Goal: Task Accomplishment & Management: Manage account settings

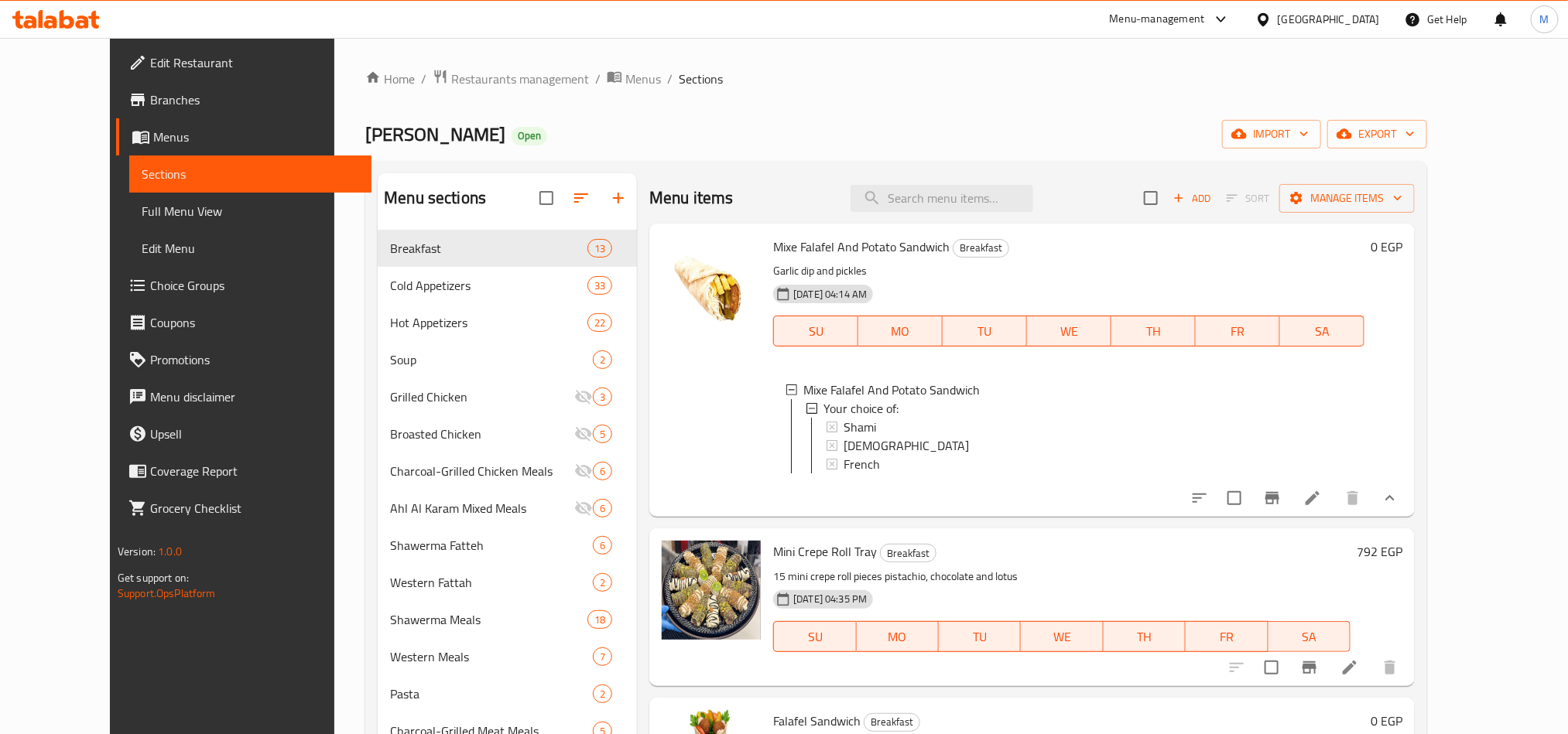
click at [899, 427] on div "Shami" at bounding box center [1098, 428] width 508 height 19
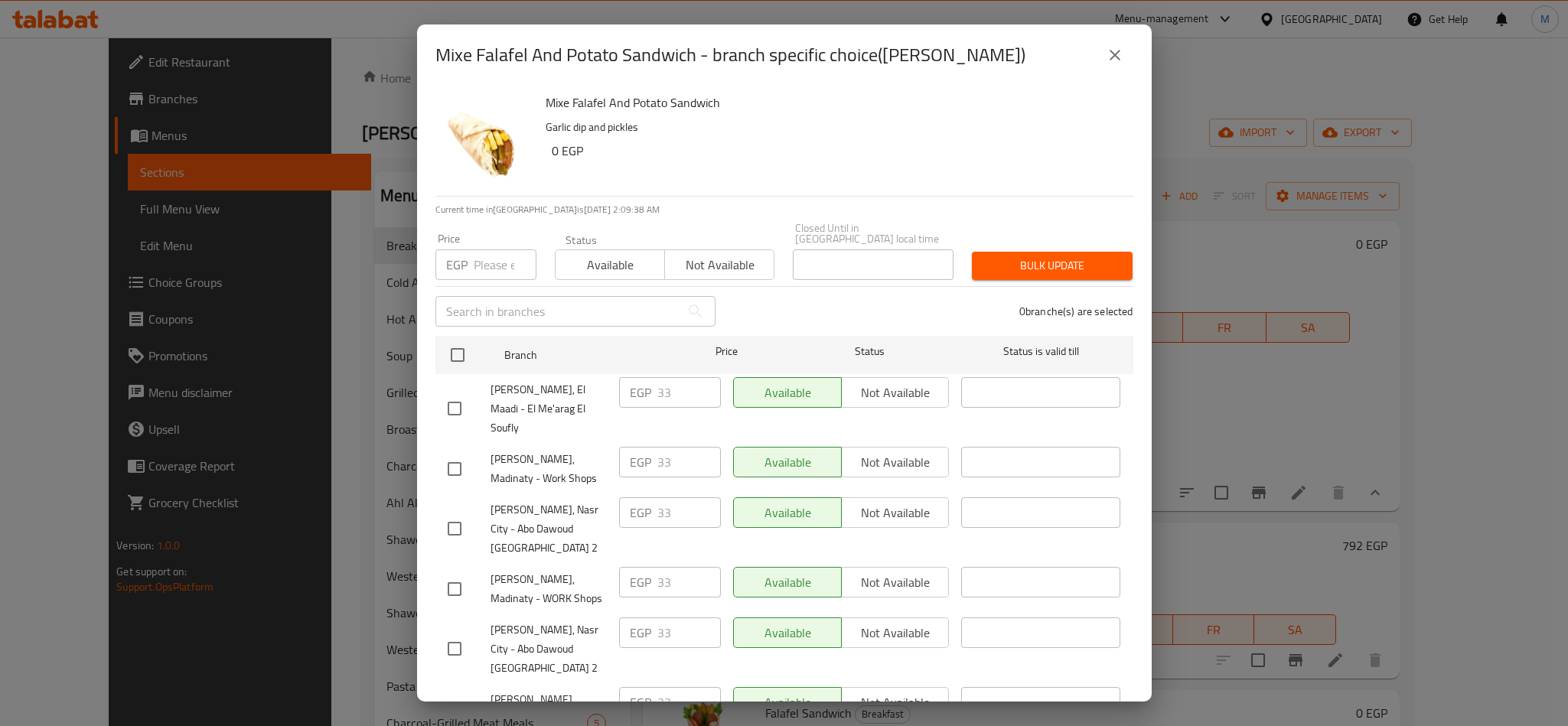
click at [994, 127] on p "Garlic dip and pickles" at bounding box center [834, 128] width 576 height 19
click at [1118, 52] on icon "close" at bounding box center [1114, 54] width 10 height 10
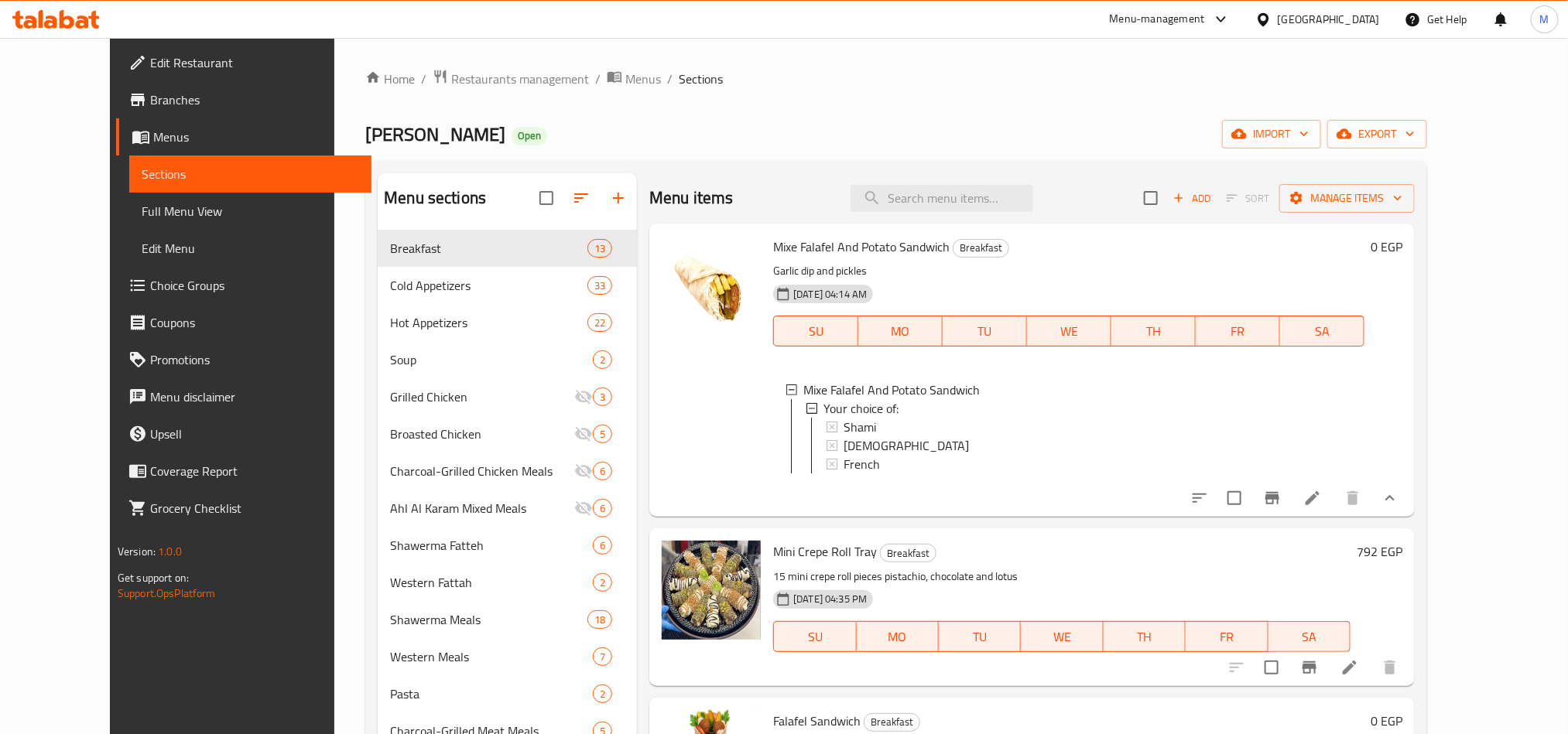
click at [871, 439] on div "[DEMOGRAPHIC_DATA]" at bounding box center [1098, 446] width 508 height 19
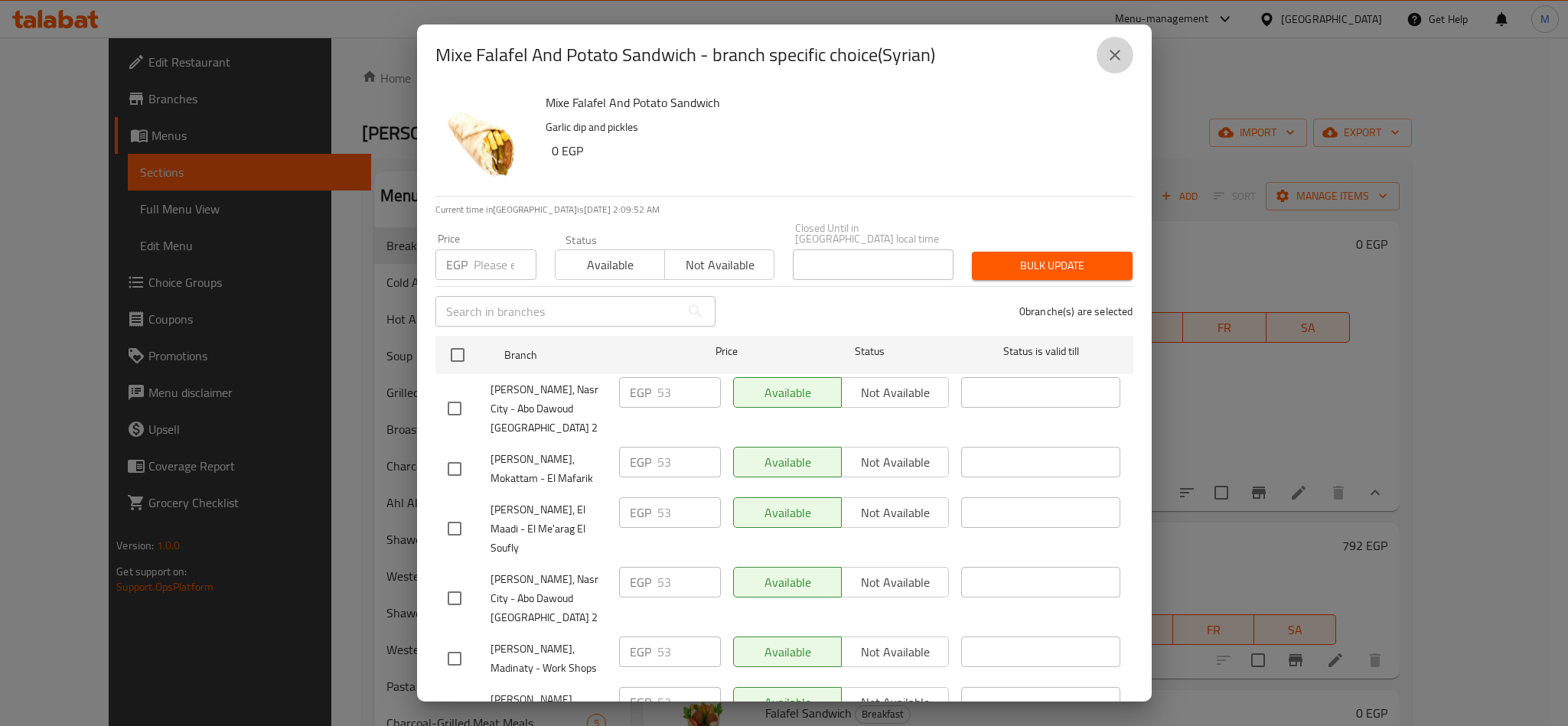
click at [1114, 52] on icon "close" at bounding box center [1115, 55] width 19 height 19
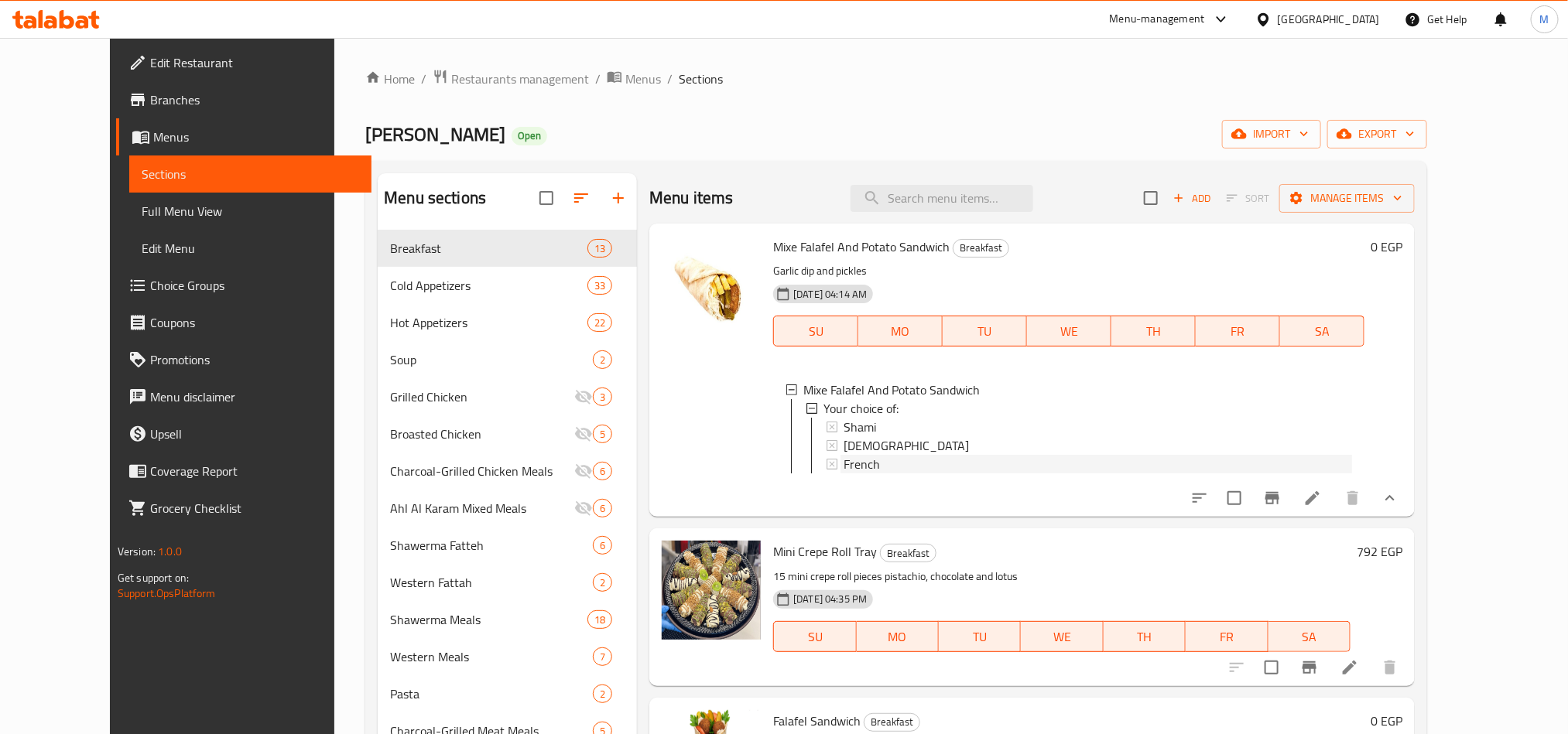
click at [871, 465] on div "French" at bounding box center [1098, 465] width 508 height 19
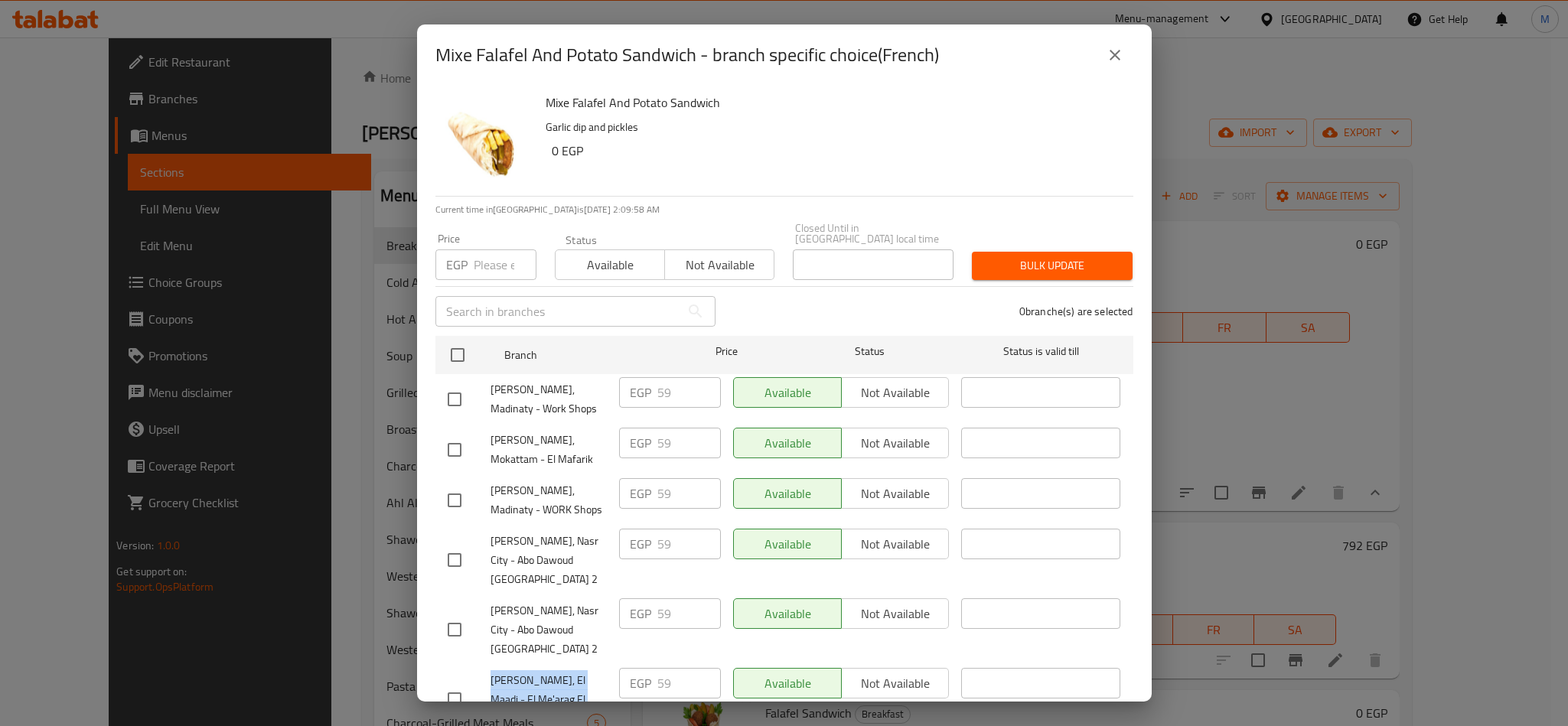
click at [1116, 51] on icon "close" at bounding box center [1115, 55] width 19 height 19
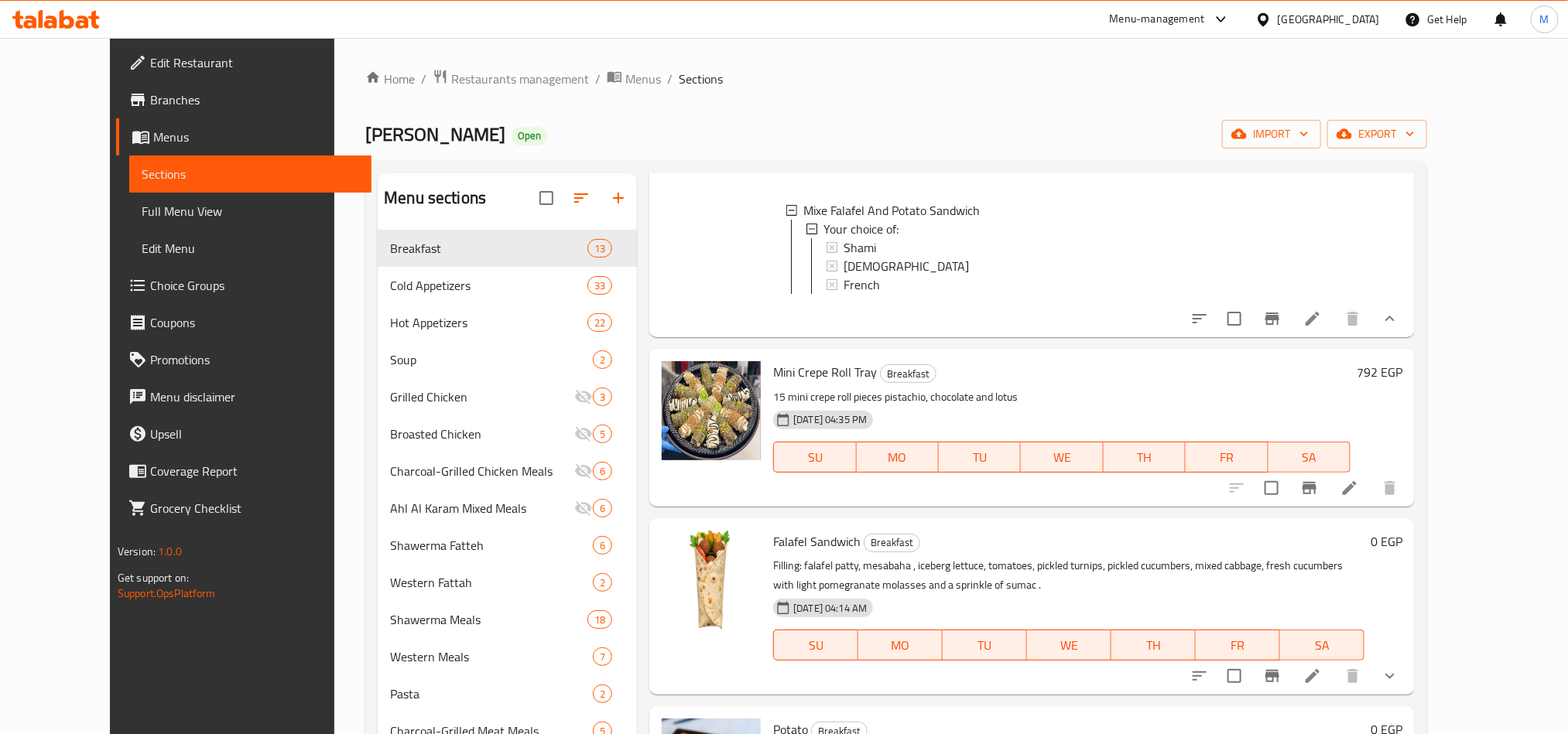
scroll to position [348, 0]
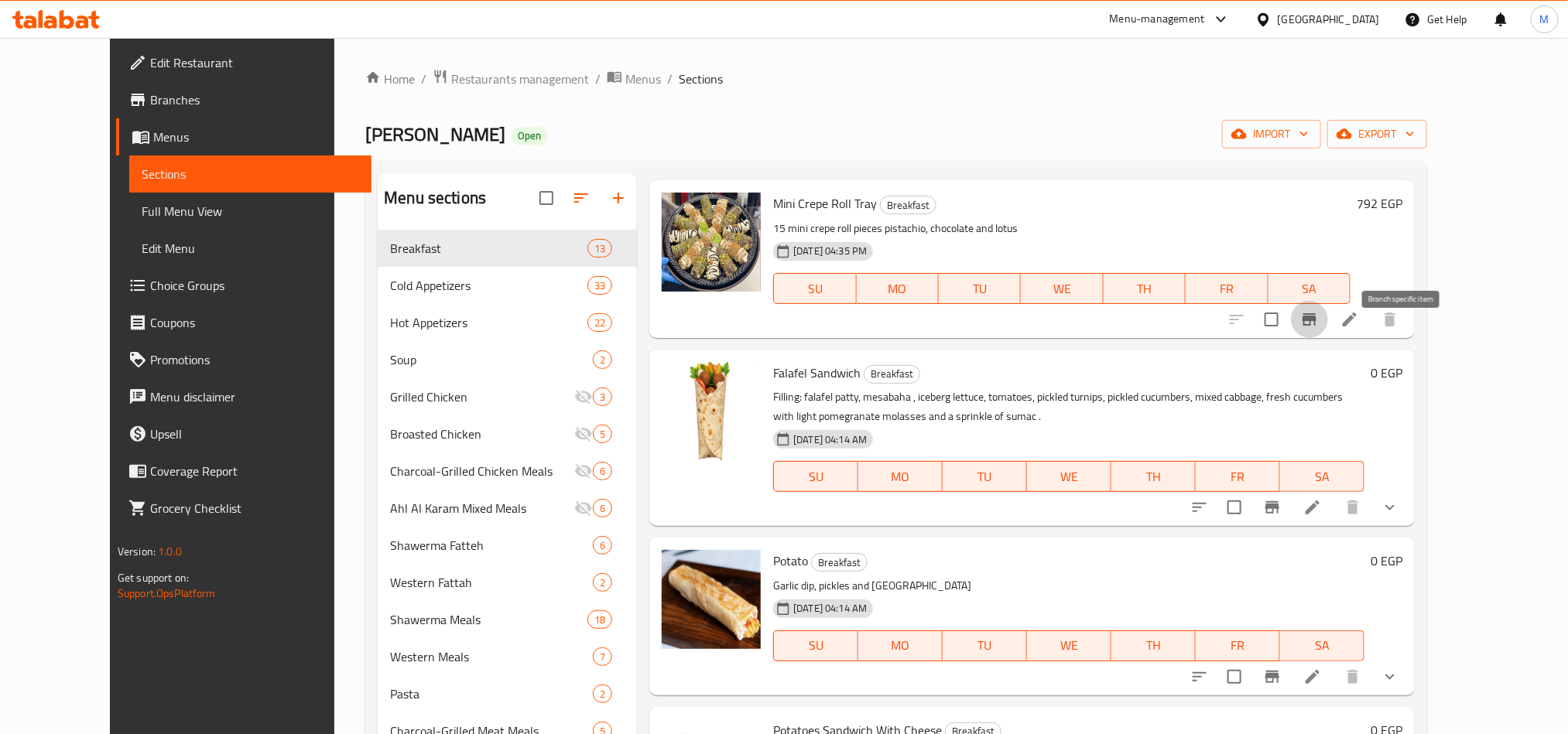
click at [1319, 329] on icon "Branch-specific-item" at bounding box center [1310, 320] width 19 height 19
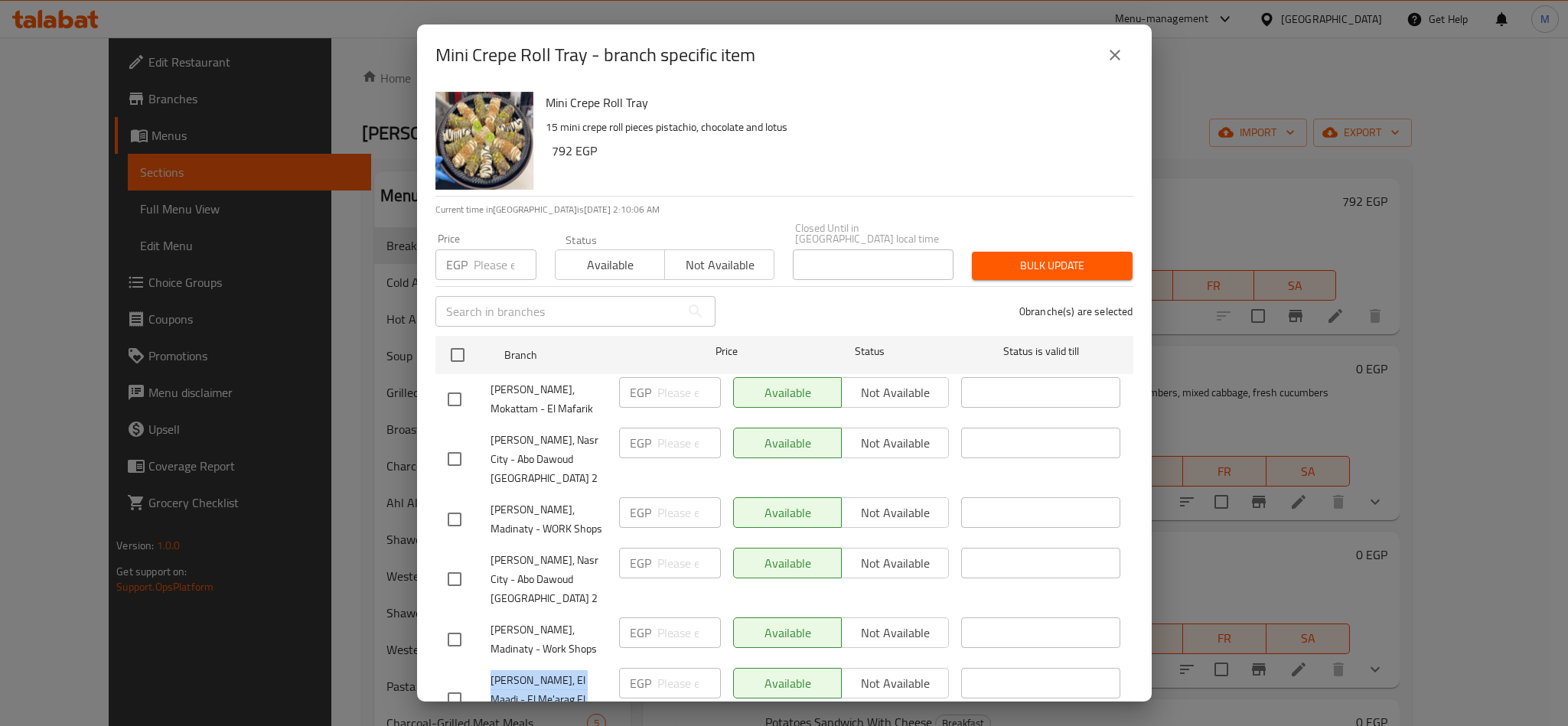
click at [1116, 41] on button "close" at bounding box center [1114, 54] width 37 height 37
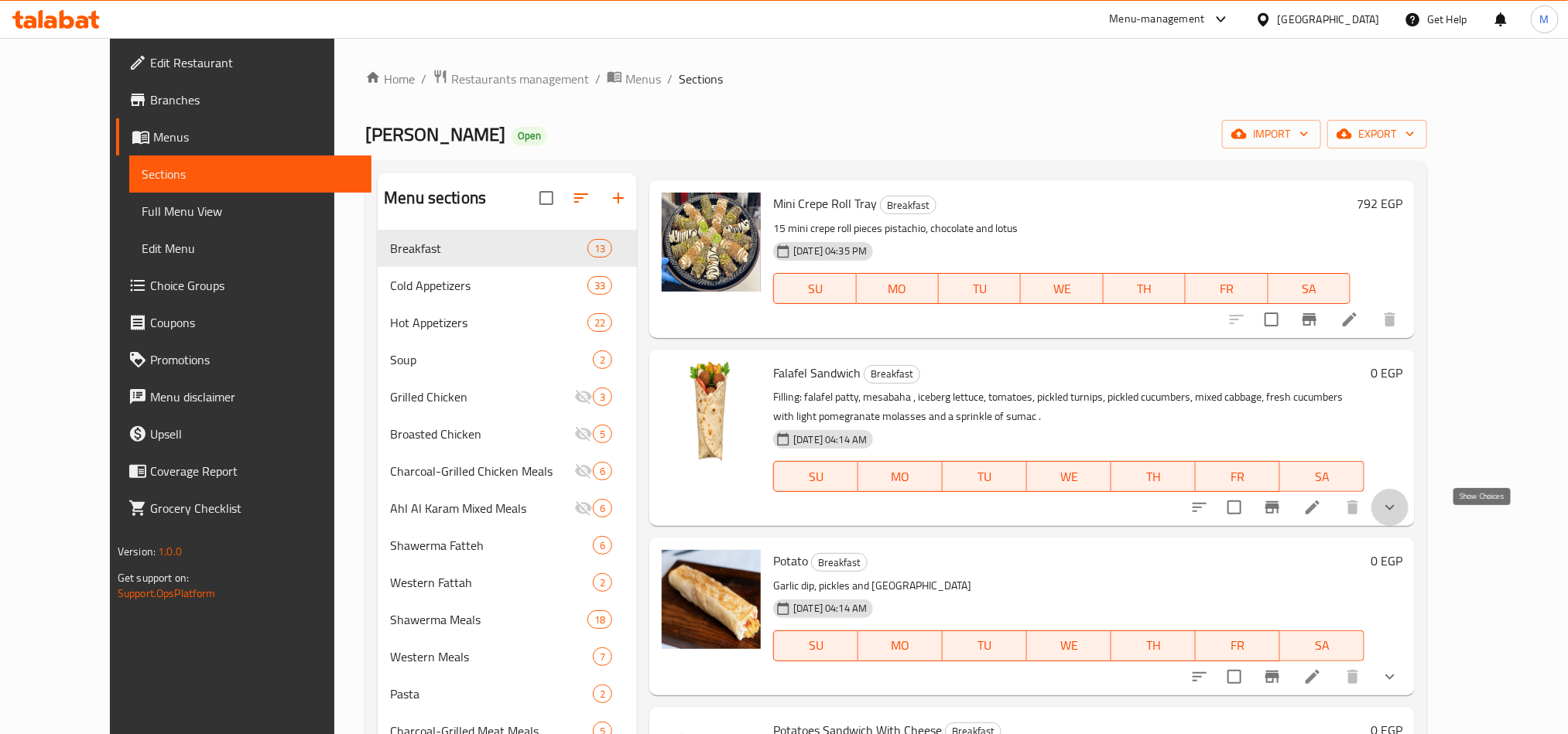
click at [1399, 517] on icon "show more" at bounding box center [1391, 507] width 19 height 19
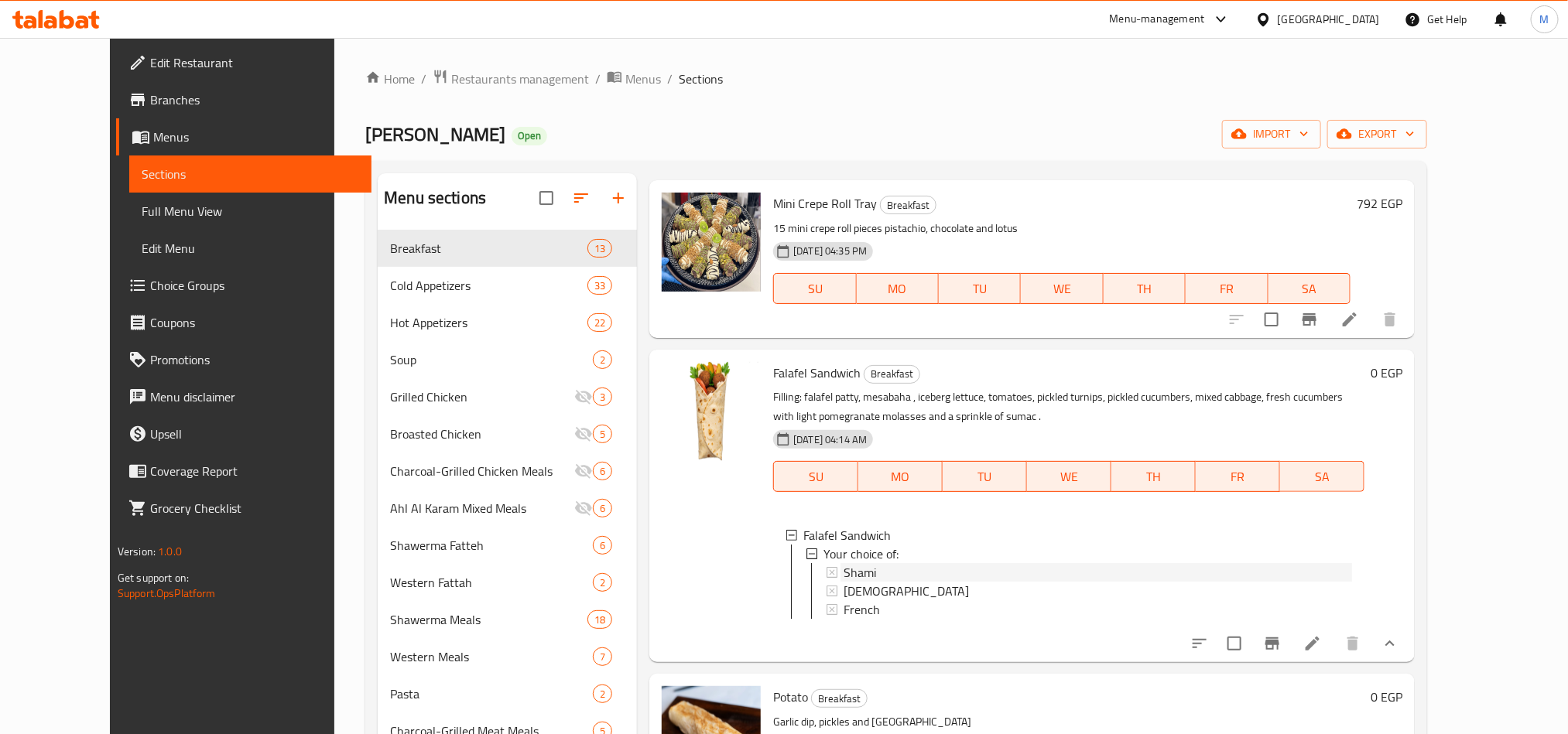
click at [885, 582] on div "Shami" at bounding box center [1098, 573] width 508 height 19
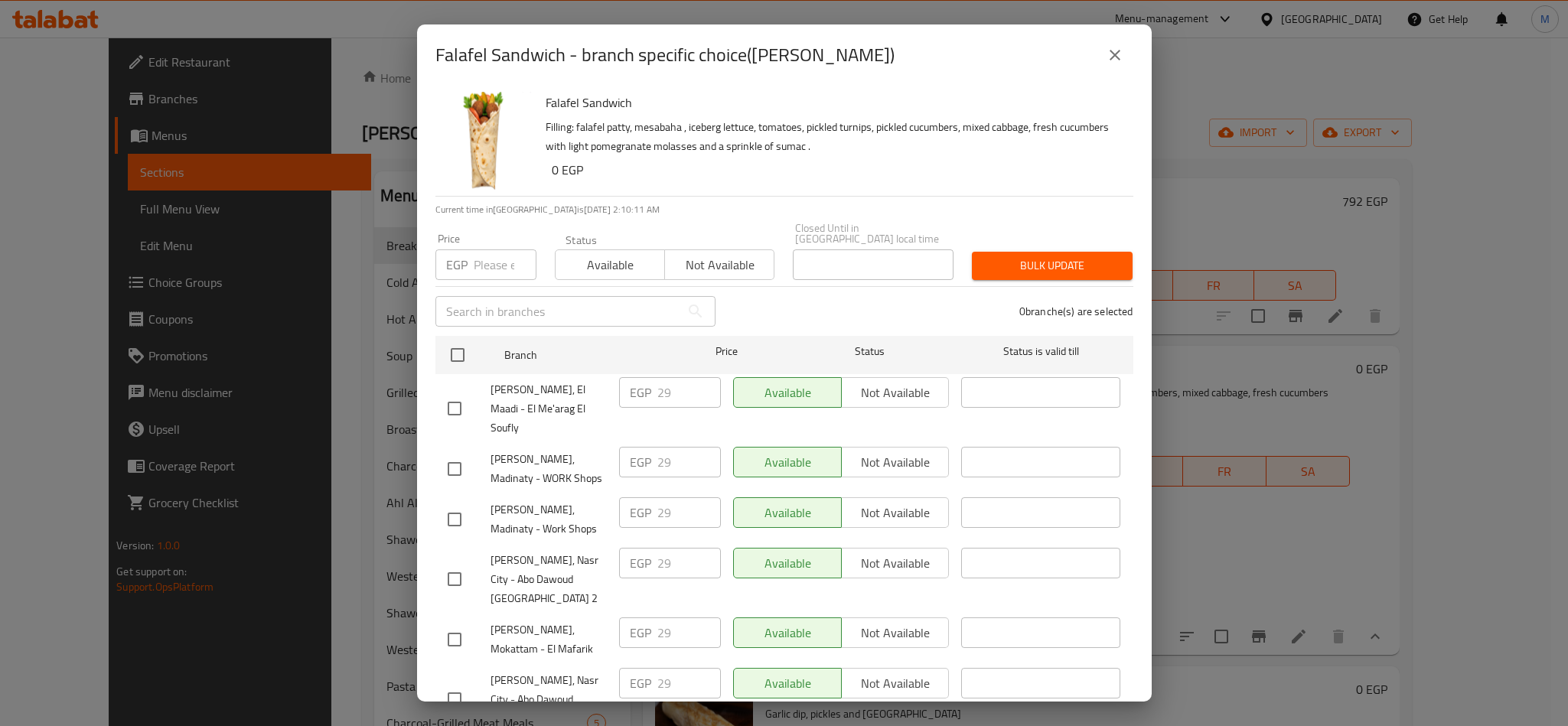
click at [1119, 57] on icon "close" at bounding box center [1115, 55] width 19 height 19
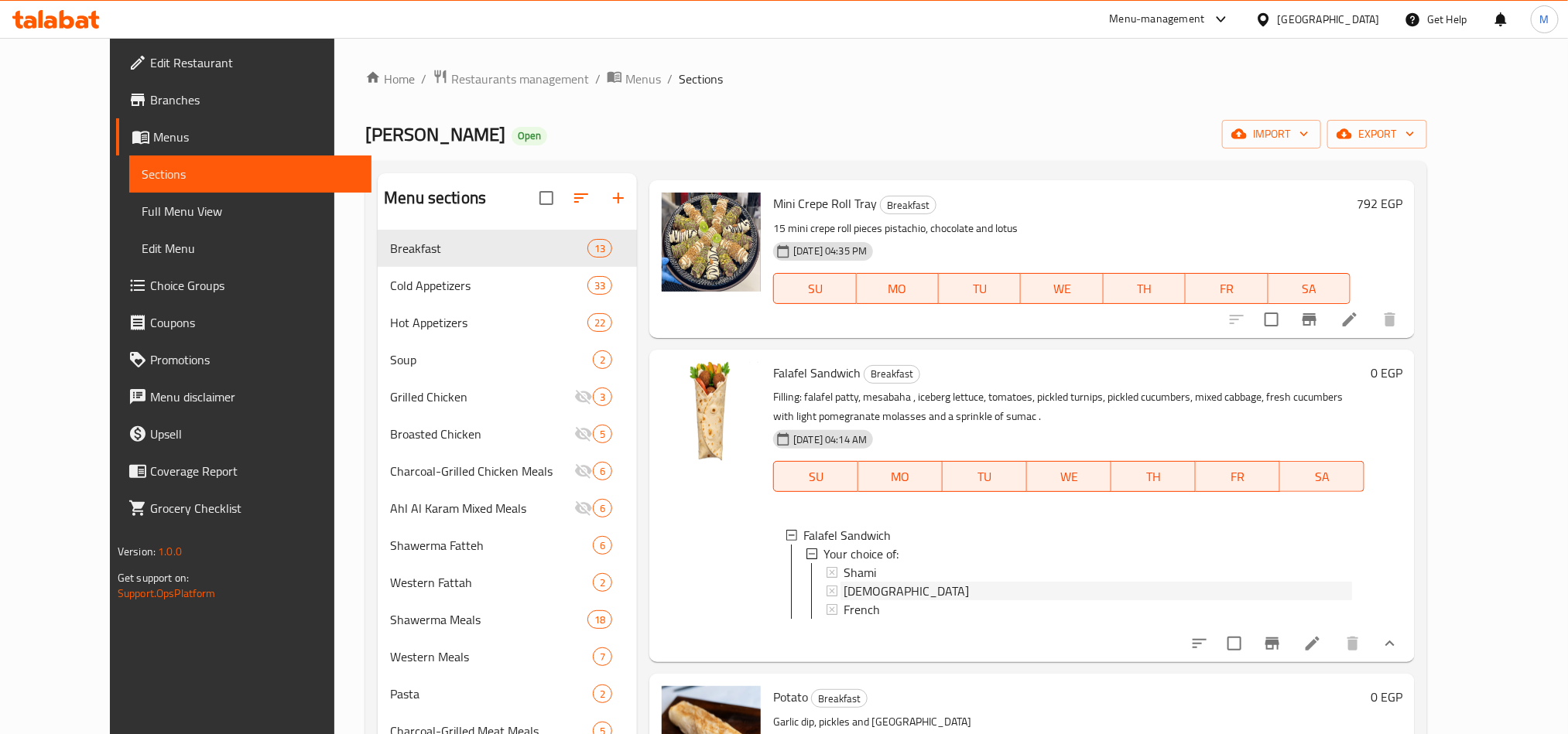
click at [856, 600] on div "[DEMOGRAPHIC_DATA]" at bounding box center [1098, 592] width 508 height 19
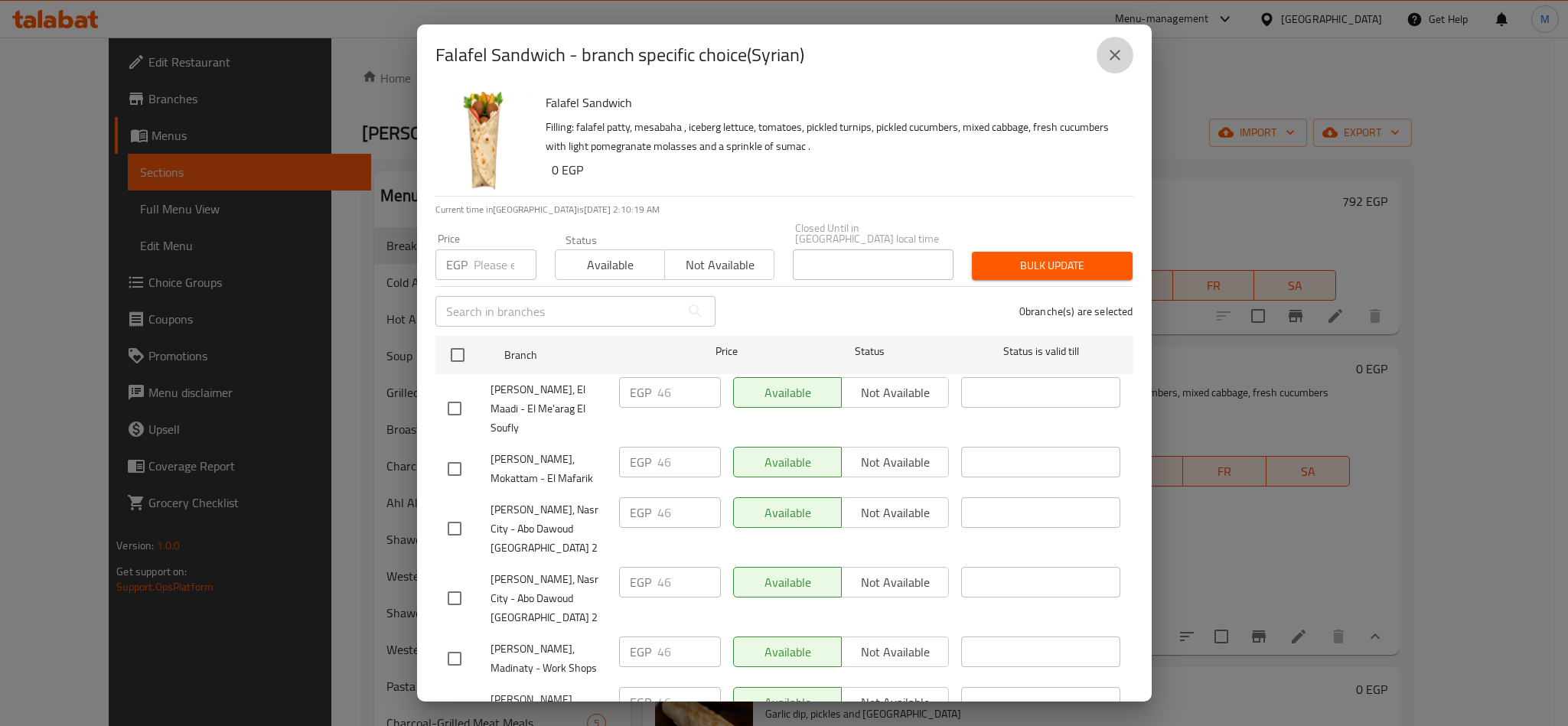
click at [1118, 67] on button "close" at bounding box center [1114, 54] width 37 height 37
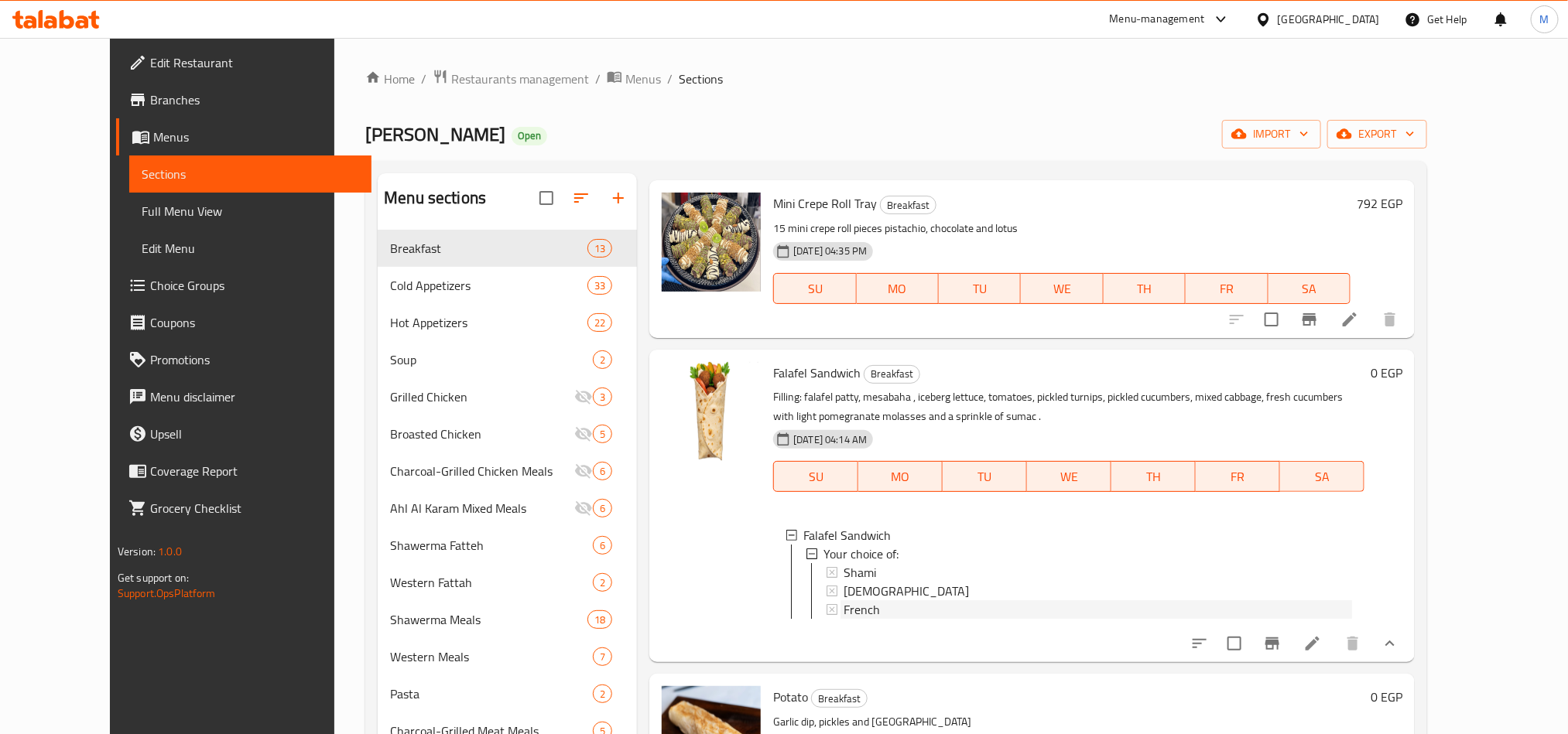
click at [843, 619] on span "French" at bounding box center [861, 610] width 36 height 19
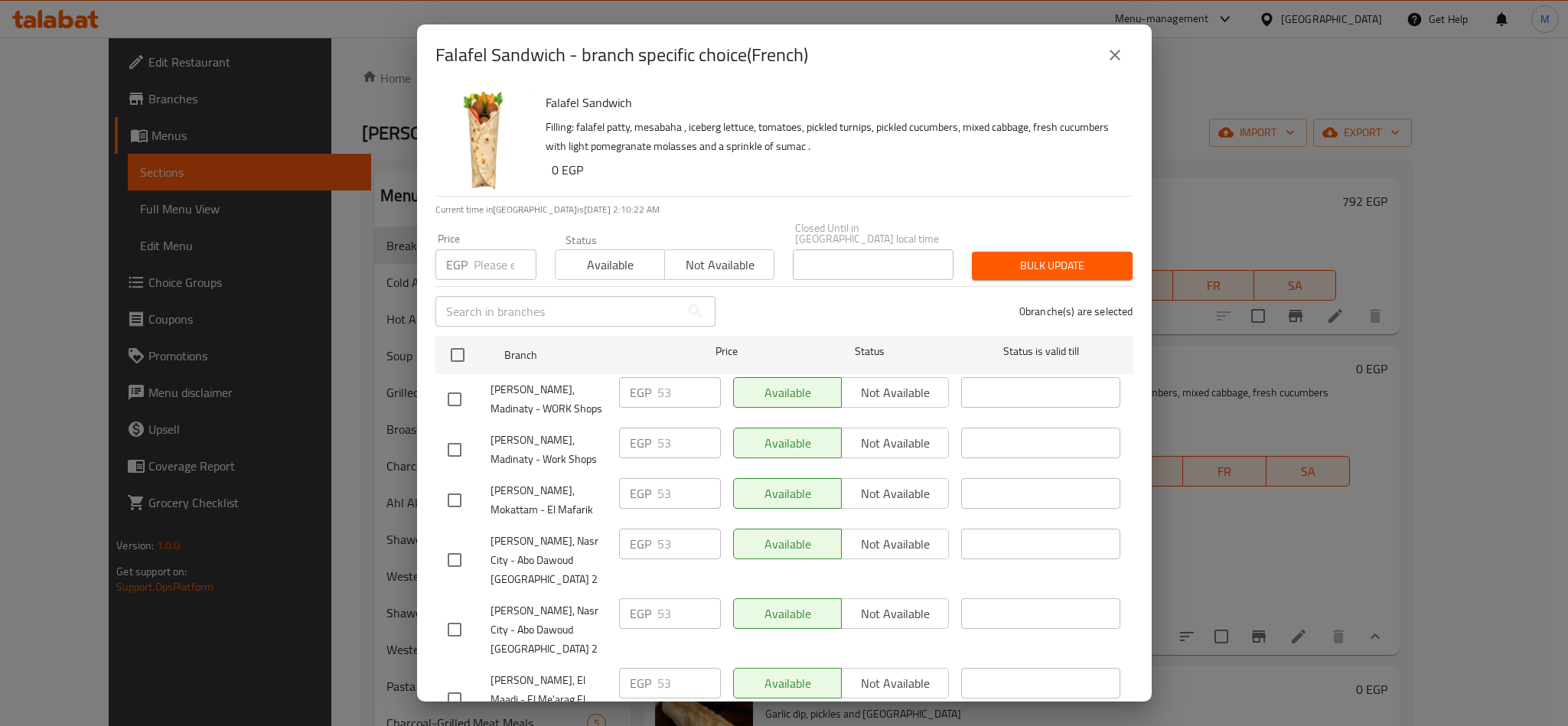
click at [1116, 48] on icon "close" at bounding box center [1115, 55] width 19 height 19
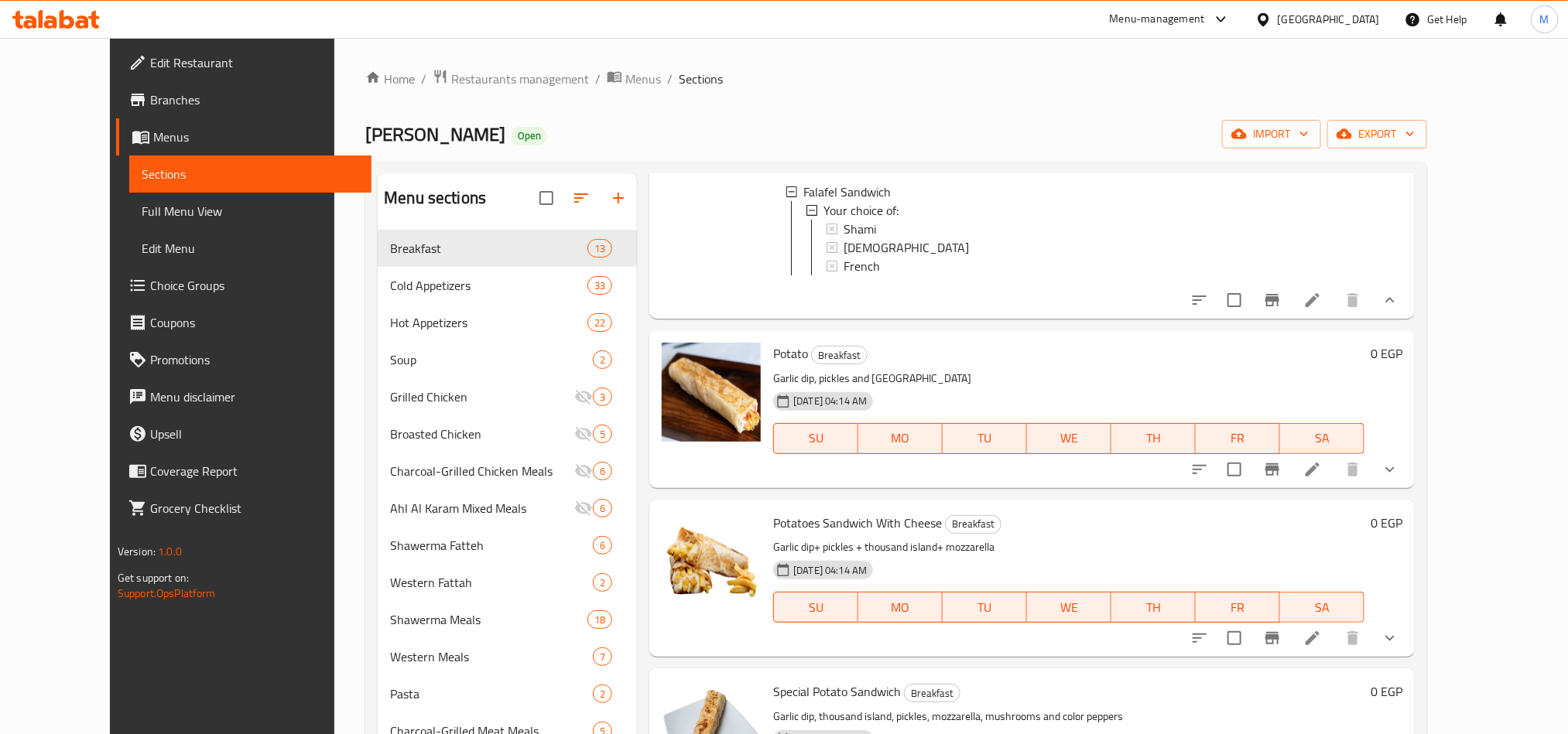
scroll to position [696, 0]
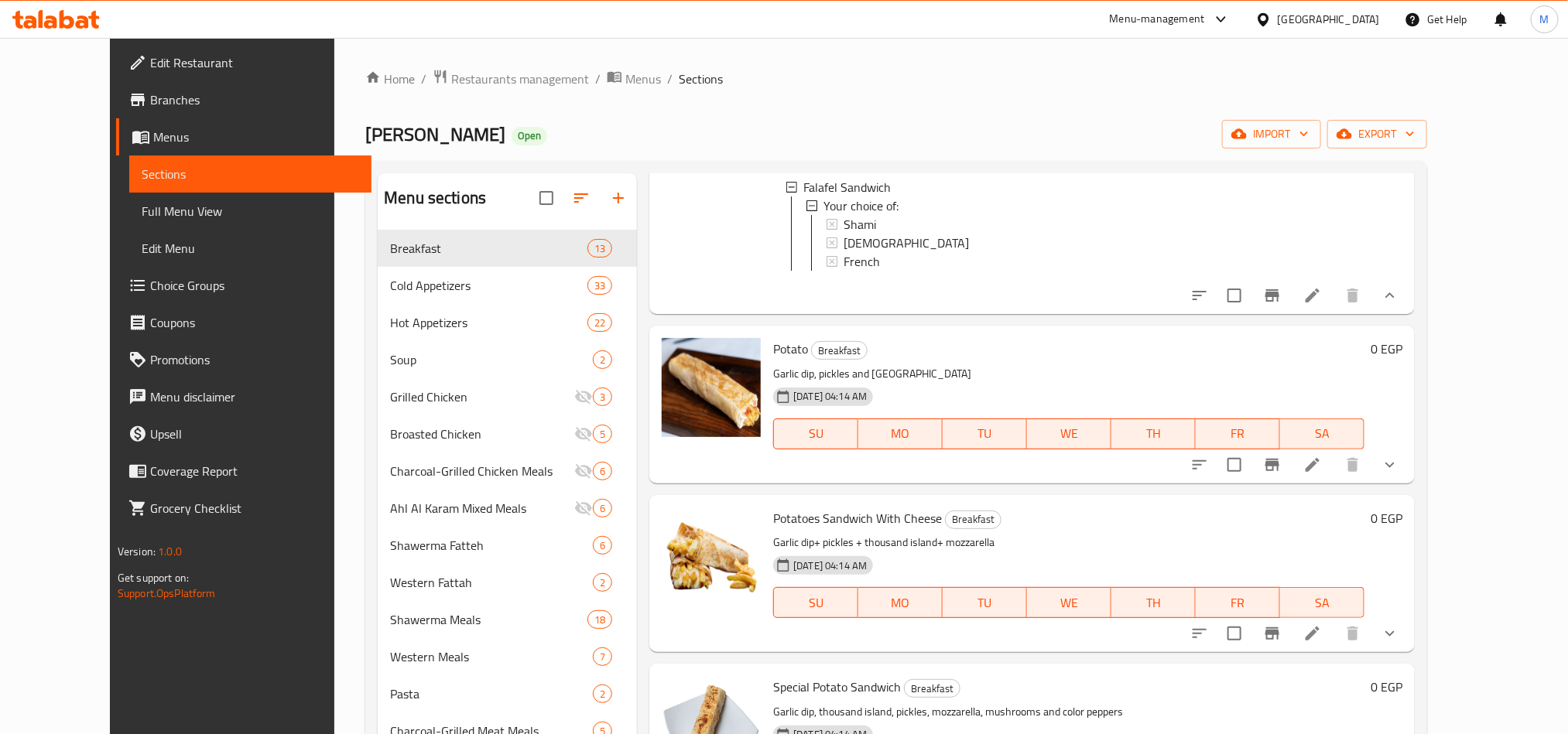
click at [1409, 484] on button "show more" at bounding box center [1390, 465] width 37 height 37
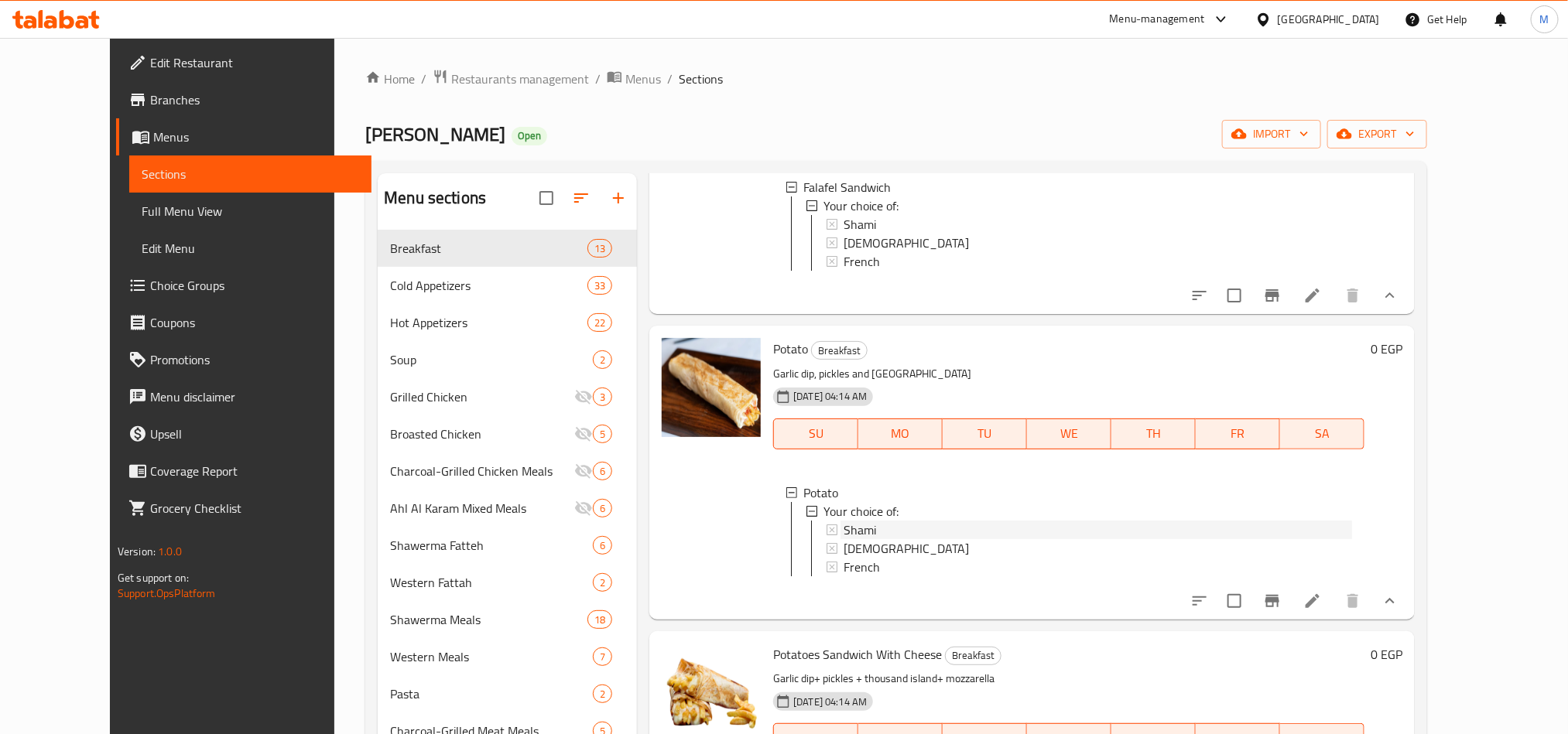
click at [853, 540] on div "Shami" at bounding box center [1098, 530] width 508 height 19
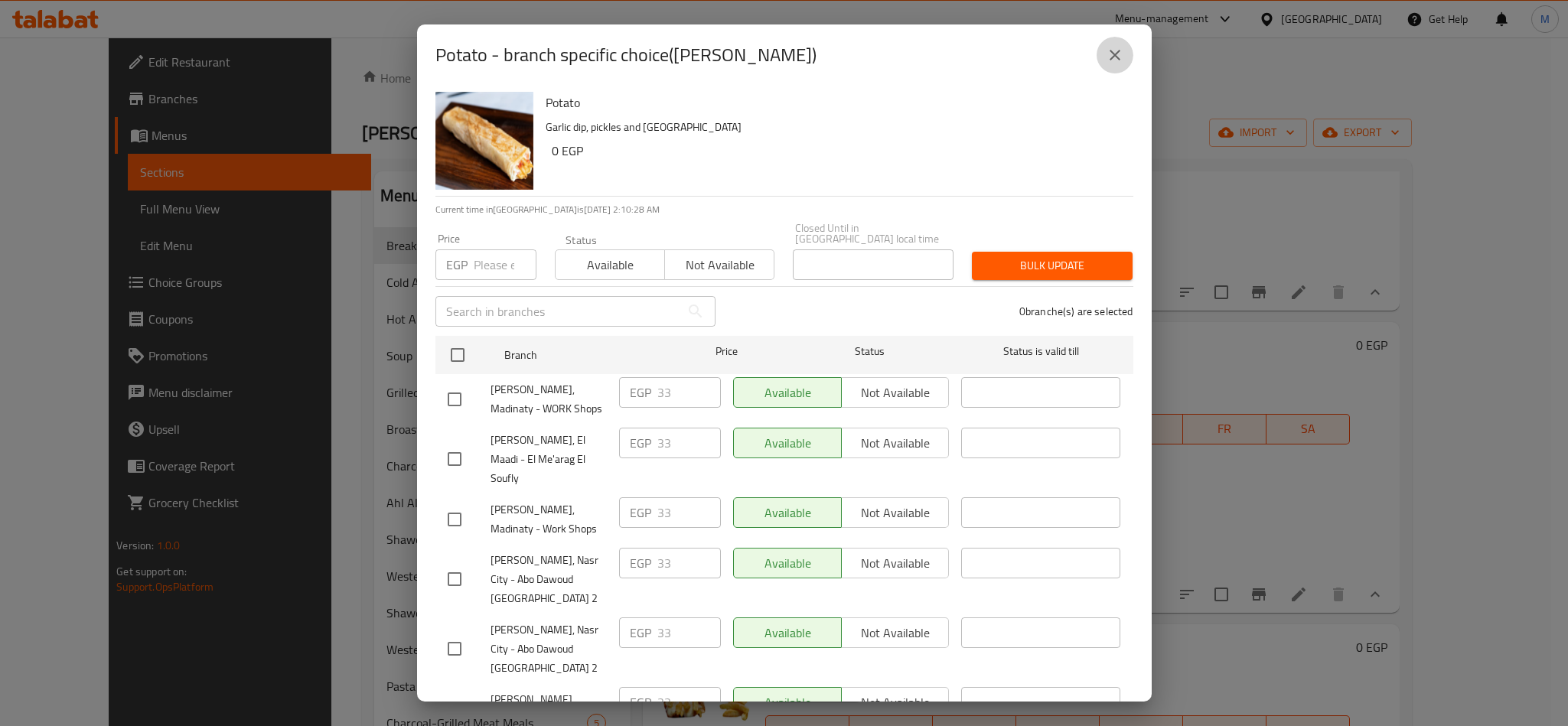
click at [1116, 62] on icon "close" at bounding box center [1115, 55] width 19 height 19
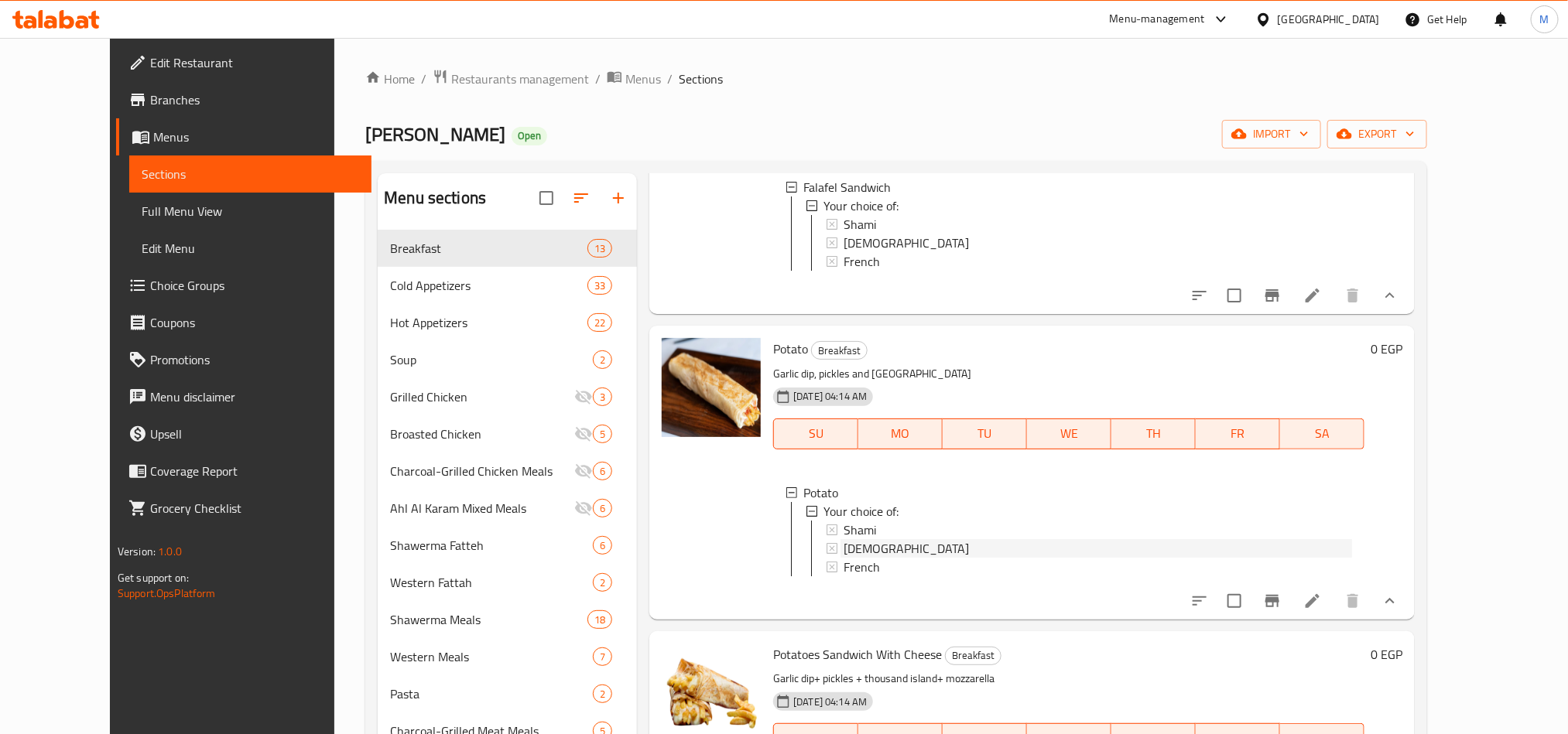
click at [851, 558] on div "[DEMOGRAPHIC_DATA]" at bounding box center [1098, 549] width 508 height 19
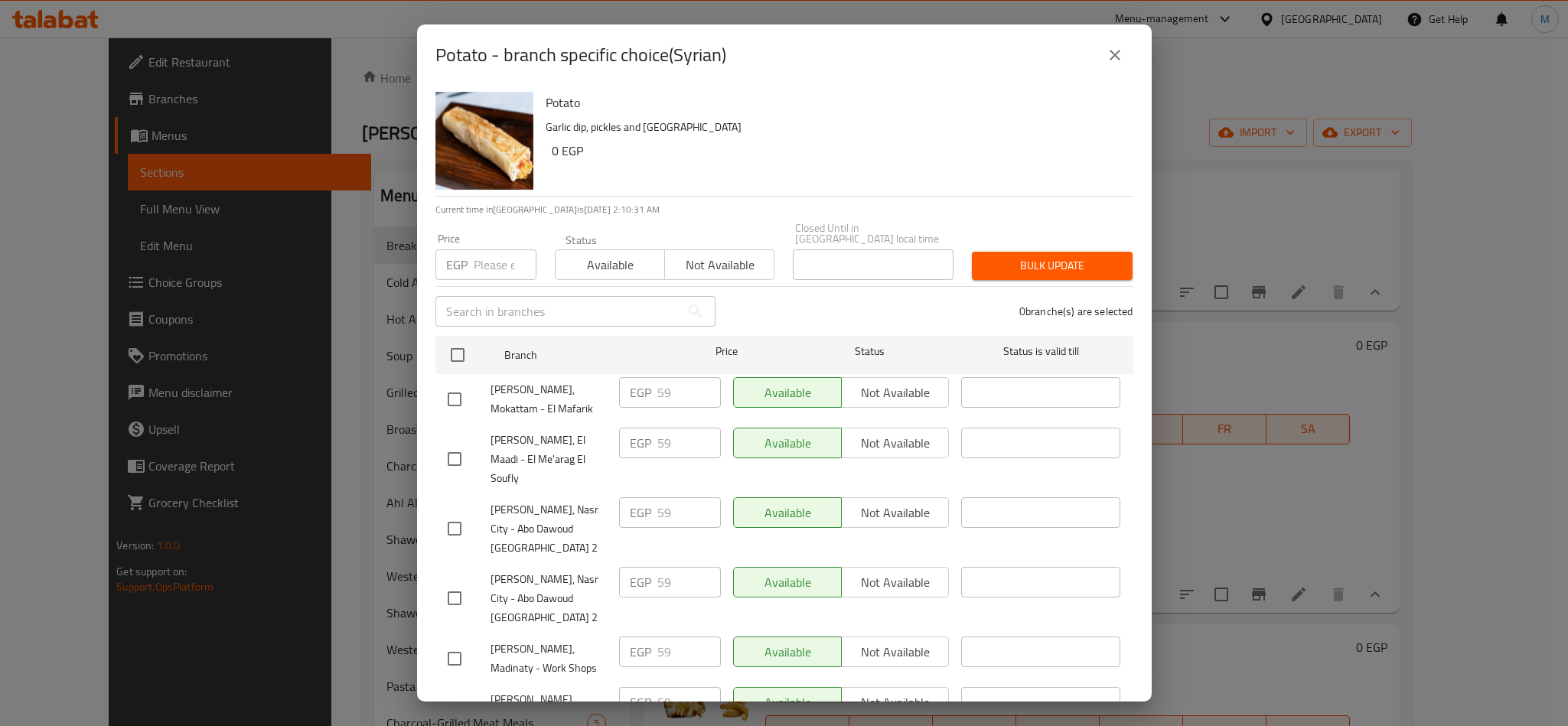
click at [1119, 56] on icon "close" at bounding box center [1115, 55] width 19 height 19
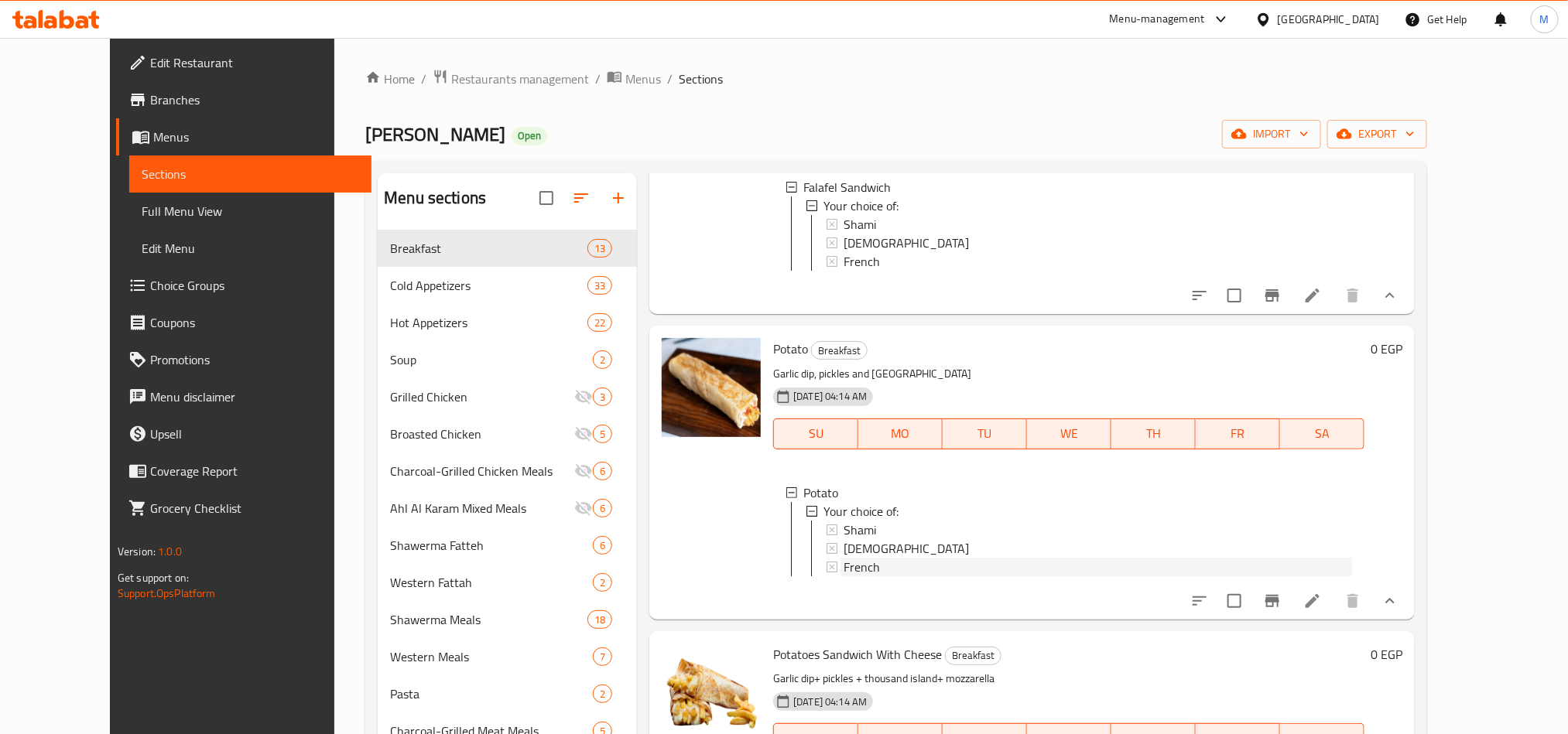
click at [843, 577] on span "French" at bounding box center [861, 567] width 36 height 19
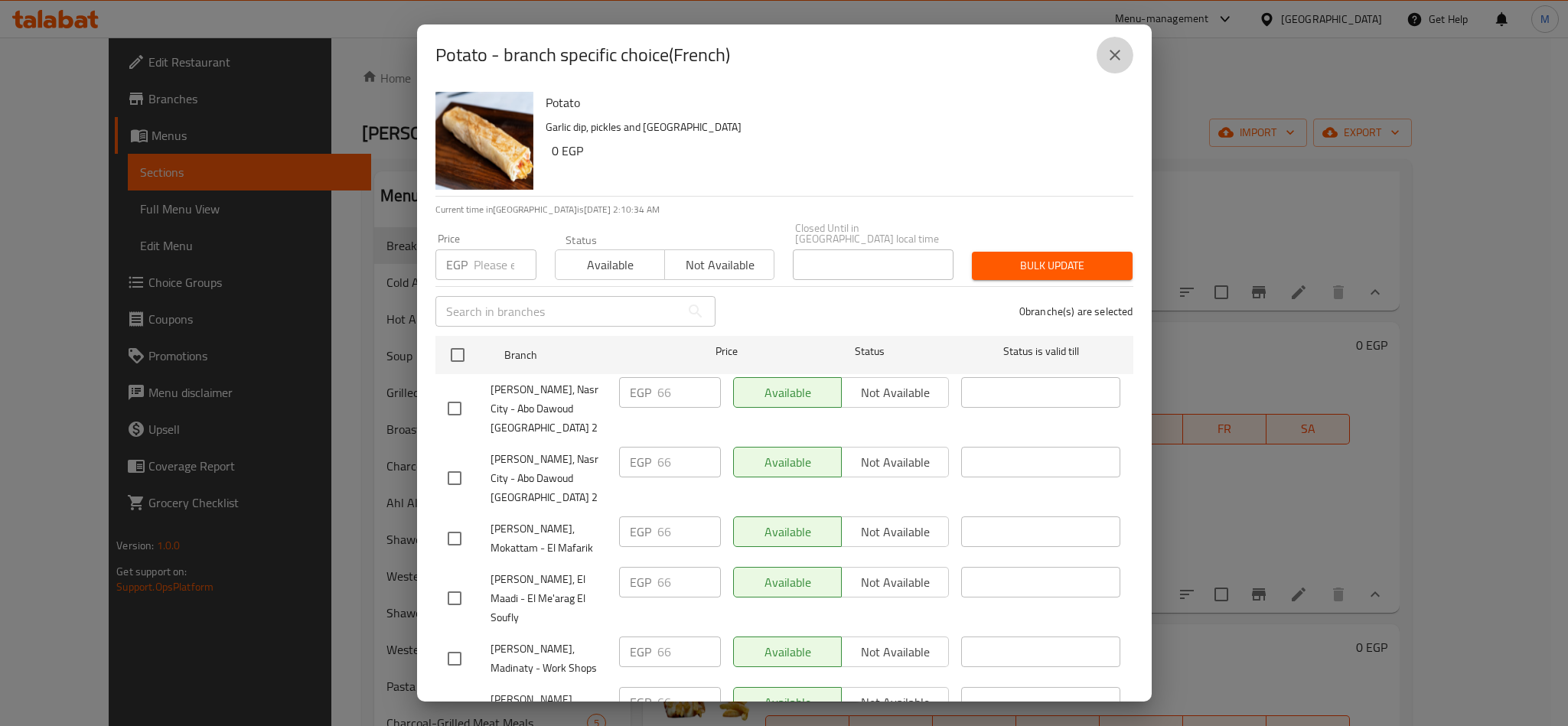
click at [1111, 65] on button "close" at bounding box center [1114, 54] width 37 height 37
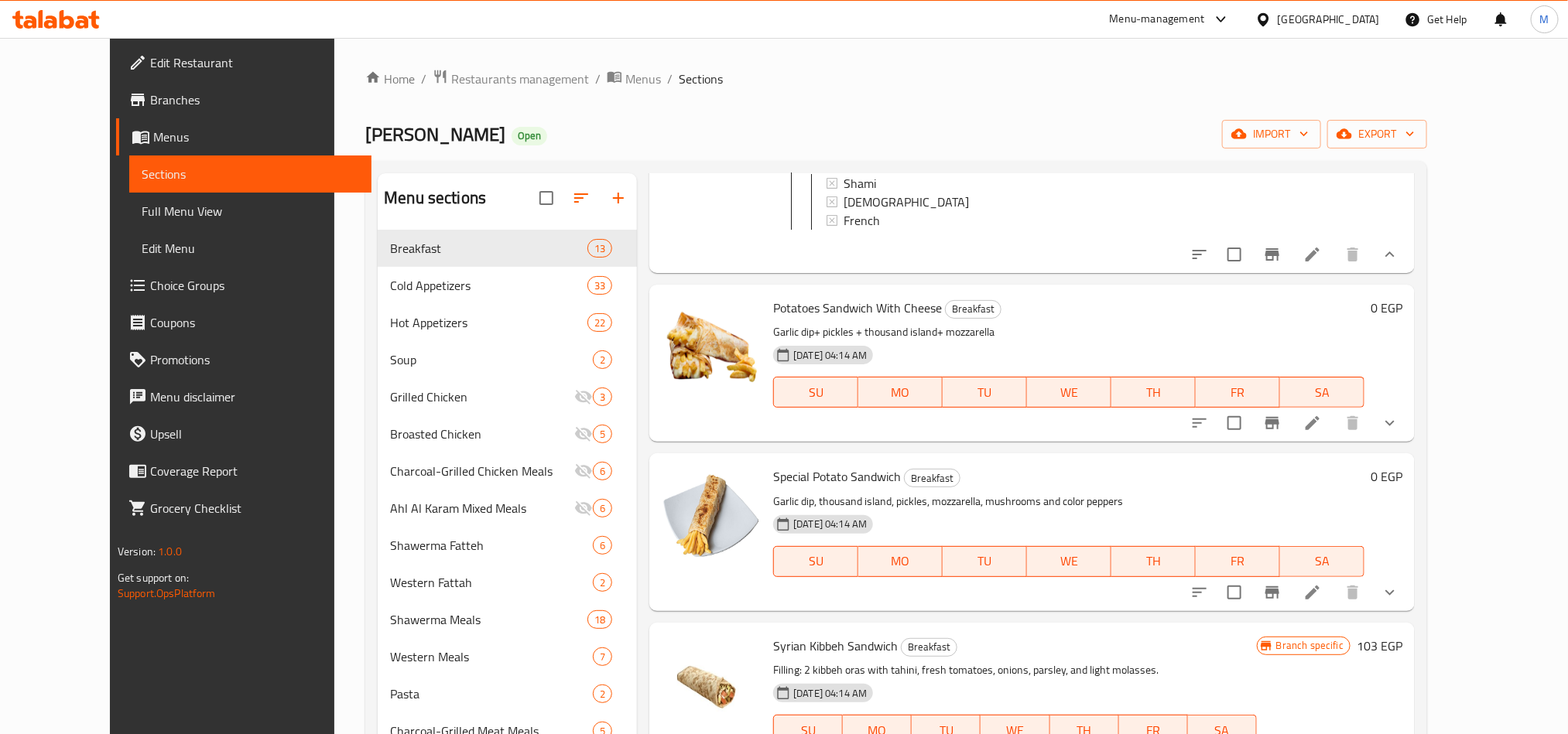
scroll to position [1045, 0]
click at [1409, 440] on button "show more" at bounding box center [1390, 421] width 37 height 37
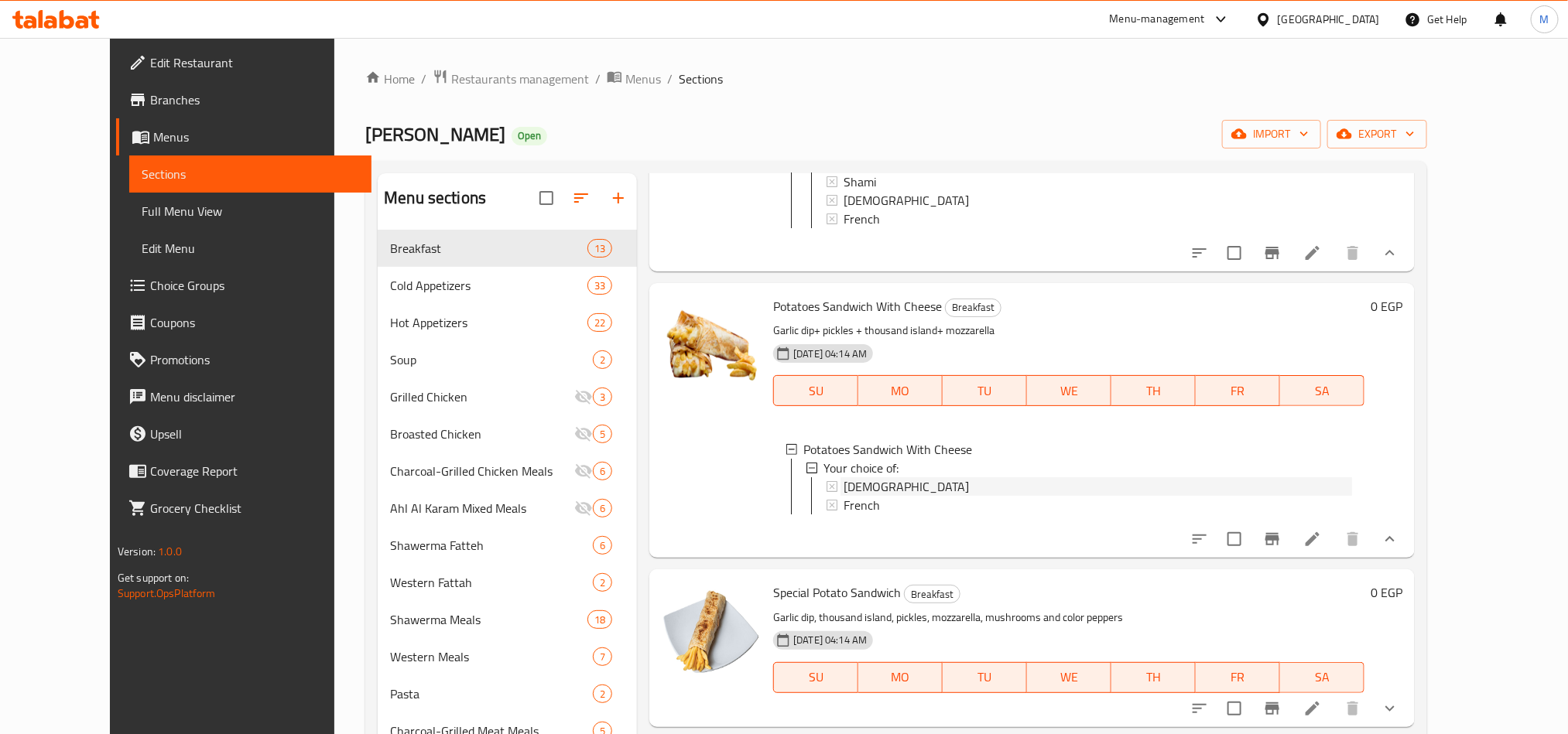
click at [986, 496] on div "[DEMOGRAPHIC_DATA]" at bounding box center [1098, 486] width 508 height 19
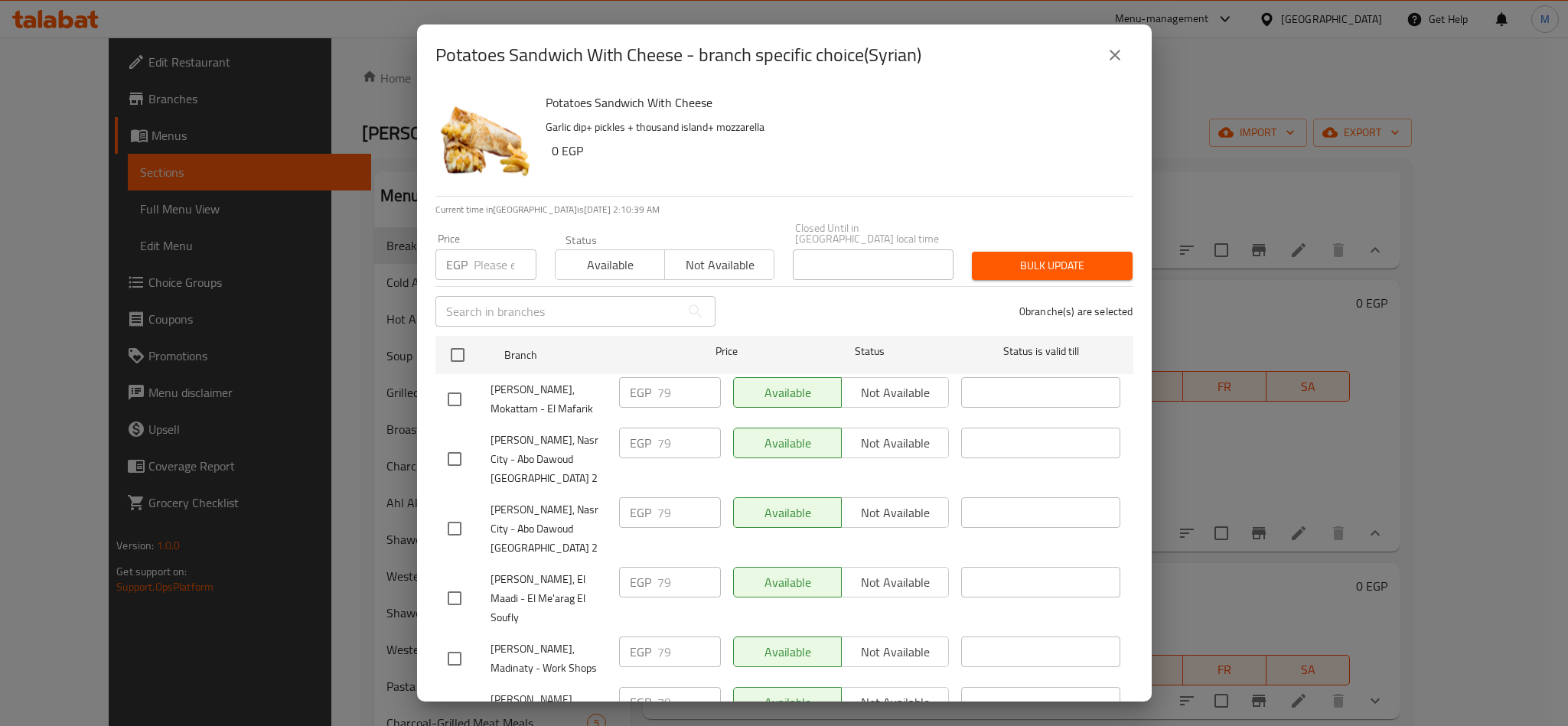
click at [1123, 53] on icon "close" at bounding box center [1115, 55] width 19 height 19
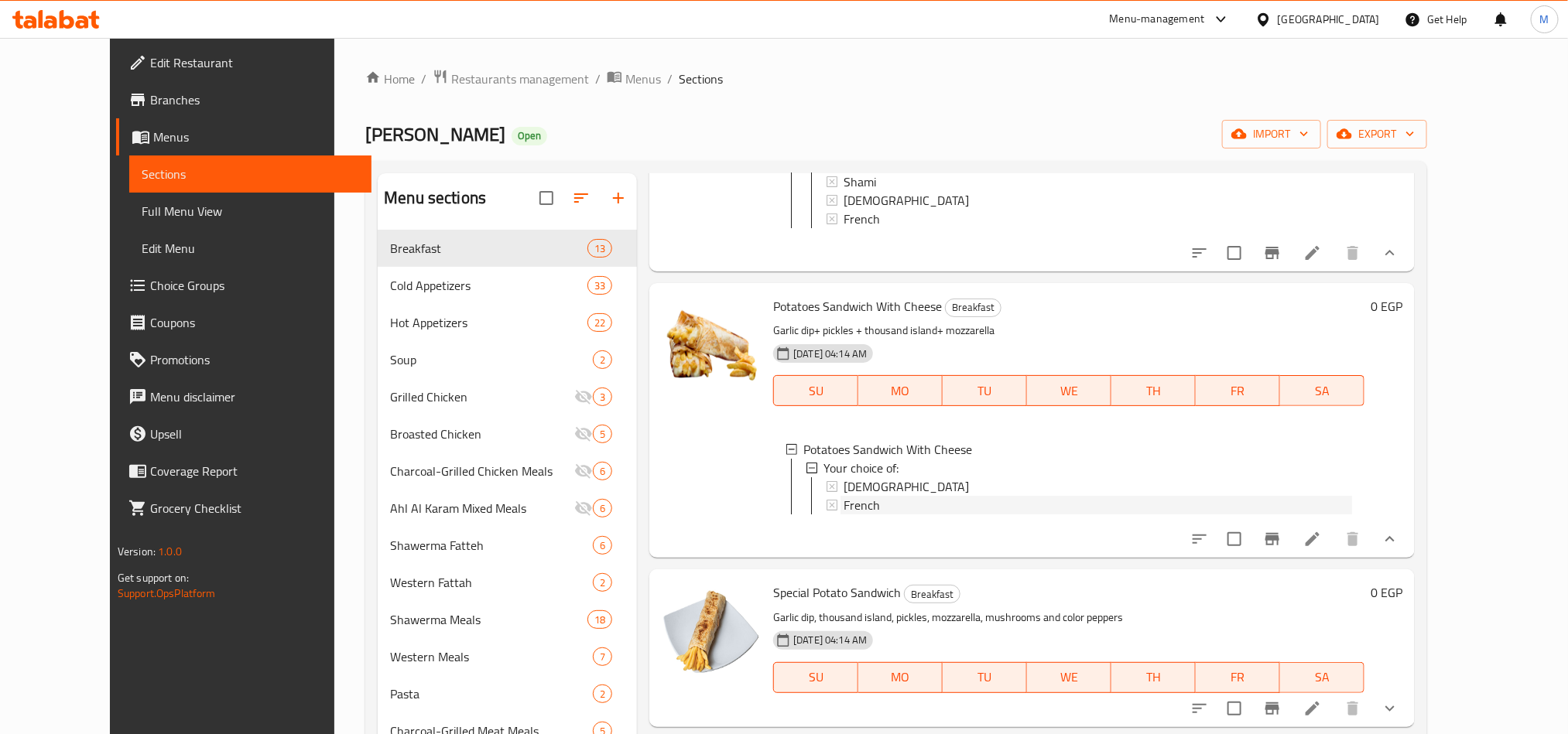
click at [843, 515] on span "French" at bounding box center [861, 505] width 36 height 19
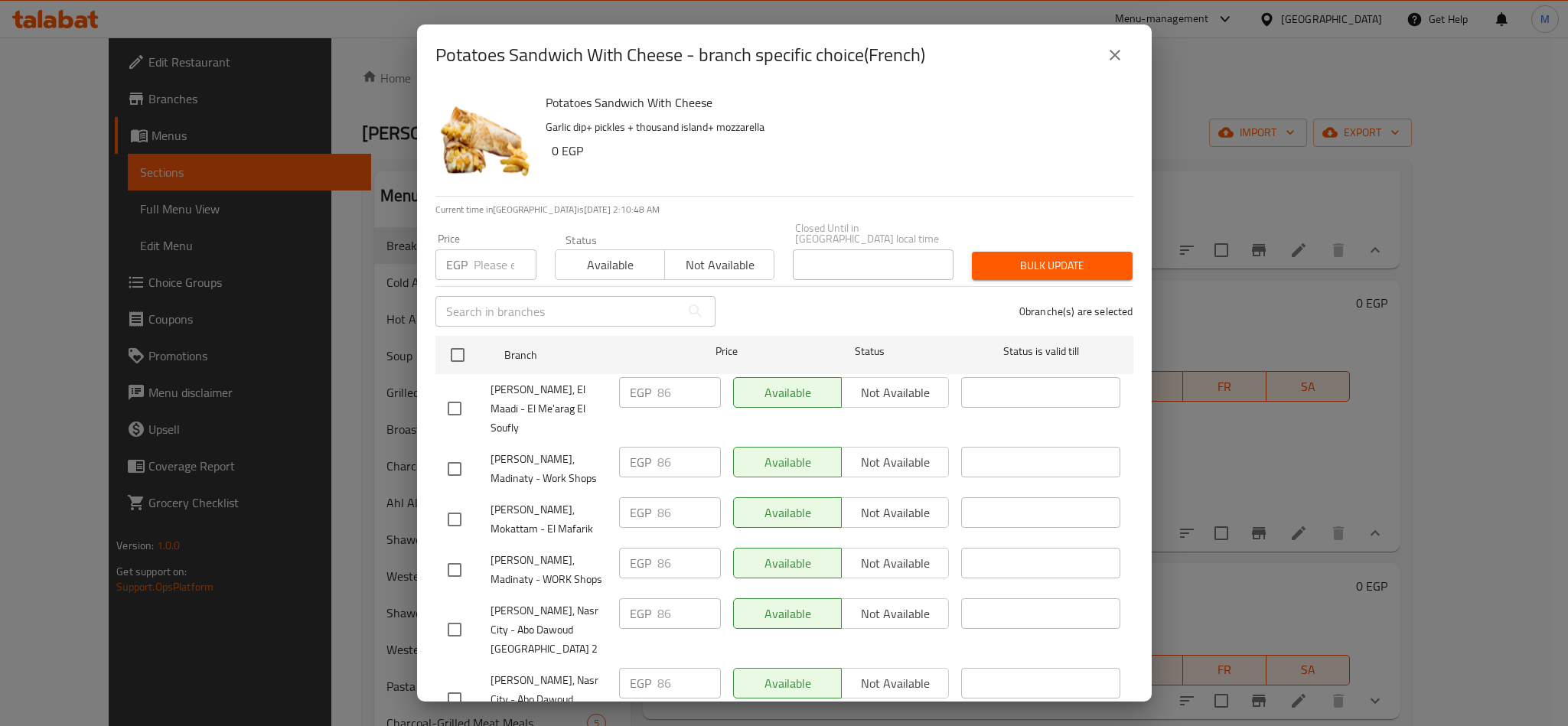
click at [1104, 56] on button "close" at bounding box center [1114, 54] width 37 height 37
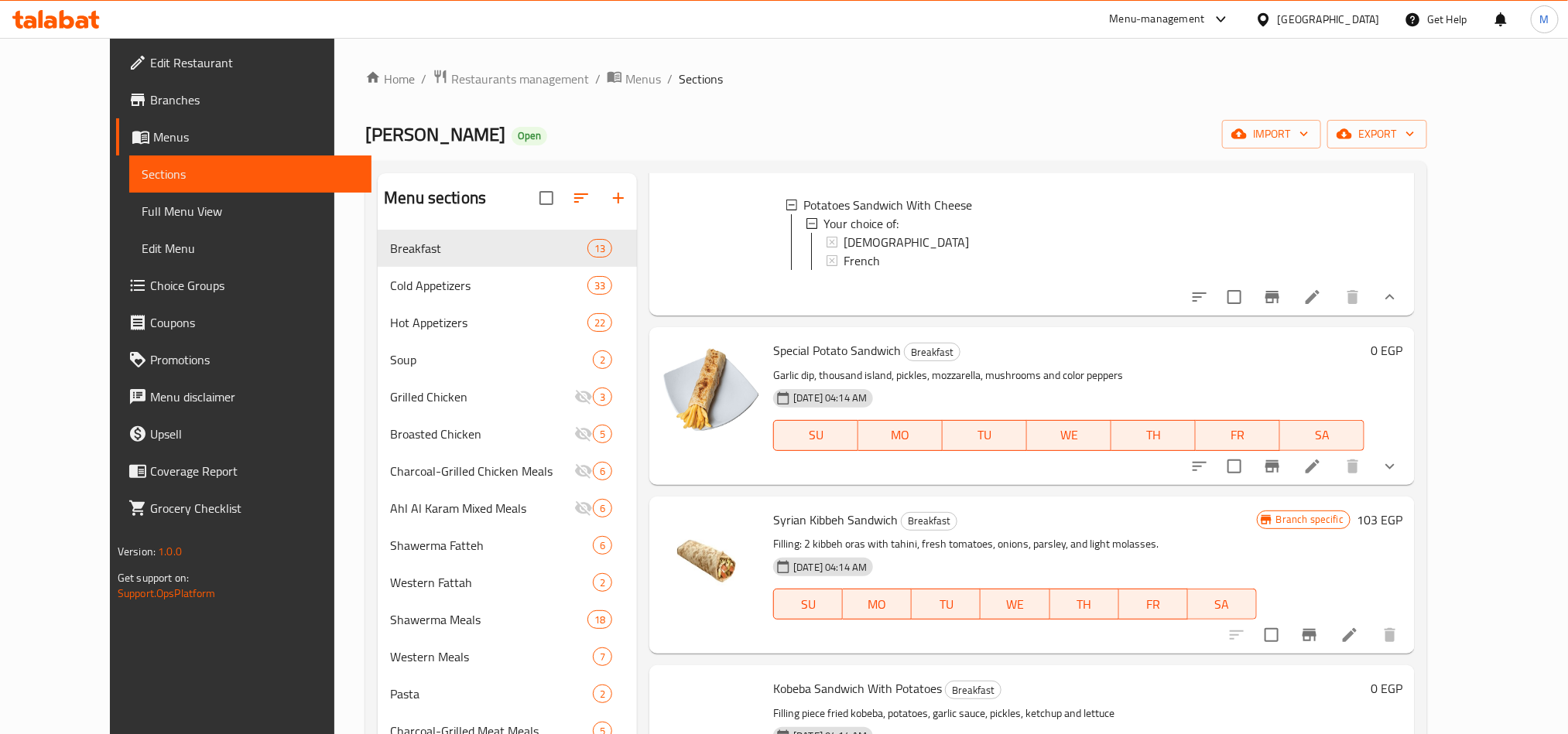
scroll to position [1393, 0]
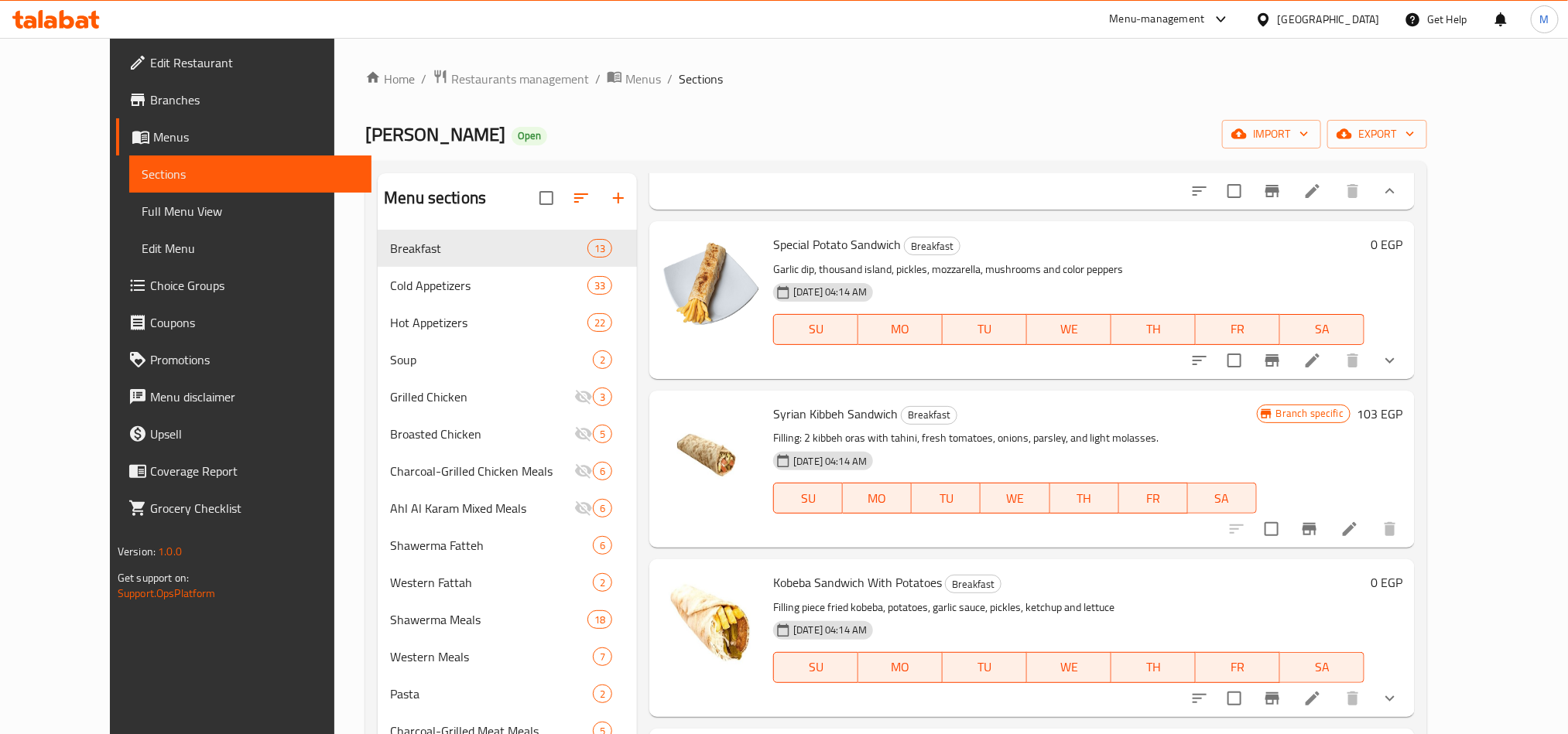
click at [1409, 379] on button "show more" at bounding box center [1390, 360] width 37 height 37
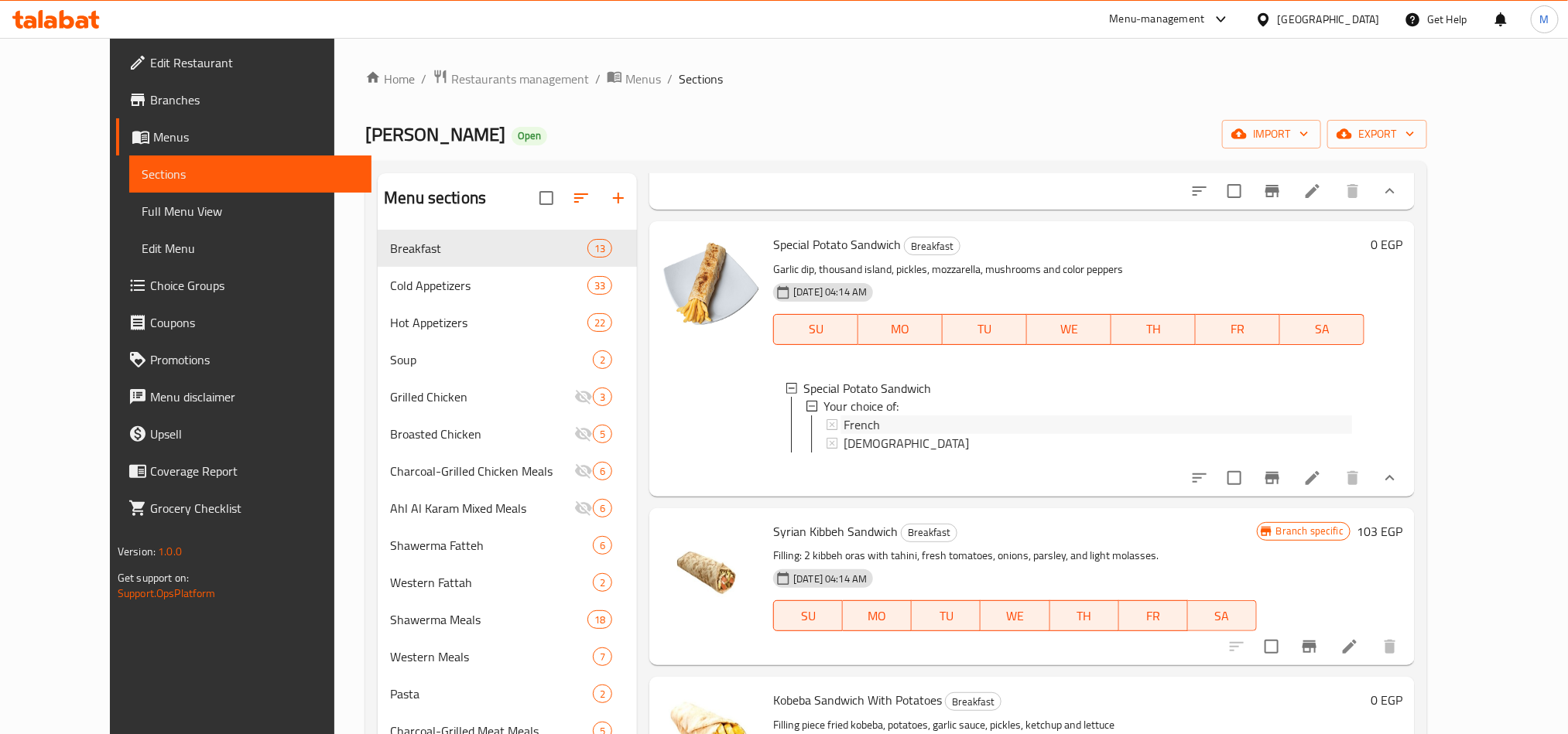
click at [843, 435] on span "French" at bounding box center [861, 426] width 36 height 19
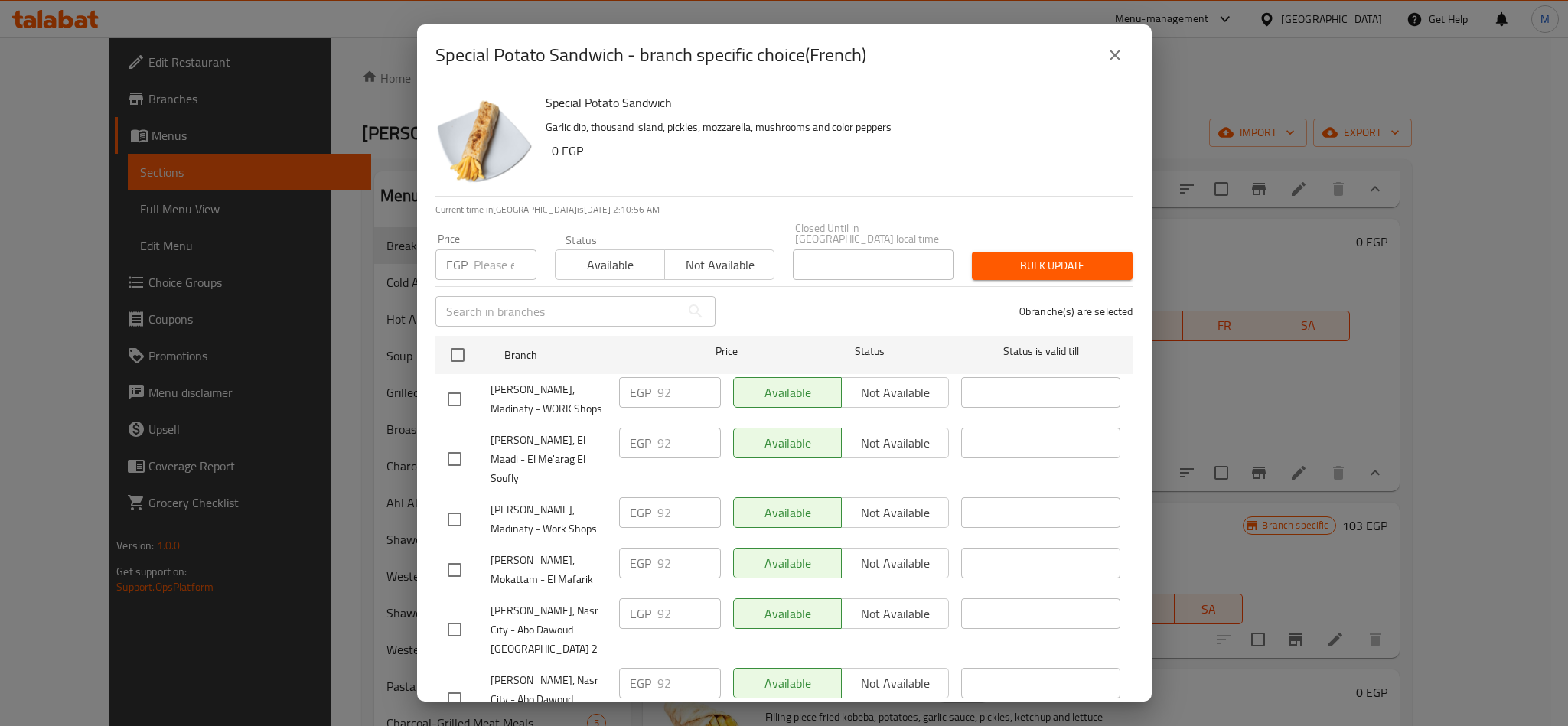
click at [1112, 60] on icon "close" at bounding box center [1115, 55] width 19 height 19
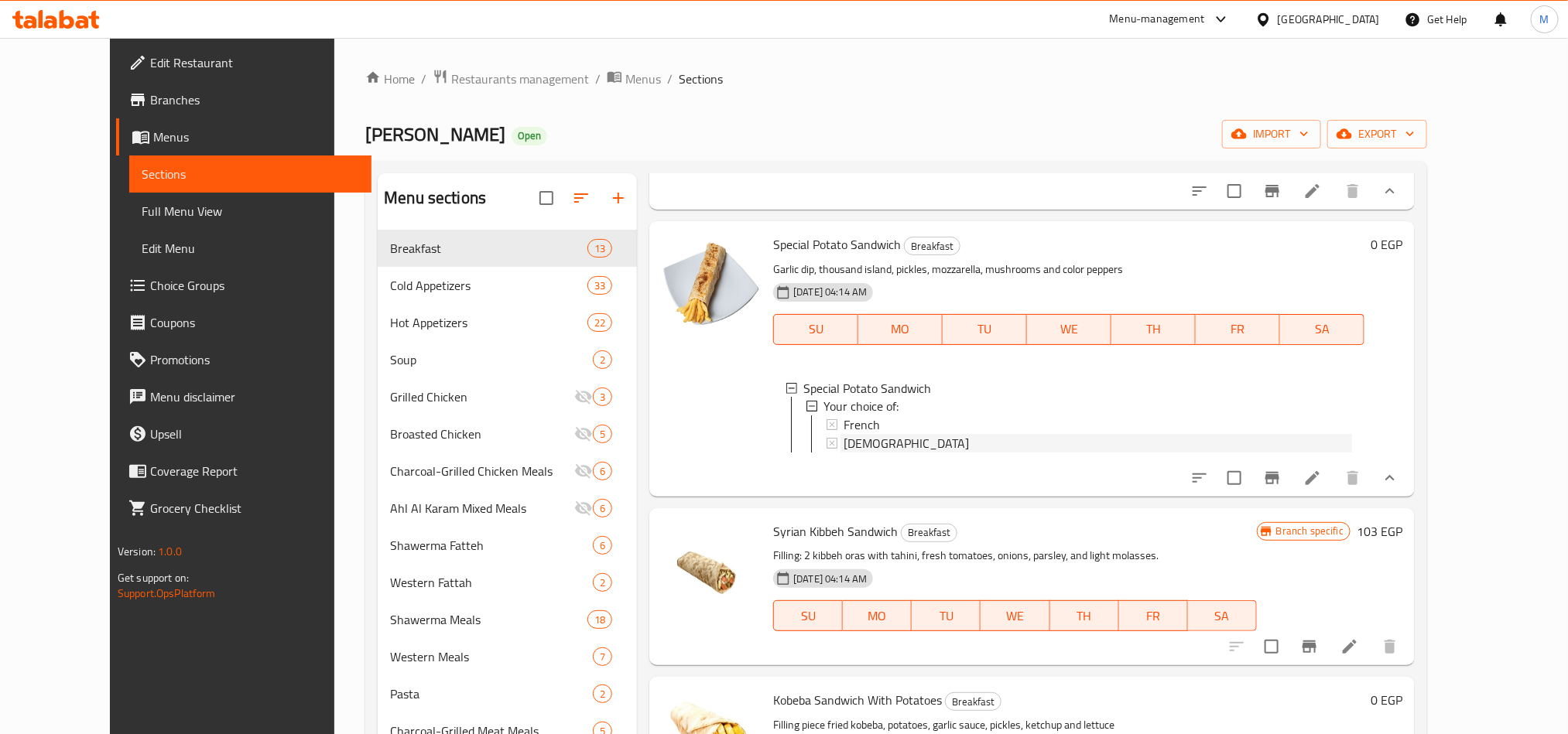
click at [843, 453] on span "[DEMOGRAPHIC_DATA]" at bounding box center [906, 445] width 125 height 19
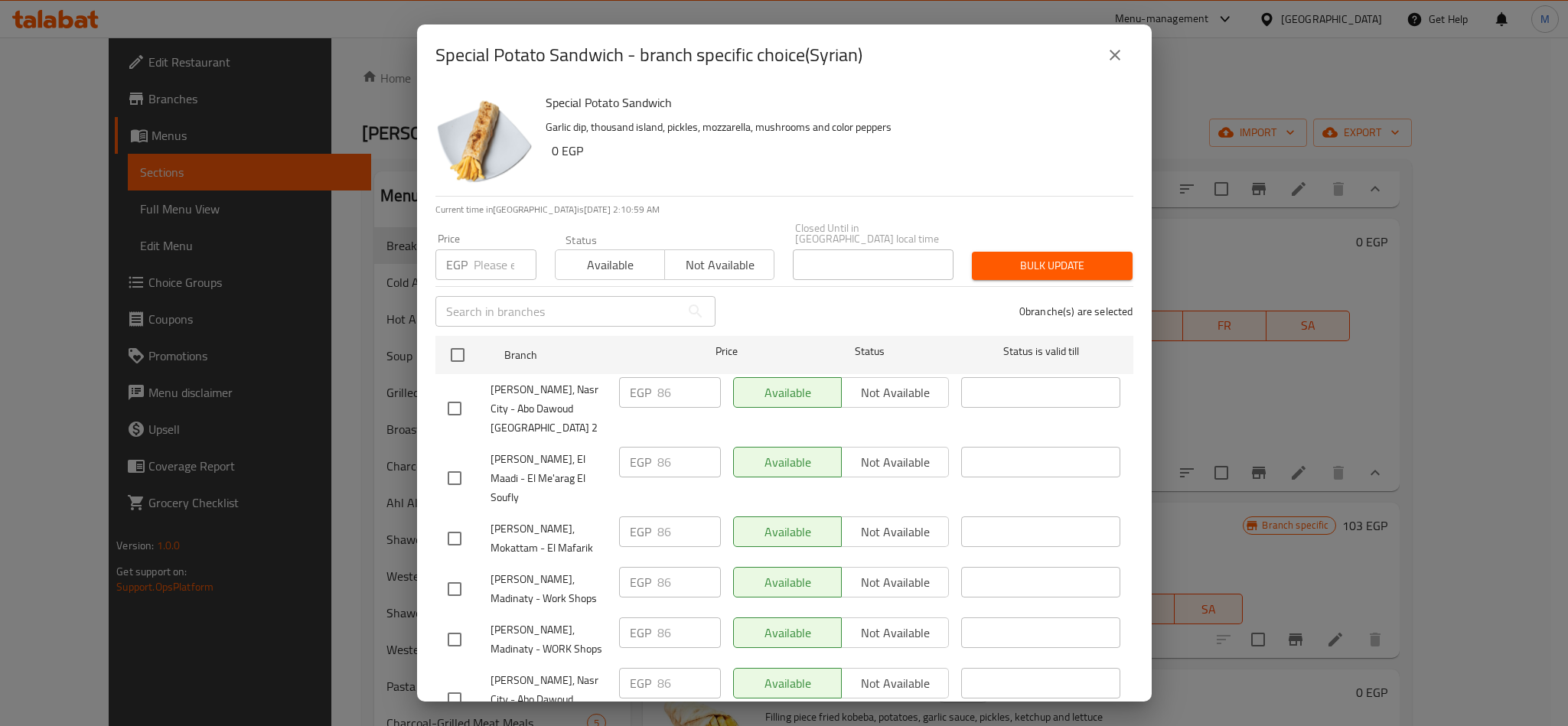
click at [1116, 63] on icon "close" at bounding box center [1115, 55] width 19 height 19
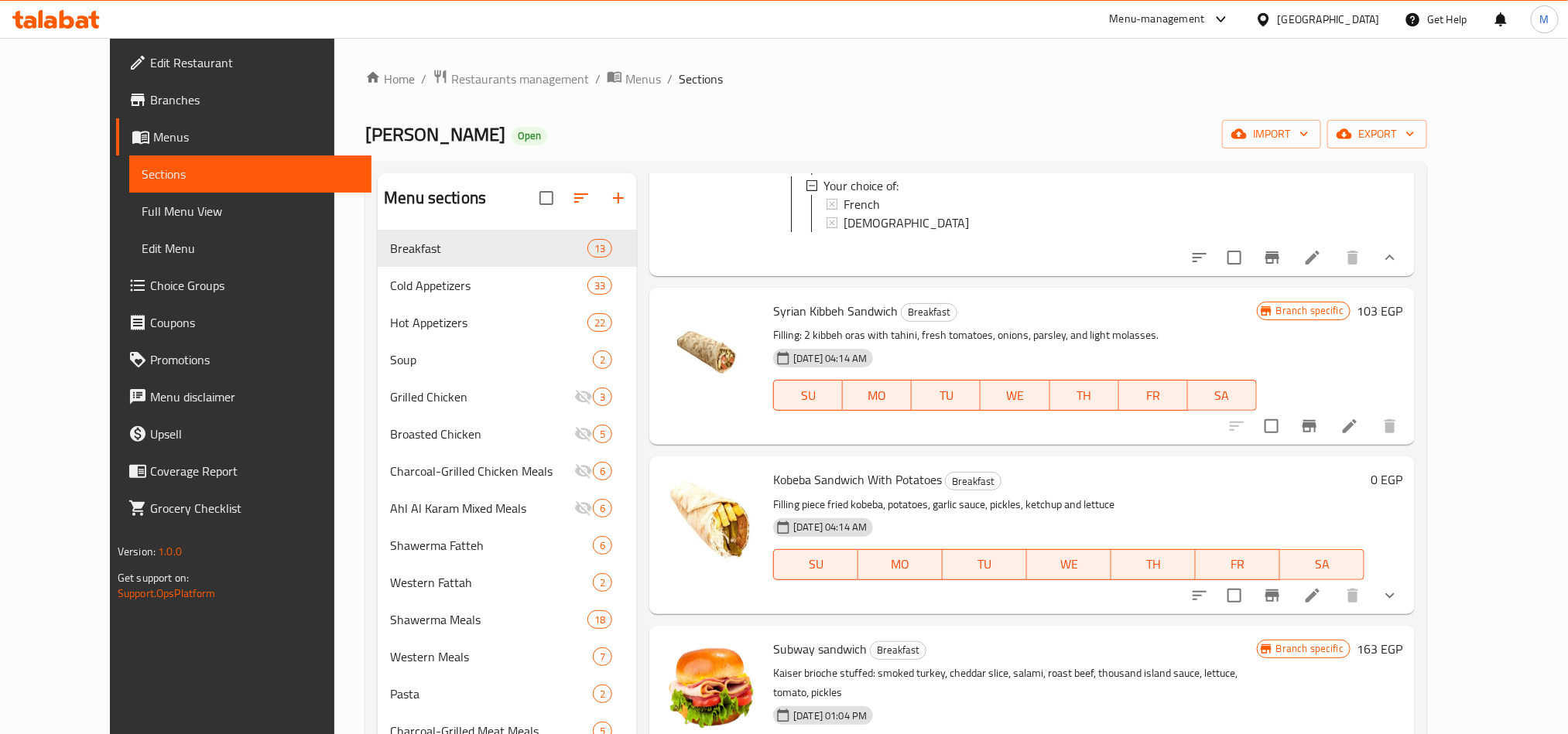
scroll to position [1734, 0]
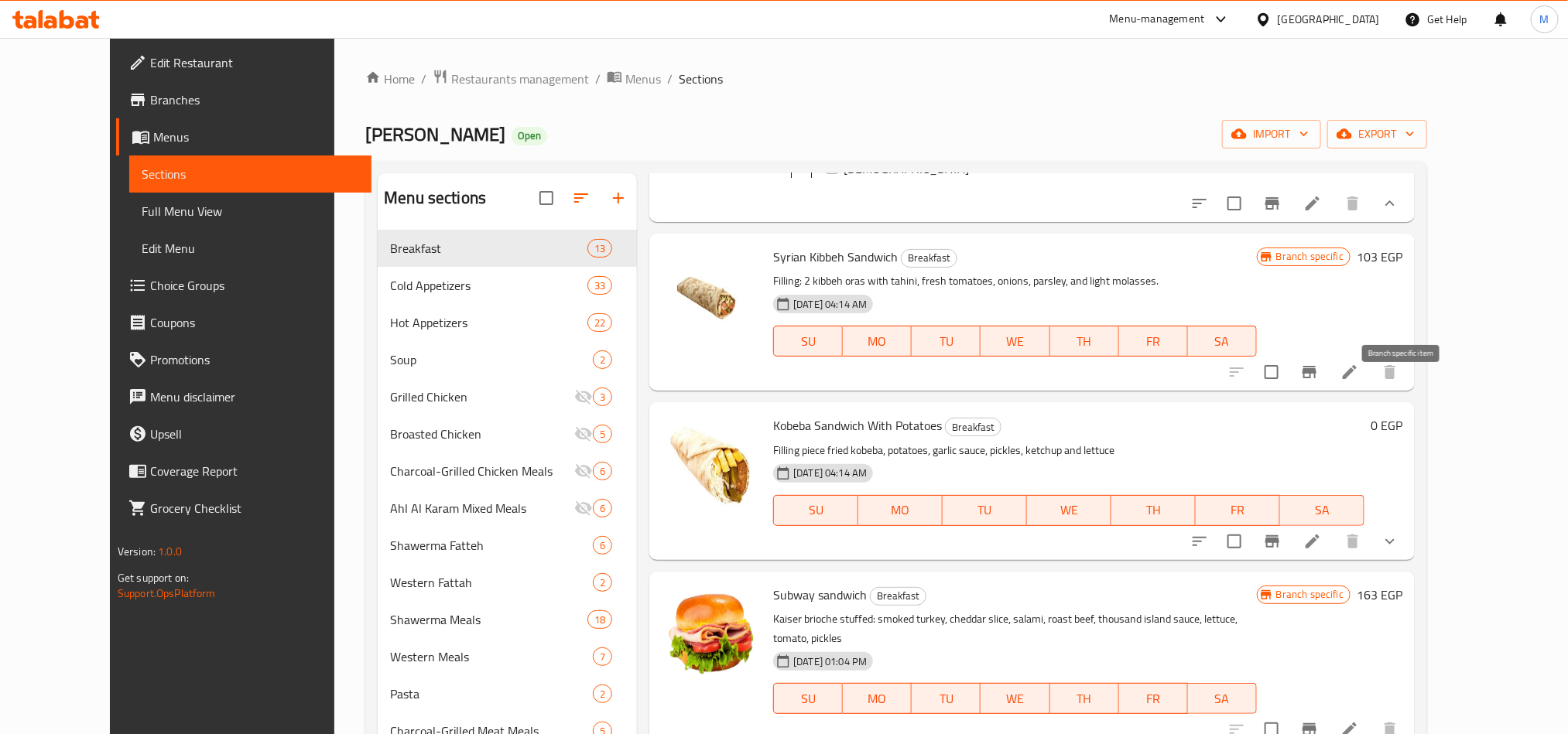
click at [1317, 378] on icon "Branch-specific-item" at bounding box center [1309, 372] width 14 height 12
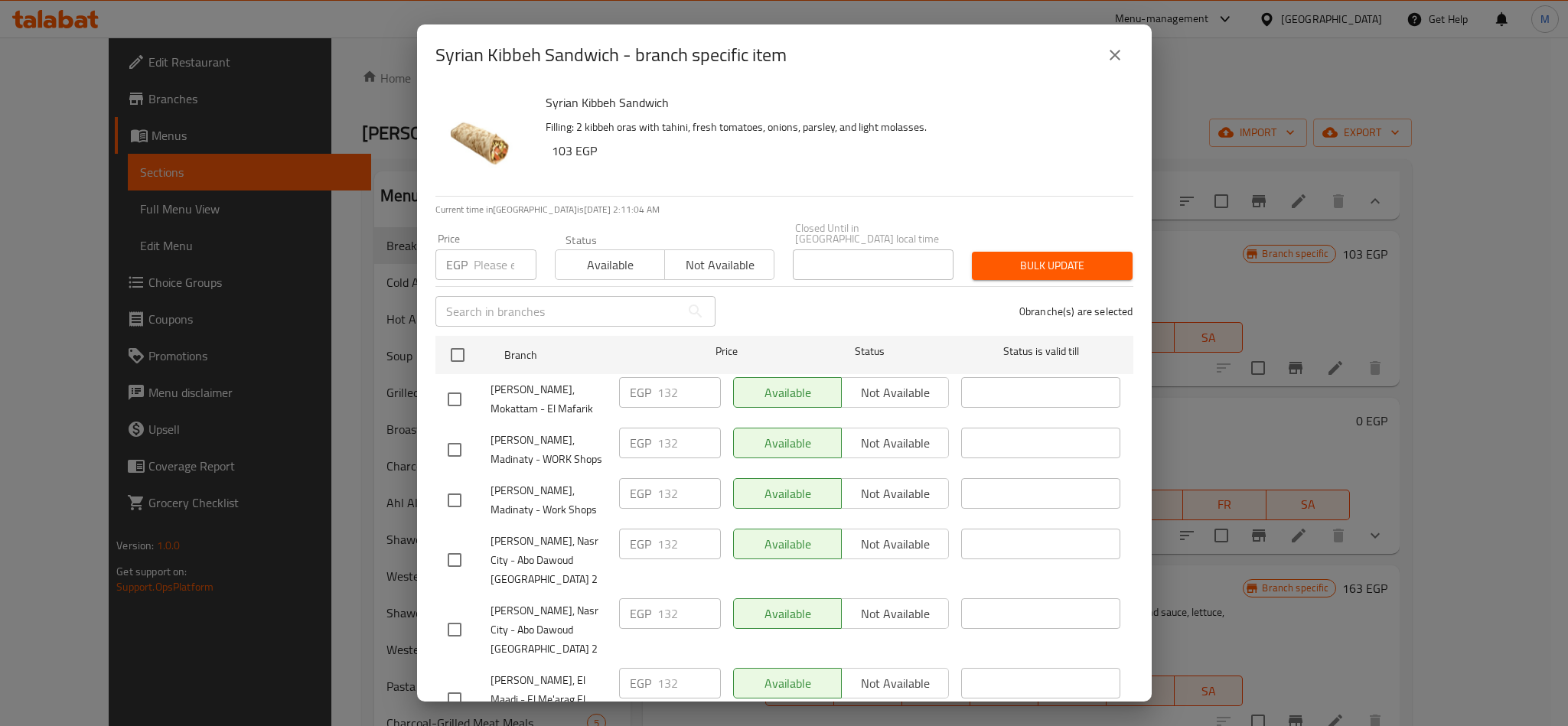
click at [1116, 49] on icon "close" at bounding box center [1115, 55] width 19 height 19
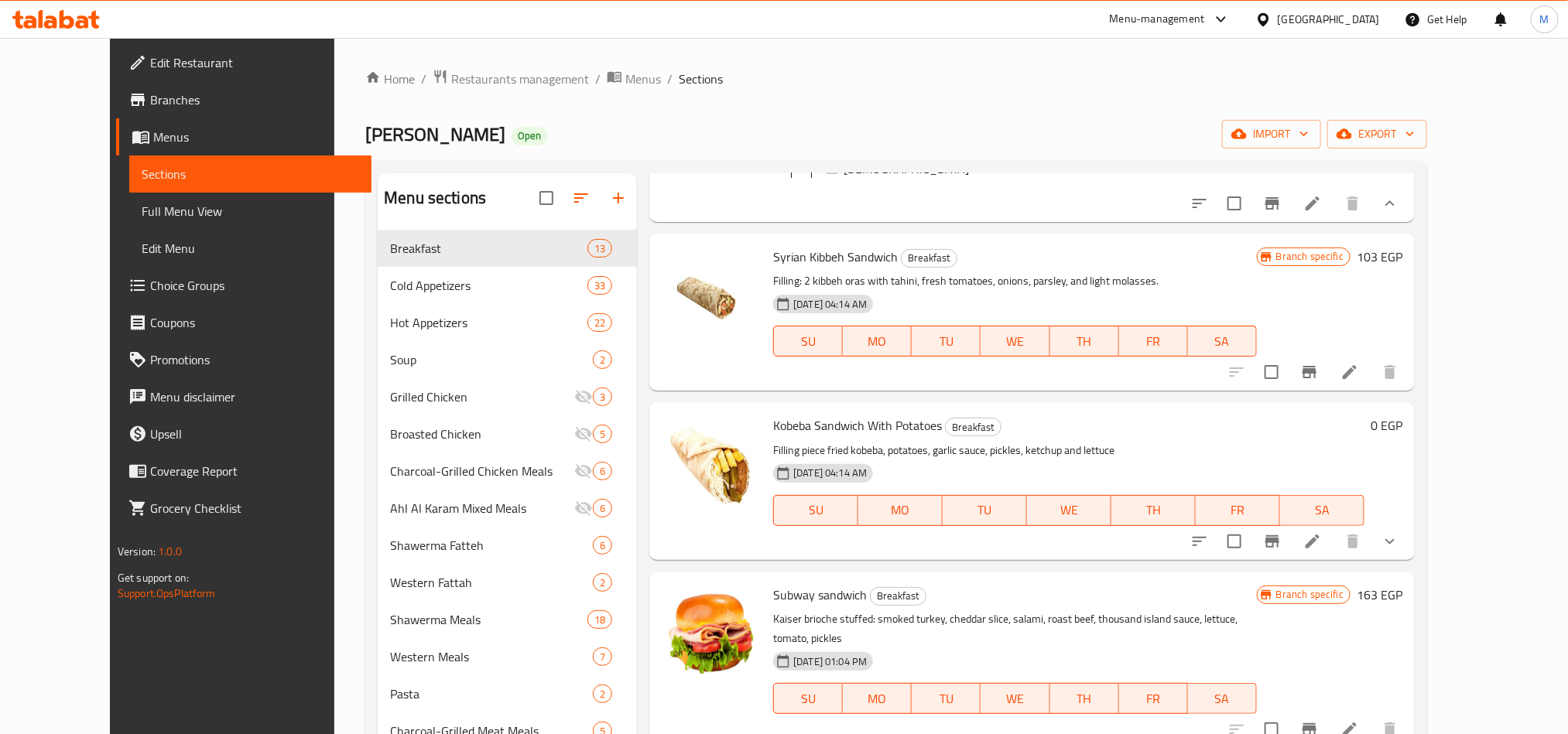
click at [1409, 546] on button "show more" at bounding box center [1390, 541] width 37 height 37
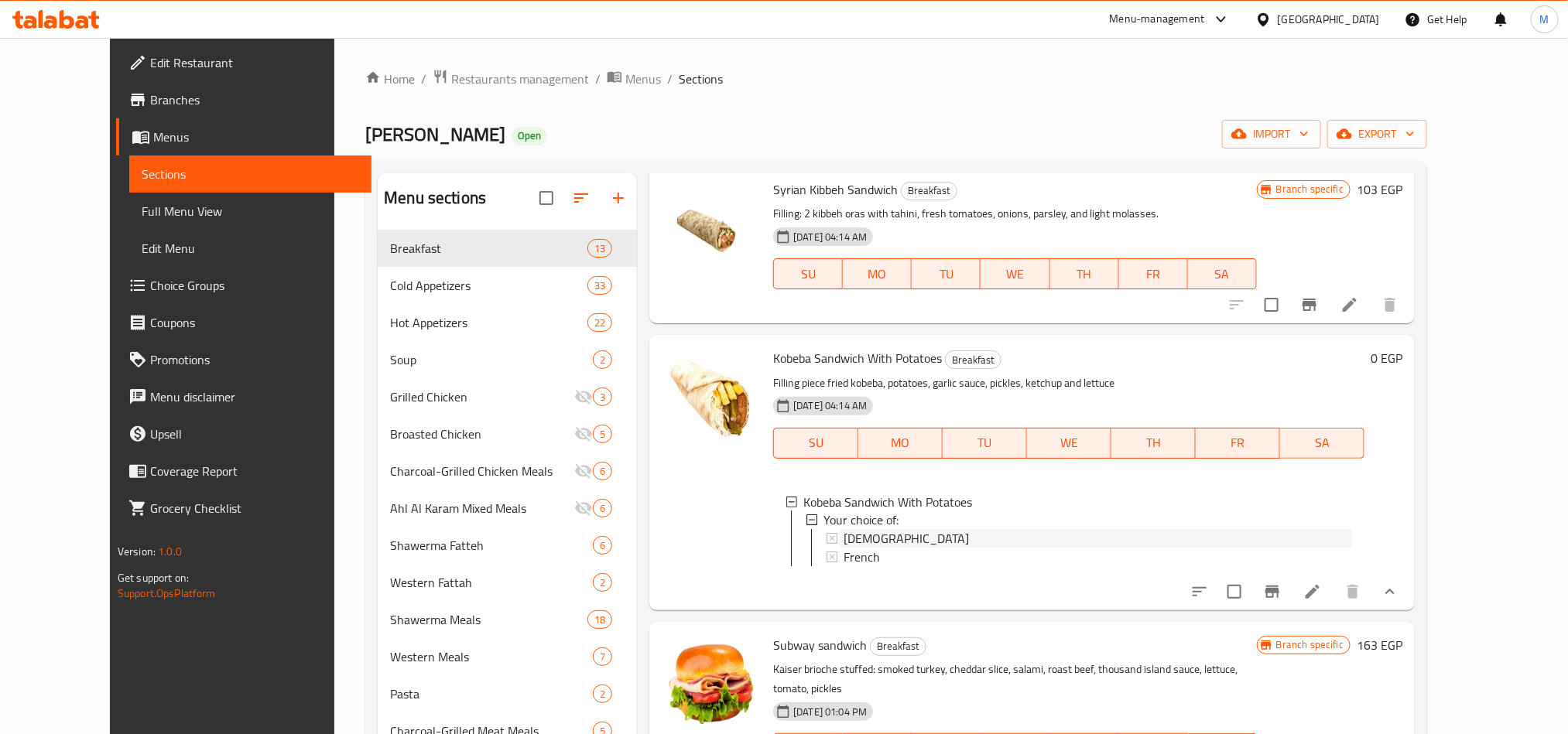
click at [878, 549] on div "[DEMOGRAPHIC_DATA]" at bounding box center [1098, 540] width 508 height 19
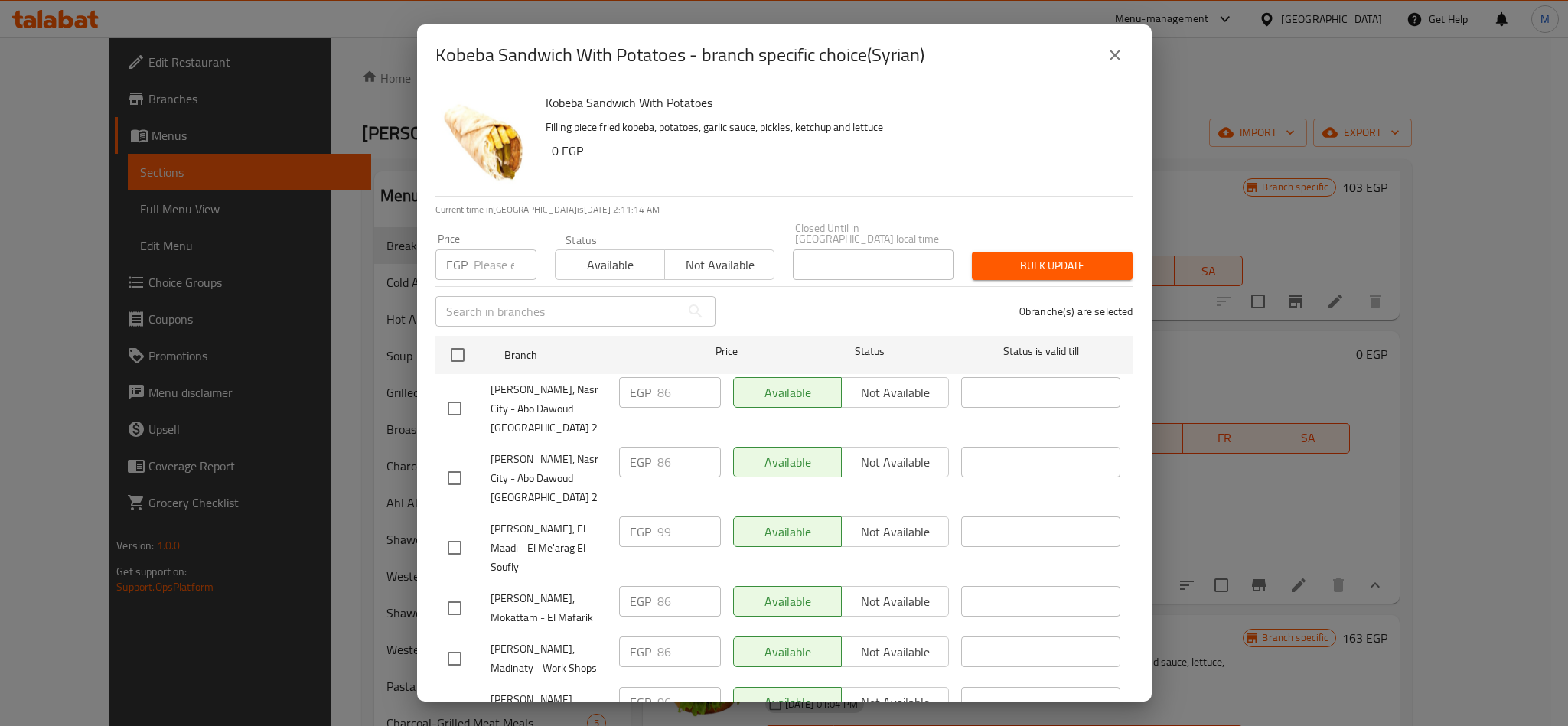
click at [487, 262] on input "number" at bounding box center [505, 265] width 63 height 31
paste input "99"
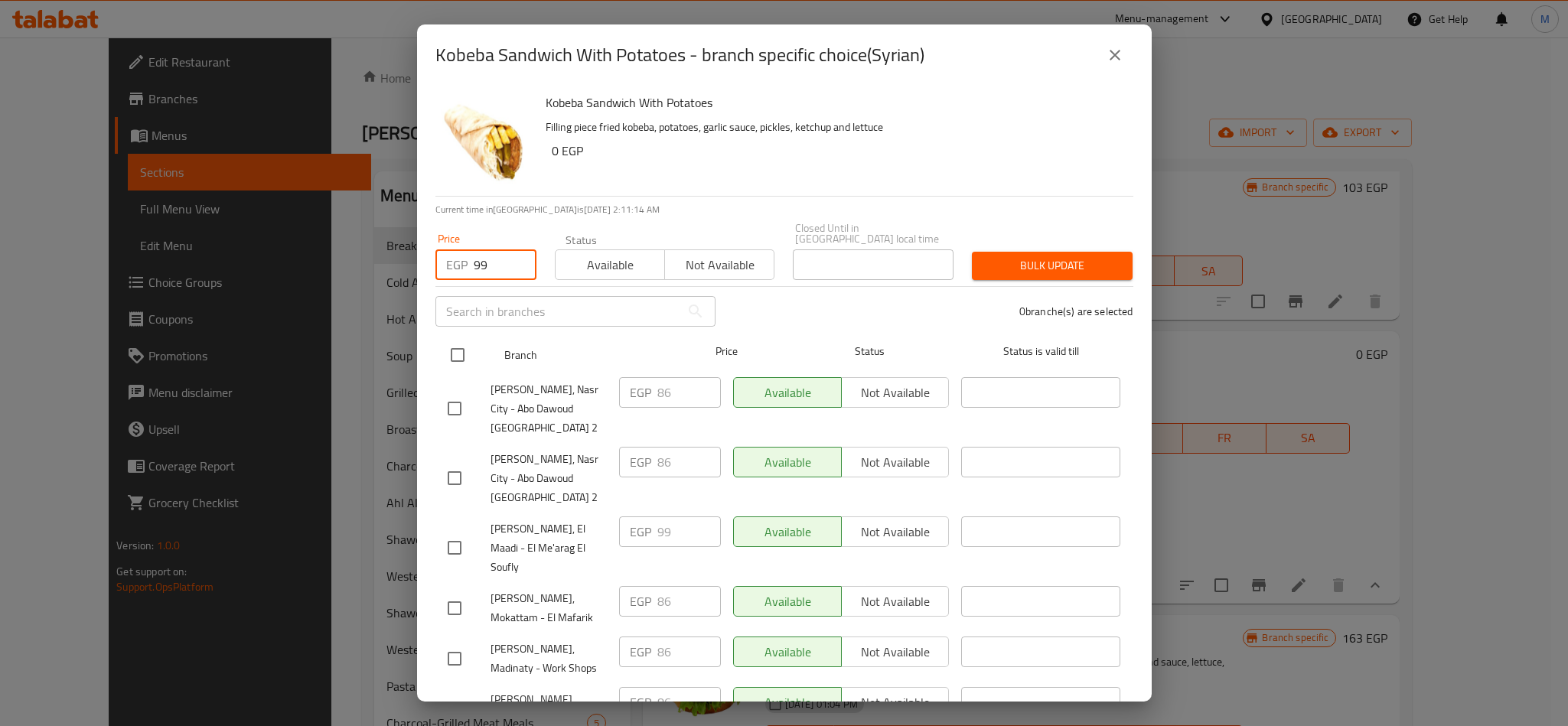
type input "99"
click at [447, 347] on input "checkbox" at bounding box center [458, 355] width 32 height 32
checkbox input "true"
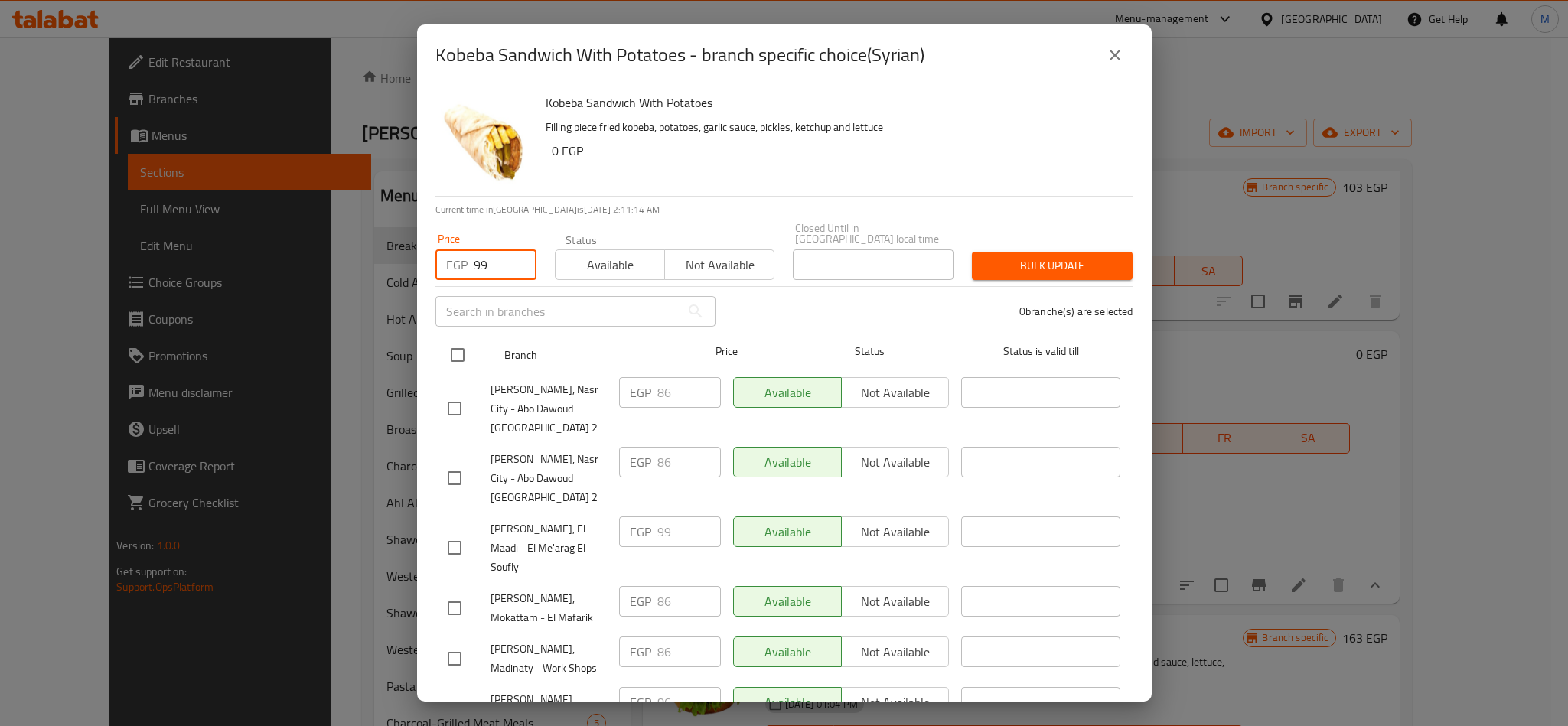
checkbox input "true"
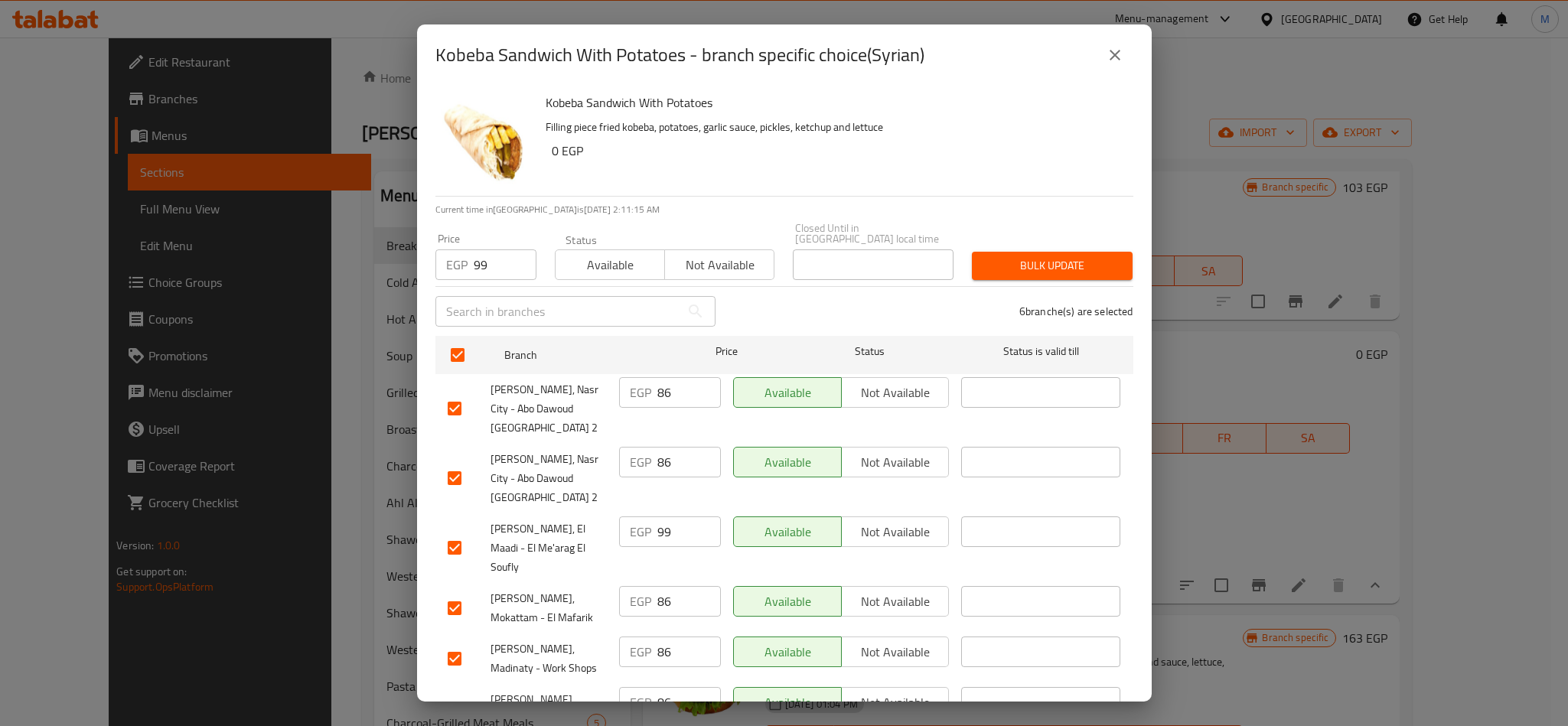
click at [1027, 260] on span "Bulk update" at bounding box center [1051, 265] width 136 height 19
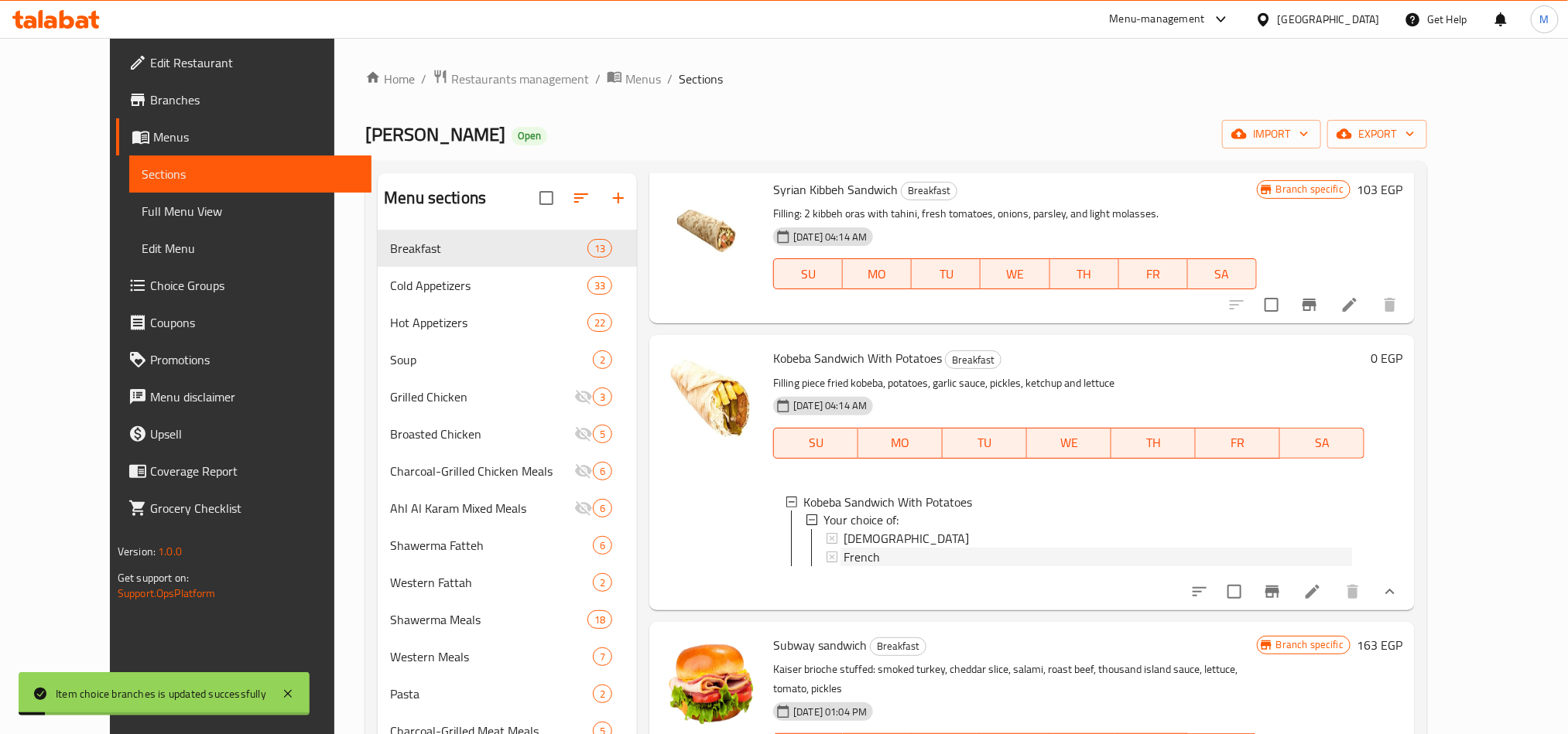
click at [867, 567] on div "French" at bounding box center [1098, 559] width 508 height 19
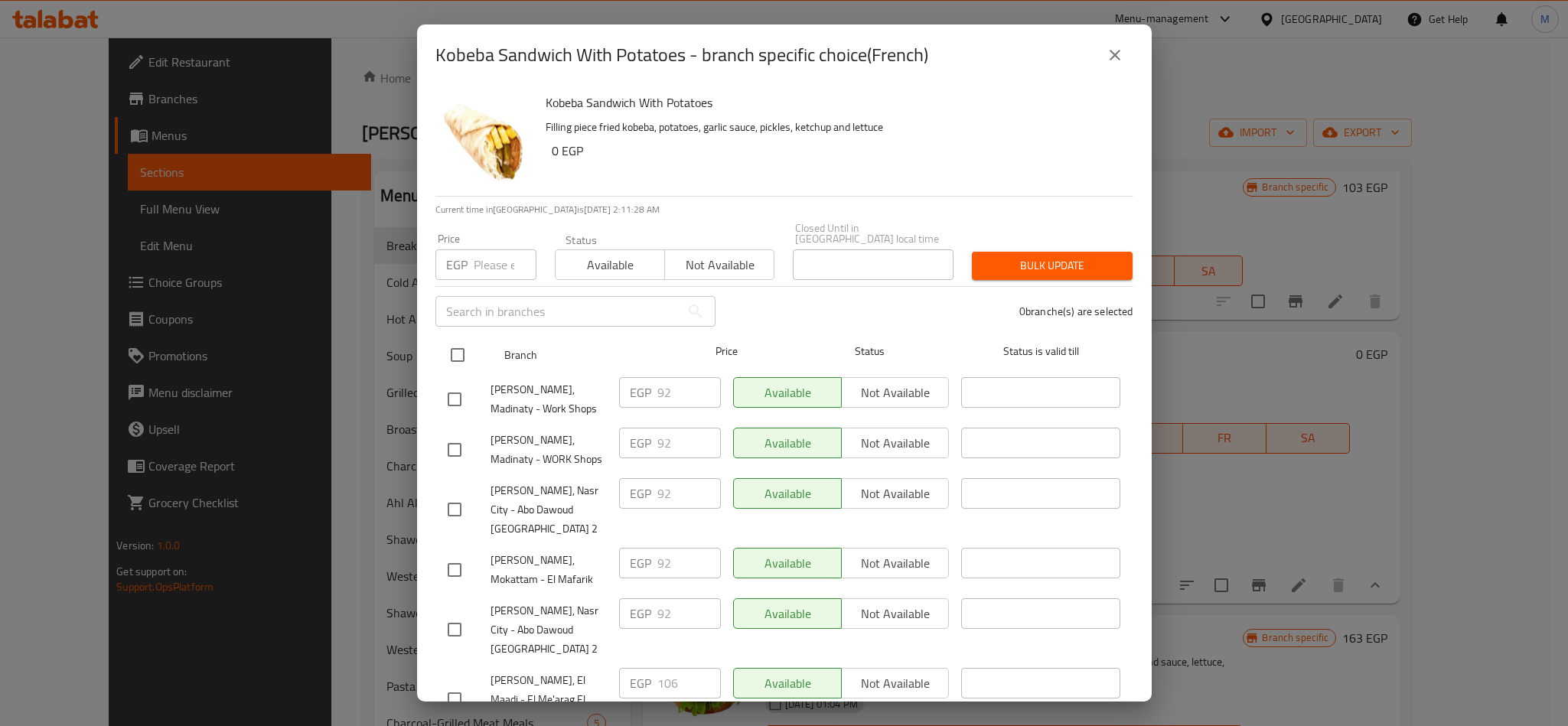
click at [453, 350] on input "checkbox" at bounding box center [458, 355] width 32 height 32
checkbox input "true"
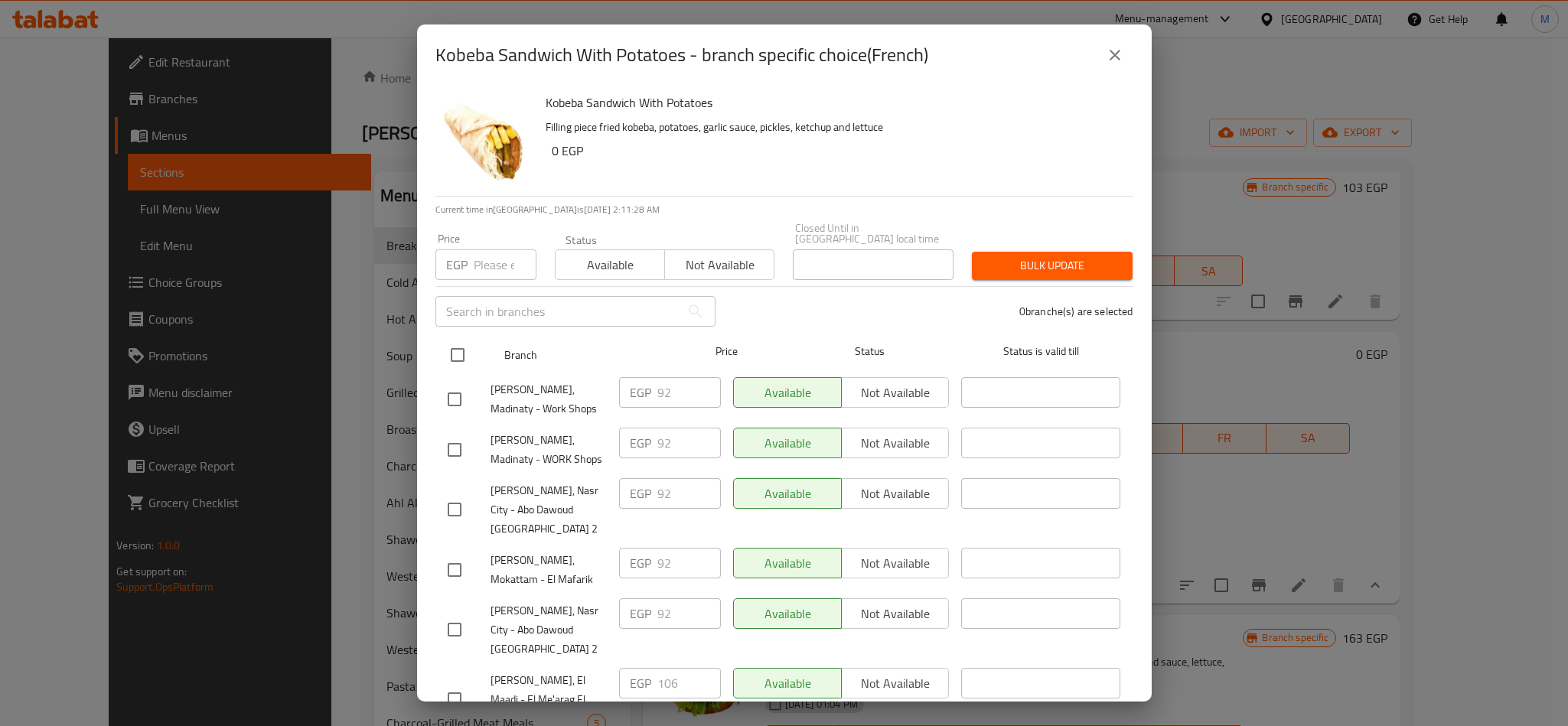
checkbox input "true"
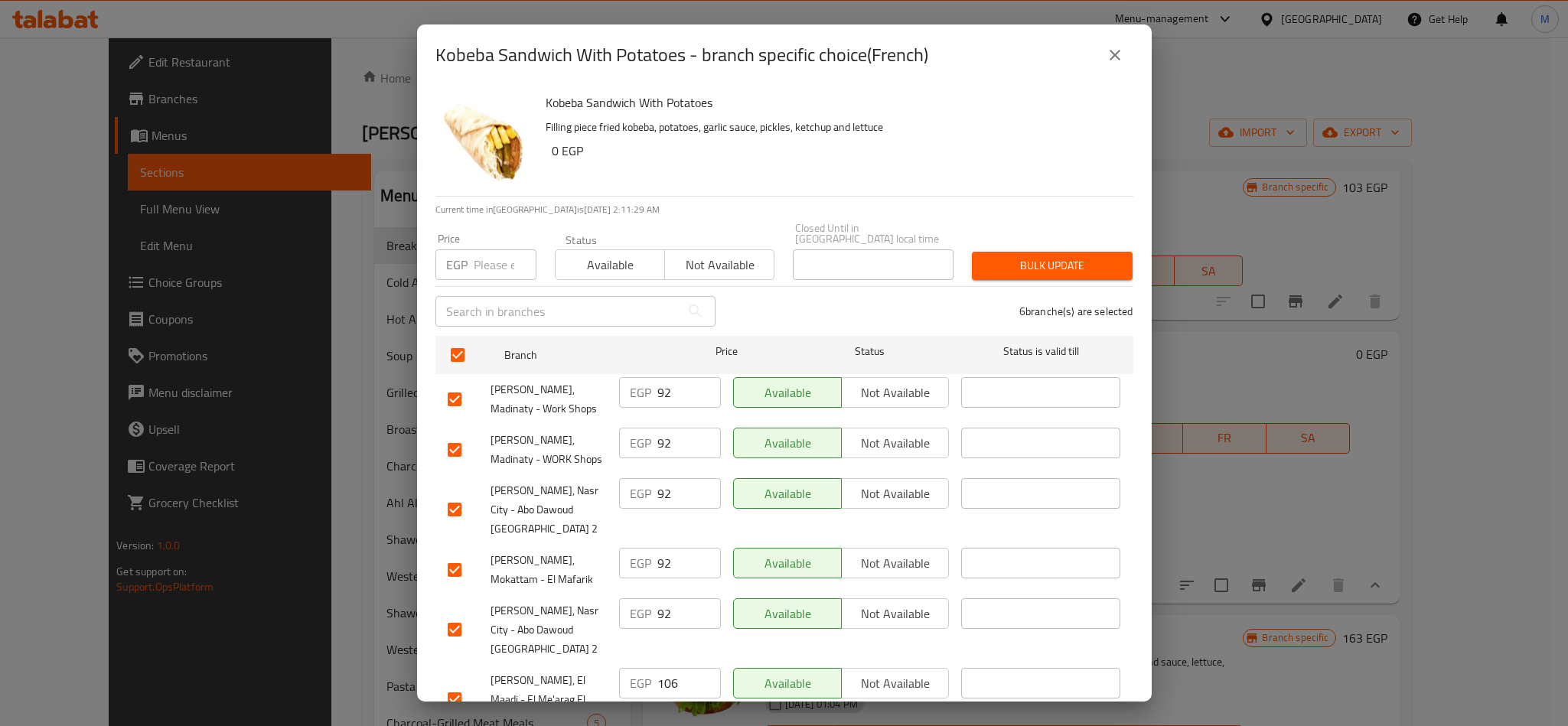
click at [662, 668] on input "106" at bounding box center [689, 683] width 64 height 31
drag, startPoint x: 662, startPoint y: 634, endPoint x: 492, endPoint y: 255, distance: 415.4
click at [492, 255] on div "Kobeba Sandwich With Potatoes Filling piece fried kobeba, potatoes, garlic sauc…" at bounding box center [784, 393] width 734 height 616
click at [492, 255] on input "number" at bounding box center [505, 265] width 63 height 31
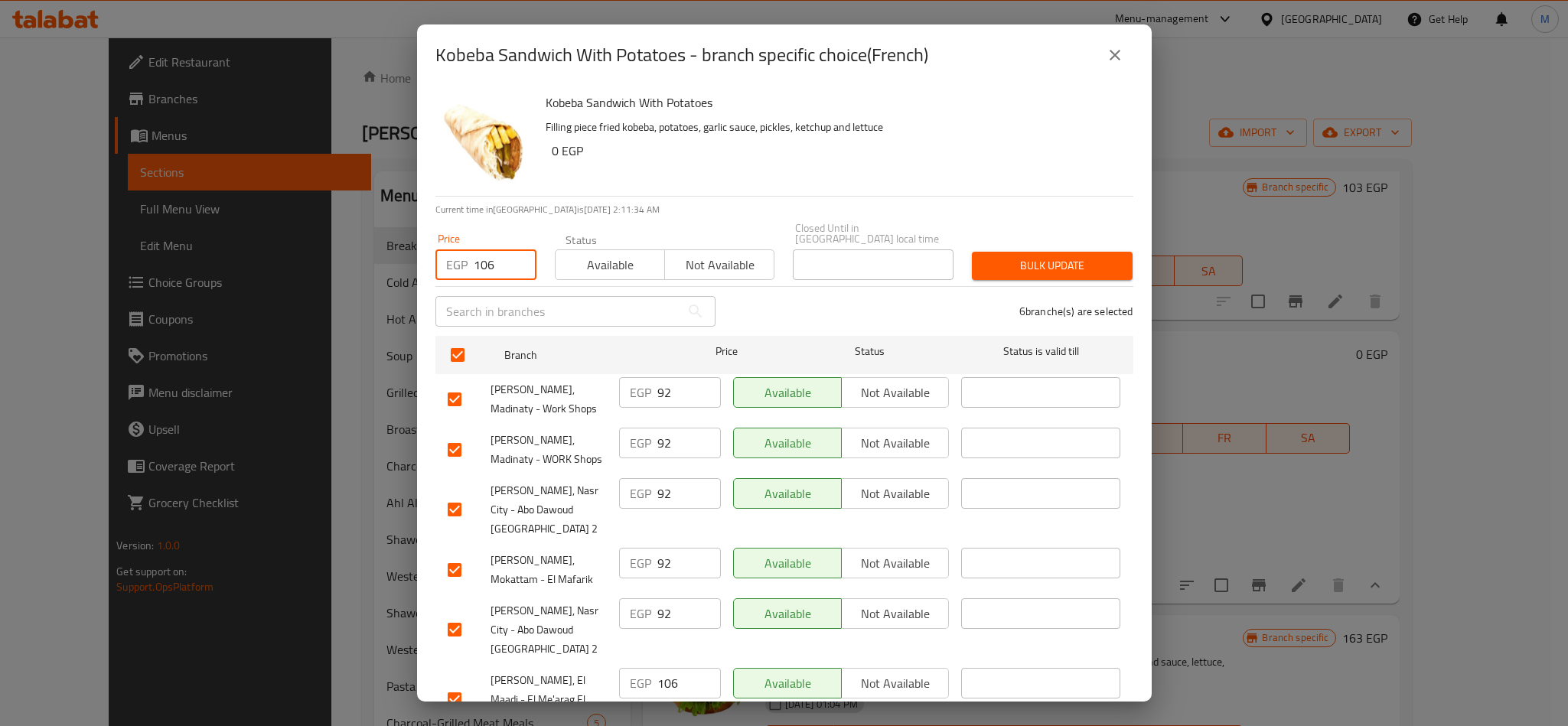
type input "106"
click at [514, 393] on span "[PERSON_NAME], Madinaty - Work Shops" at bounding box center [549, 400] width 116 height 38
click at [999, 256] on span "Bulk update" at bounding box center [1051, 265] width 136 height 19
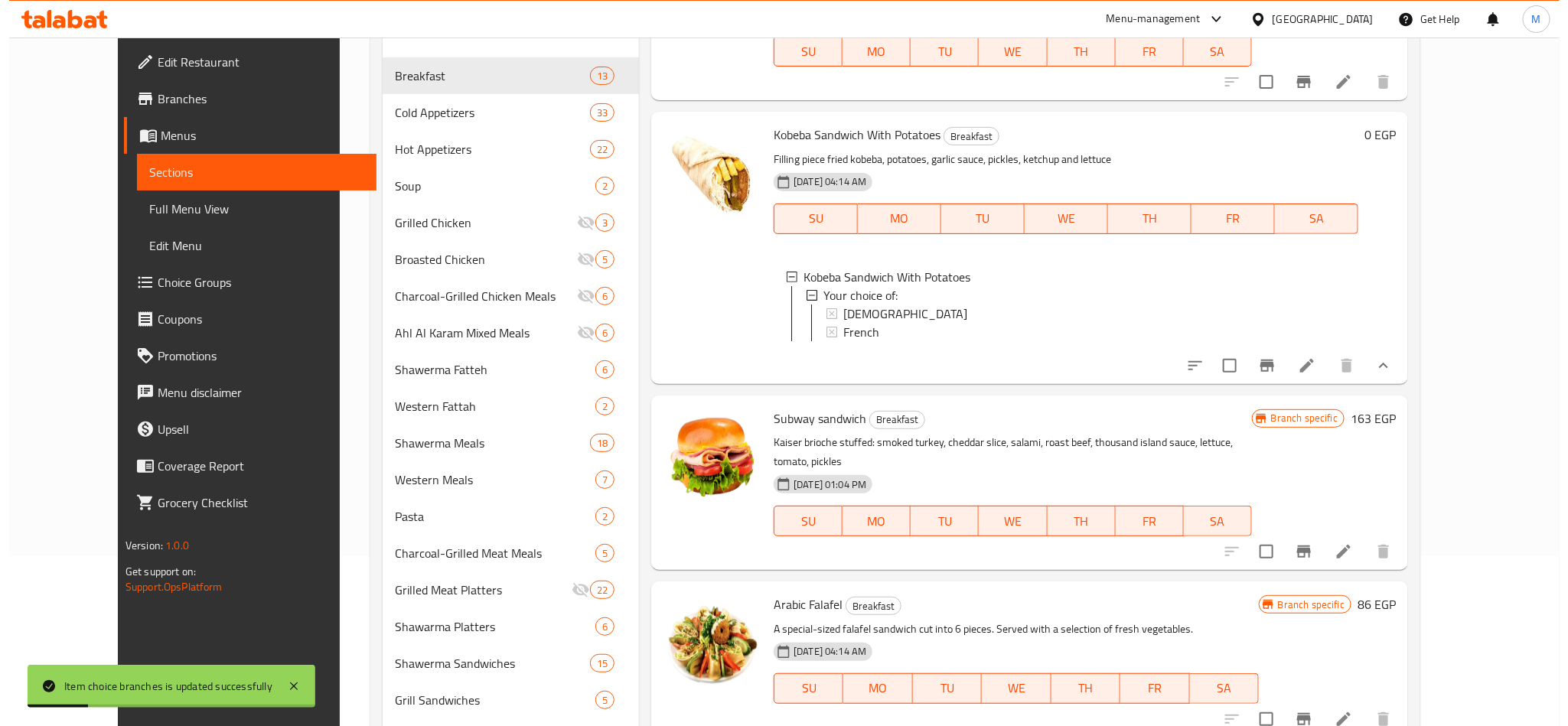
scroll to position [230, 0]
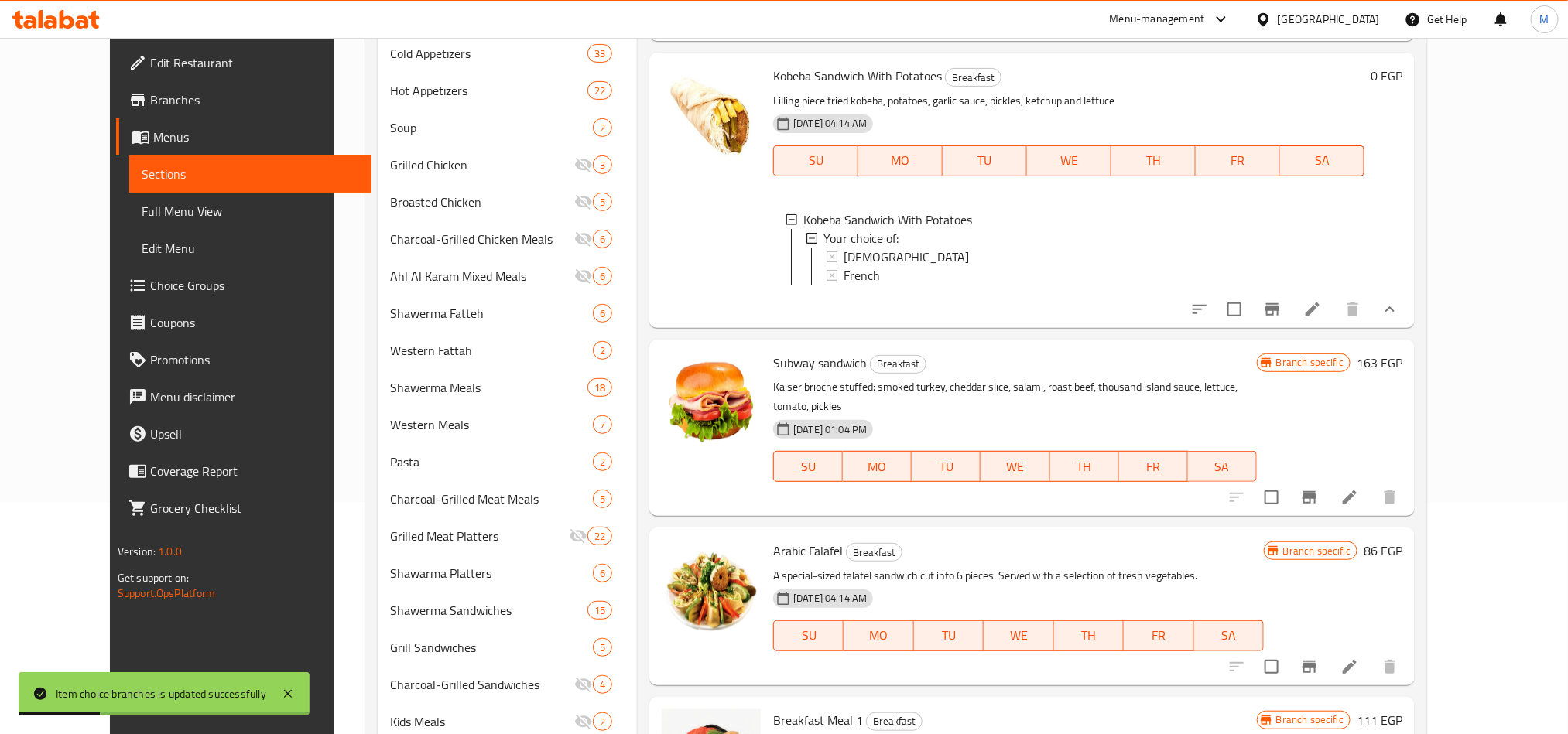
click at [1328, 513] on button "Branch-specific-item" at bounding box center [1309, 497] width 37 height 37
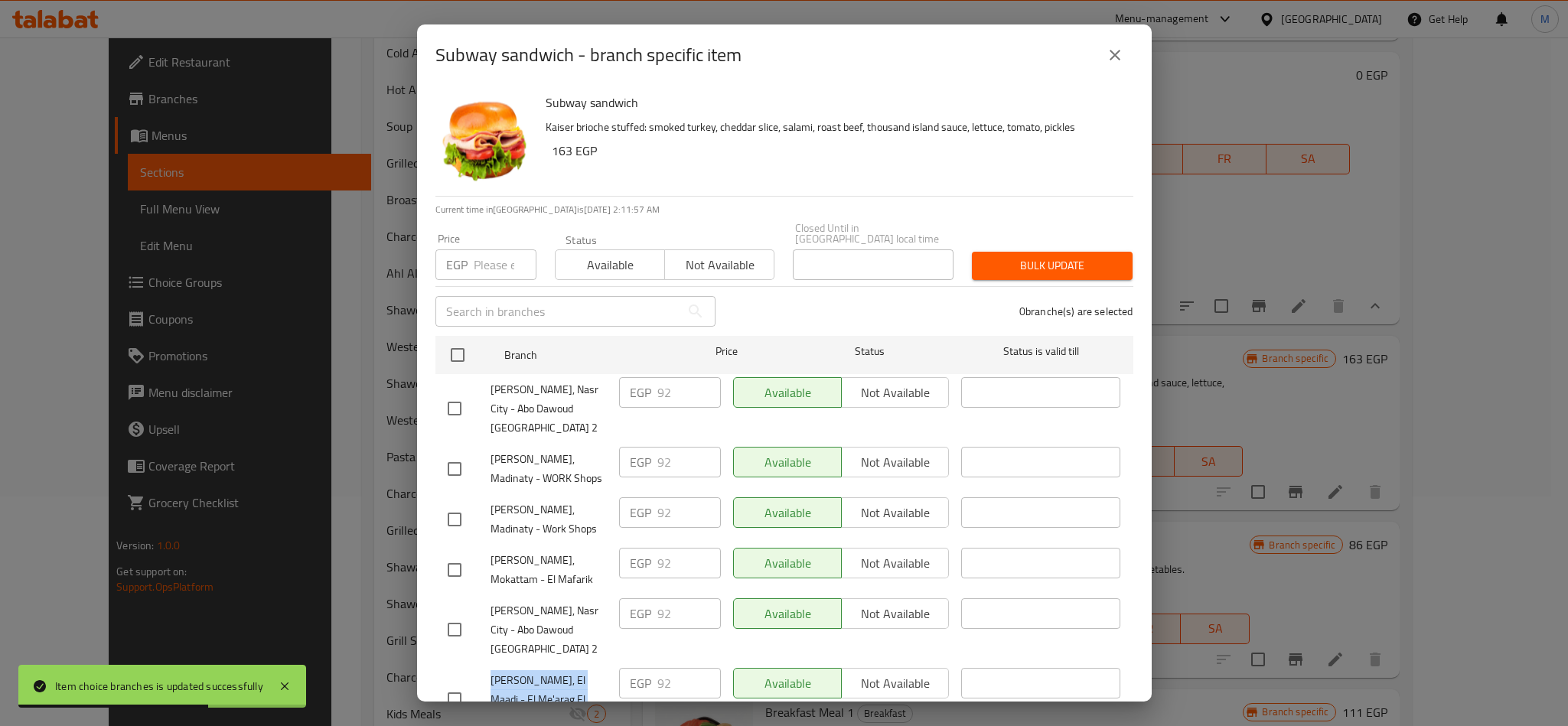
click at [1121, 65] on button "close" at bounding box center [1114, 54] width 37 height 37
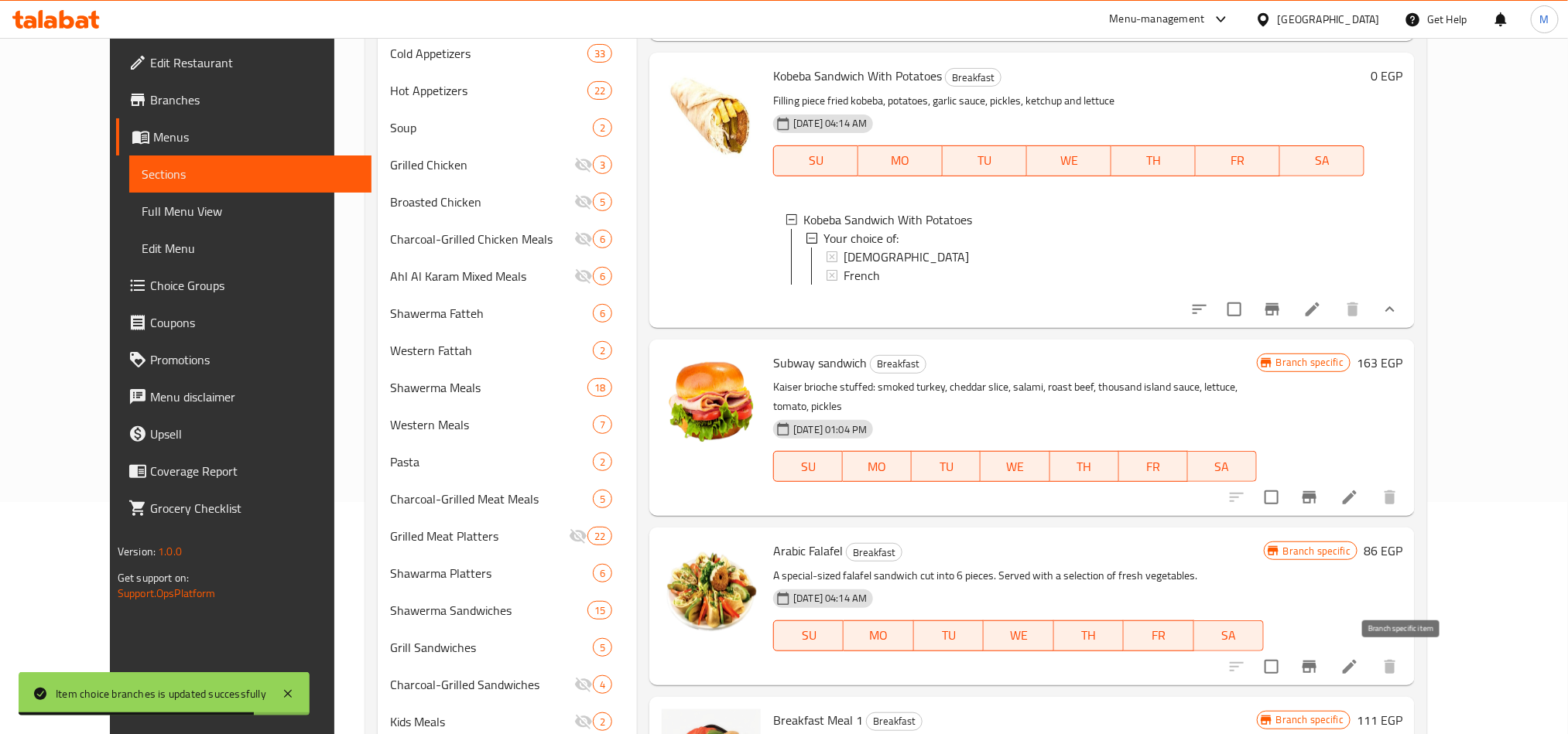
click at [1317, 670] on icon "Branch-specific-item" at bounding box center [1309, 667] width 14 height 12
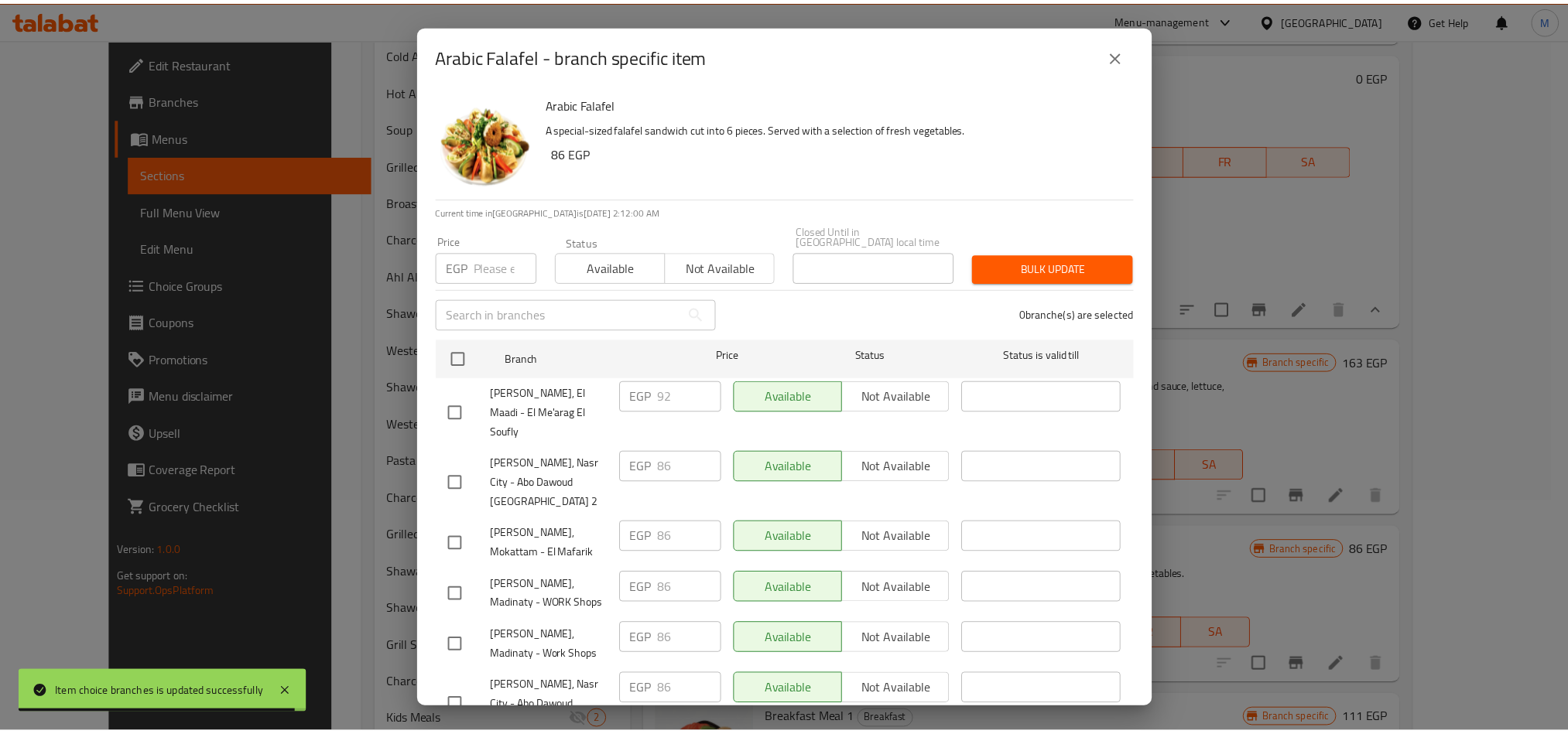
scroll to position [3, 0]
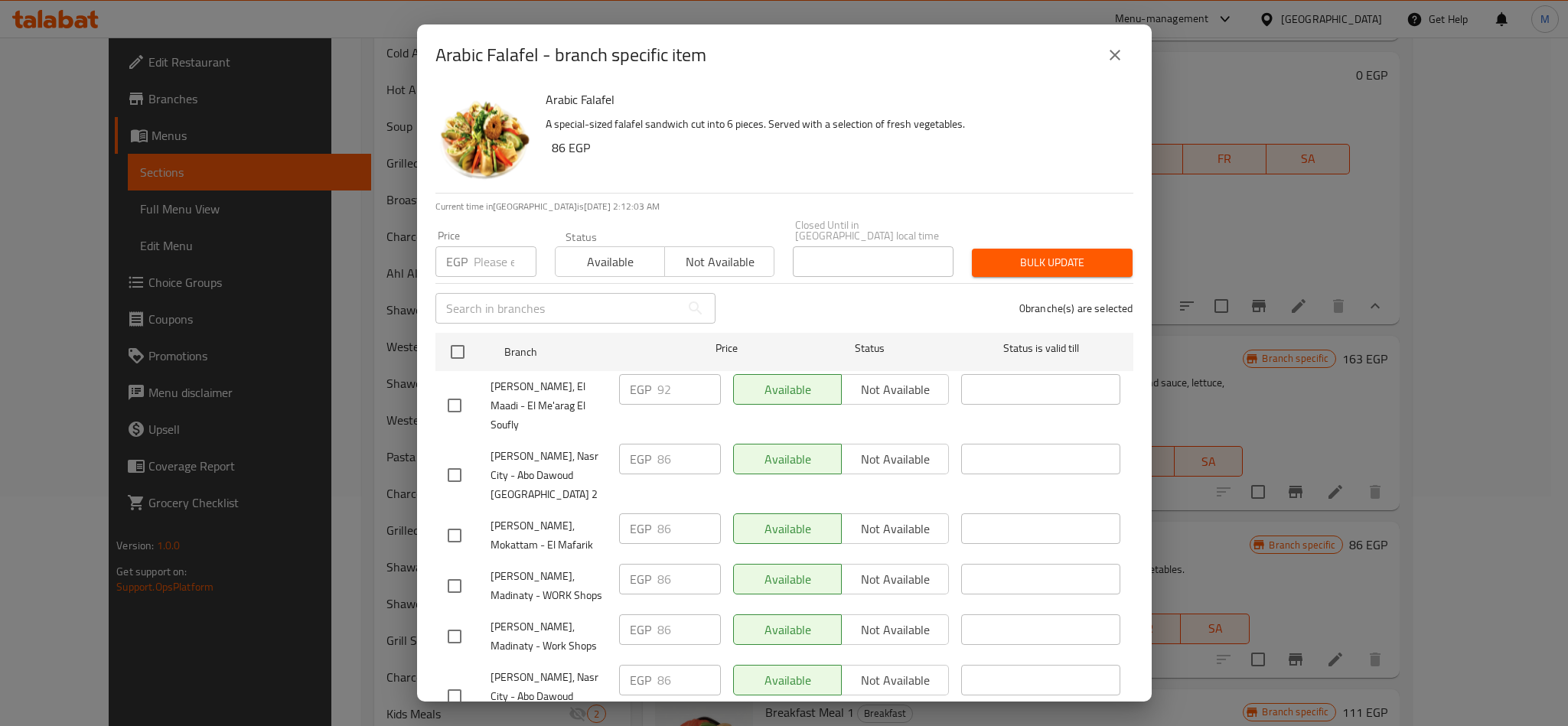
click at [491, 251] on input "number" at bounding box center [505, 262] width 63 height 31
paste input "92"
type input "92"
click at [446, 342] on input "checkbox" at bounding box center [458, 352] width 32 height 32
checkbox input "true"
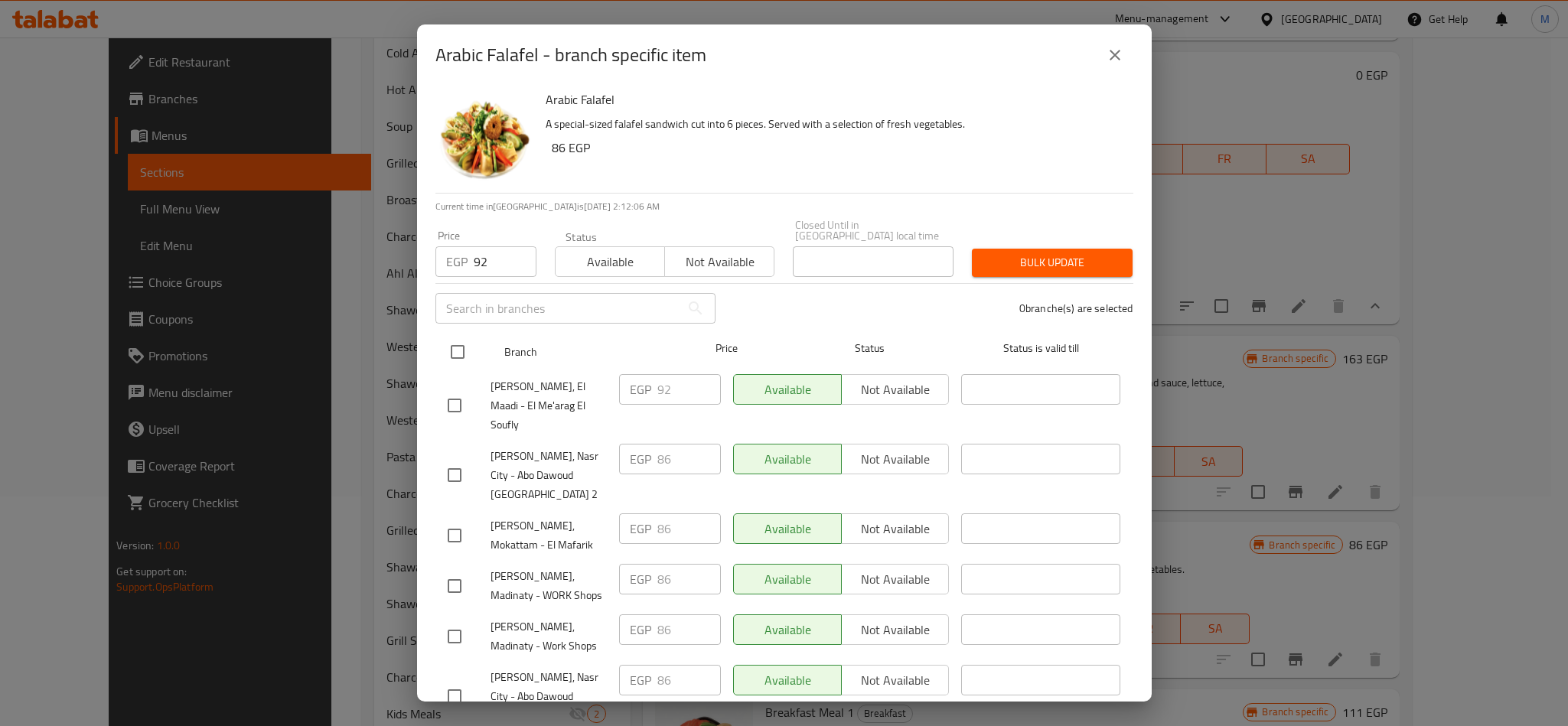
checkbox input "true"
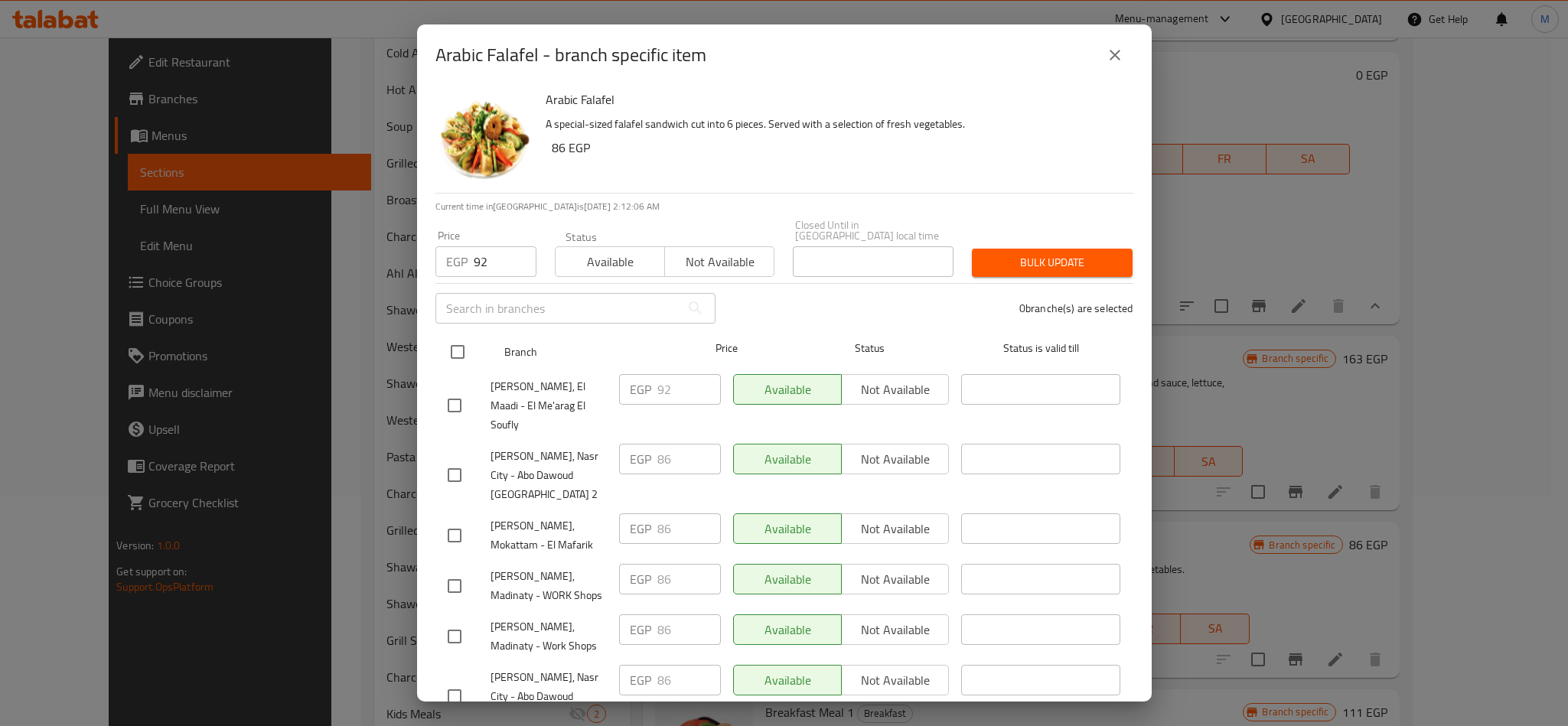
checkbox input "true"
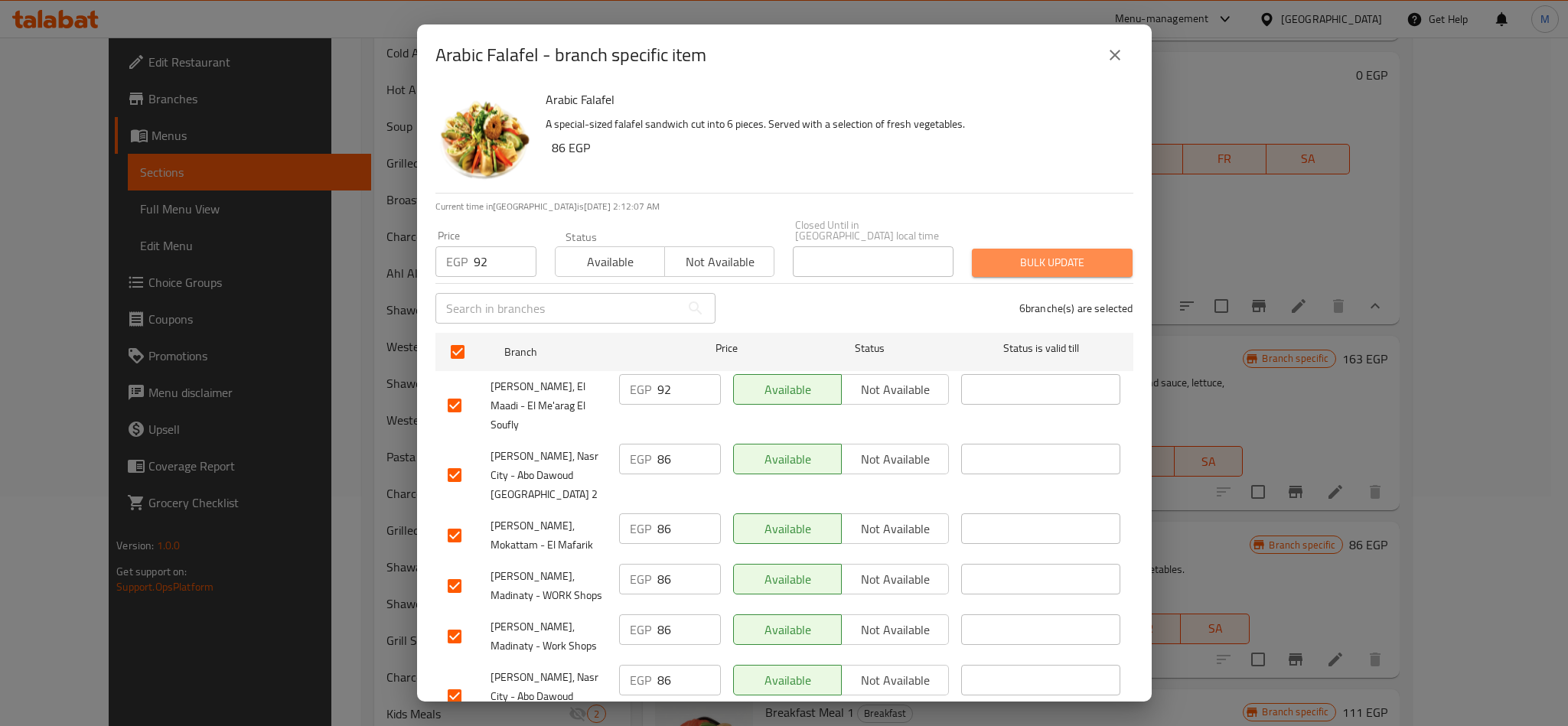
click at [1041, 256] on span "Bulk update" at bounding box center [1051, 263] width 136 height 19
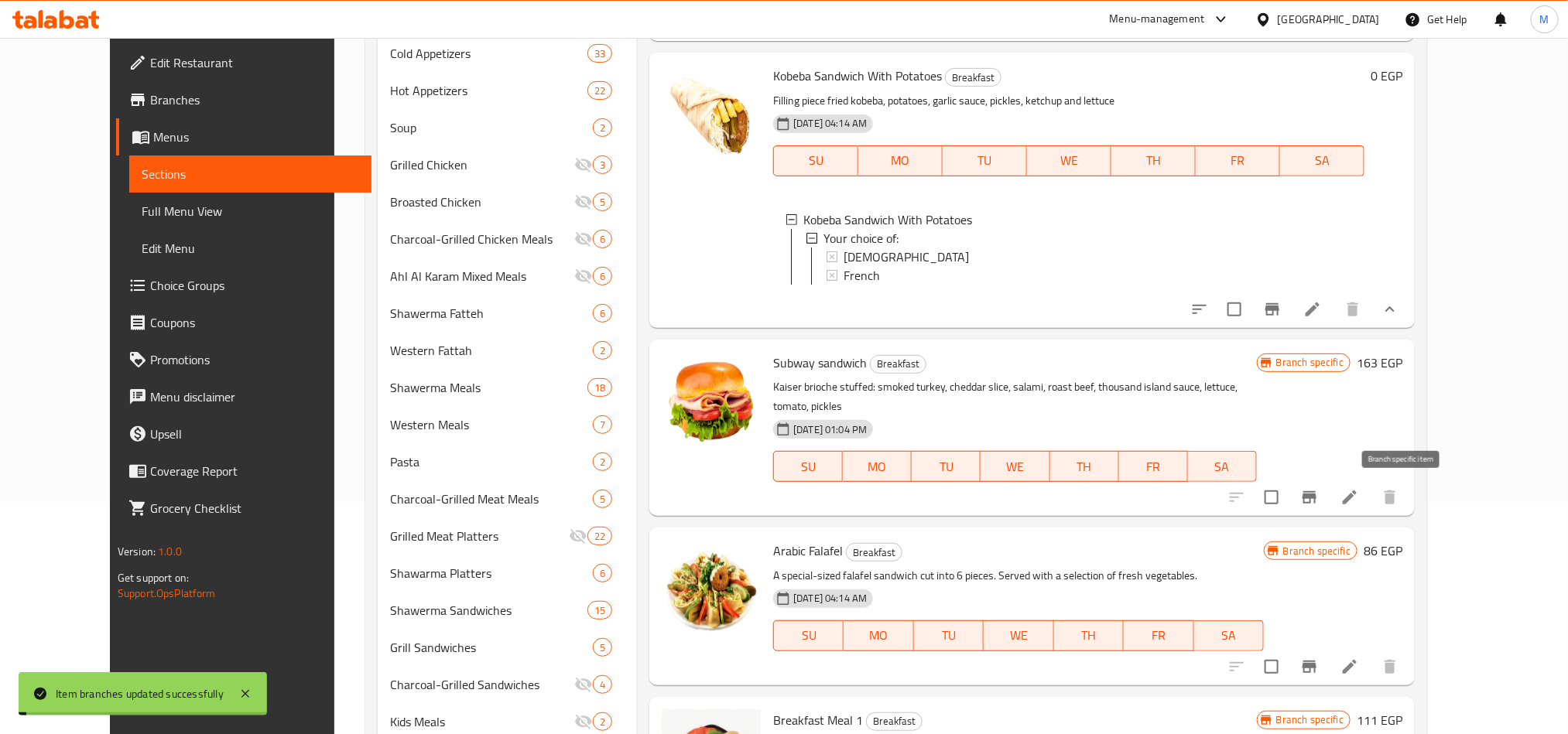
click at [1319, 506] on icon "Branch-specific-item" at bounding box center [1310, 498] width 19 height 19
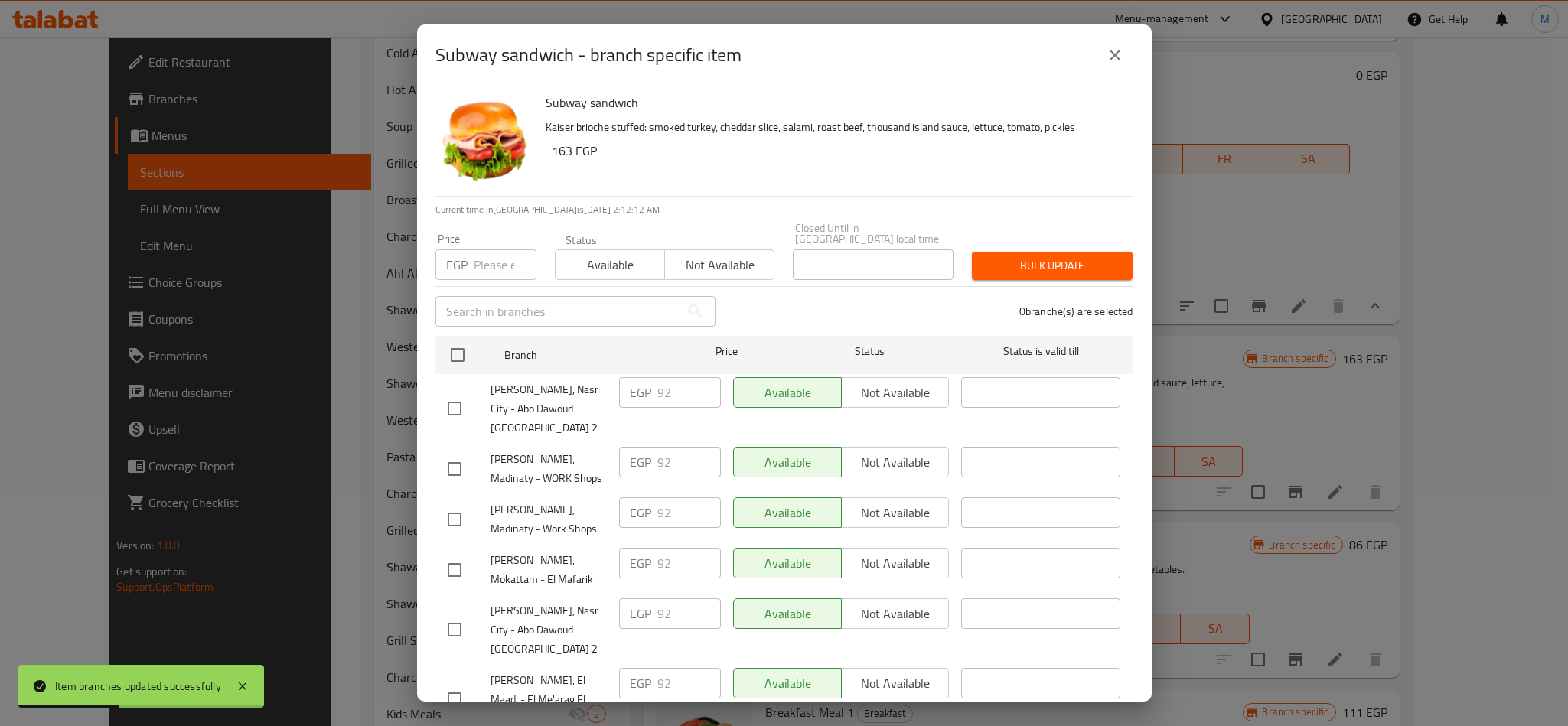
click at [1109, 58] on icon "close" at bounding box center [1115, 55] width 19 height 19
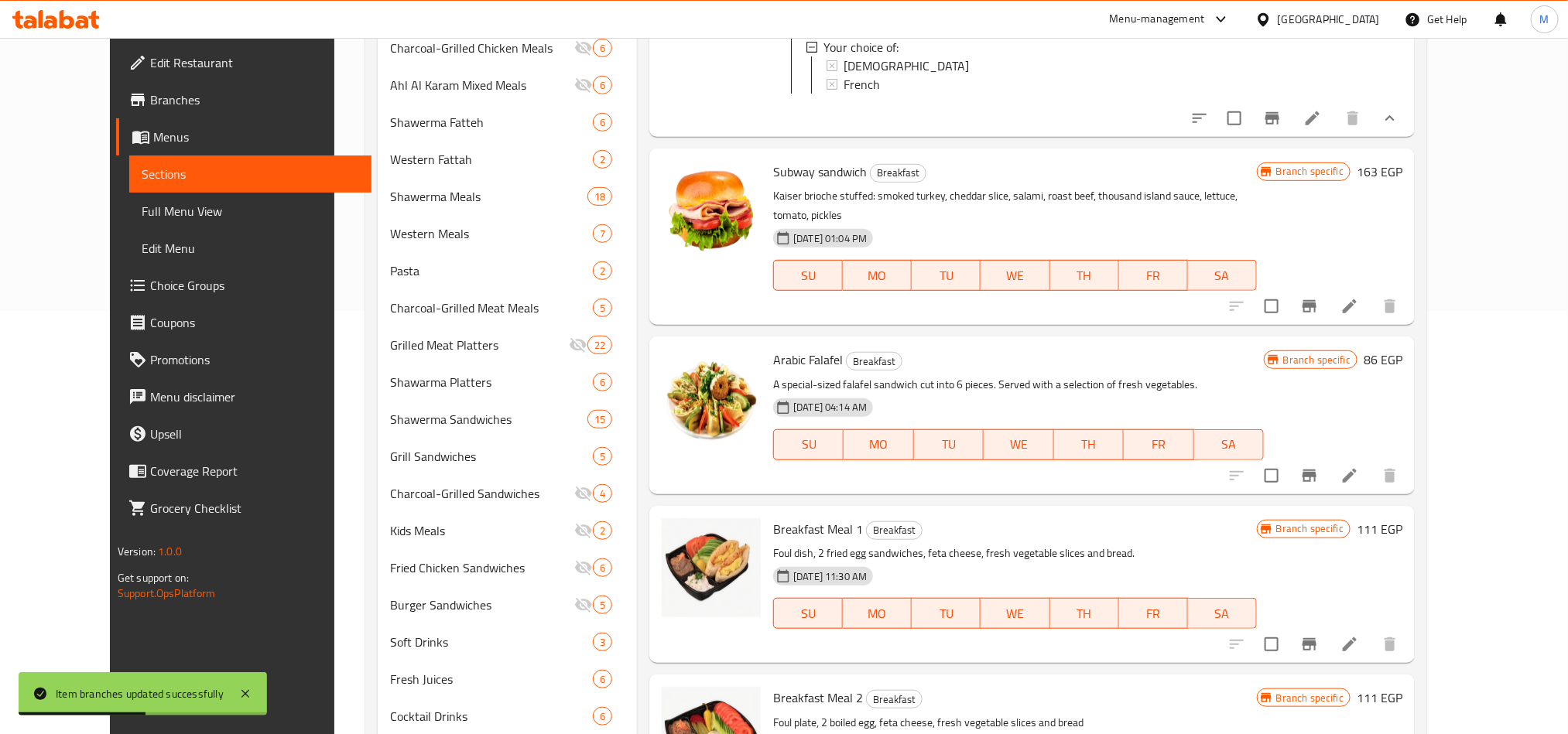
scroll to position [465, 0]
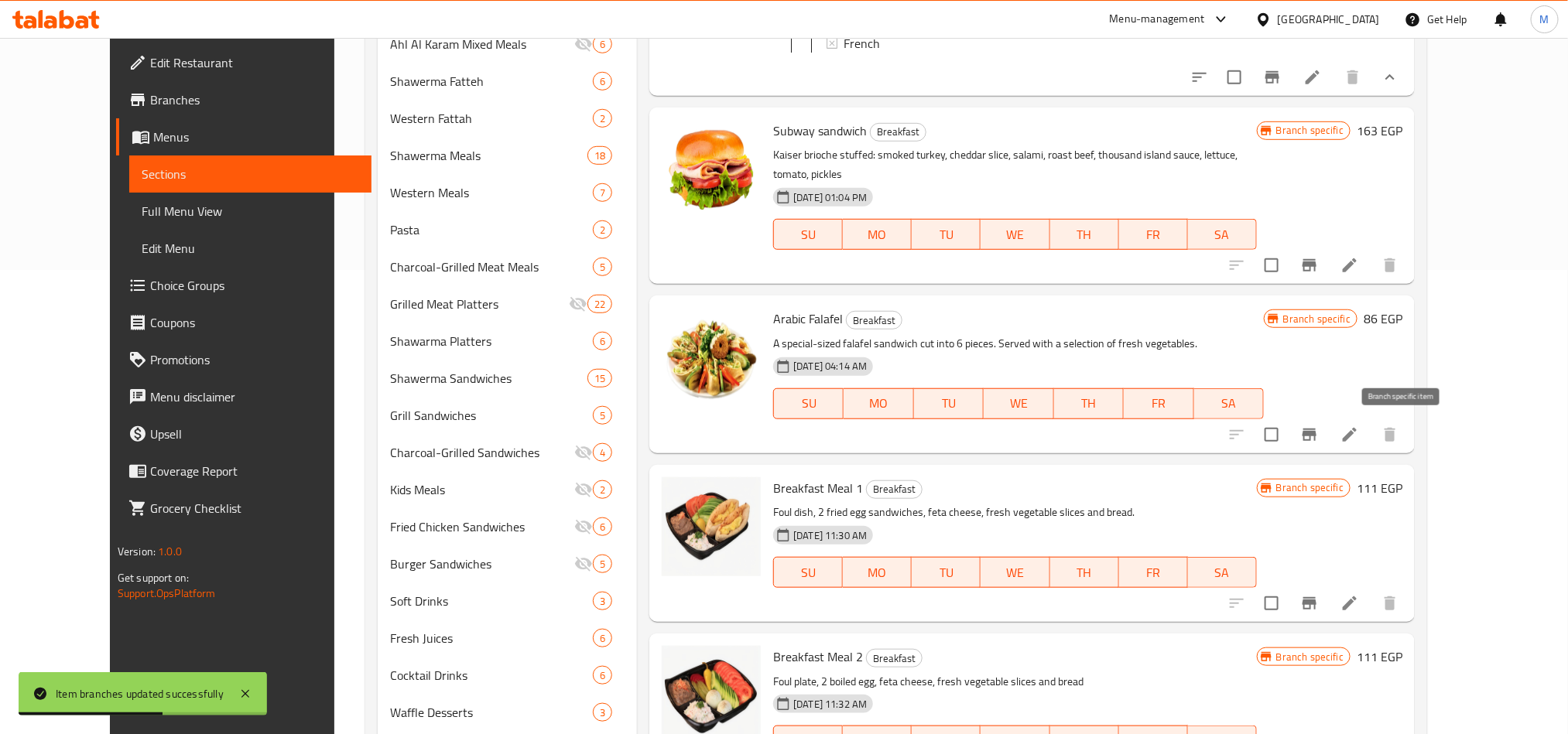
click at [1319, 437] on icon "Branch-specific-item" at bounding box center [1310, 435] width 19 height 19
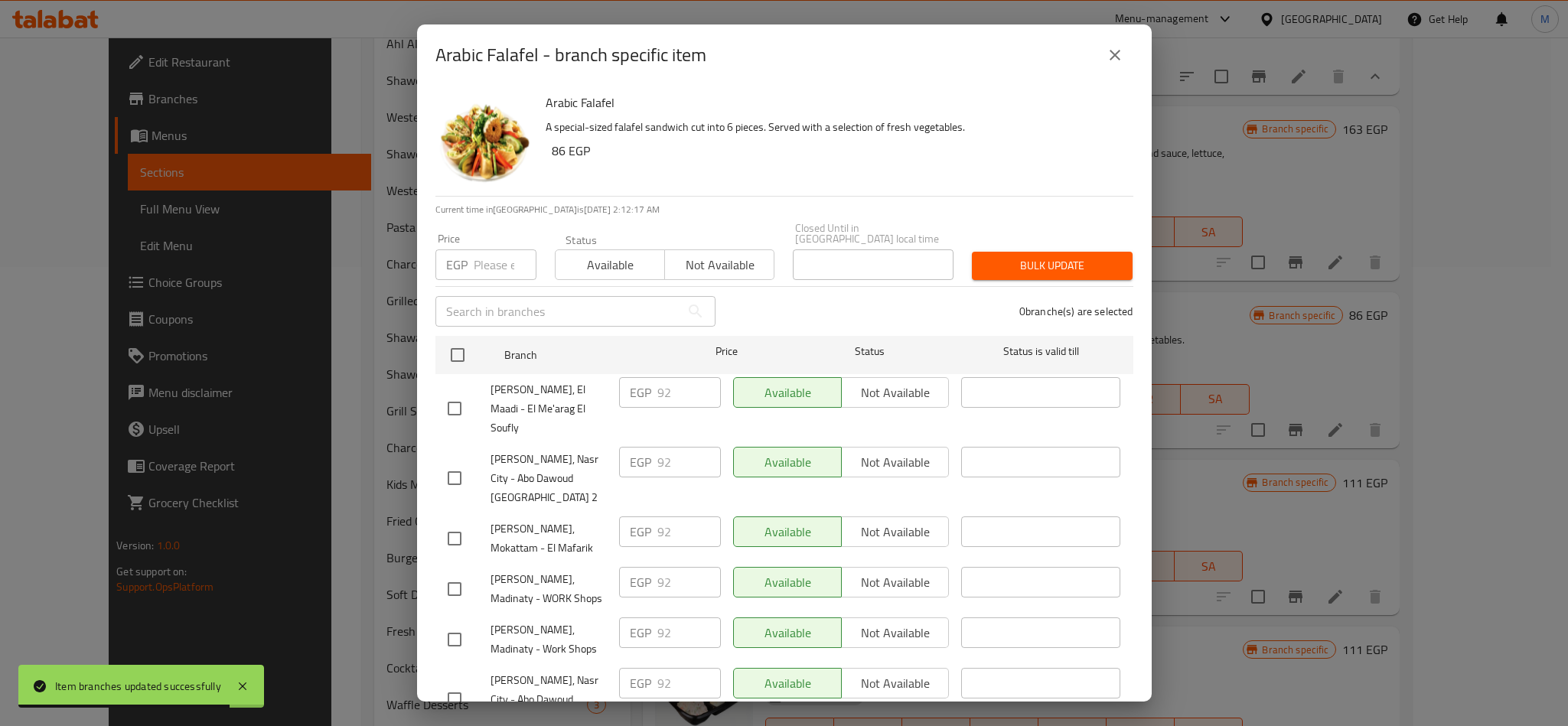
click at [1116, 51] on icon "close" at bounding box center [1115, 55] width 19 height 19
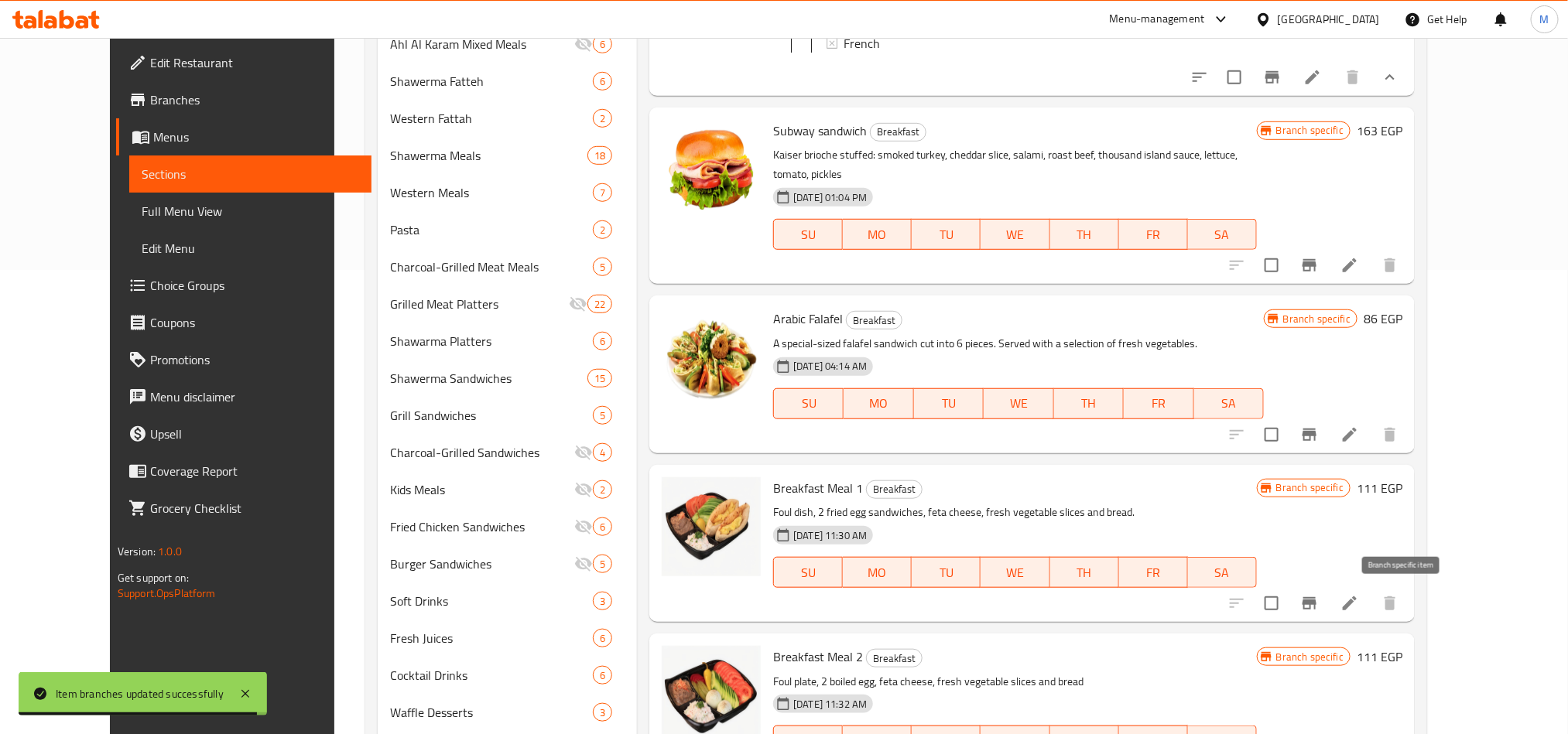
click at [1319, 599] on icon "Branch-specific-item" at bounding box center [1310, 604] width 19 height 19
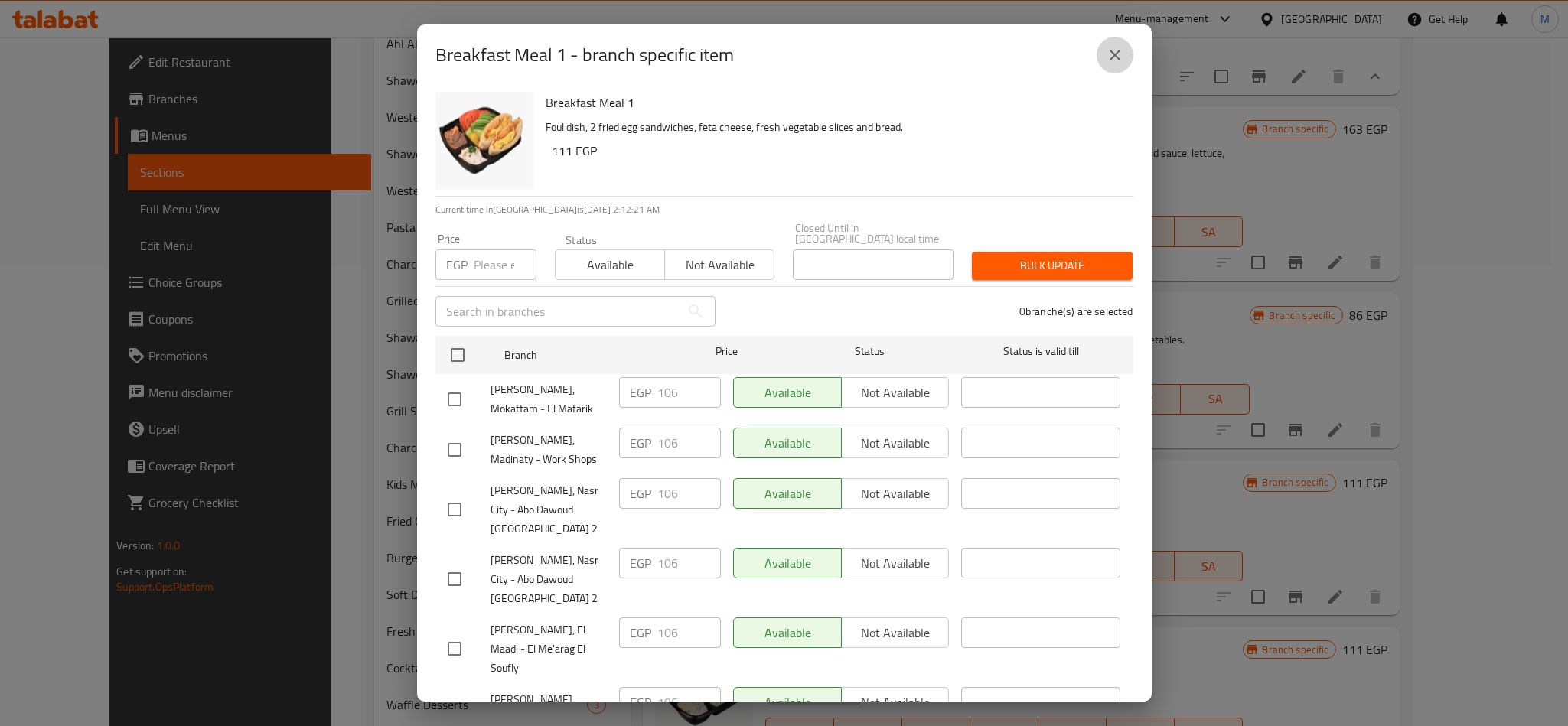
click at [1118, 53] on icon "close" at bounding box center [1115, 55] width 19 height 19
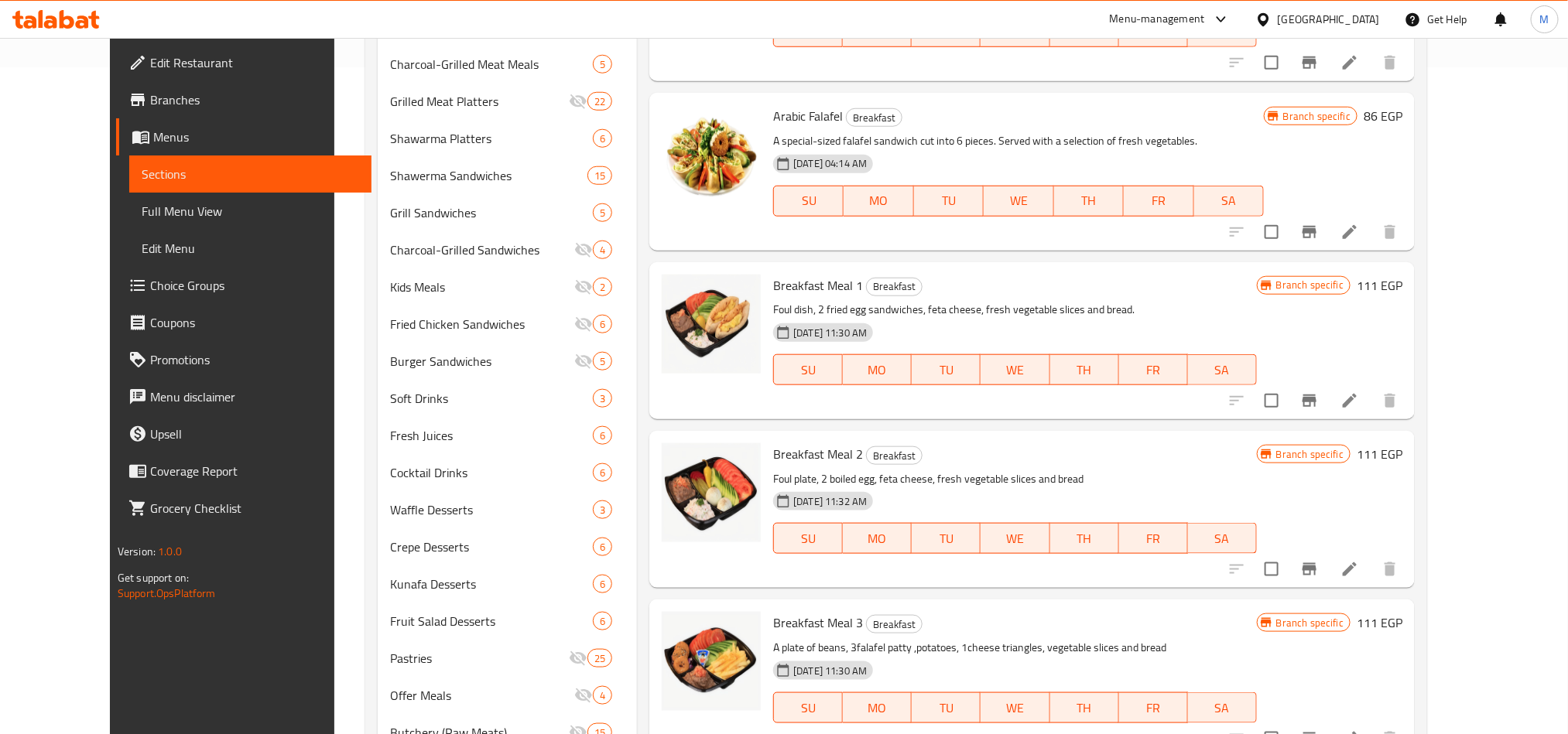
scroll to position [696, 0]
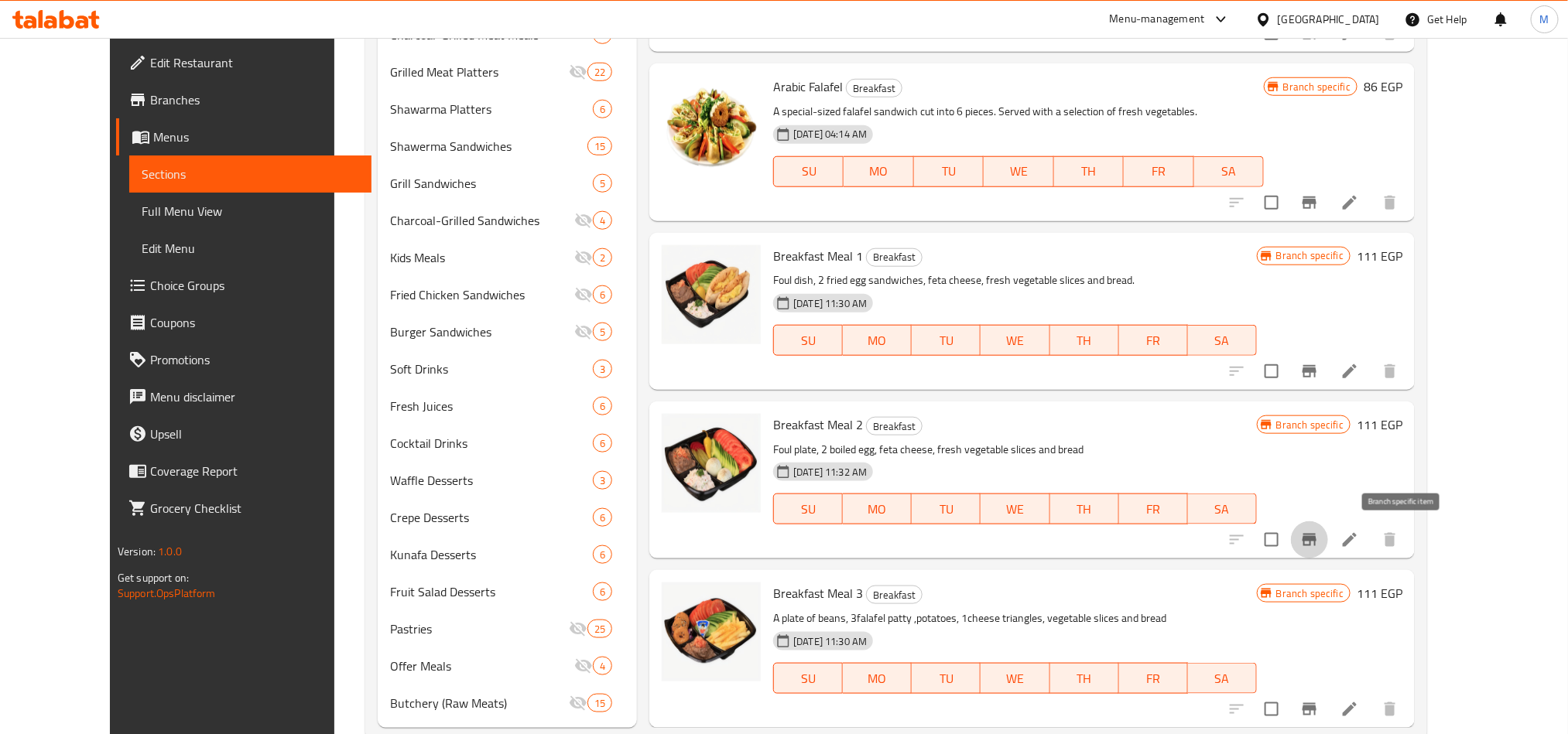
click at [1319, 548] on icon "Branch-specific-item" at bounding box center [1310, 541] width 19 height 19
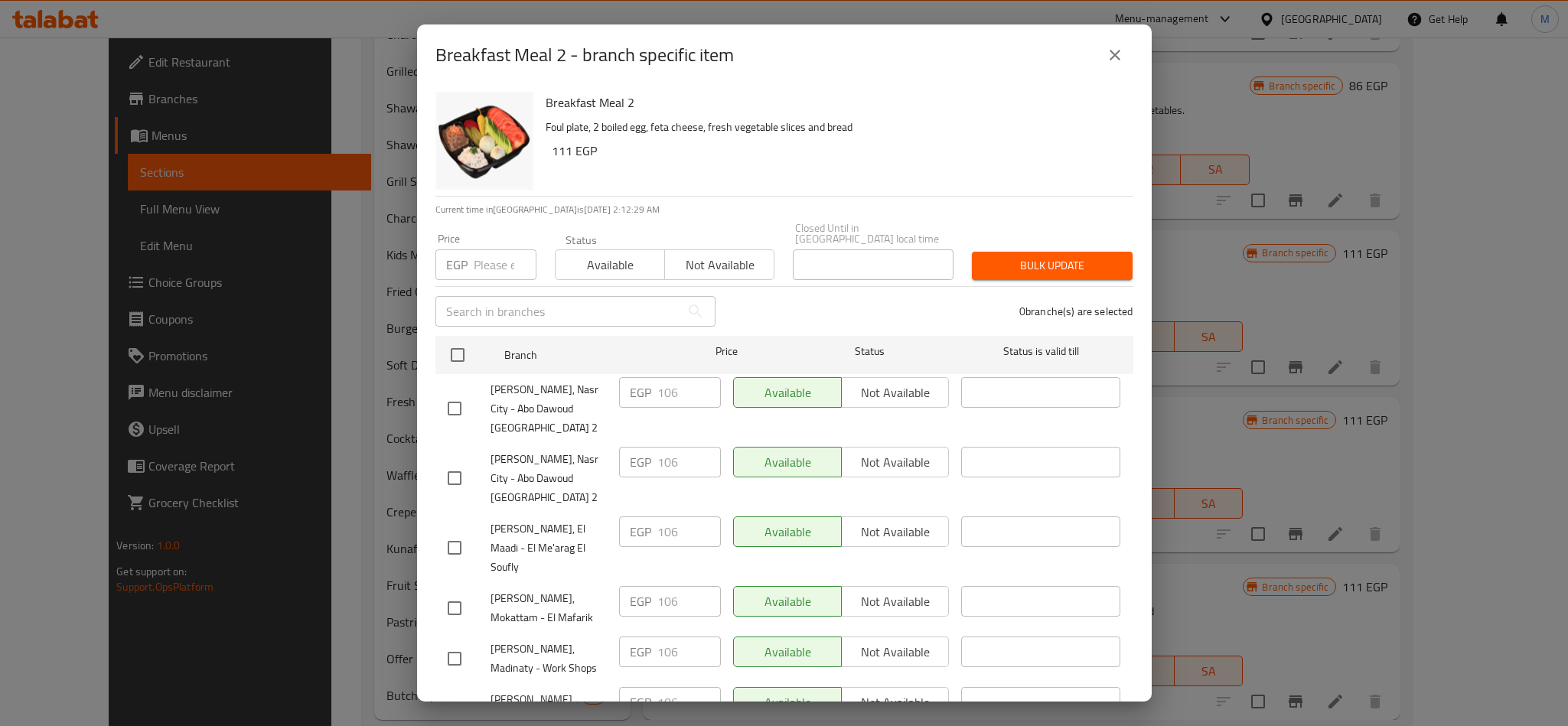
drag, startPoint x: 1116, startPoint y: 53, endPoint x: 1121, endPoint y: 72, distance: 19.6
click at [1116, 53] on icon "close" at bounding box center [1115, 55] width 19 height 19
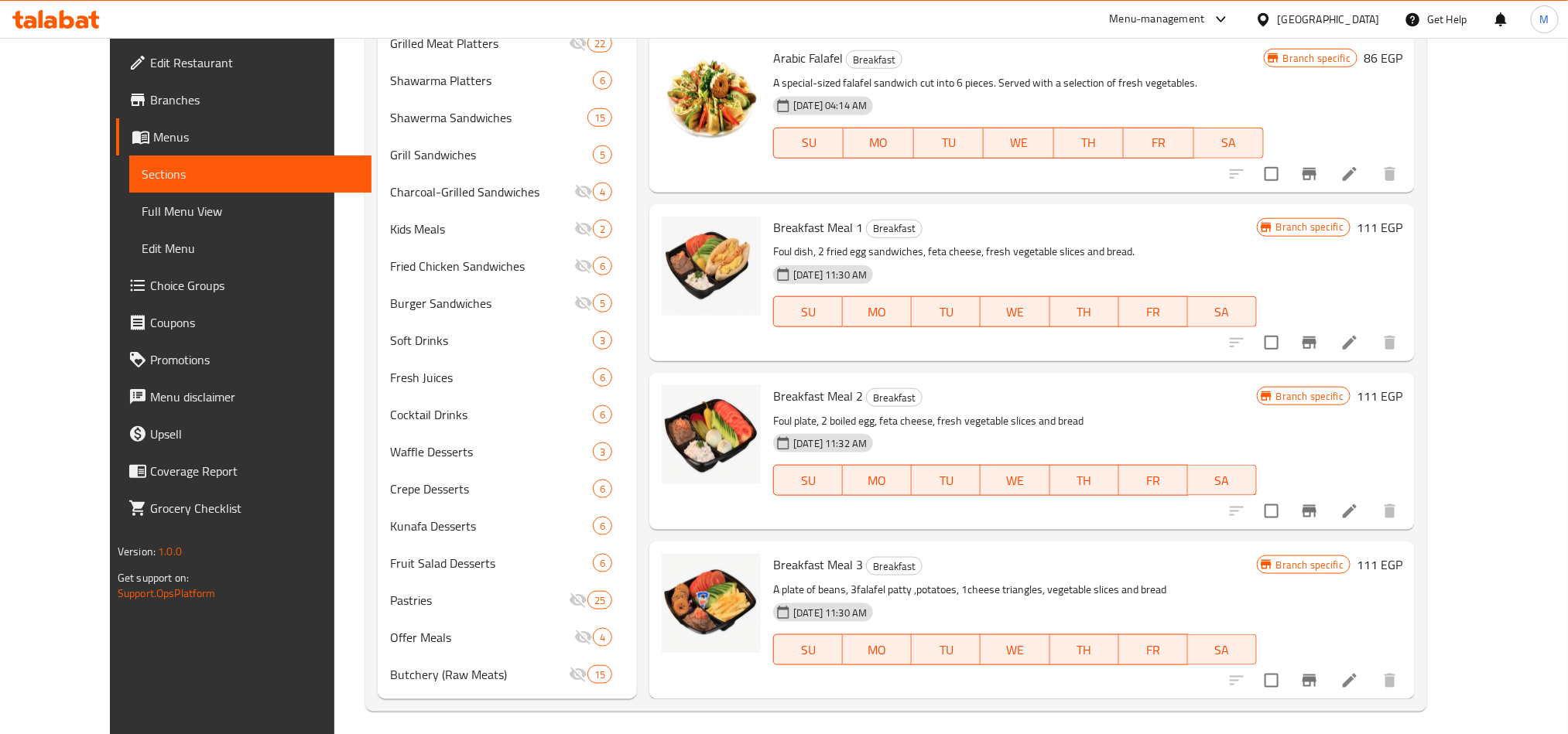
scroll to position [732, 0]
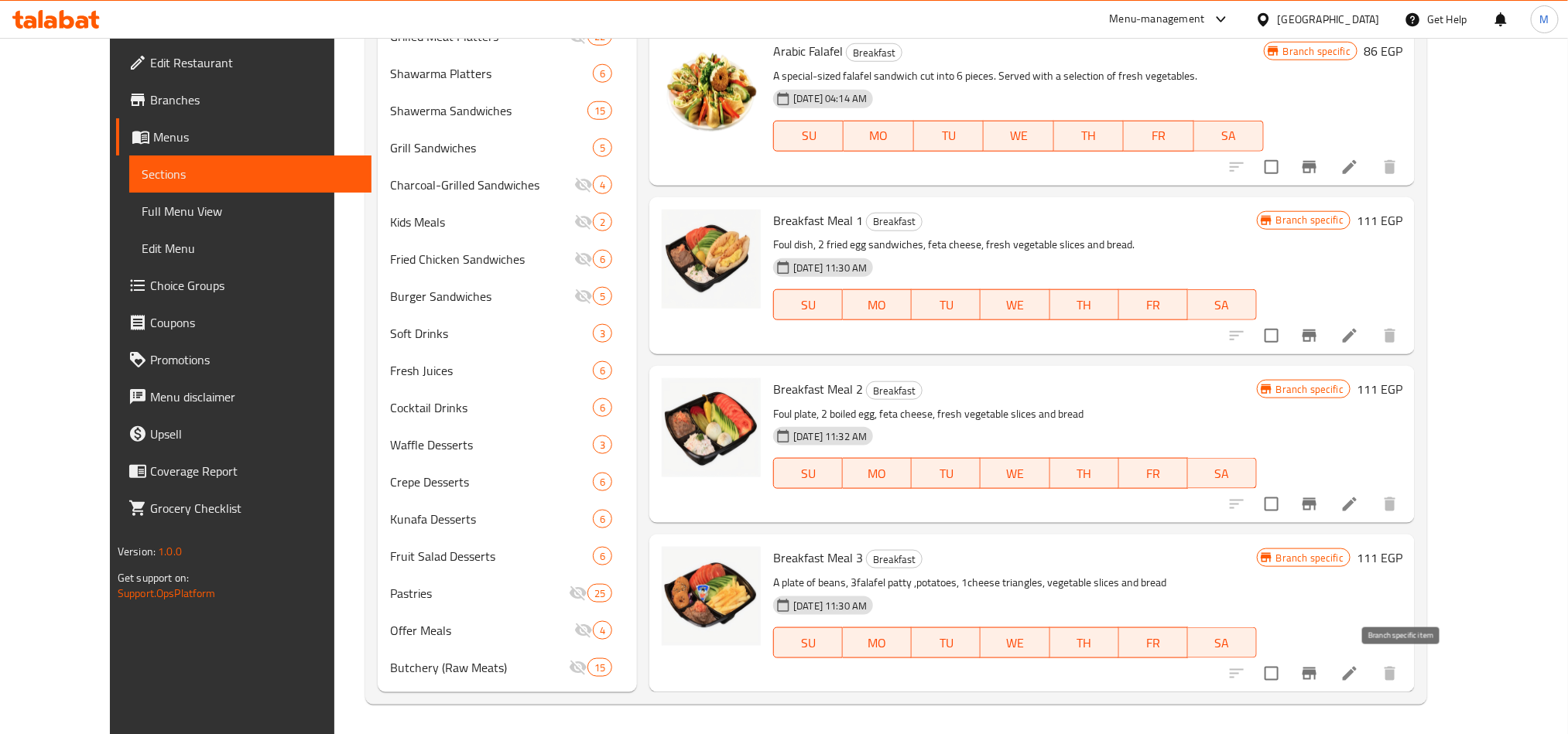
click at [1328, 674] on button "Branch-specific-item" at bounding box center [1309, 673] width 37 height 37
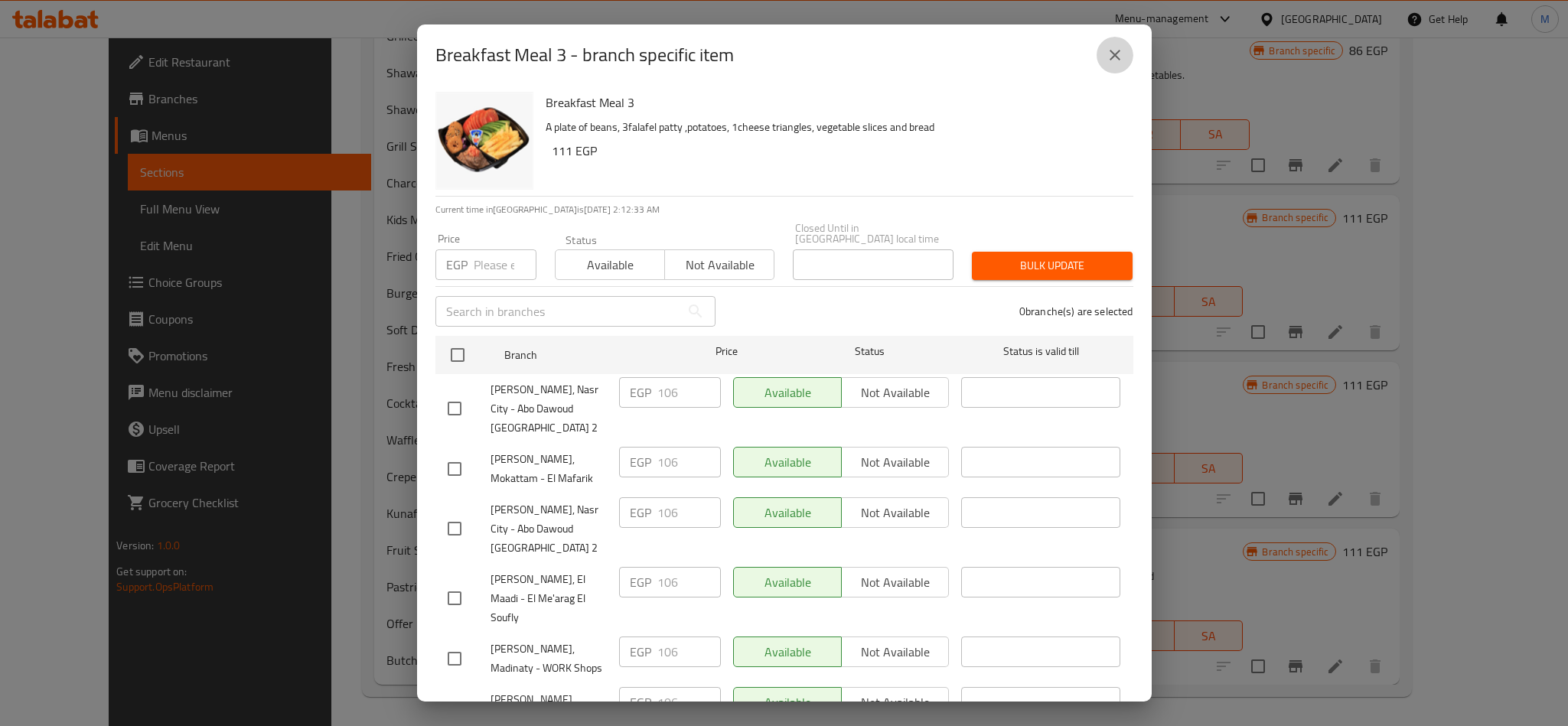
click at [1116, 57] on icon "close" at bounding box center [1115, 55] width 19 height 19
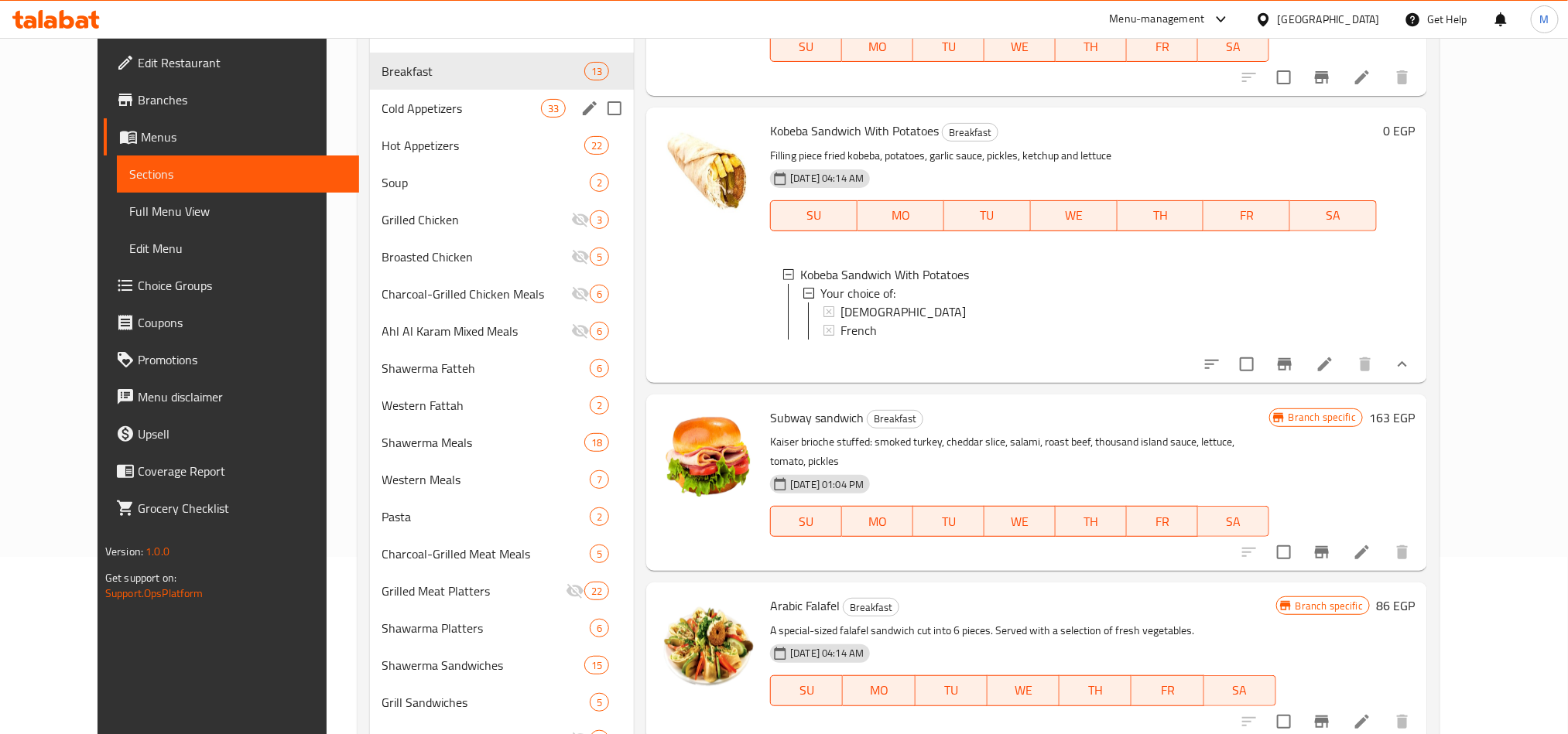
scroll to position [0, 0]
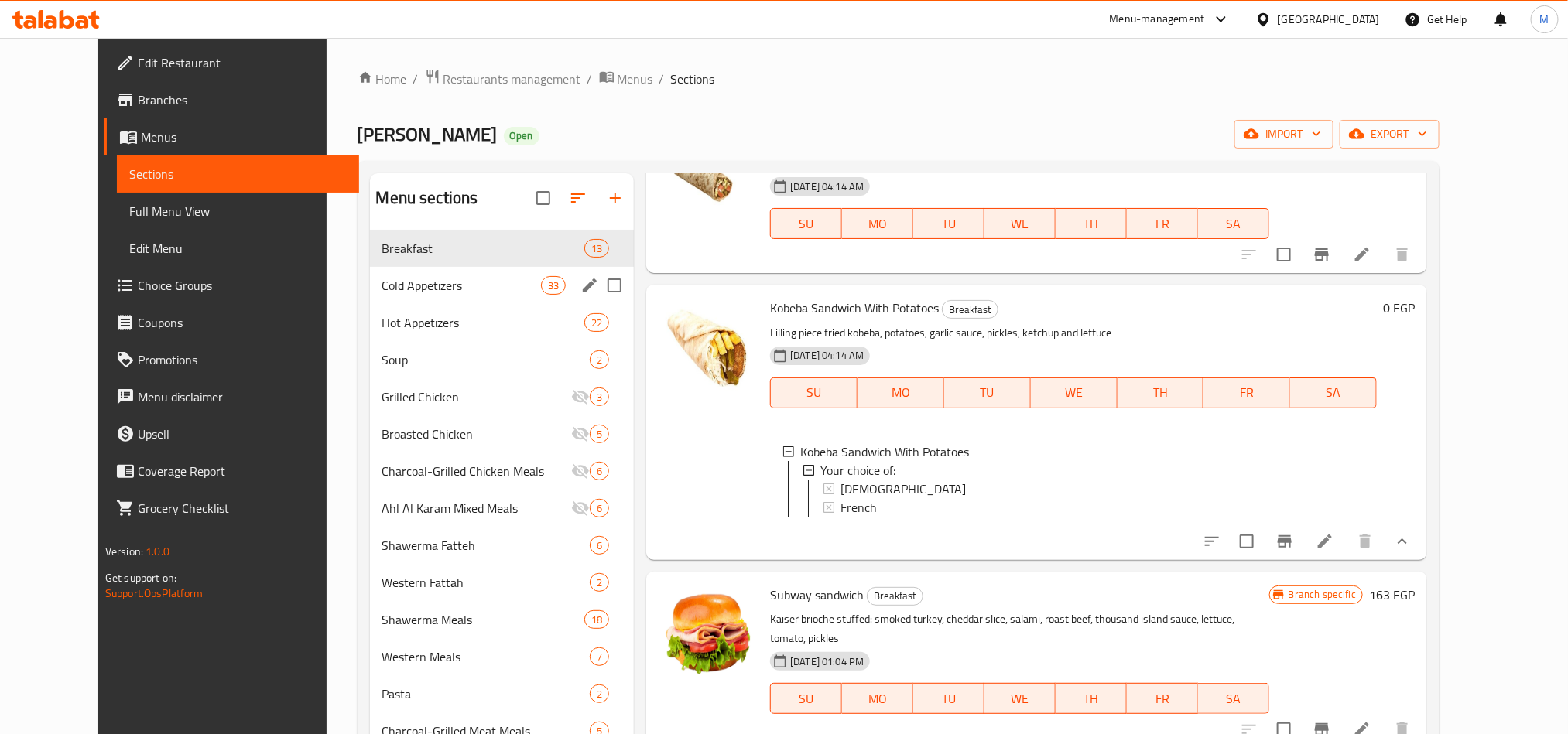
click at [370, 274] on div "Cold Appetizers 33" at bounding box center [502, 285] width 265 height 37
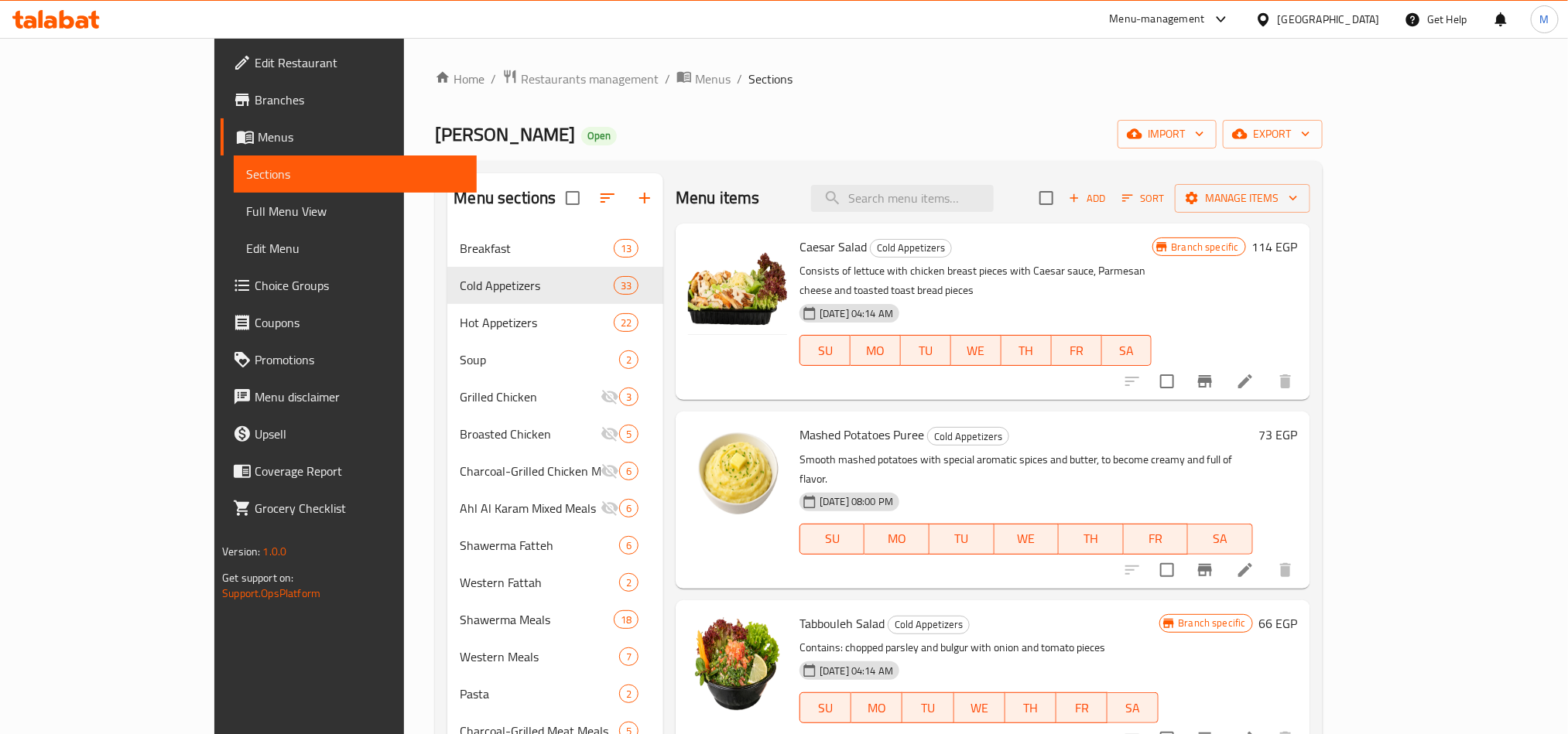
click at [1214, 372] on icon "Branch-specific-item" at bounding box center [1206, 381] width 19 height 19
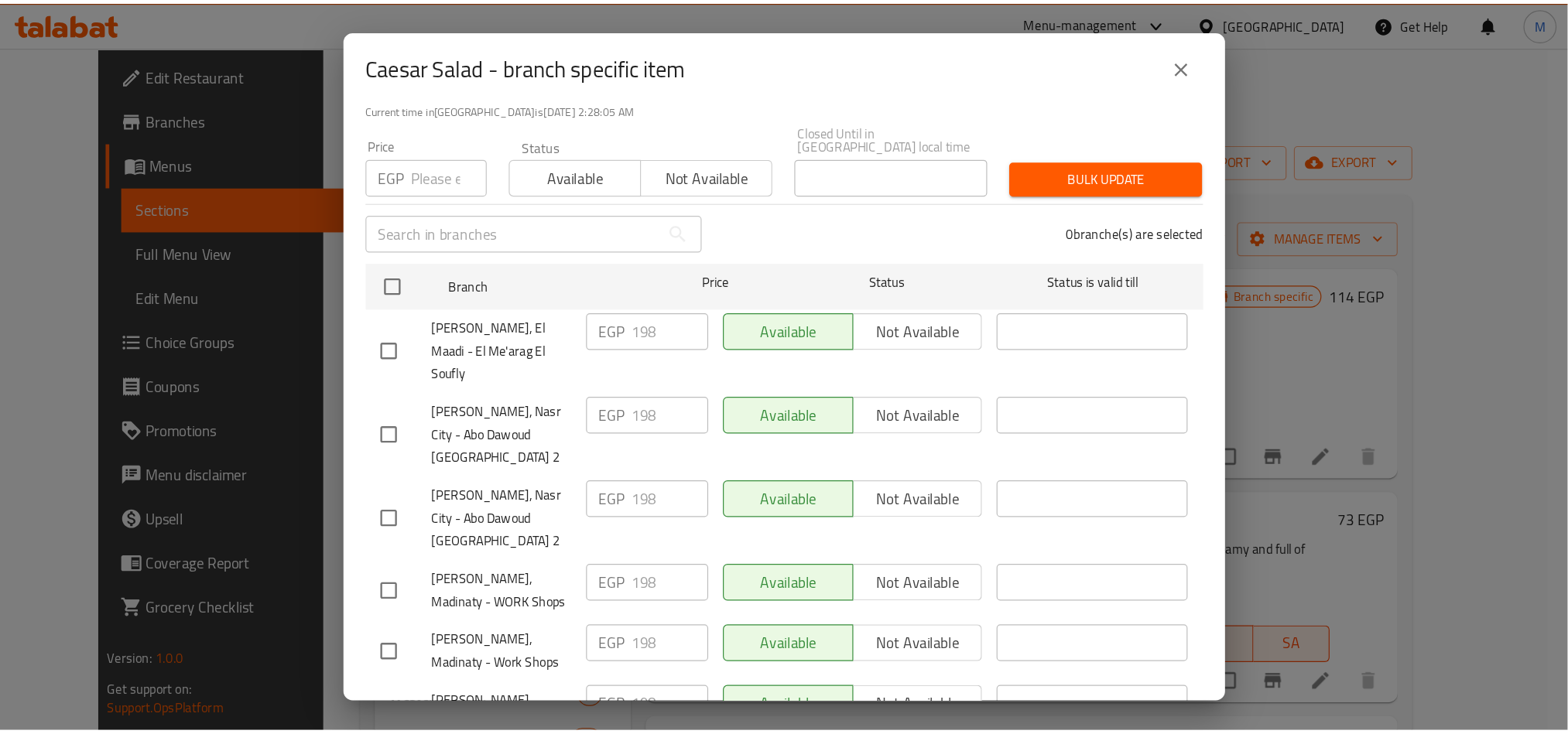
scroll to position [126, 0]
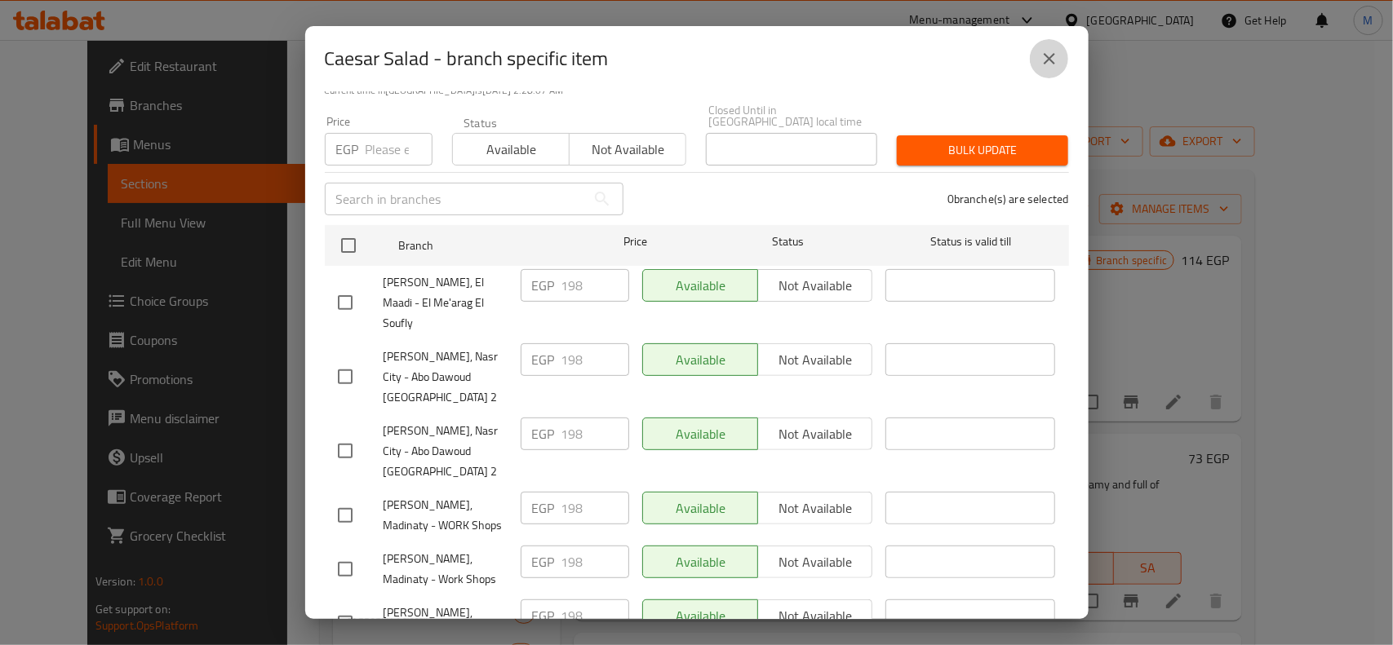
click at [1047, 50] on icon "close" at bounding box center [1050, 59] width 20 height 20
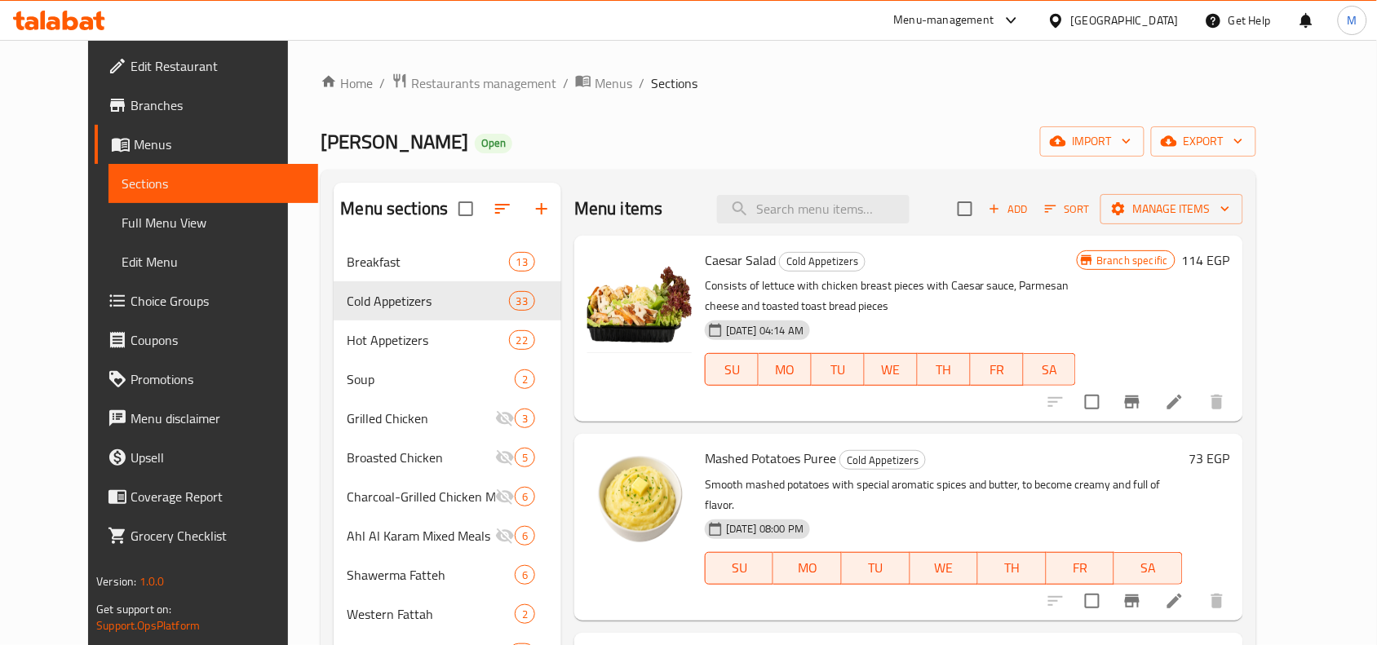
click at [1183, 472] on div "Mashed Potatoes Puree Cold Appetizers Smooth mashed potatoes with special aroma…" at bounding box center [943, 527] width 491 height 173
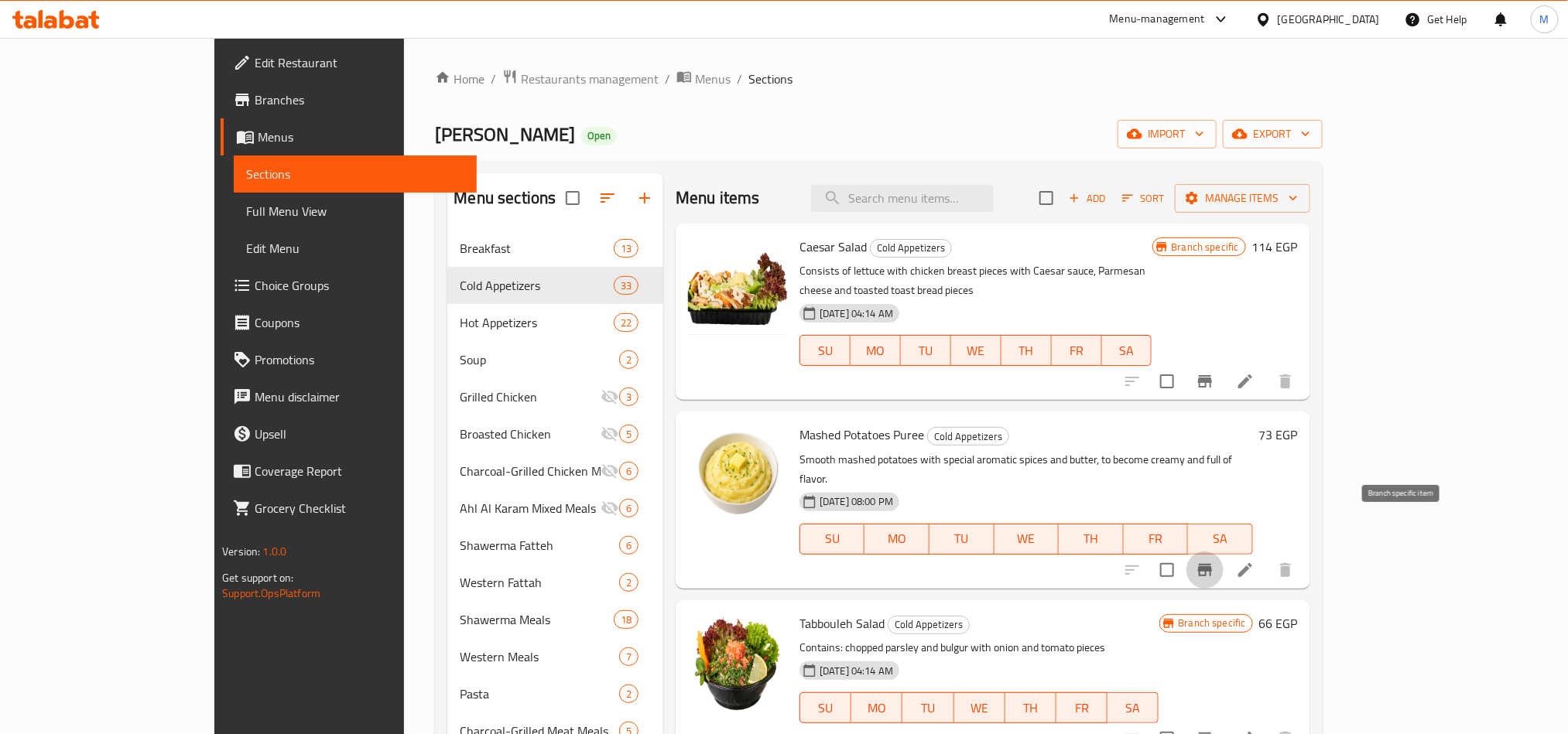
click at [1212, 564] on icon "Branch-specific-item" at bounding box center [1205, 570] width 14 height 12
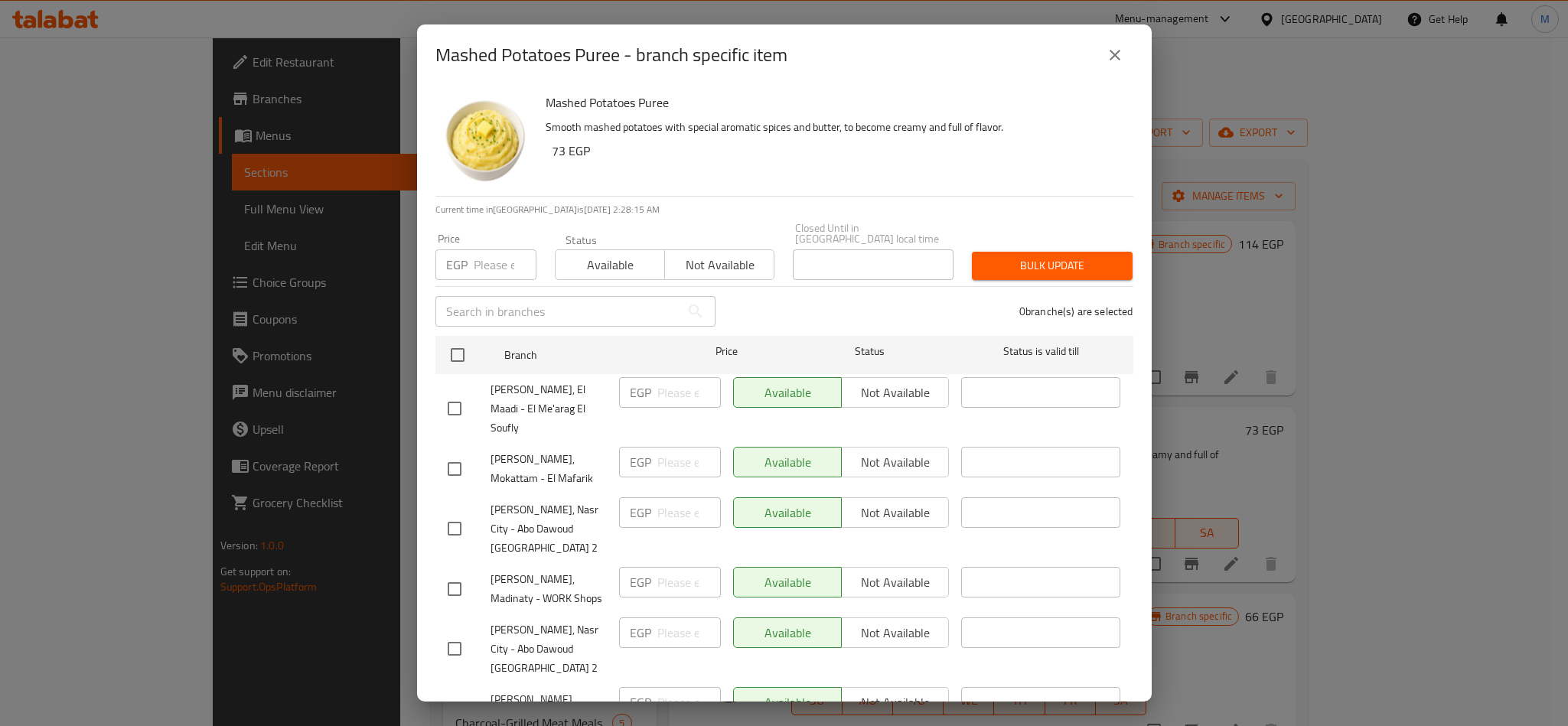
click at [1121, 57] on icon "close" at bounding box center [1115, 55] width 19 height 19
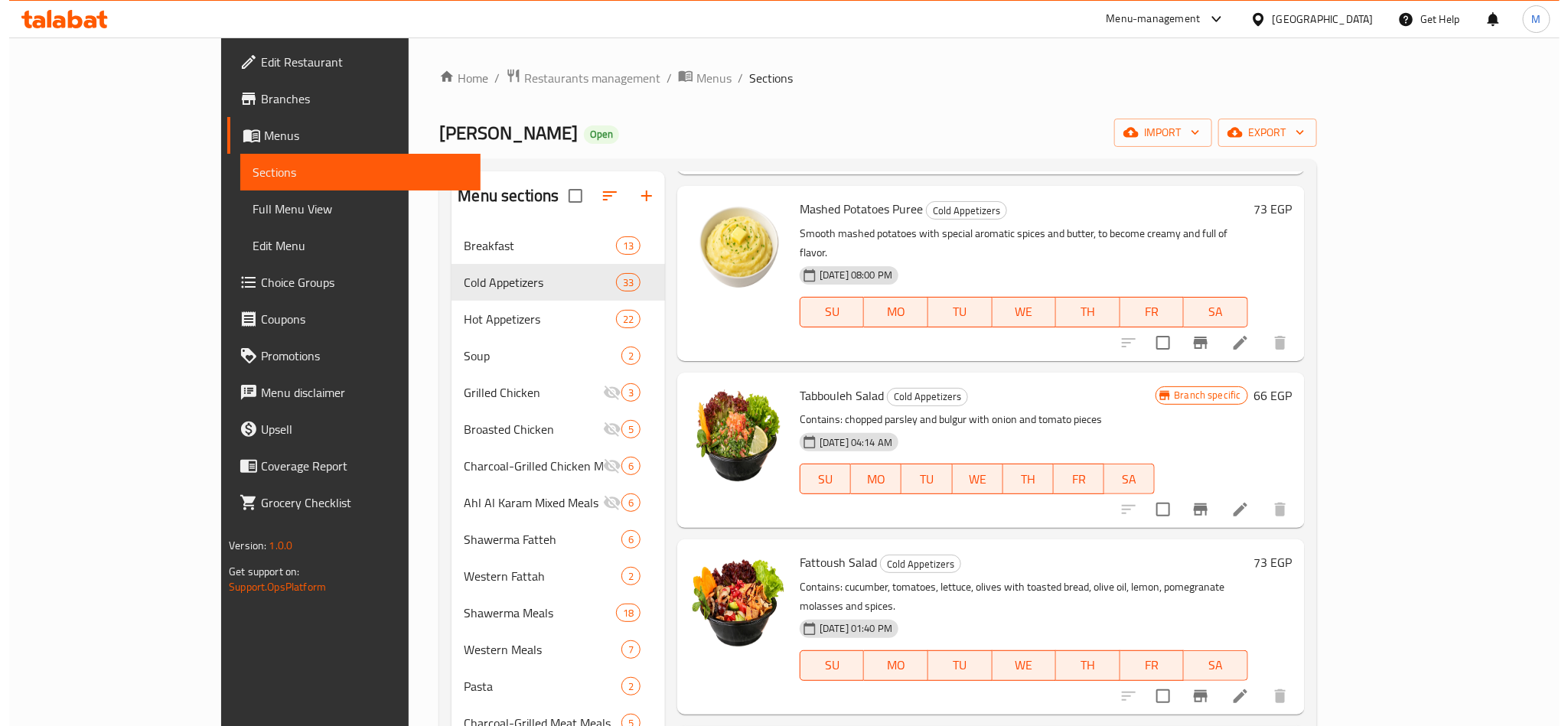
scroll to position [230, 0]
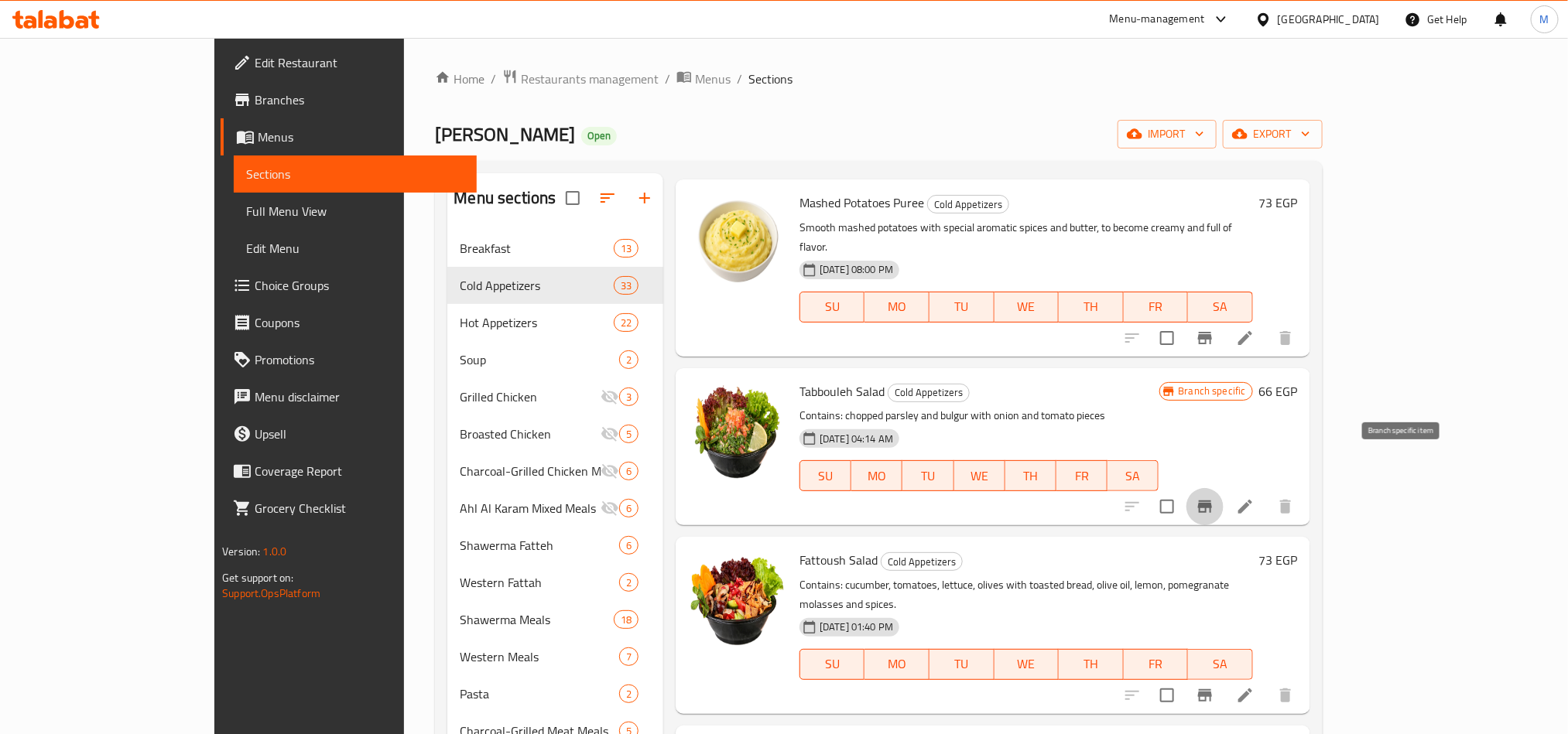
click at [1214, 498] on icon "Branch-specific-item" at bounding box center [1206, 507] width 19 height 19
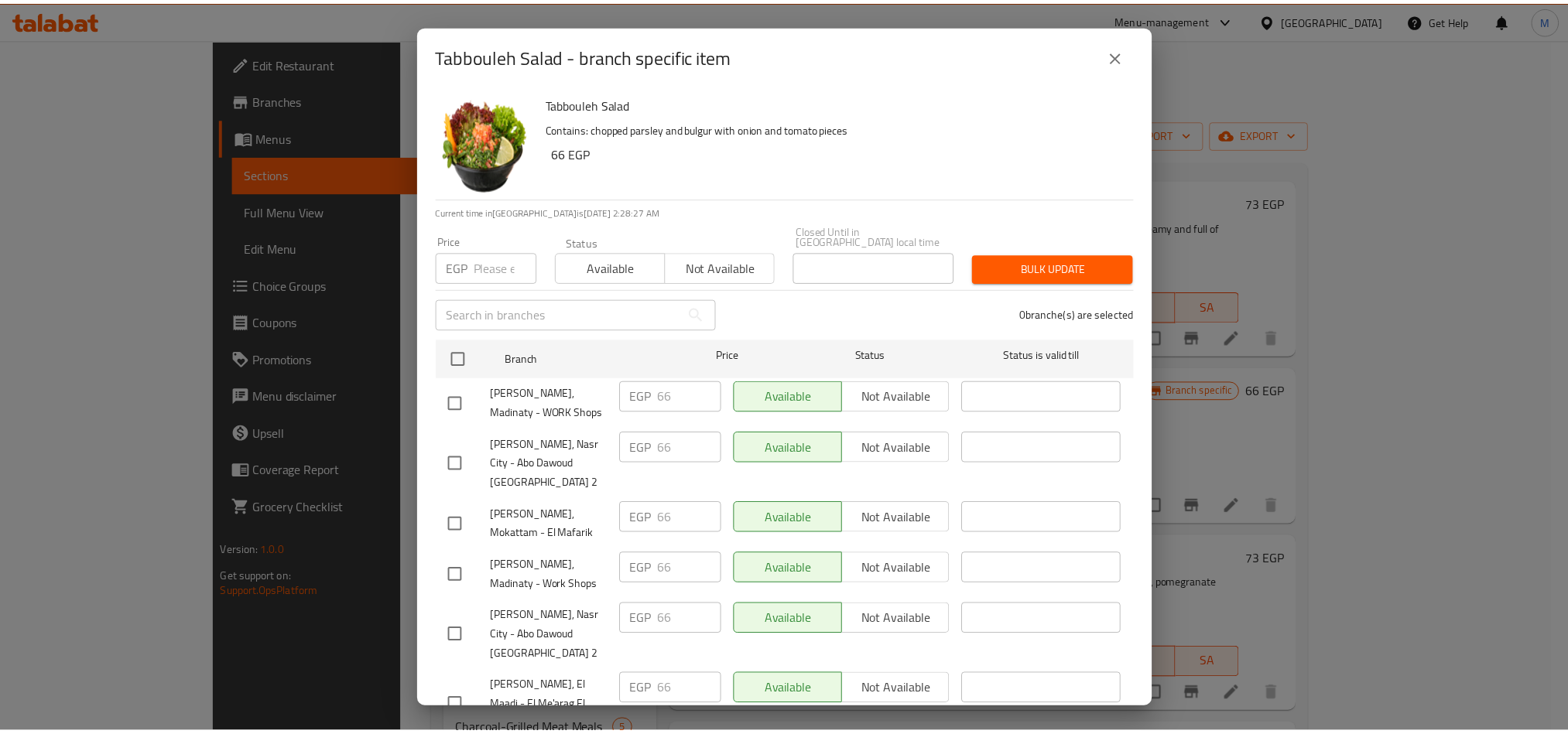
scroll to position [3, 0]
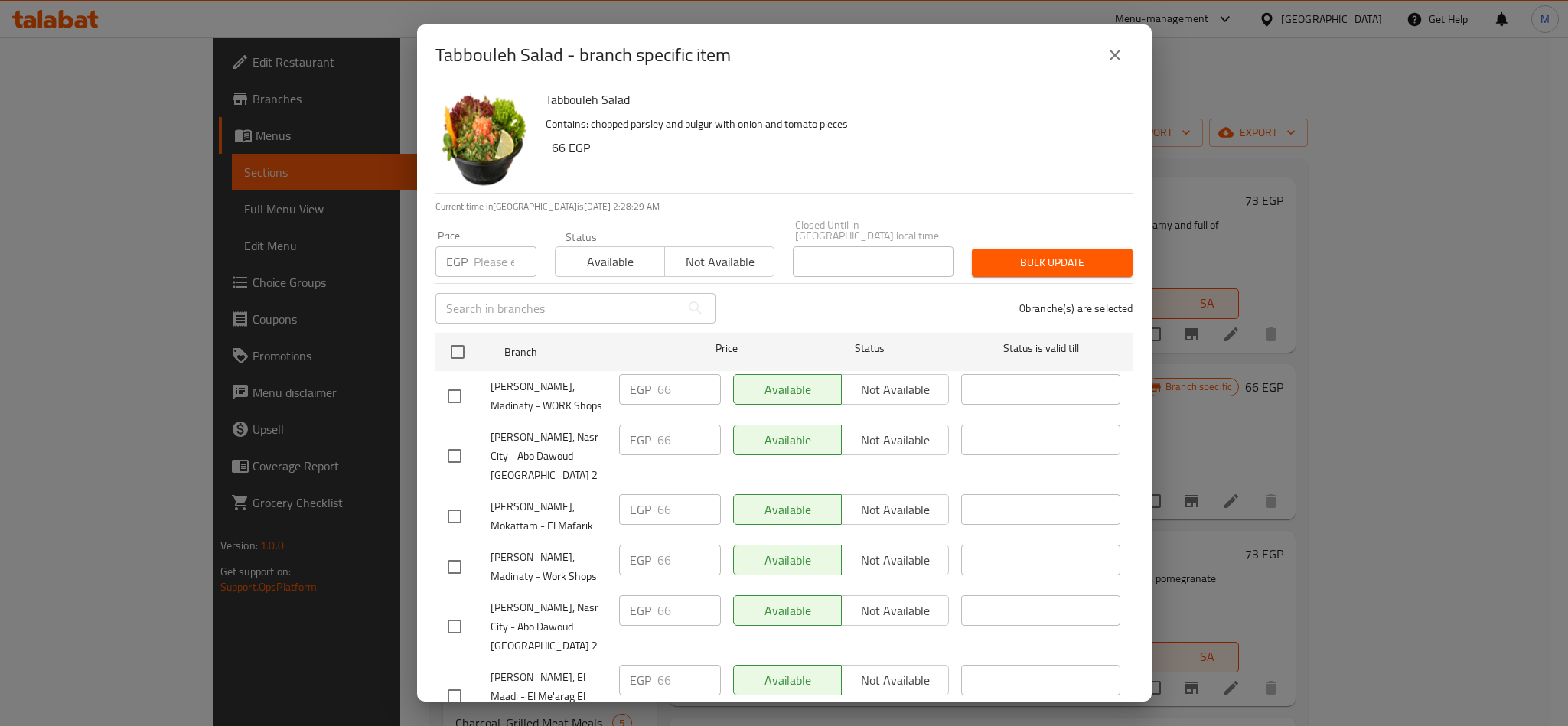
click at [1103, 57] on button "close" at bounding box center [1114, 54] width 37 height 37
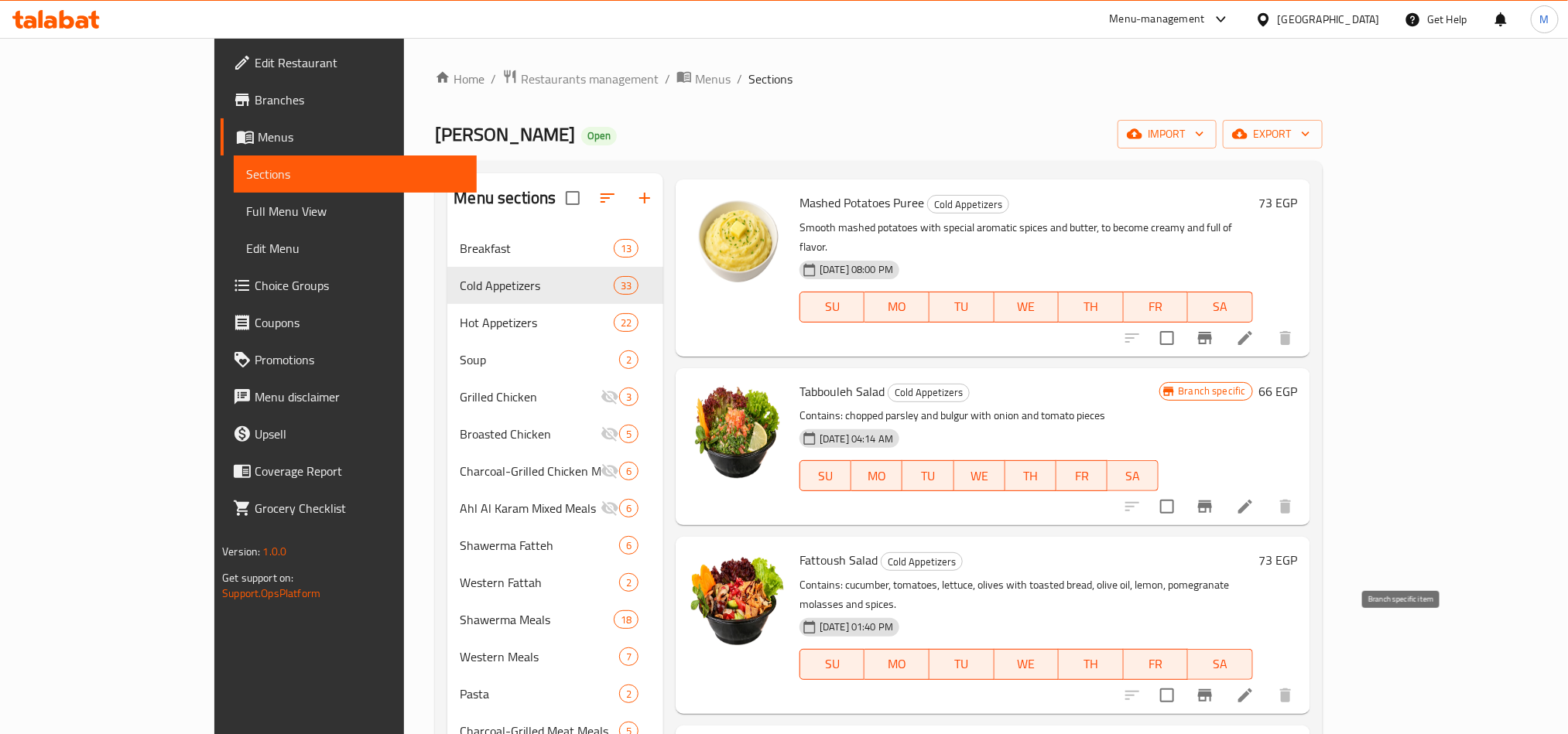
click at [1214, 687] on icon "Branch-specific-item" at bounding box center [1206, 696] width 19 height 19
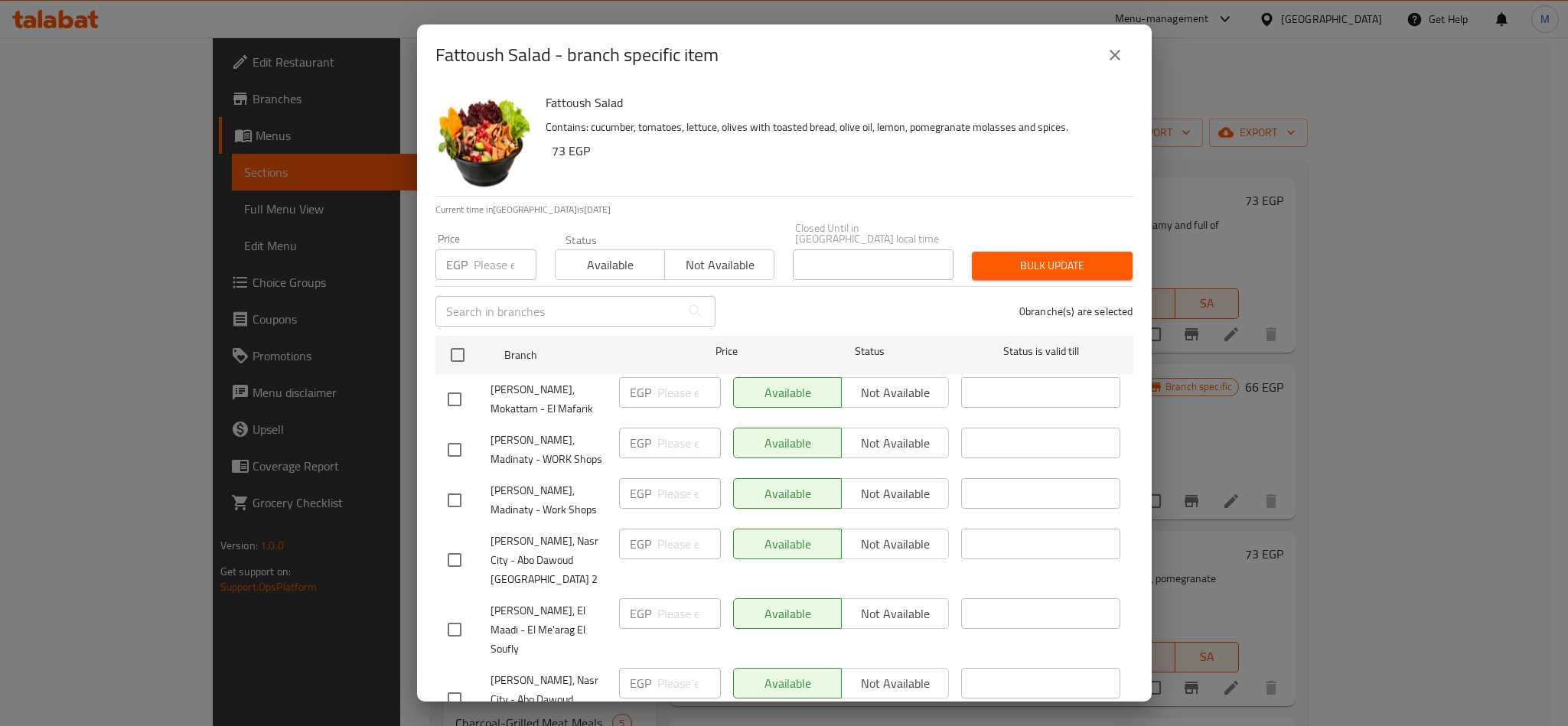
click at [1123, 47] on icon "close" at bounding box center [1115, 55] width 19 height 19
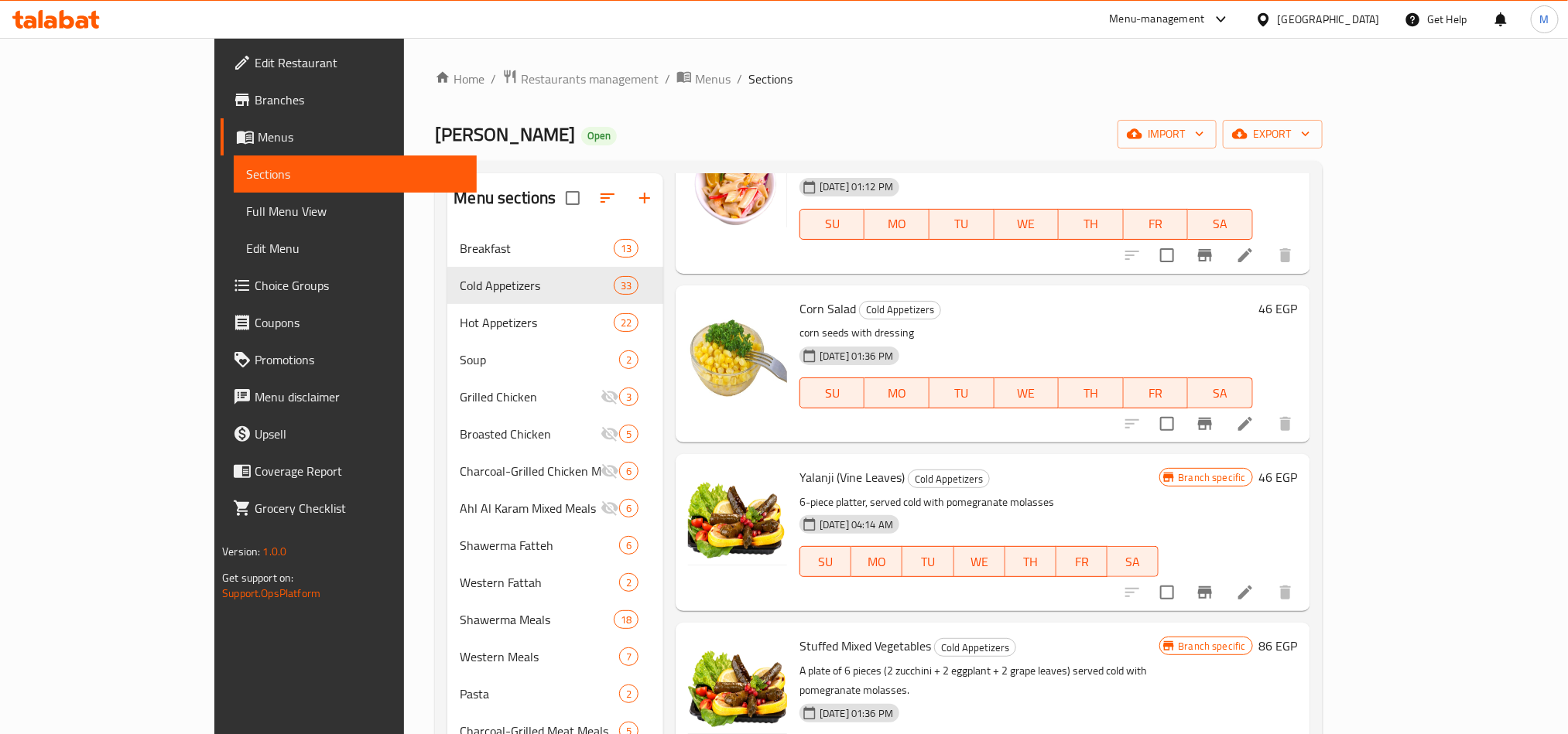
scroll to position [1393, 0]
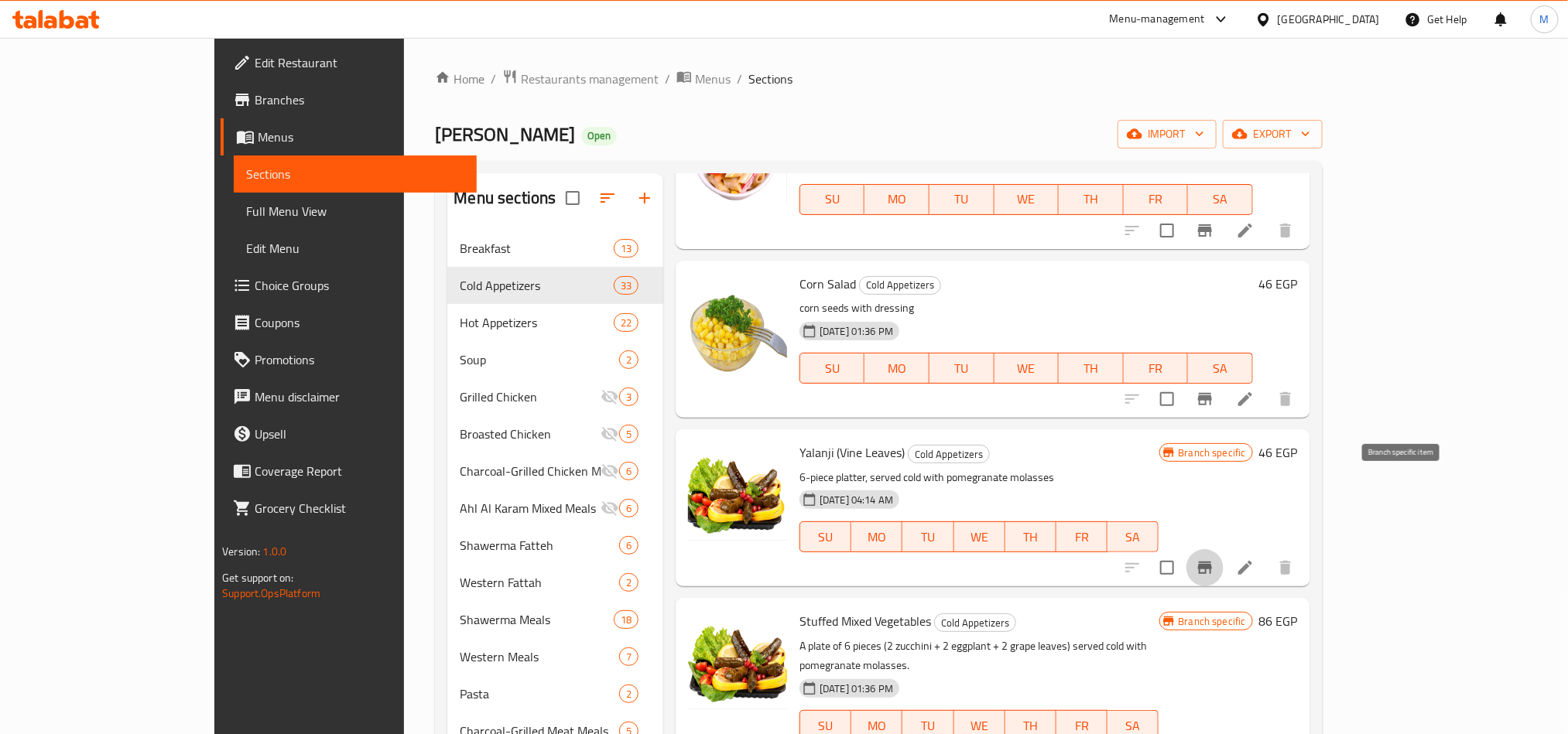
click at [1214, 559] on icon "Branch-specific-item" at bounding box center [1206, 568] width 19 height 19
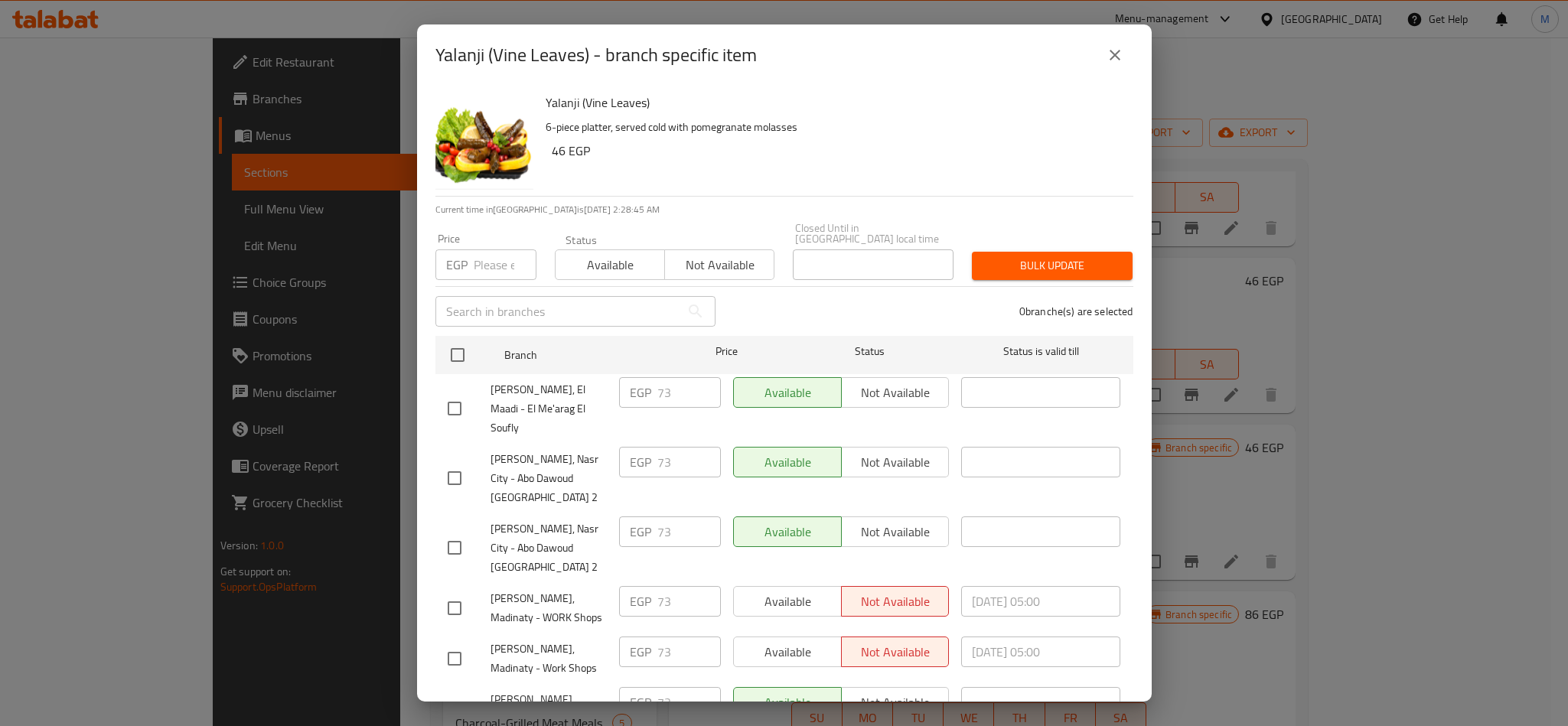
click at [1108, 57] on icon "close" at bounding box center [1115, 55] width 19 height 19
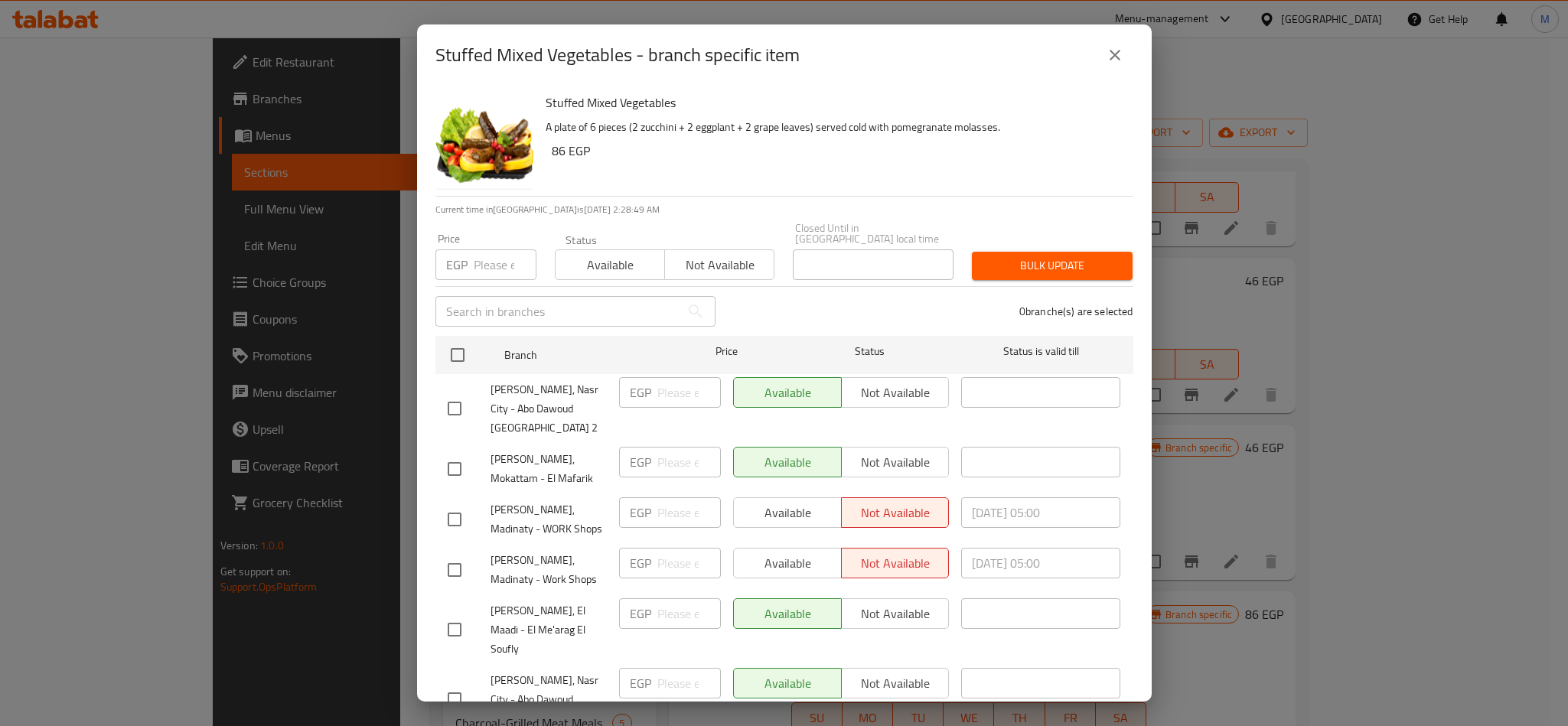
click at [1113, 53] on icon "close" at bounding box center [1115, 55] width 19 height 19
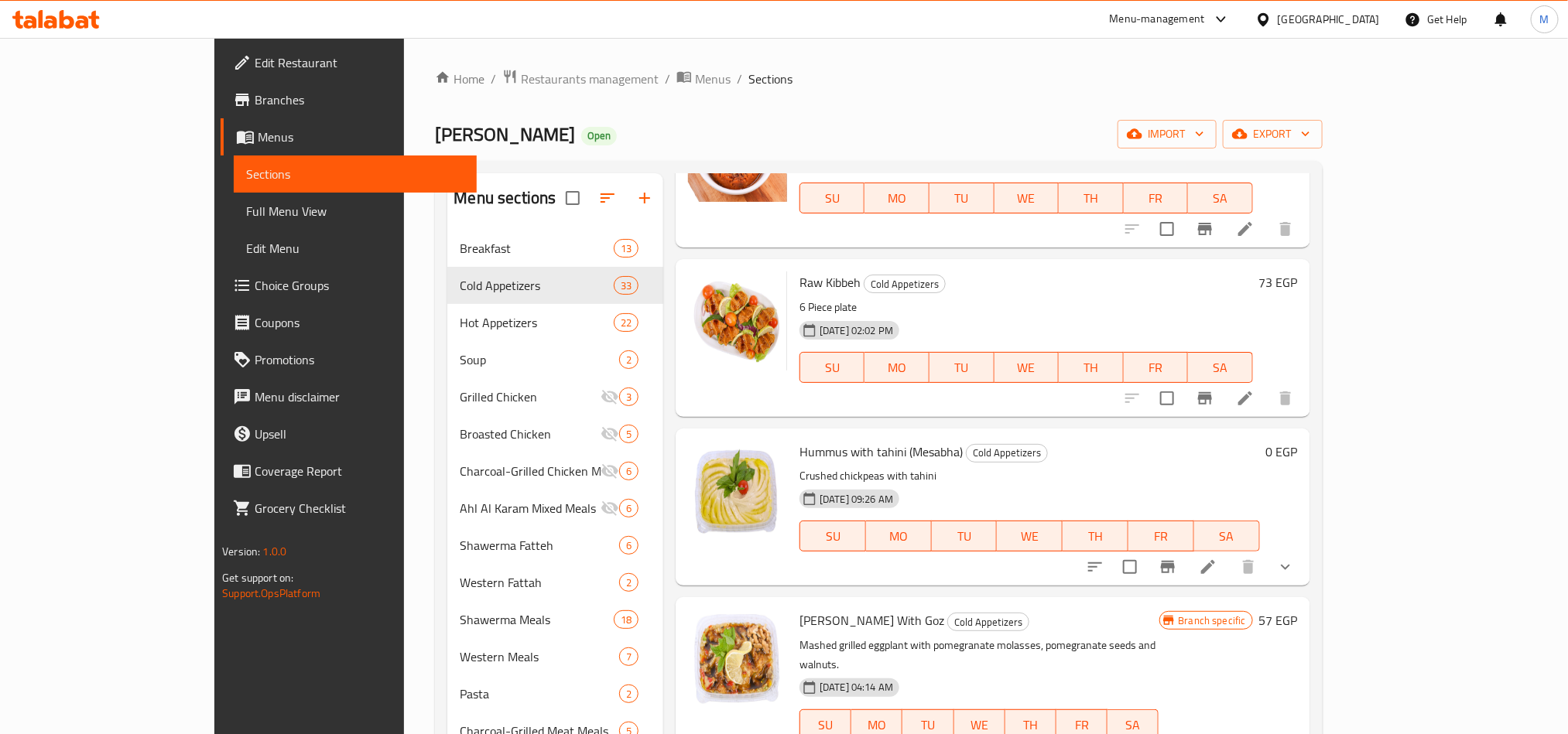
scroll to position [2205, 0]
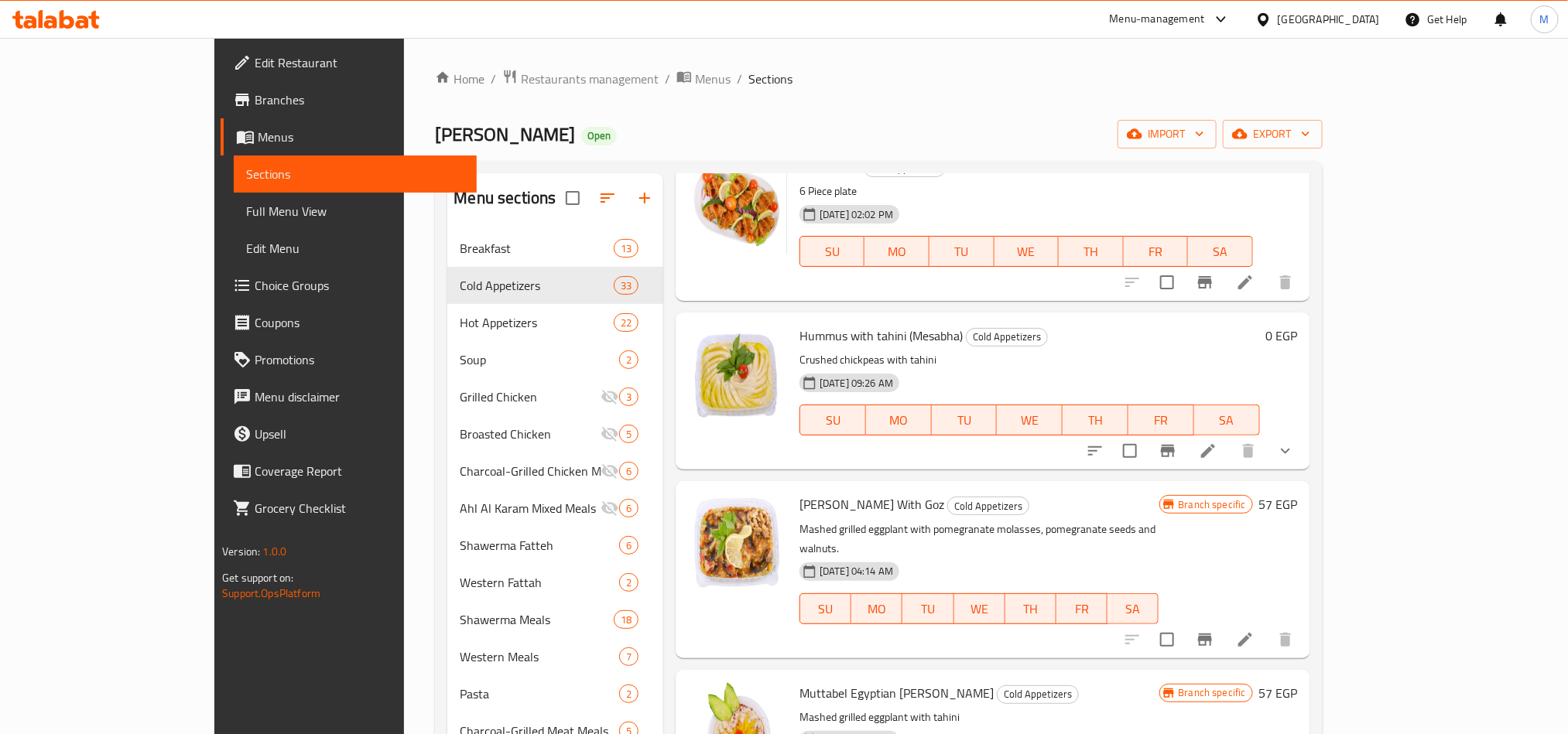
click at [1214, 631] on icon "Branch-specific-item" at bounding box center [1206, 640] width 19 height 19
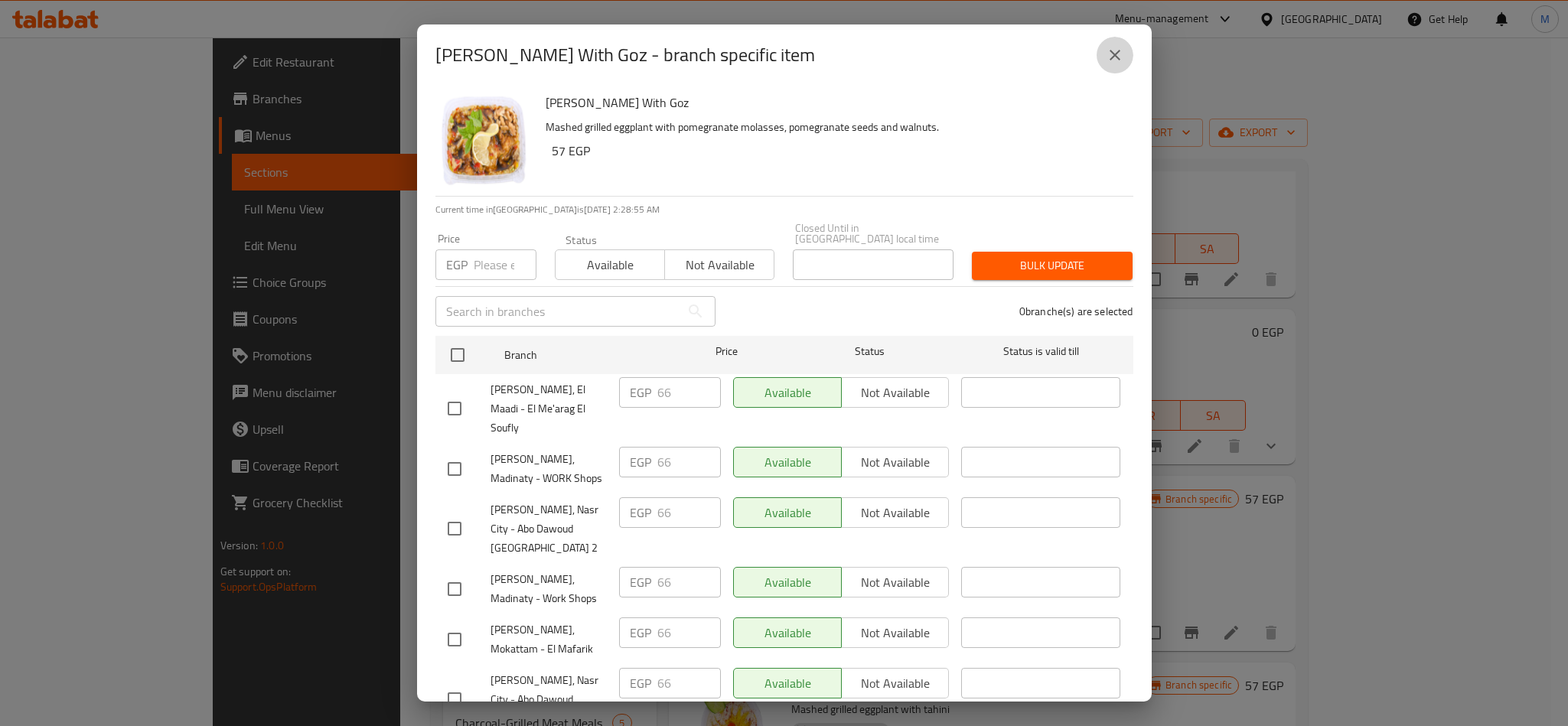
click at [1108, 57] on icon "close" at bounding box center [1115, 55] width 19 height 19
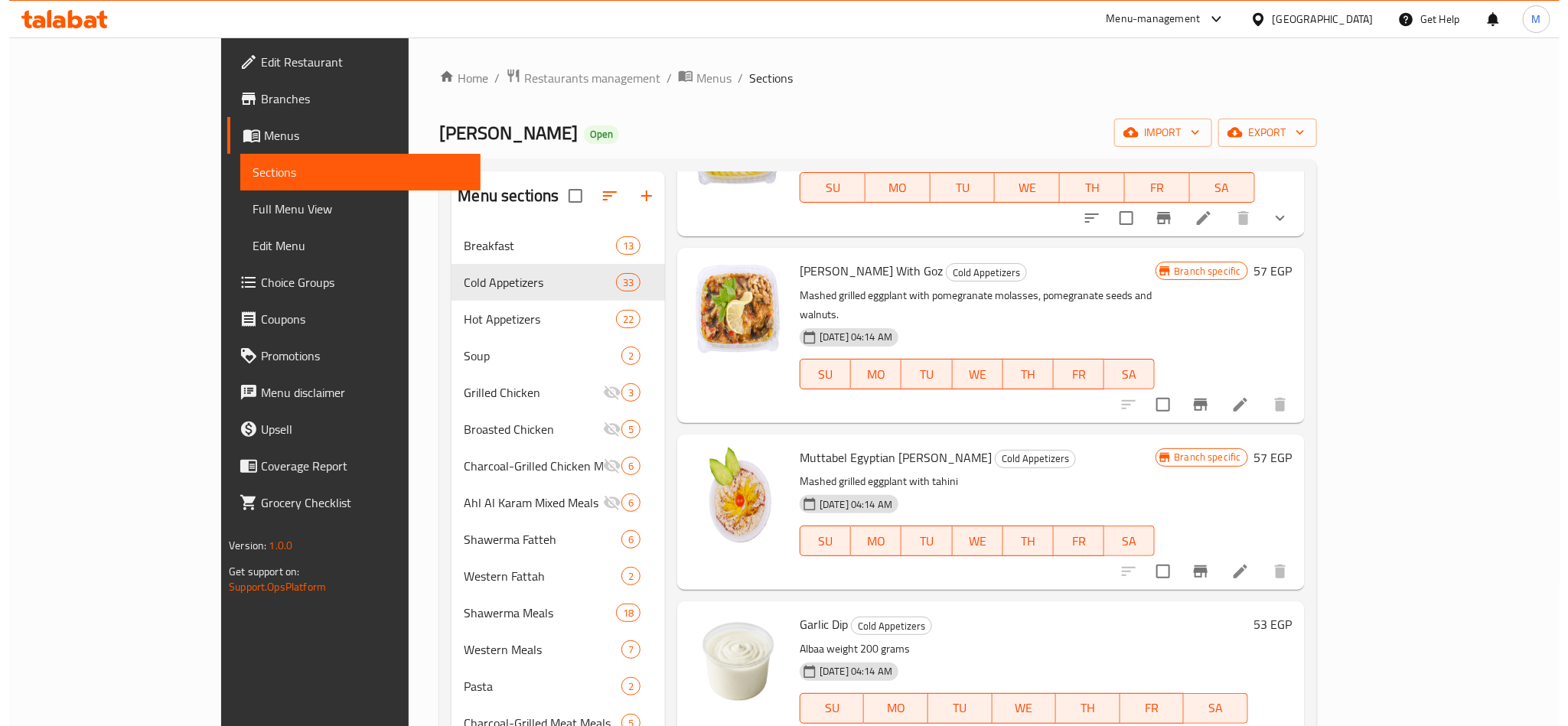
scroll to position [2411, 0]
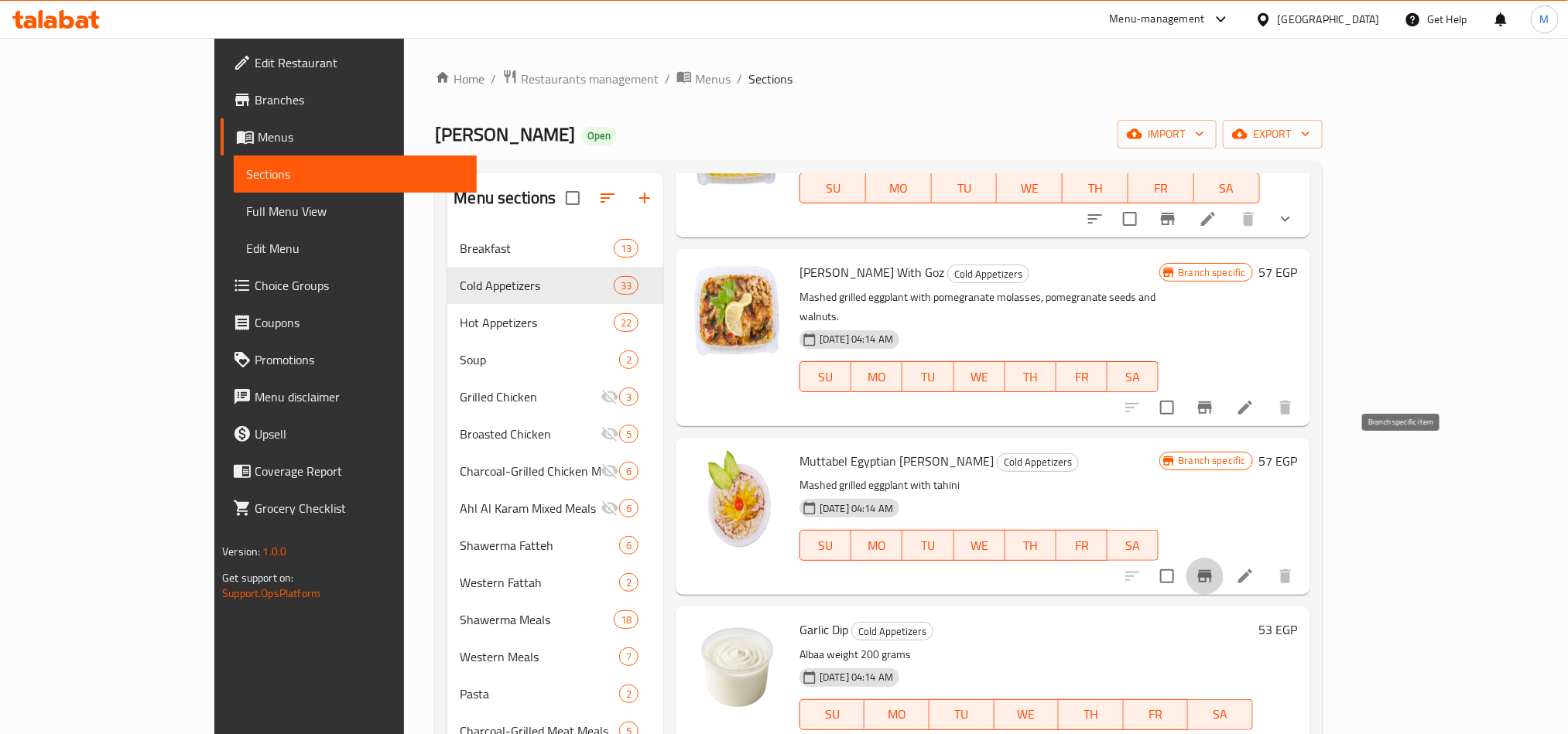
click at [1214, 567] on icon "Branch-specific-item" at bounding box center [1206, 577] width 19 height 19
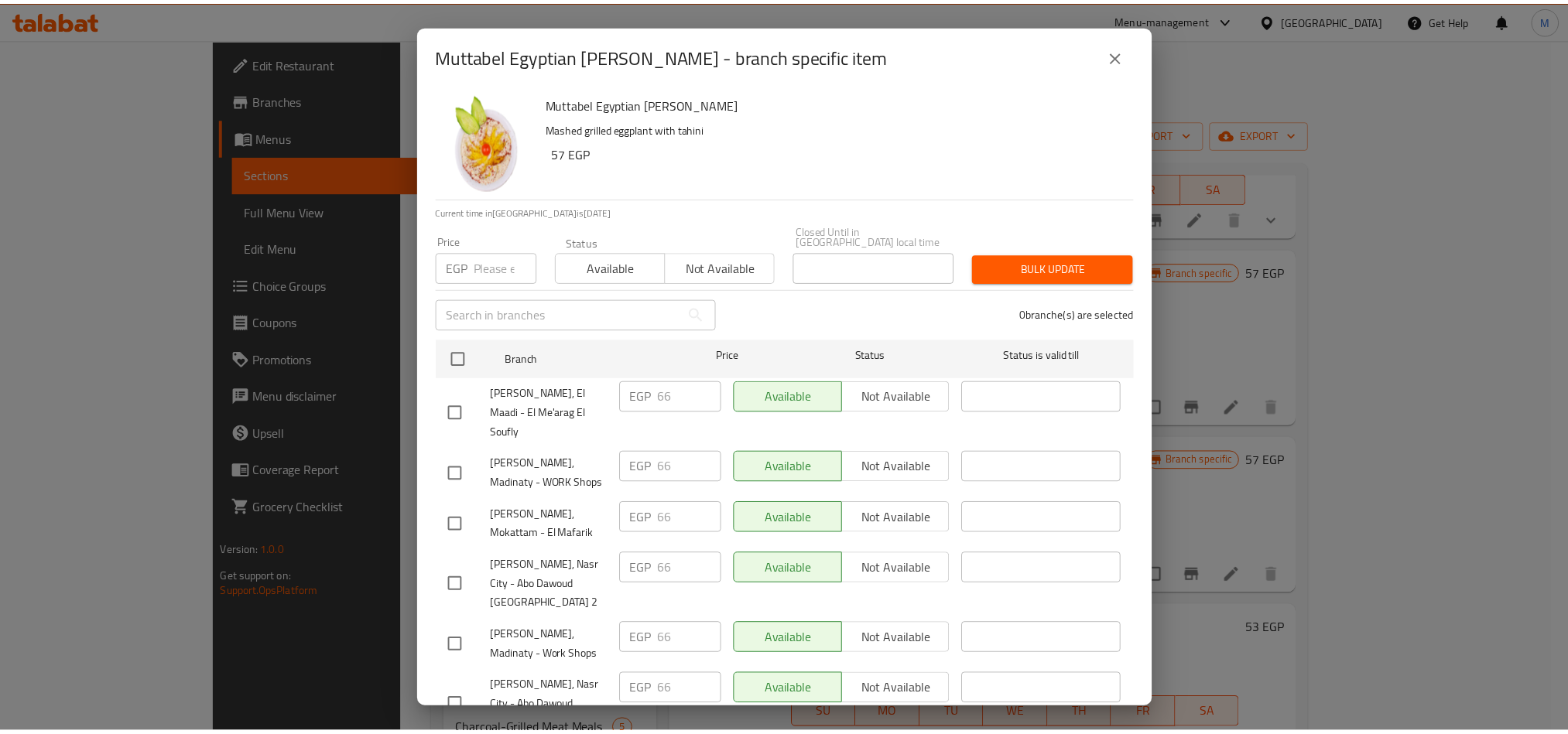
scroll to position [3, 0]
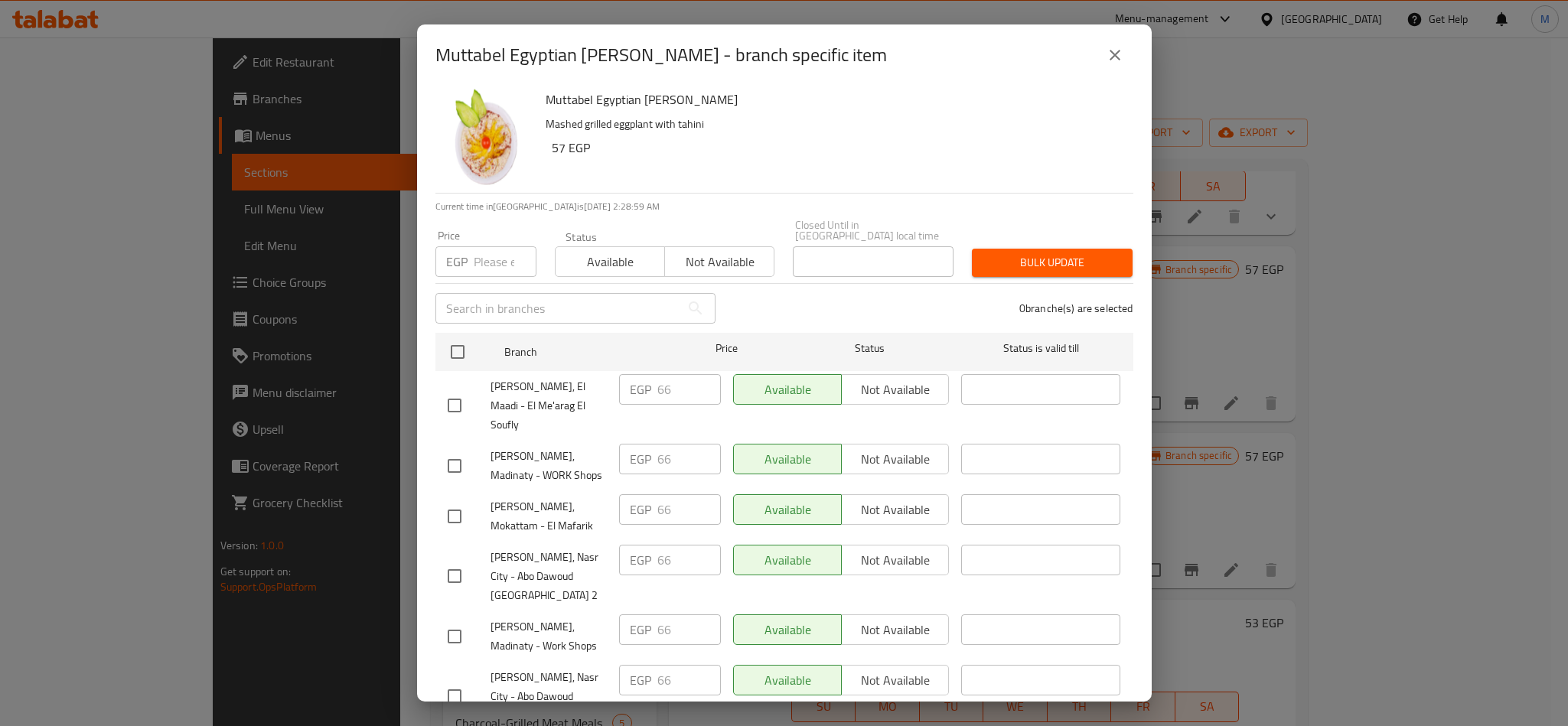
click at [1116, 68] on button "close" at bounding box center [1114, 54] width 37 height 37
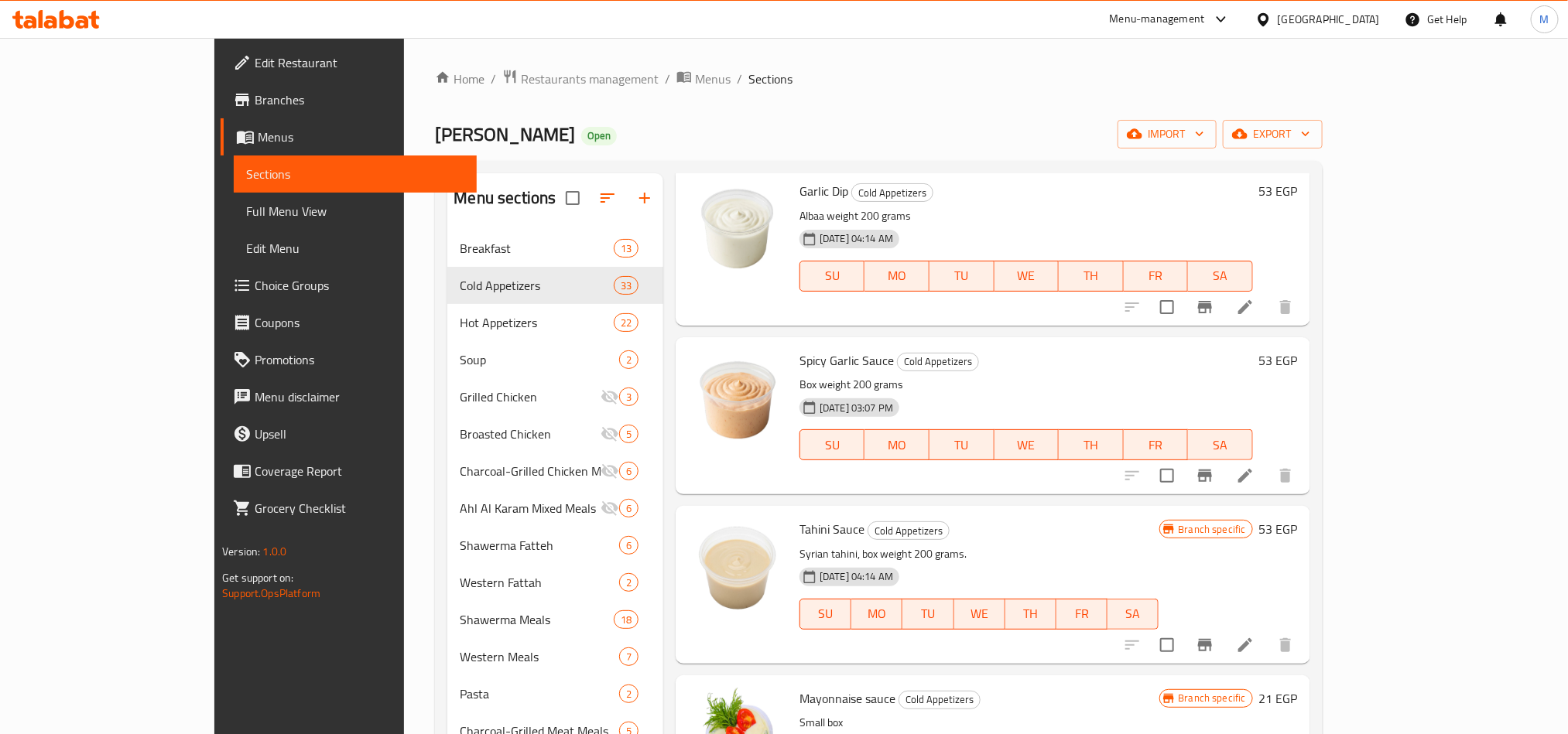
scroll to position [2902, 0]
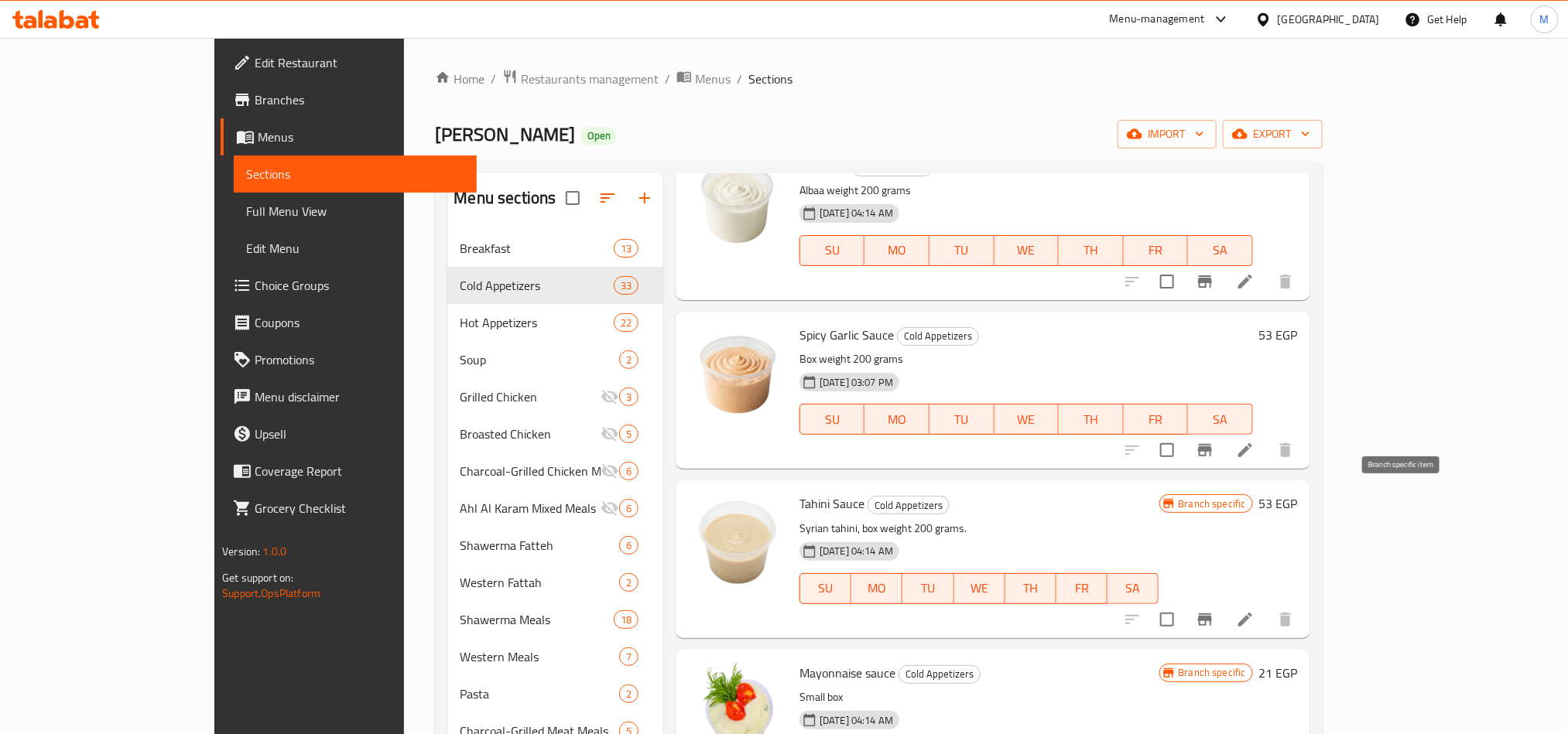
click at [1214, 611] on icon "Branch-specific-item" at bounding box center [1206, 620] width 19 height 19
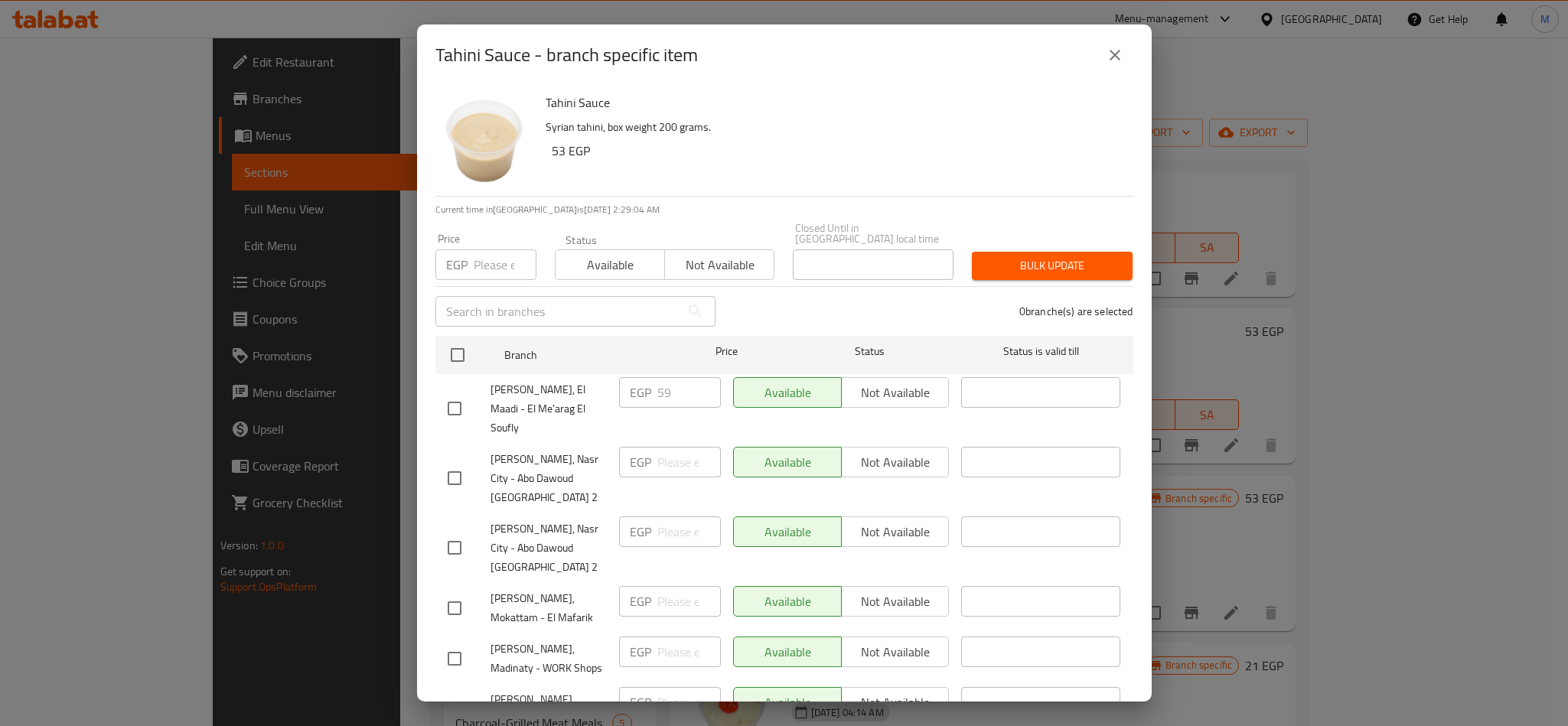
click at [1102, 68] on button "close" at bounding box center [1114, 54] width 37 height 37
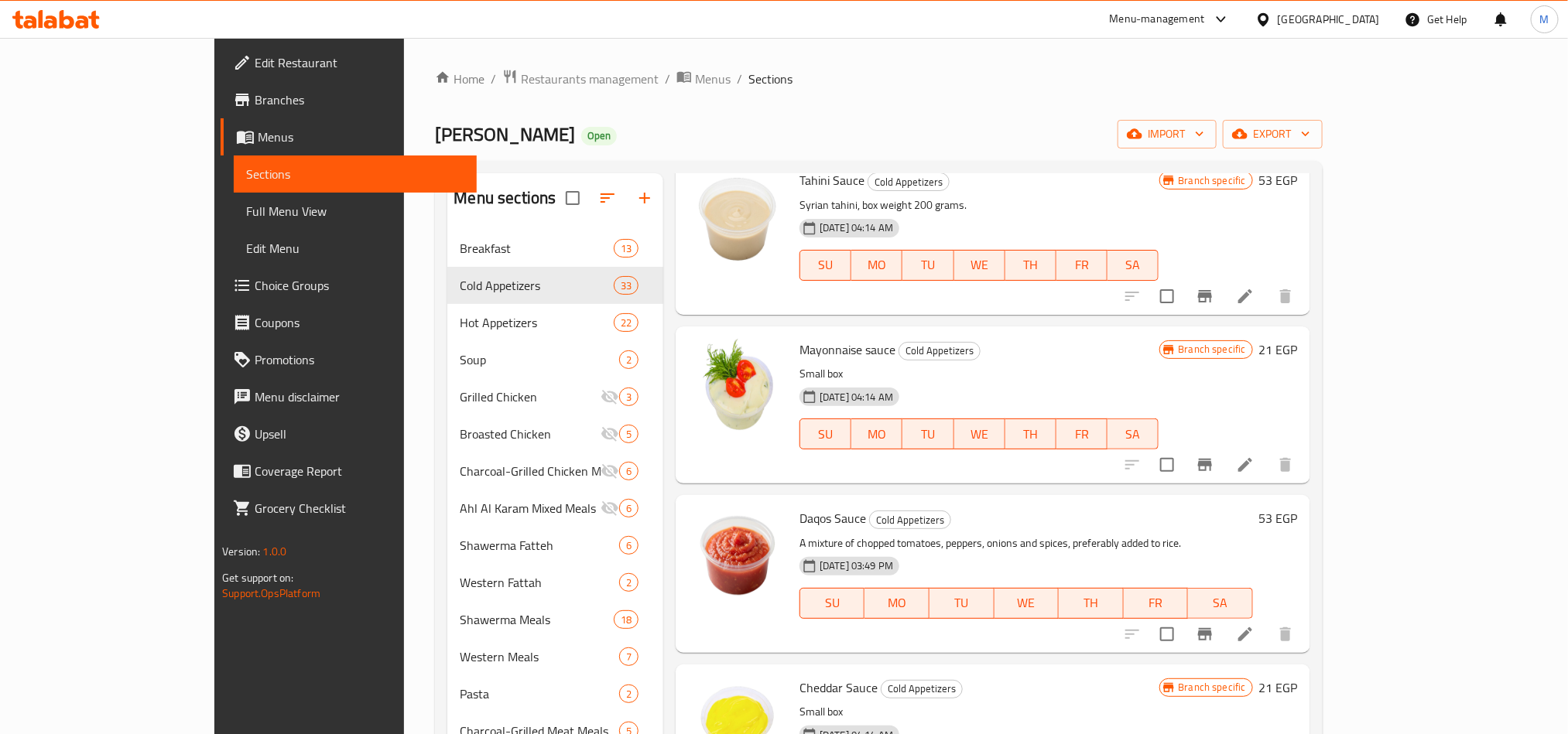
scroll to position [3250, 0]
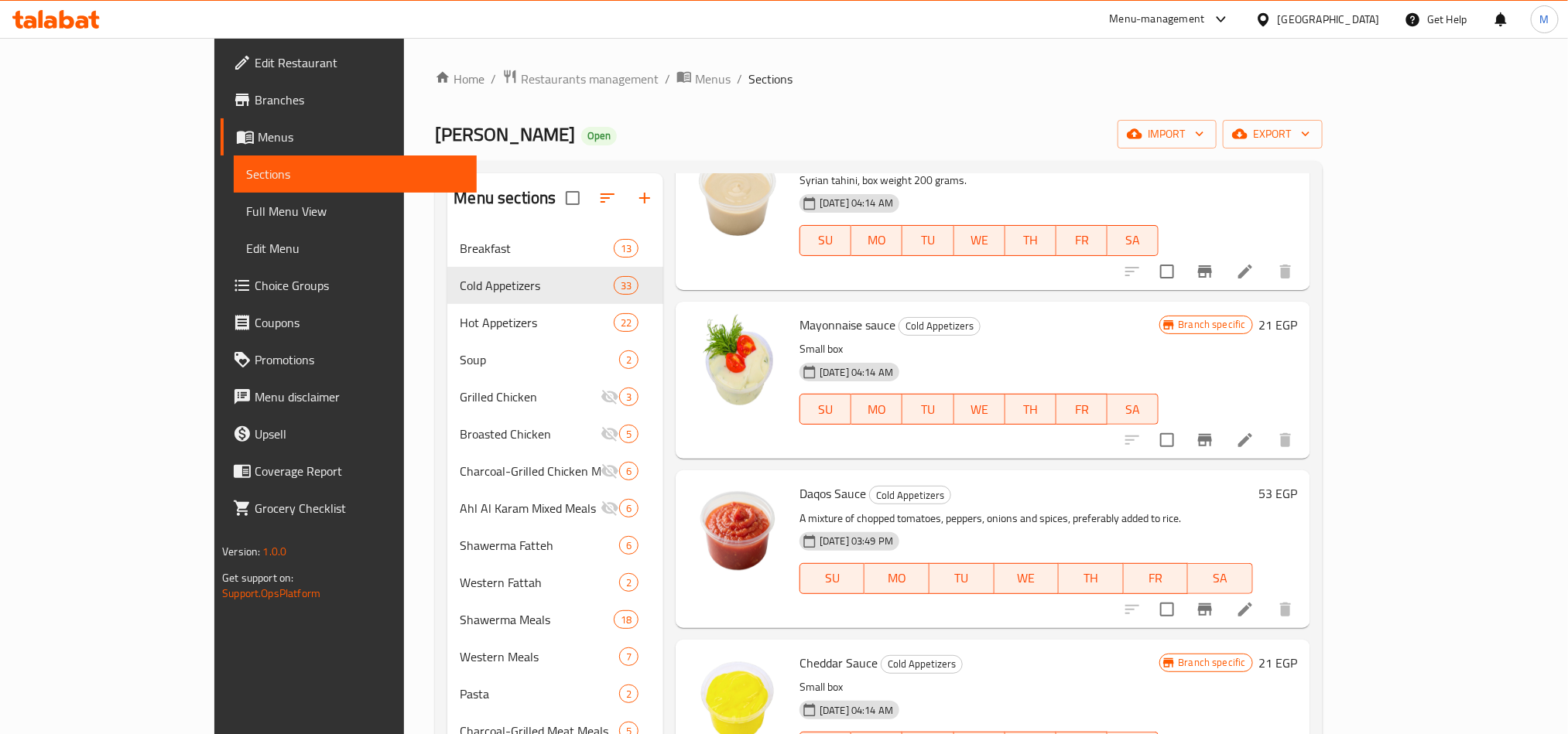
click at [1212, 434] on icon "Branch-specific-item" at bounding box center [1205, 440] width 14 height 12
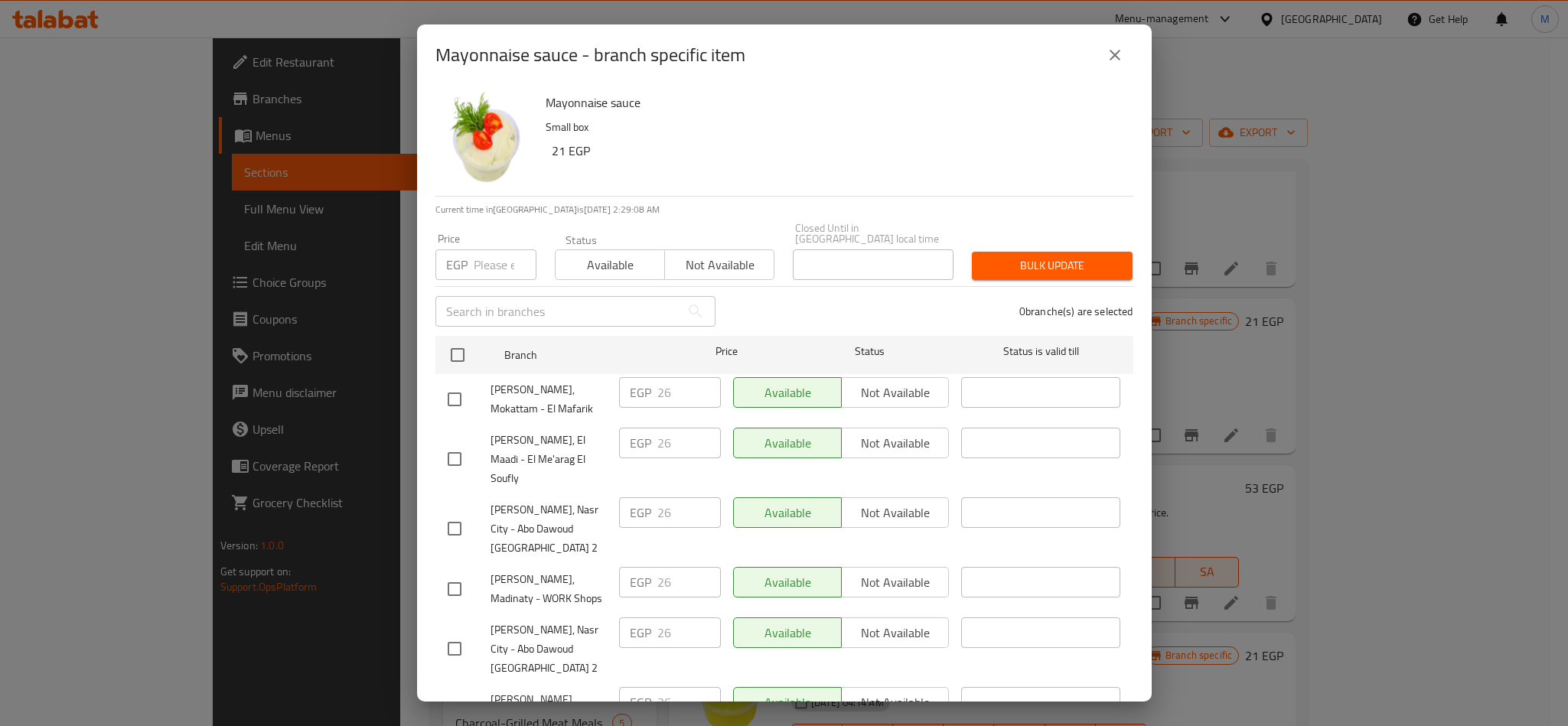
click at [1121, 53] on icon "close" at bounding box center [1115, 55] width 19 height 19
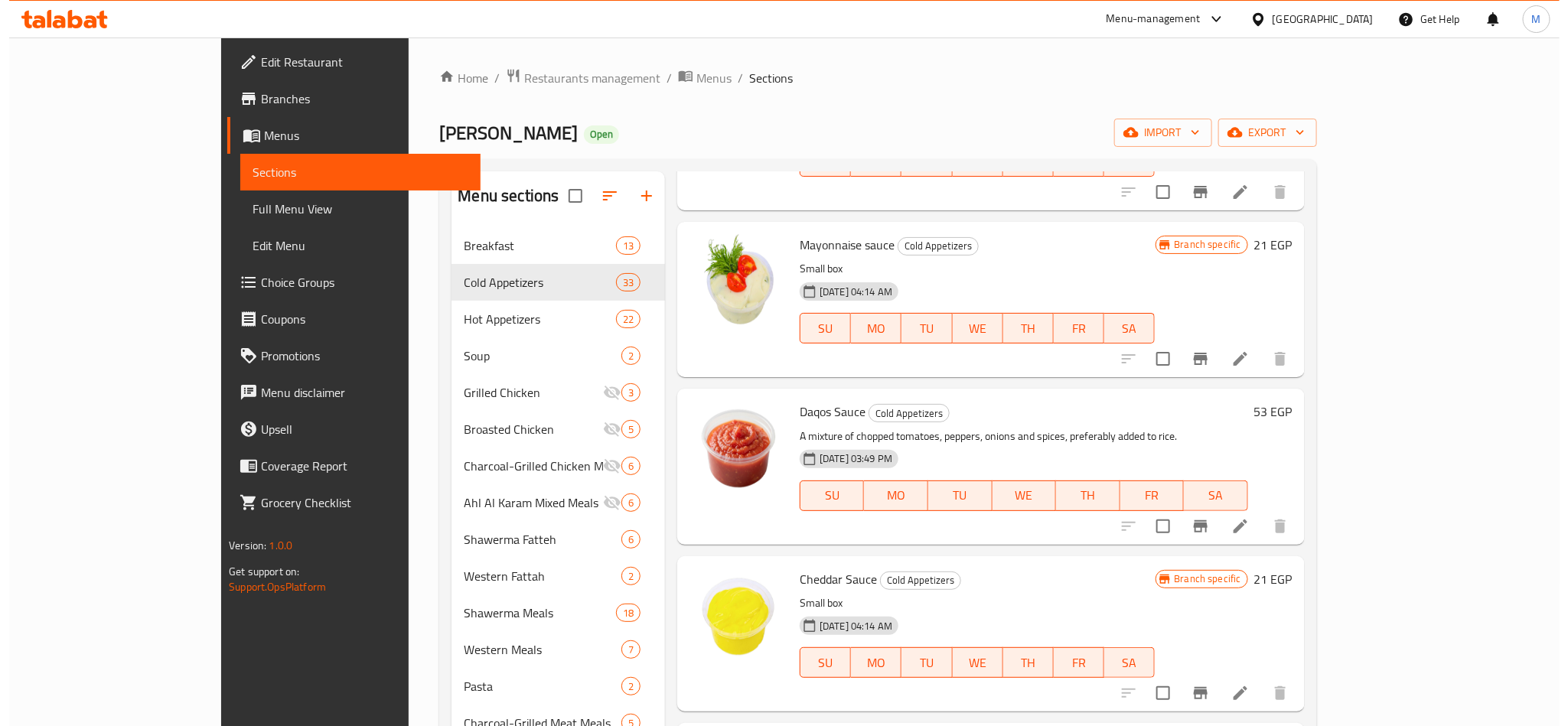
scroll to position [3329, 0]
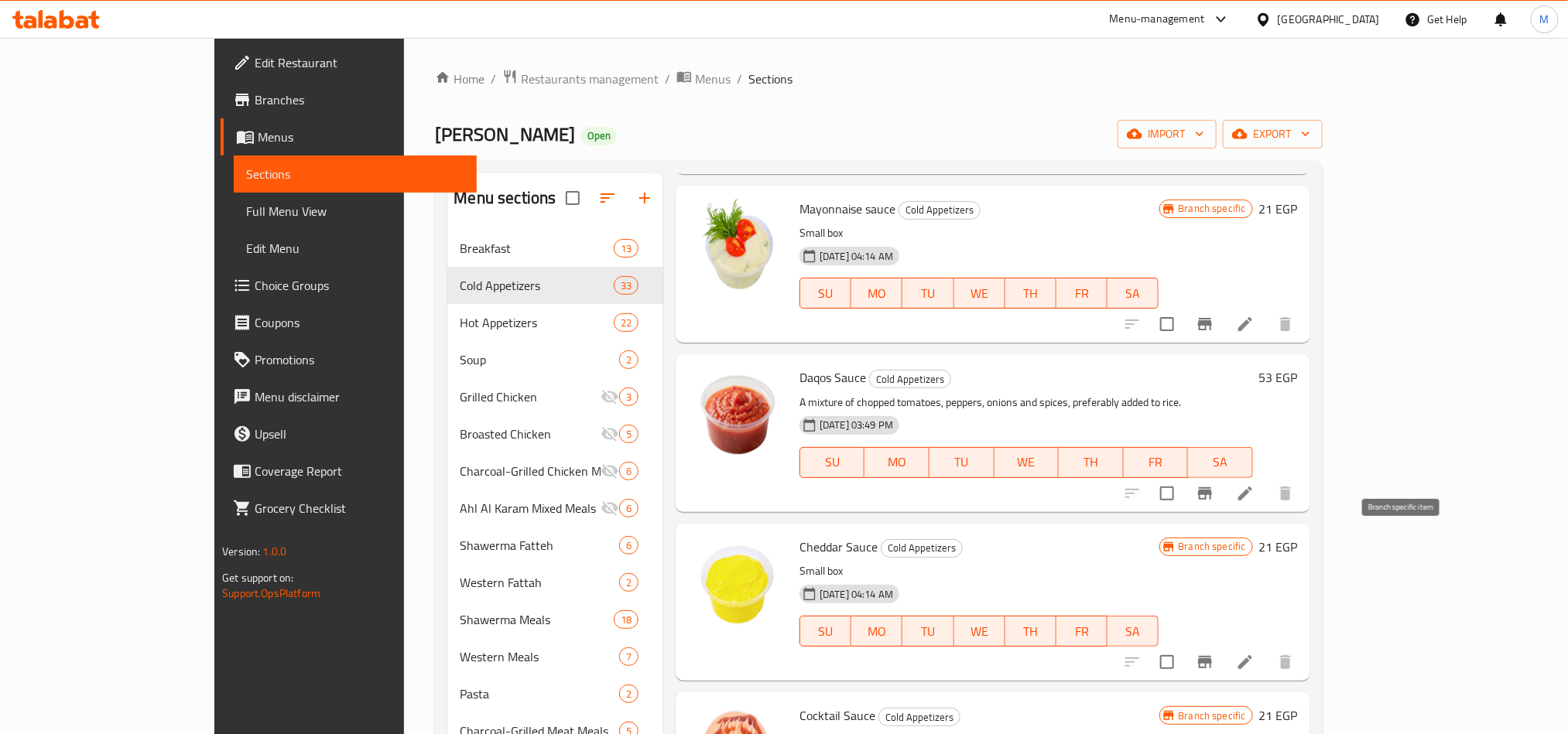
click at [1212, 656] on icon "Branch-specific-item" at bounding box center [1205, 662] width 14 height 12
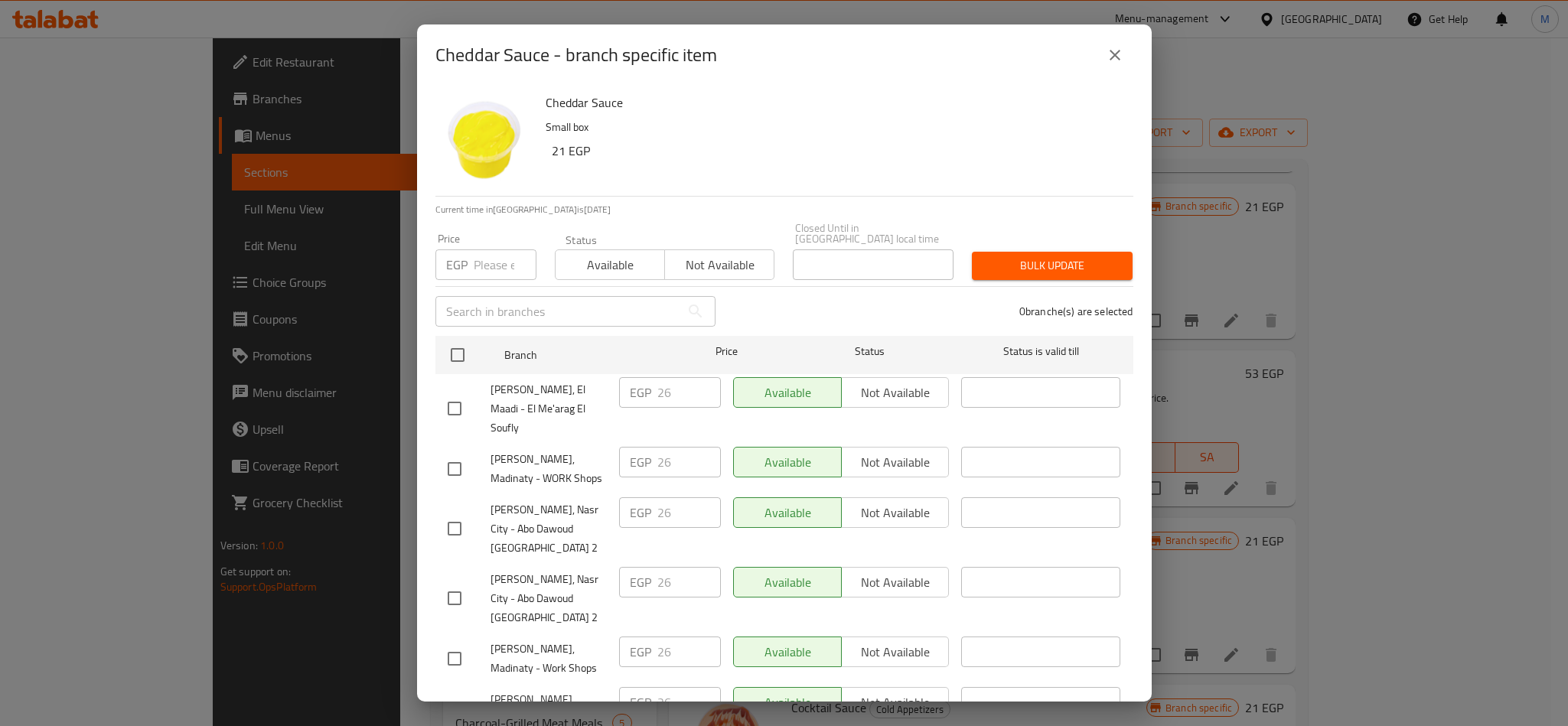
scroll to position [3, 0]
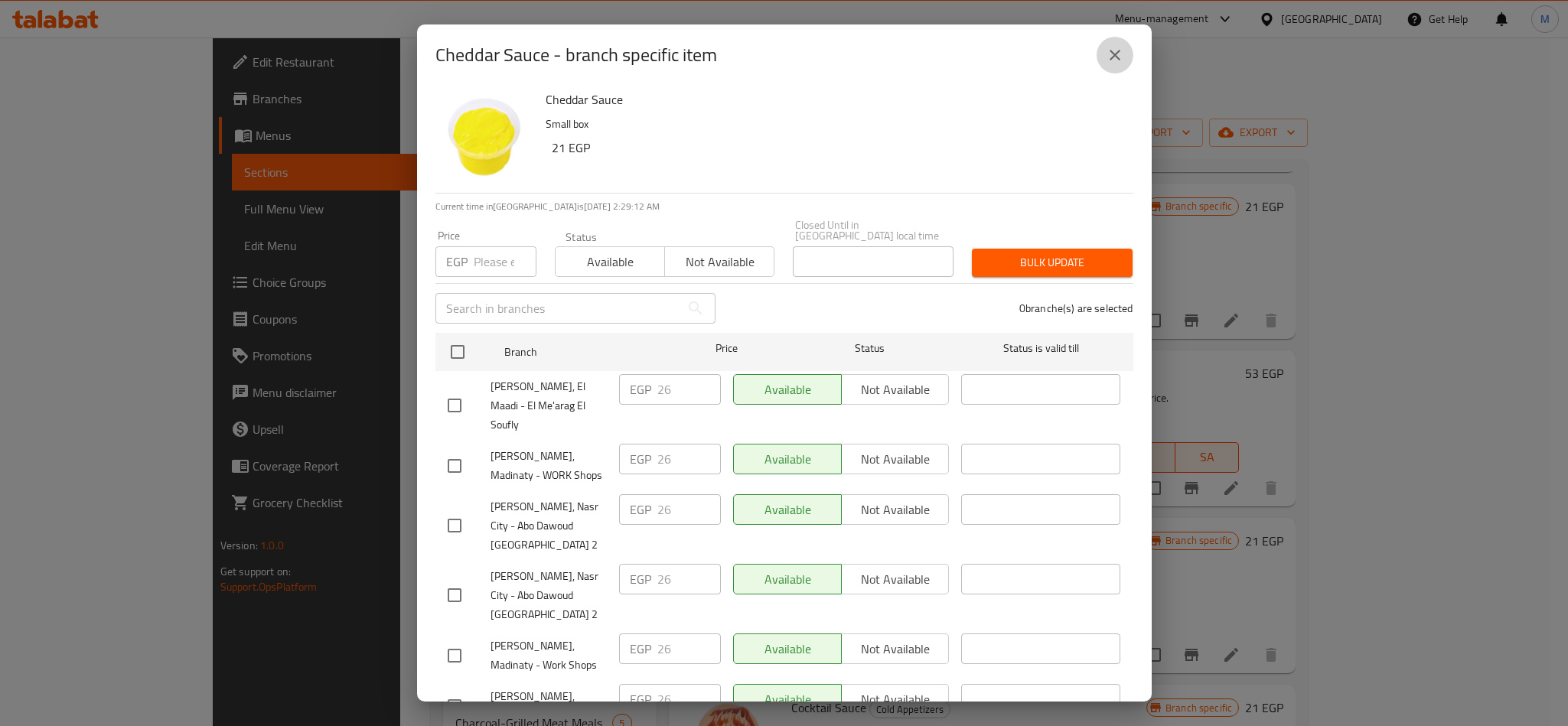
click at [1107, 57] on icon "close" at bounding box center [1115, 55] width 19 height 19
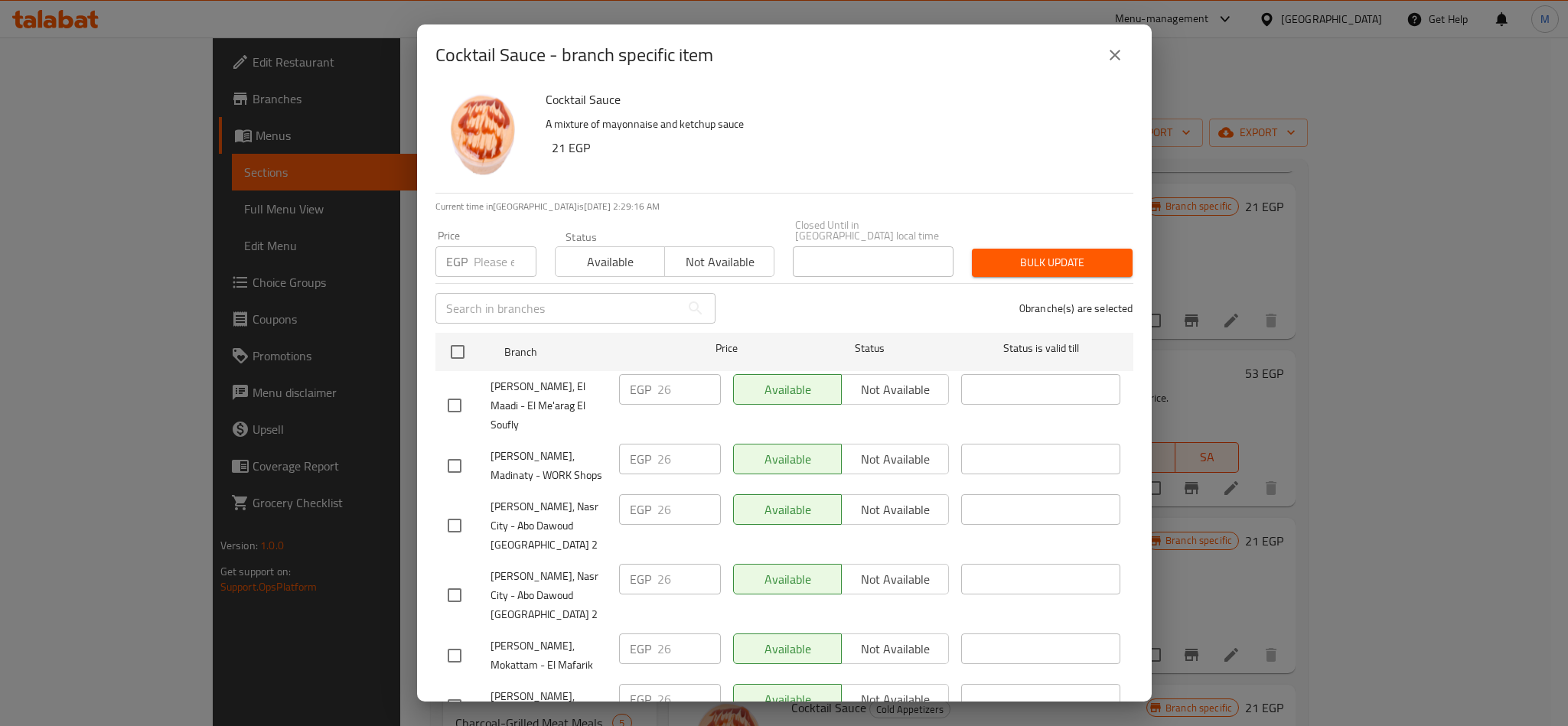
click at [1129, 57] on button "close" at bounding box center [1114, 54] width 37 height 37
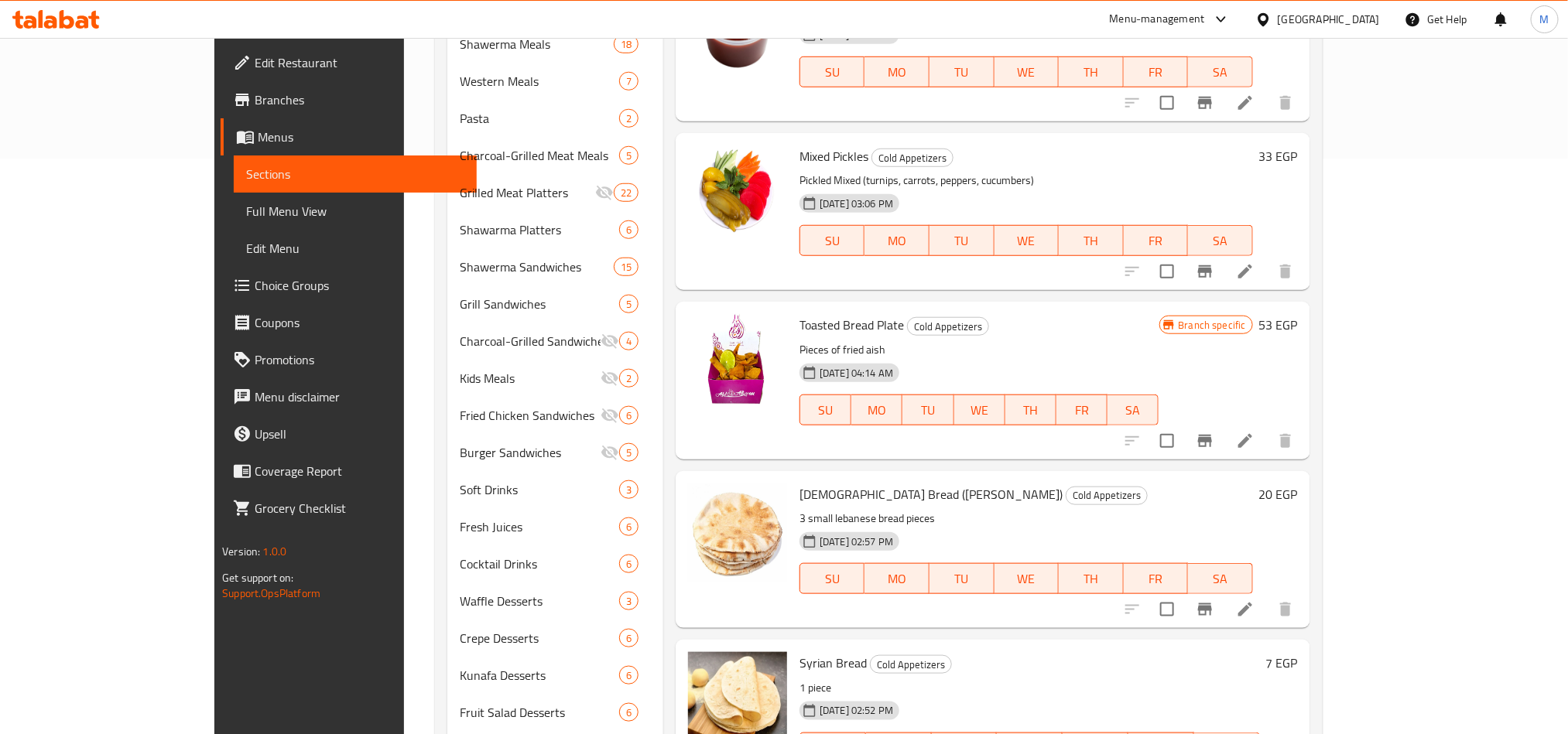
scroll to position [580, 0]
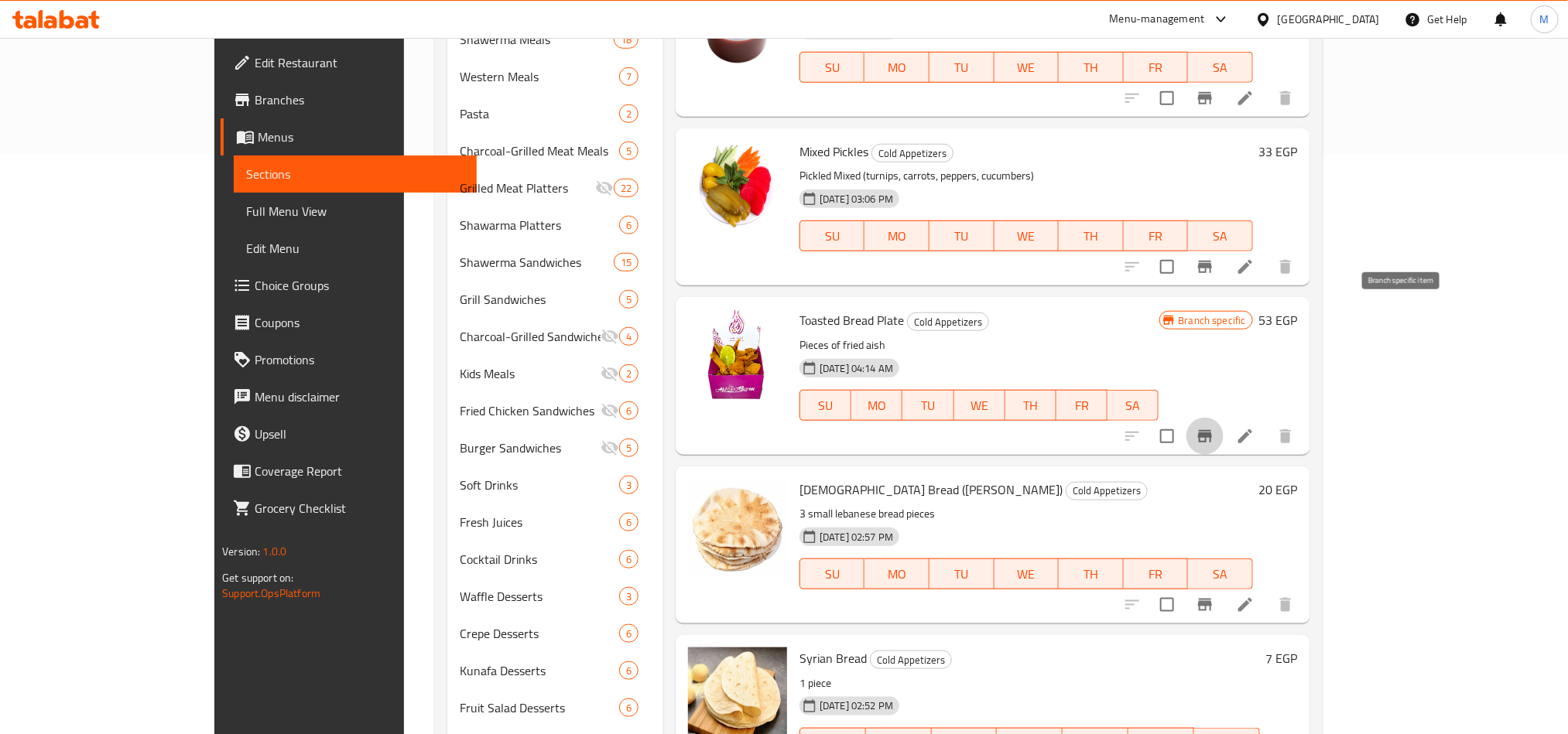
click at [1224, 418] on button "Branch-specific-item" at bounding box center [1205, 436] width 37 height 37
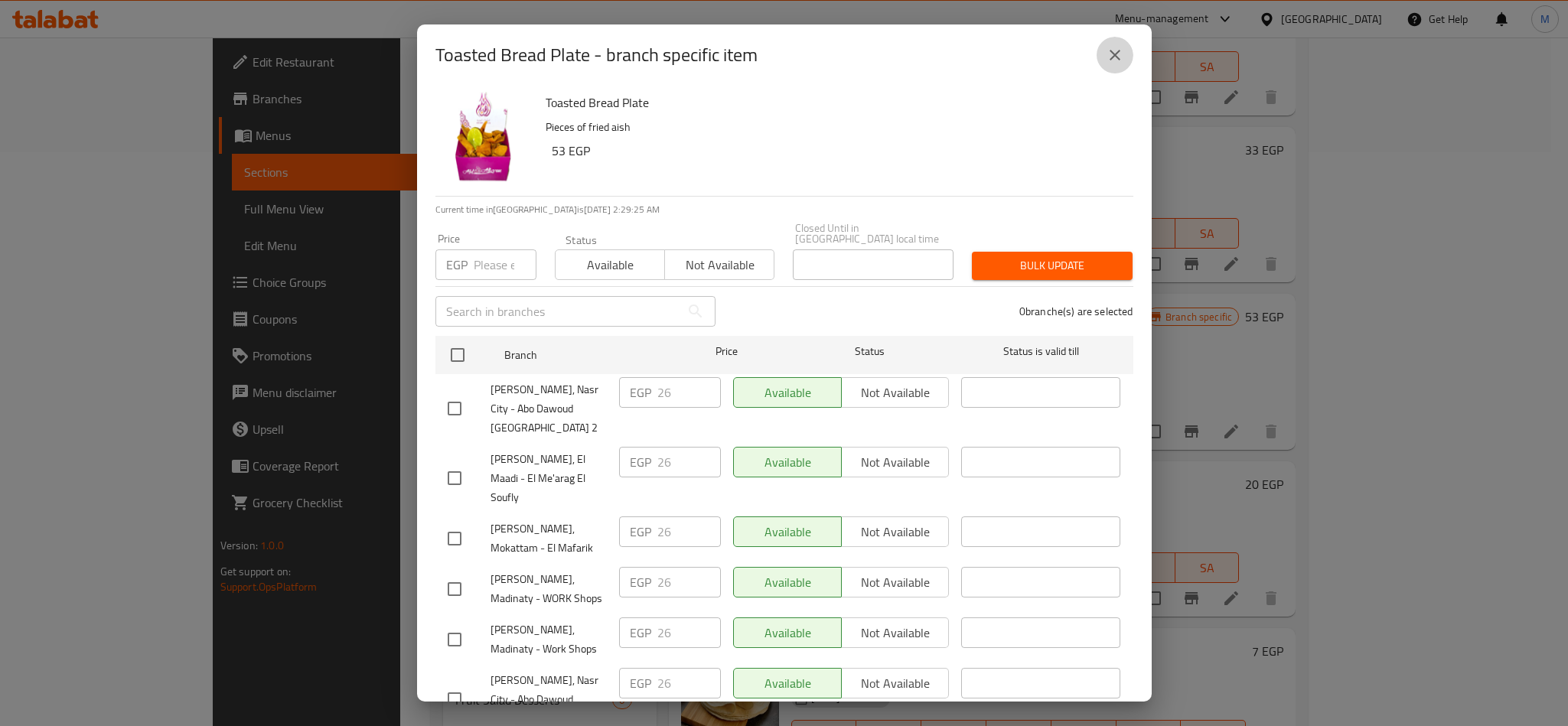
click at [1116, 58] on icon "close" at bounding box center [1115, 55] width 19 height 19
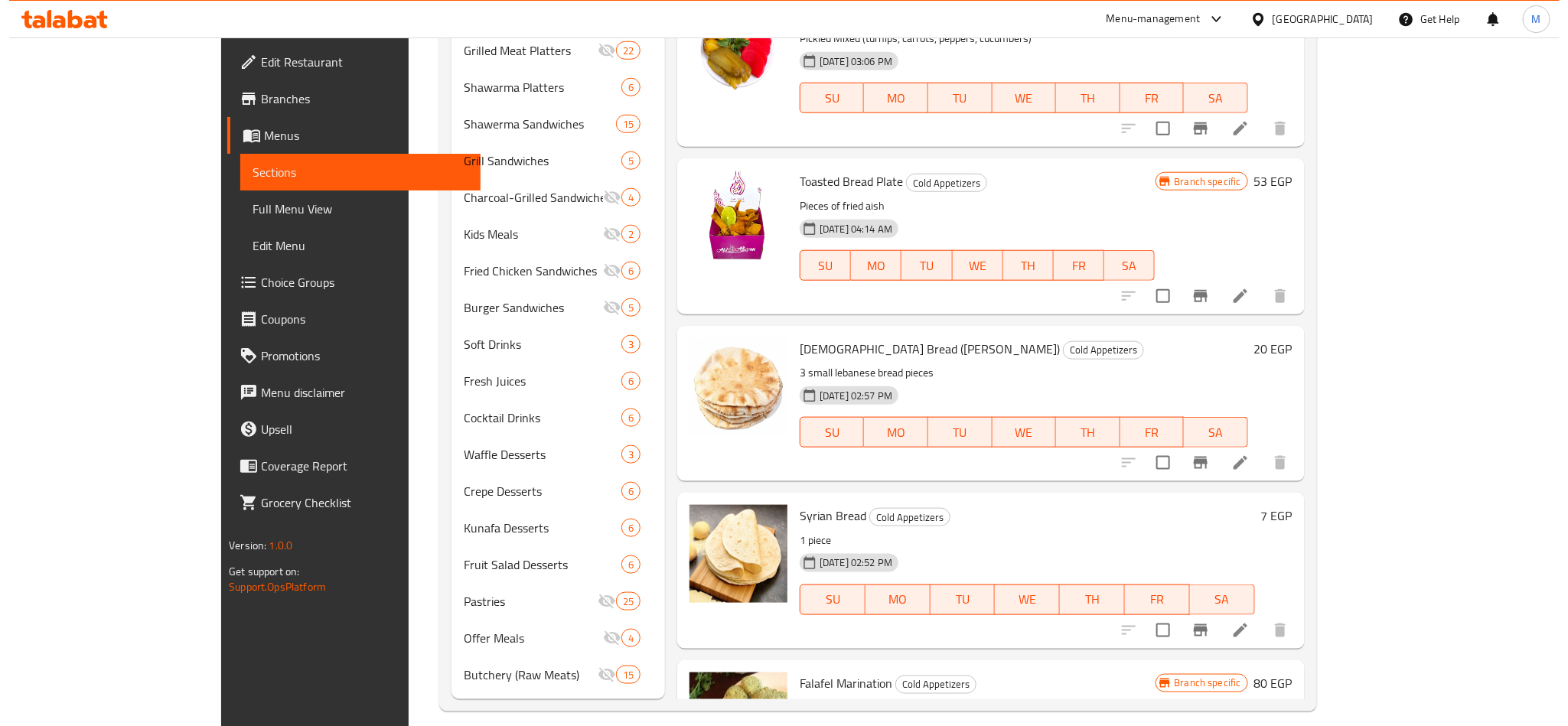
scroll to position [724, 0]
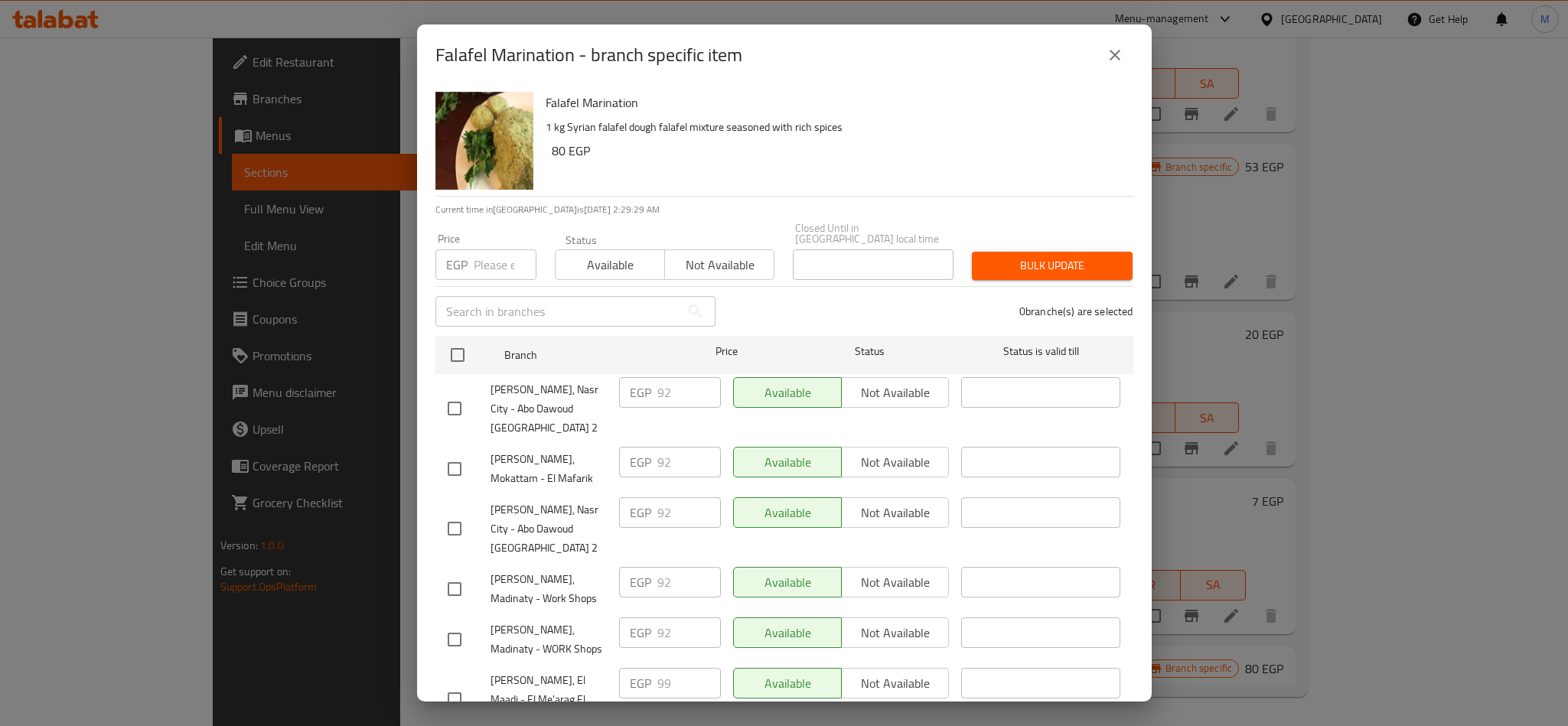
scroll to position [3, 0]
click at [862, 147] on h6 "80 EGP" at bounding box center [836, 147] width 569 height 22
click at [489, 256] on input "number" at bounding box center [505, 262] width 63 height 31
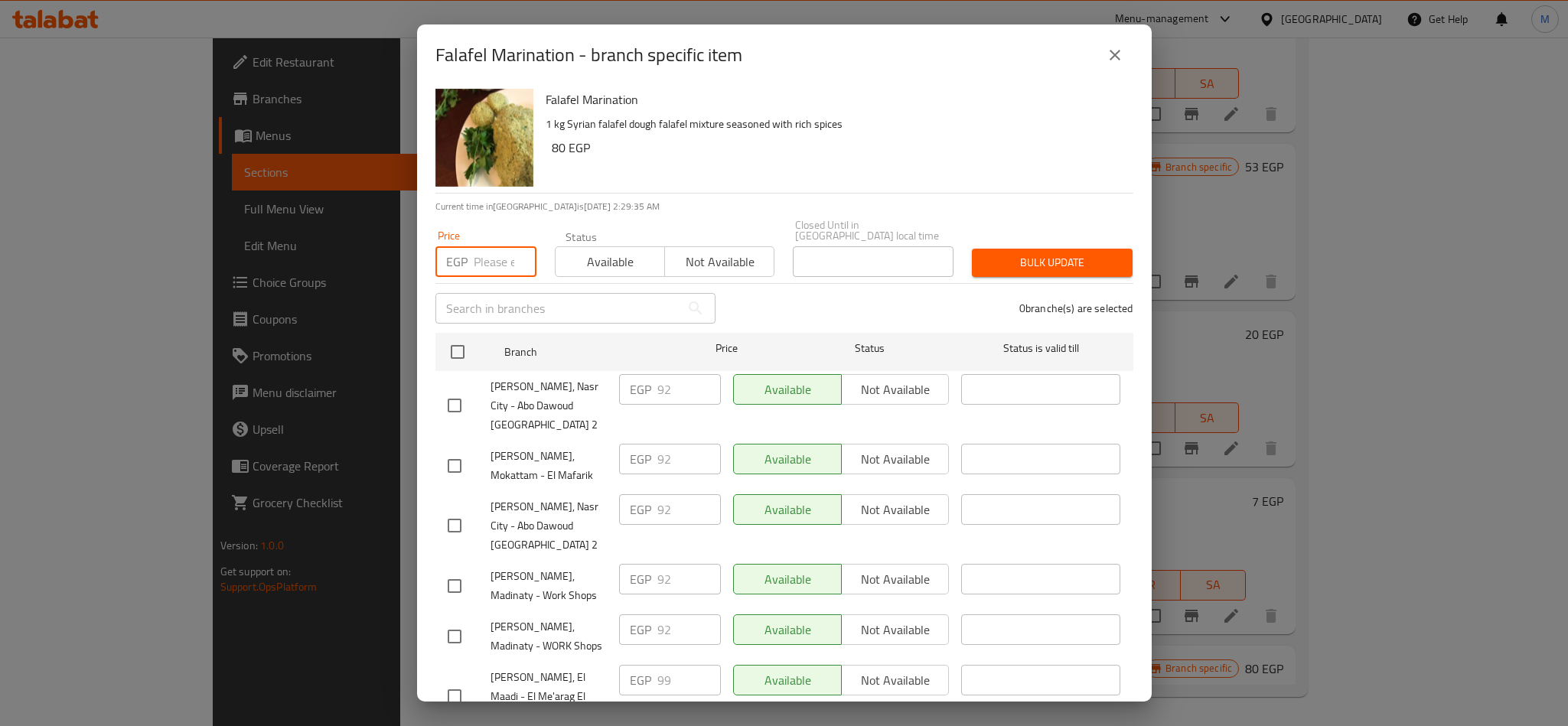
paste input "99"
type input "99"
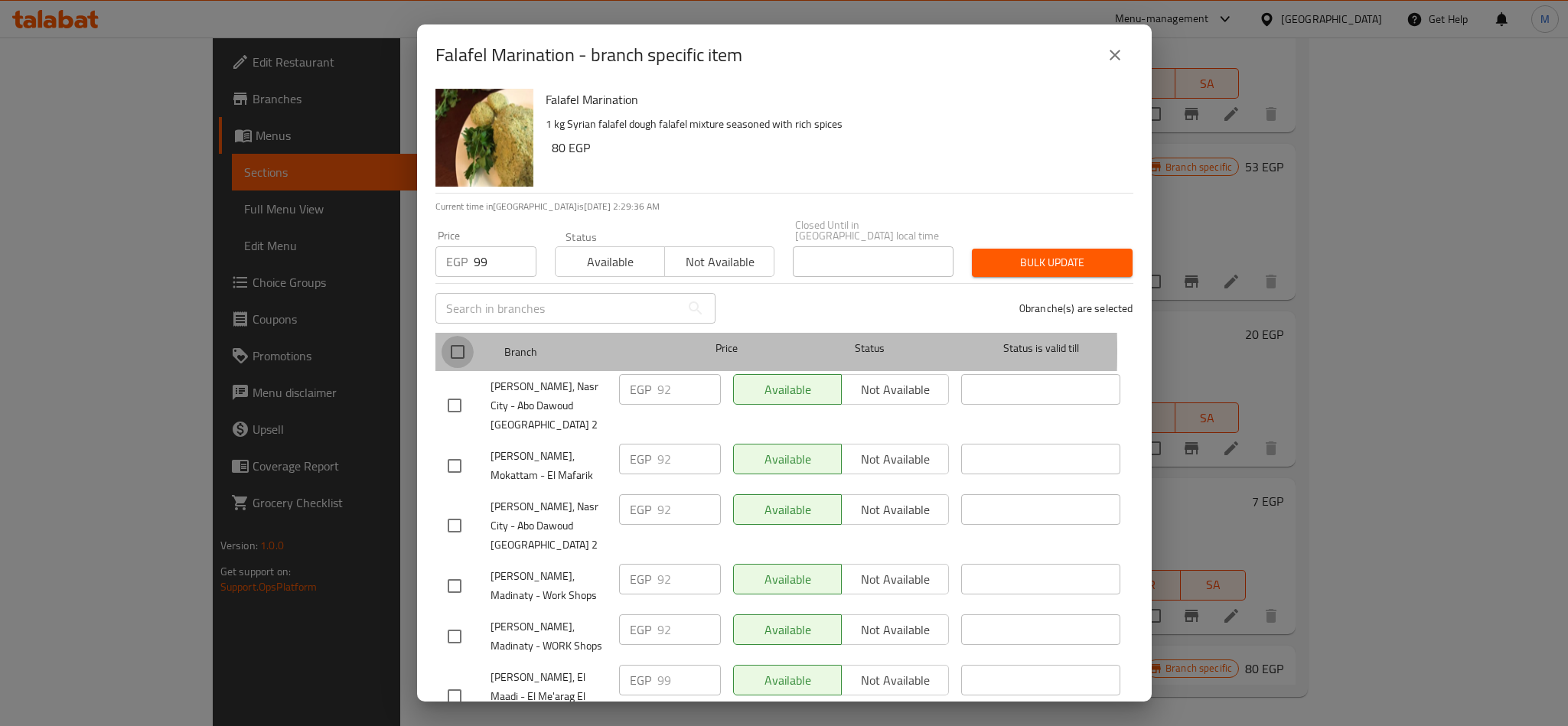
click at [460, 340] on input "checkbox" at bounding box center [458, 352] width 32 height 32
checkbox input "true"
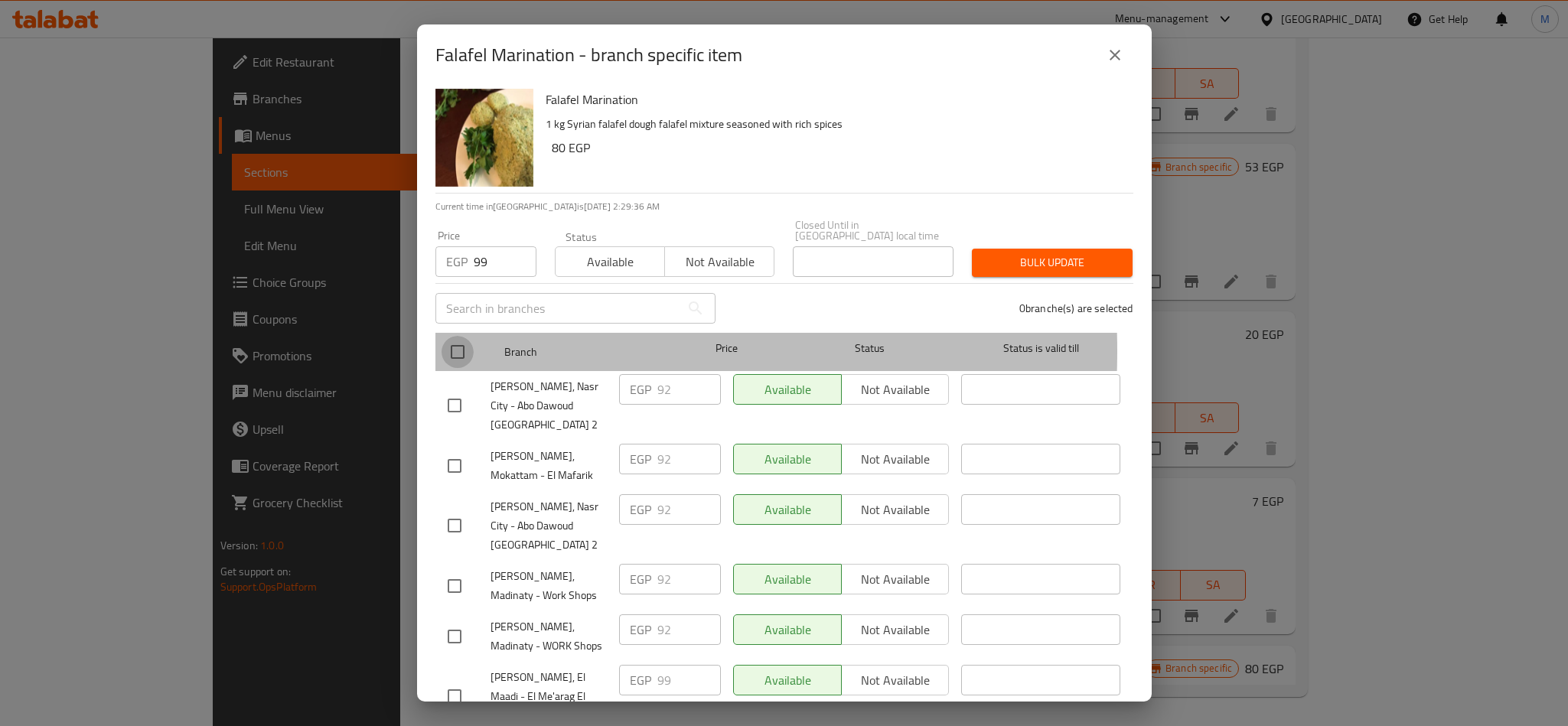
checkbox input "true"
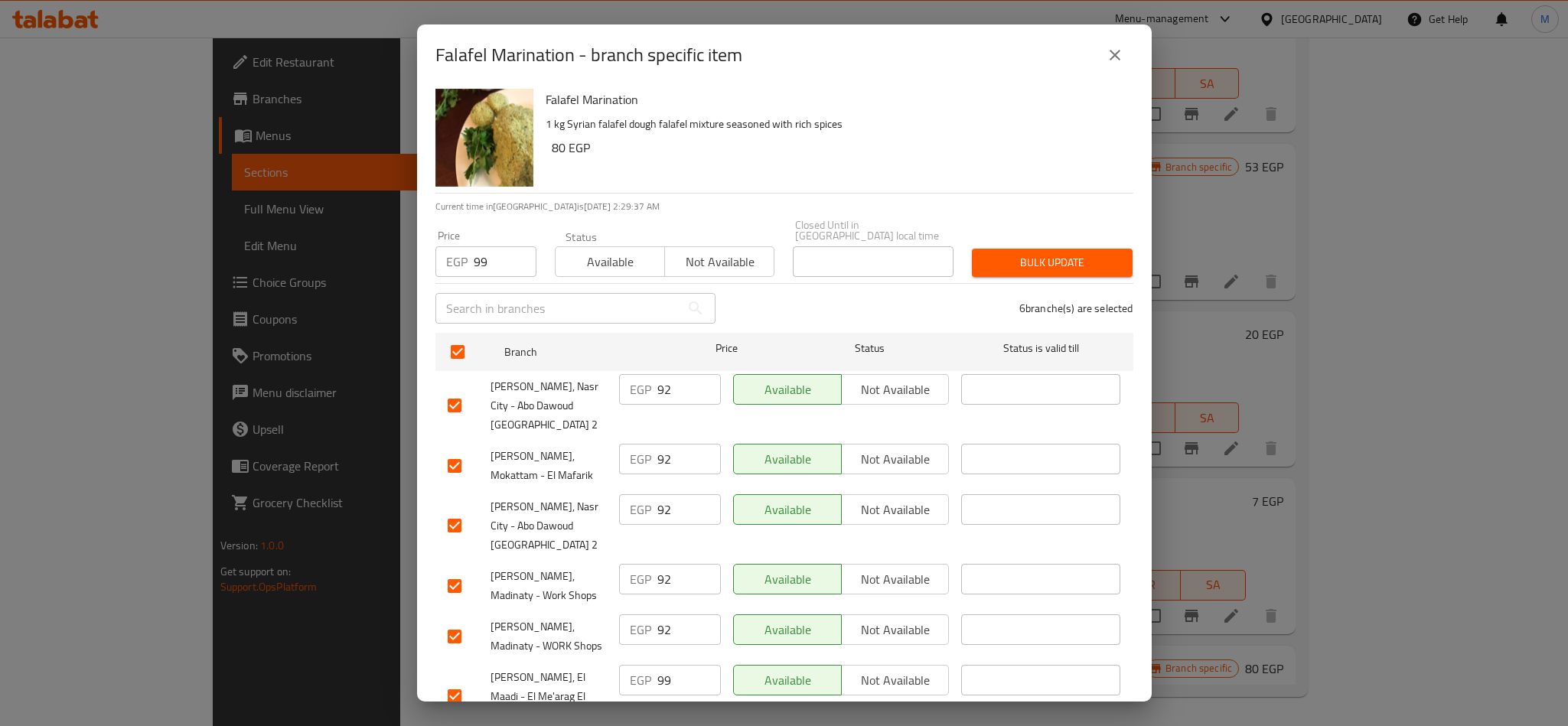
click at [1015, 253] on span "Bulk update" at bounding box center [1051, 263] width 136 height 19
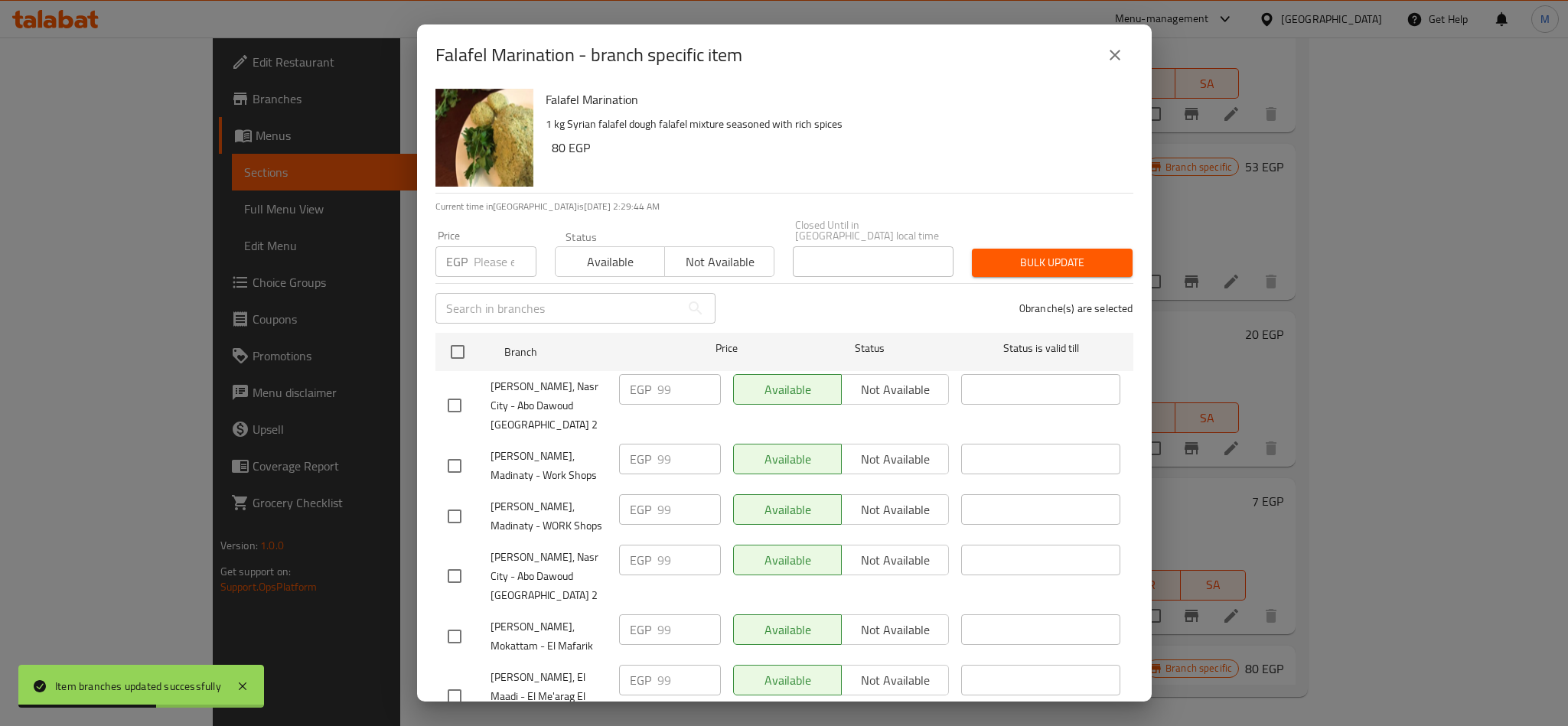
click at [1116, 53] on icon "close" at bounding box center [1115, 55] width 19 height 19
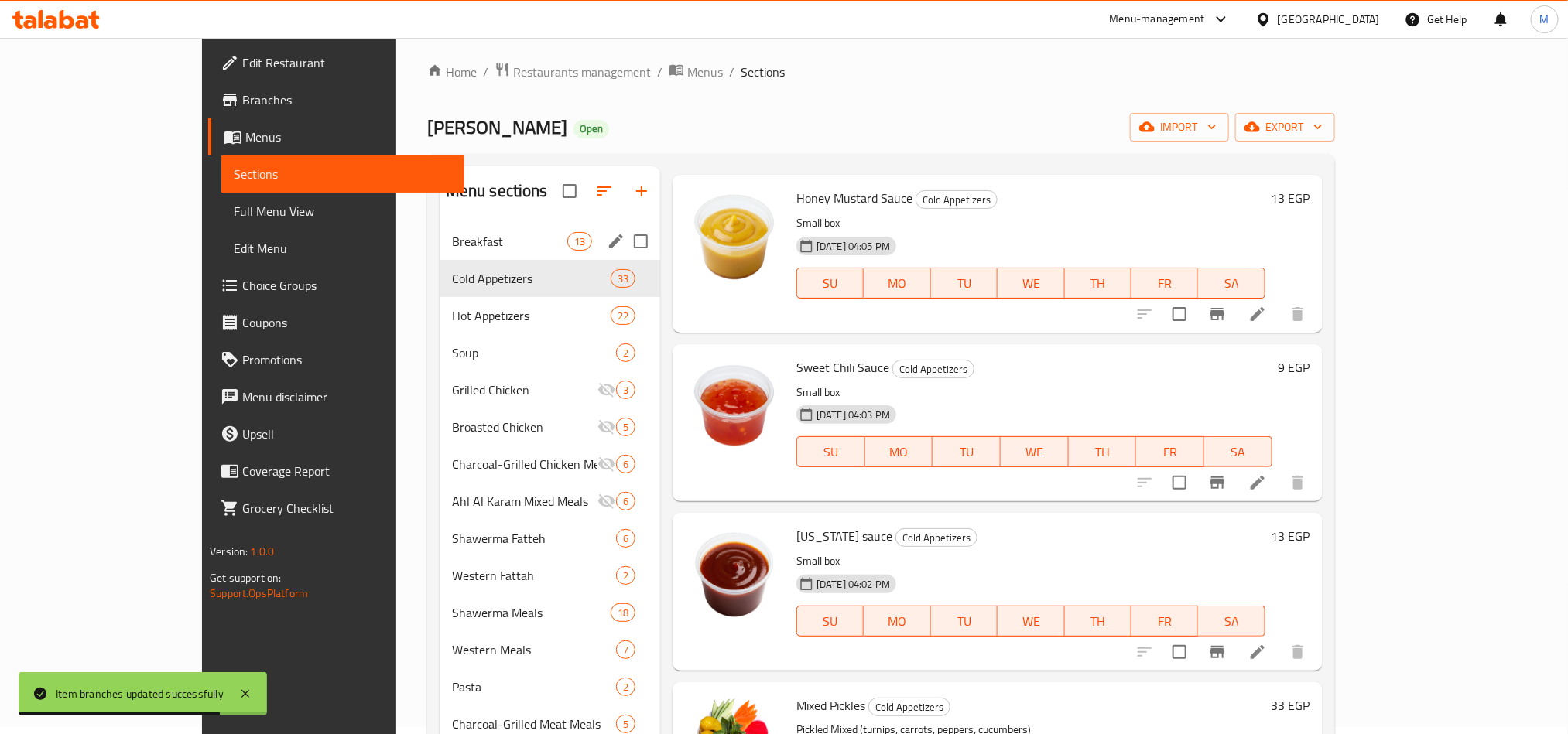
scroll to position [0, 0]
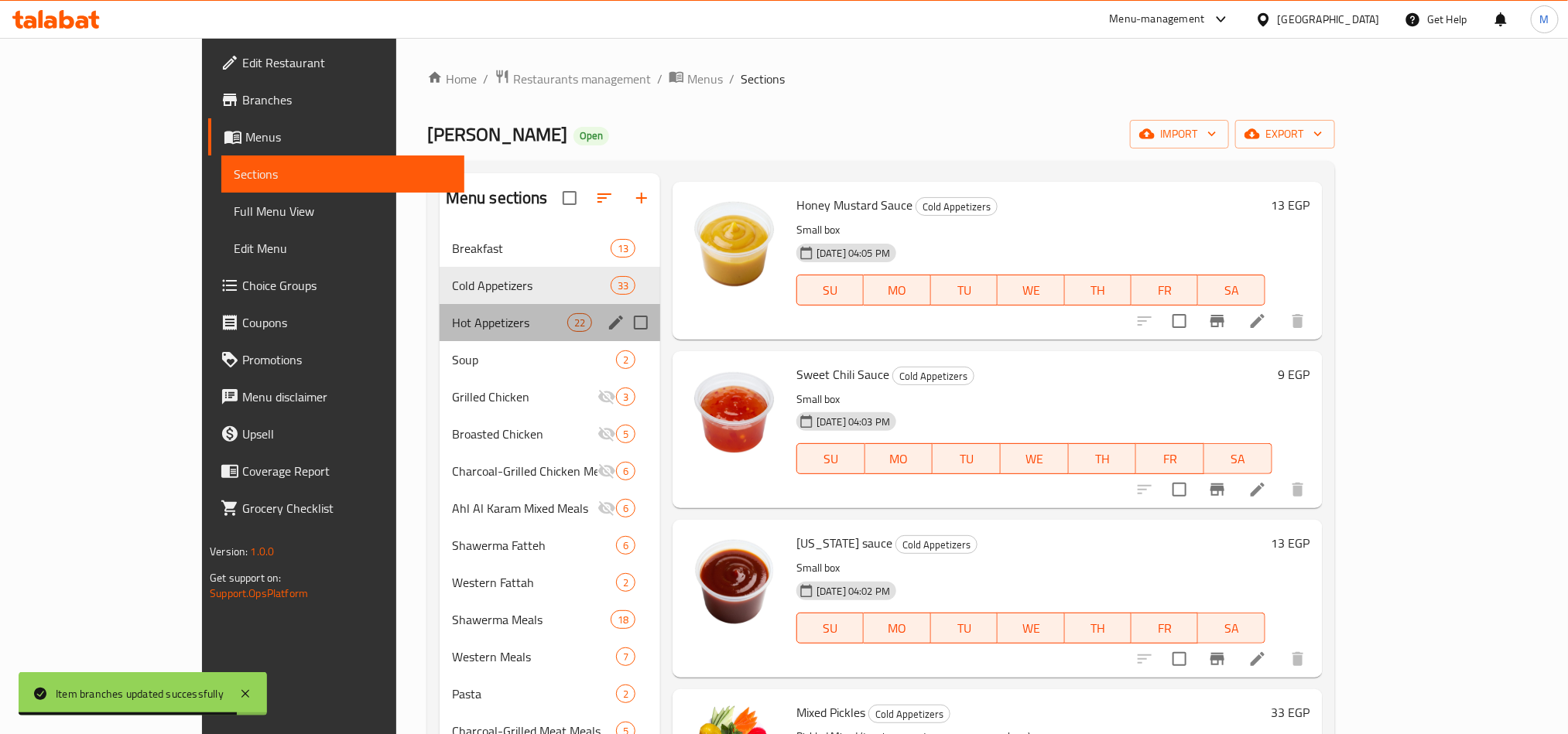
click at [439, 312] on div "Hot Appetizers 22" at bounding box center [549, 322] width 221 height 37
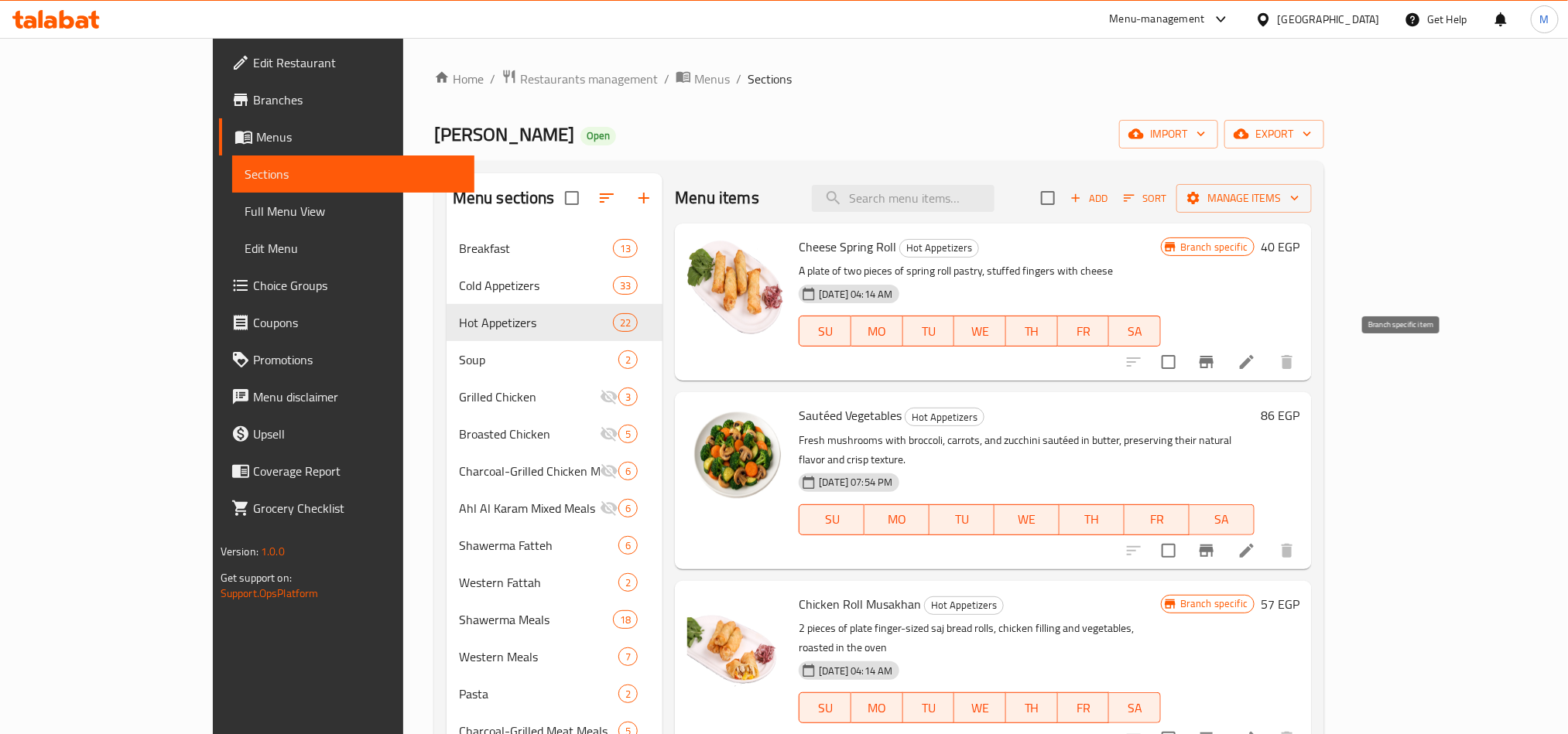
click at [1226, 367] on button "Branch-specific-item" at bounding box center [1207, 361] width 37 height 37
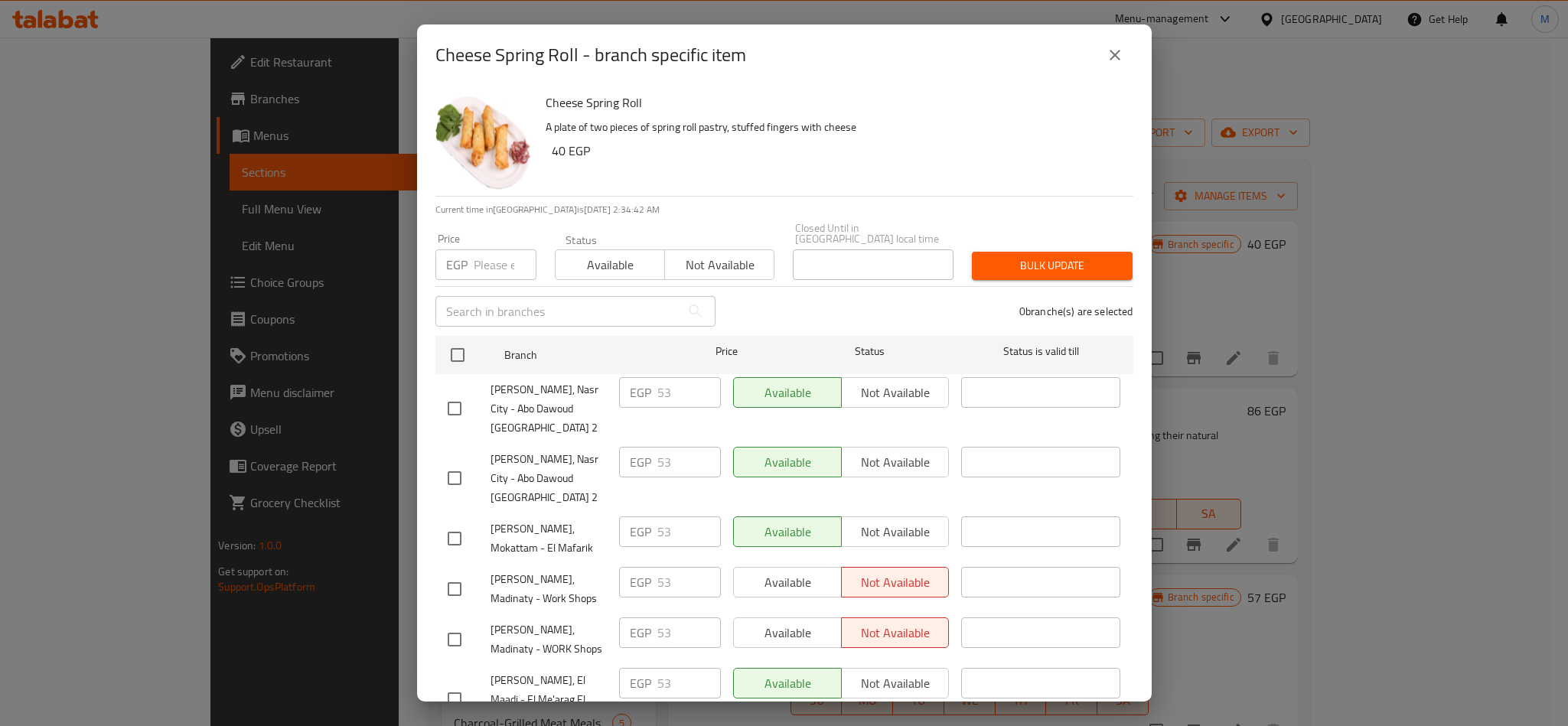
click at [1113, 56] on icon "close" at bounding box center [1114, 54] width 10 height 10
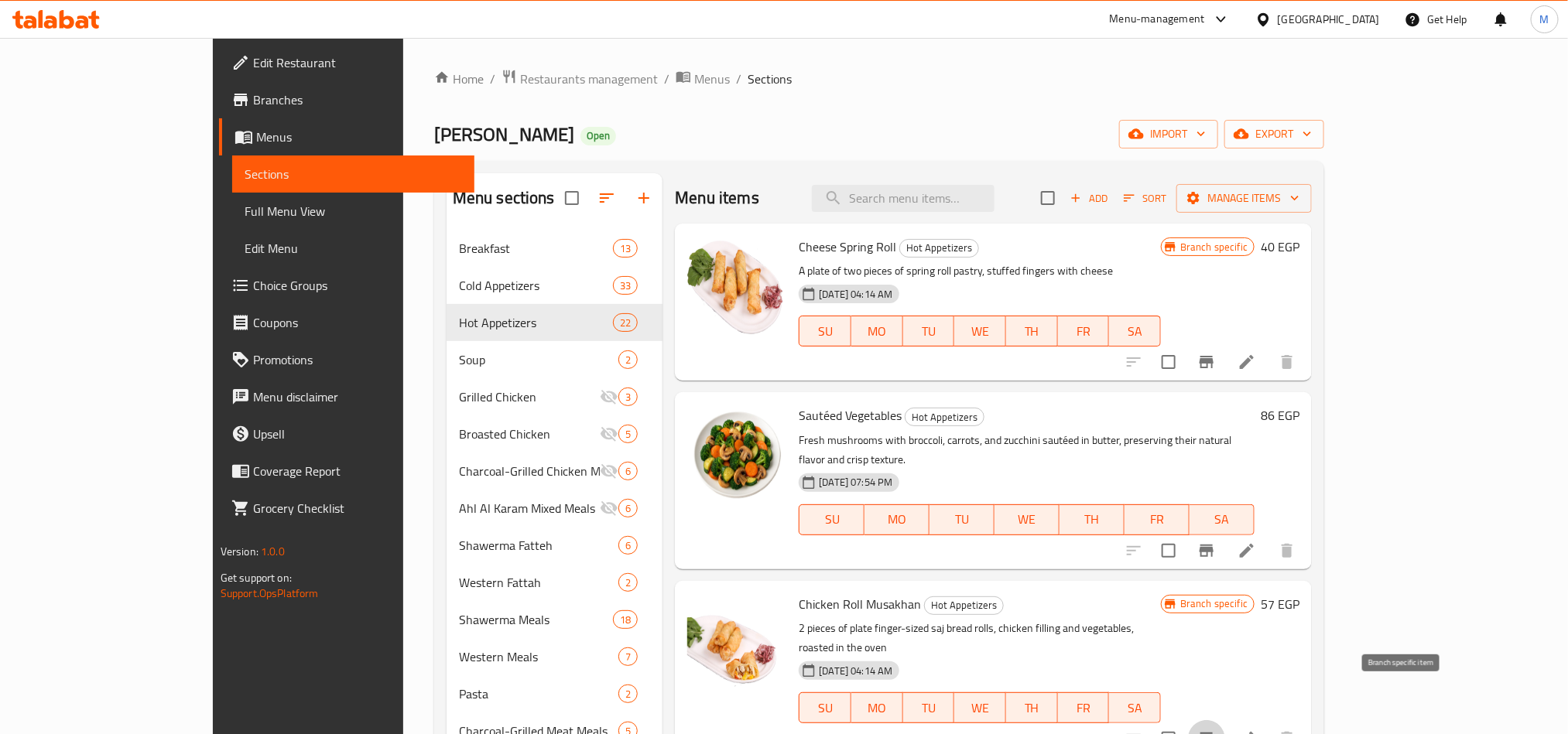
click at [1213, 733] on icon "Branch-specific-item" at bounding box center [1207, 739] width 14 height 12
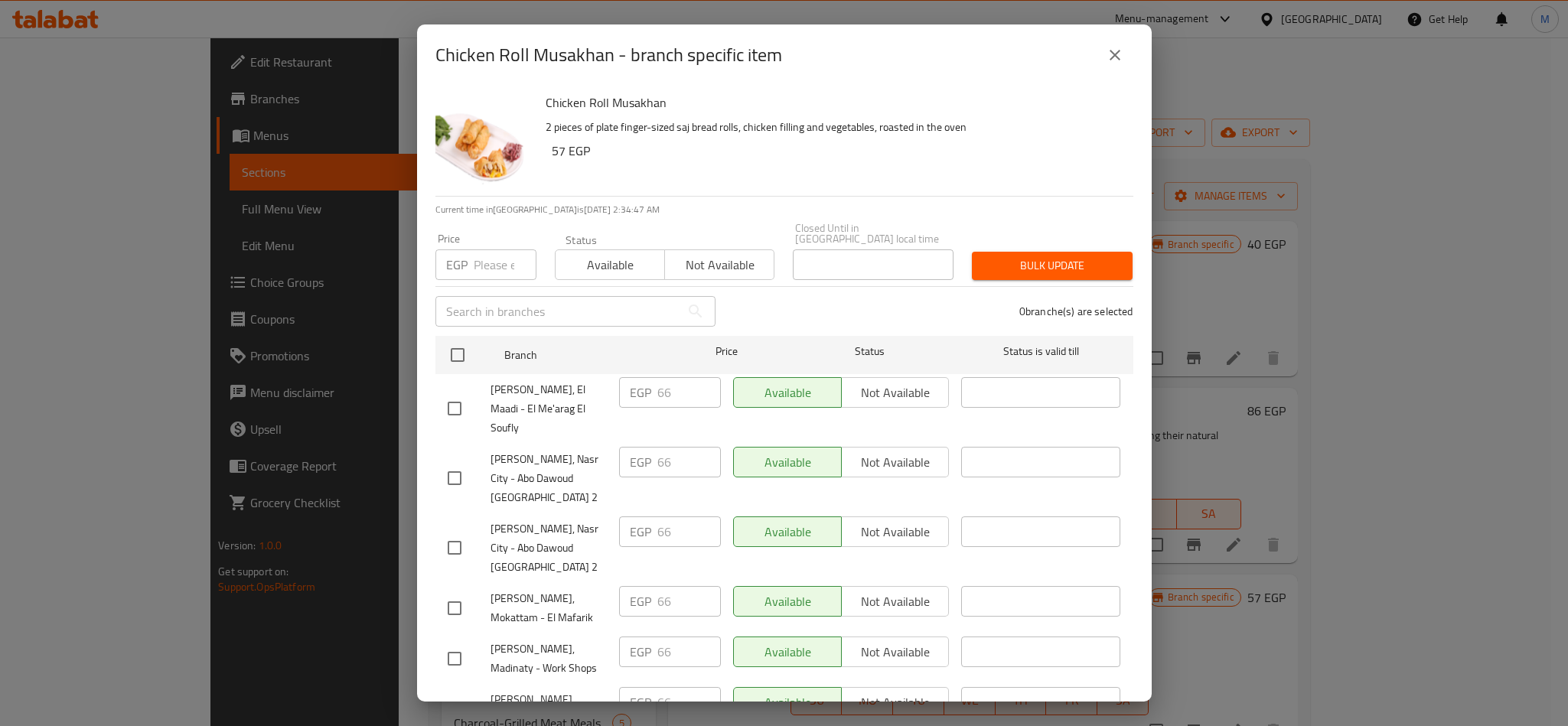
click at [1100, 49] on button "close" at bounding box center [1114, 54] width 37 height 37
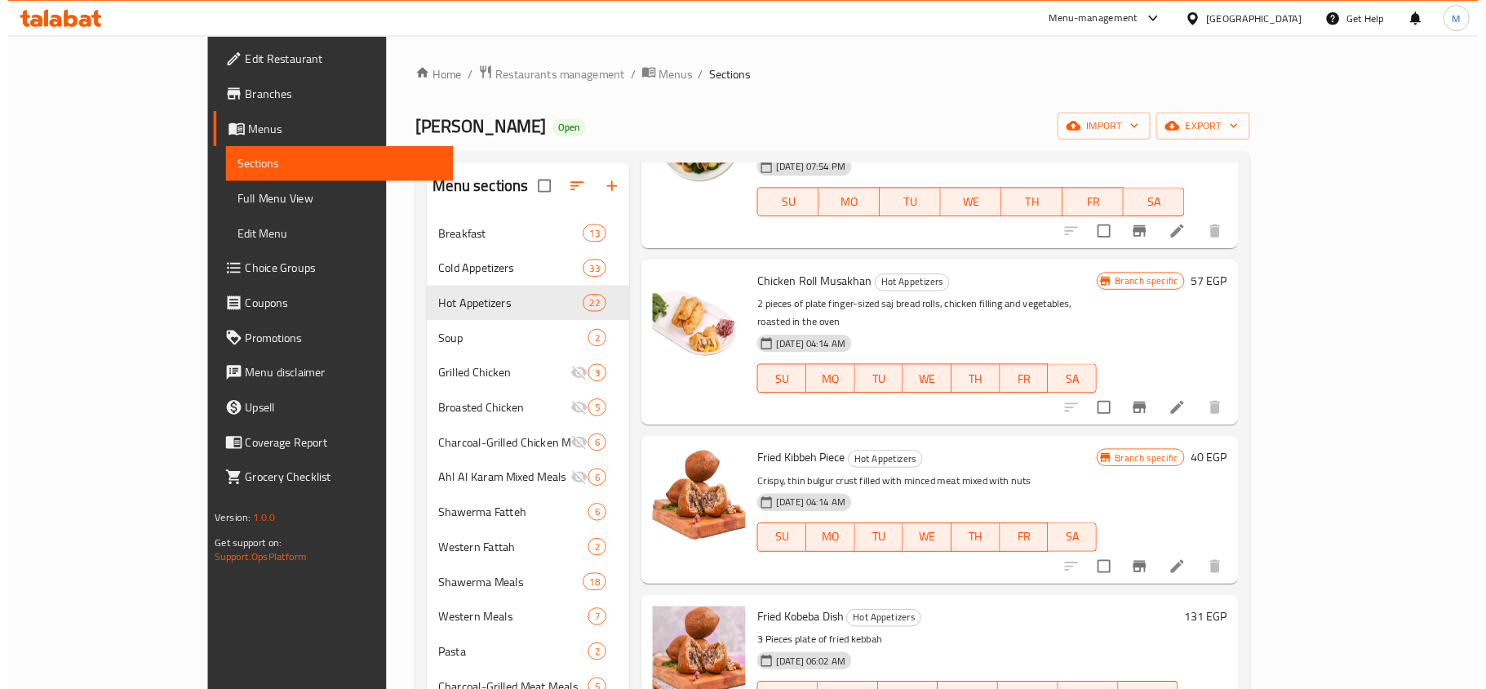
scroll to position [367, 0]
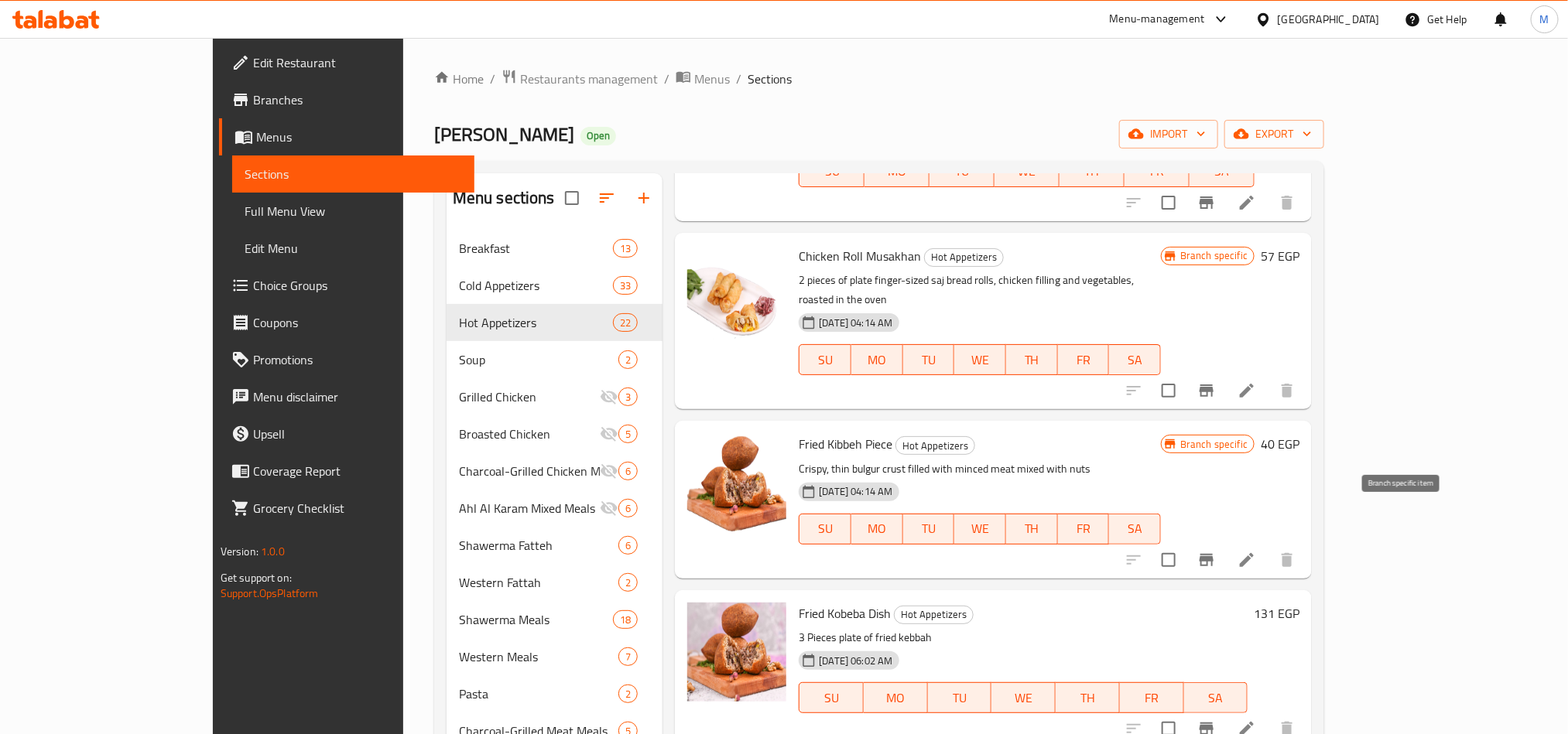
click at [1216, 551] on icon "Branch-specific-item" at bounding box center [1207, 560] width 19 height 19
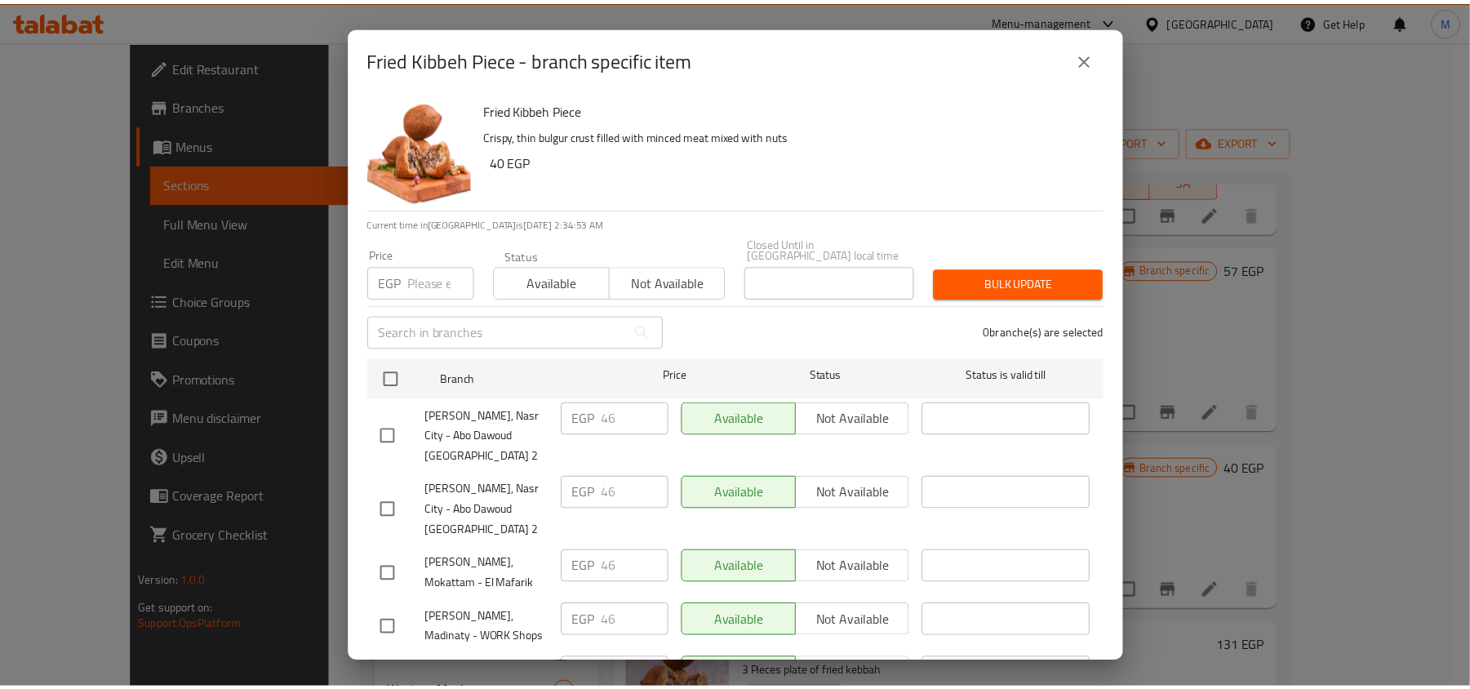
scroll to position [91, 0]
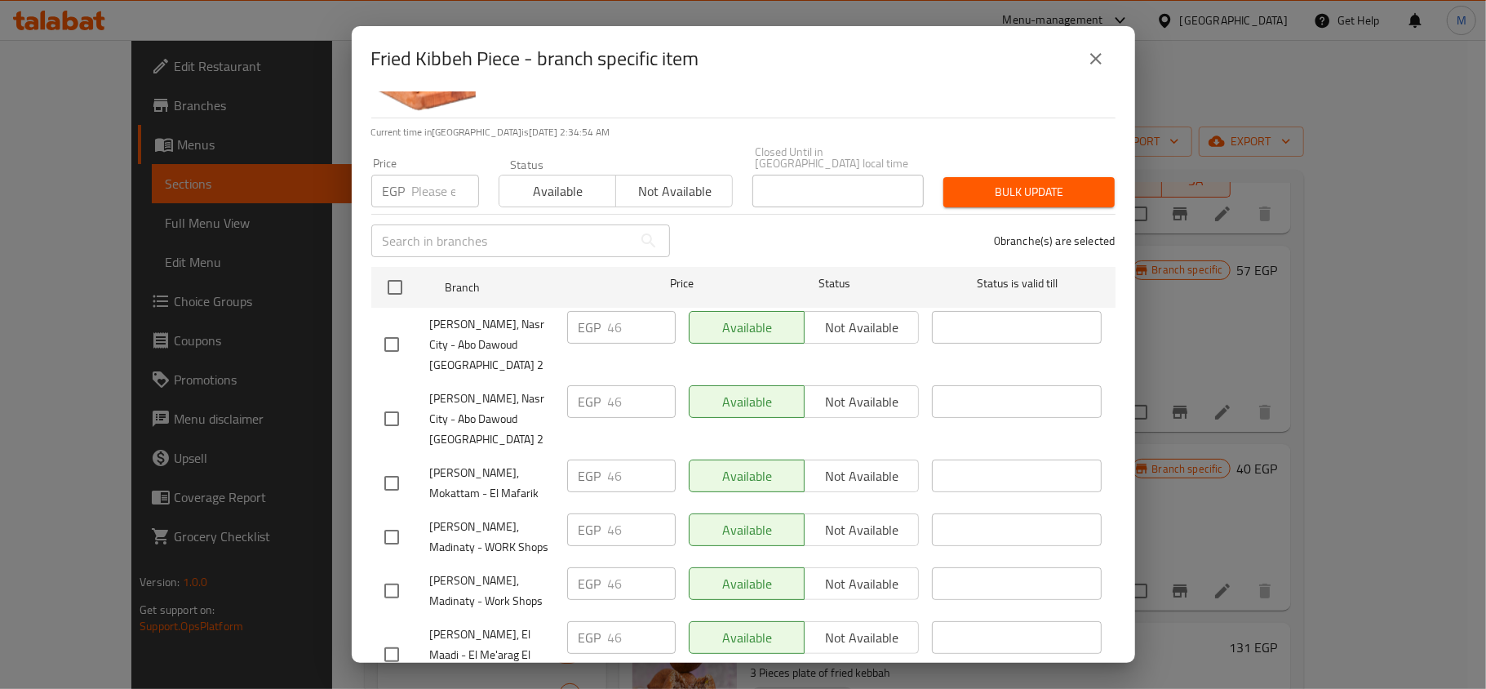
click at [1111, 60] on button "close" at bounding box center [1095, 58] width 39 height 39
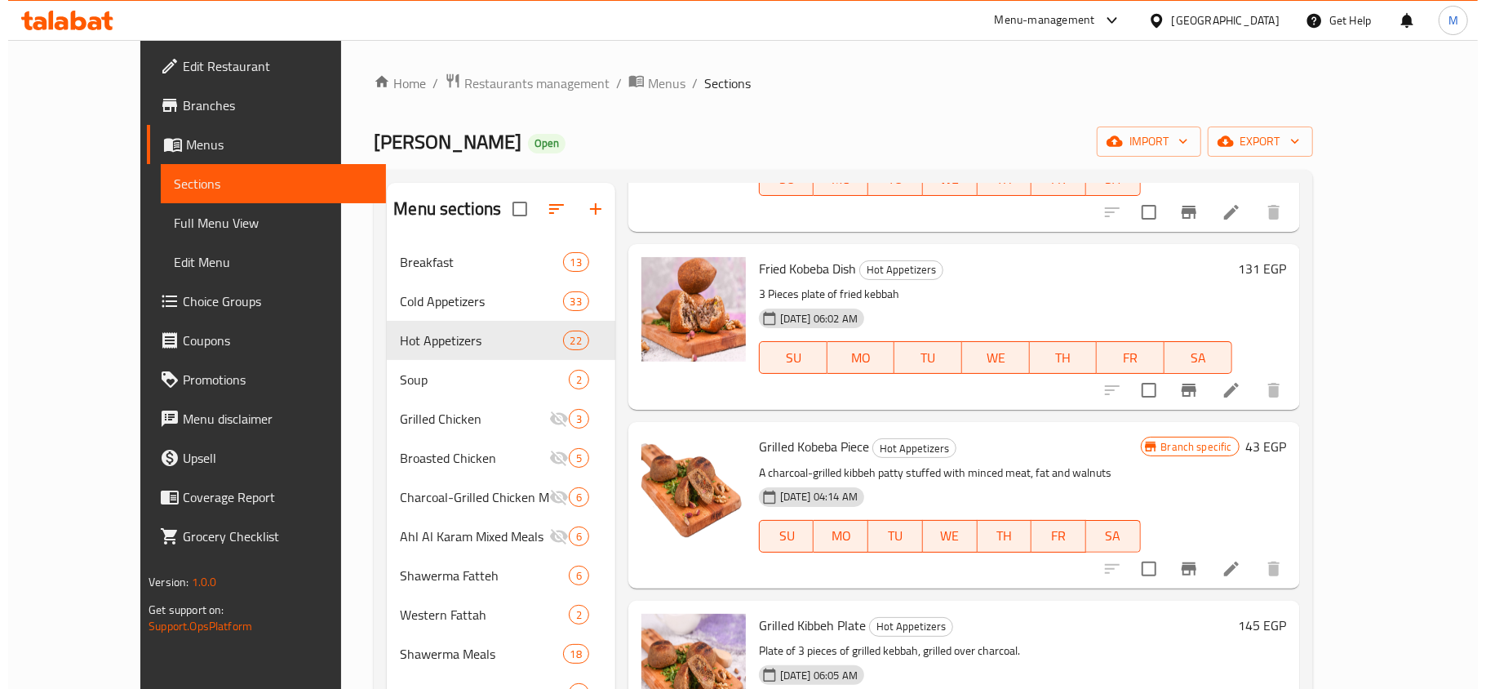
scroll to position [803, 0]
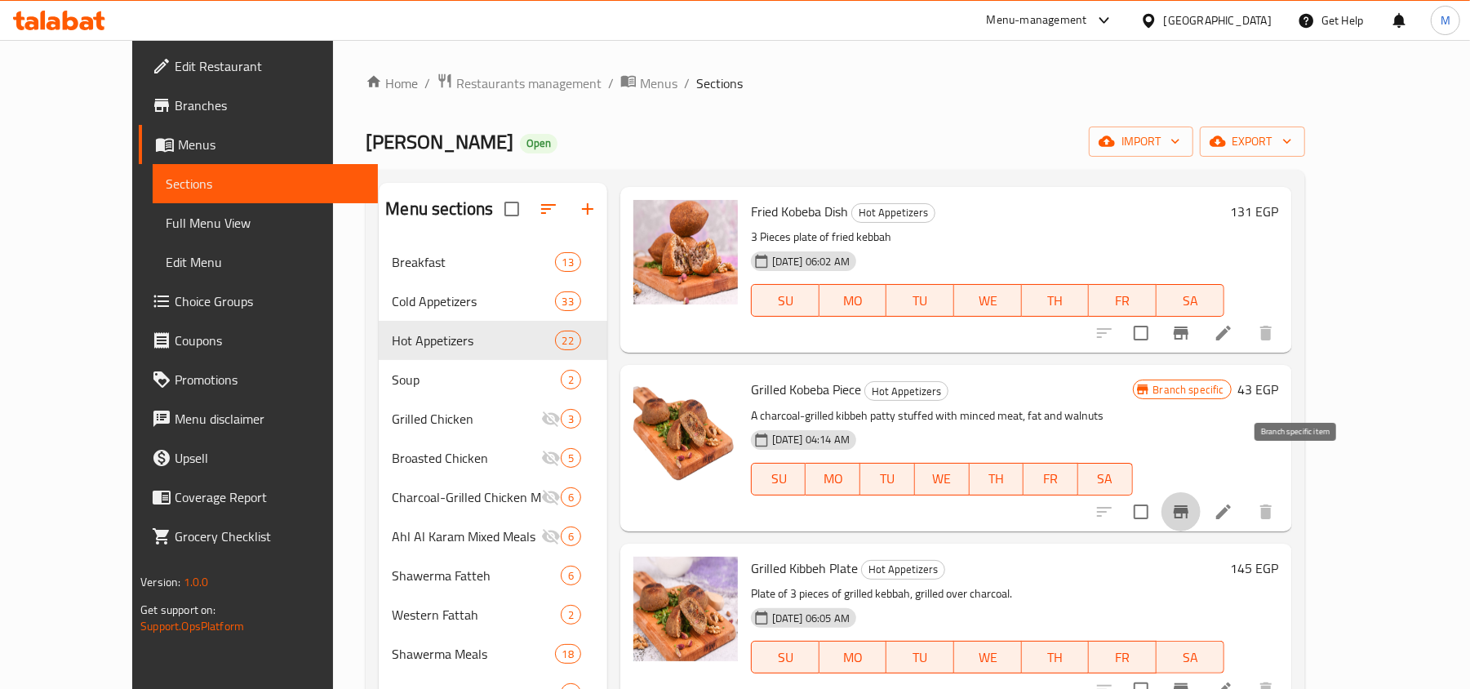
click at [1190, 502] on icon "Branch-specific-item" at bounding box center [1181, 512] width 20 height 20
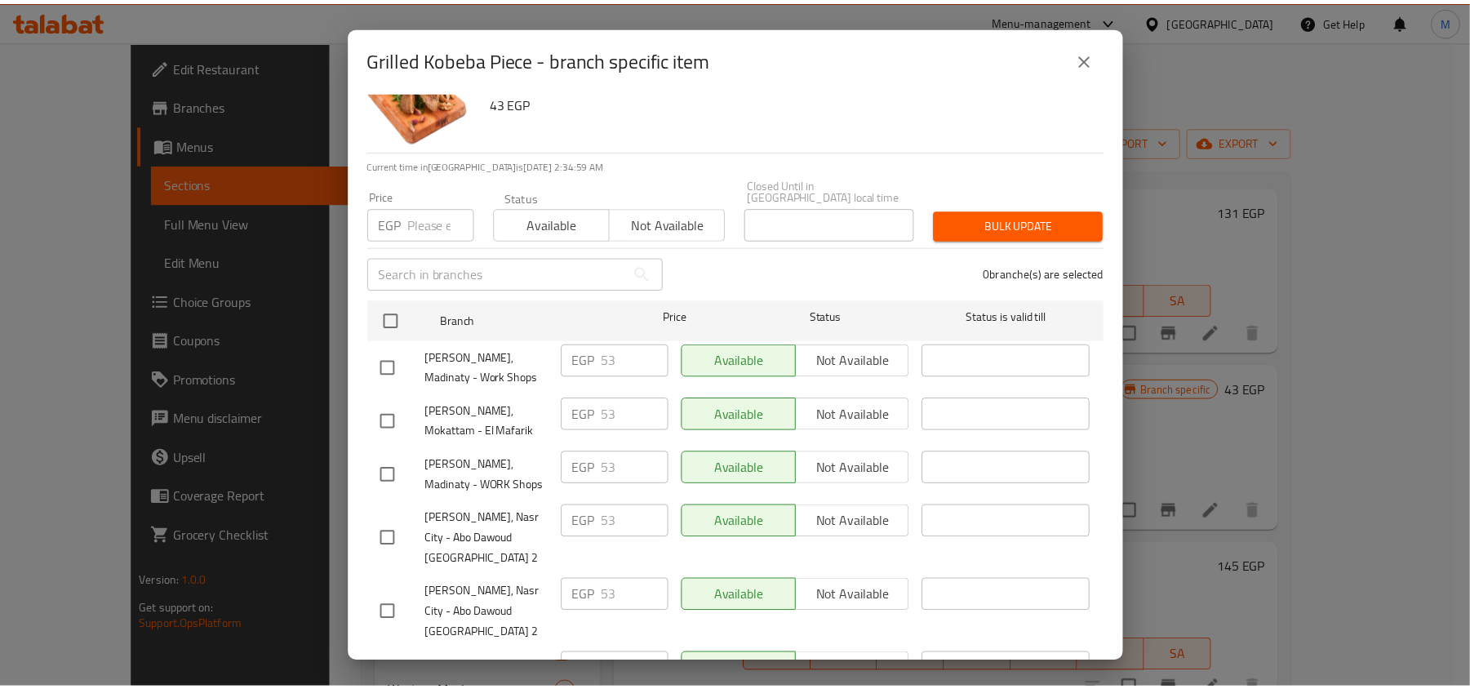
scroll to position [91, 0]
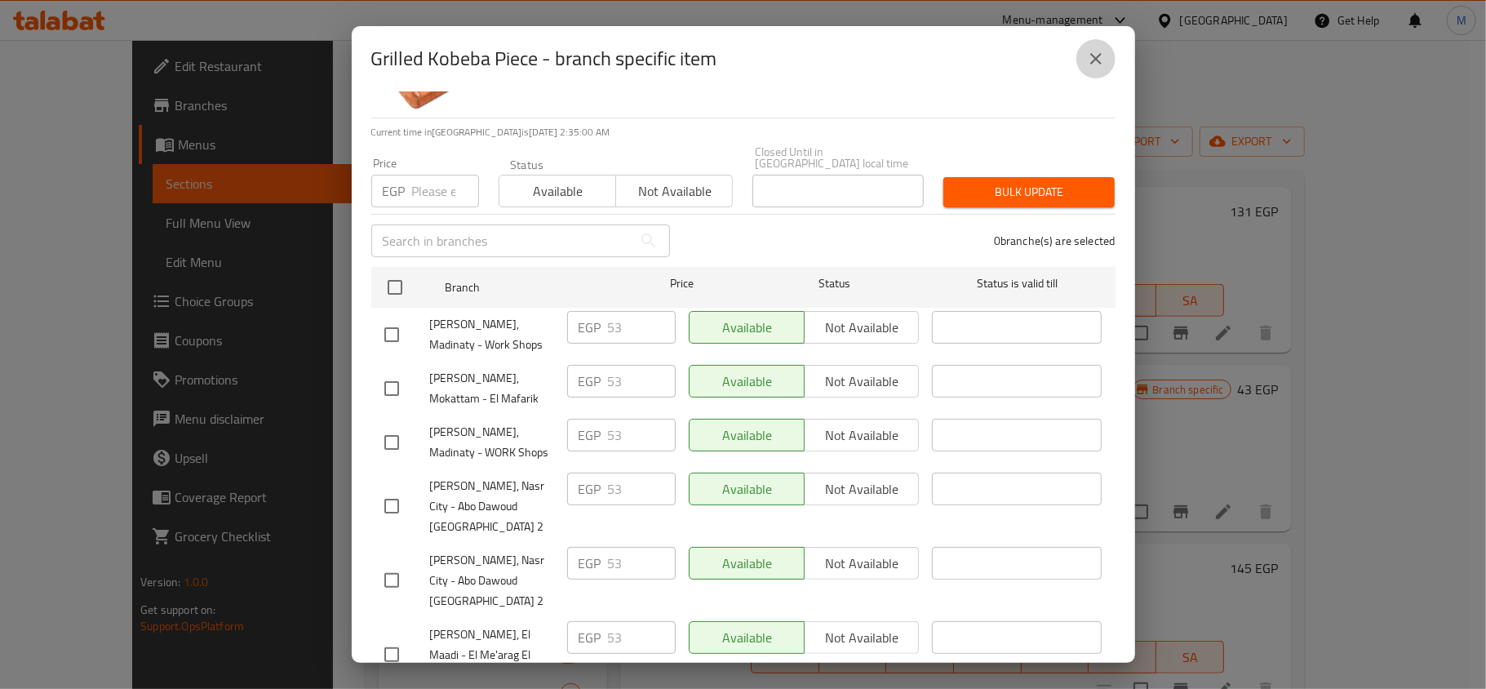
click at [1095, 69] on button "close" at bounding box center [1095, 58] width 39 height 39
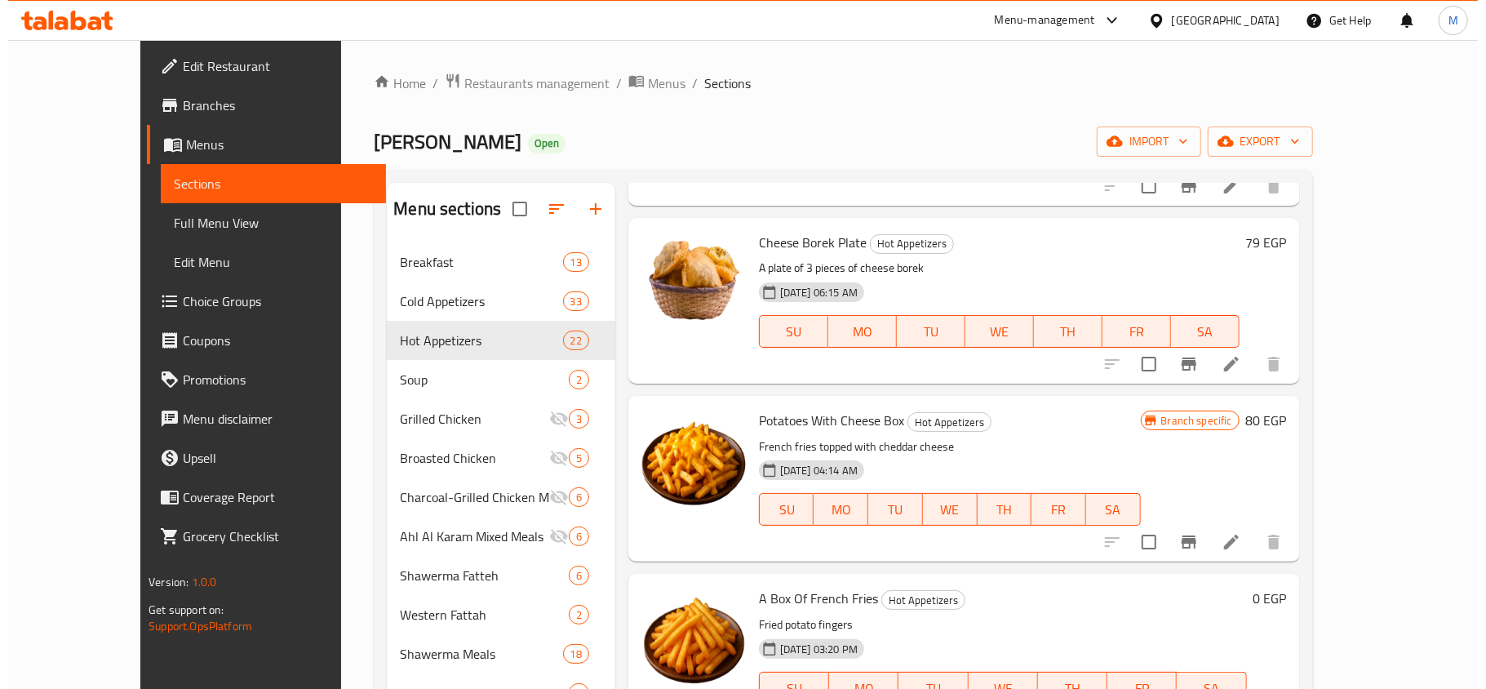
scroll to position [1891, 0]
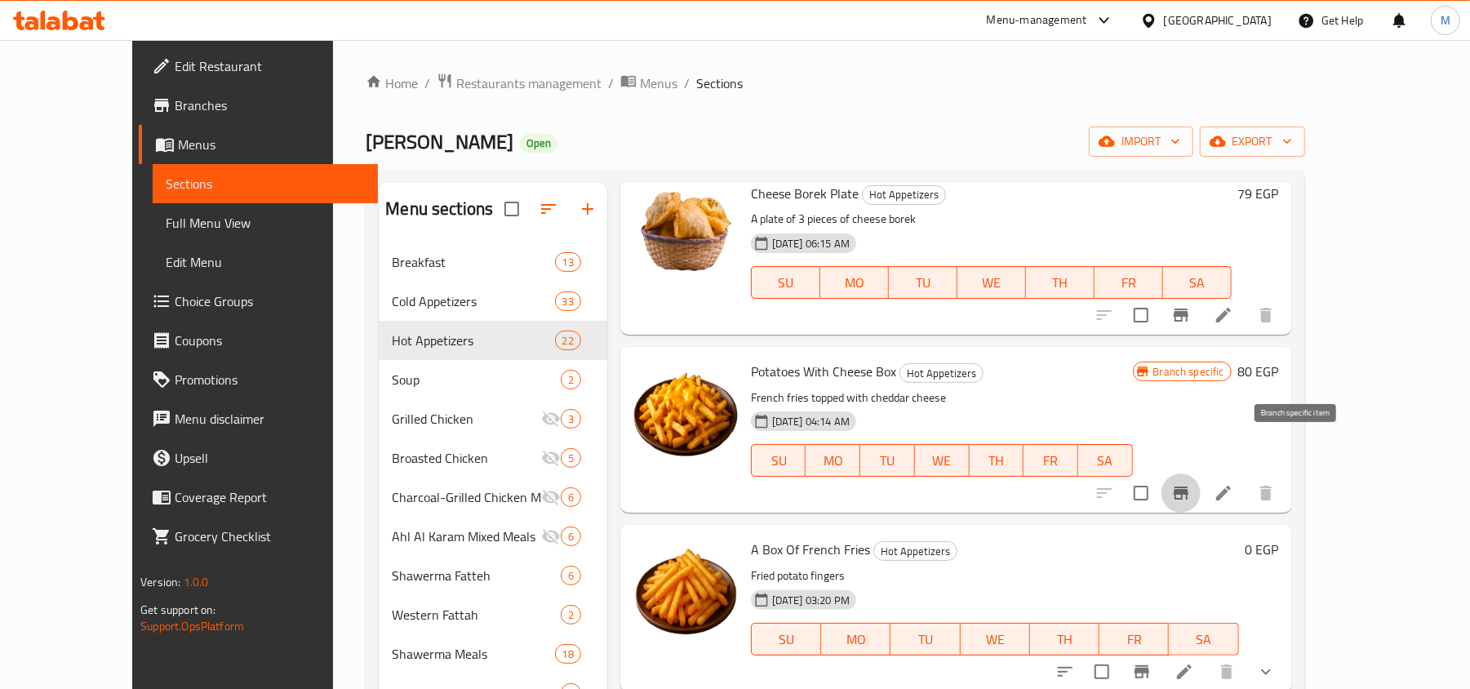
click at [1188, 486] on icon "Branch-specific-item" at bounding box center [1180, 492] width 15 height 13
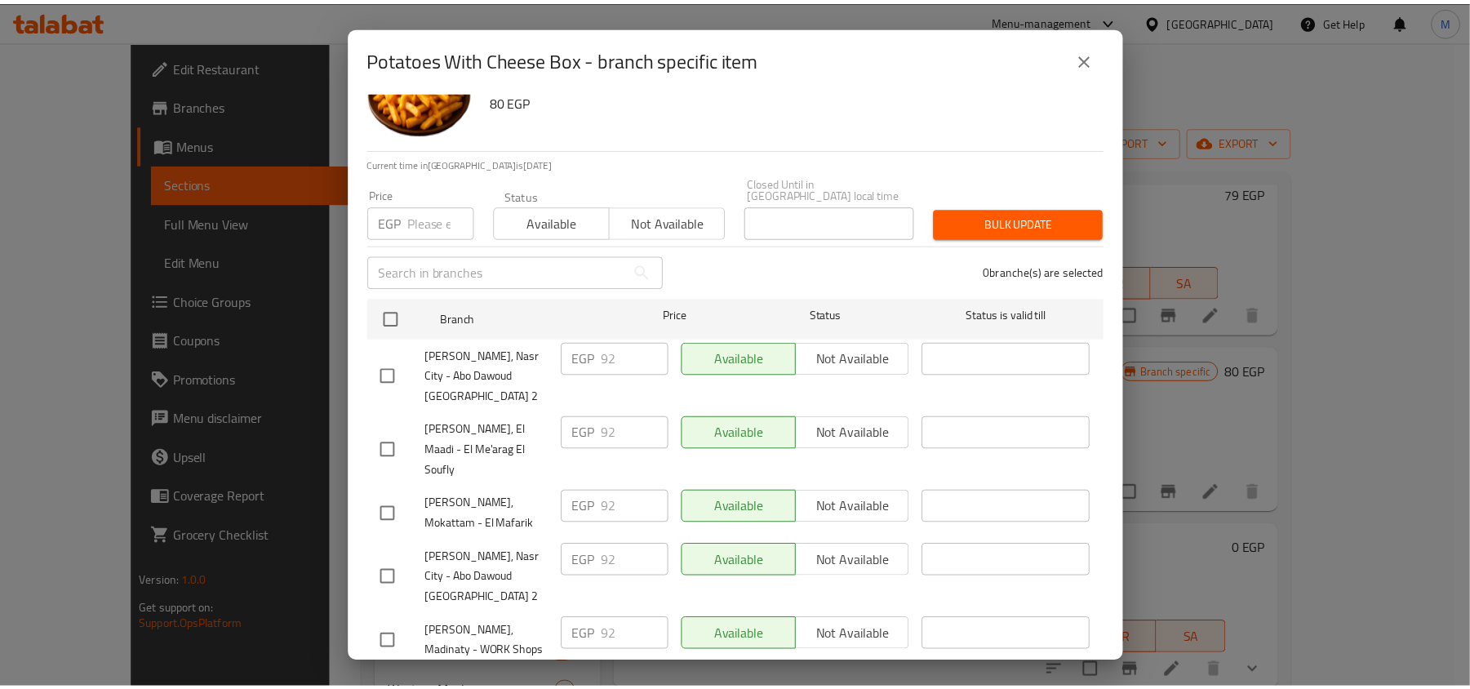
scroll to position [91, 0]
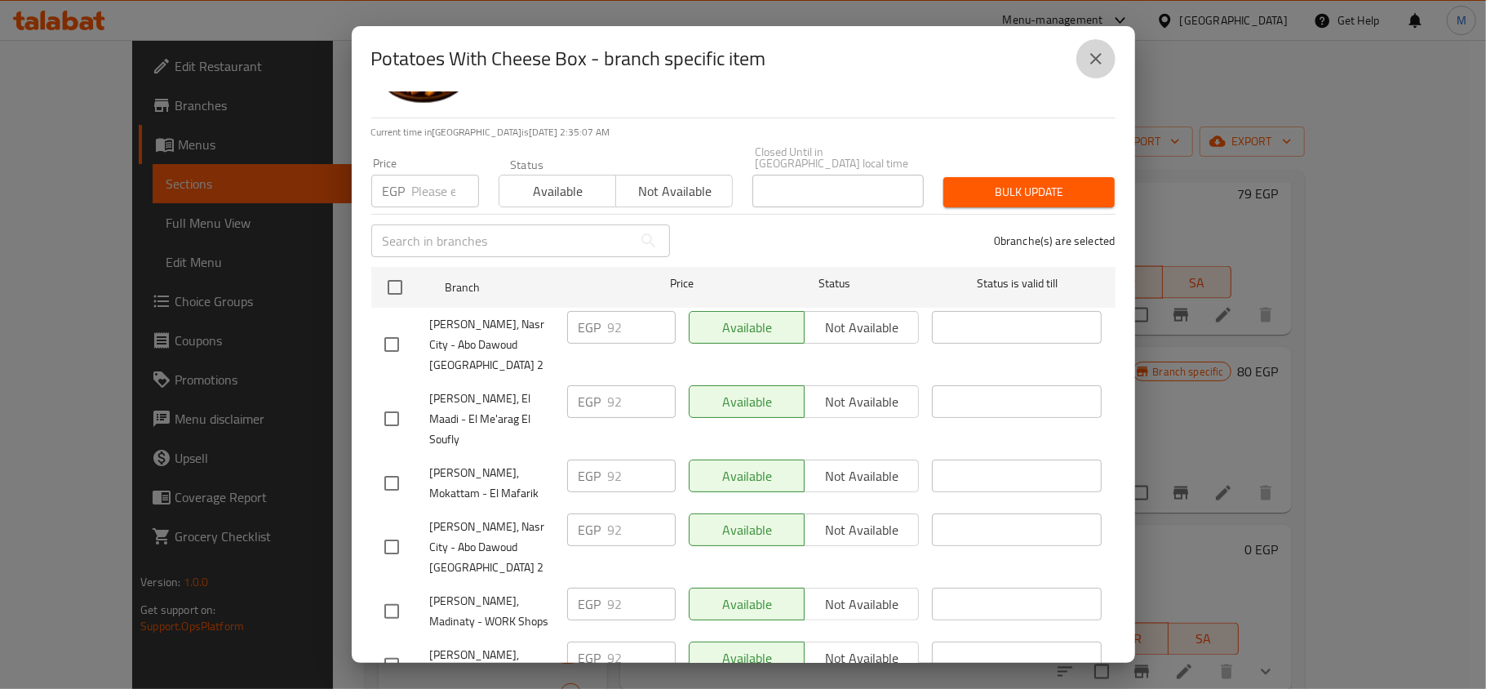
click at [1082, 60] on button "close" at bounding box center [1095, 58] width 39 height 39
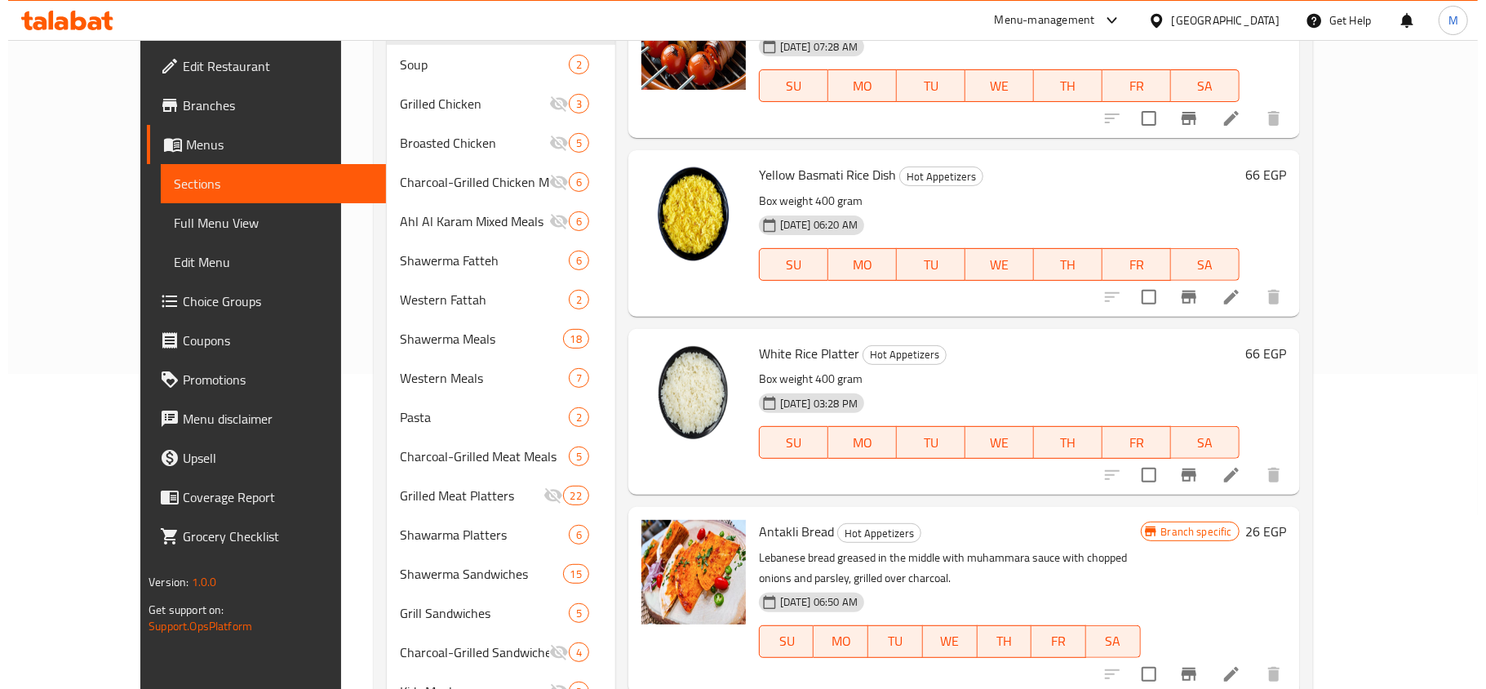
scroll to position [435, 0]
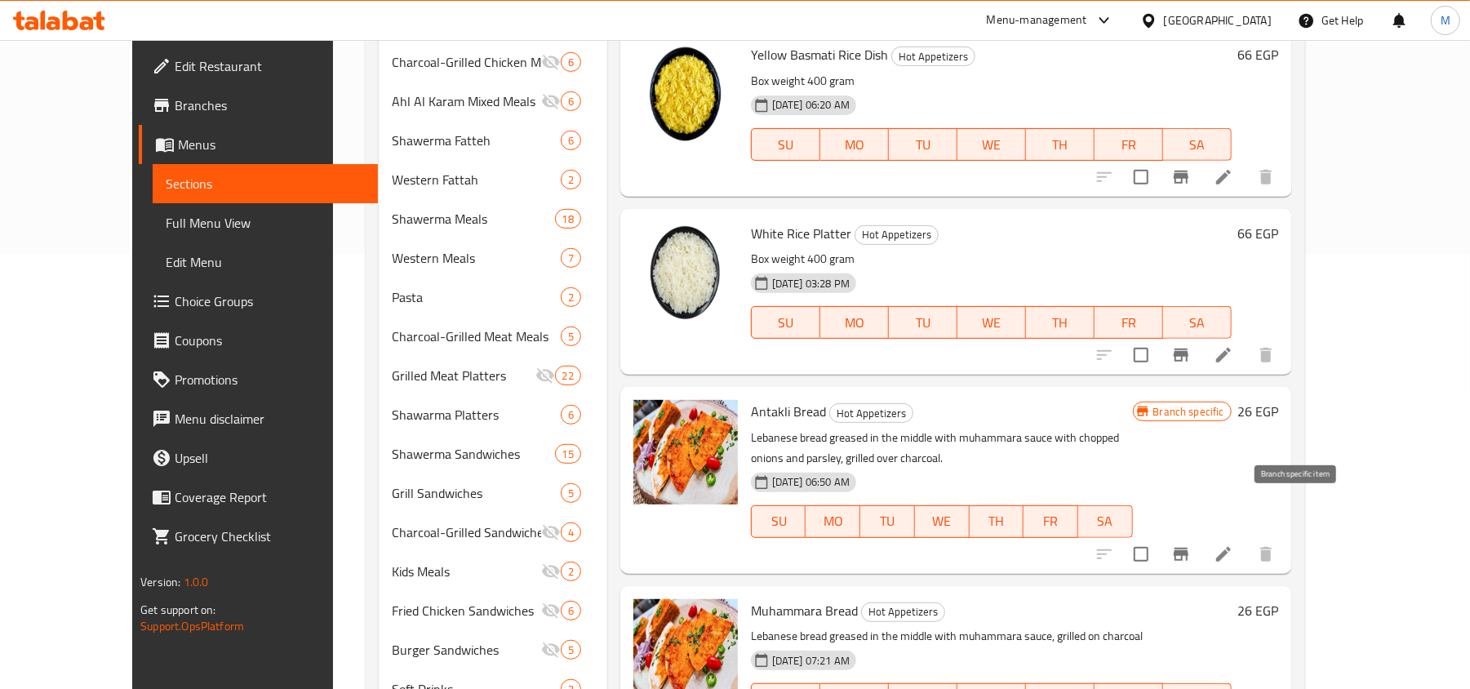
click at [1188, 548] on icon "Branch-specific-item" at bounding box center [1180, 554] width 15 height 13
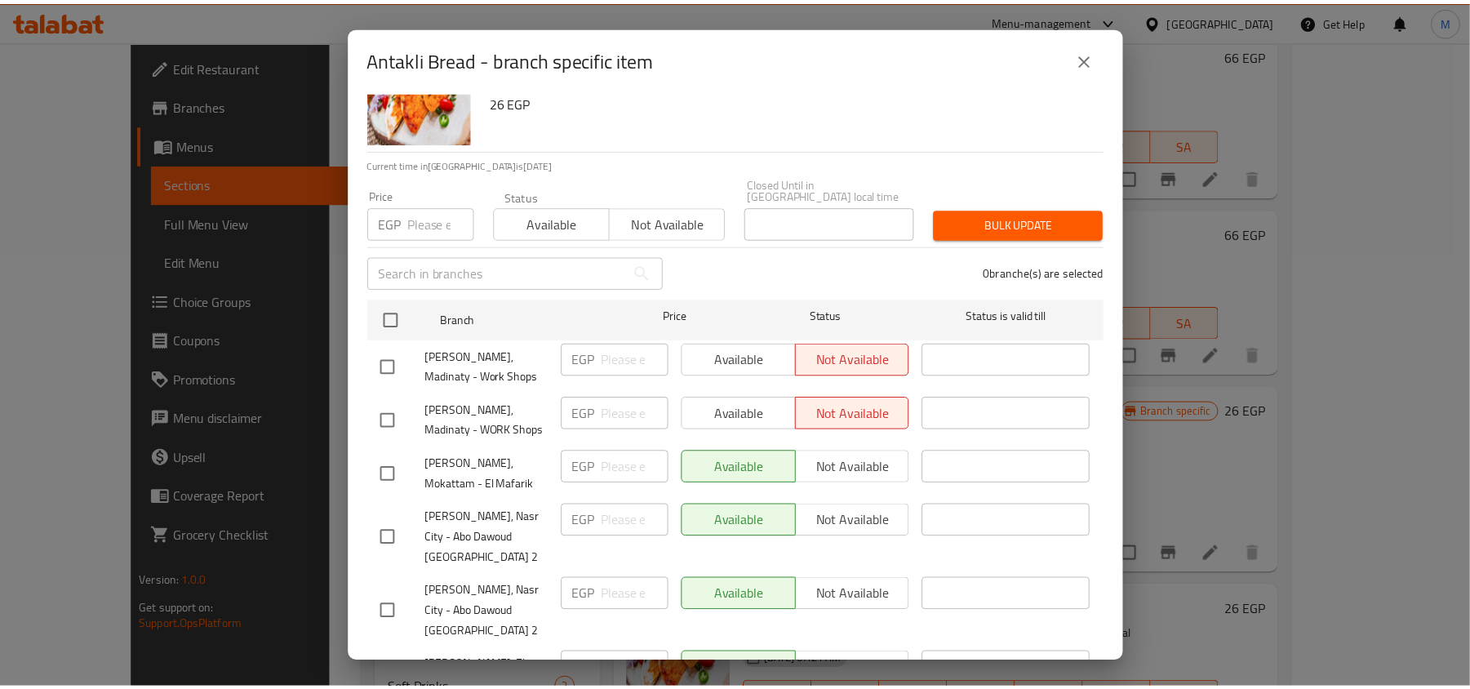
scroll to position [91, 0]
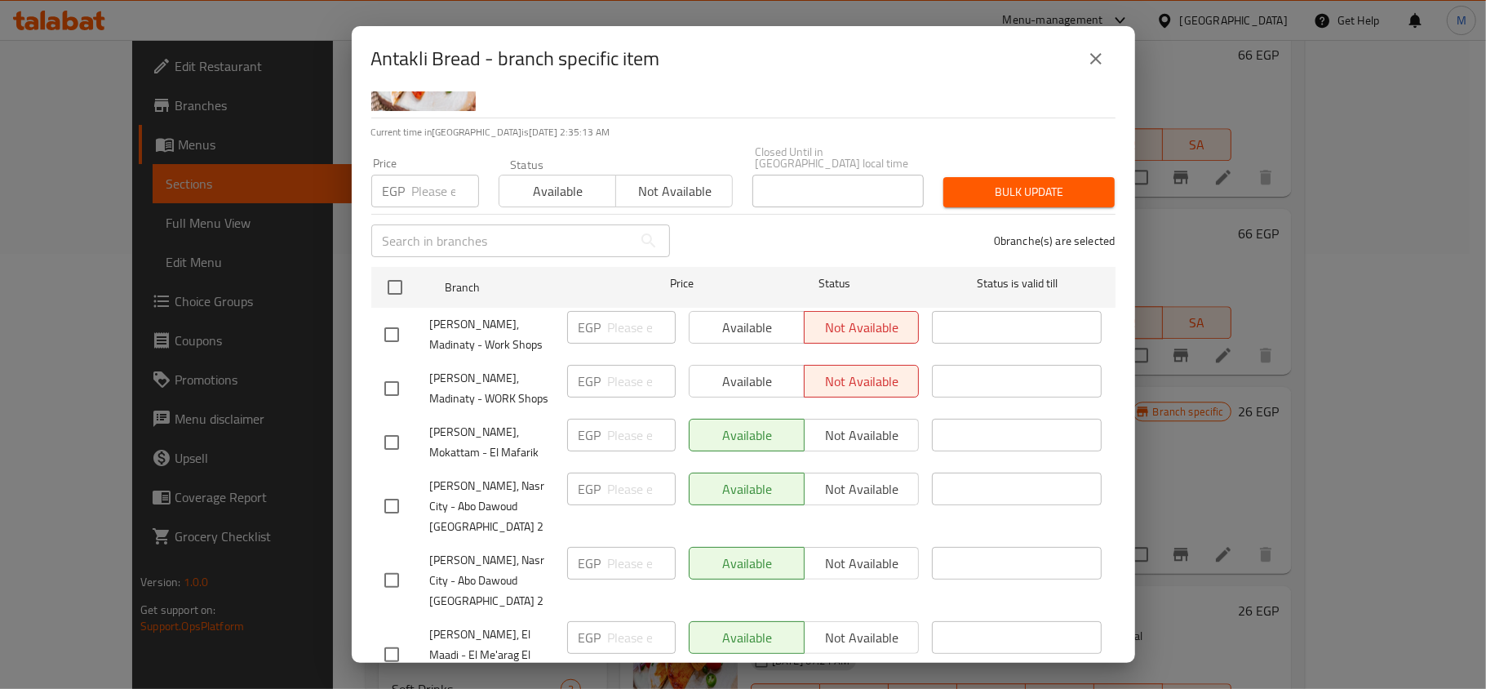
click at [1098, 51] on icon "close" at bounding box center [1096, 59] width 20 height 20
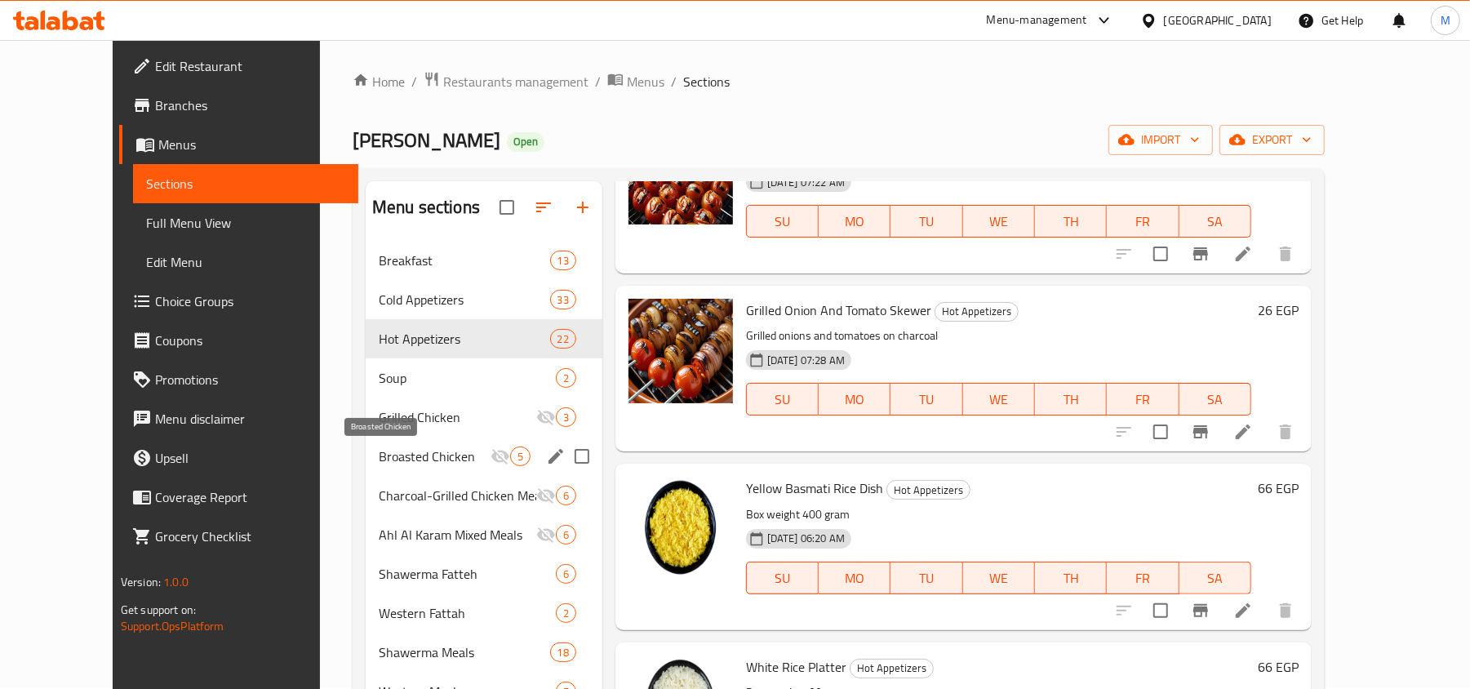
scroll to position [0, 0]
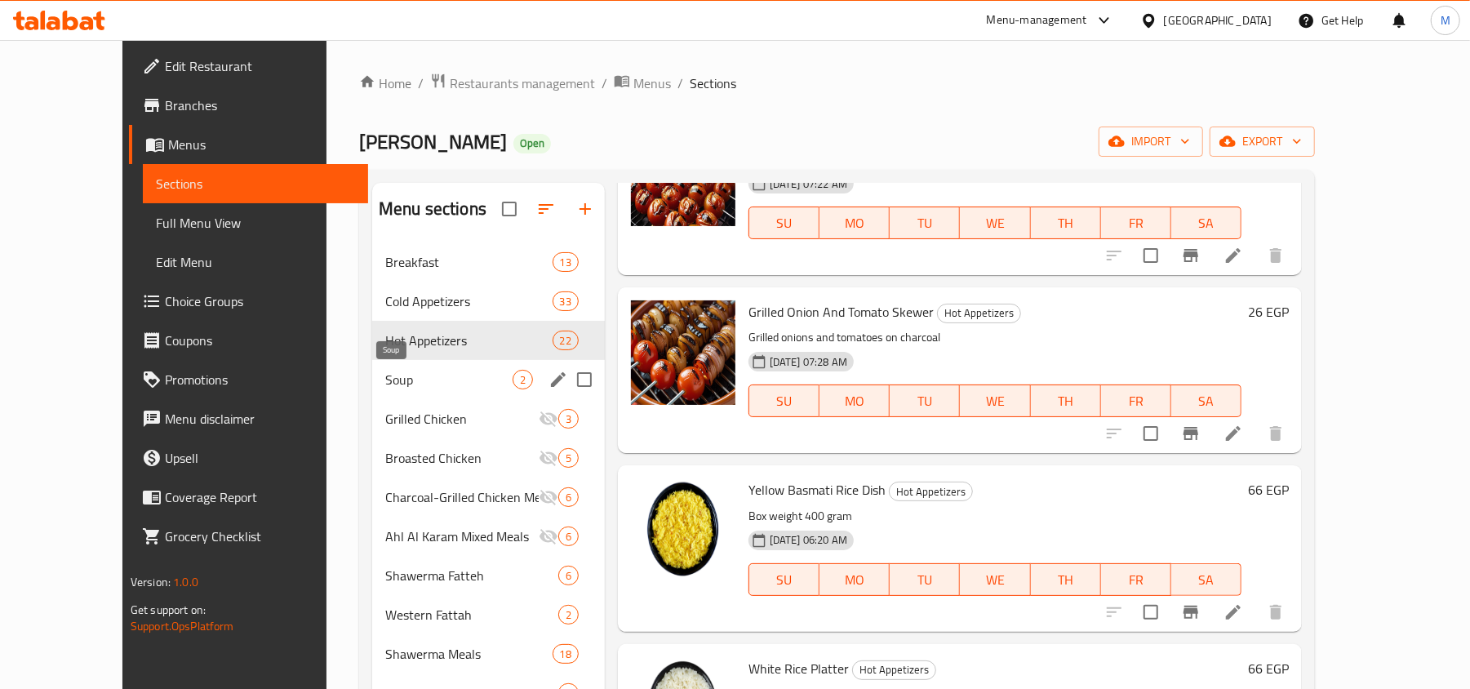
click at [385, 379] on span "Soup" at bounding box center [448, 380] width 127 height 20
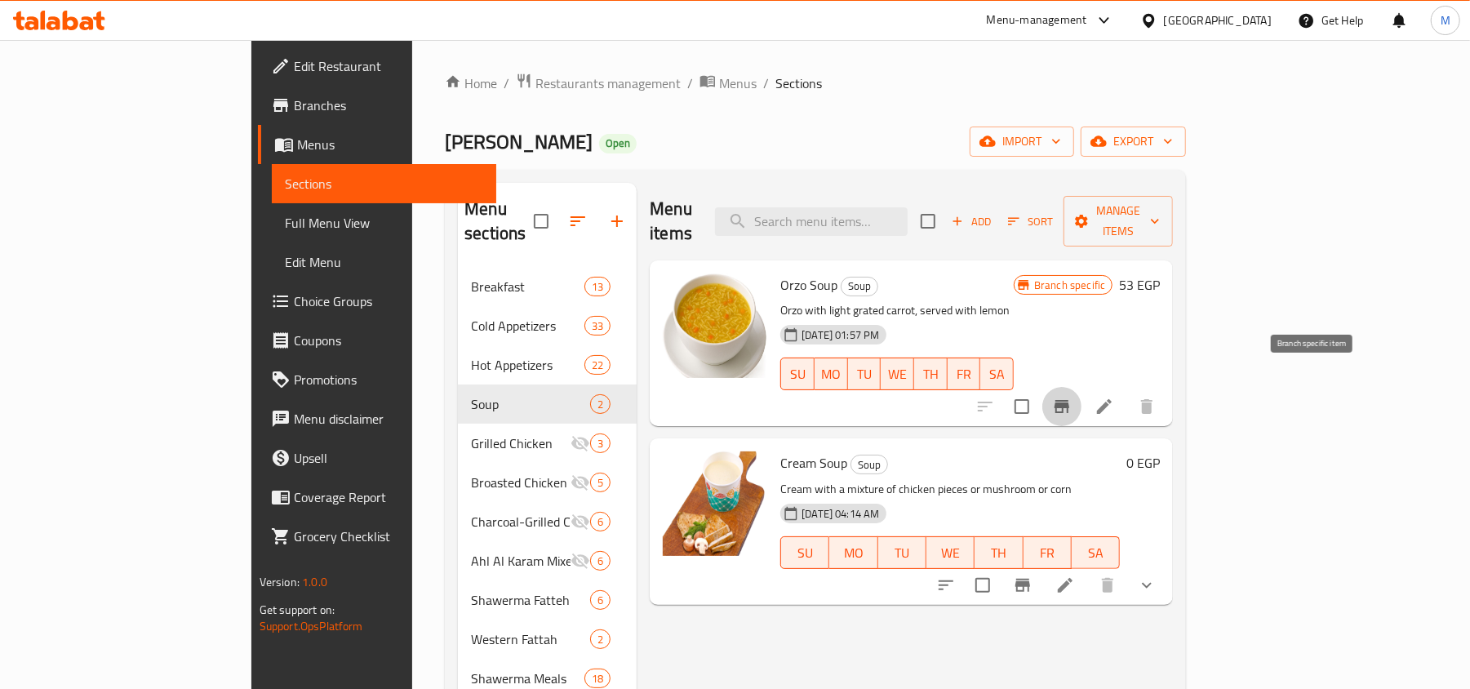
click at [1069, 400] on icon "Branch-specific-item" at bounding box center [1061, 406] width 15 height 13
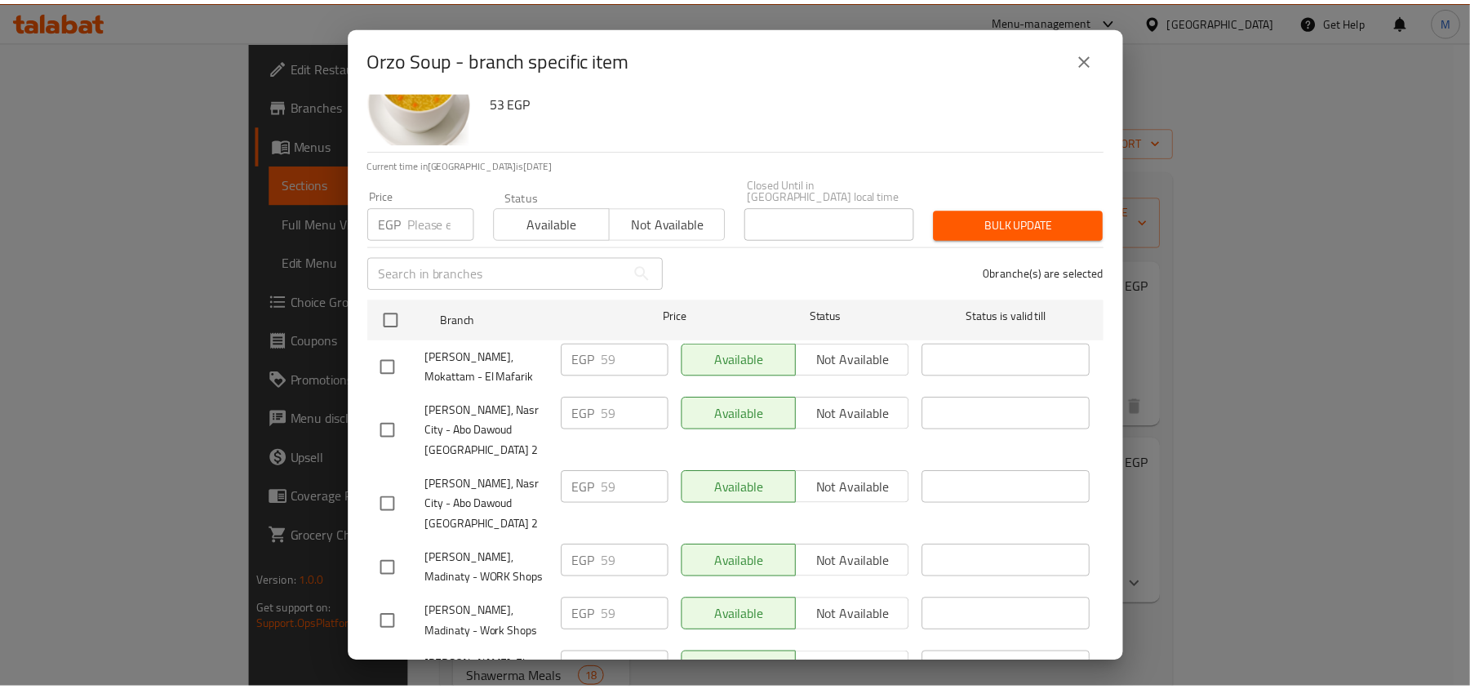
scroll to position [91, 0]
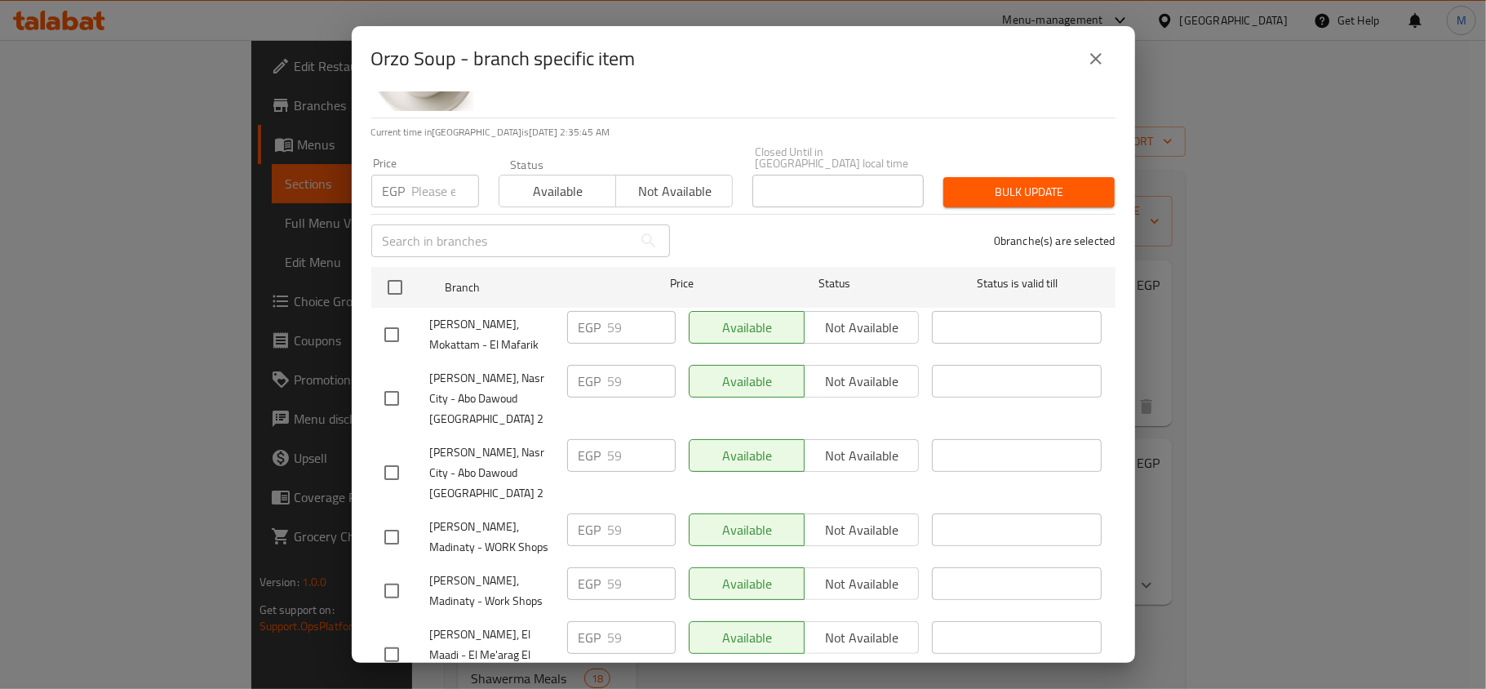
click at [1018, 75] on div "Orzo Soup - branch specific item" at bounding box center [743, 58] width 744 height 39
click at [1084, 60] on button "close" at bounding box center [1095, 58] width 39 height 39
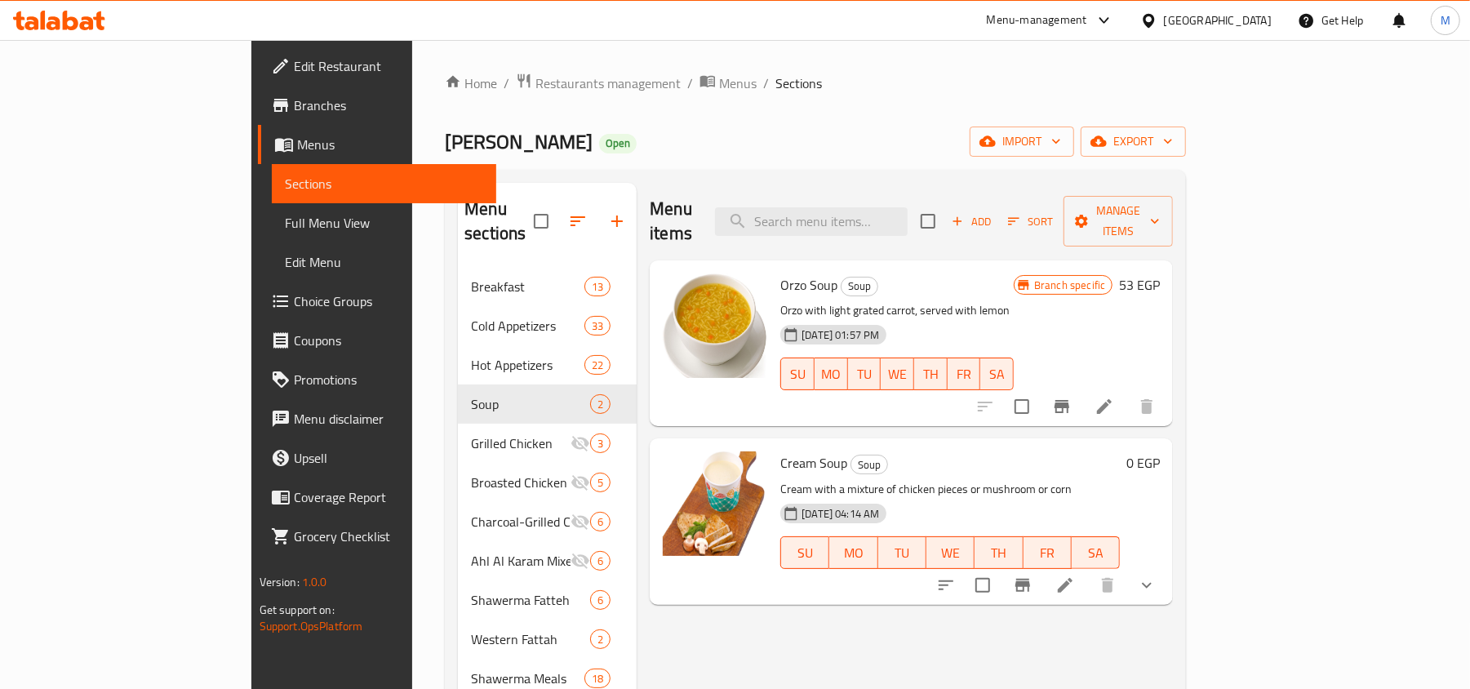
click at [1156, 575] on icon "show more" at bounding box center [1147, 585] width 20 height 20
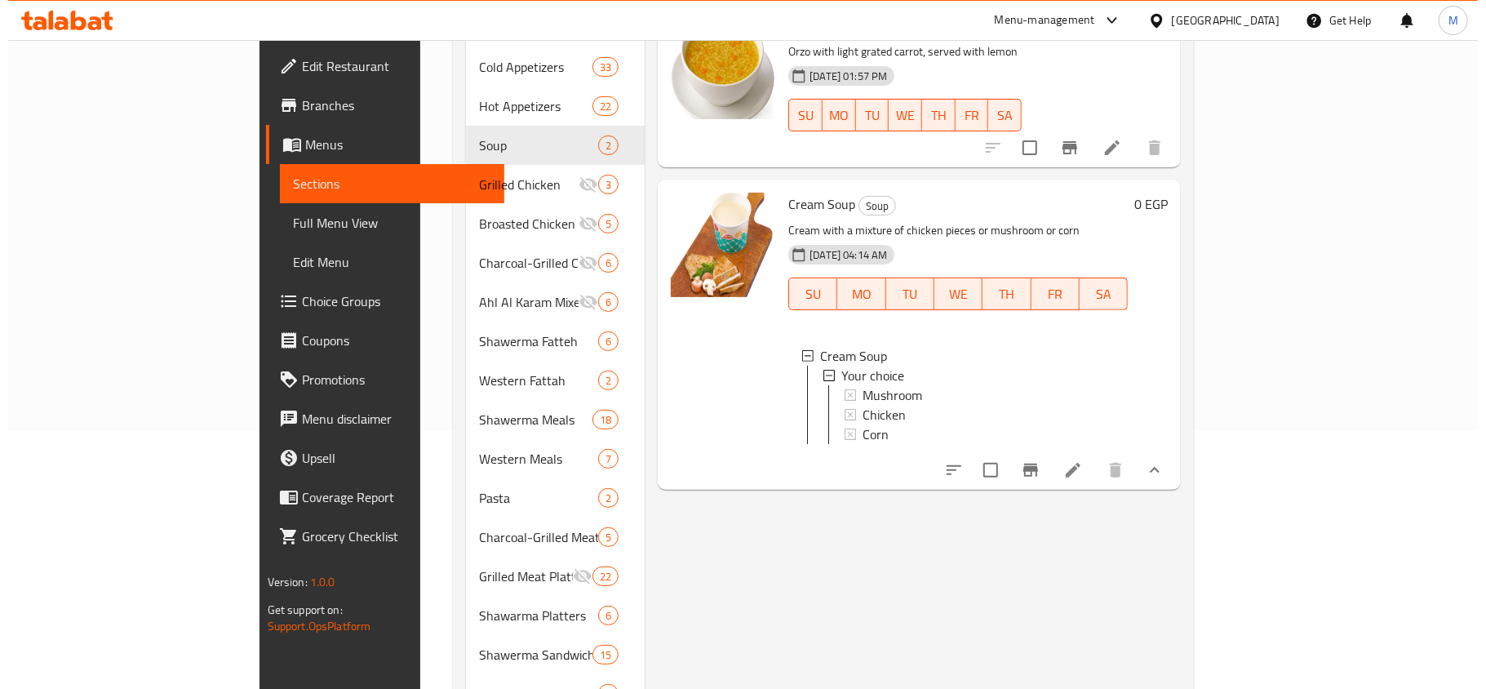
scroll to position [326, 0]
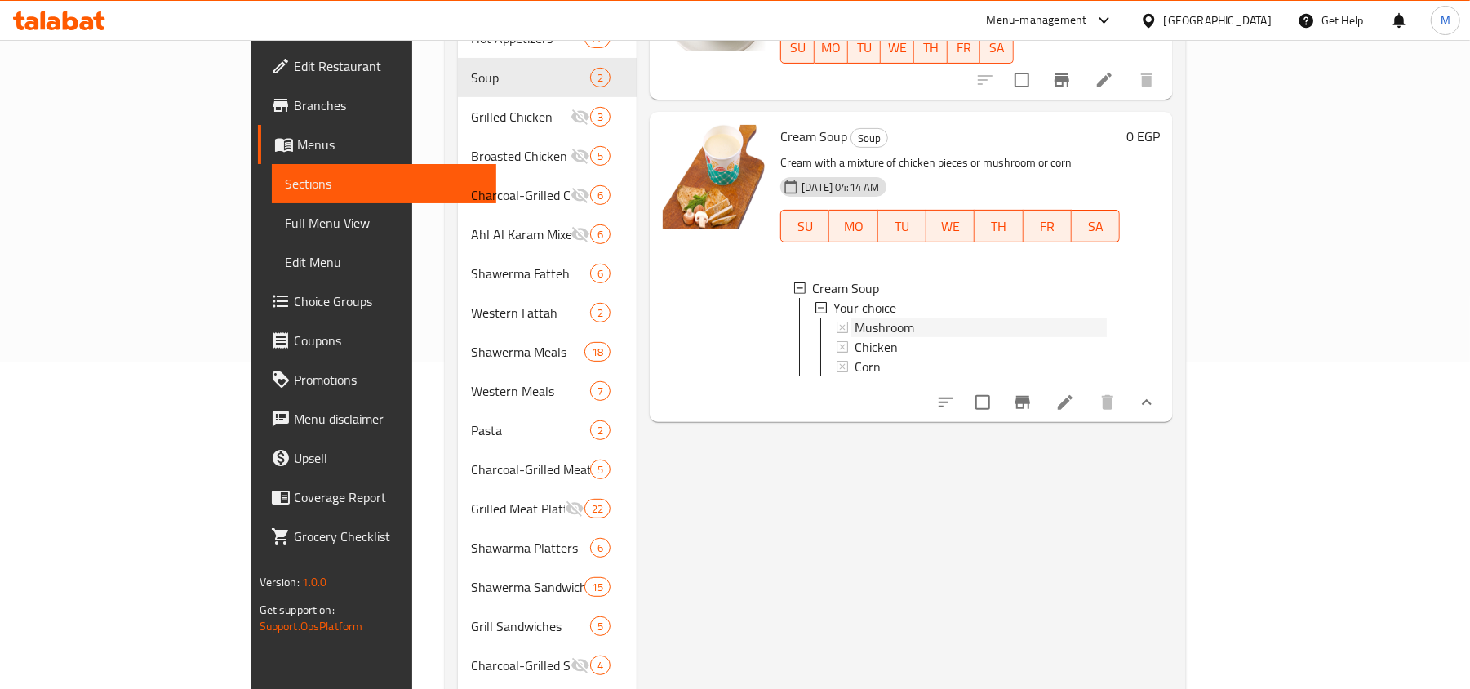
click at [854, 317] on span "Mushroom" at bounding box center [884, 327] width 60 height 20
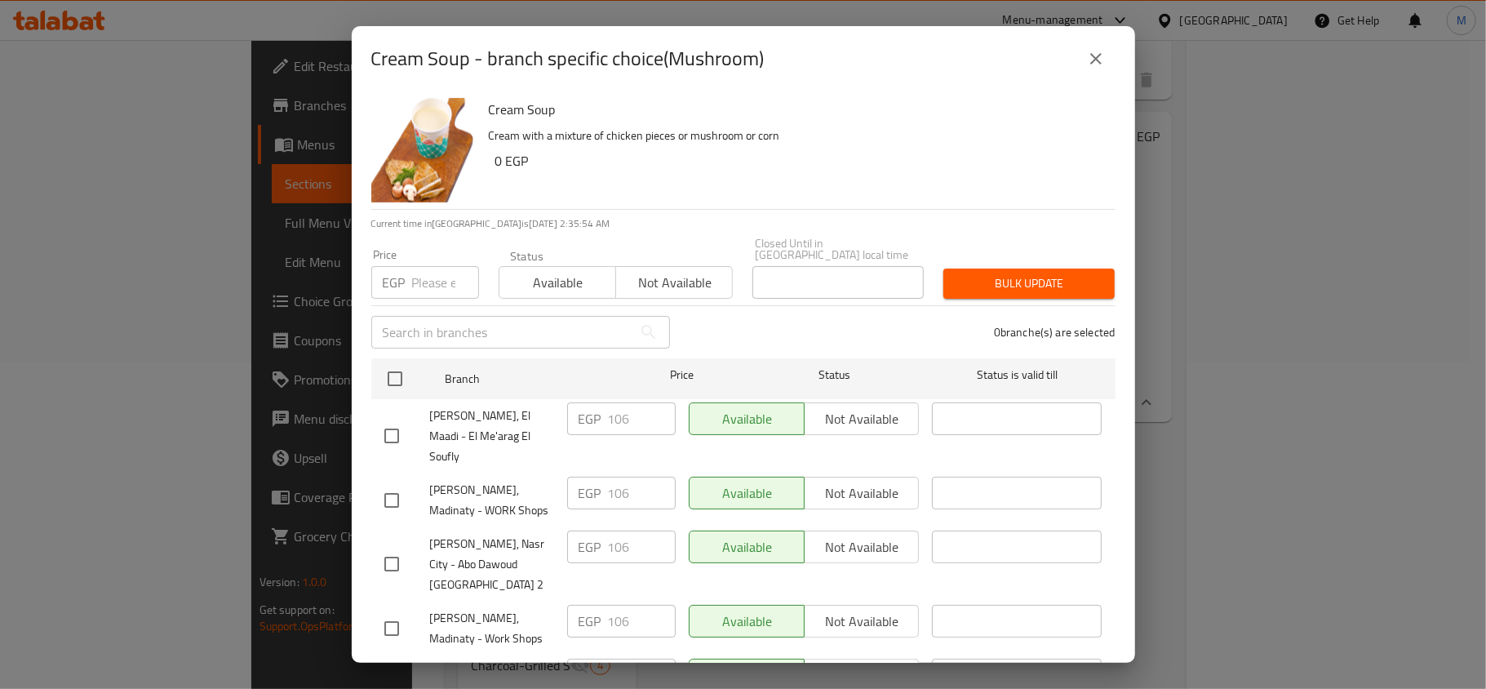
scroll to position [91, 0]
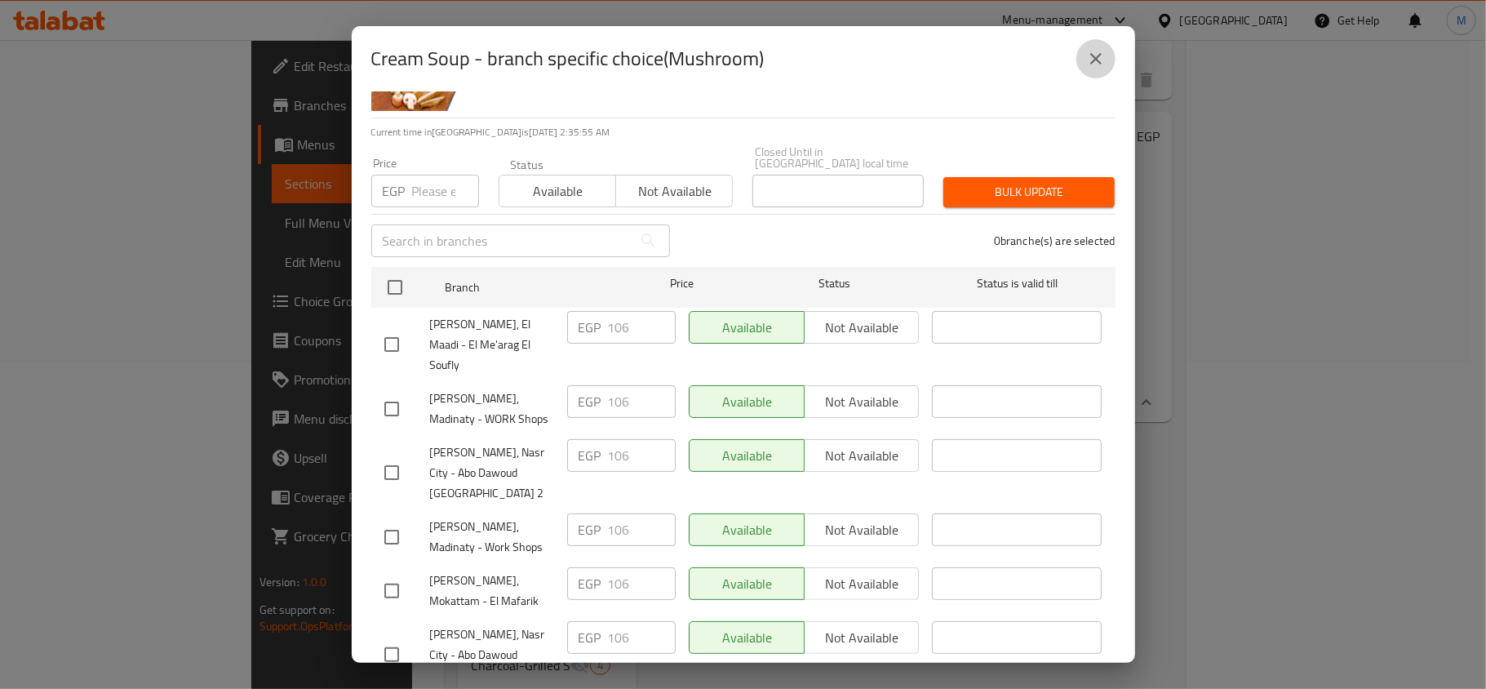
click at [1084, 67] on button "close" at bounding box center [1095, 58] width 39 height 39
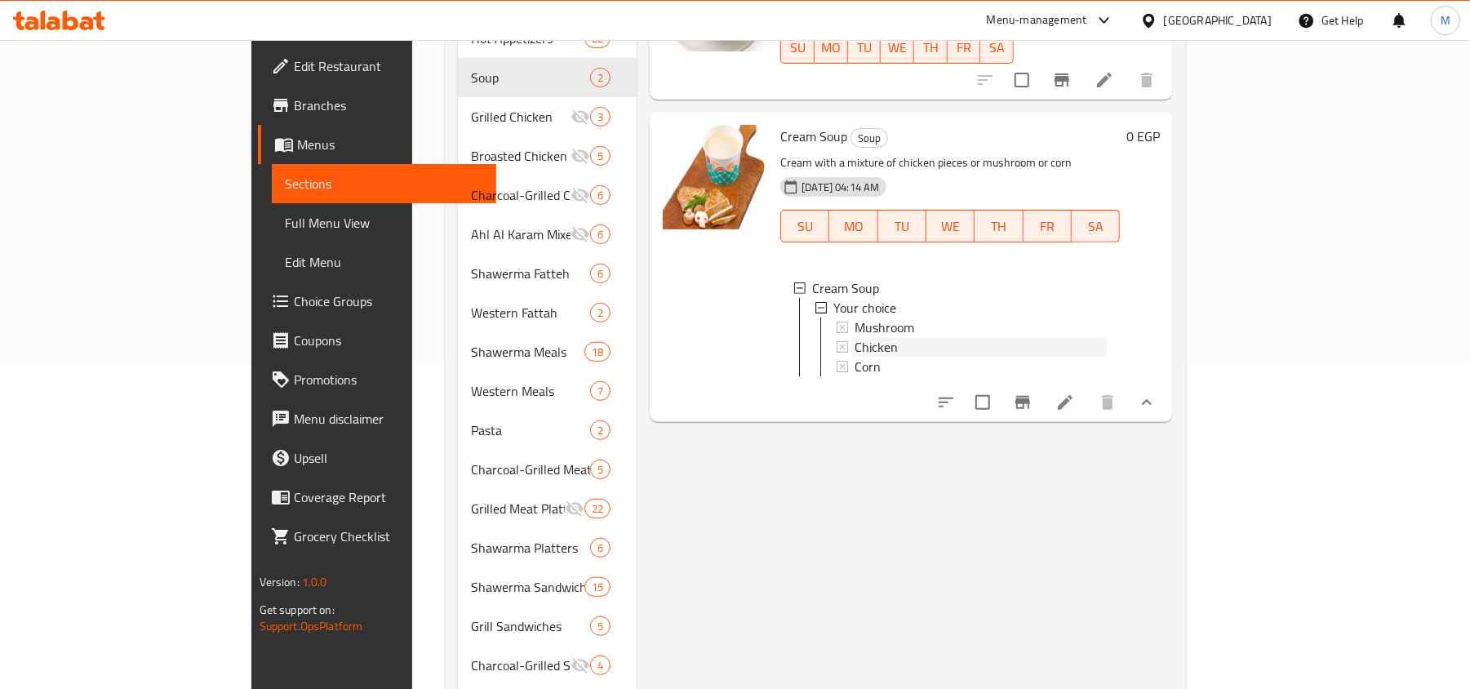
click at [854, 337] on span "Chicken" at bounding box center [875, 347] width 43 height 20
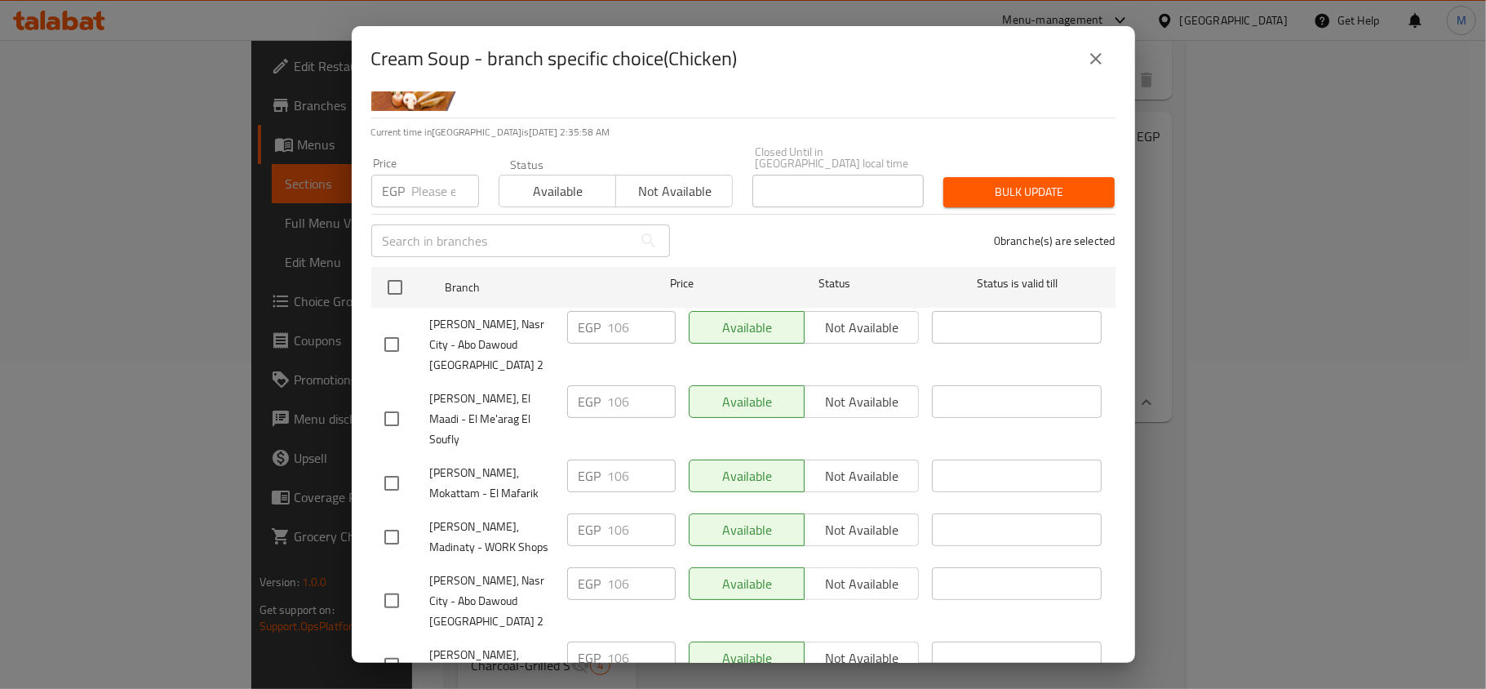
click at [1098, 56] on icon "close" at bounding box center [1095, 58] width 11 height 11
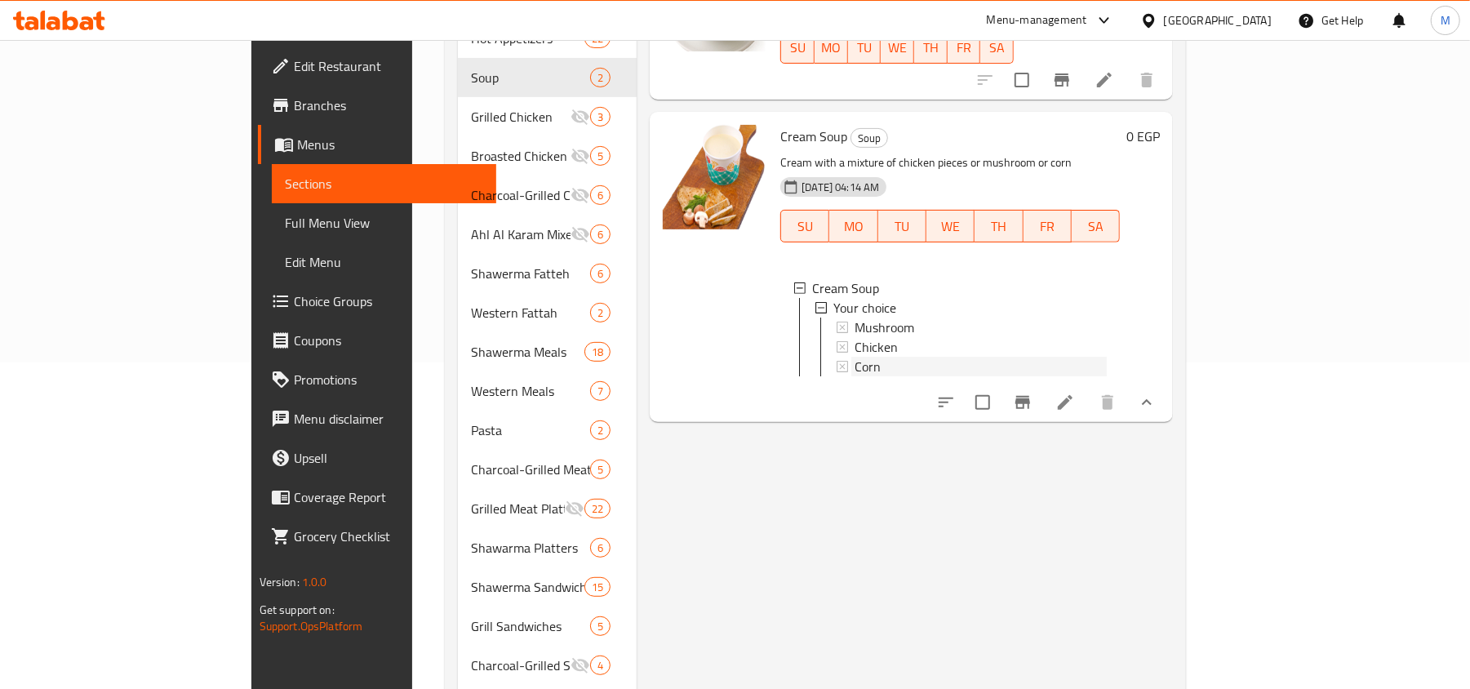
click at [854, 357] on div "Corn" at bounding box center [980, 367] width 252 height 20
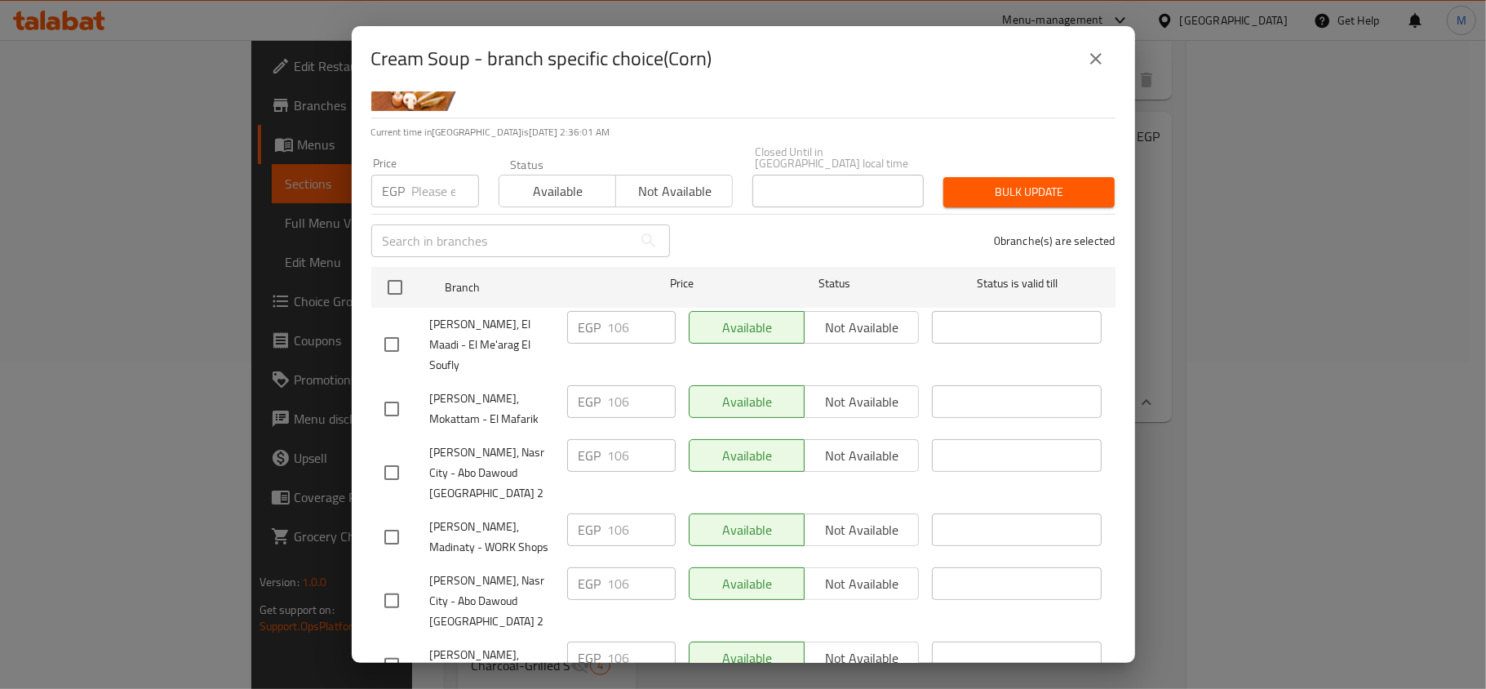
click at [1088, 59] on icon "close" at bounding box center [1096, 59] width 20 height 20
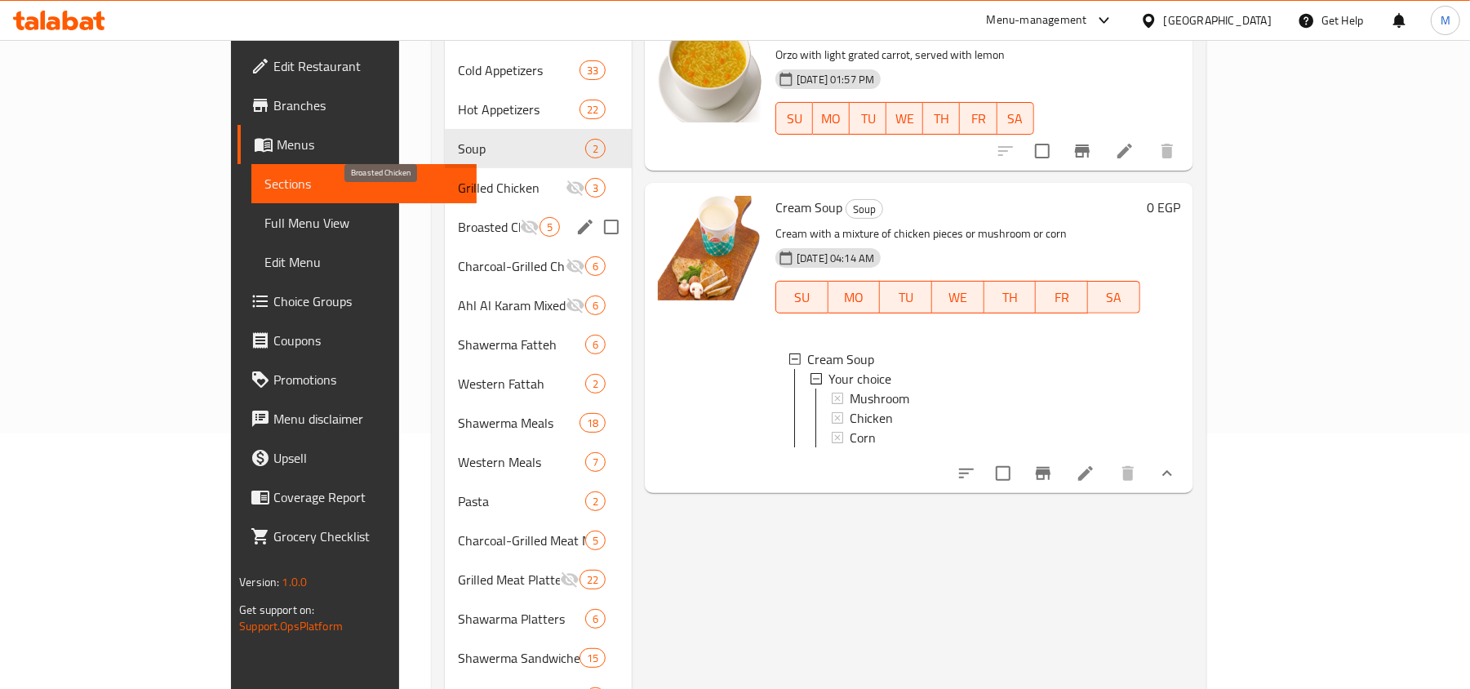
scroll to position [217, 0]
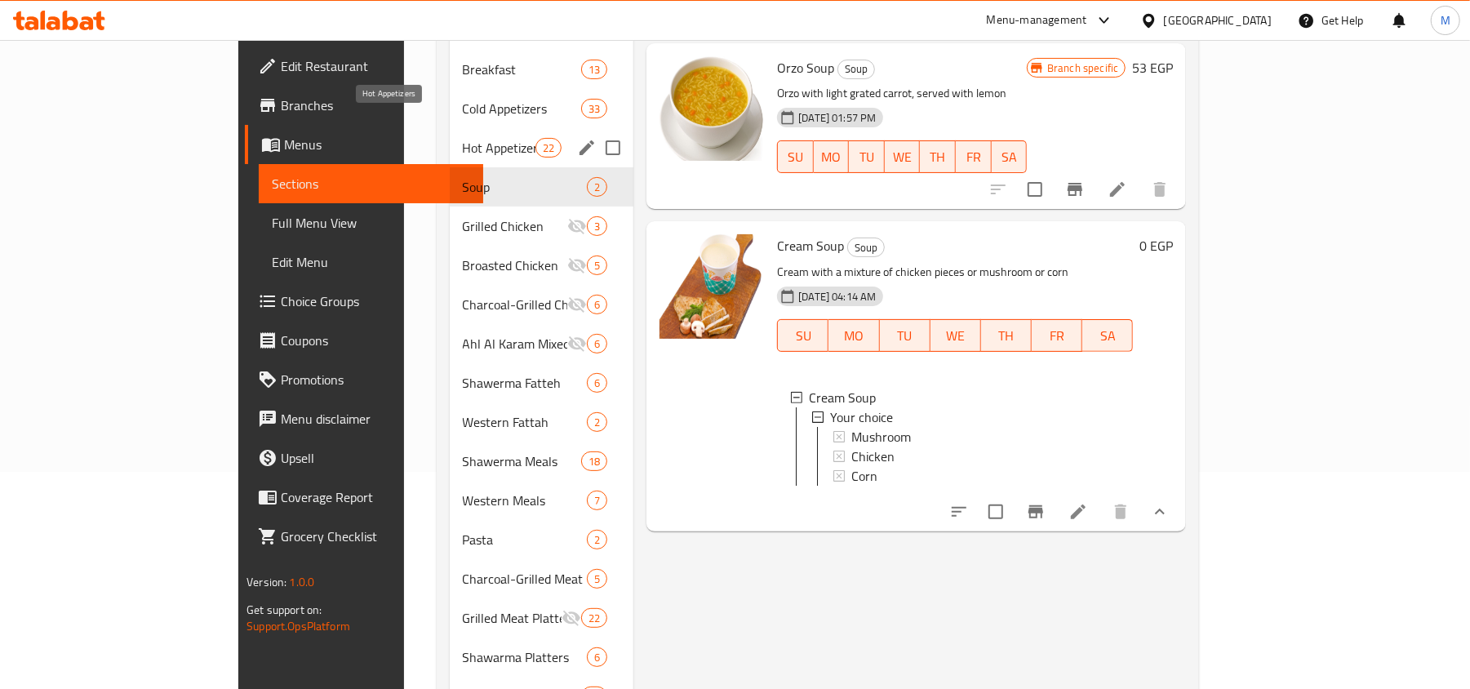
click at [463, 138] on span "Hot Appetizers" at bounding box center [499, 148] width 73 height 20
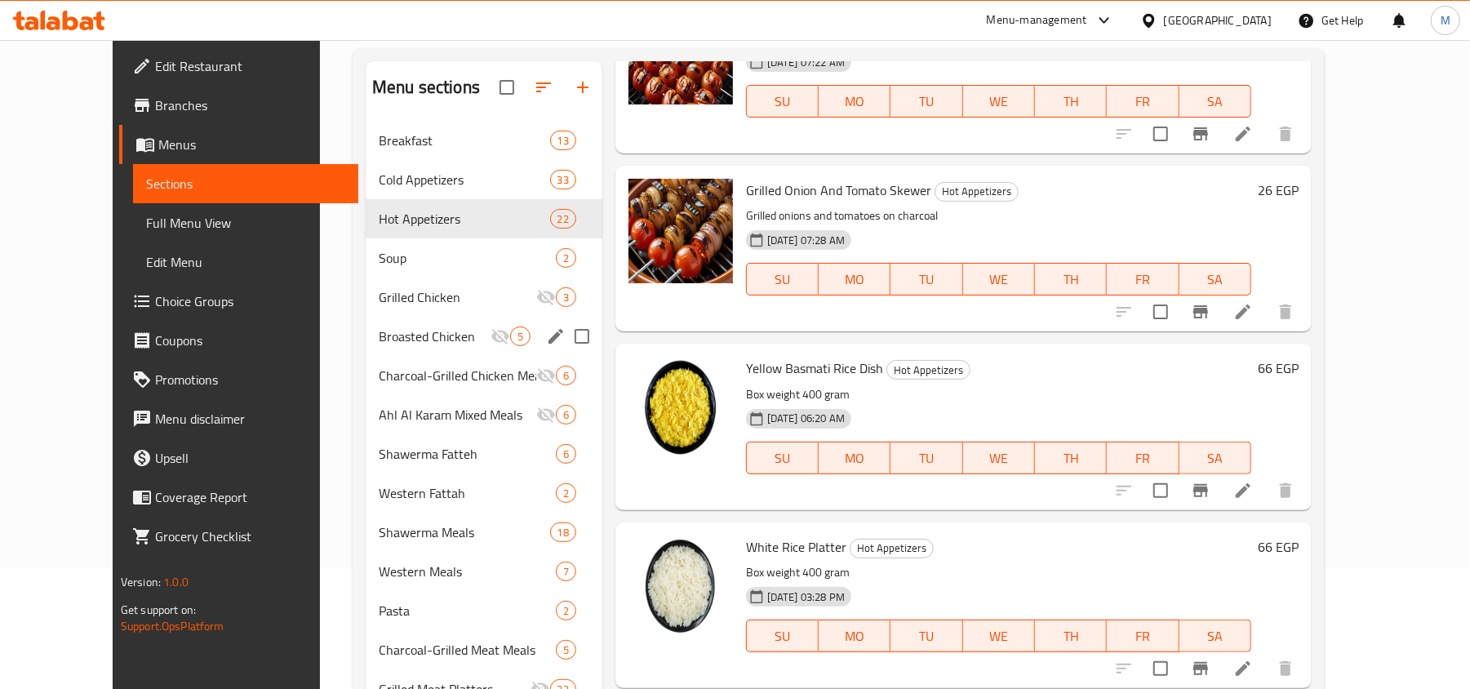
scroll to position [99, 0]
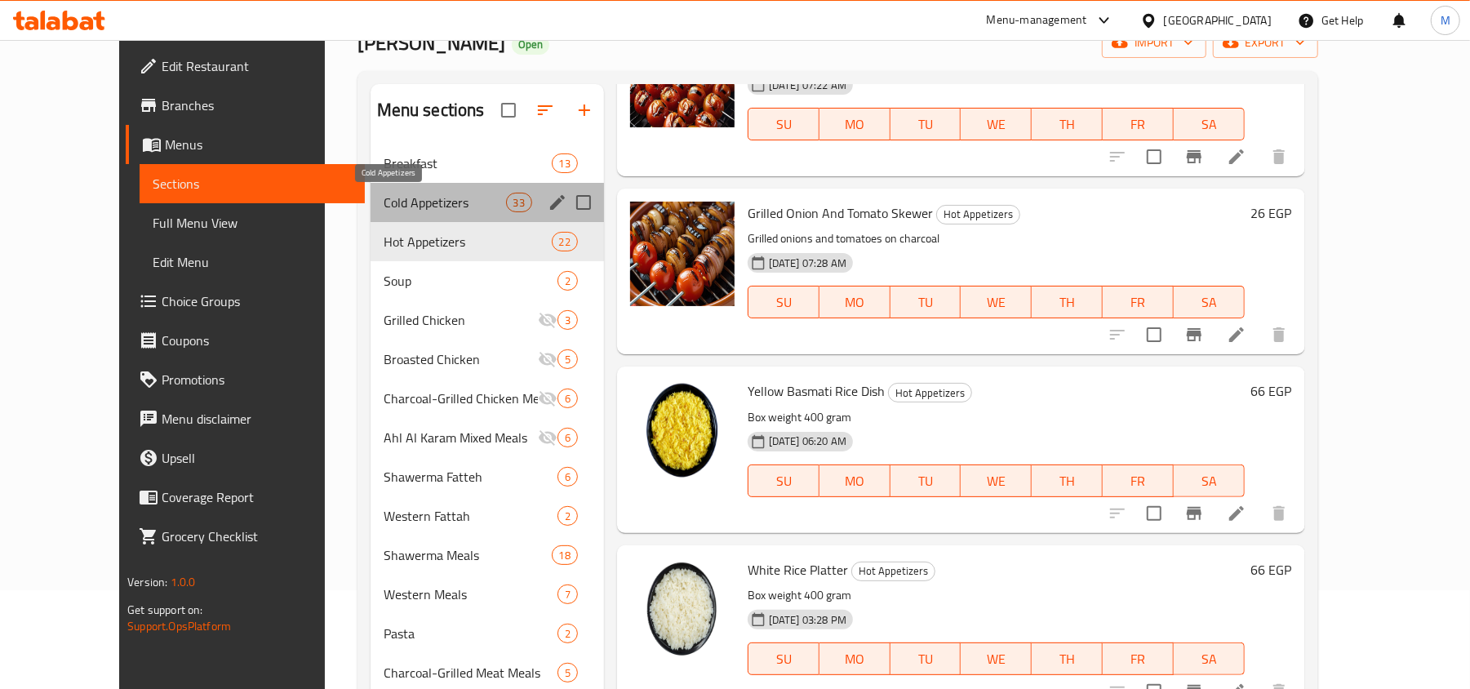
click at [384, 206] on span "Cold Appetizers" at bounding box center [445, 203] width 122 height 20
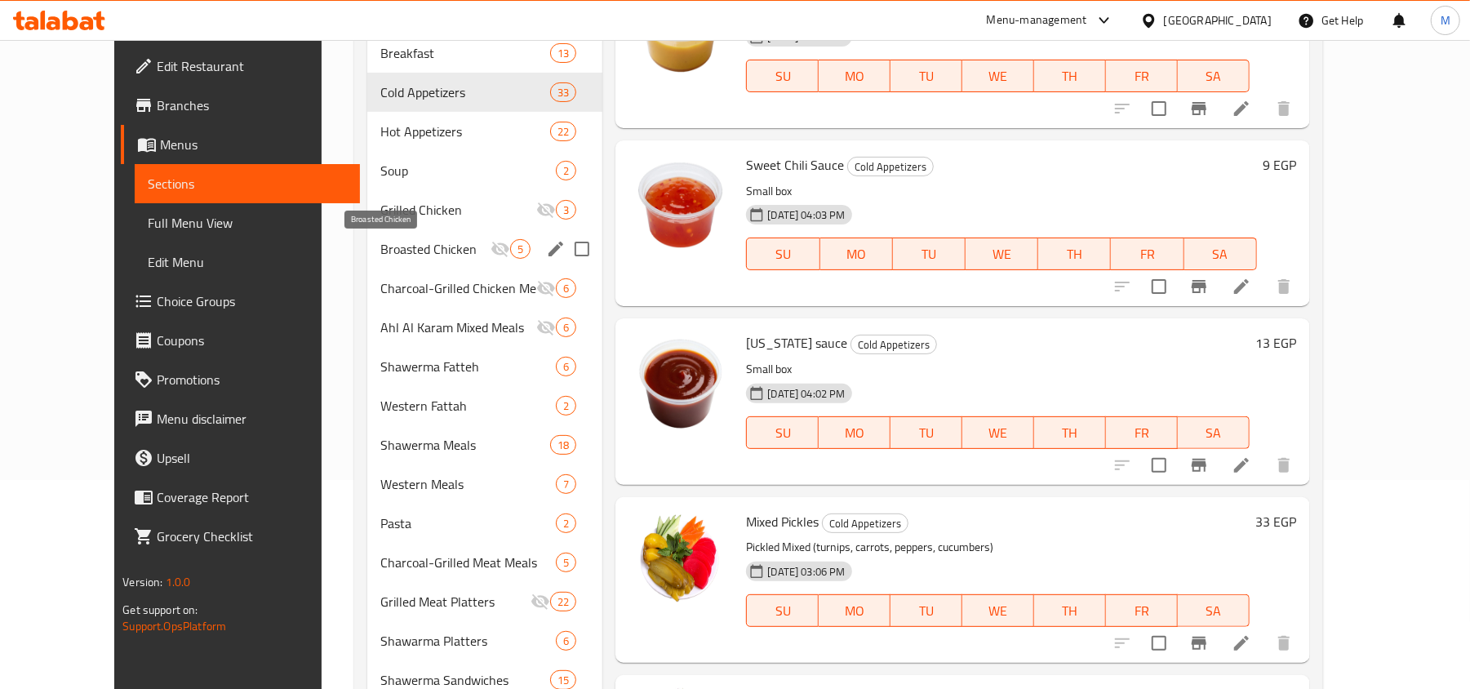
scroll to position [207, 0]
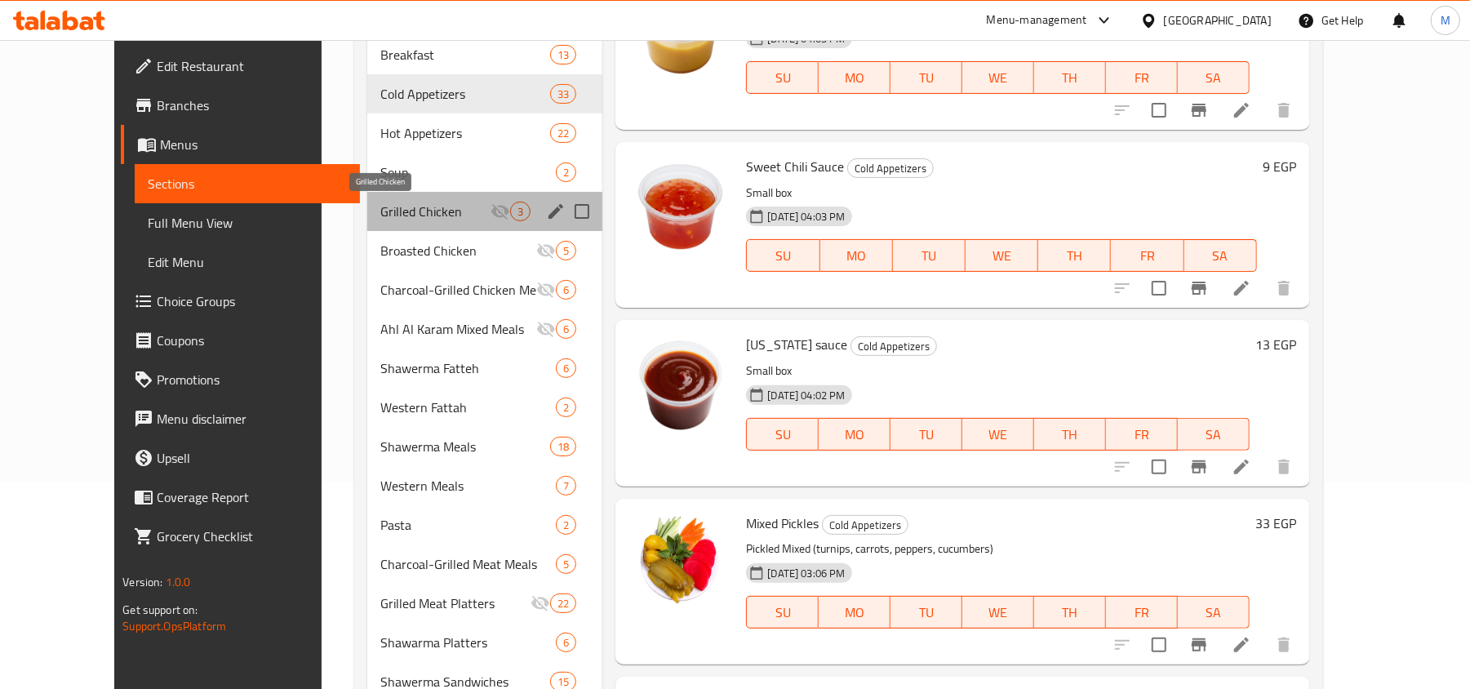
click at [380, 209] on span "Grilled Chicken" at bounding box center [435, 212] width 111 height 20
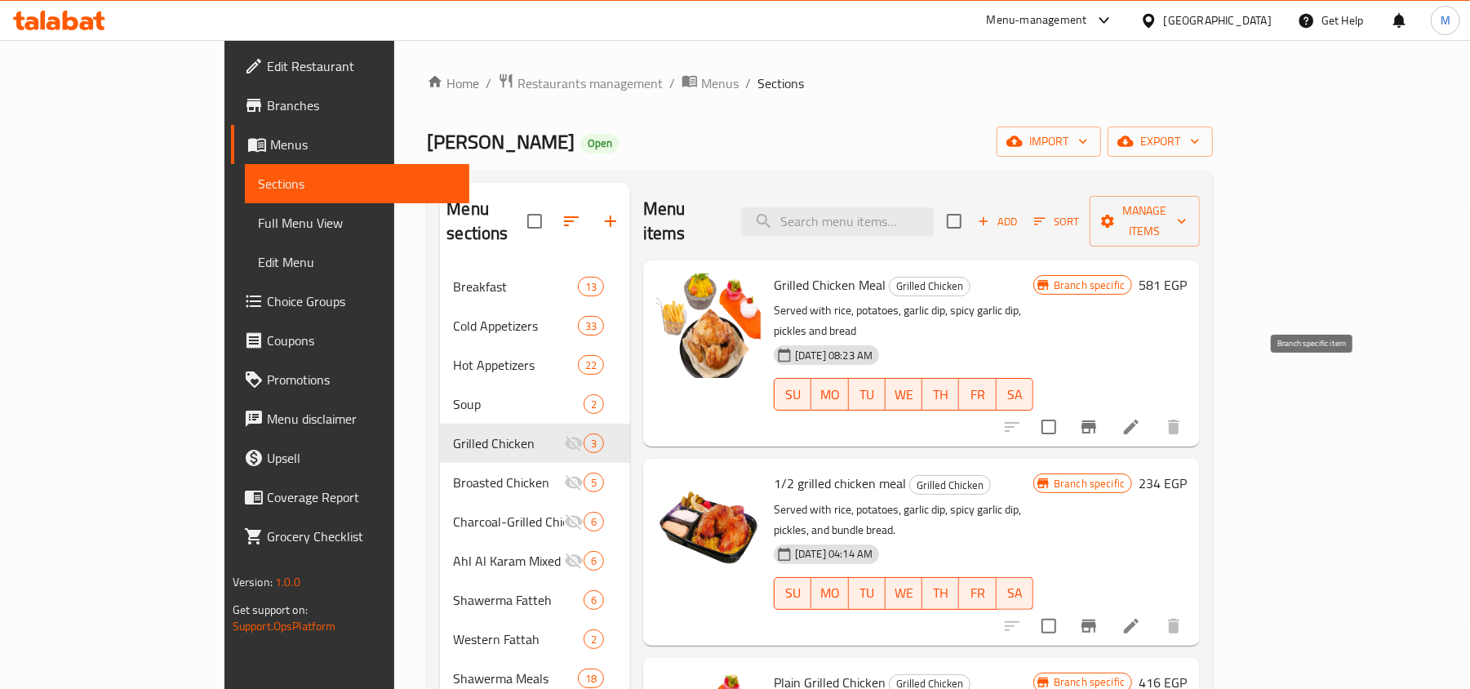
click at [1098, 417] on icon "Branch-specific-item" at bounding box center [1089, 427] width 20 height 20
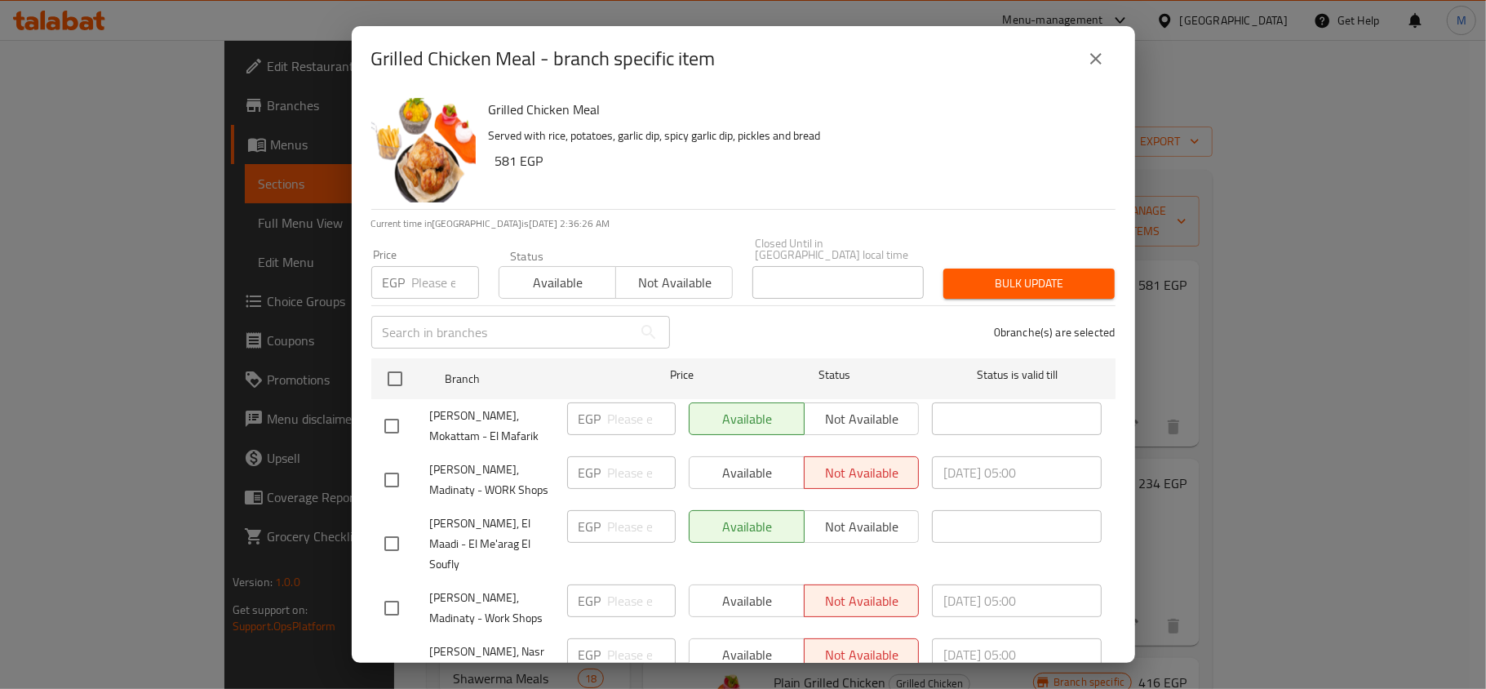
scroll to position [91, 0]
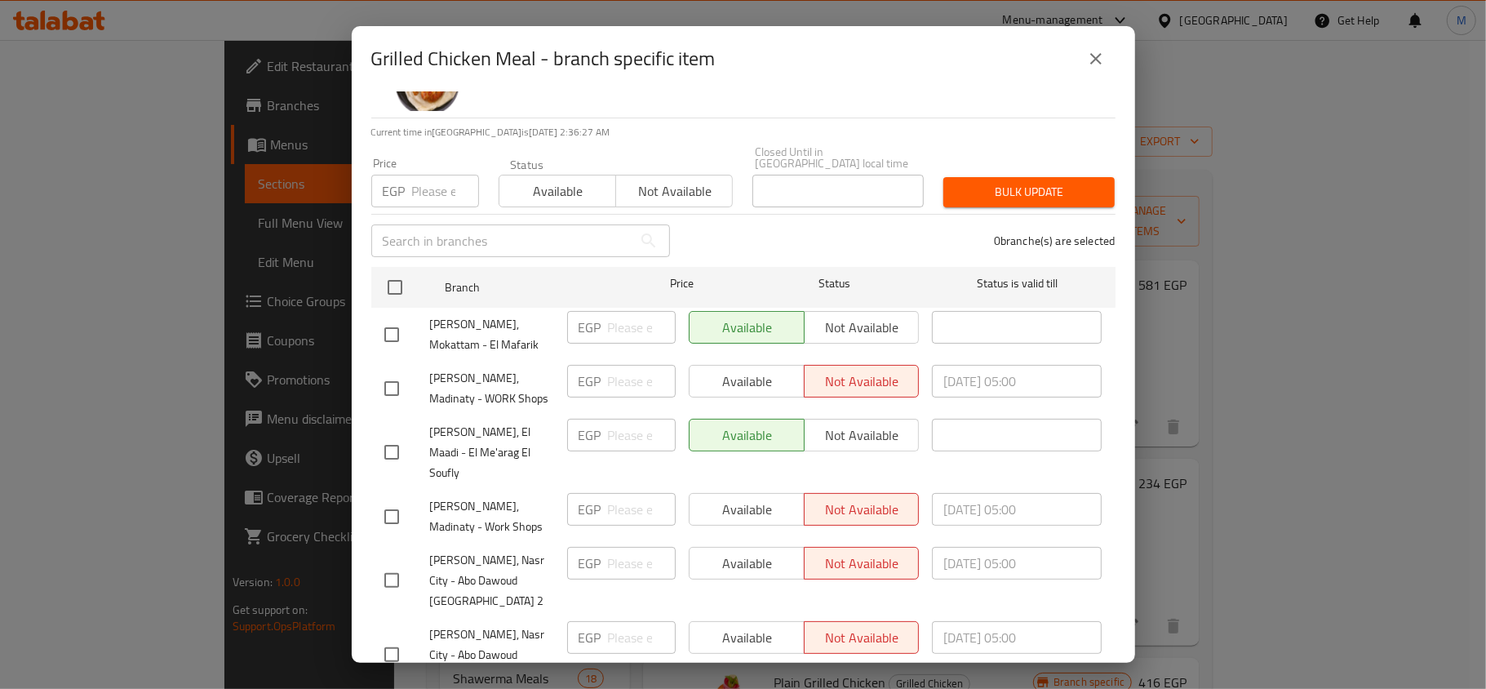
click at [1104, 56] on icon "close" at bounding box center [1096, 59] width 20 height 20
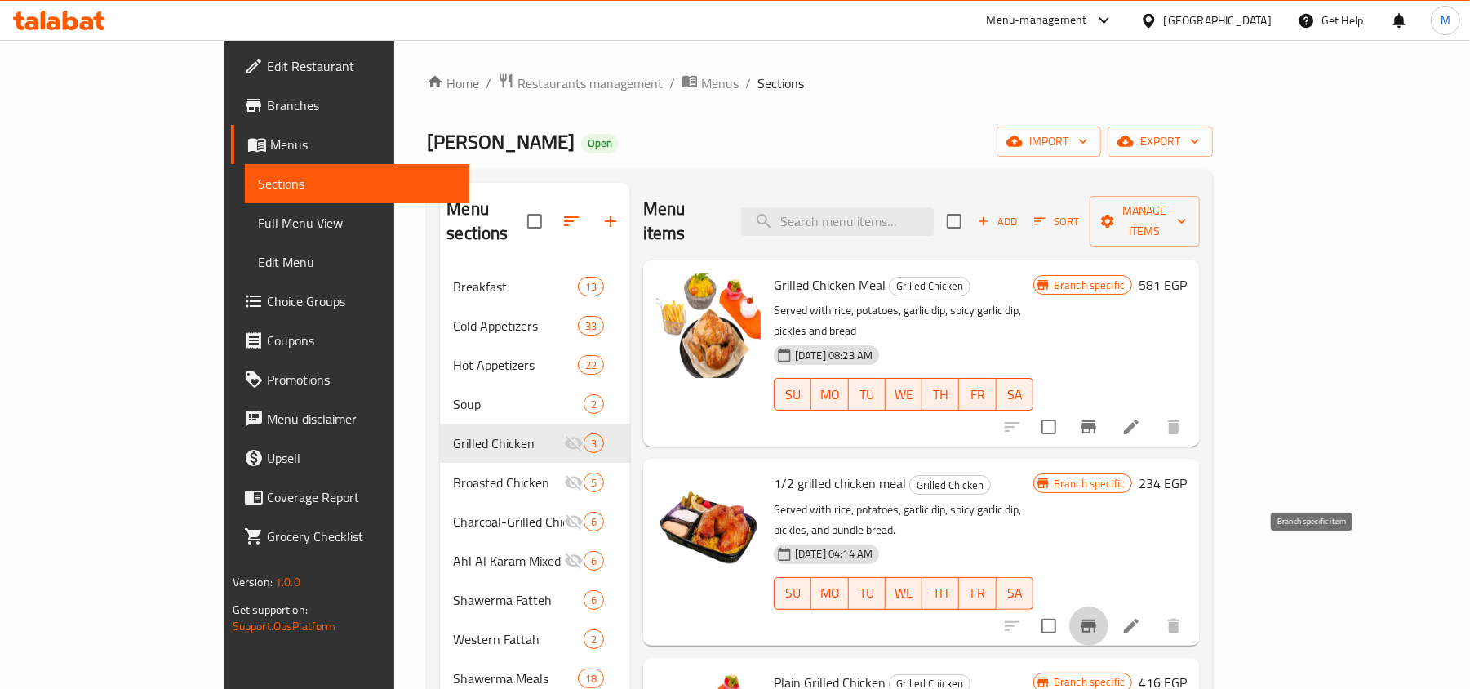
click at [1098, 616] on icon "Branch-specific-item" at bounding box center [1089, 626] width 20 height 20
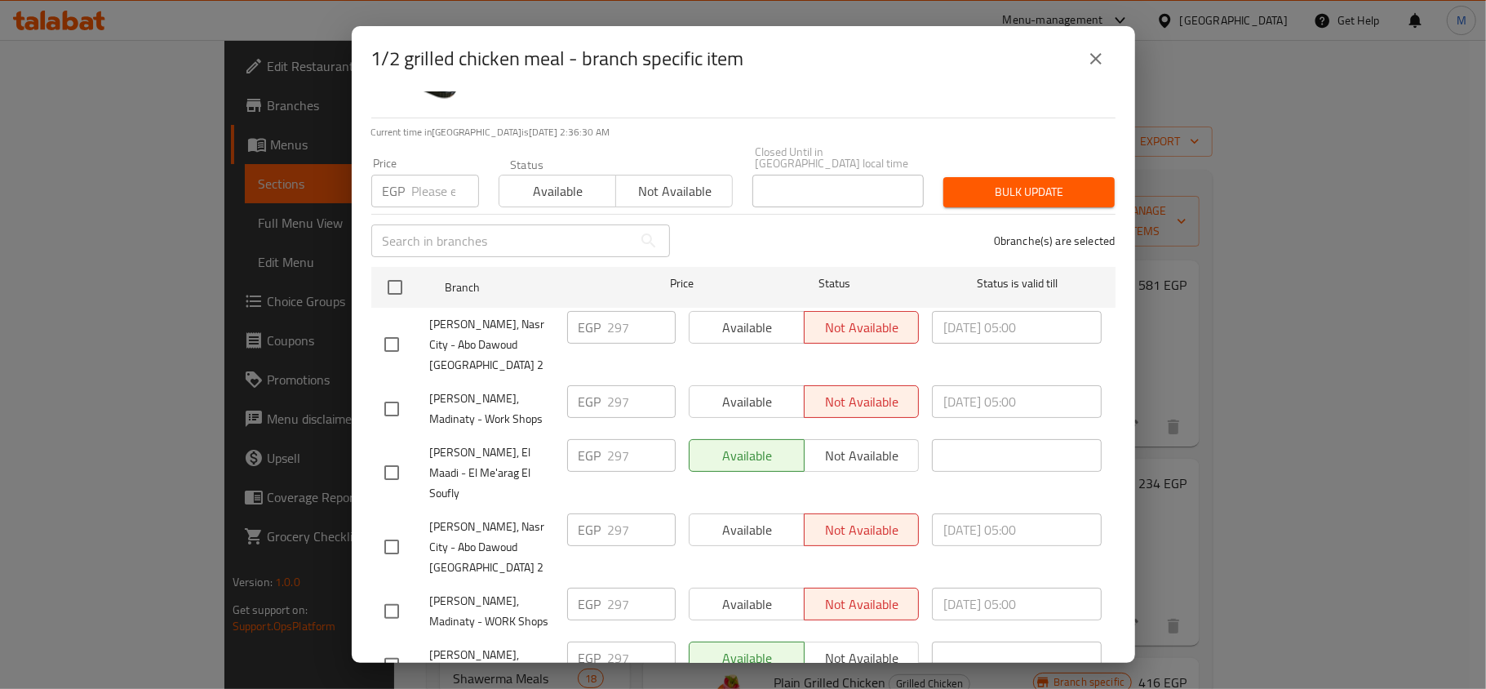
click at [527, 517] on span "[PERSON_NAME], Nasr City - Abo Dawoud [GEOGRAPHIC_DATA] 2" at bounding box center [492, 547] width 124 height 61
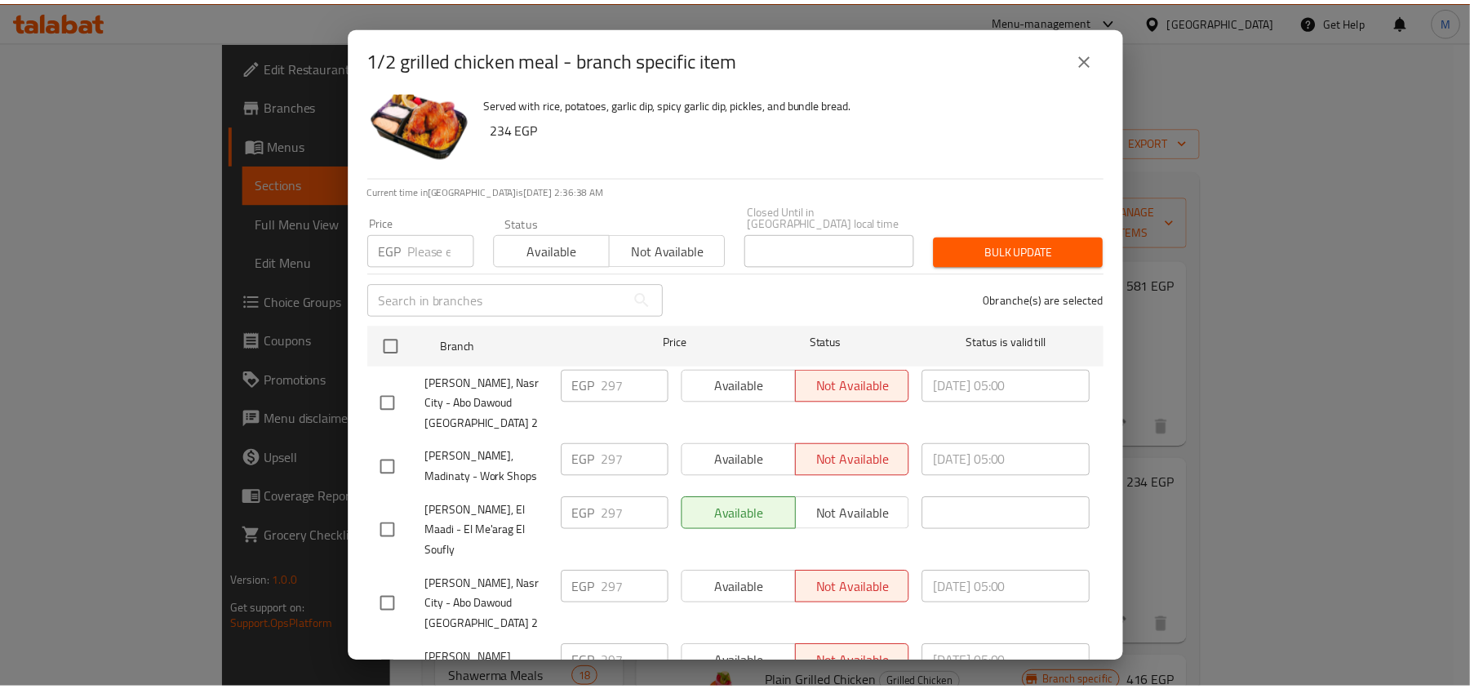
scroll to position [0, 0]
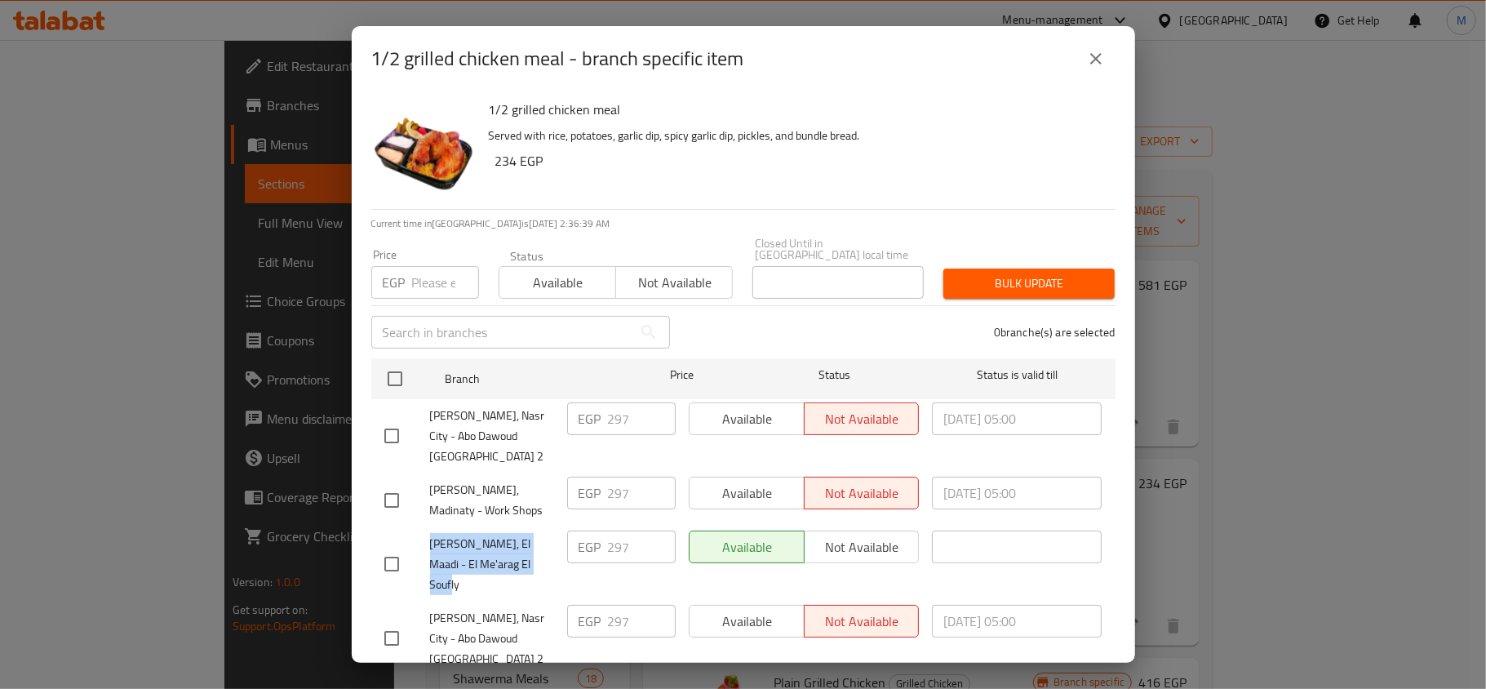
click at [1100, 60] on icon "close" at bounding box center [1096, 59] width 20 height 20
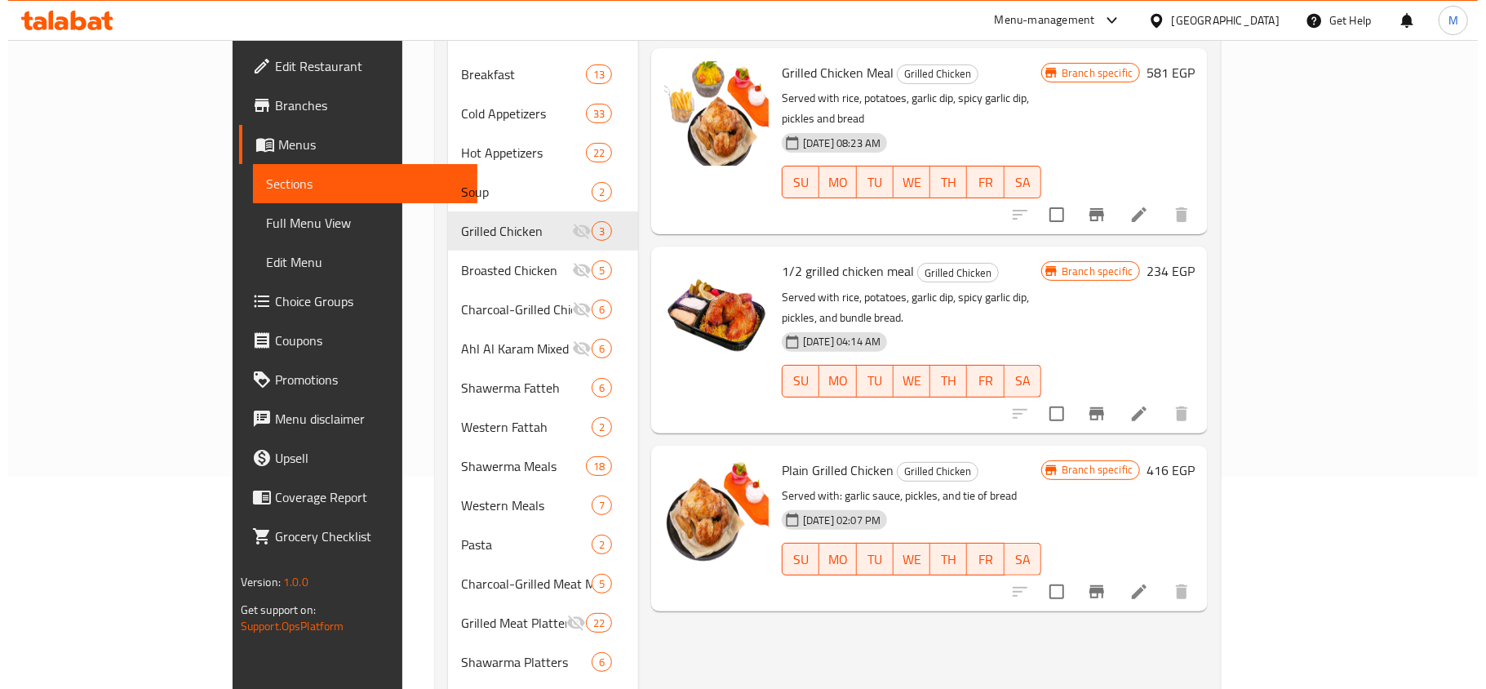
scroll to position [217, 0]
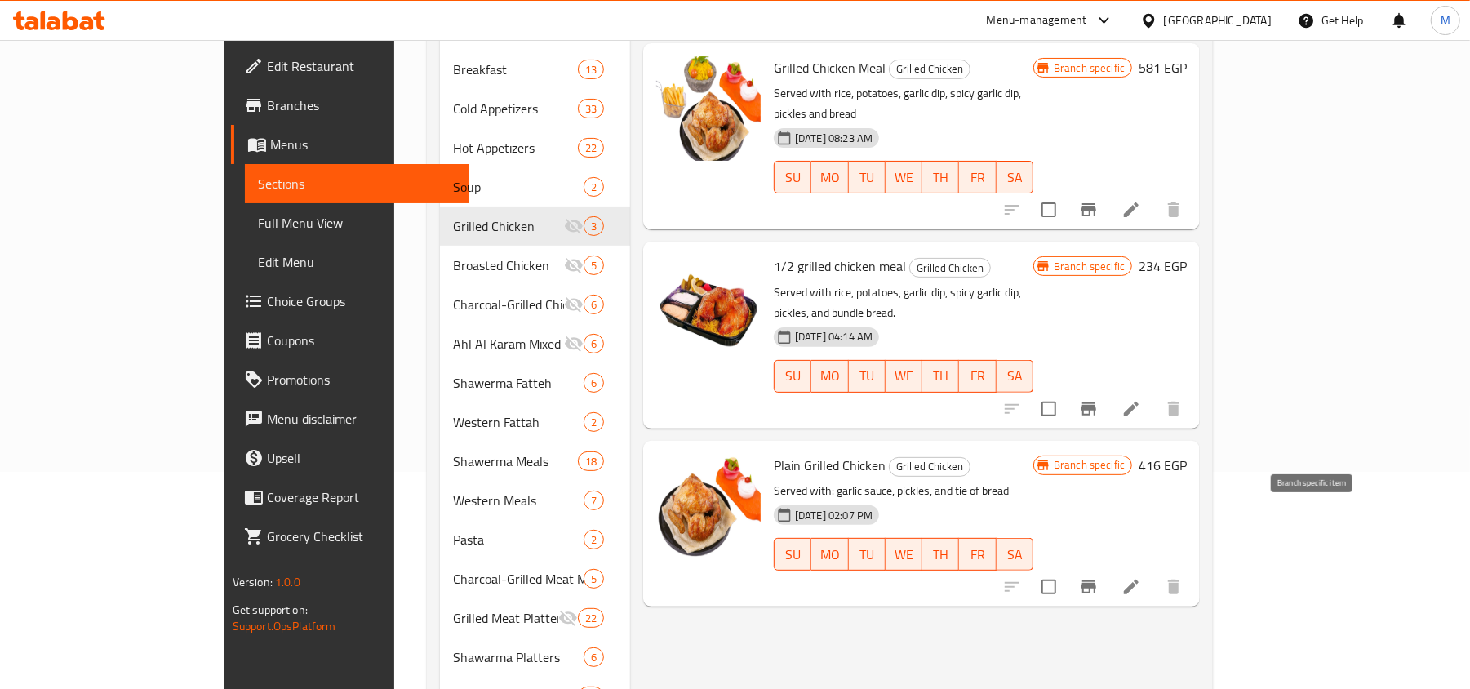
click at [1096, 580] on icon "Branch-specific-item" at bounding box center [1088, 586] width 15 height 13
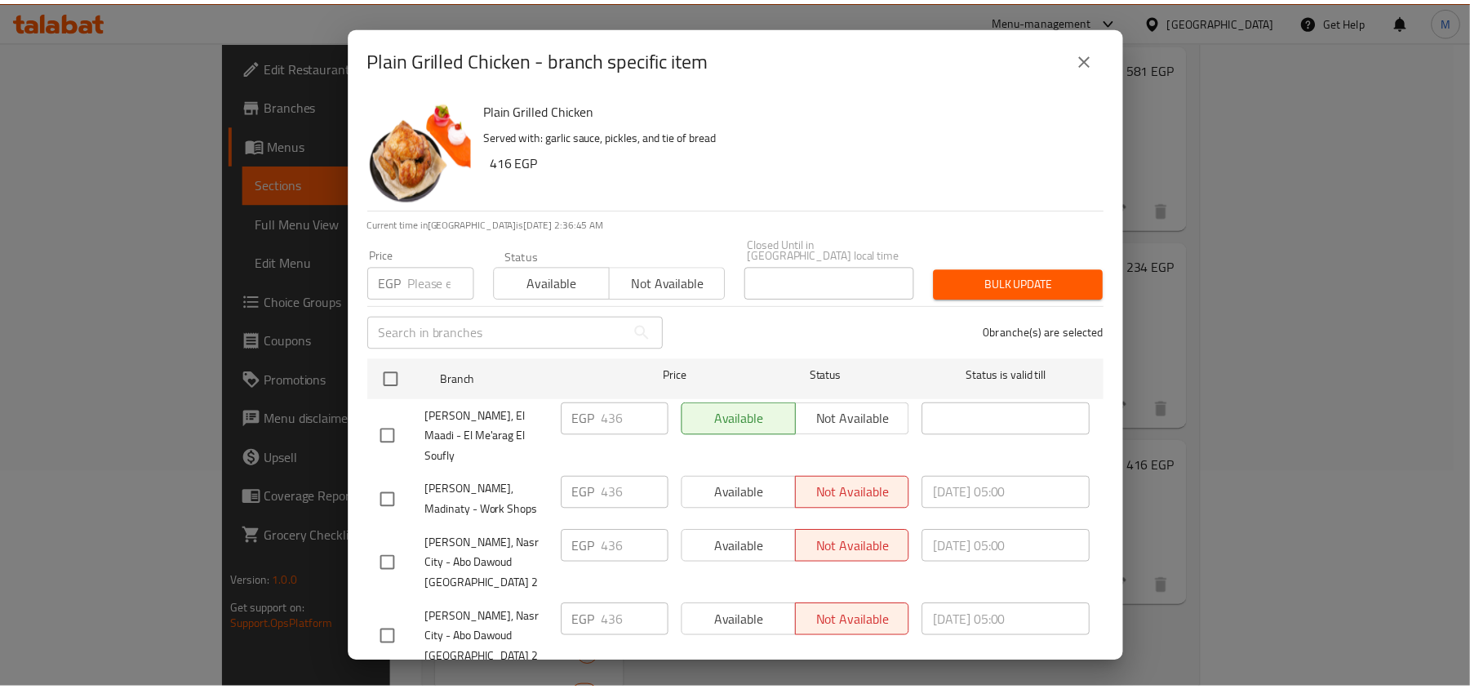
scroll to position [91, 0]
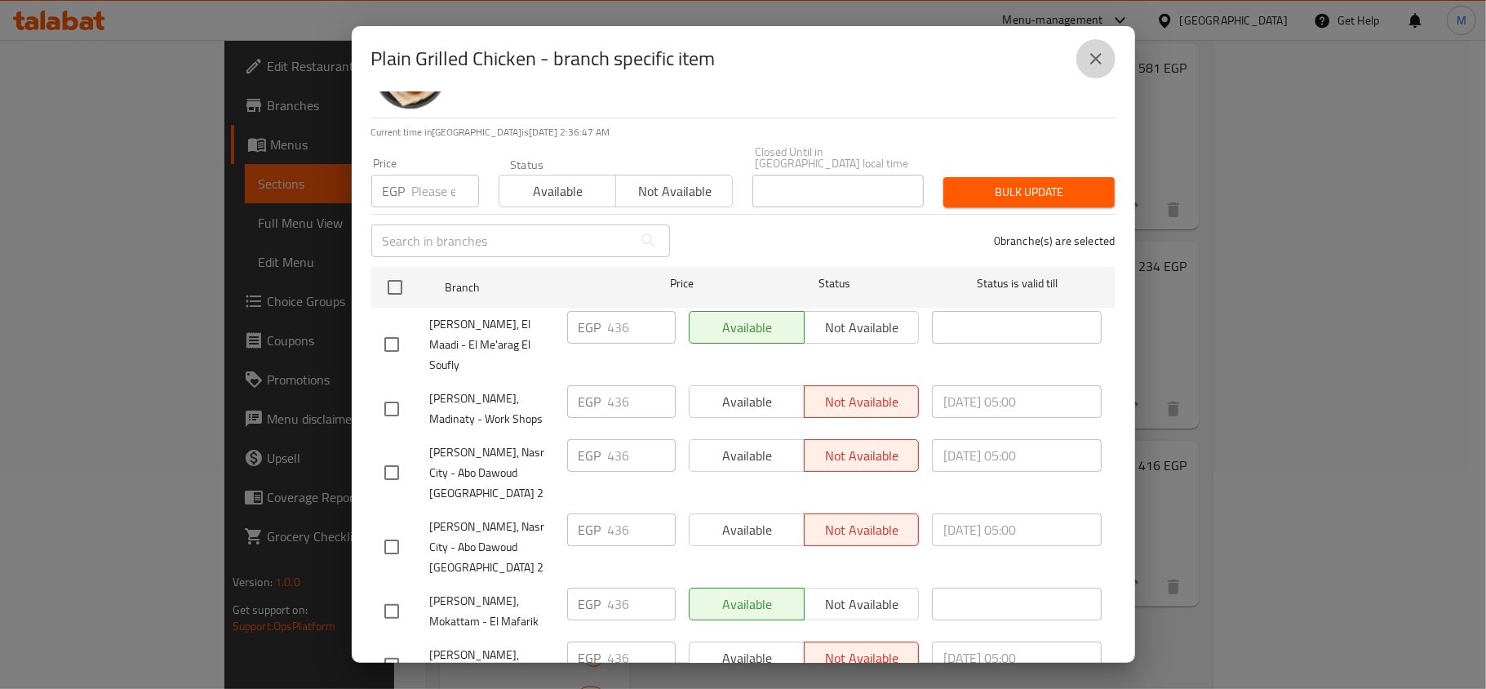
click at [1106, 54] on button "close" at bounding box center [1095, 58] width 39 height 39
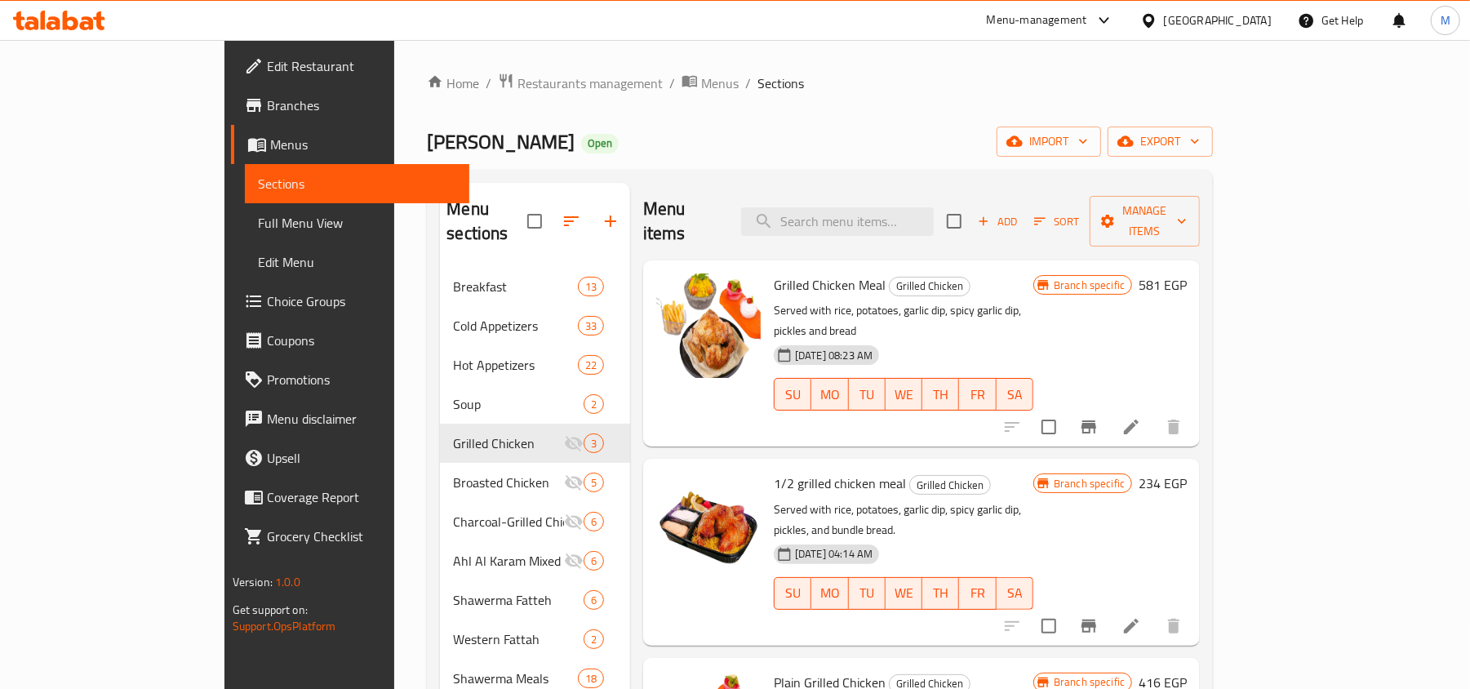
scroll to position [109, 0]
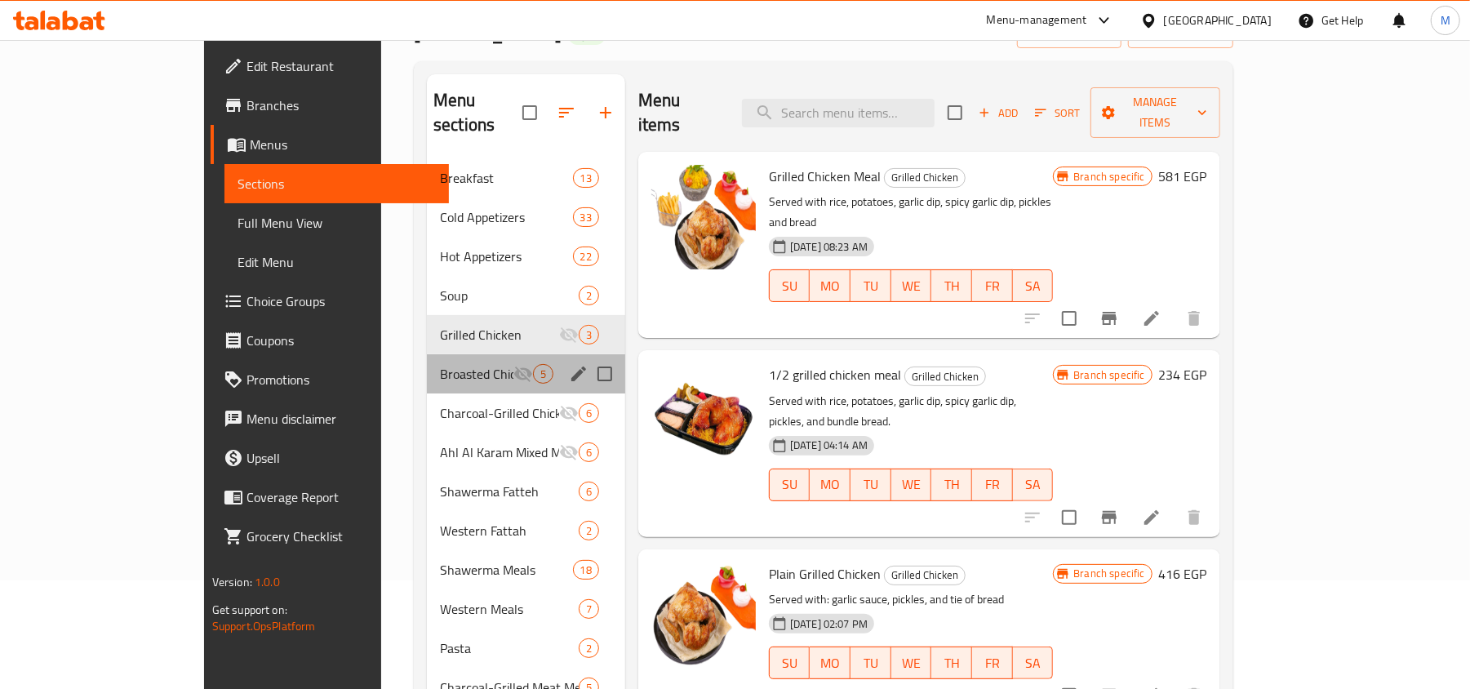
click at [427, 354] on div "Broasted Chicken 5" at bounding box center [526, 373] width 198 height 39
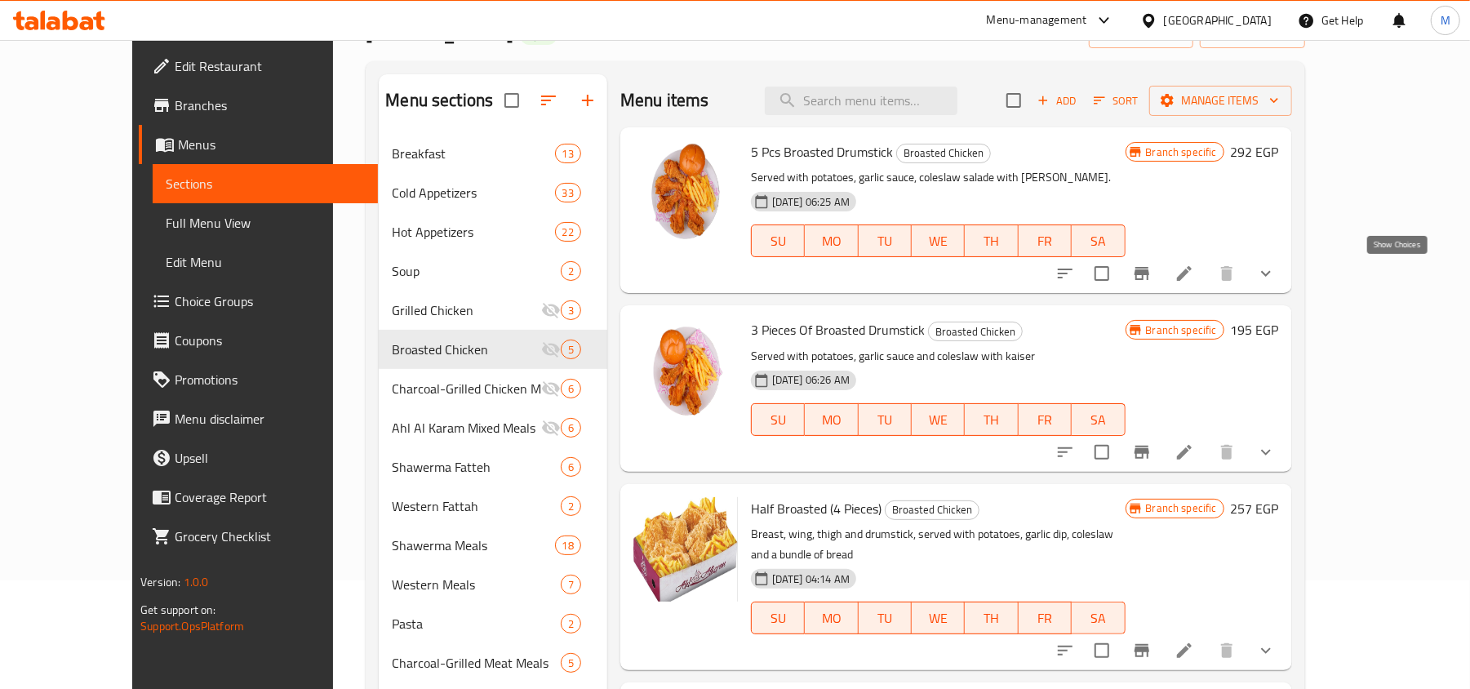
click at [1275, 277] on icon "show more" at bounding box center [1266, 274] width 20 height 20
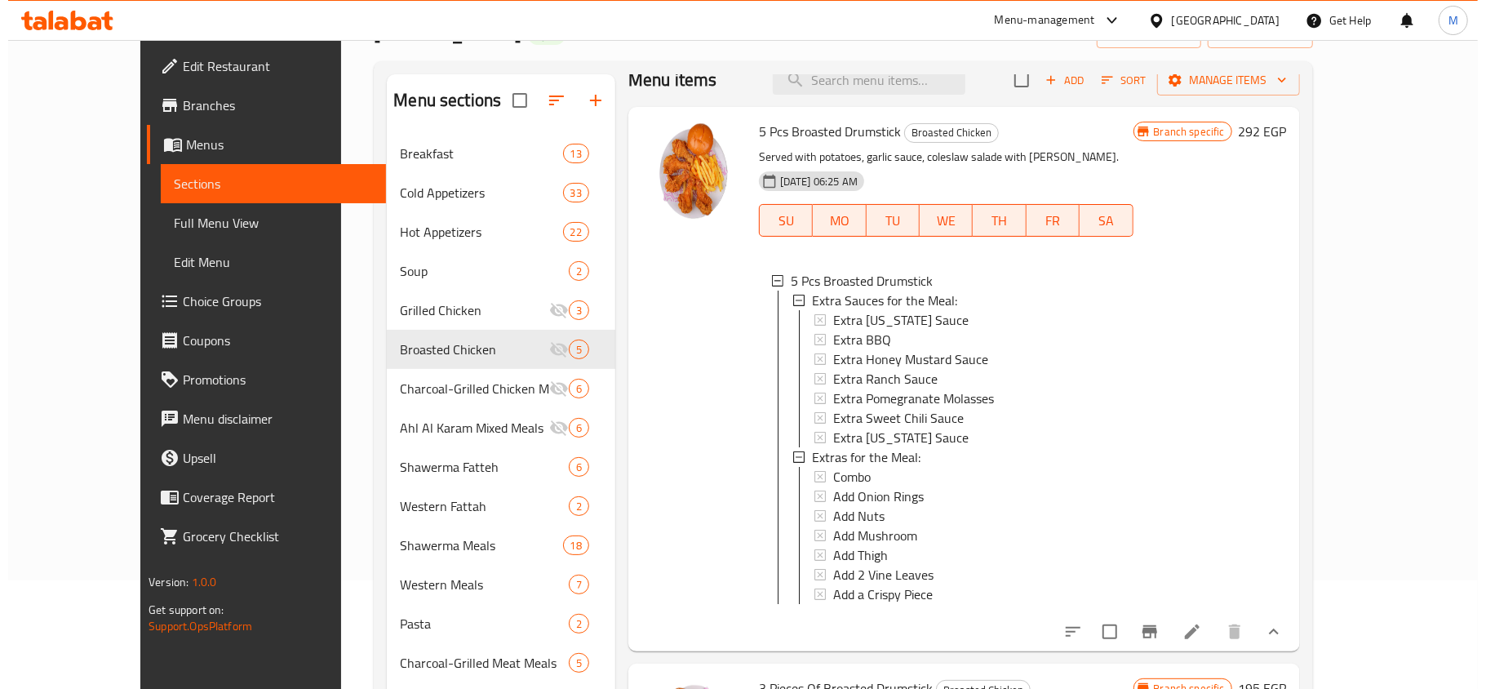
scroll to position [27, 0]
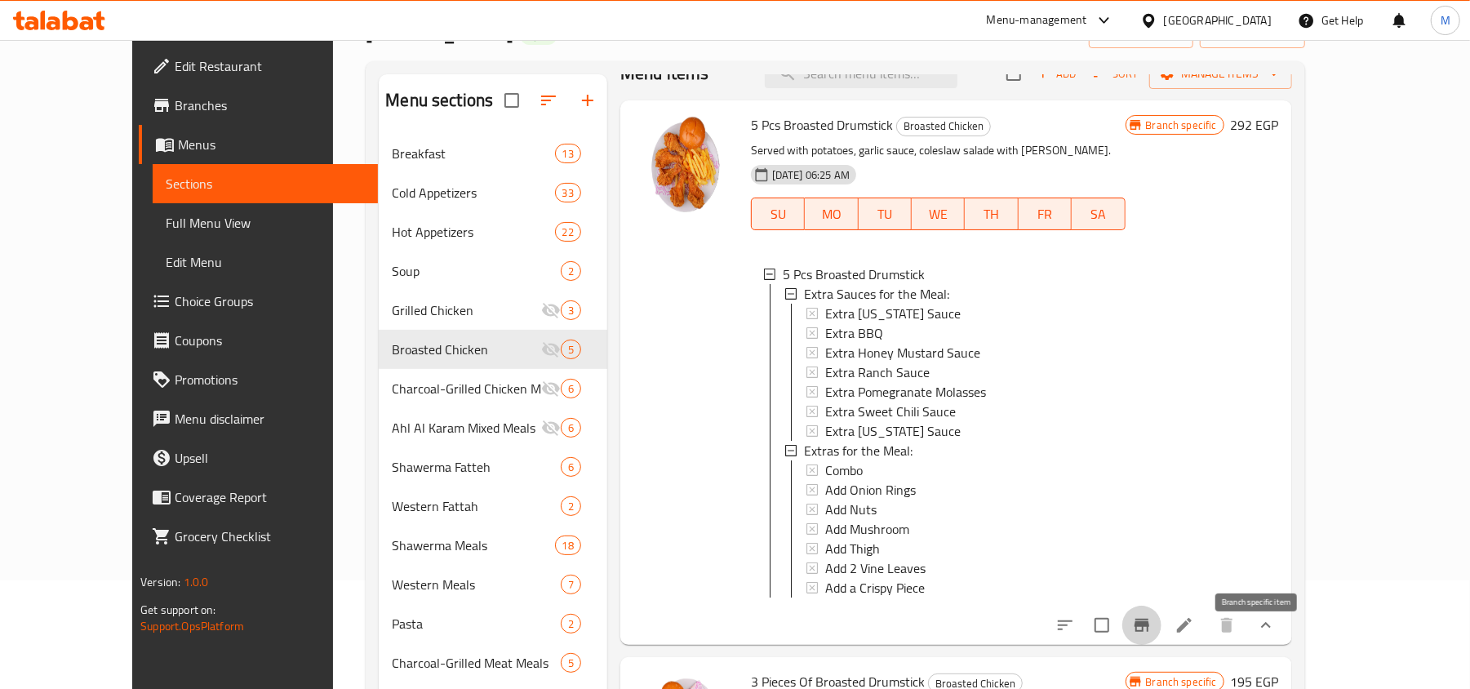
click at [1161, 628] on button "Branch-specific-item" at bounding box center [1141, 624] width 39 height 39
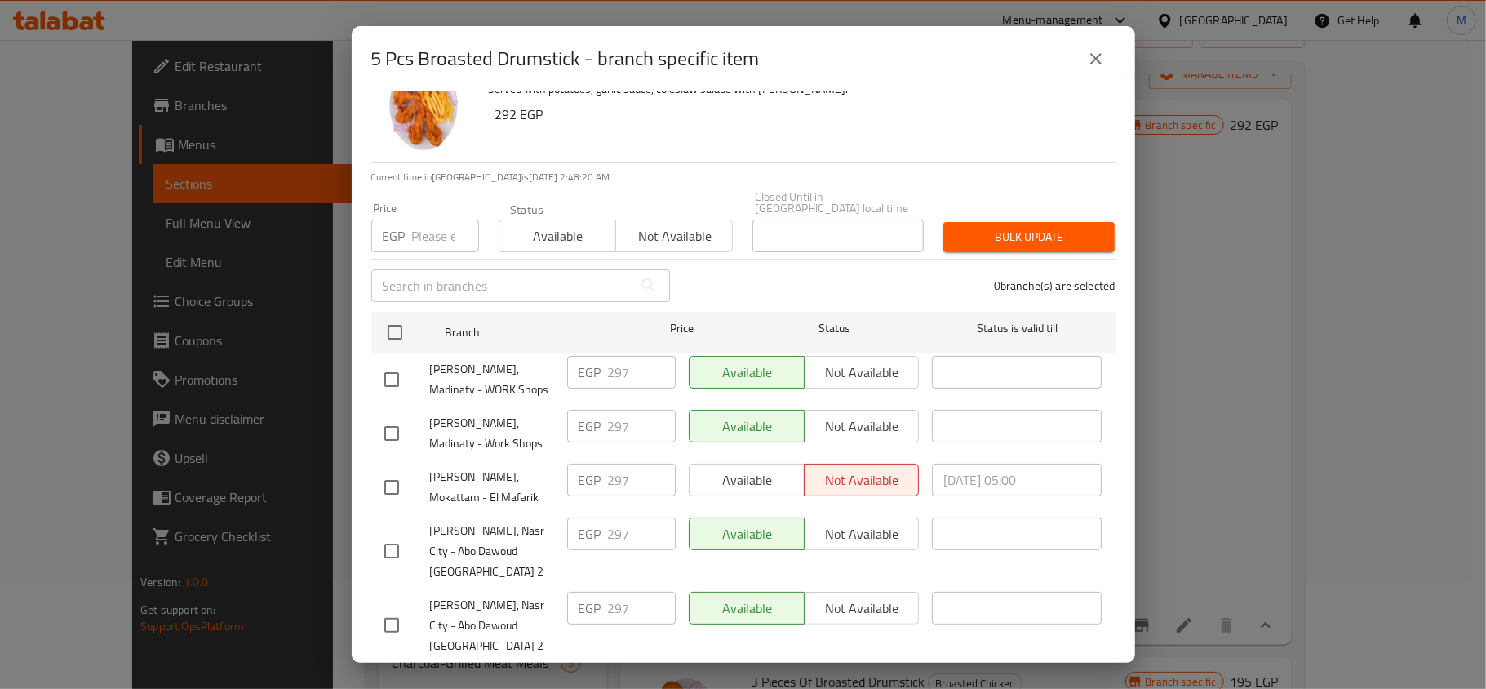
scroll to position [91, 0]
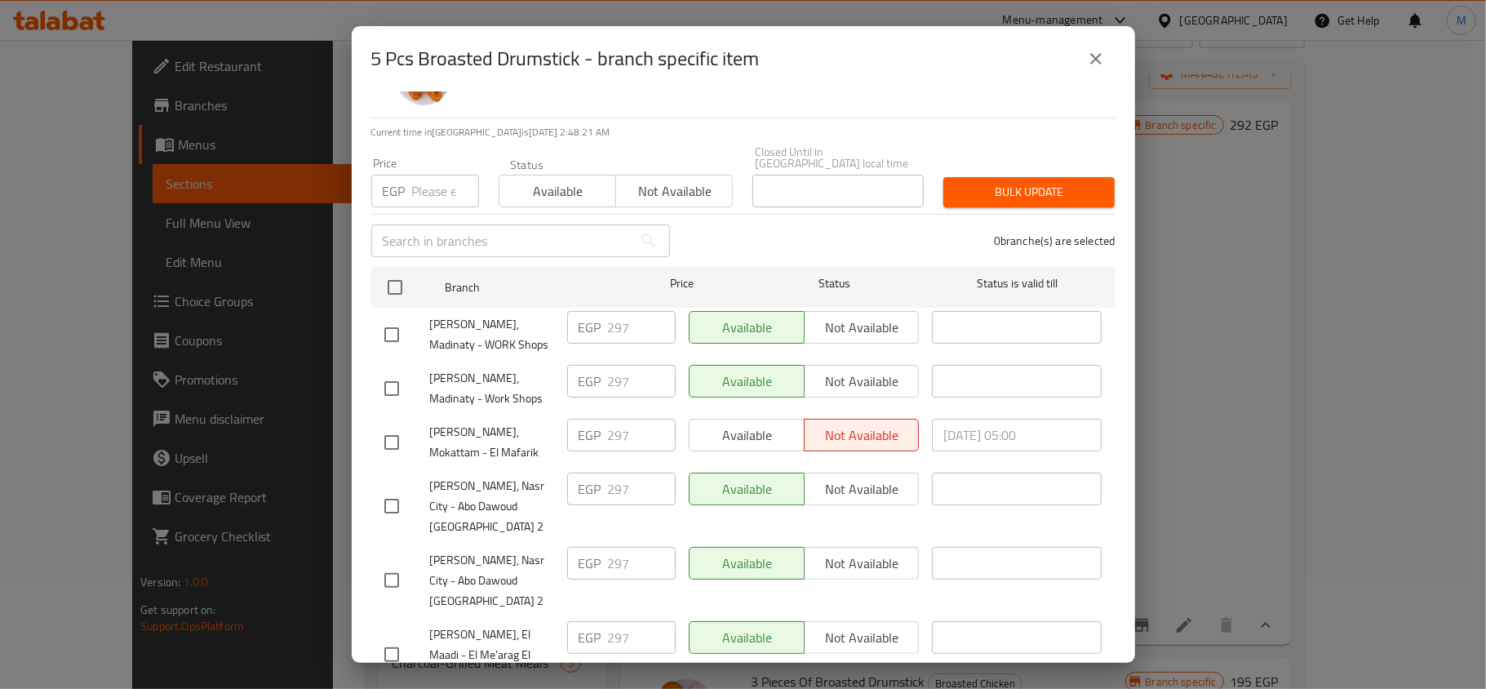
click at [1101, 59] on icon "close" at bounding box center [1096, 59] width 20 height 20
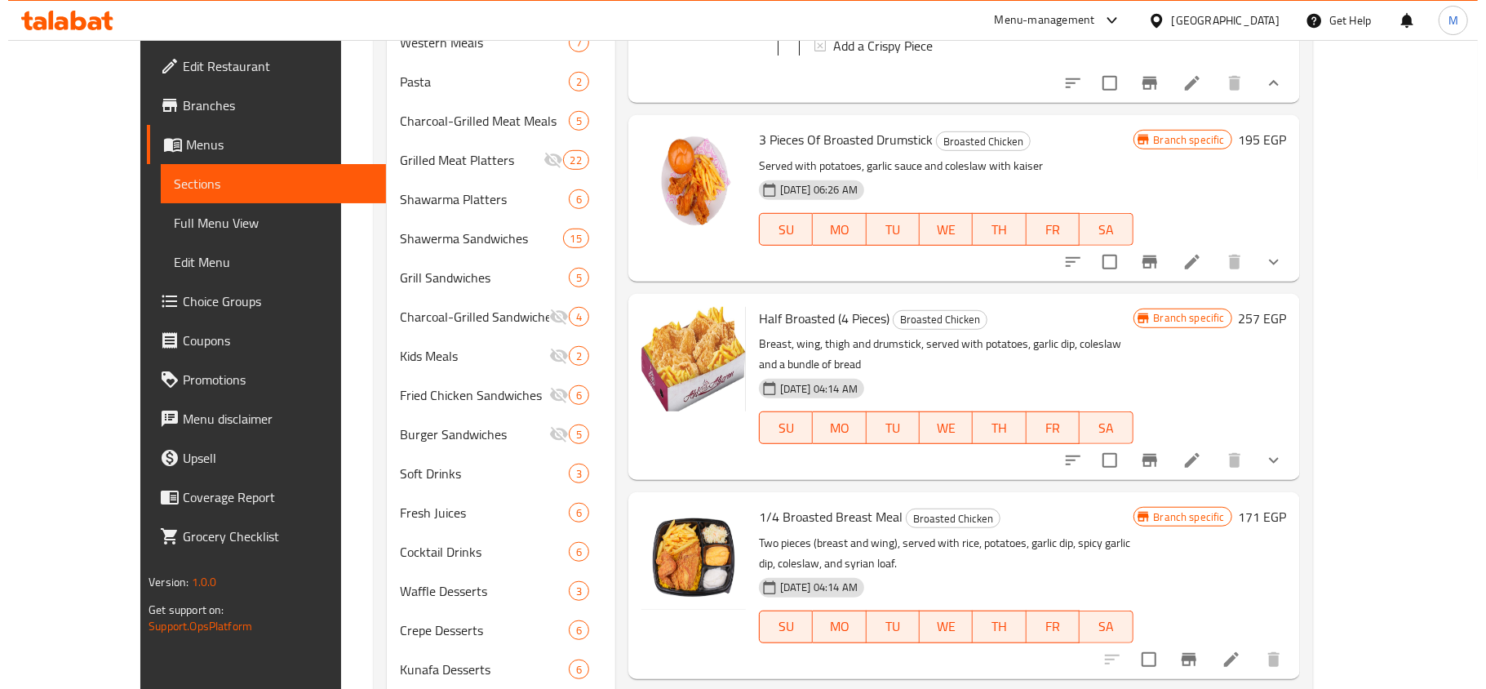
scroll to position [653, 0]
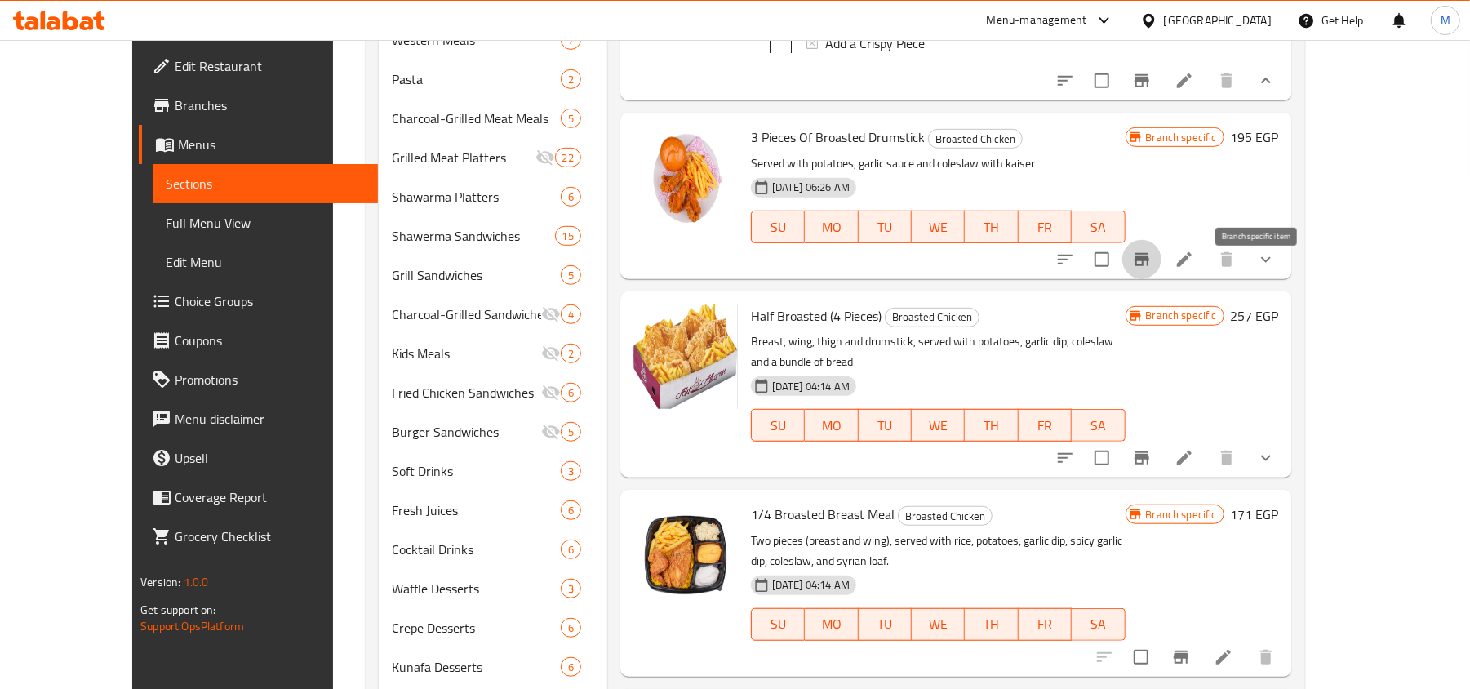
click at [1151, 269] on icon "Branch-specific-item" at bounding box center [1142, 260] width 20 height 20
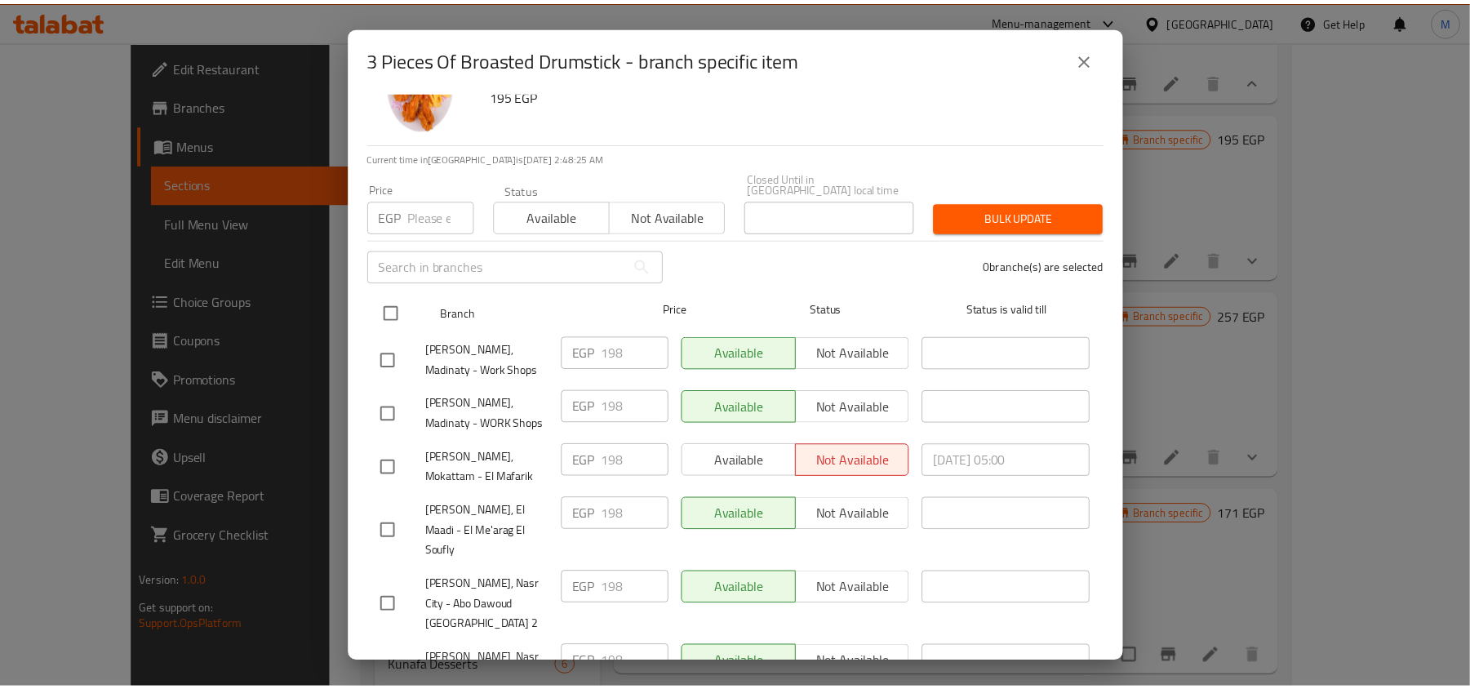
scroll to position [91, 0]
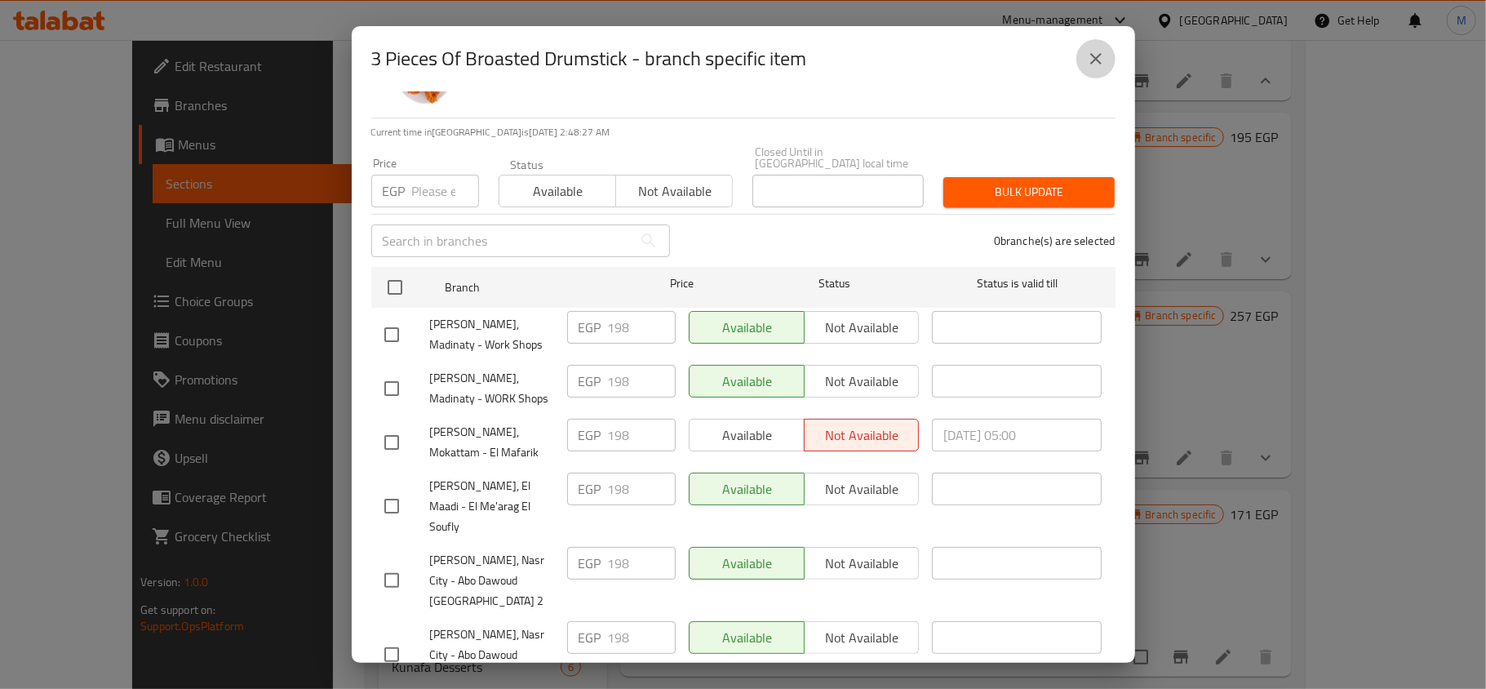
click at [1090, 59] on icon "close" at bounding box center [1096, 59] width 20 height 20
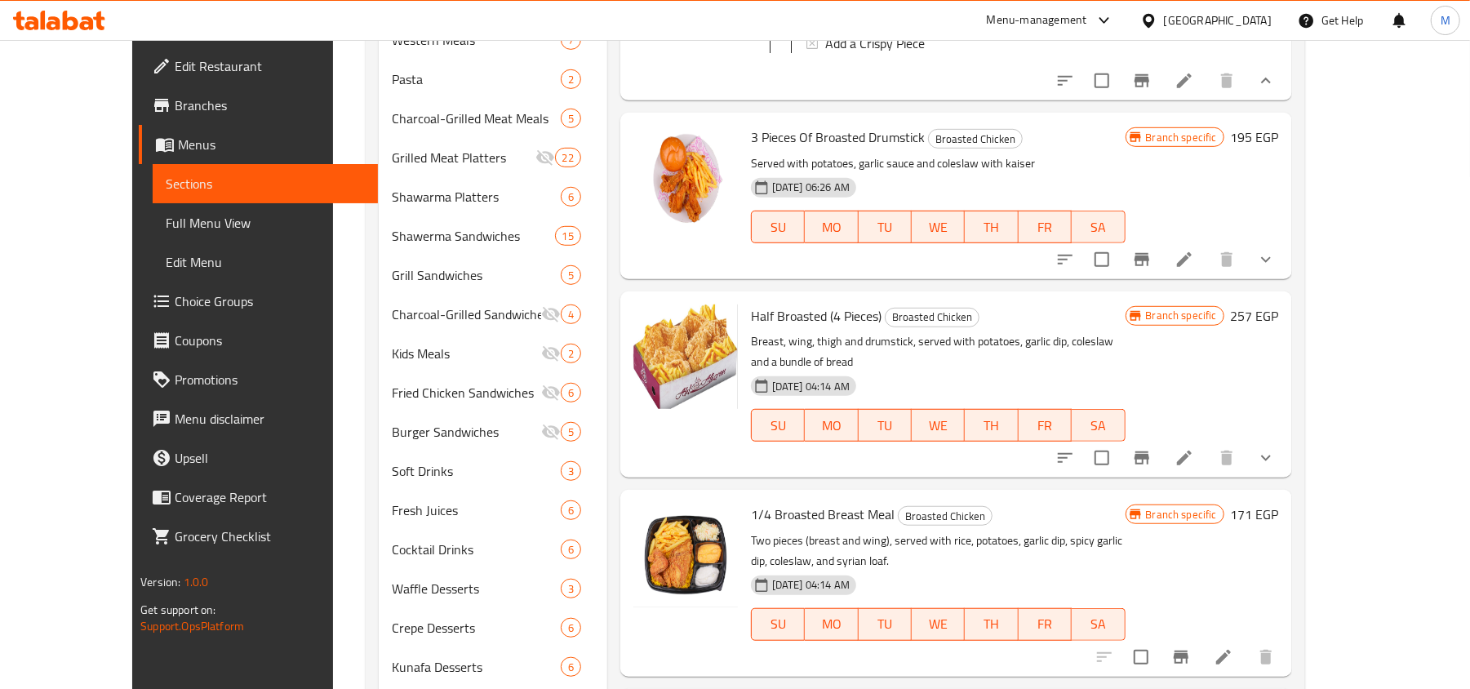
click at [1207, 274] on li at bounding box center [1184, 259] width 46 height 29
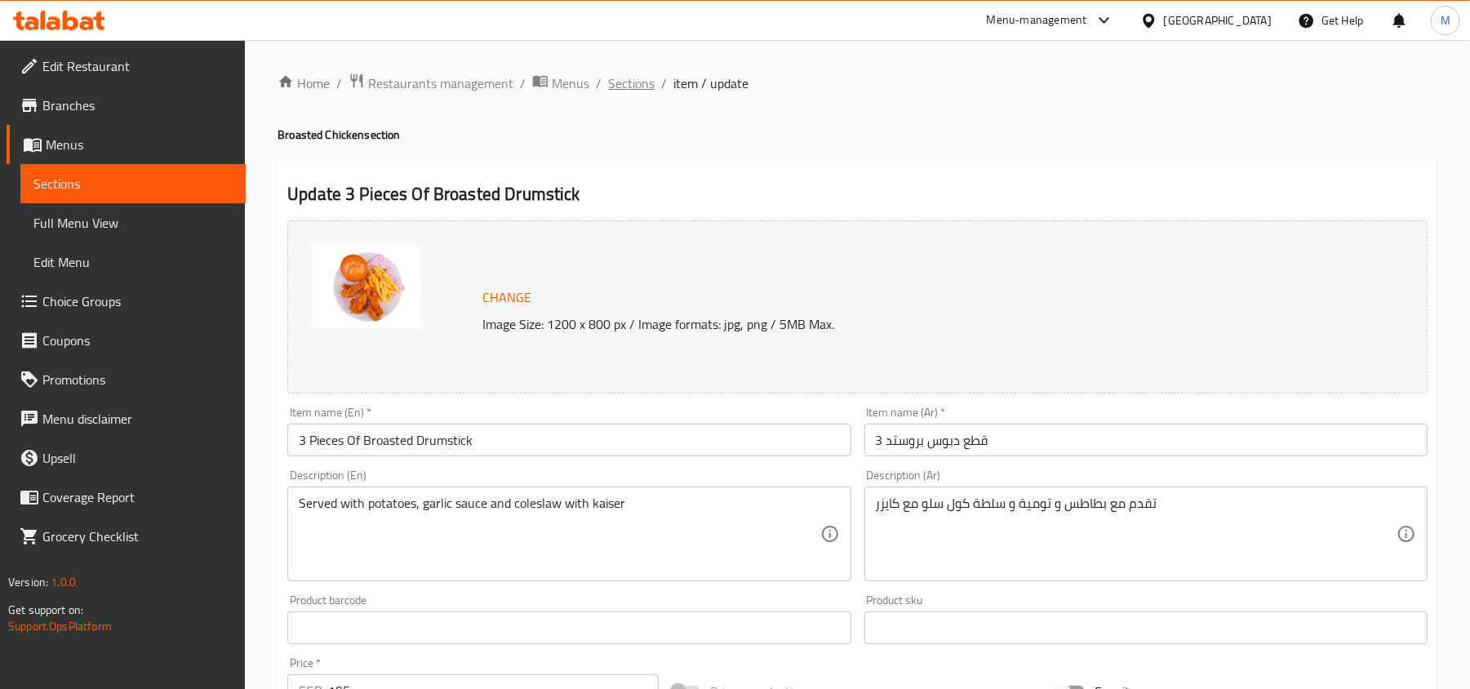
click at [637, 90] on span "Sections" at bounding box center [631, 83] width 47 height 20
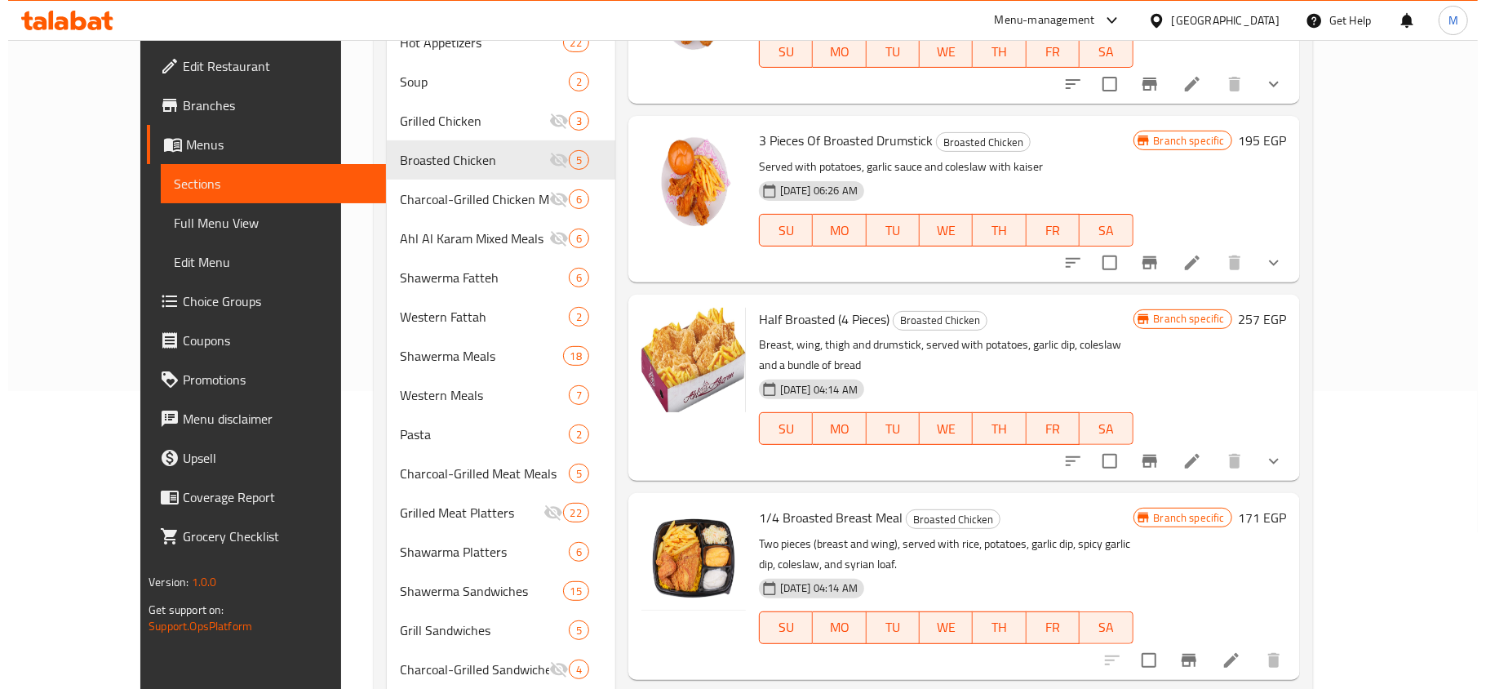
scroll to position [326, 0]
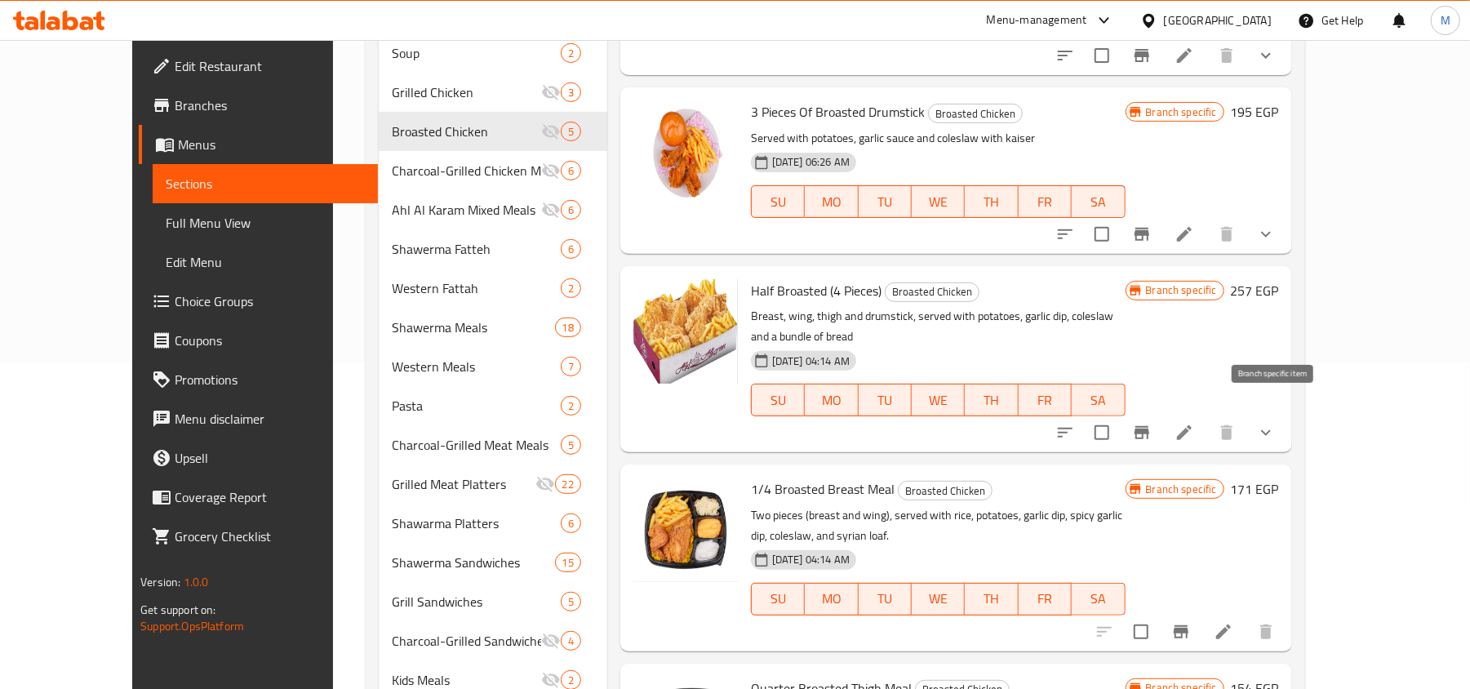
click at [1149, 426] on icon "Branch-specific-item" at bounding box center [1141, 432] width 15 height 13
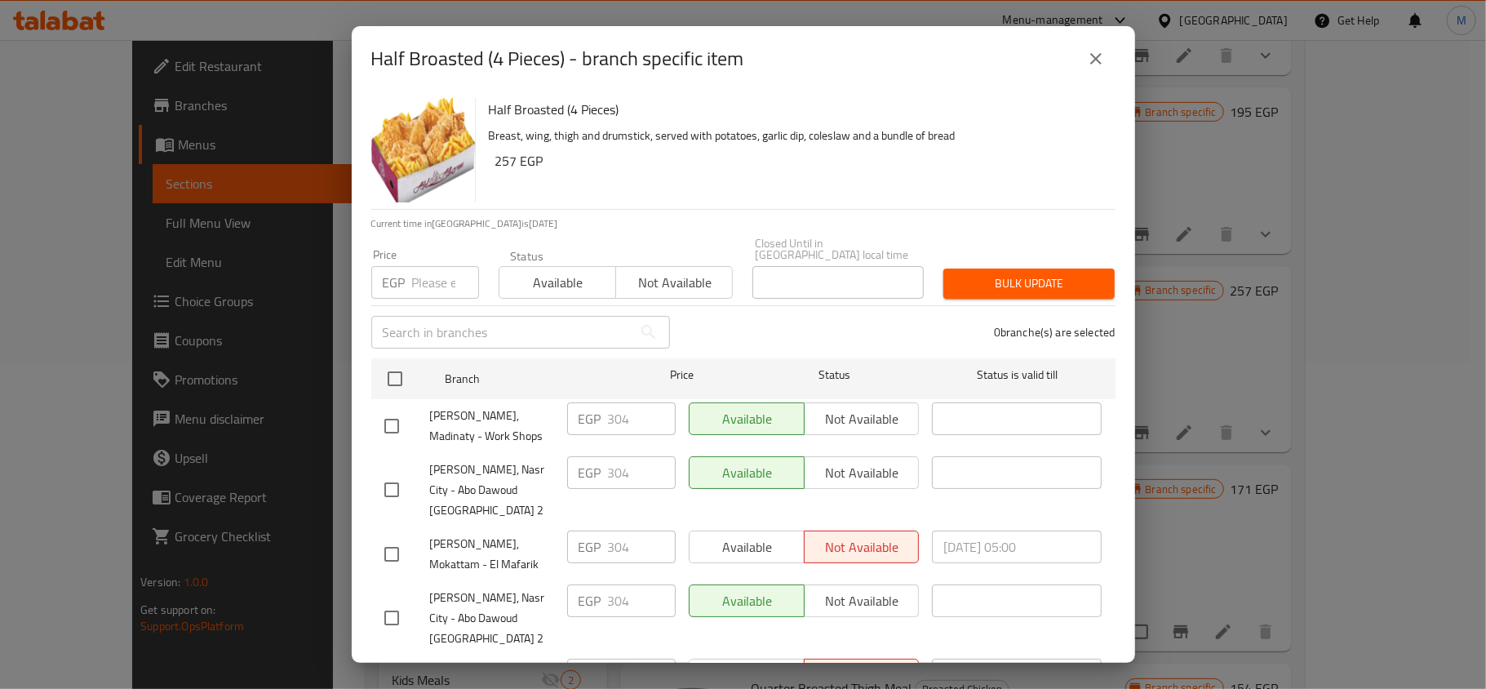
scroll to position [91, 0]
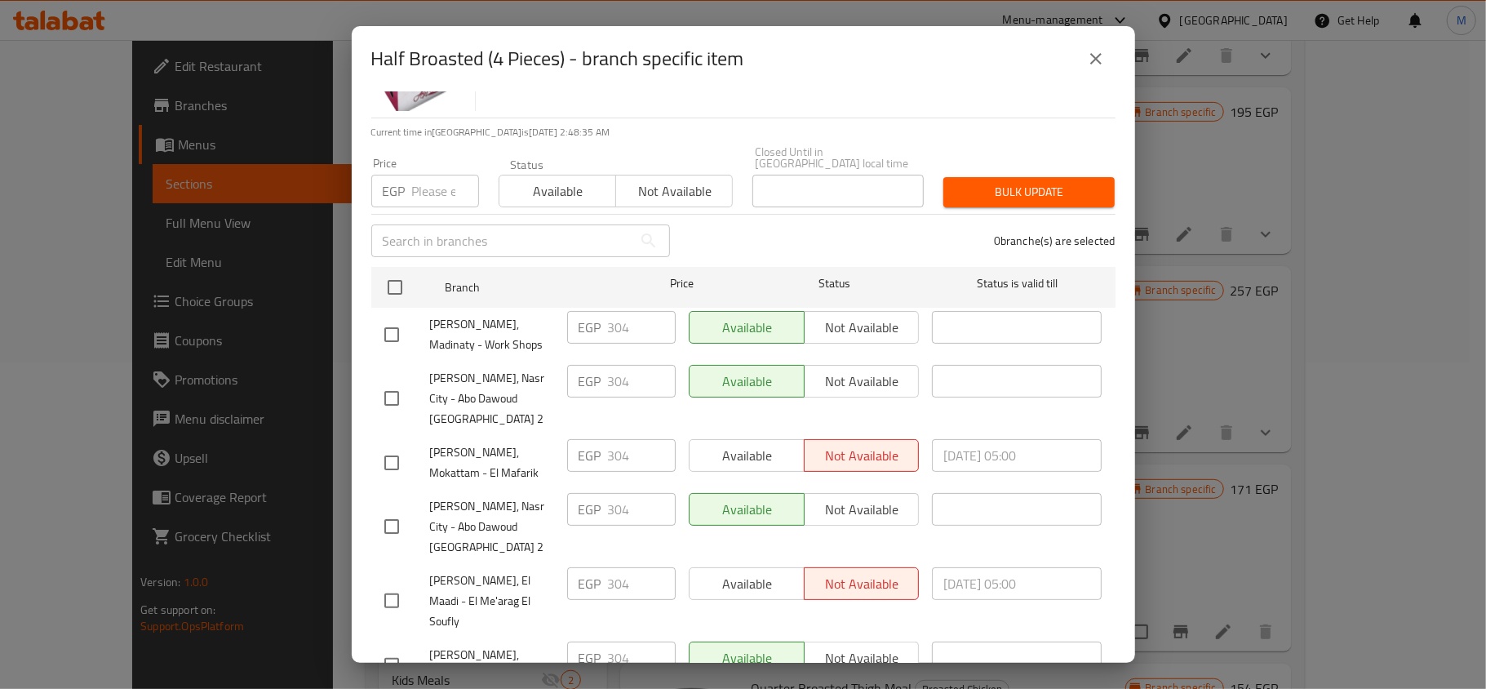
click at [1093, 64] on icon "close" at bounding box center [1096, 59] width 20 height 20
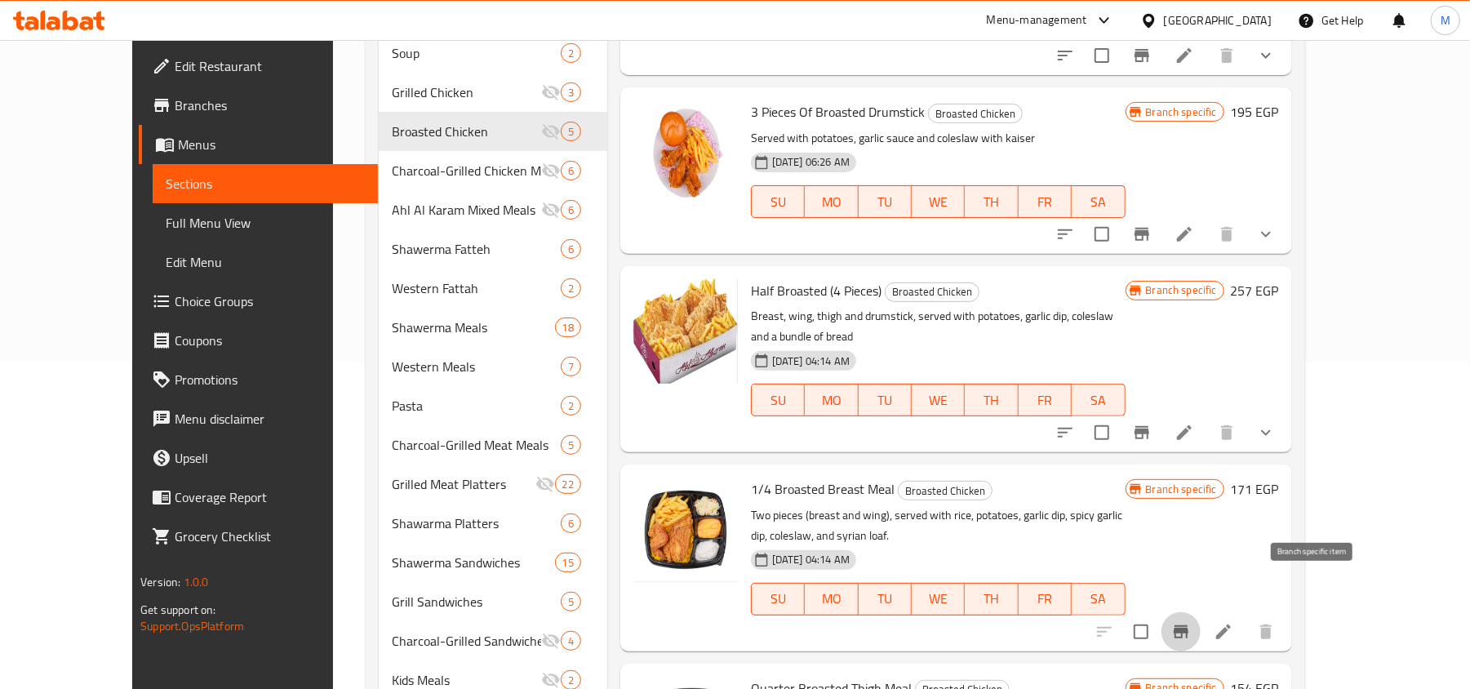
click at [1190, 622] on icon "Branch-specific-item" at bounding box center [1181, 632] width 20 height 20
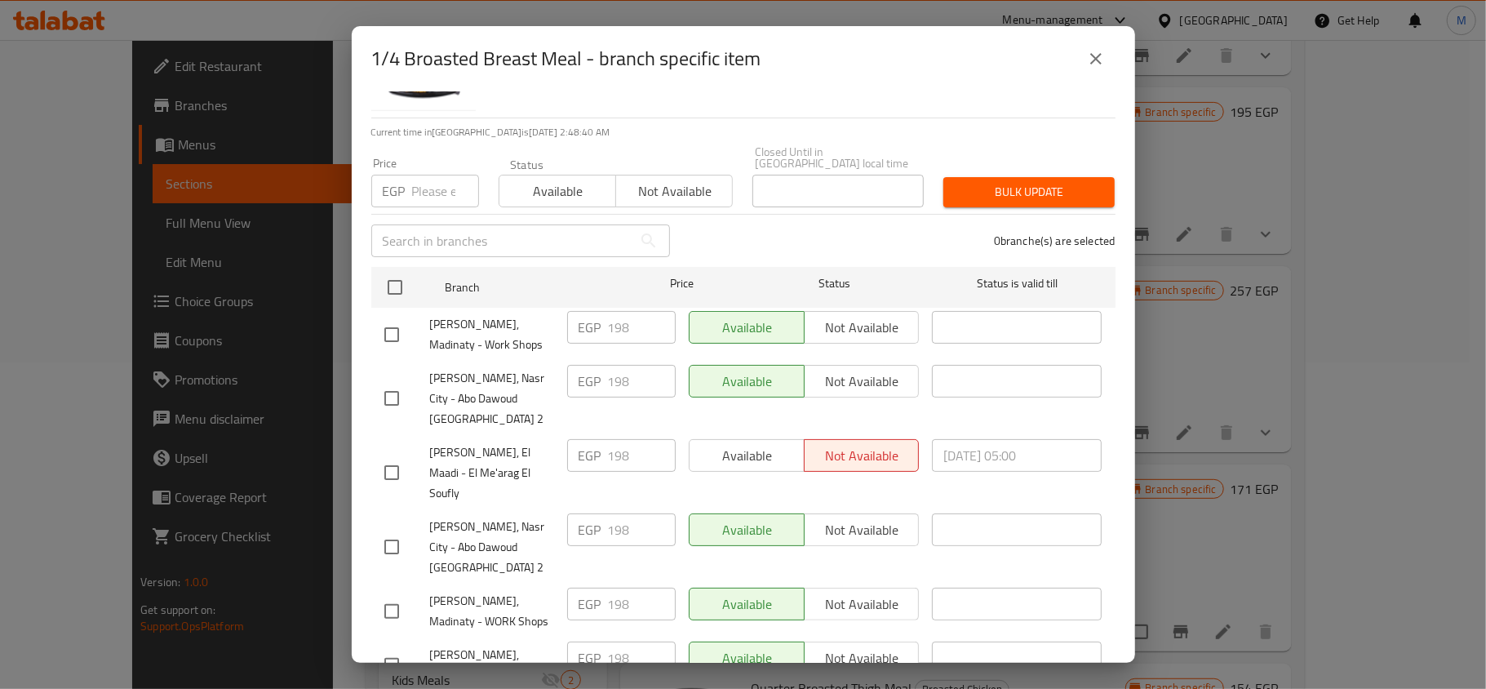
click at [1098, 49] on icon "close" at bounding box center [1096, 59] width 20 height 20
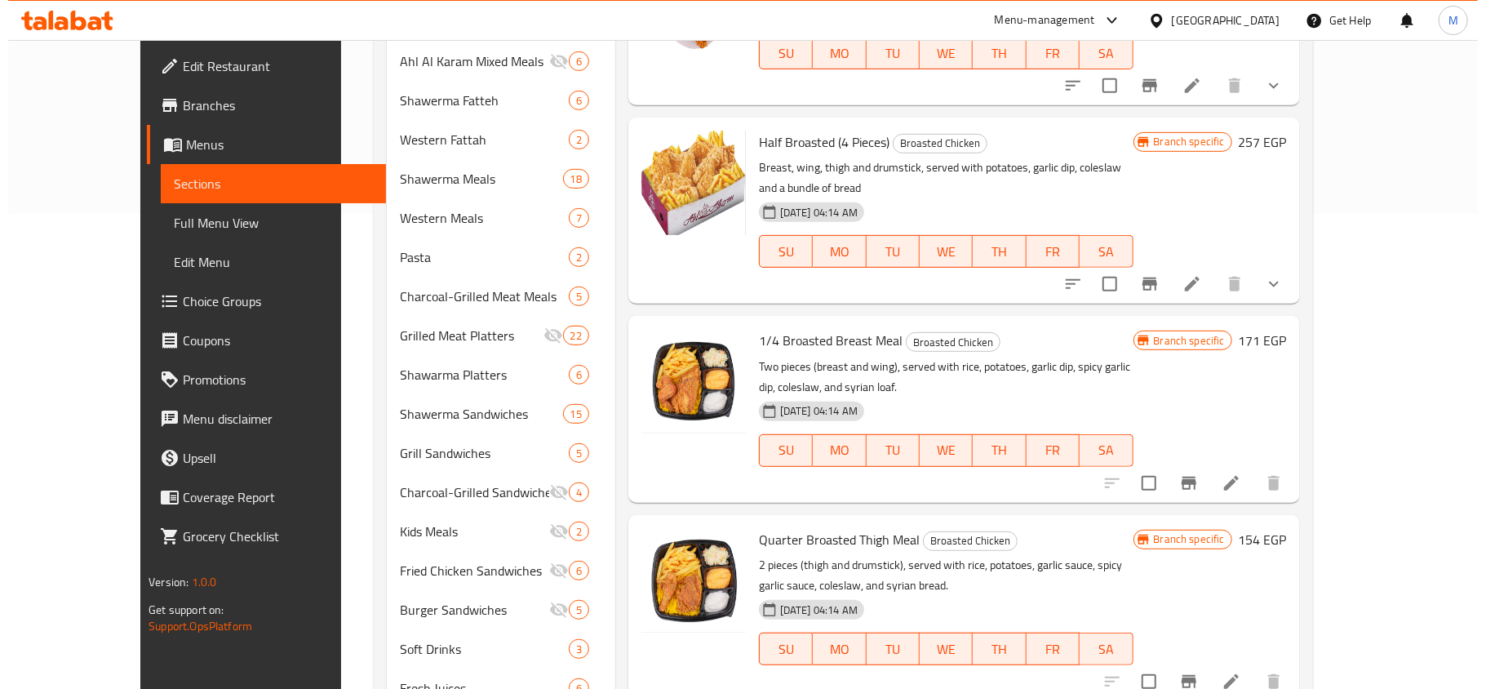
scroll to position [543, 0]
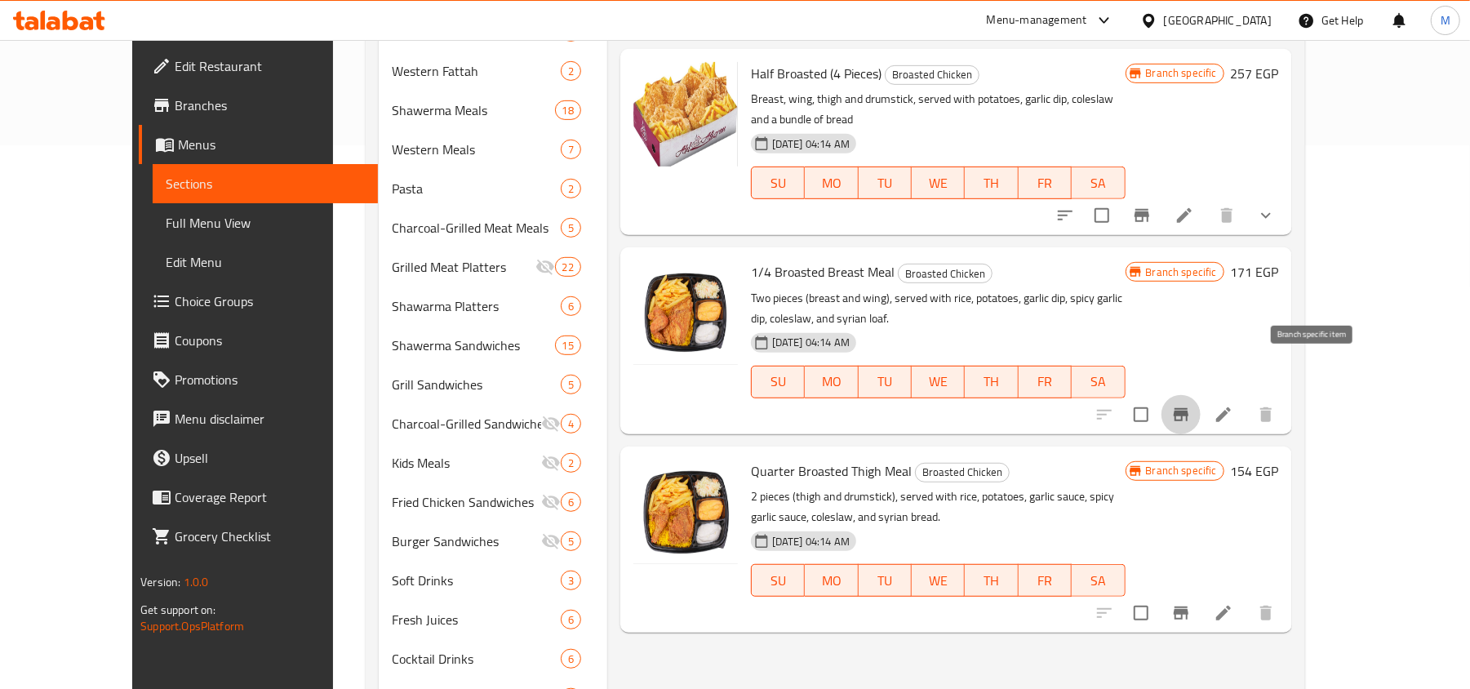
click at [1188, 408] on icon "Branch-specific-item" at bounding box center [1180, 414] width 15 height 13
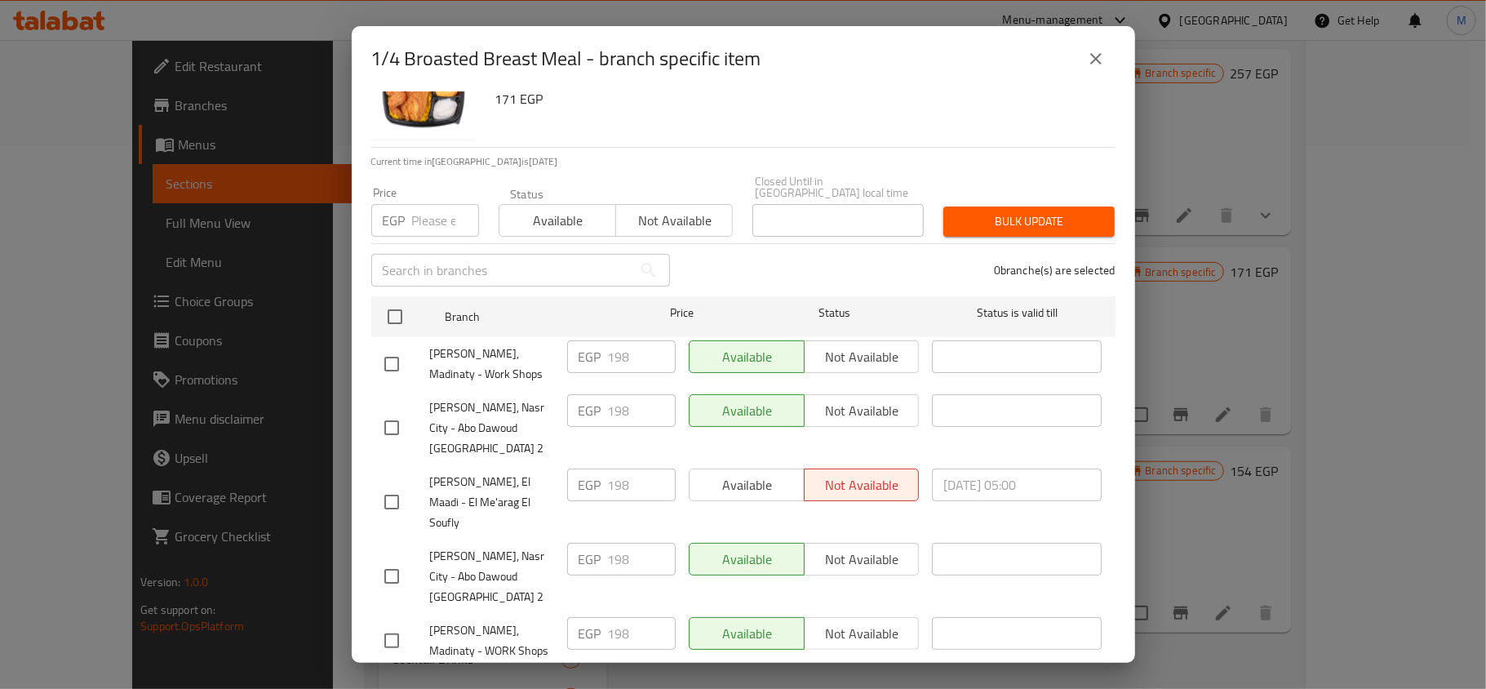
scroll to position [91, 0]
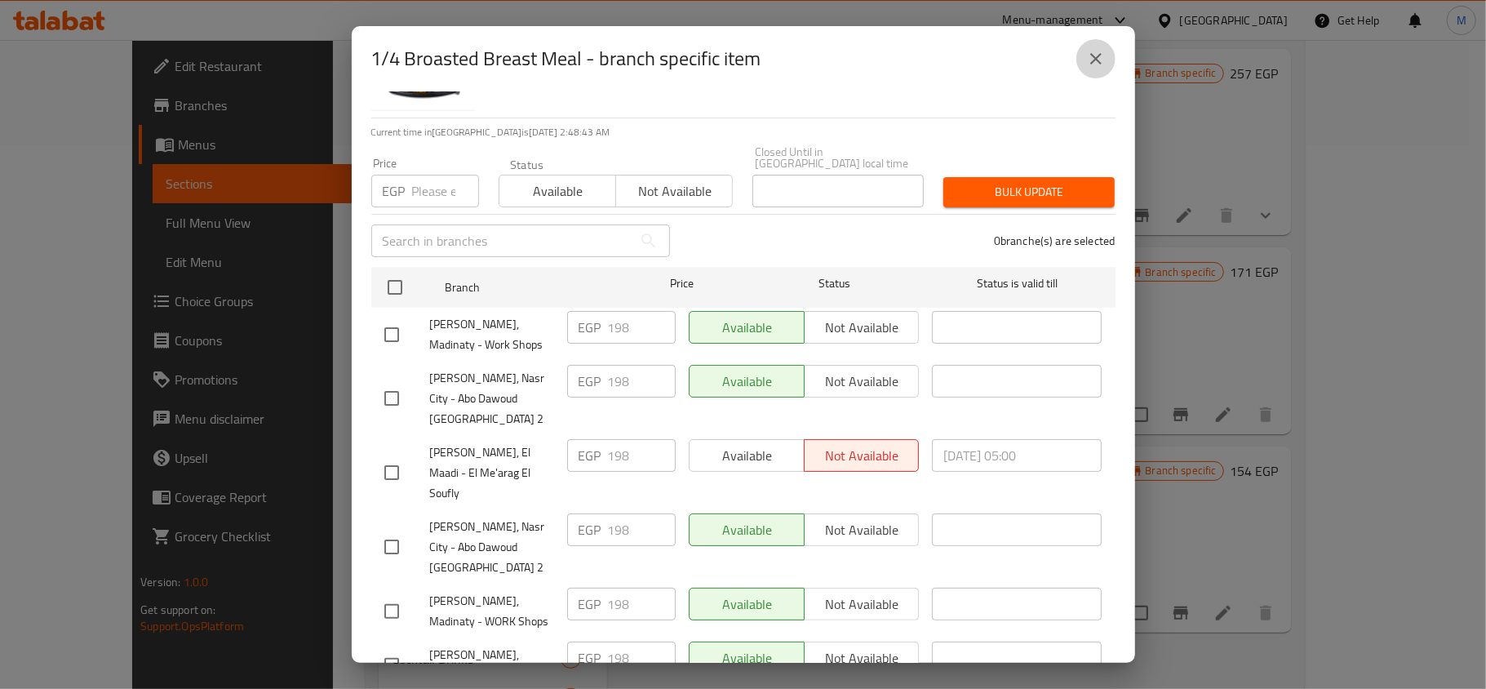
click at [1101, 66] on icon "close" at bounding box center [1096, 59] width 20 height 20
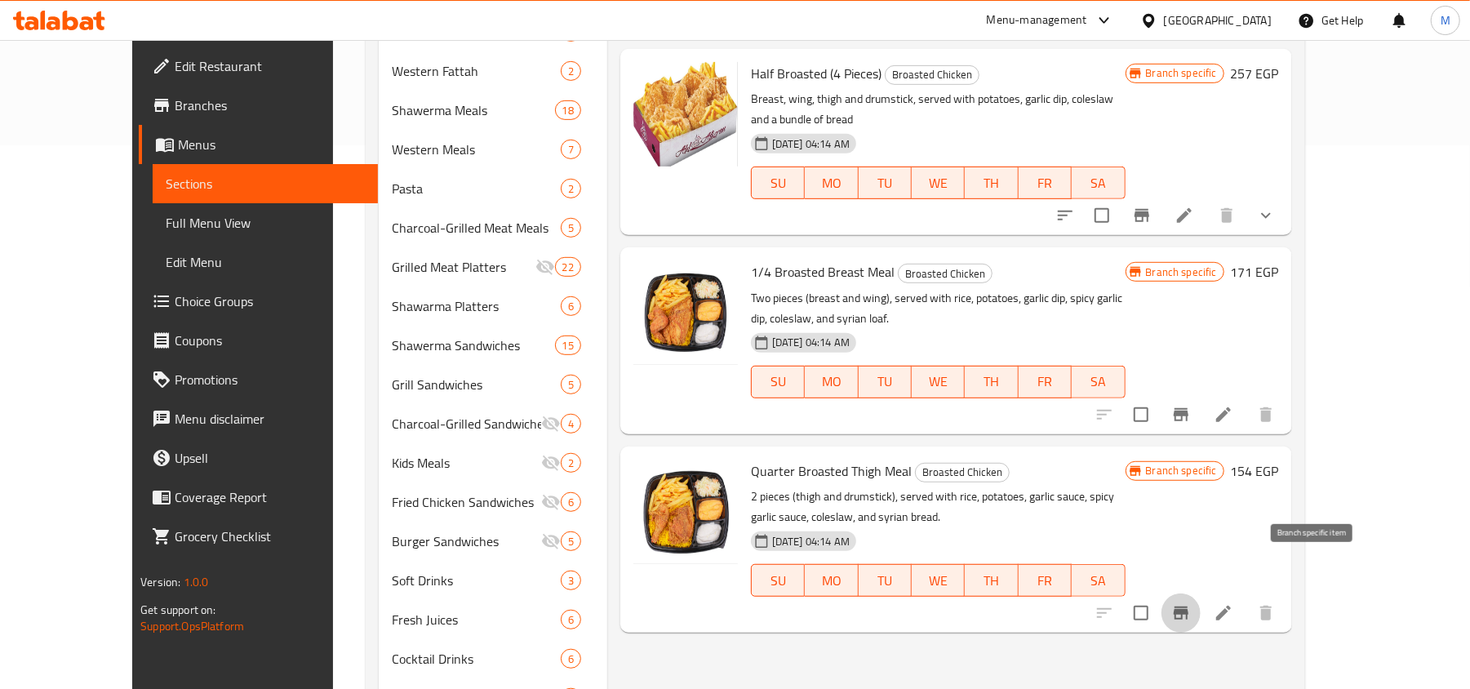
click at [1190, 603] on icon "Branch-specific-item" at bounding box center [1181, 613] width 20 height 20
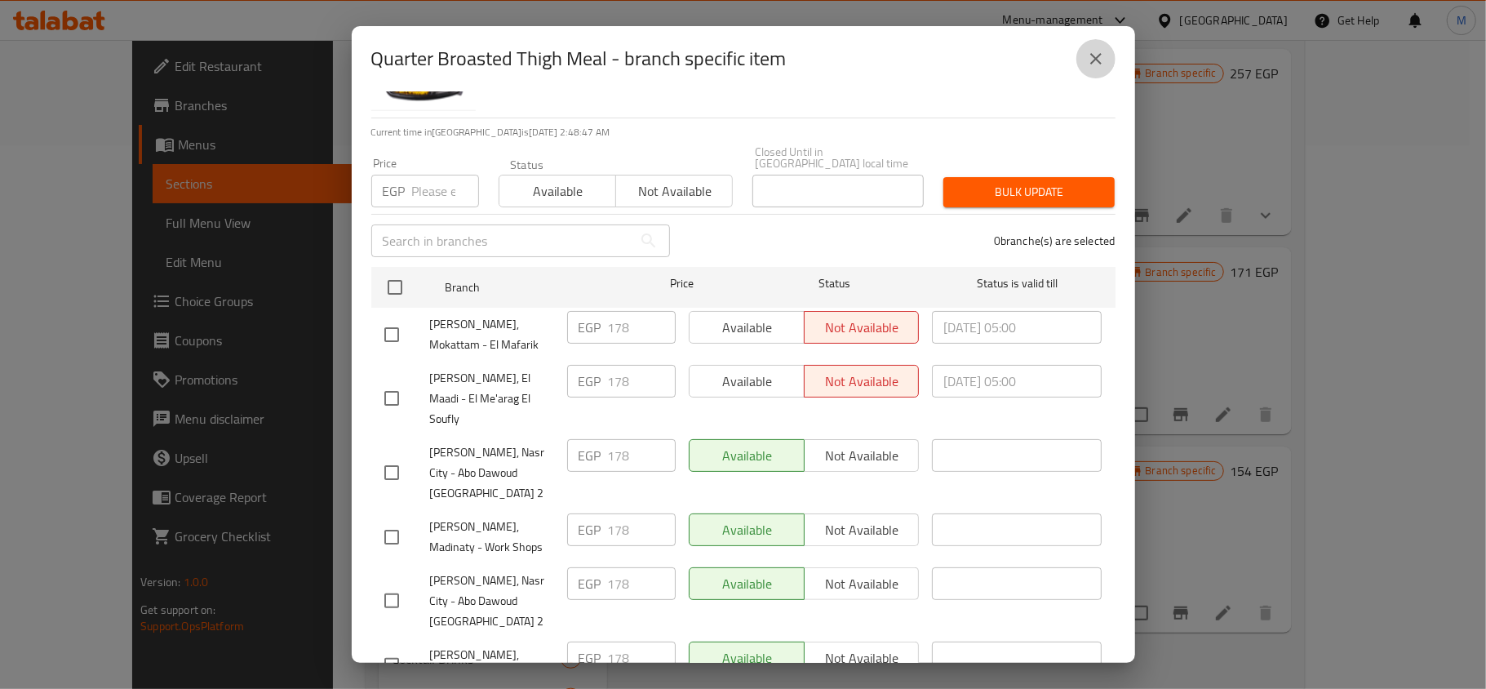
click at [1097, 63] on icon "close" at bounding box center [1096, 59] width 20 height 20
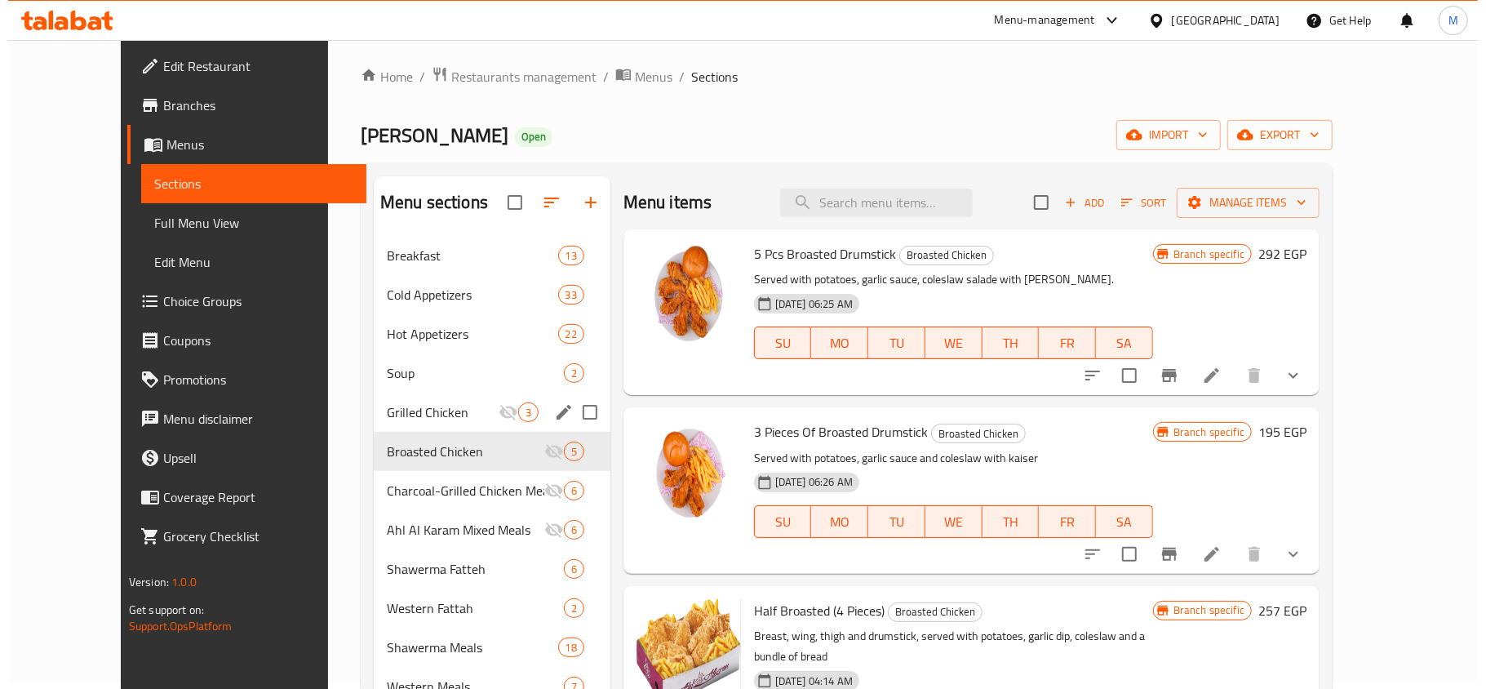
scroll to position [0, 0]
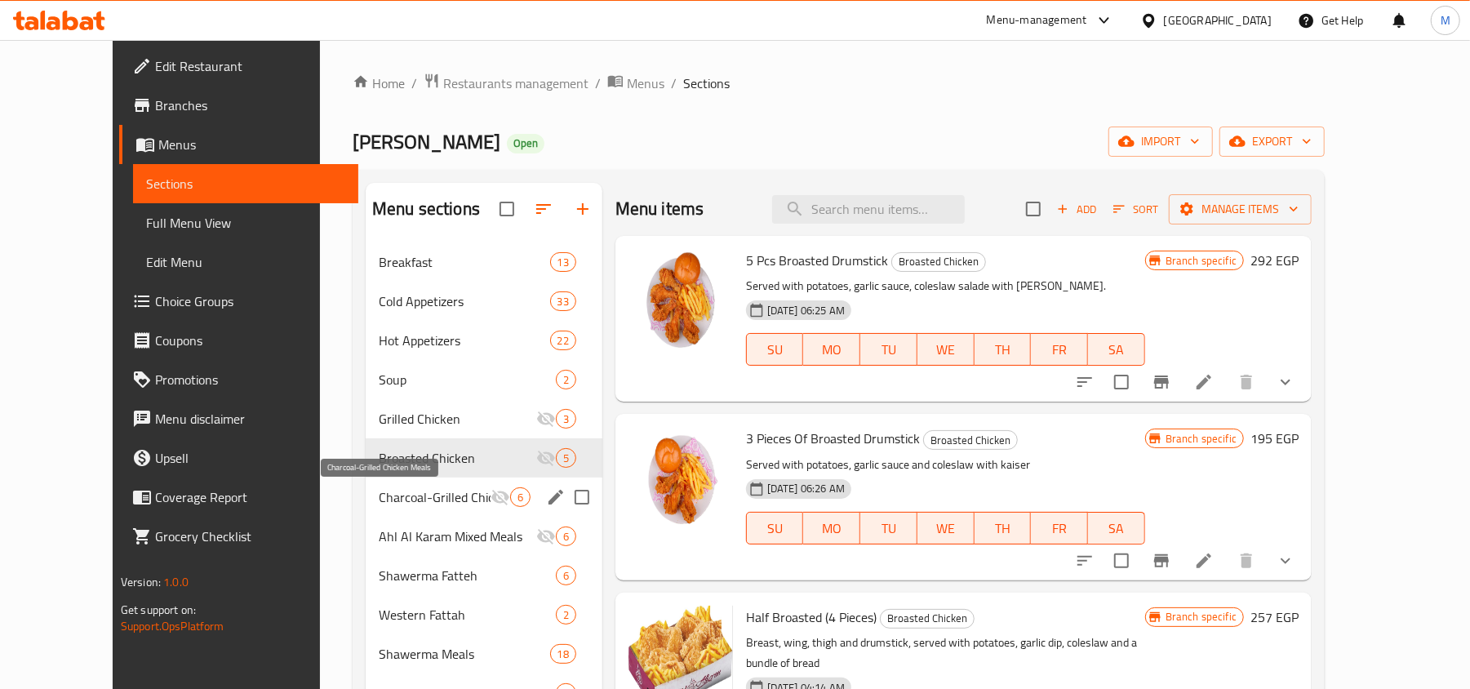
click at [383, 494] on span "Charcoal-Grilled Chicken Meals" at bounding box center [435, 497] width 112 height 20
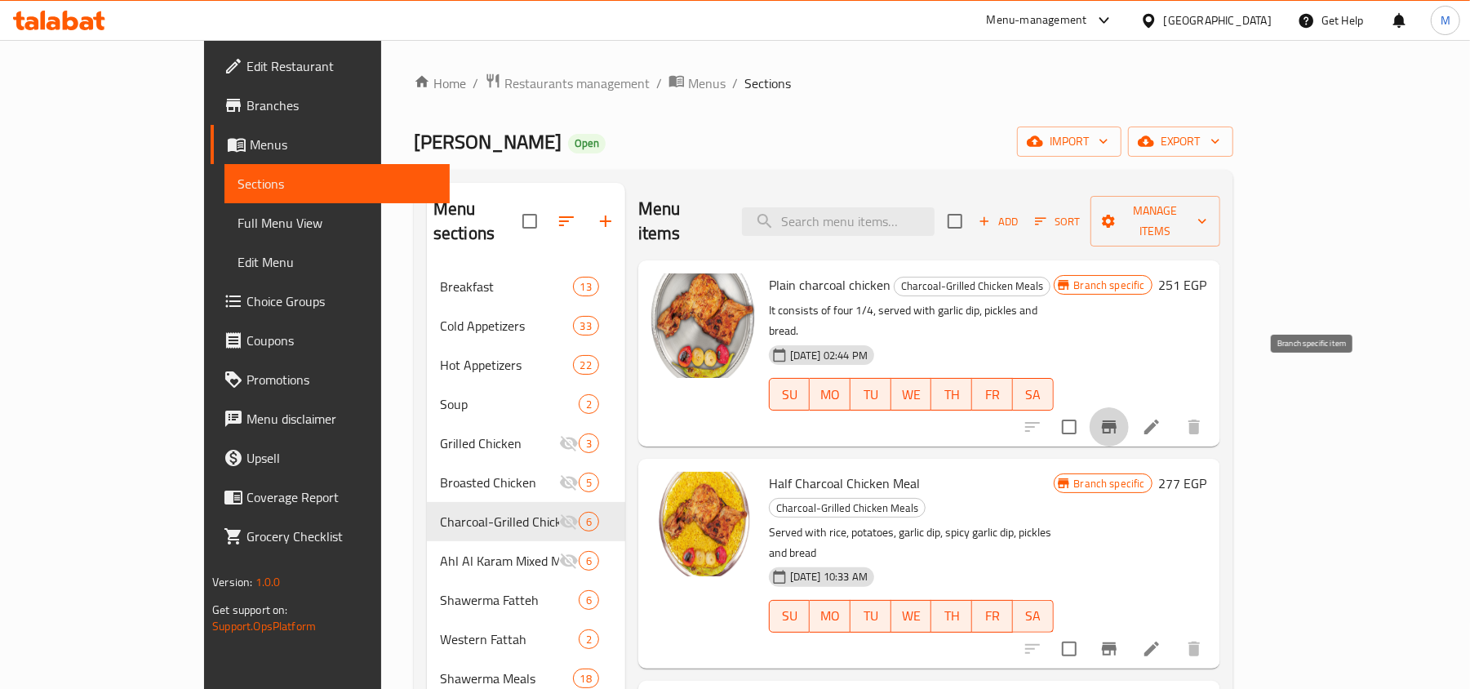
click at [1128, 407] on button "Branch-specific-item" at bounding box center [1108, 426] width 39 height 39
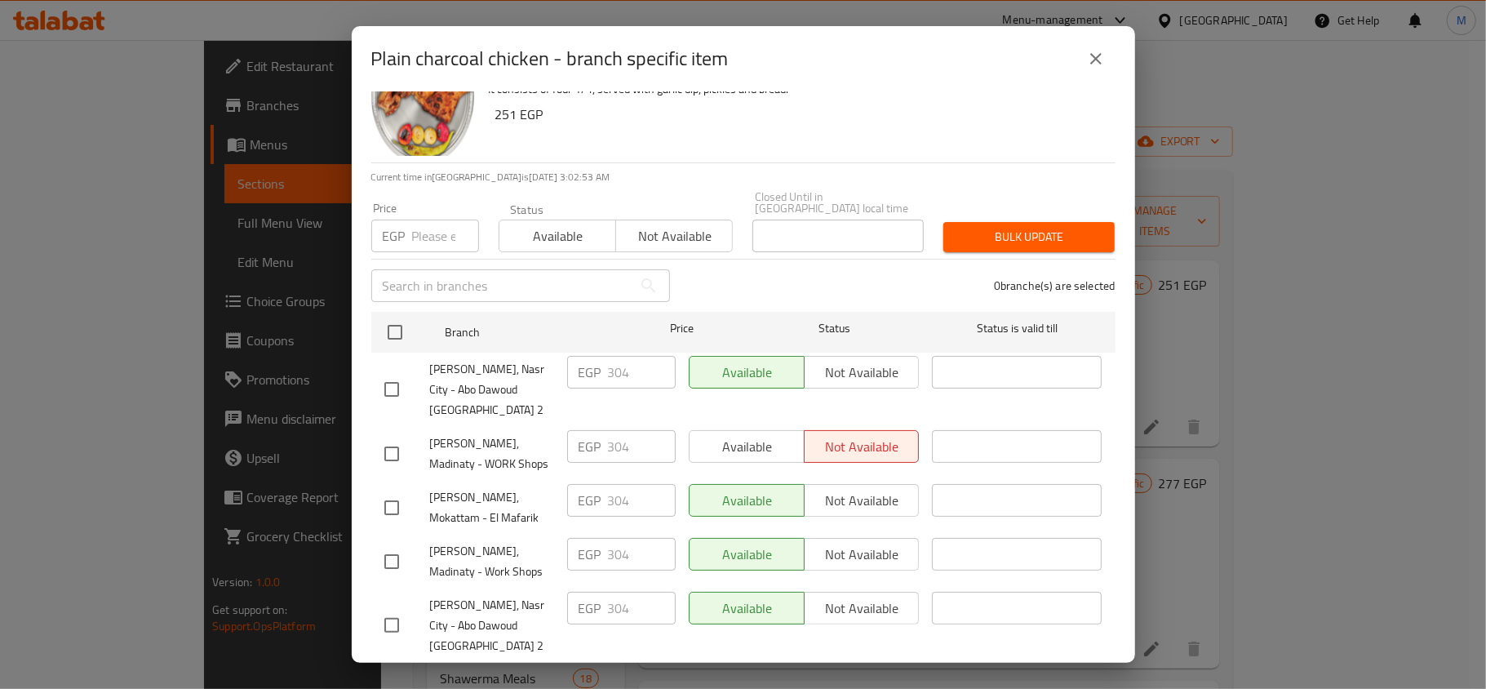
scroll to position [91, 0]
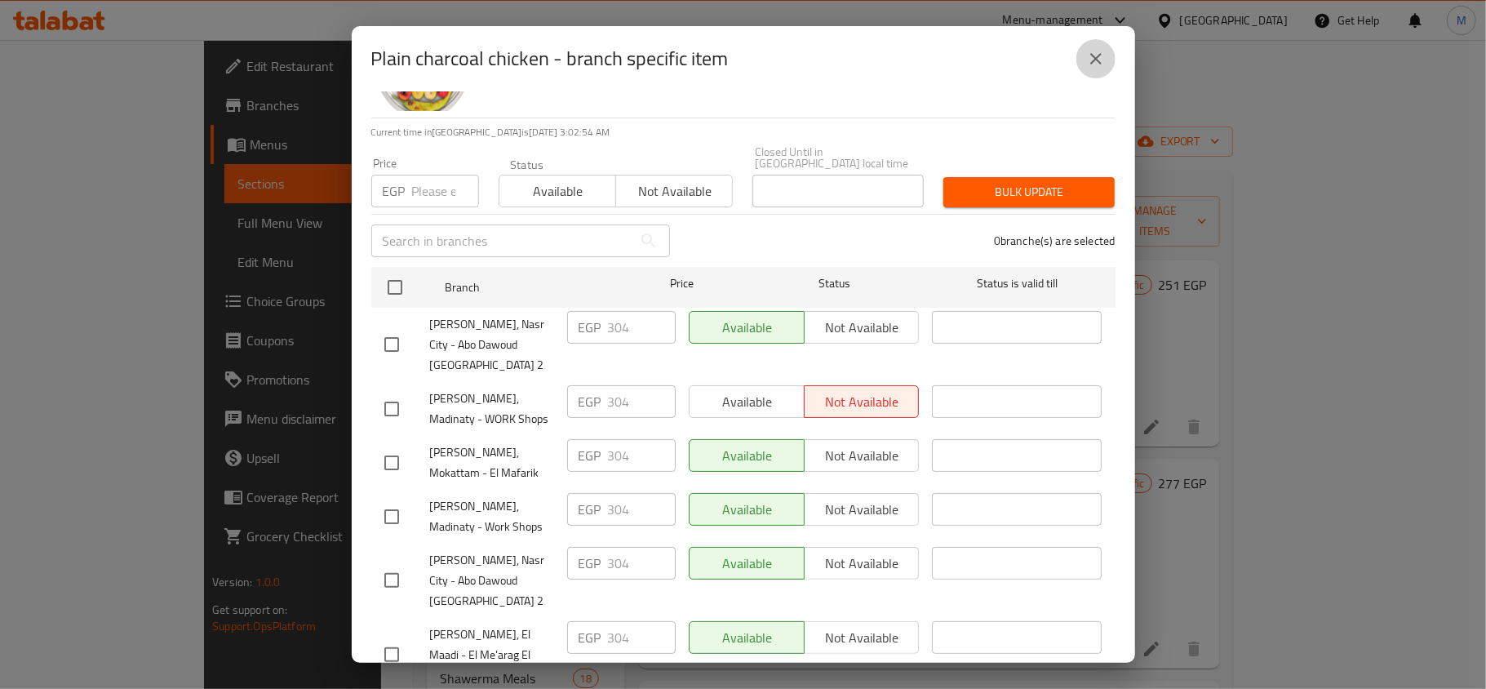
click at [1106, 54] on button "close" at bounding box center [1095, 58] width 39 height 39
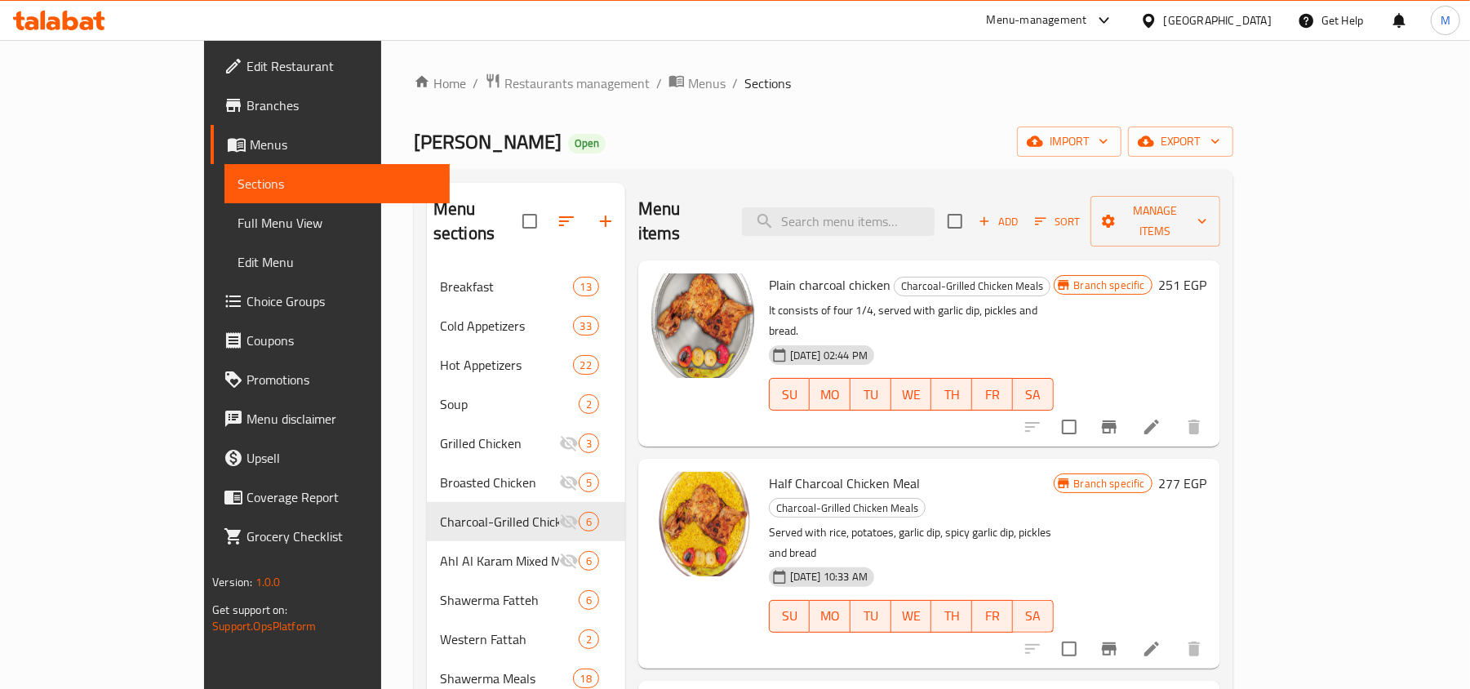
click at [1119, 639] on icon "Branch-specific-item" at bounding box center [1109, 649] width 20 height 20
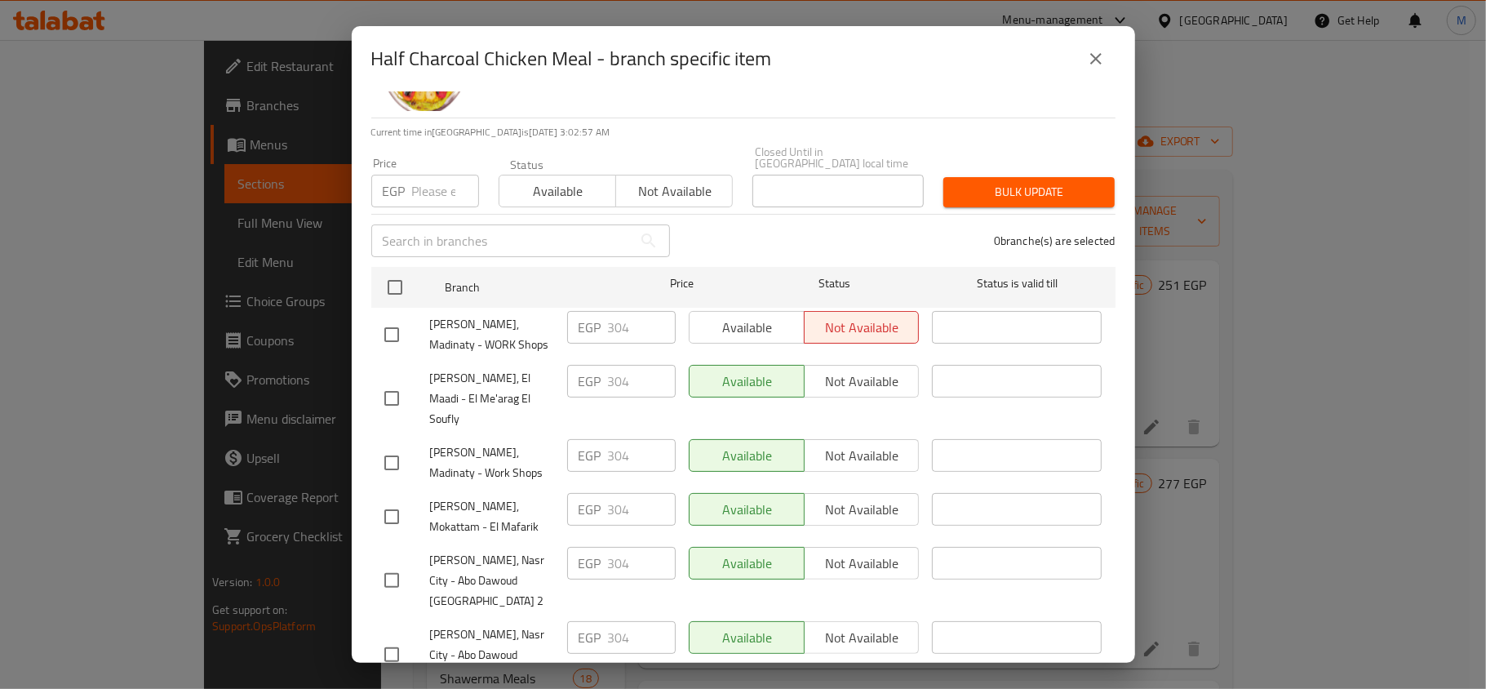
click at [1102, 69] on button "close" at bounding box center [1095, 58] width 39 height 39
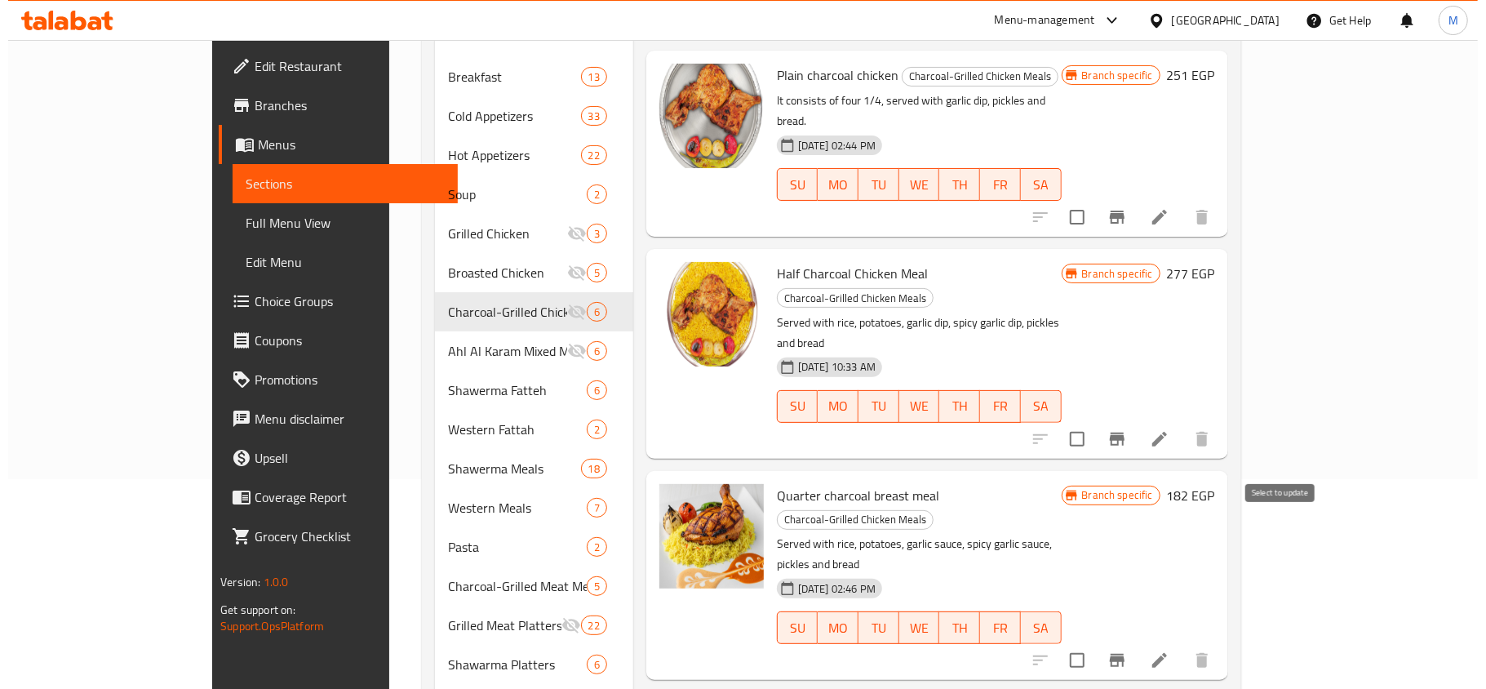
scroll to position [217, 0]
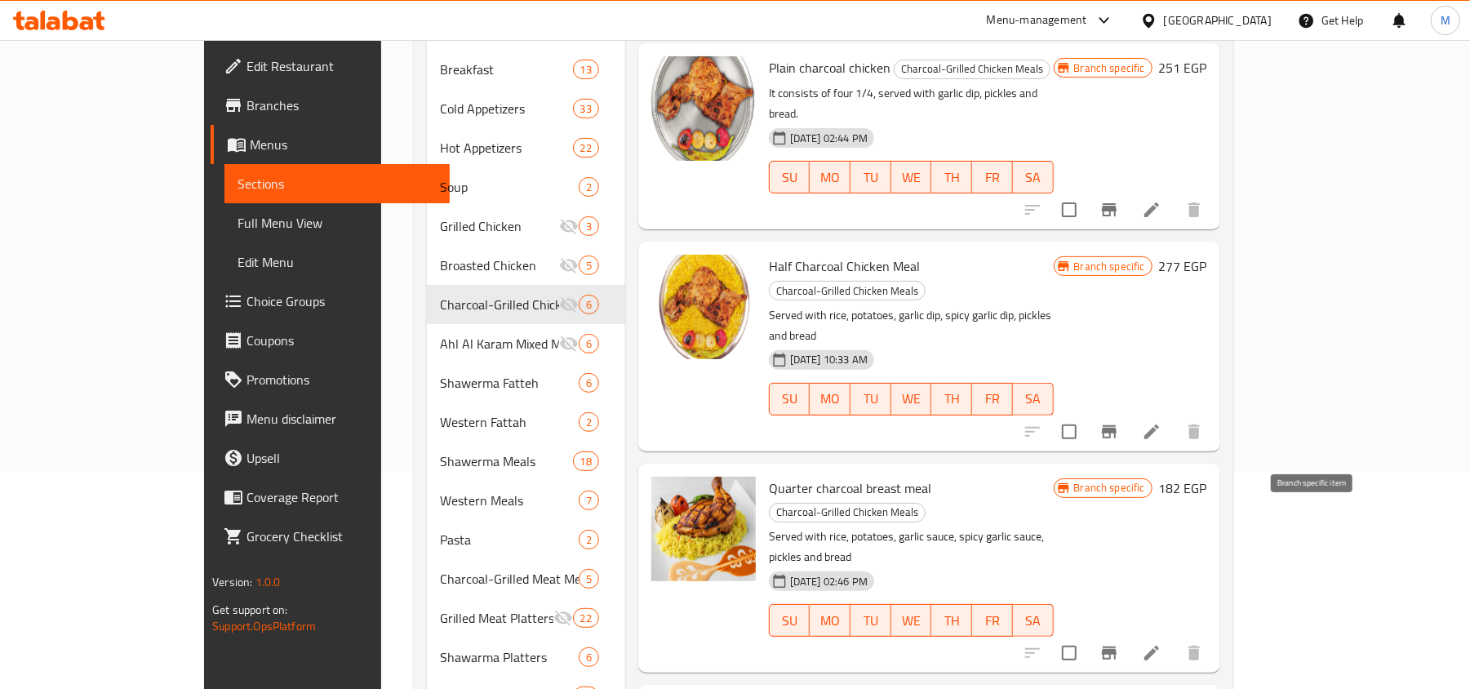
click at [1128, 633] on button "Branch-specific-item" at bounding box center [1108, 652] width 39 height 39
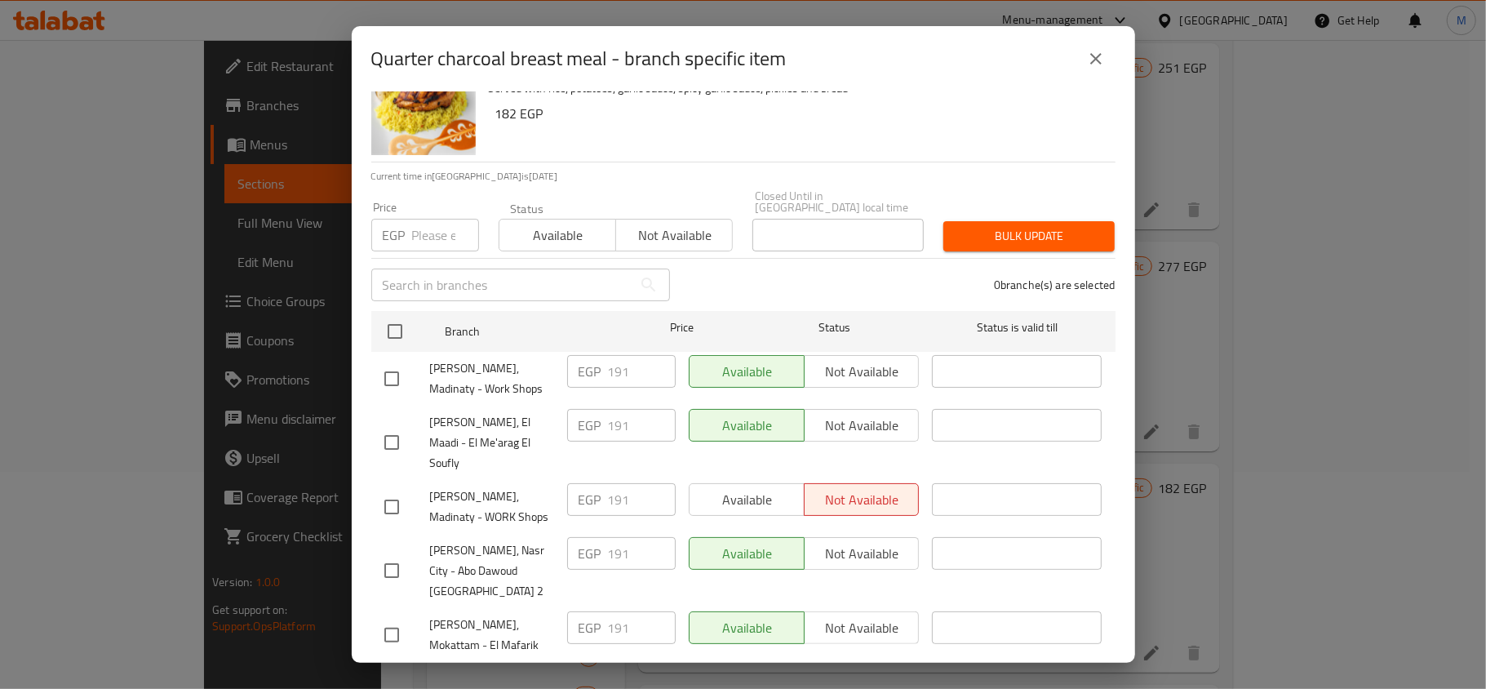
scroll to position [91, 0]
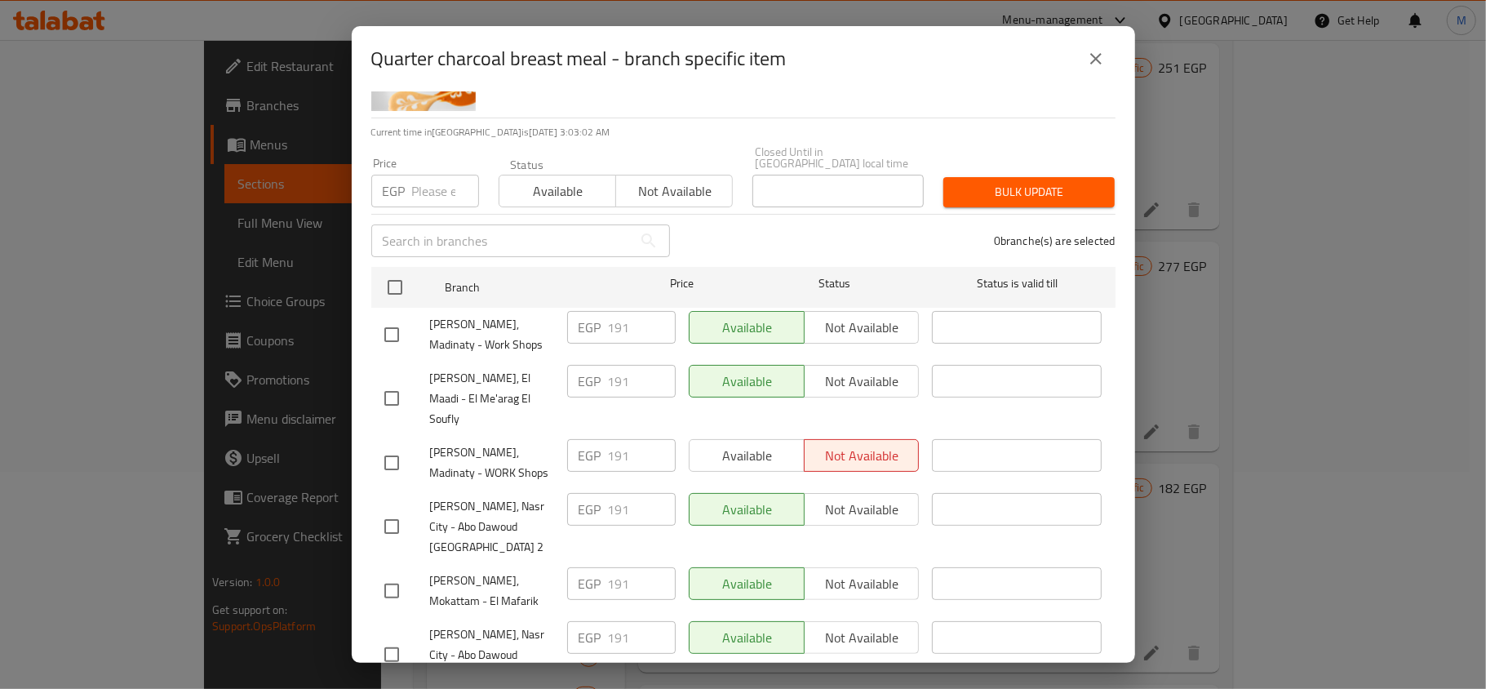
click at [1093, 54] on icon "close" at bounding box center [1096, 59] width 20 height 20
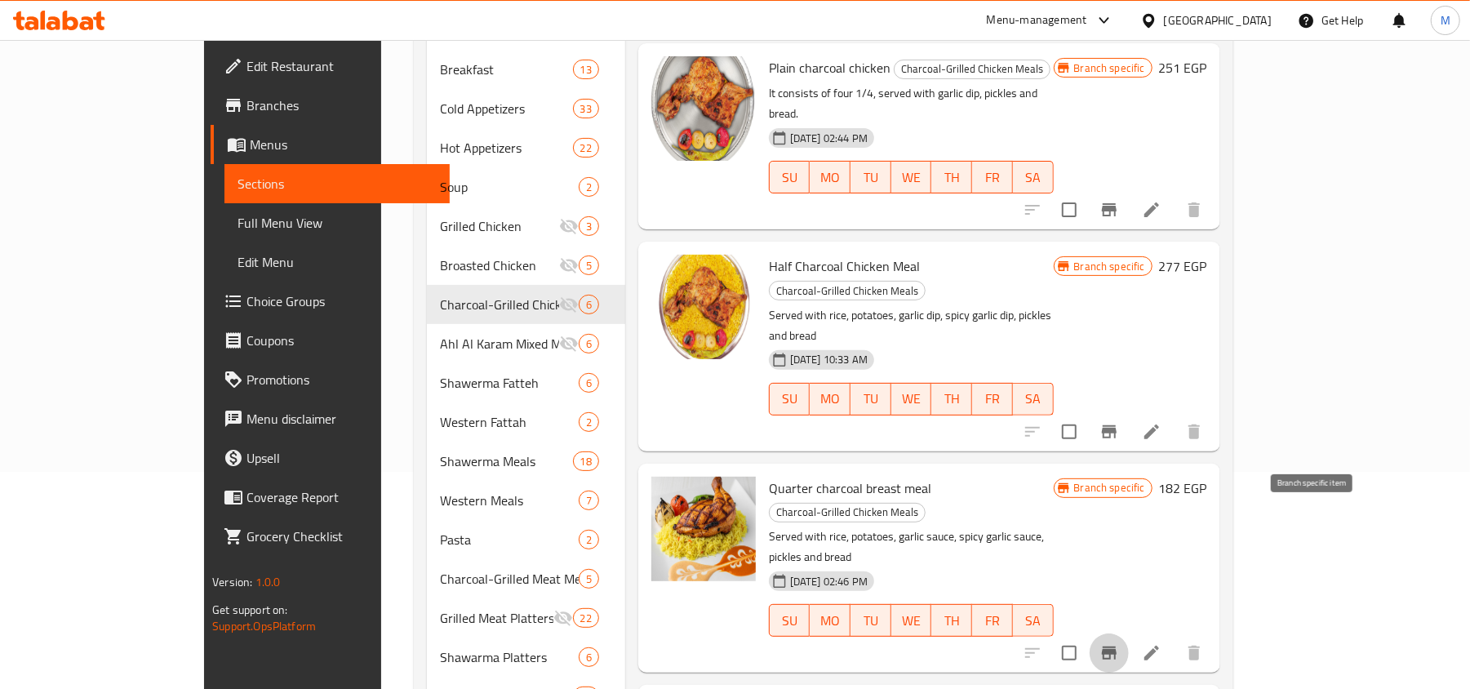
click at [1116, 646] on icon "Branch-specific-item" at bounding box center [1109, 652] width 15 height 13
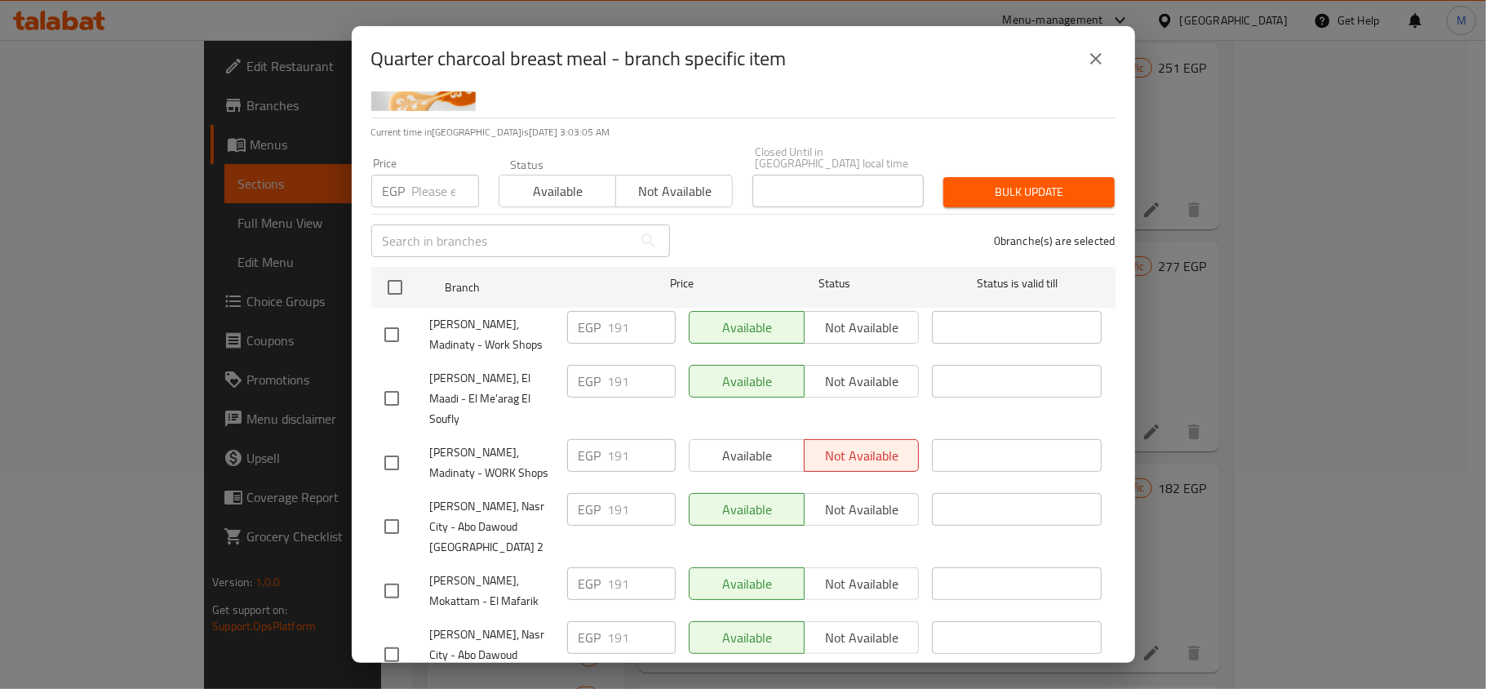
click at [1088, 60] on icon "close" at bounding box center [1096, 59] width 20 height 20
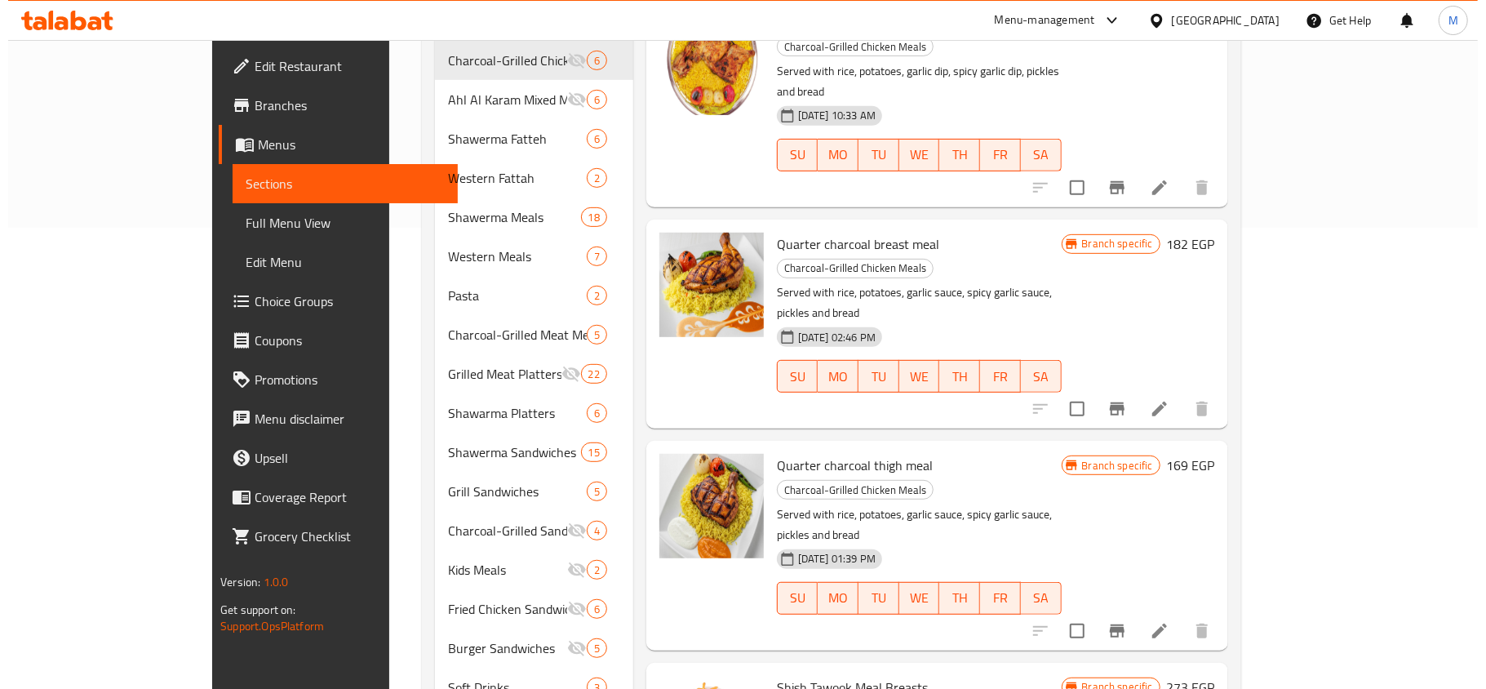
scroll to position [543, 0]
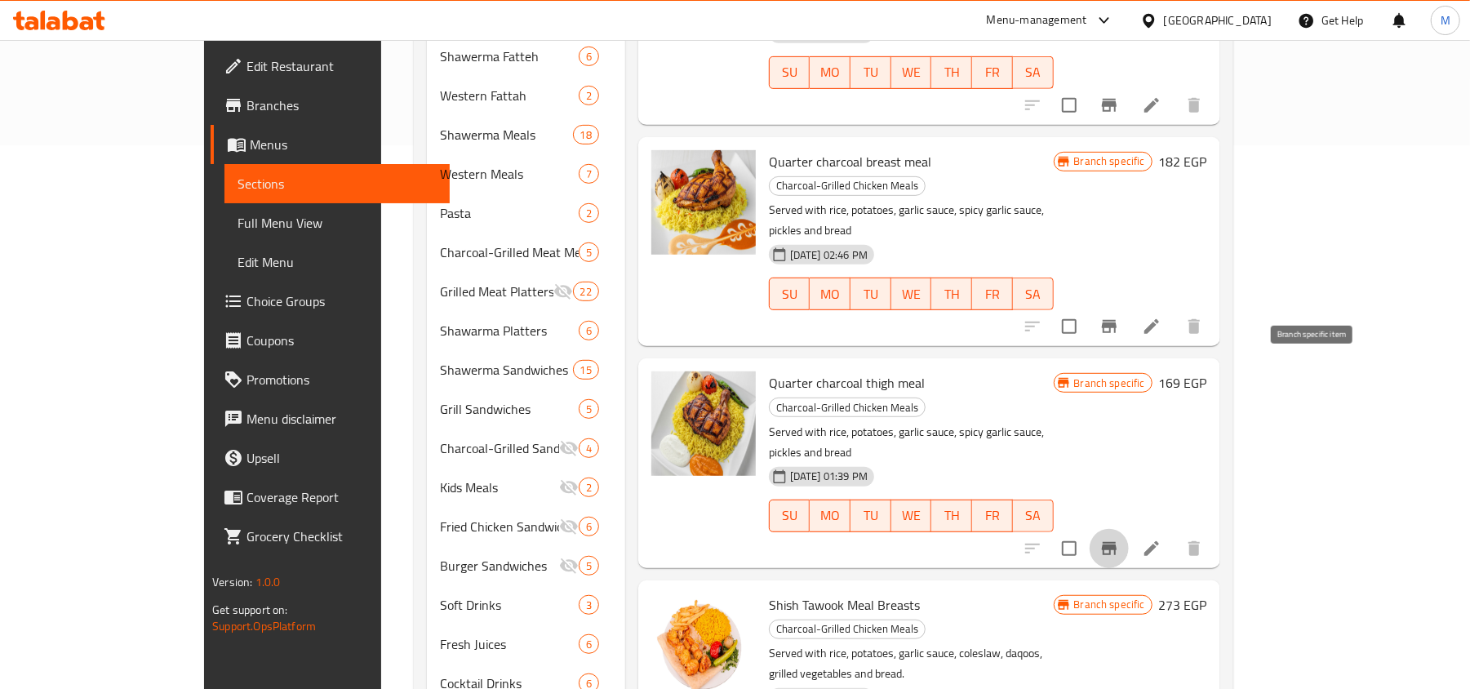
click at [1116, 542] on icon "Branch-specific-item" at bounding box center [1109, 548] width 15 height 13
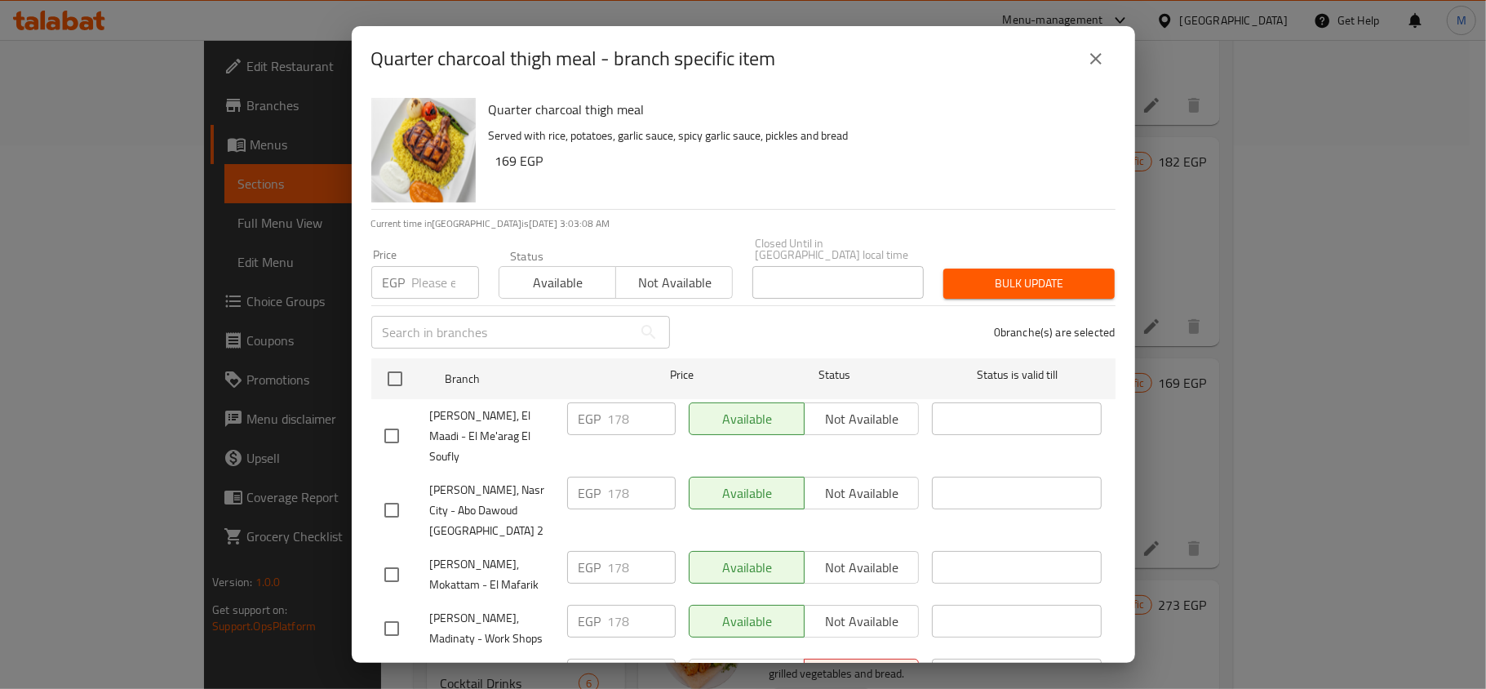
scroll to position [91, 0]
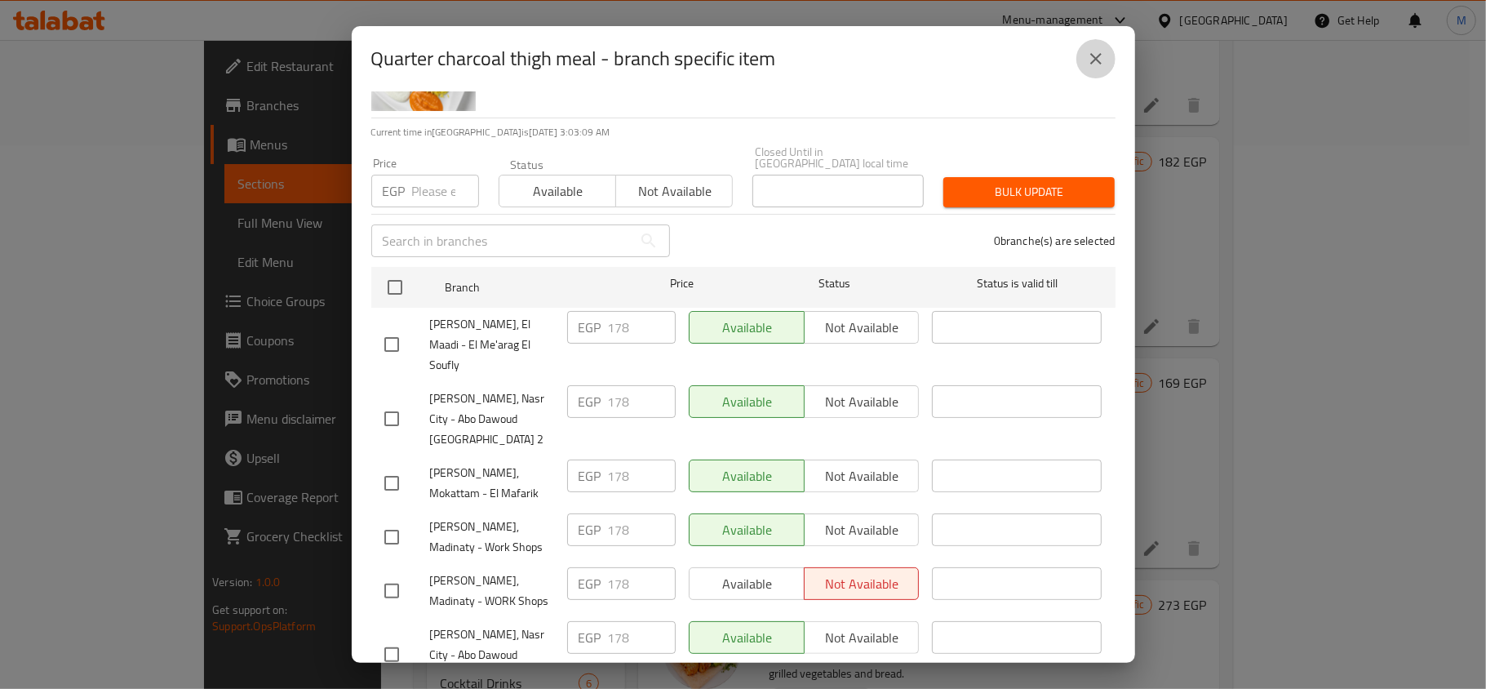
click at [1095, 54] on icon "close" at bounding box center [1096, 59] width 20 height 20
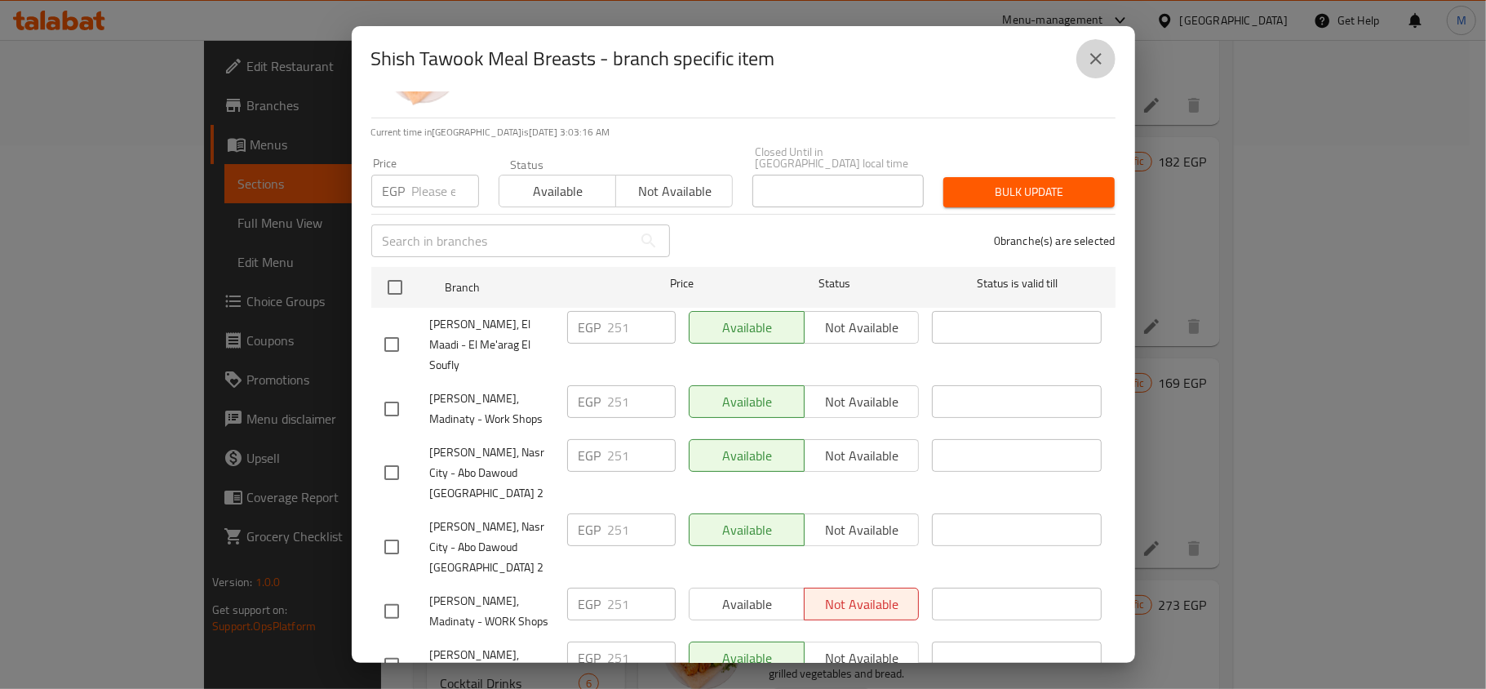
click at [1094, 72] on button "close" at bounding box center [1095, 58] width 39 height 39
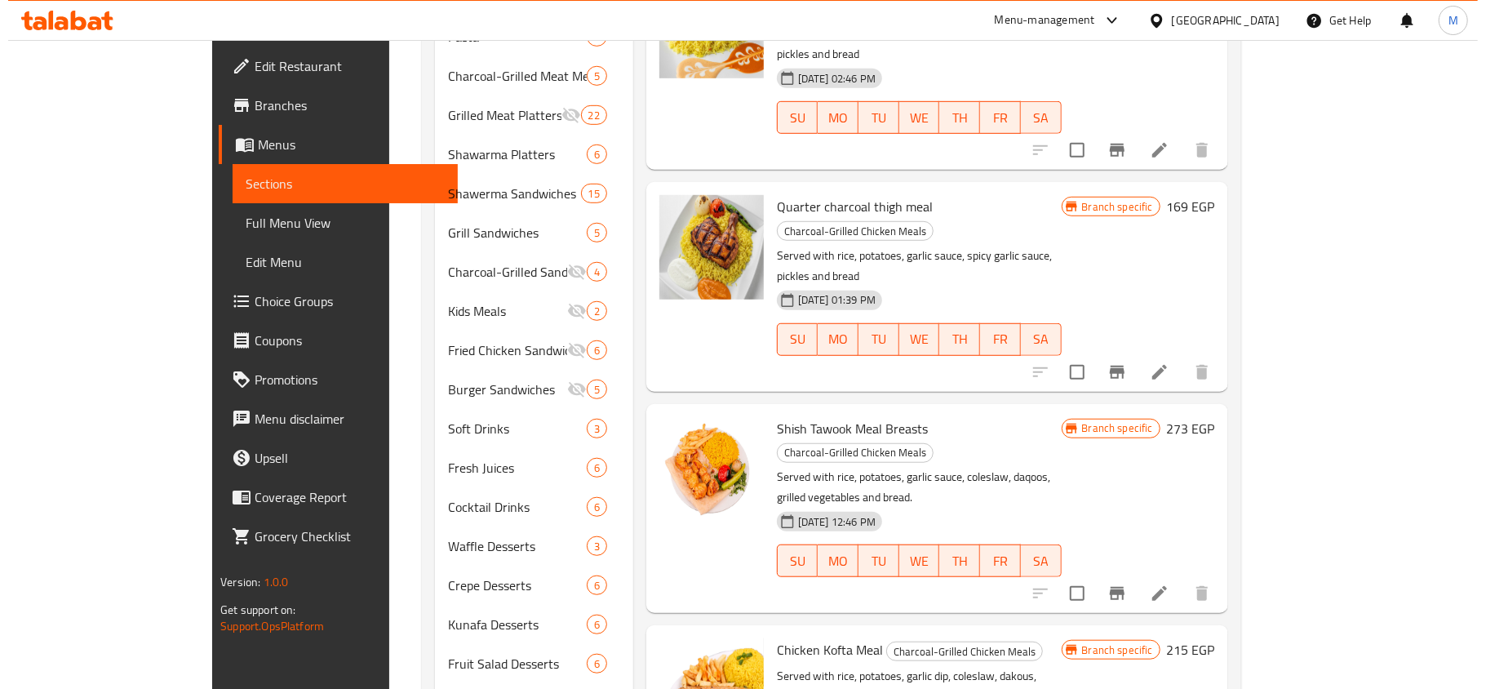
scroll to position [860, 0]
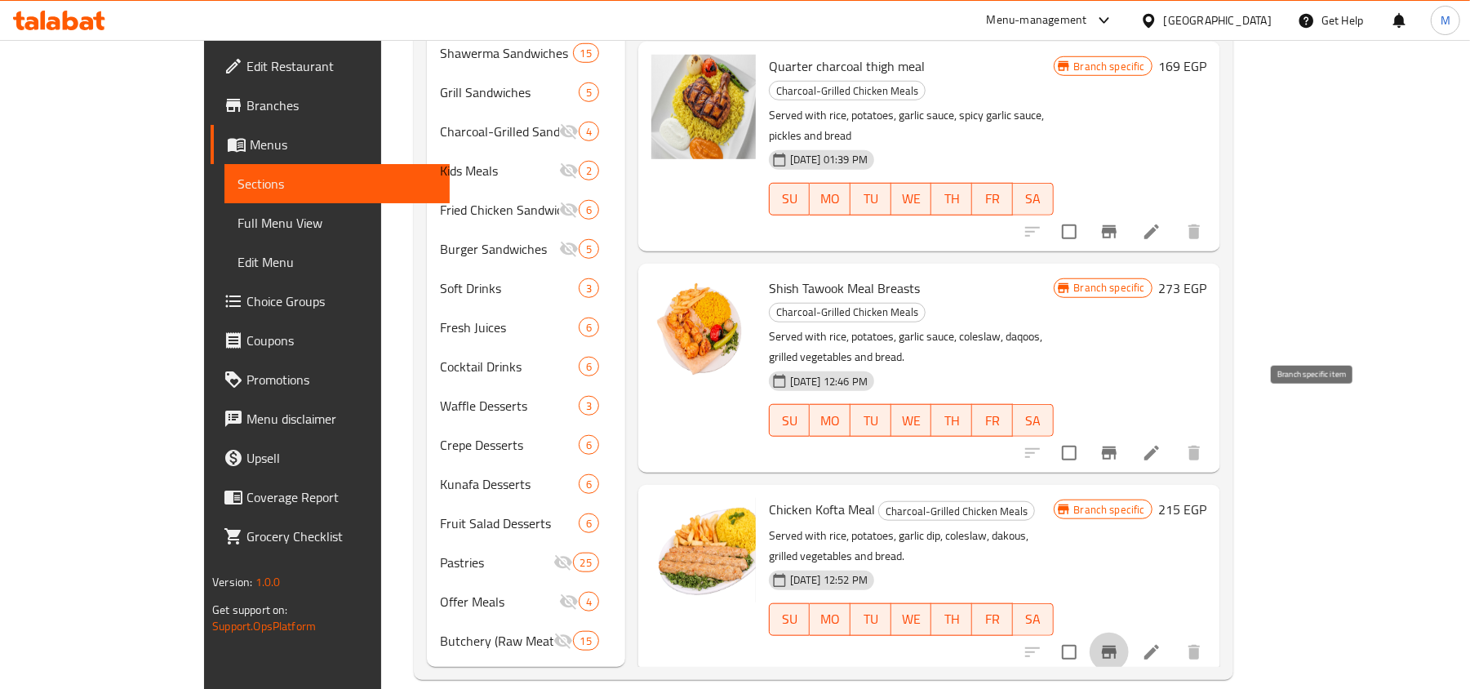
click at [1116, 645] on icon "Branch-specific-item" at bounding box center [1109, 651] width 15 height 13
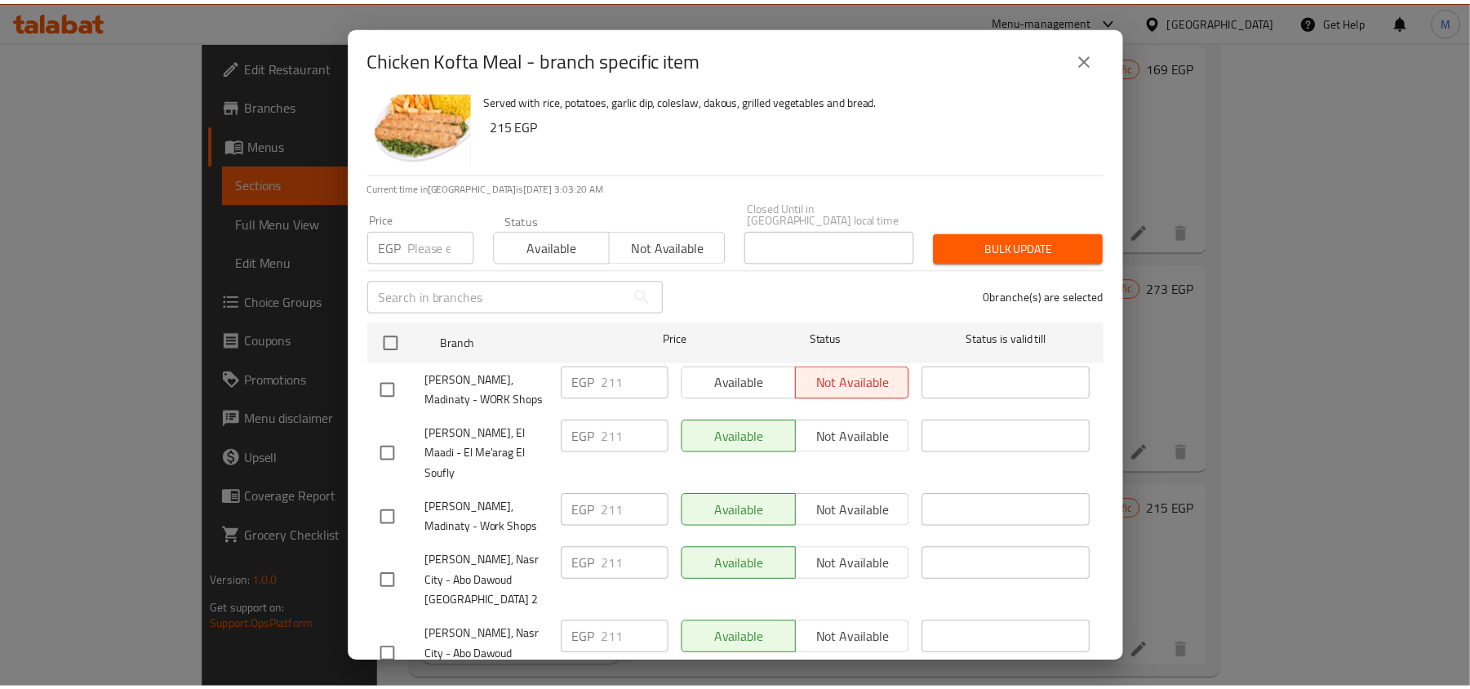
scroll to position [91, 0]
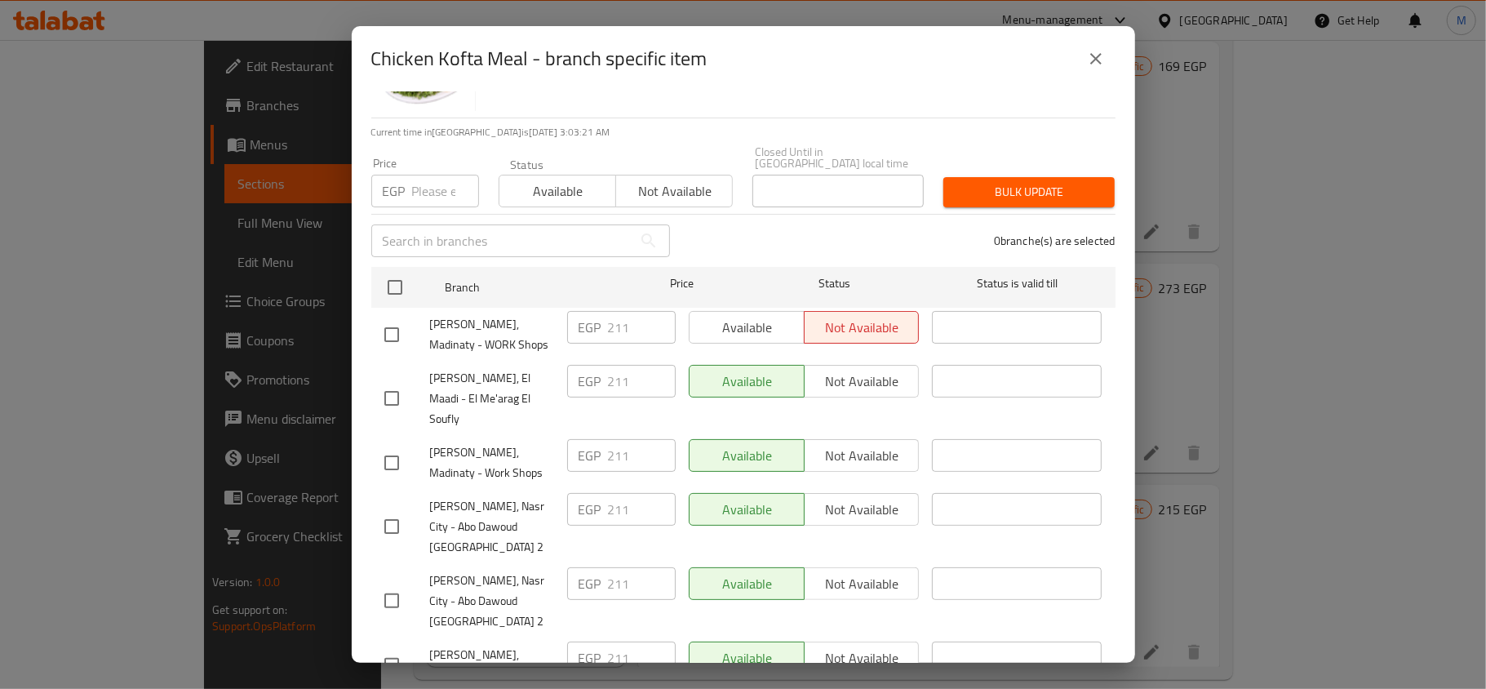
click at [1090, 69] on button "close" at bounding box center [1095, 58] width 39 height 39
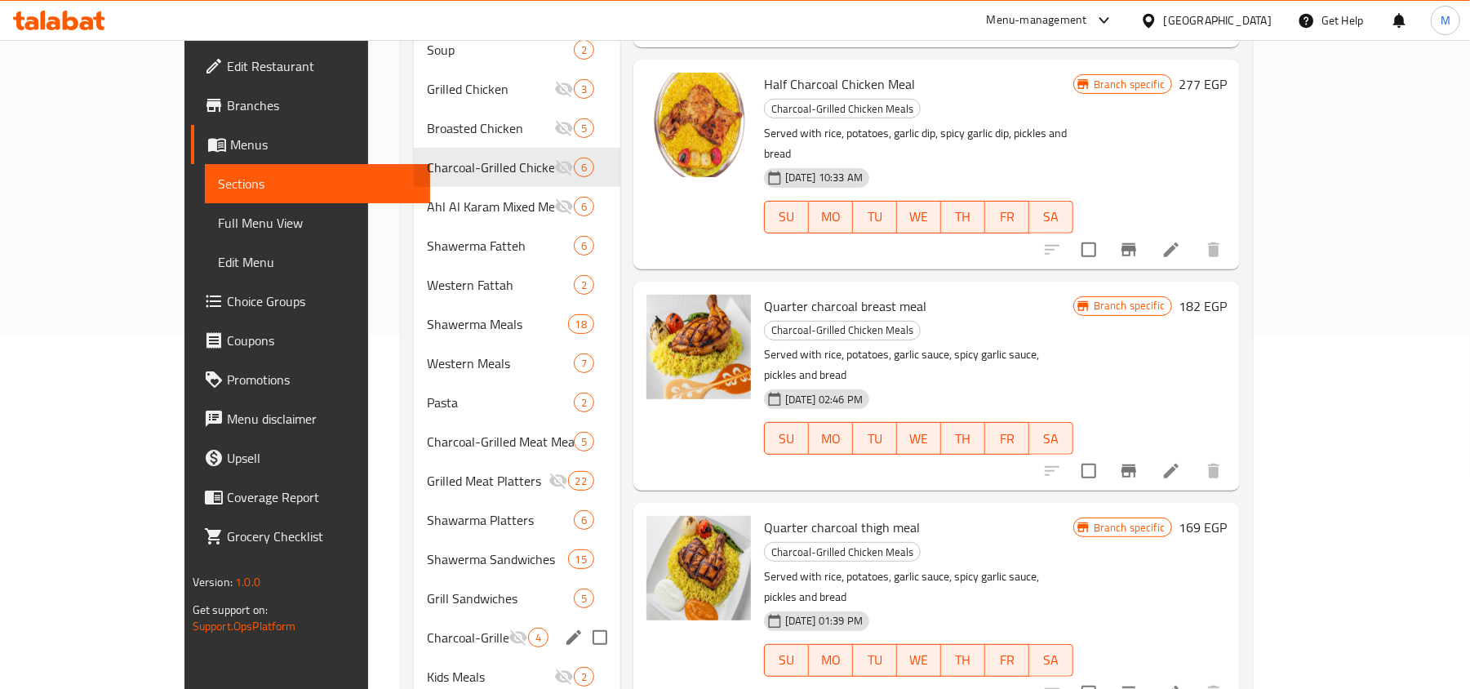
scroll to position [317, 0]
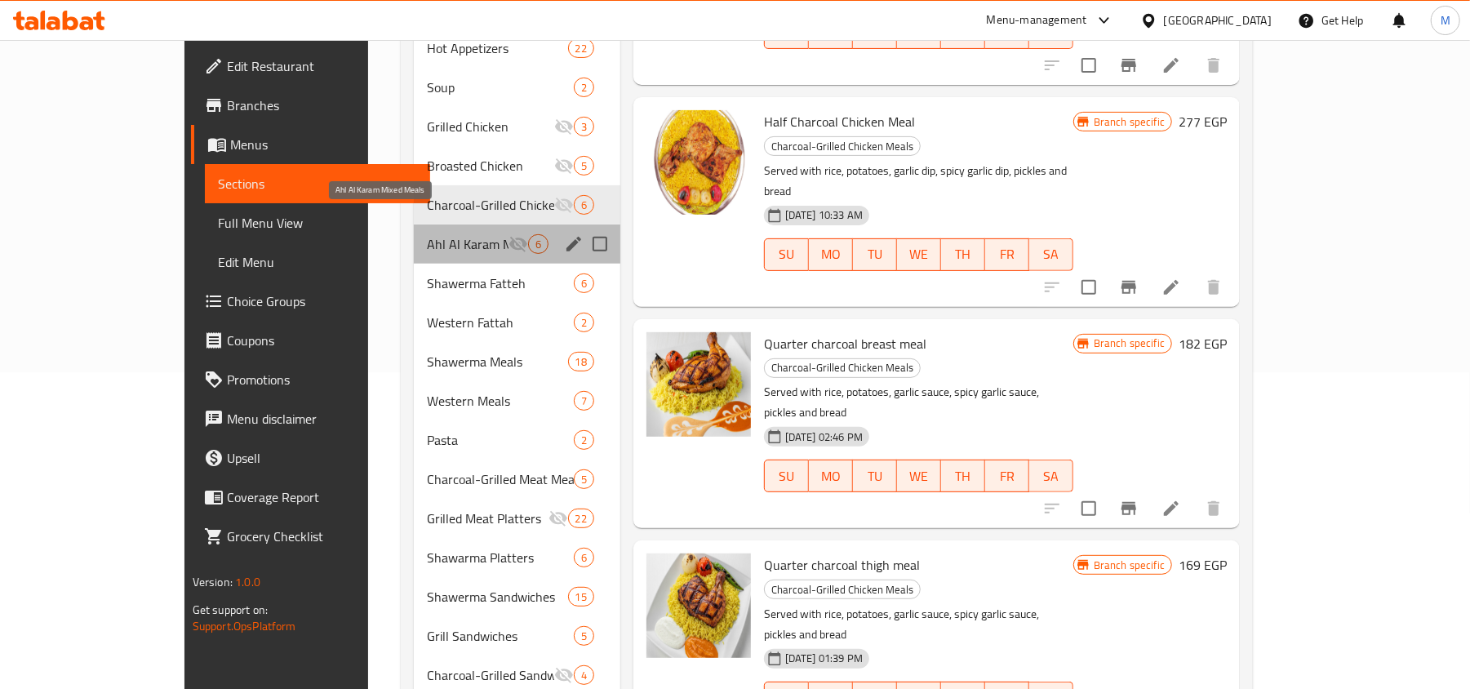
click at [427, 234] on span "Ahl Al Karam Mixed Meals" at bounding box center [468, 244] width 82 height 20
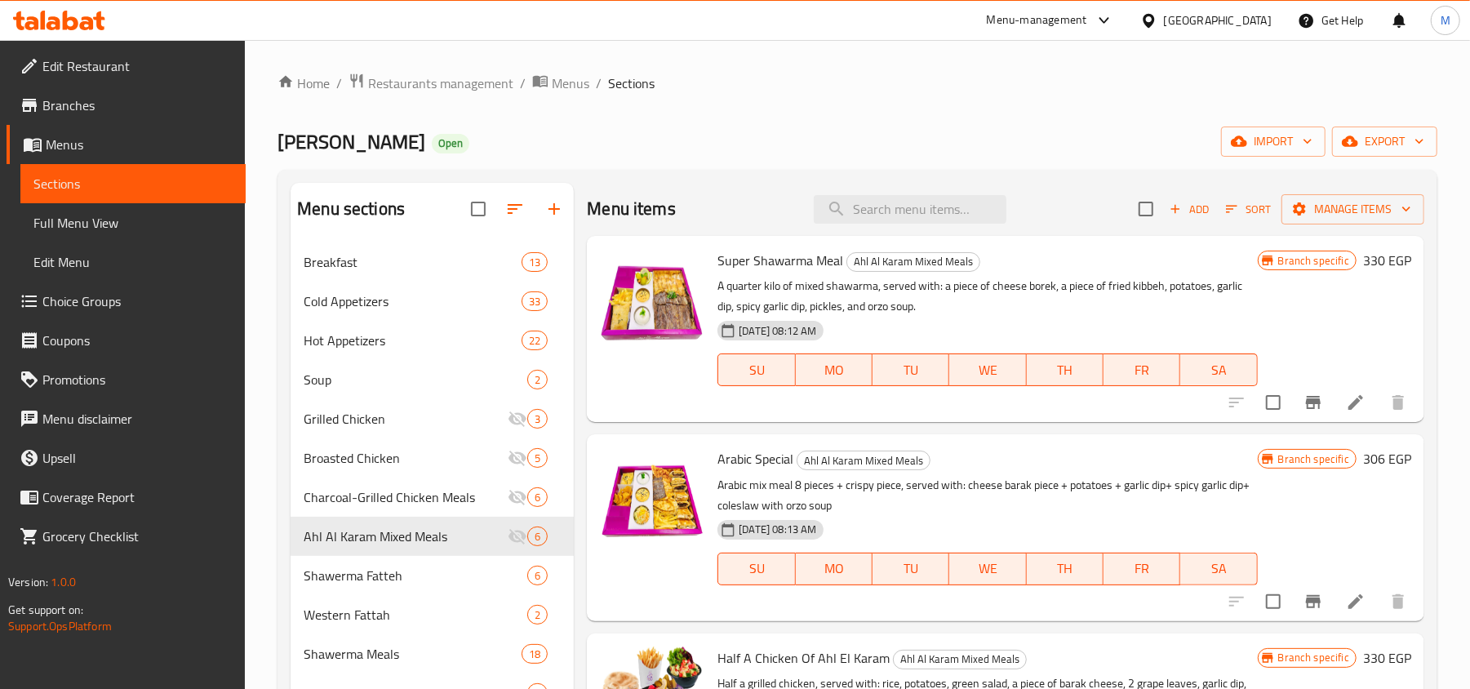
click at [1312, 403] on icon "Branch-specific-item" at bounding box center [1313, 402] width 15 height 13
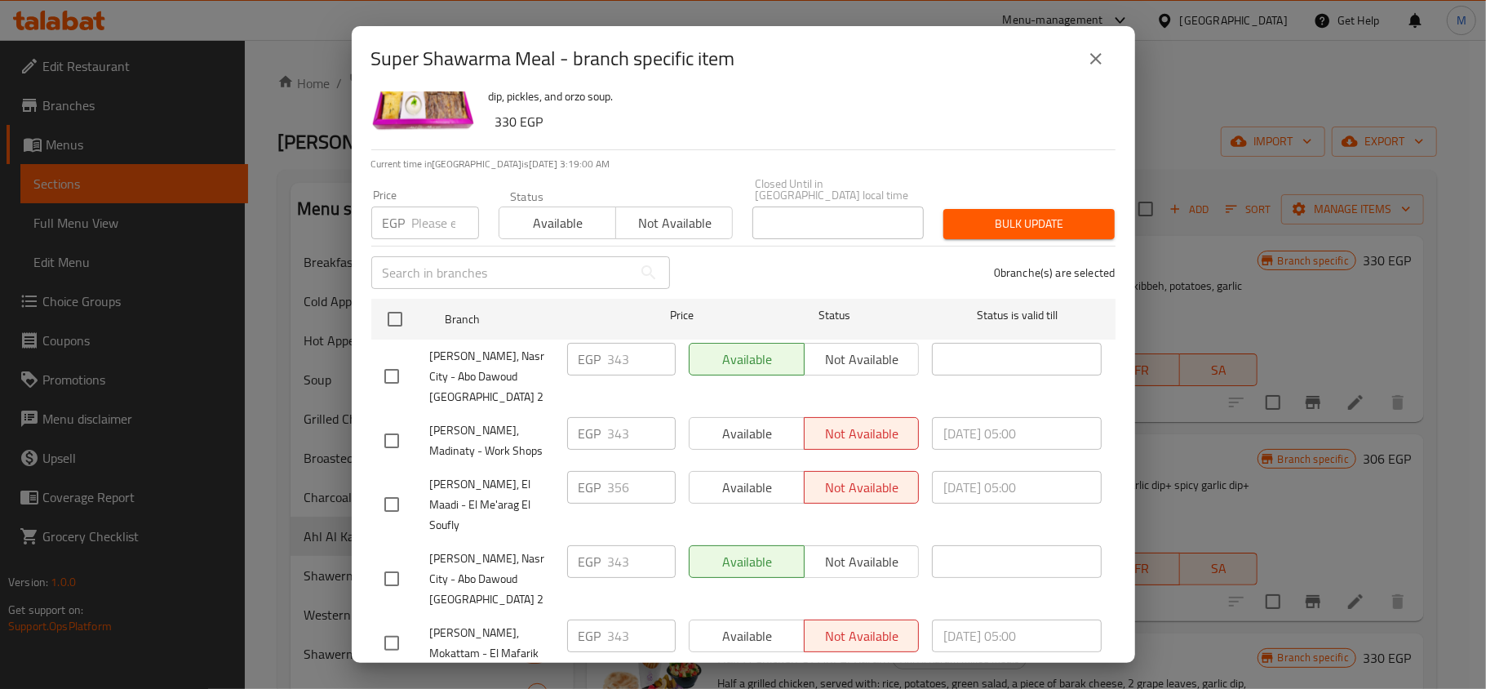
scroll to position [91, 0]
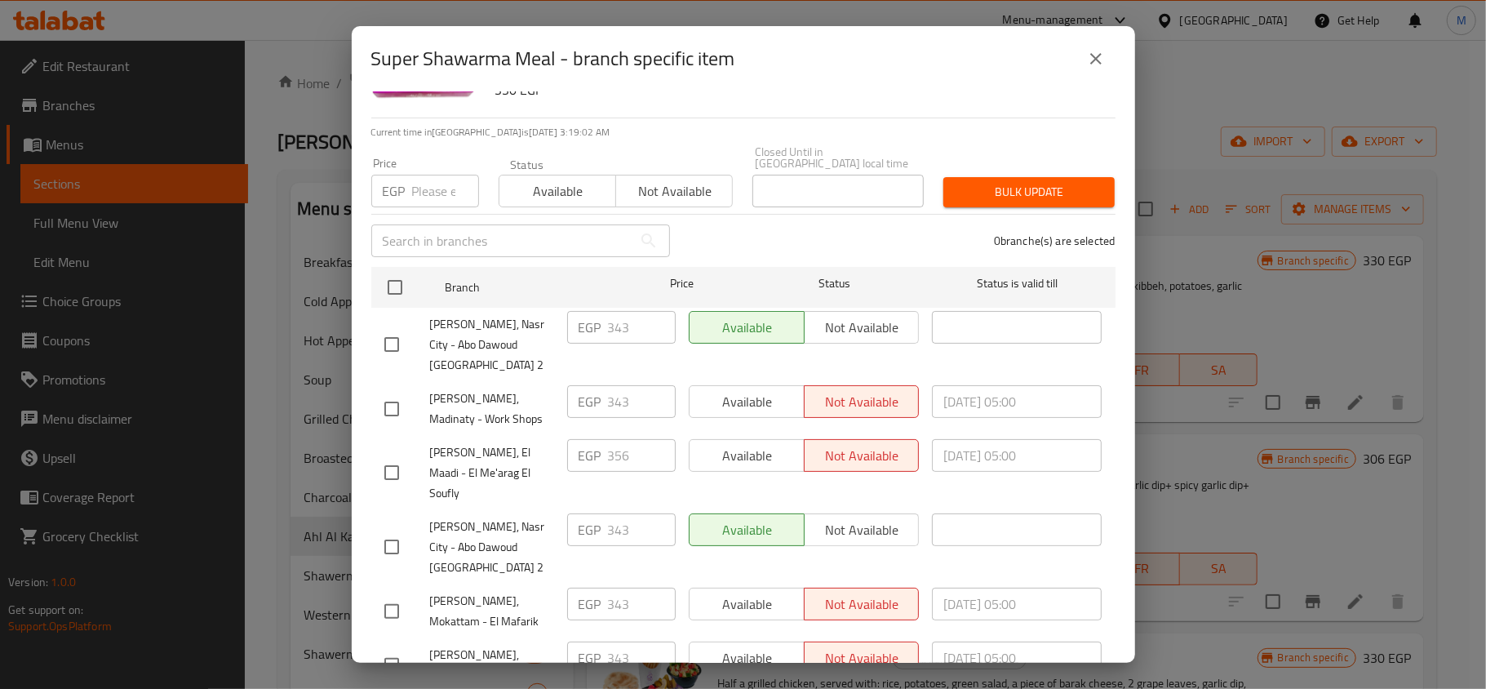
click at [1094, 57] on icon "close" at bounding box center [1095, 58] width 11 height 11
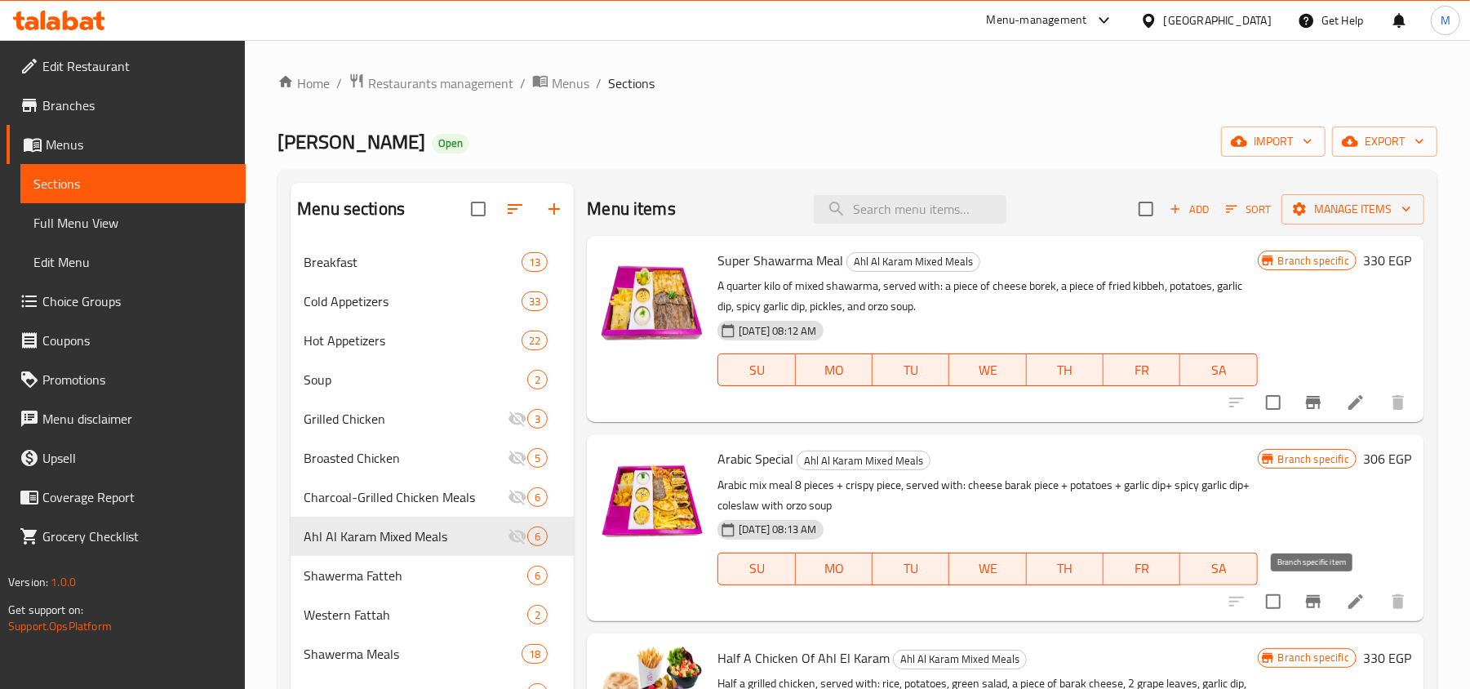
click at [1310, 607] on icon "Branch-specific-item" at bounding box center [1313, 602] width 20 height 20
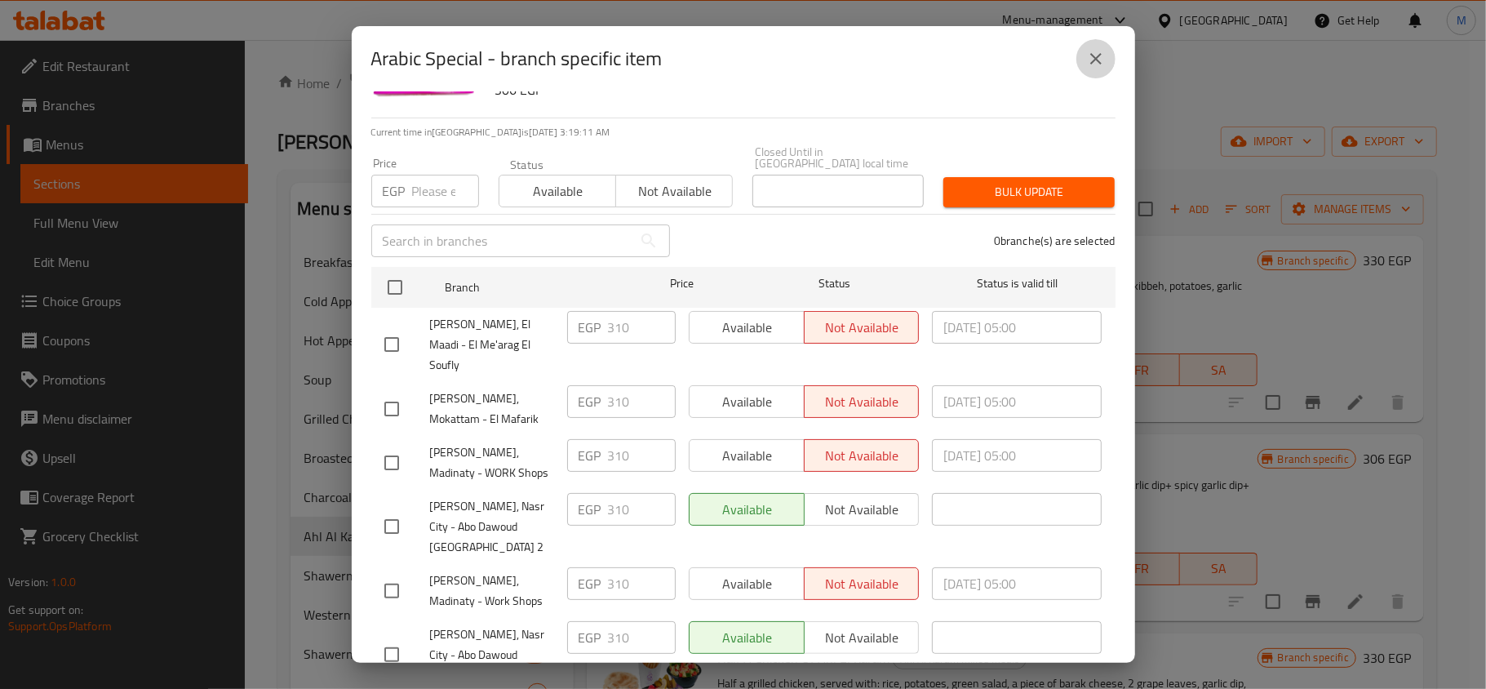
click at [1106, 57] on button "close" at bounding box center [1095, 58] width 39 height 39
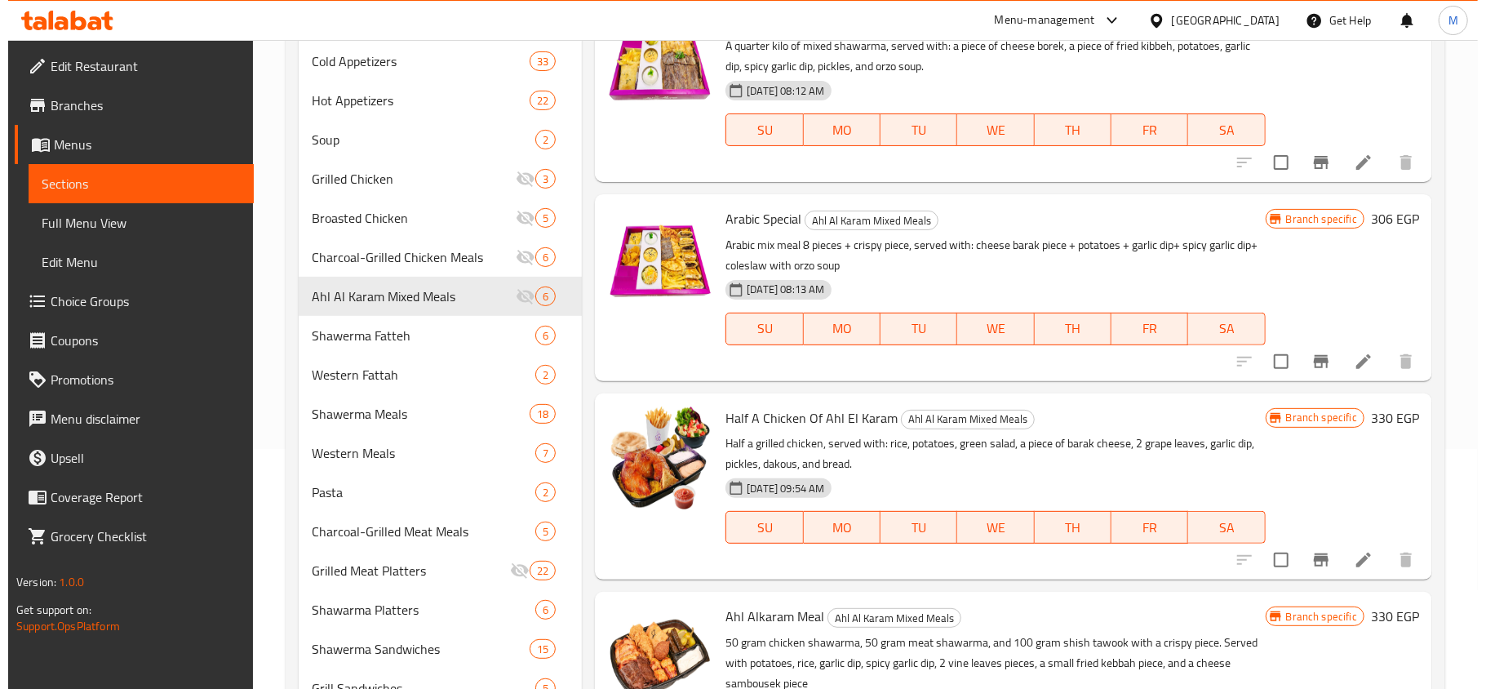
scroll to position [326, 0]
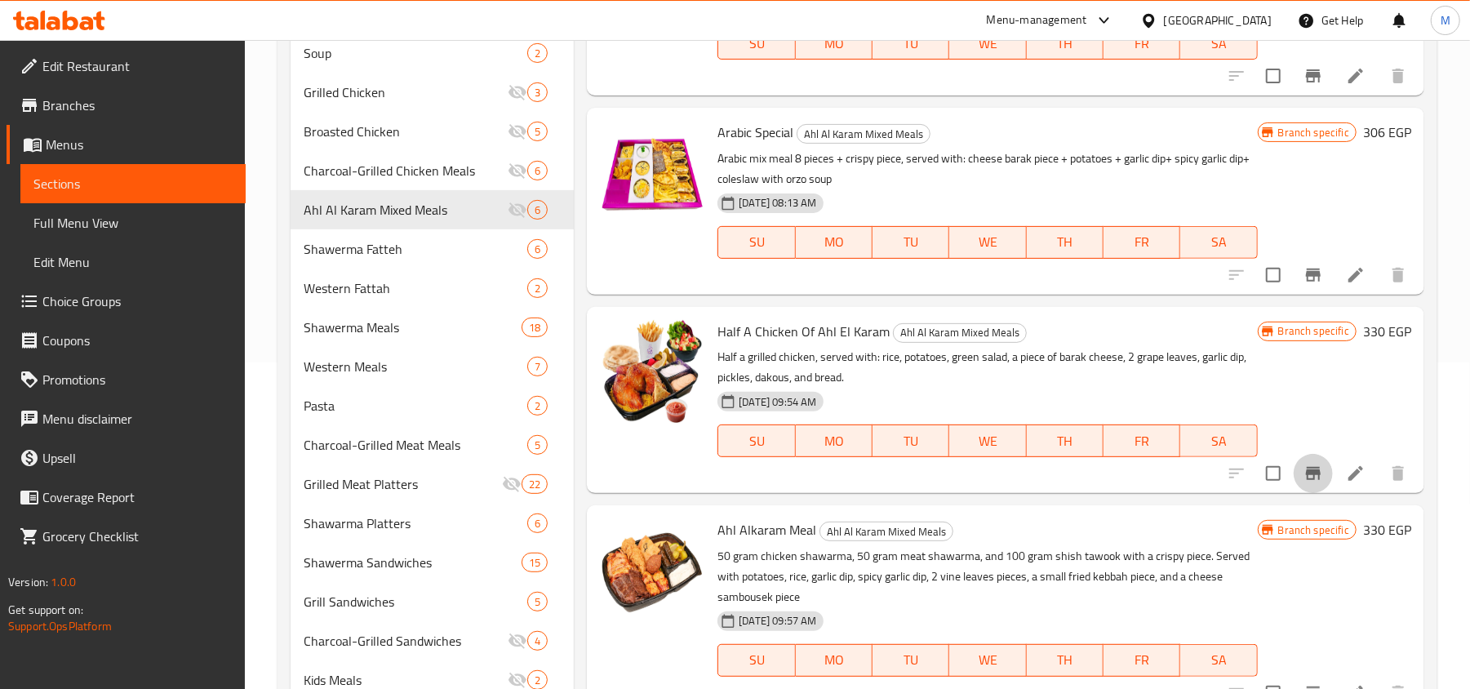
click at [1309, 478] on icon "Branch-specific-item" at bounding box center [1313, 473] width 20 height 20
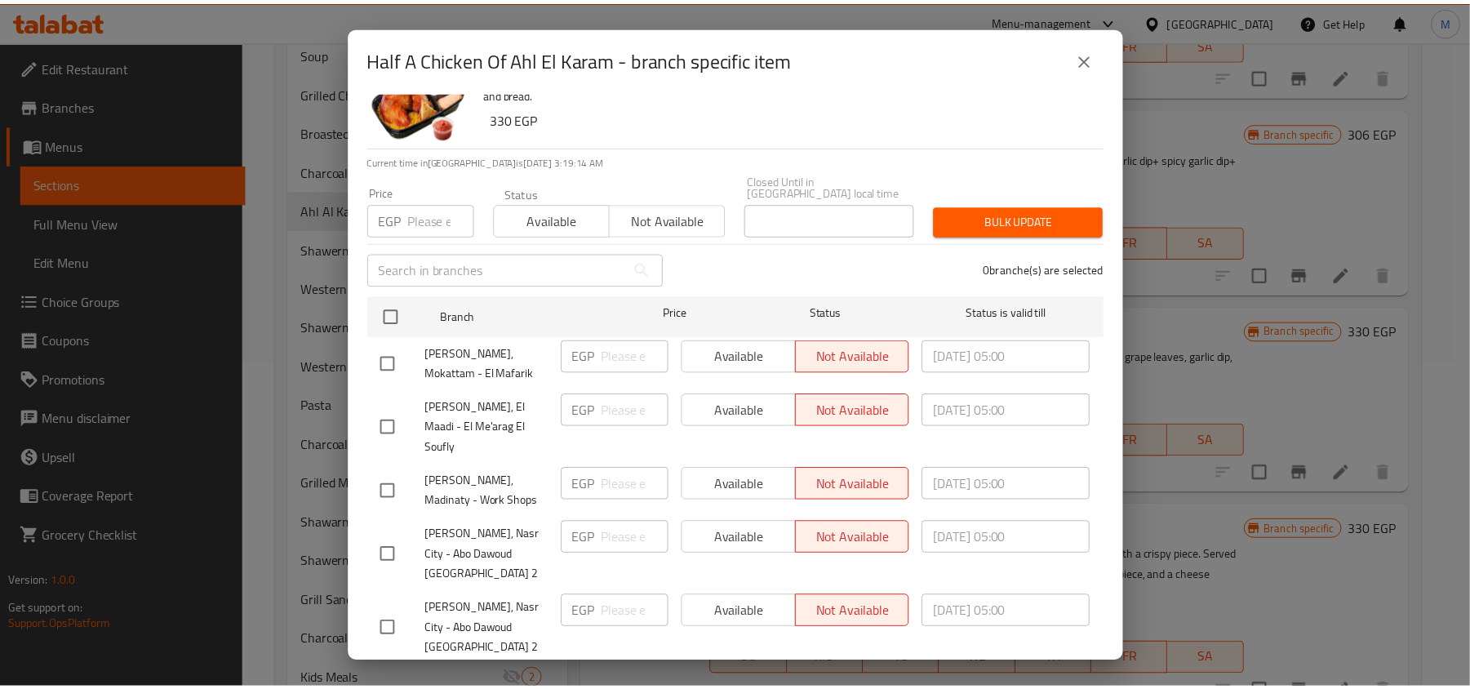
scroll to position [91, 0]
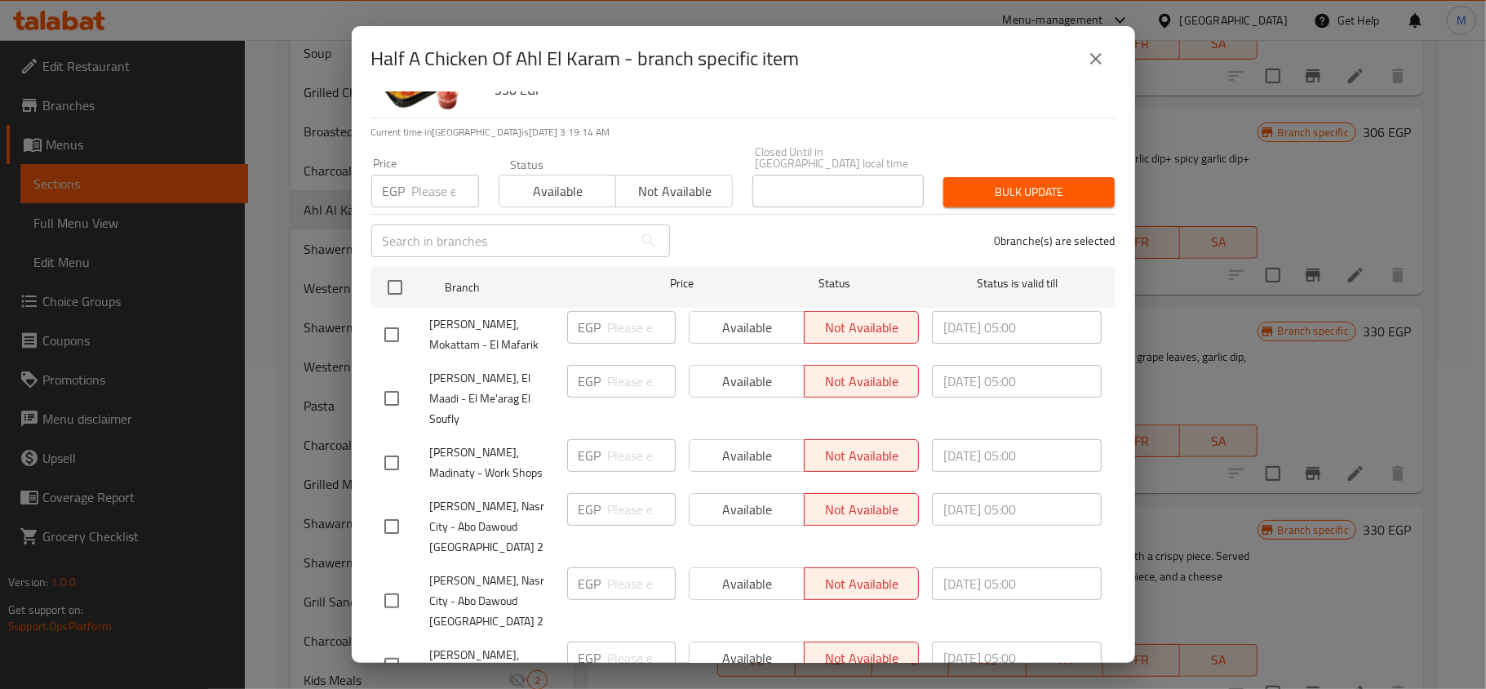
click at [1092, 44] on button "close" at bounding box center [1095, 58] width 39 height 39
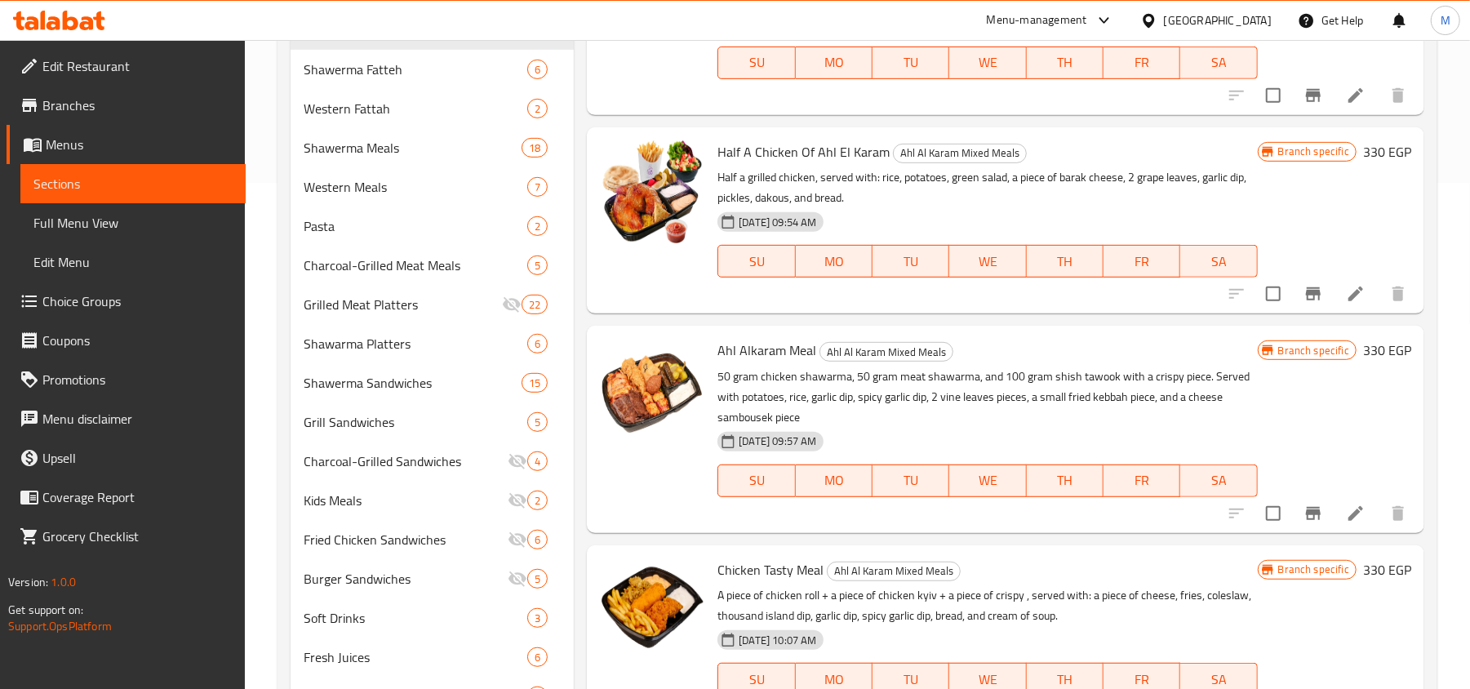
scroll to position [543, 0]
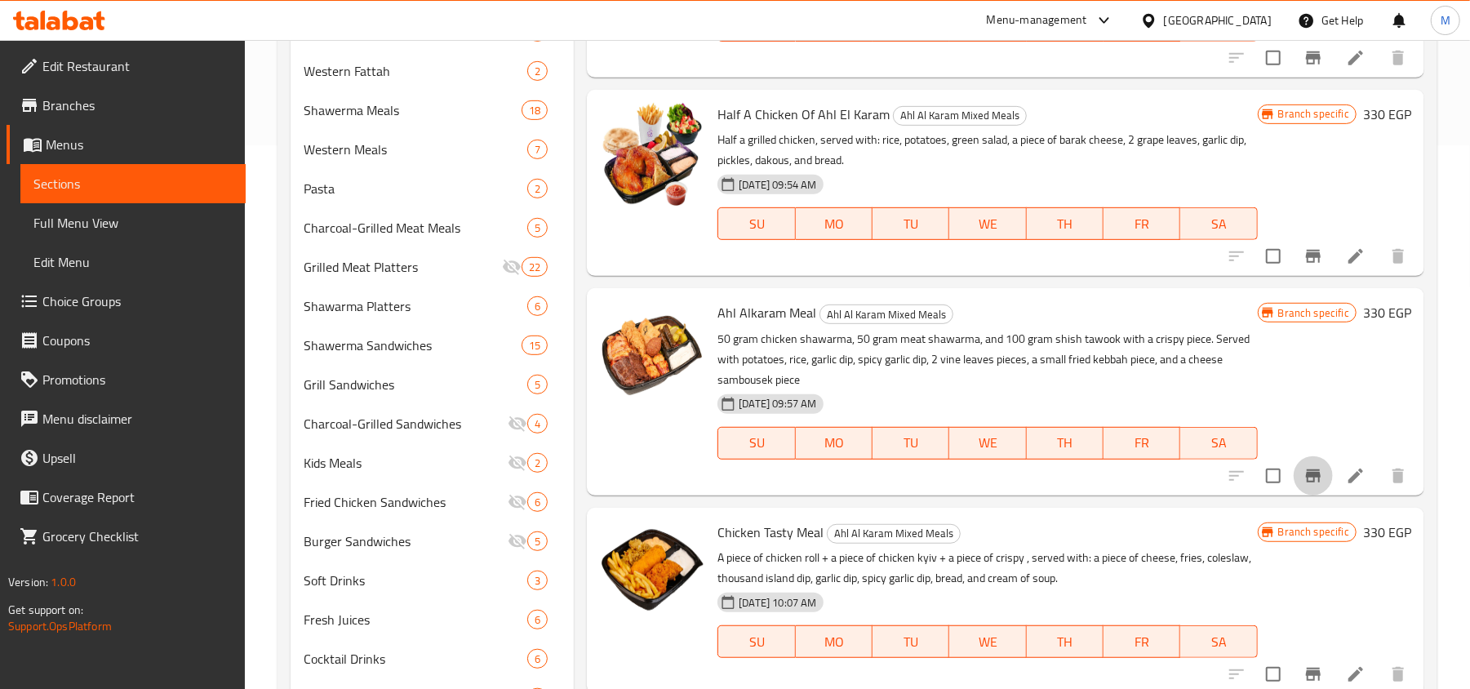
click at [1319, 460] on button "Branch-specific-item" at bounding box center [1312, 475] width 39 height 39
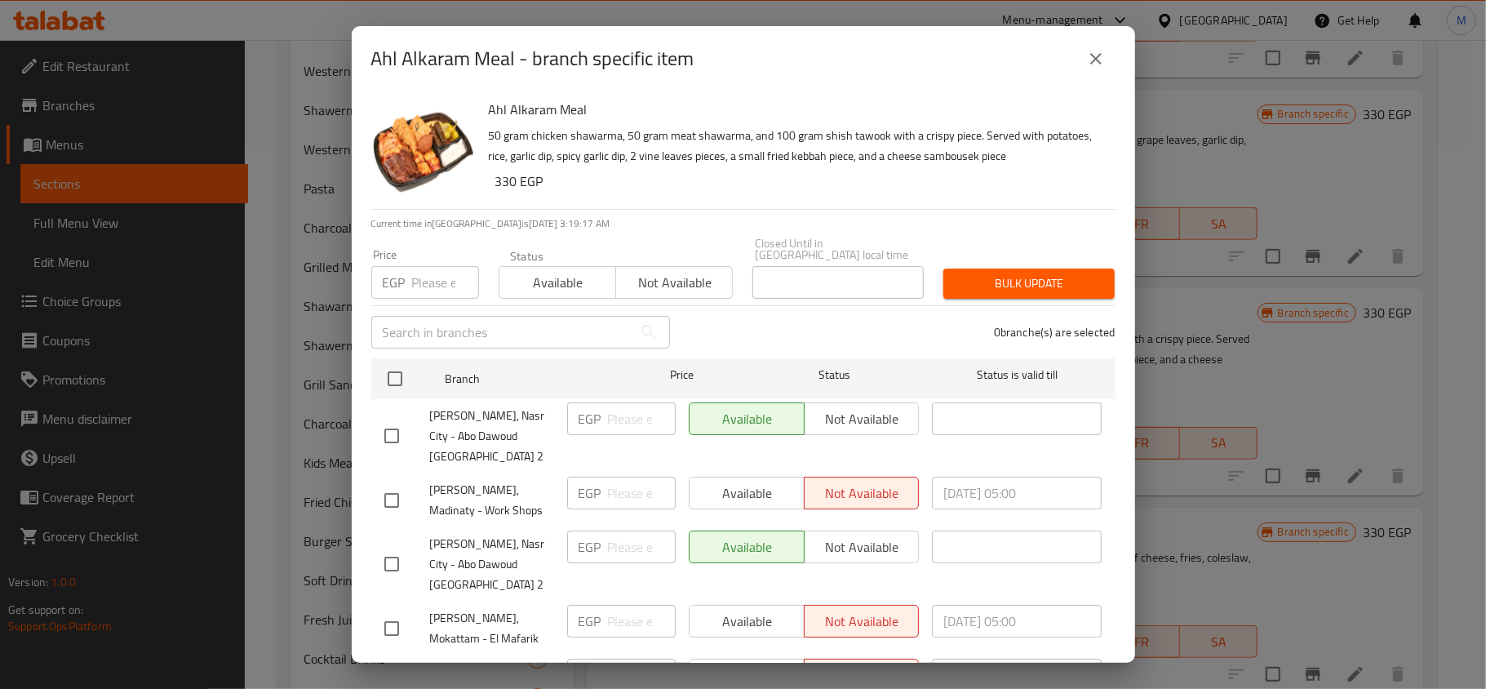
click at [1098, 72] on button "close" at bounding box center [1095, 58] width 39 height 39
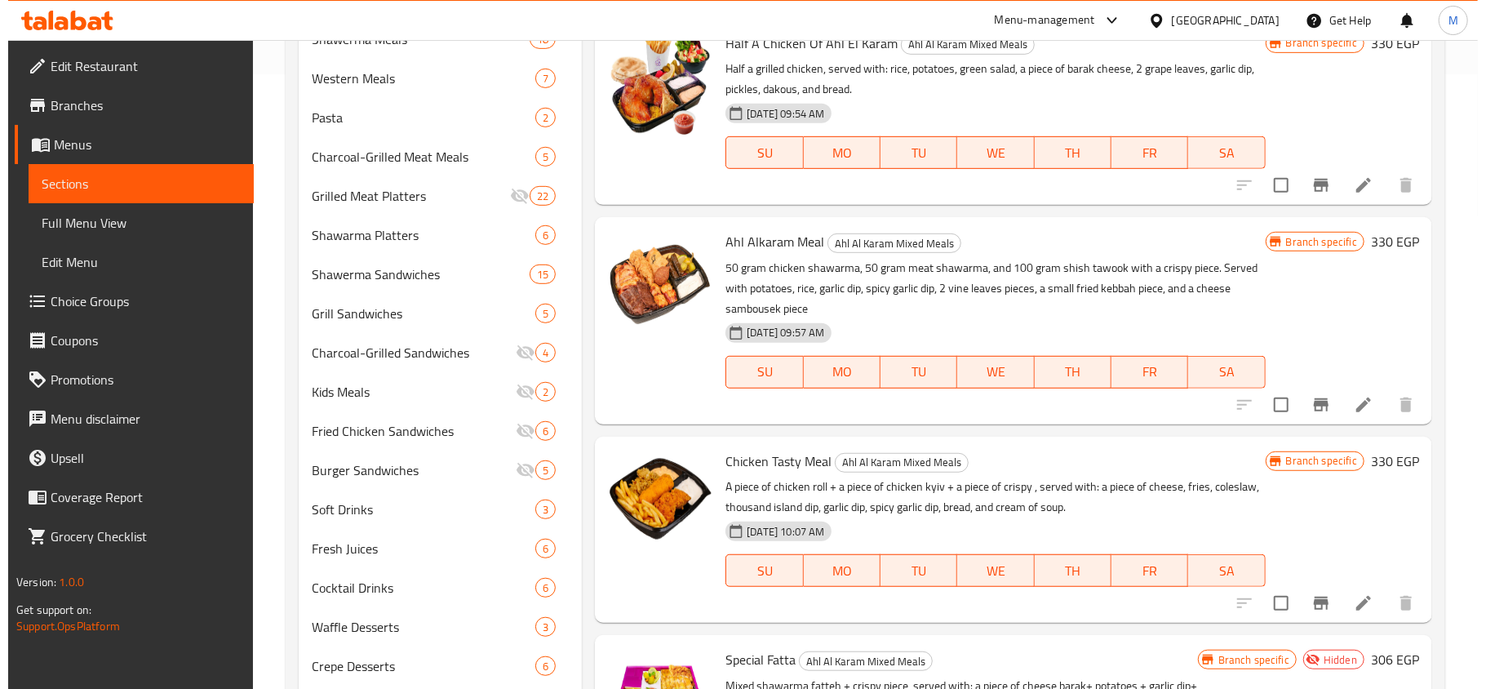
scroll to position [761, 0]
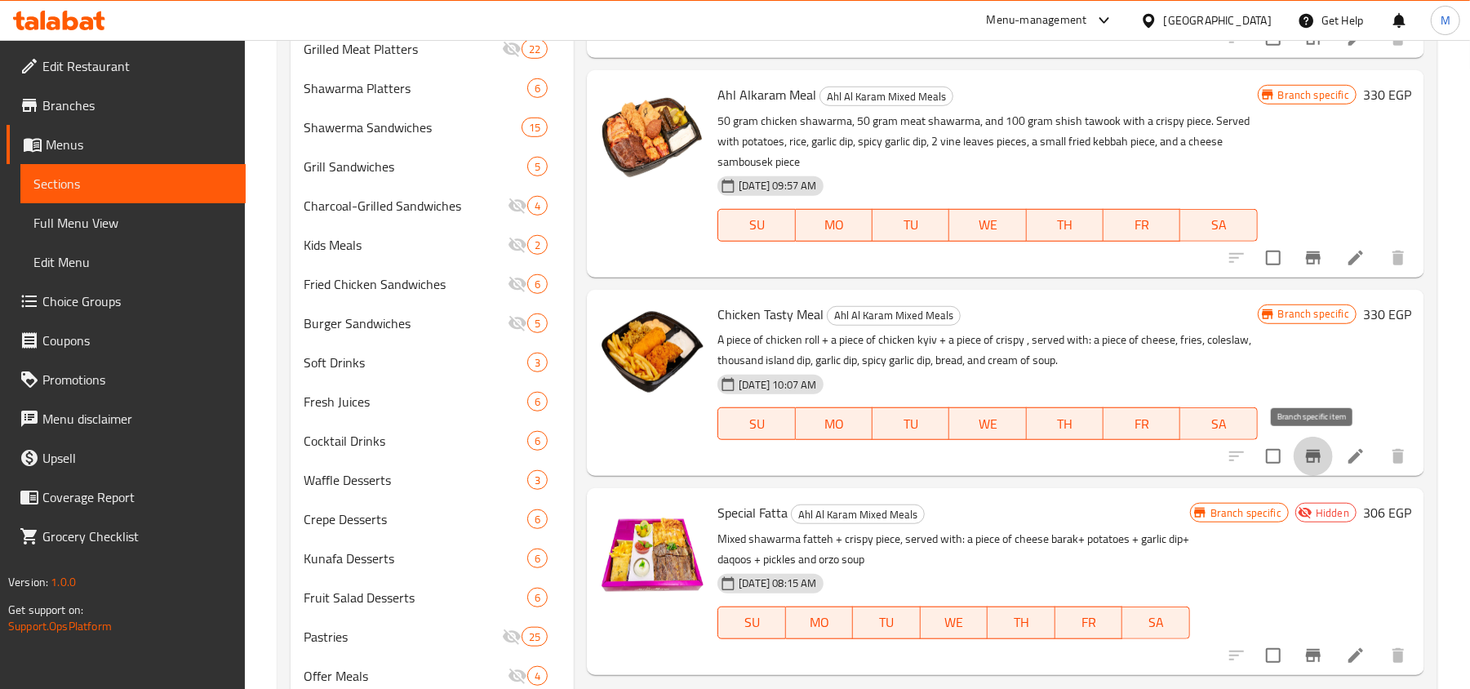
click at [1304, 470] on button "Branch-specific-item" at bounding box center [1312, 456] width 39 height 39
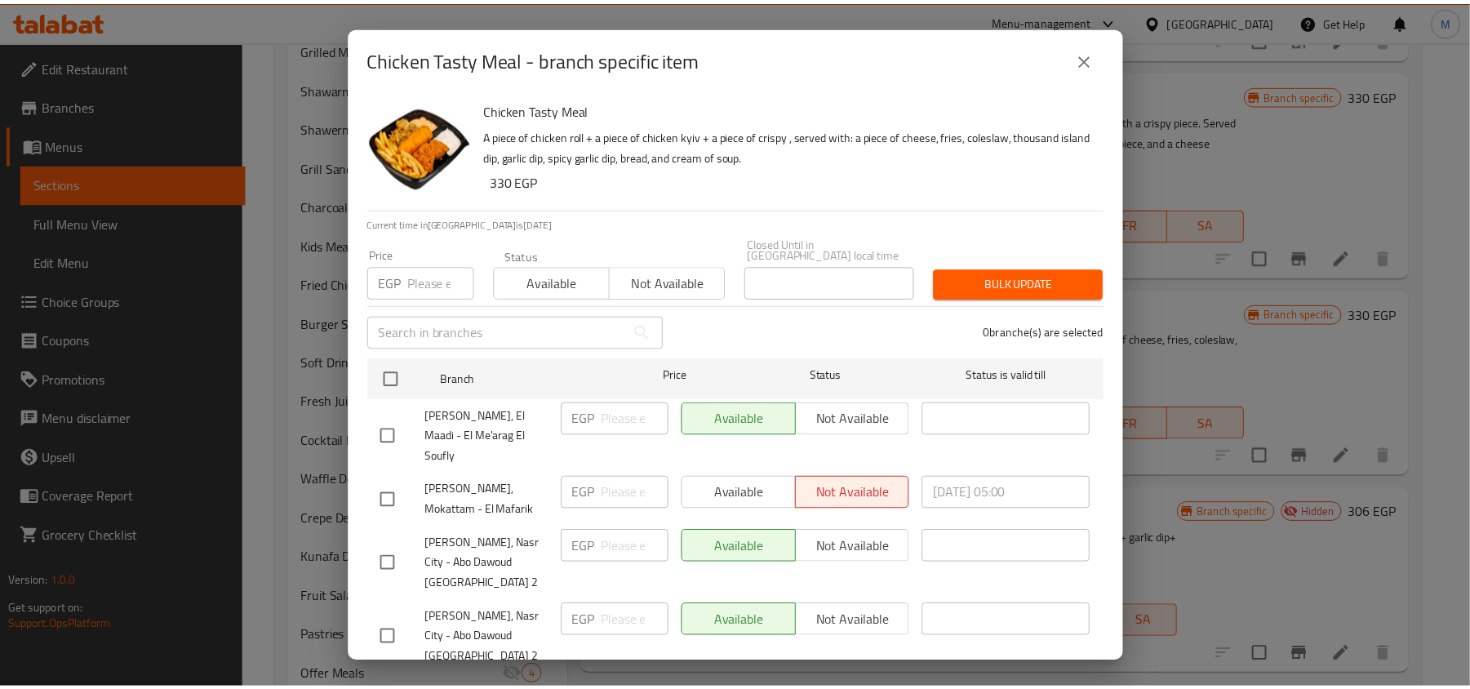
scroll to position [91, 0]
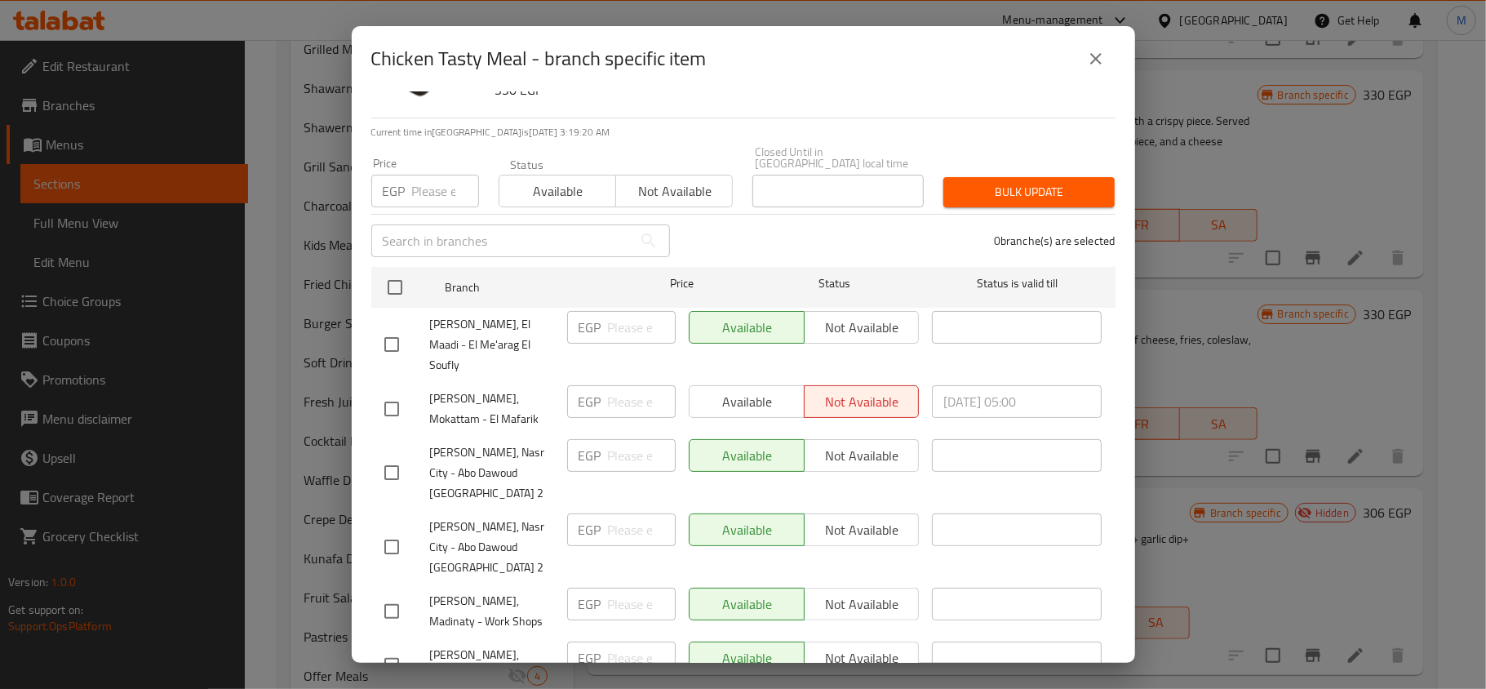
click at [1095, 65] on icon "close" at bounding box center [1096, 59] width 20 height 20
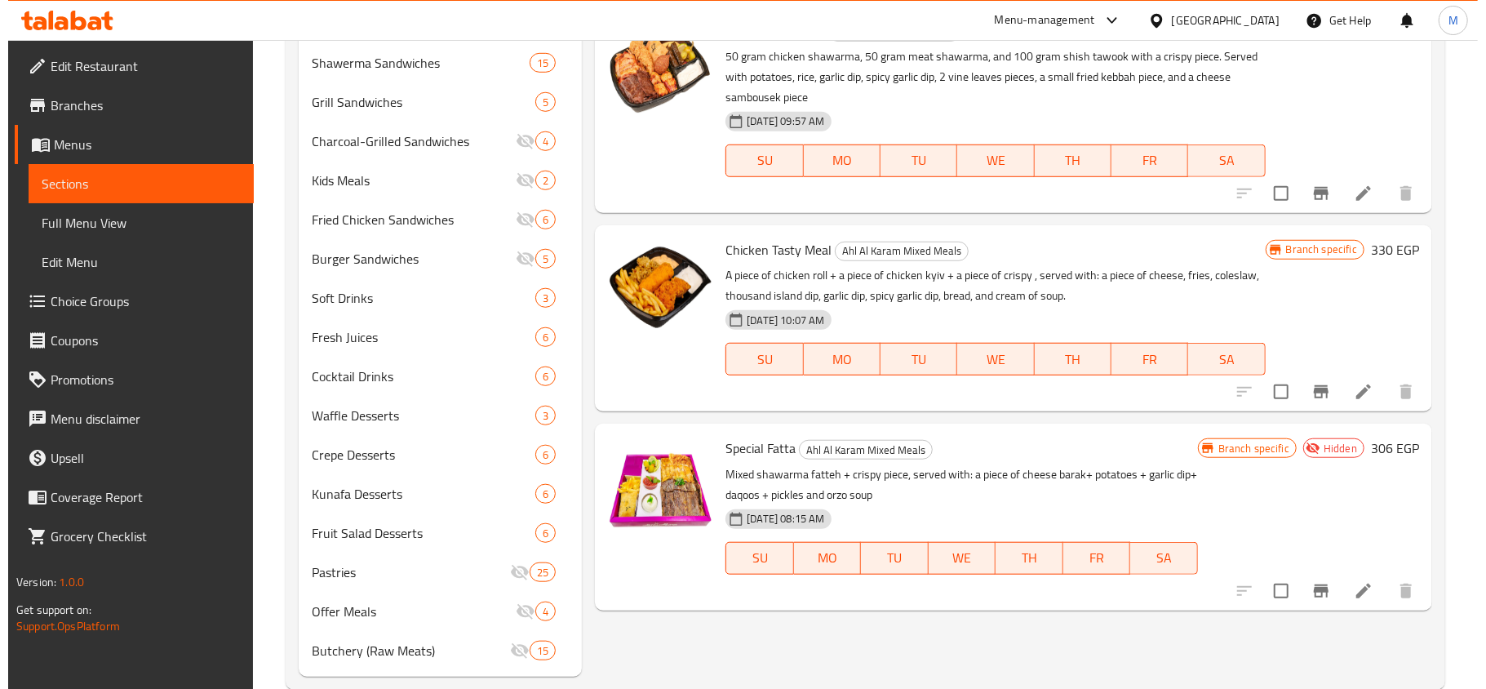
scroll to position [860, 0]
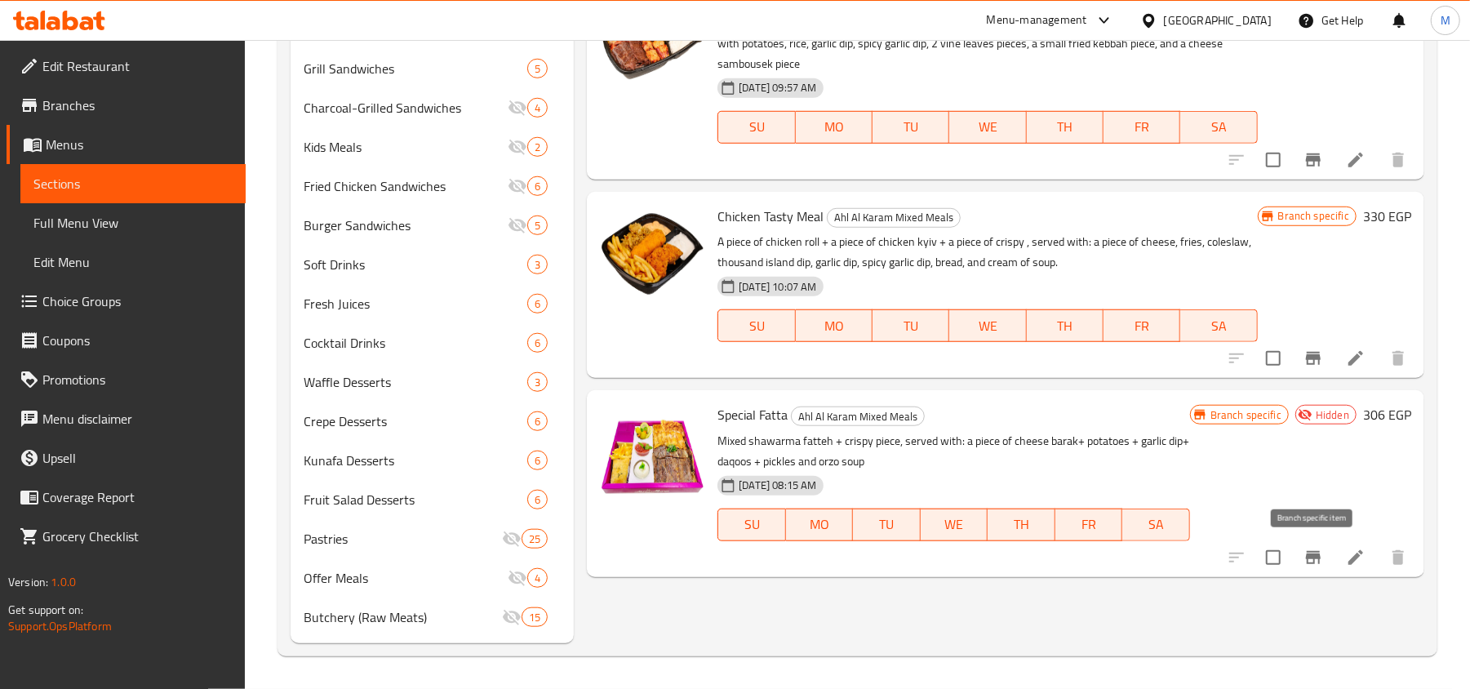
click at [1323, 552] on button "Branch-specific-item" at bounding box center [1312, 557] width 39 height 39
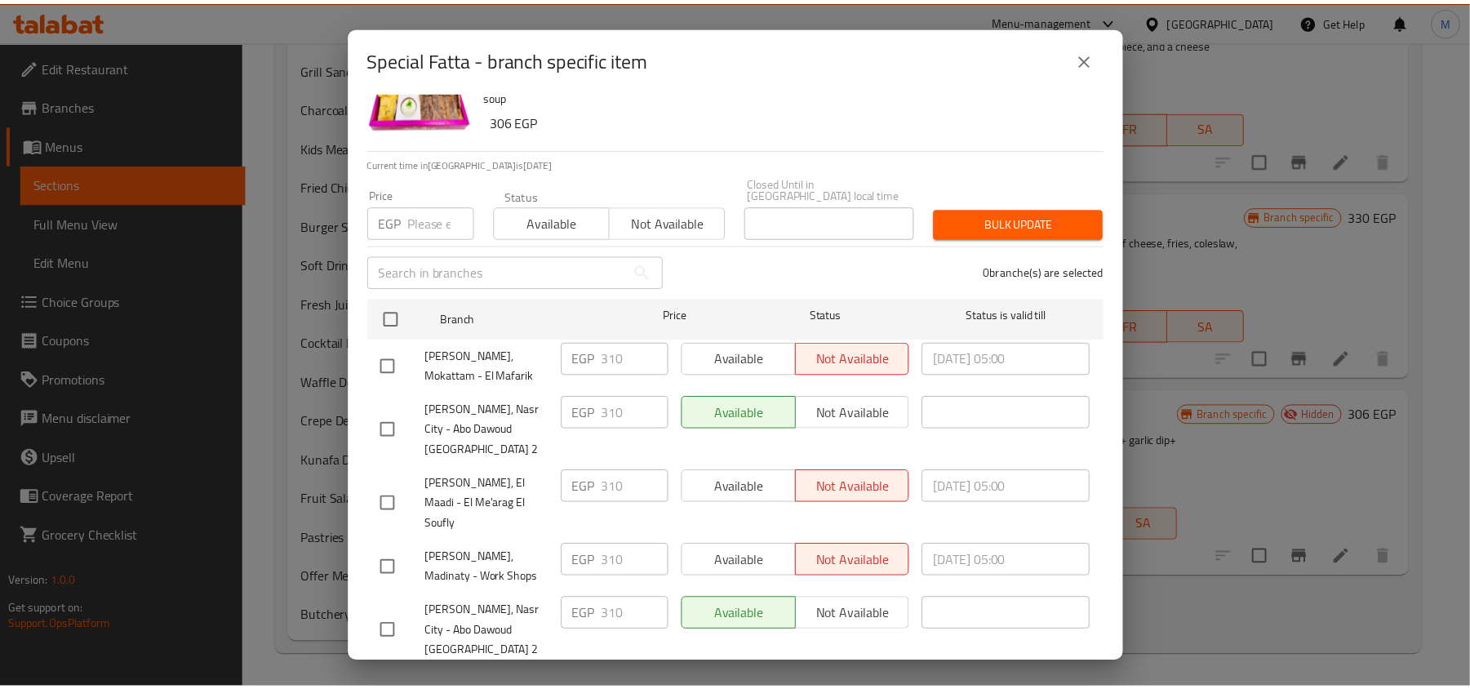
scroll to position [91, 0]
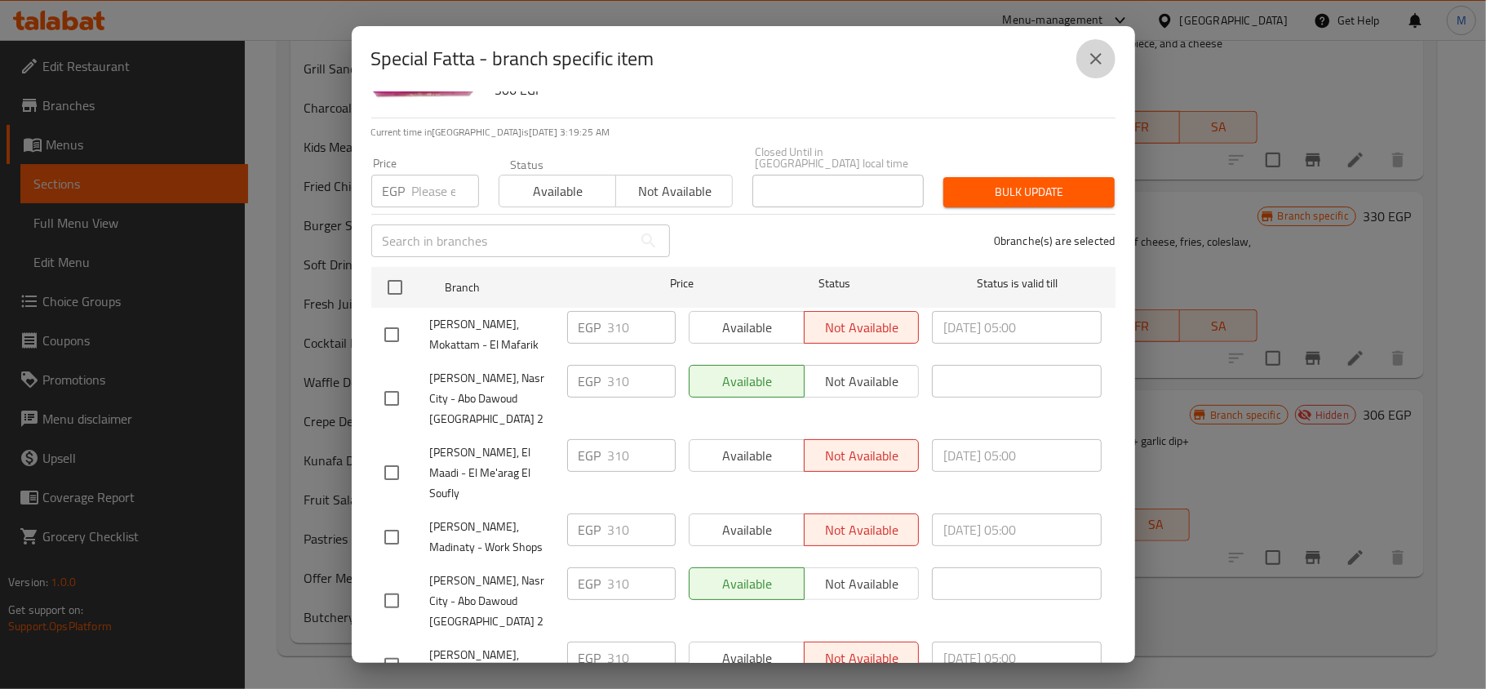
click at [1108, 62] on button "close" at bounding box center [1095, 58] width 39 height 39
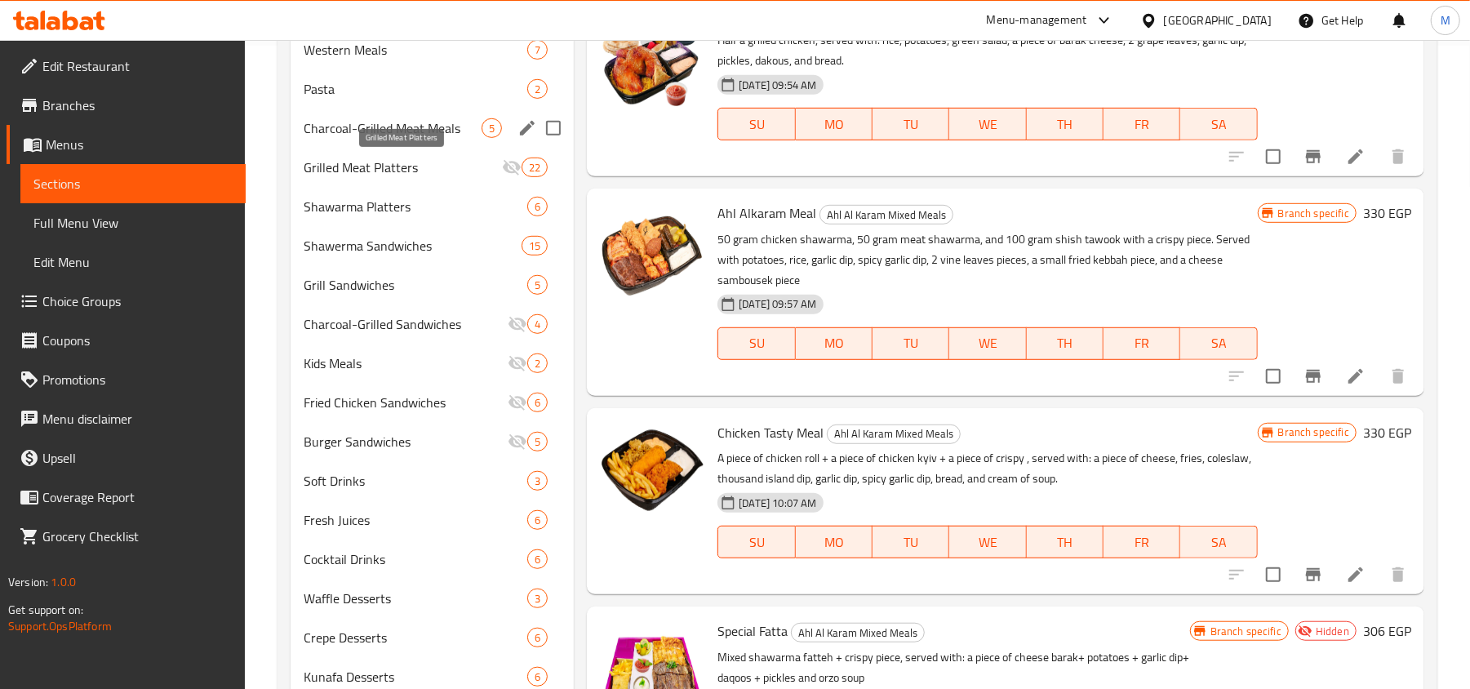
scroll to position [425, 0]
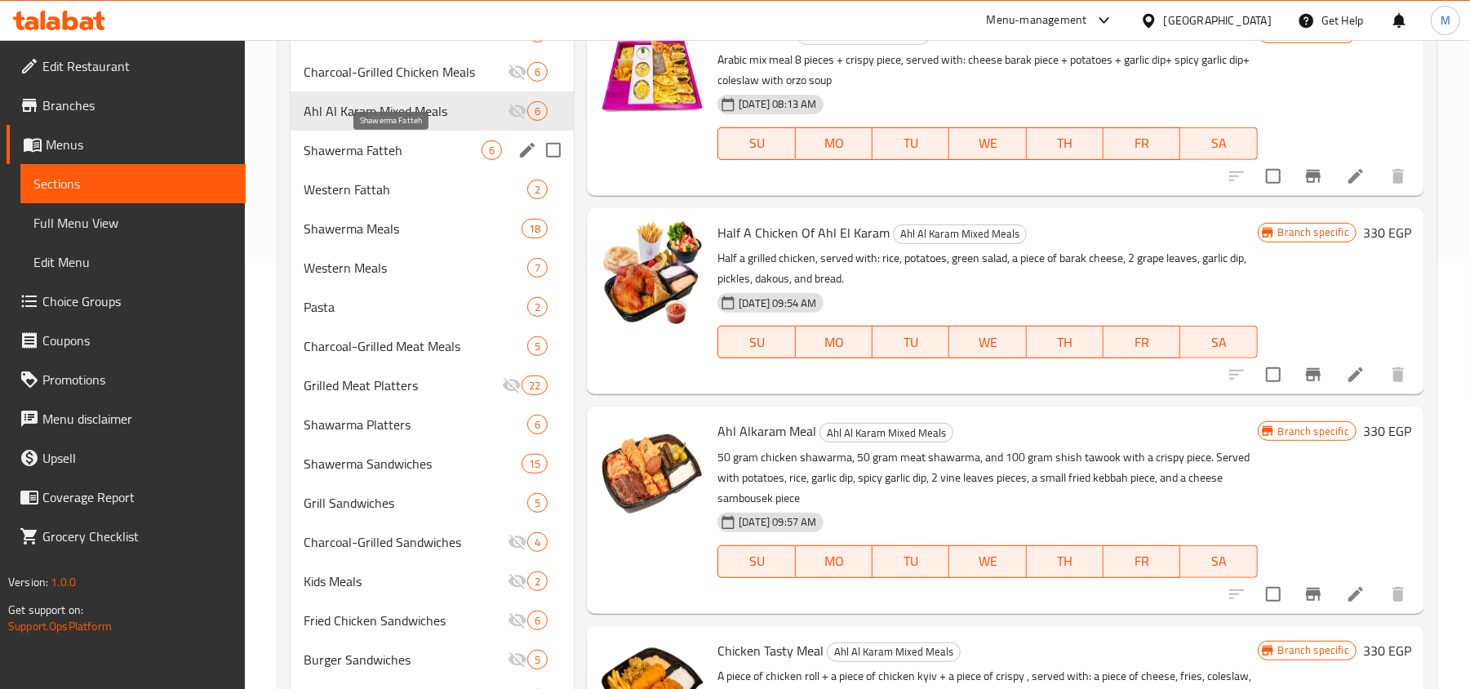
click at [386, 141] on span "Shawerma Fatteh" at bounding box center [393, 150] width 178 height 20
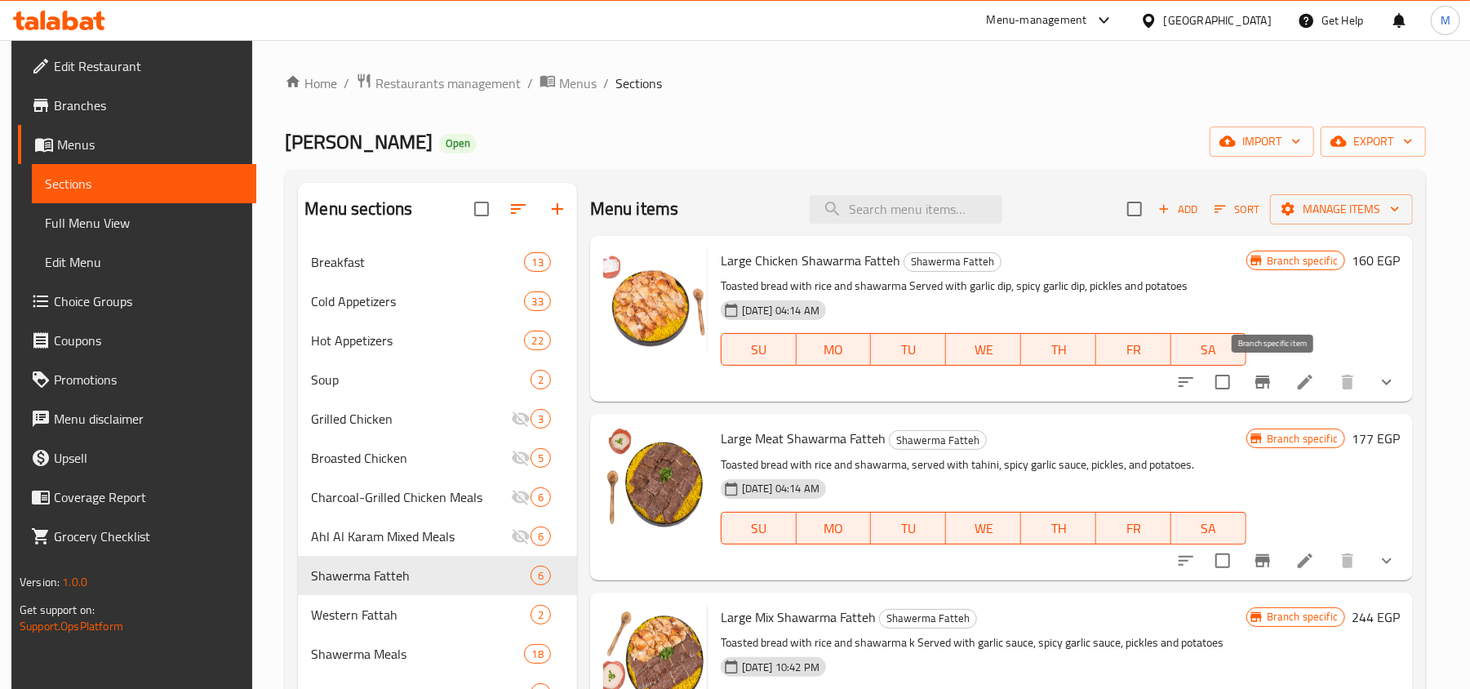
click at [1272, 387] on icon "Branch-specific-item" at bounding box center [1263, 382] width 20 height 20
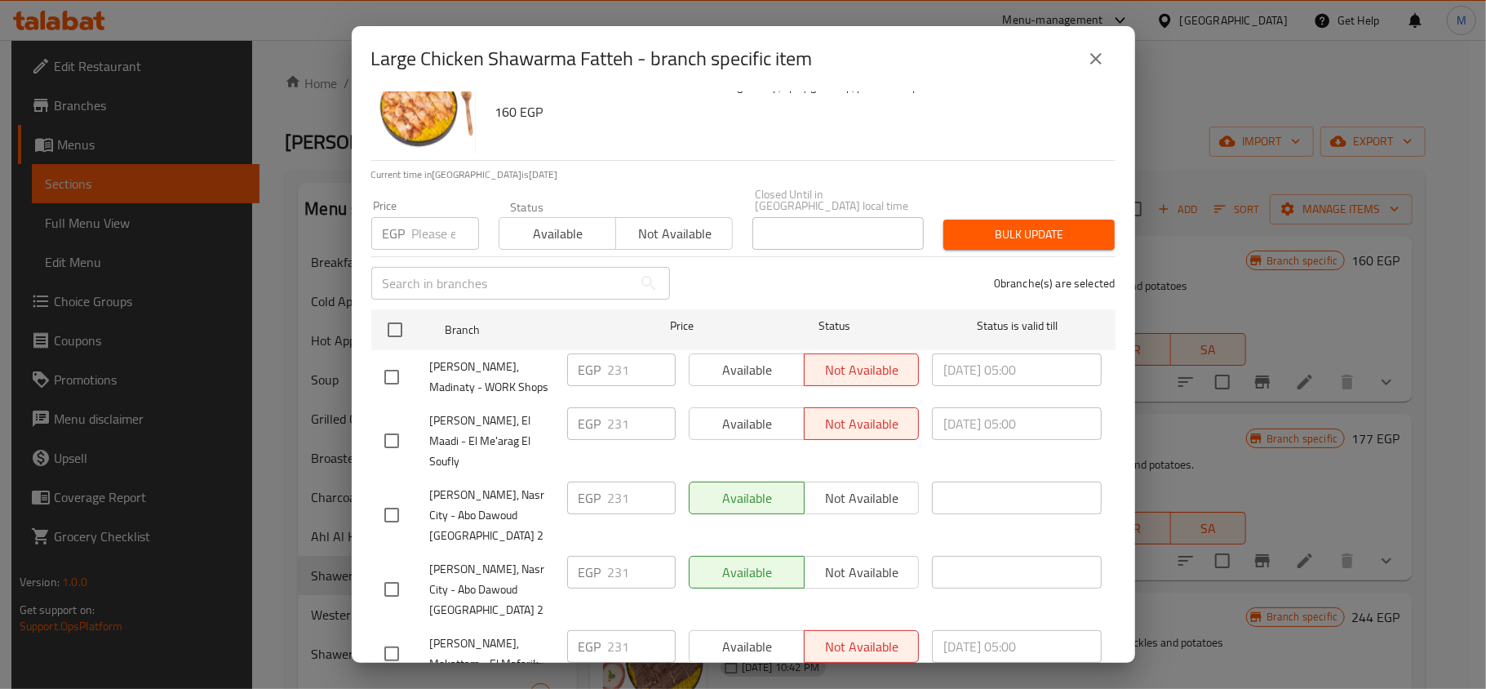
scroll to position [91, 0]
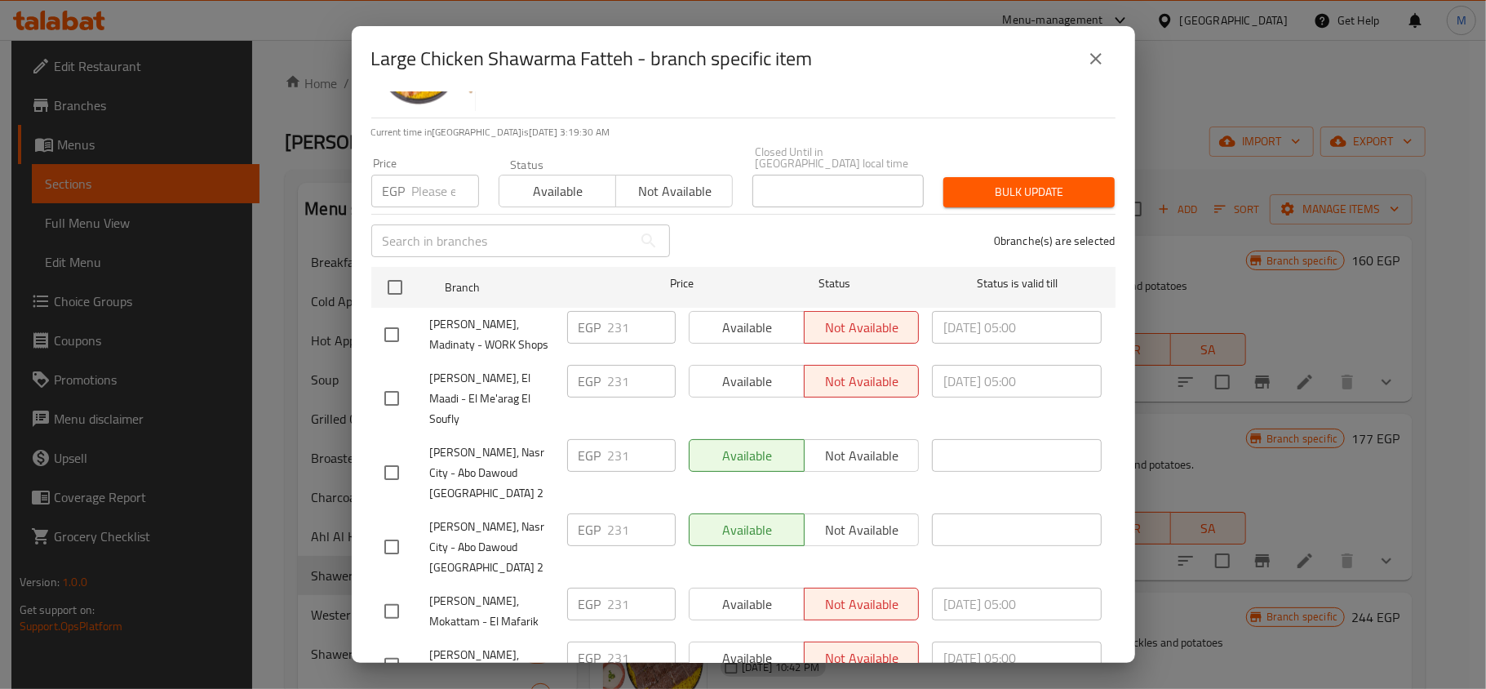
click at [1100, 52] on icon "close" at bounding box center [1096, 59] width 20 height 20
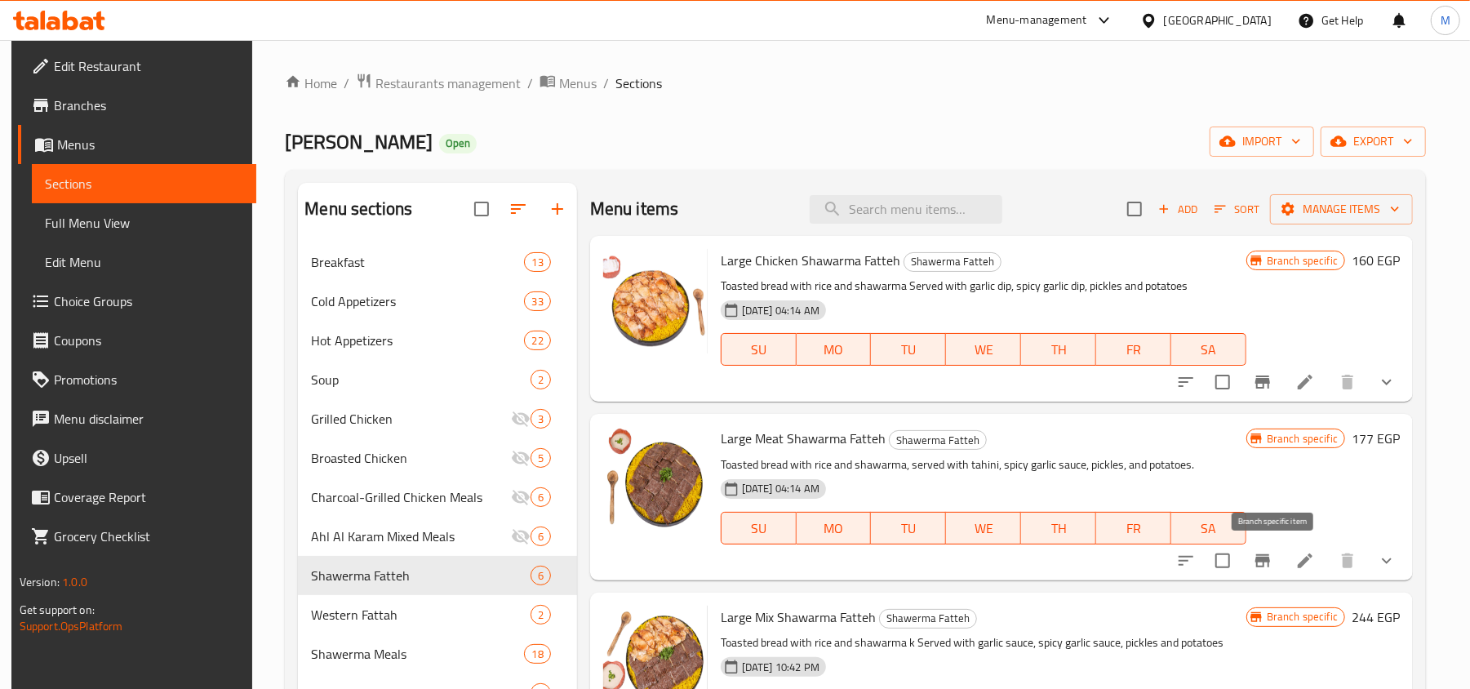
click at [1272, 568] on icon "Branch-specific-item" at bounding box center [1263, 561] width 20 height 20
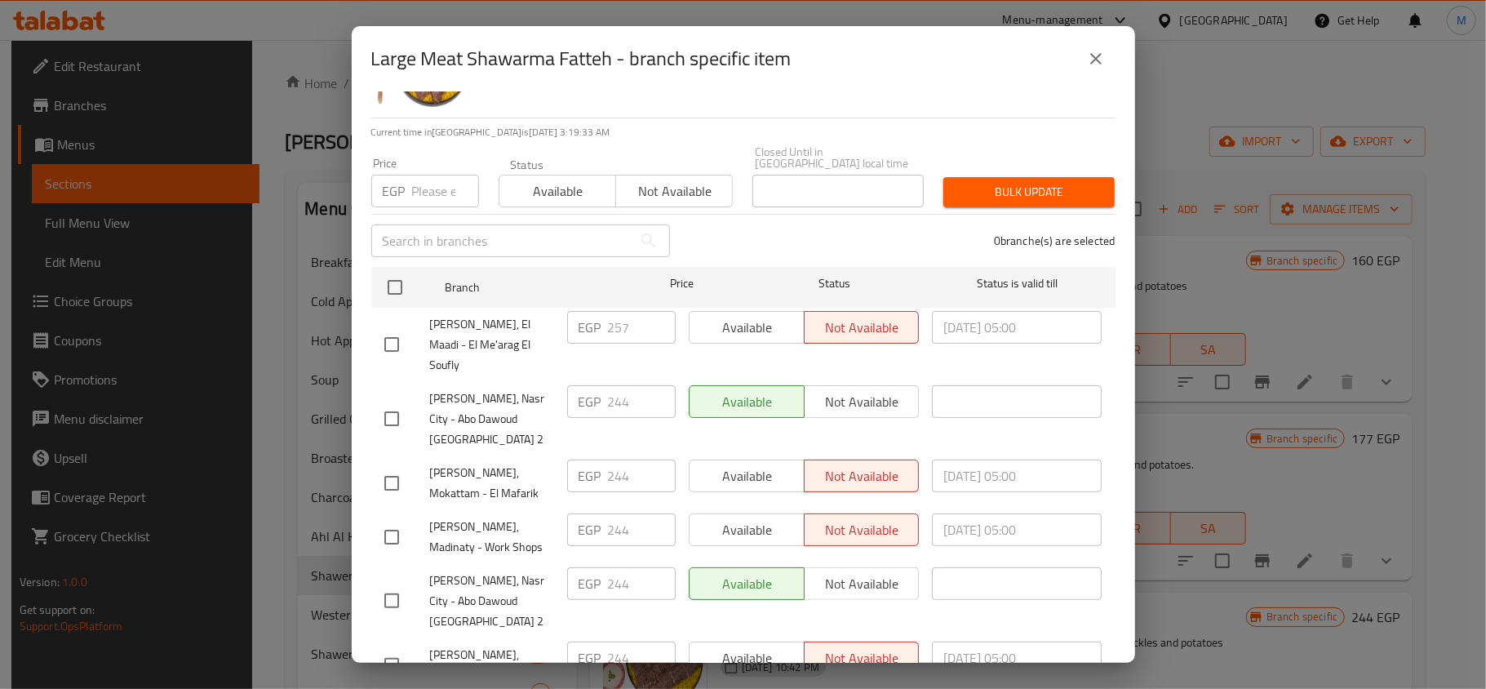
click at [1117, 55] on div "Large Meat Shawarma Fatteh - branch specific item" at bounding box center [743, 58] width 783 height 65
click at [1106, 59] on button "close" at bounding box center [1095, 58] width 39 height 39
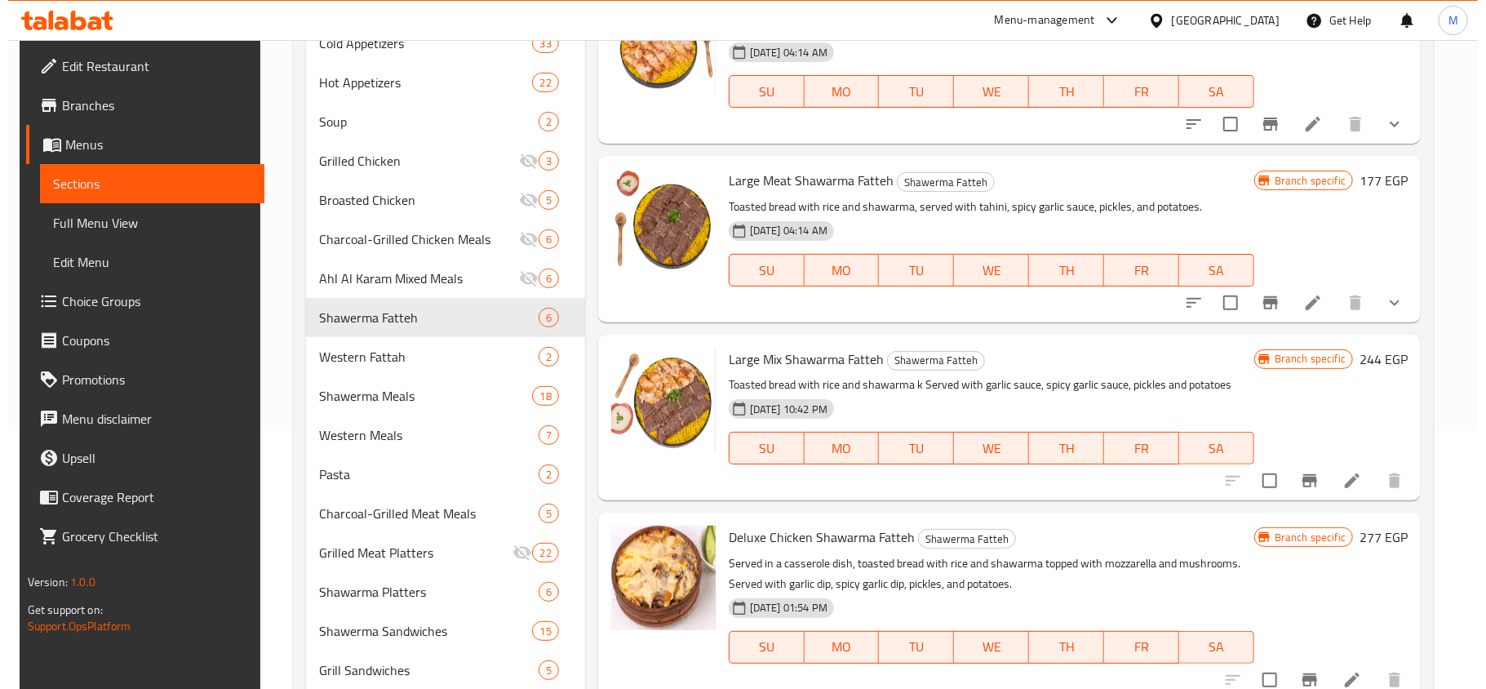
scroll to position [326, 0]
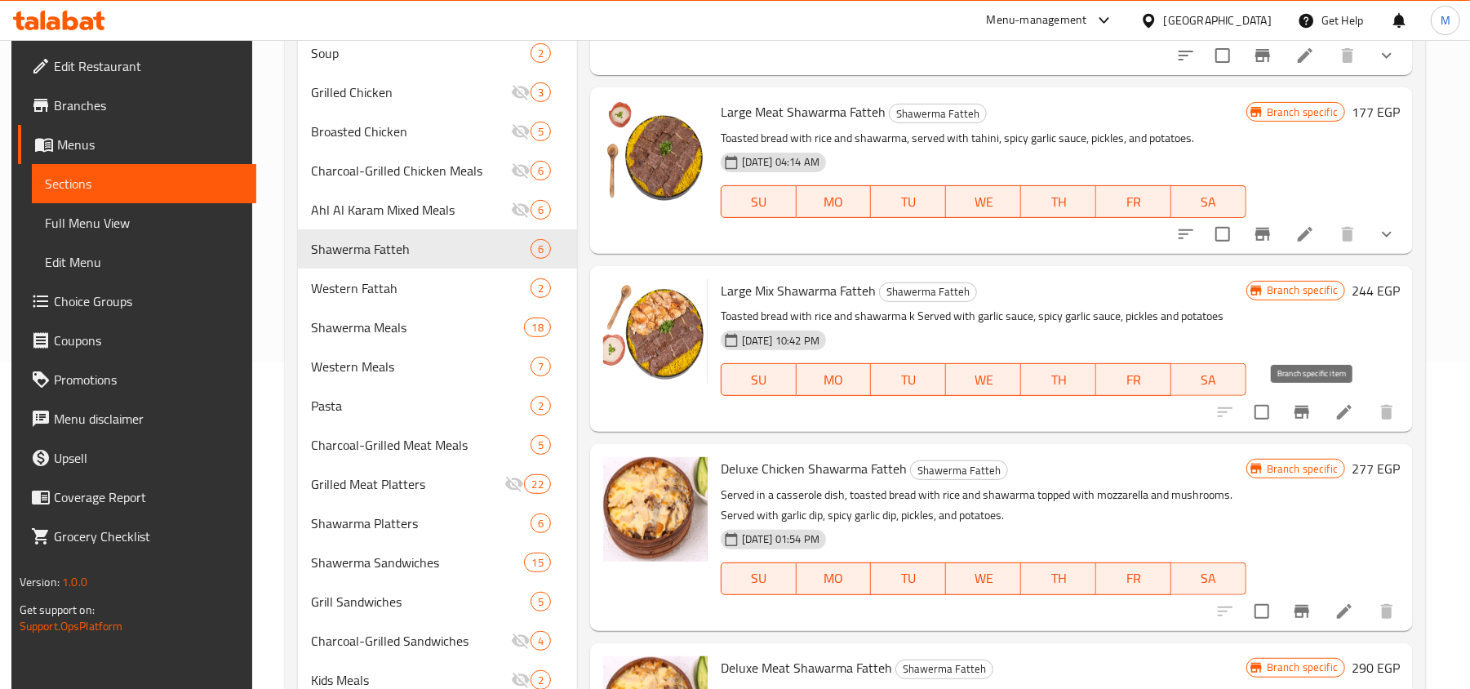
click at [1300, 413] on button "Branch-specific-item" at bounding box center [1301, 411] width 39 height 39
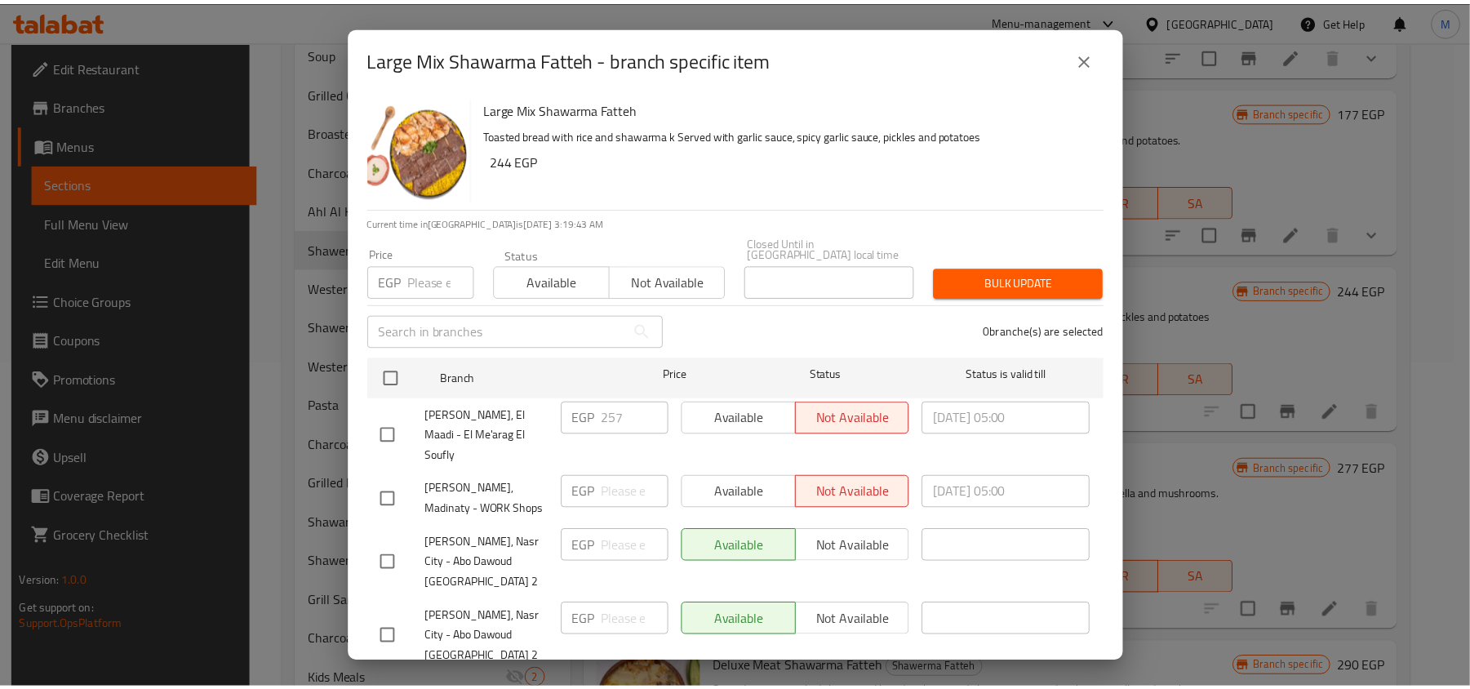
scroll to position [0, 0]
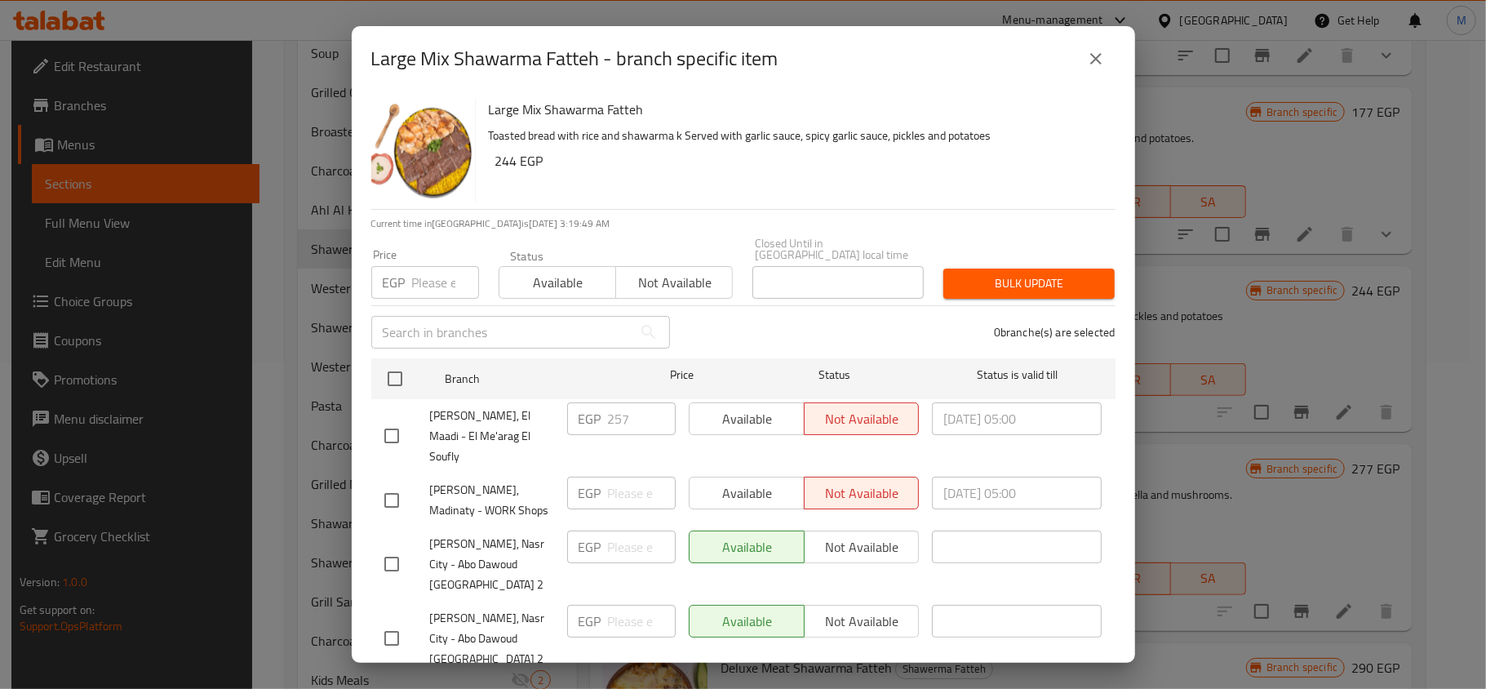
click at [438, 306] on div "​" at bounding box center [520, 332] width 318 height 52
click at [444, 279] on input "number" at bounding box center [445, 282] width 67 height 33
paste input "257"
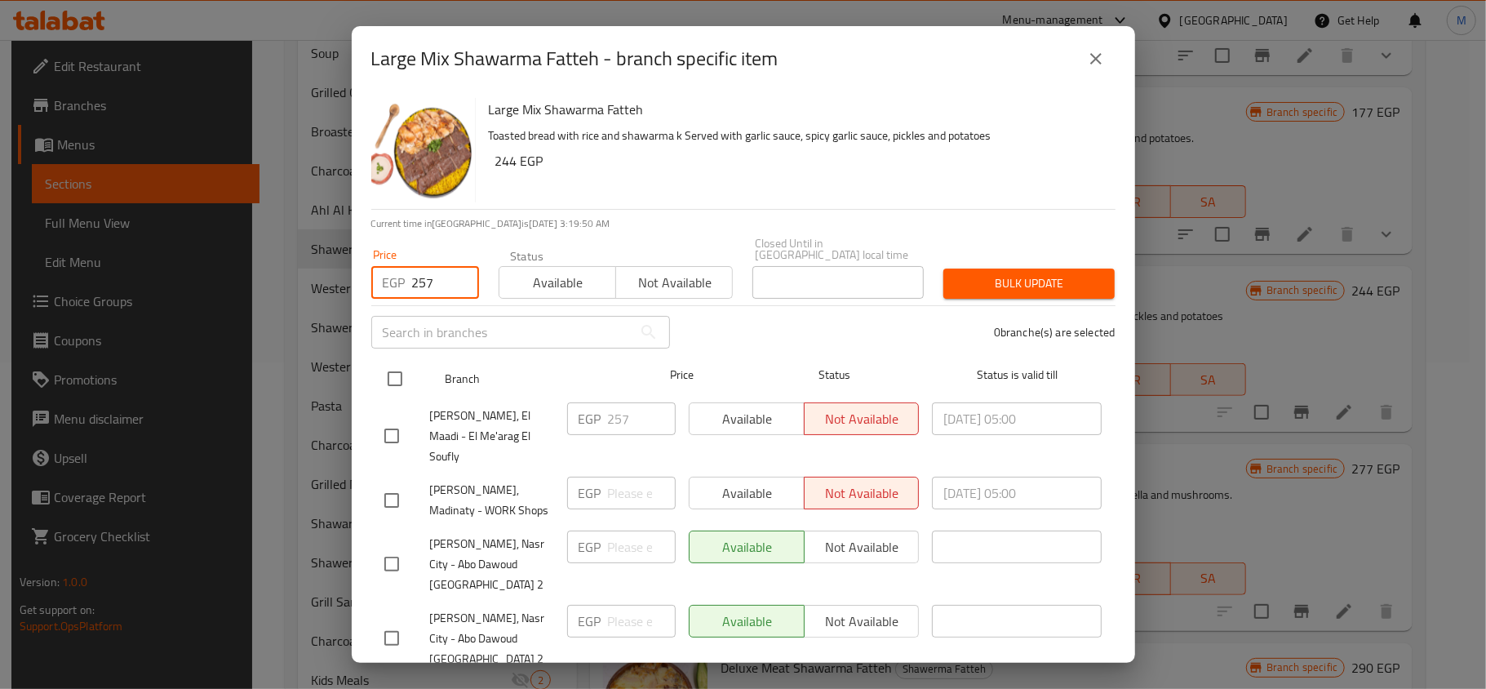
type input "257"
click at [399, 384] on input "checkbox" at bounding box center [395, 378] width 34 height 34
checkbox input "true"
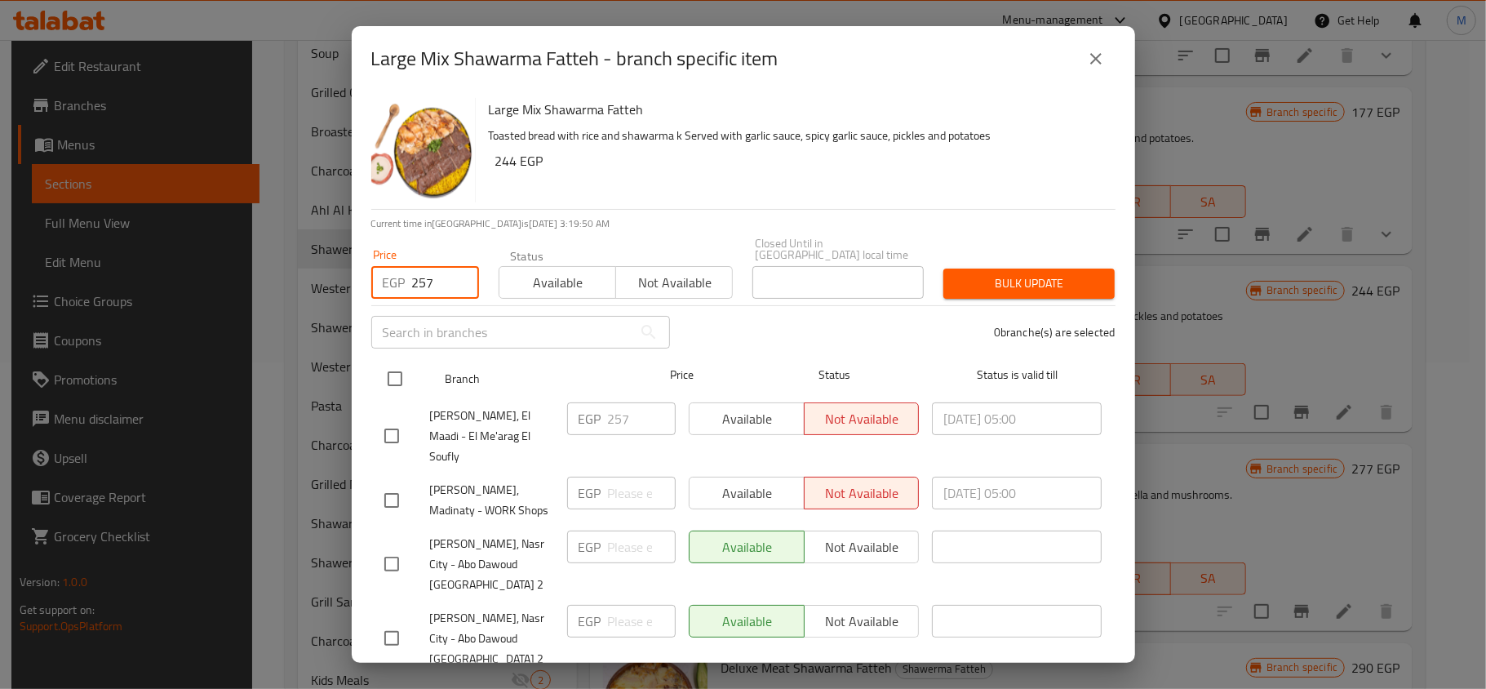
checkbox input "true"
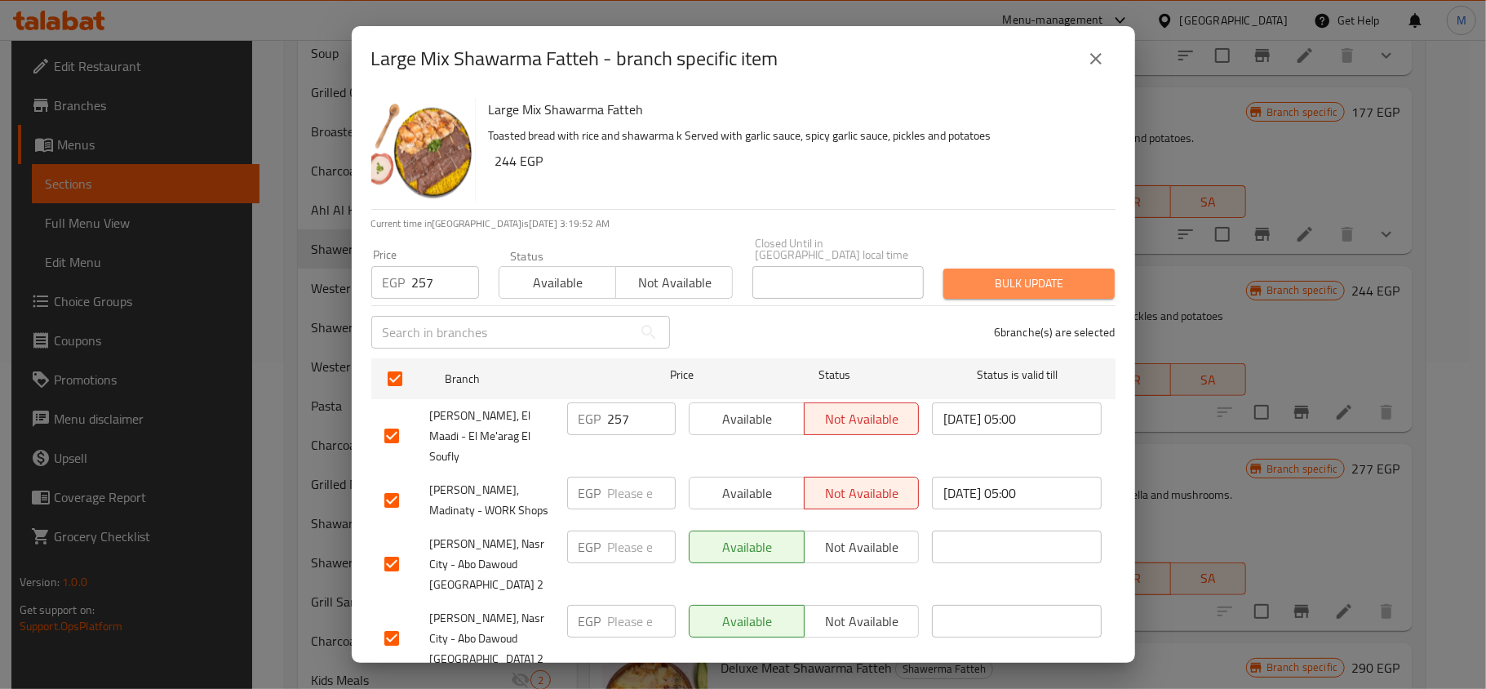
click at [1028, 273] on span "Bulk update" at bounding box center [1028, 283] width 145 height 20
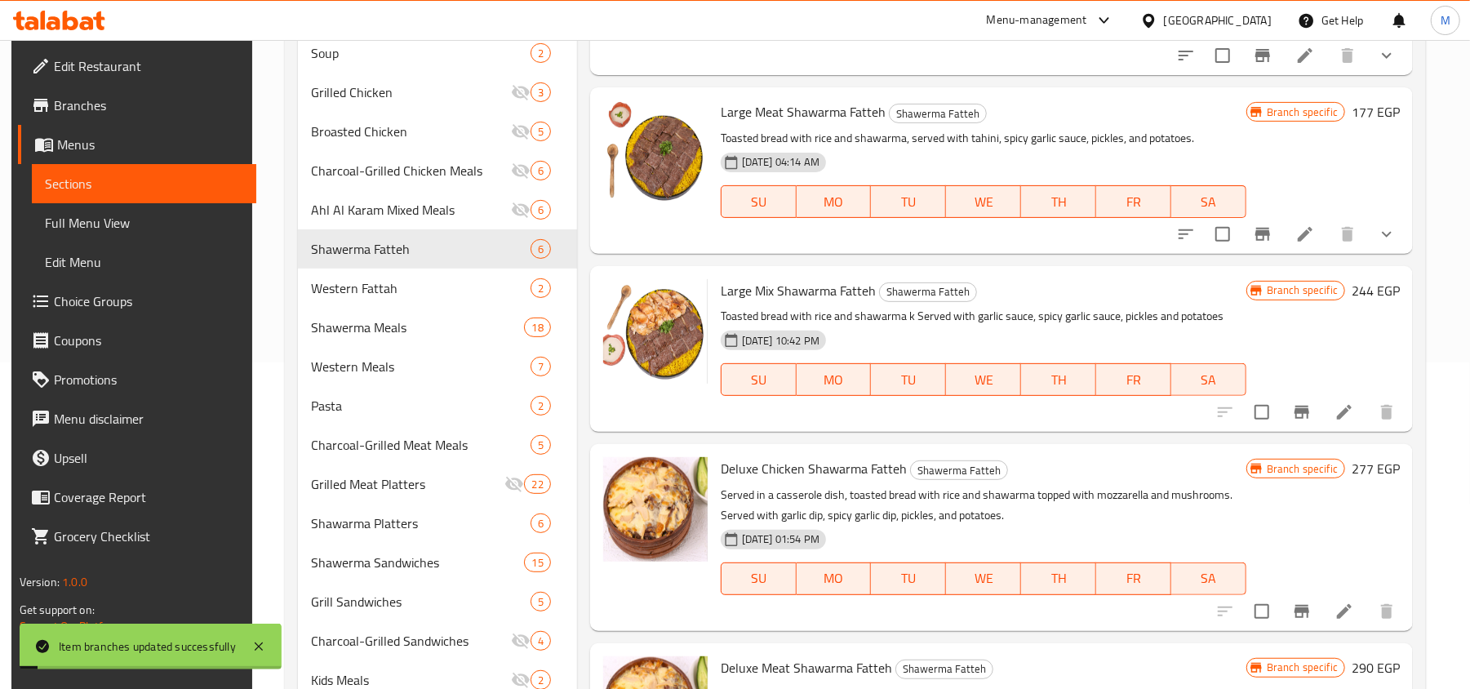
click at [1307, 409] on icon "Branch-specific-item" at bounding box center [1302, 412] width 20 height 20
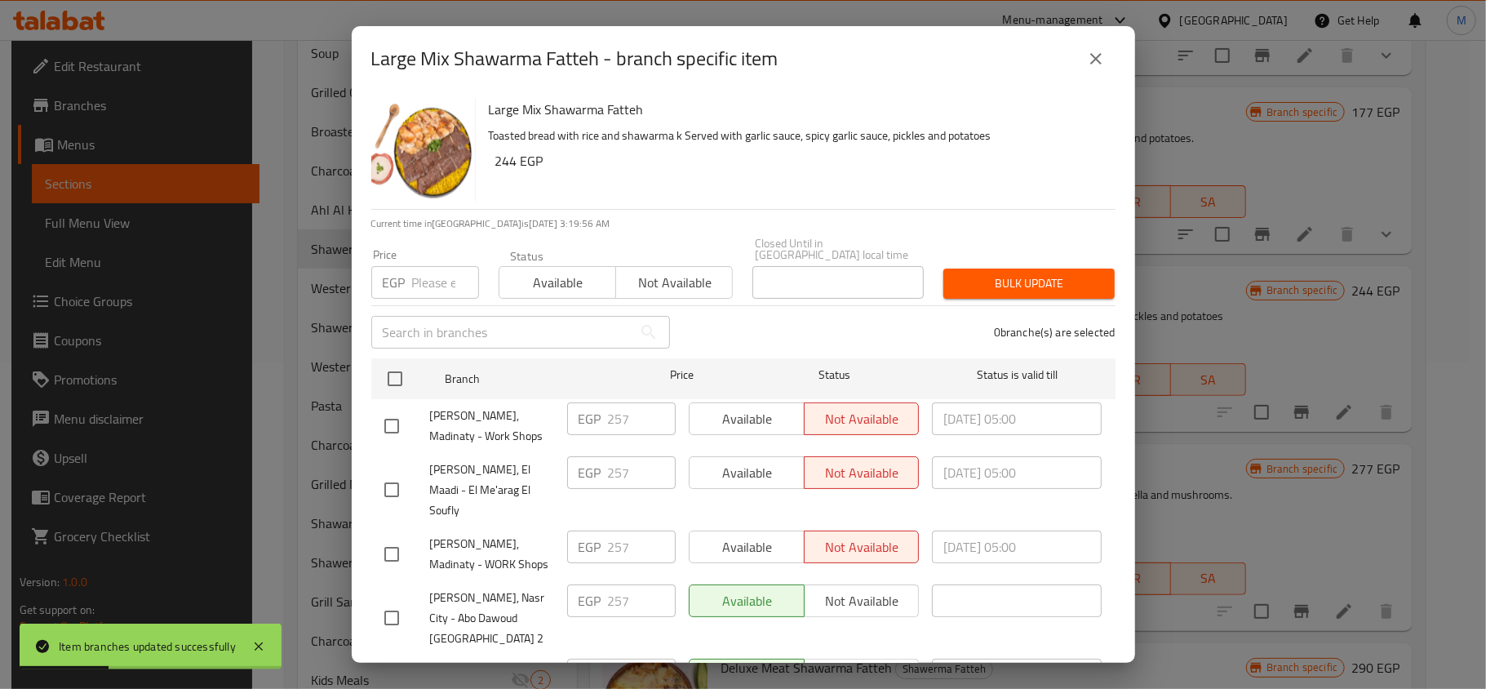
click at [1102, 53] on icon "close" at bounding box center [1096, 59] width 20 height 20
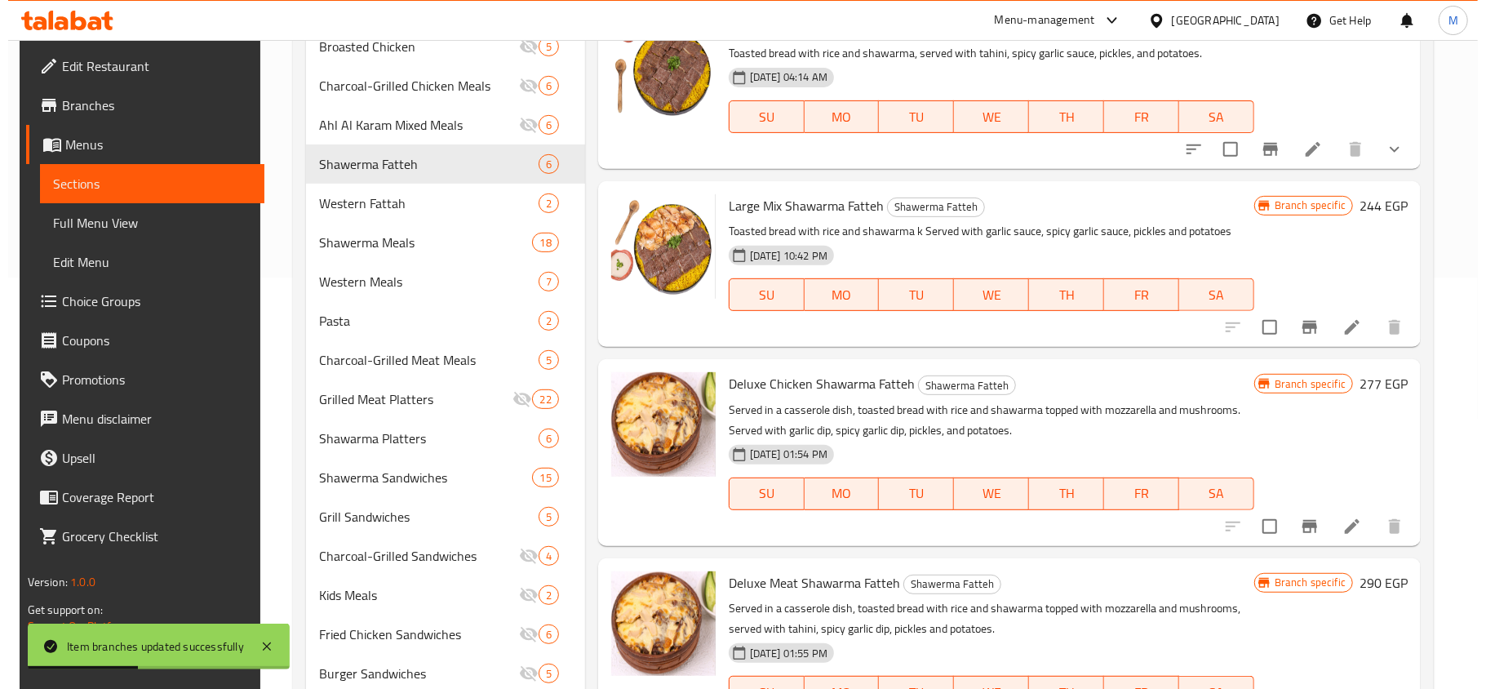
scroll to position [435, 0]
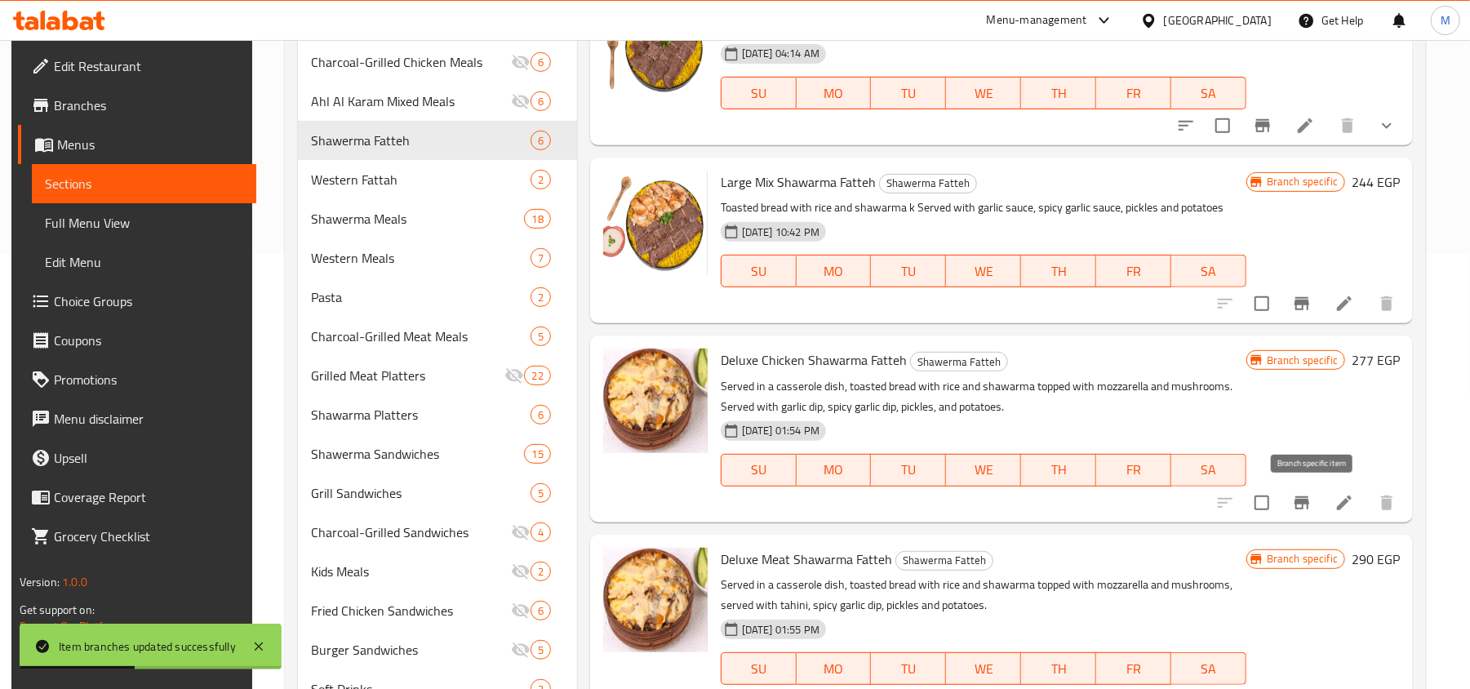
click at [1301, 494] on button "Branch-specific-item" at bounding box center [1301, 502] width 39 height 39
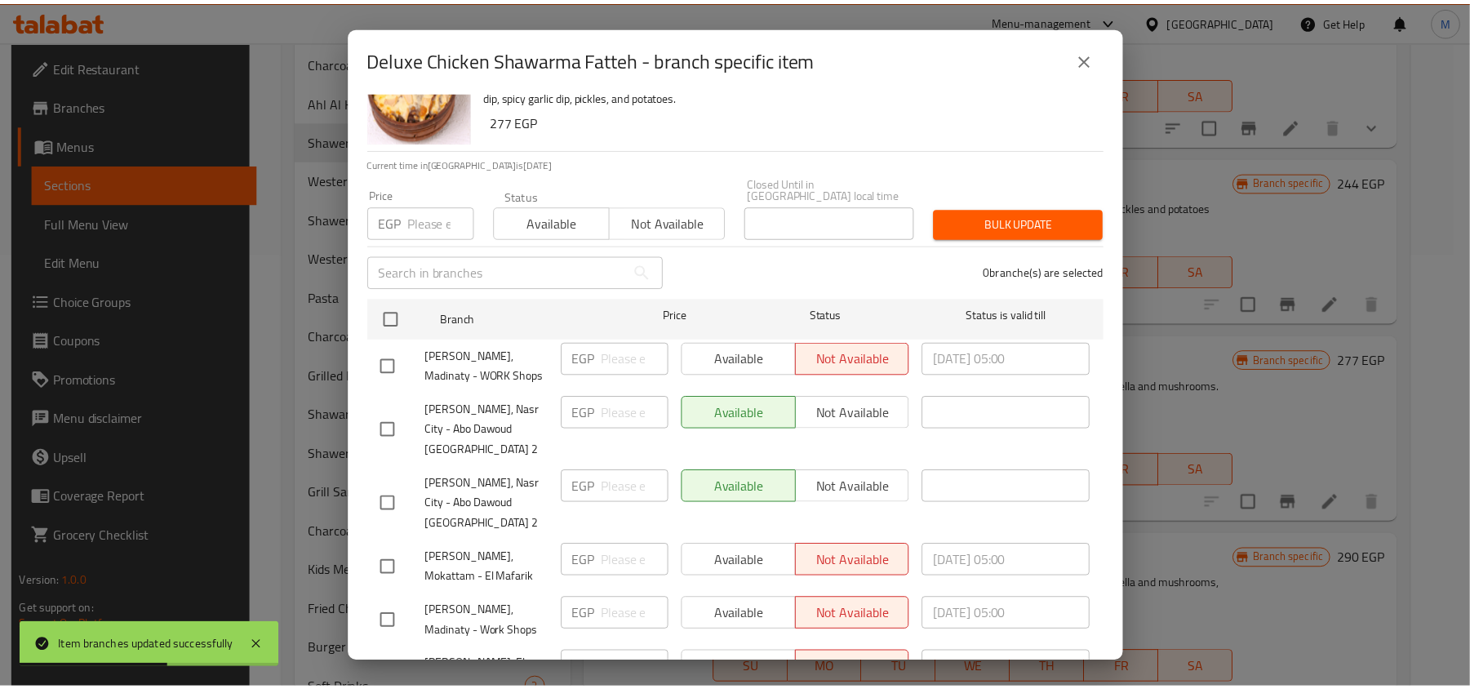
scroll to position [91, 0]
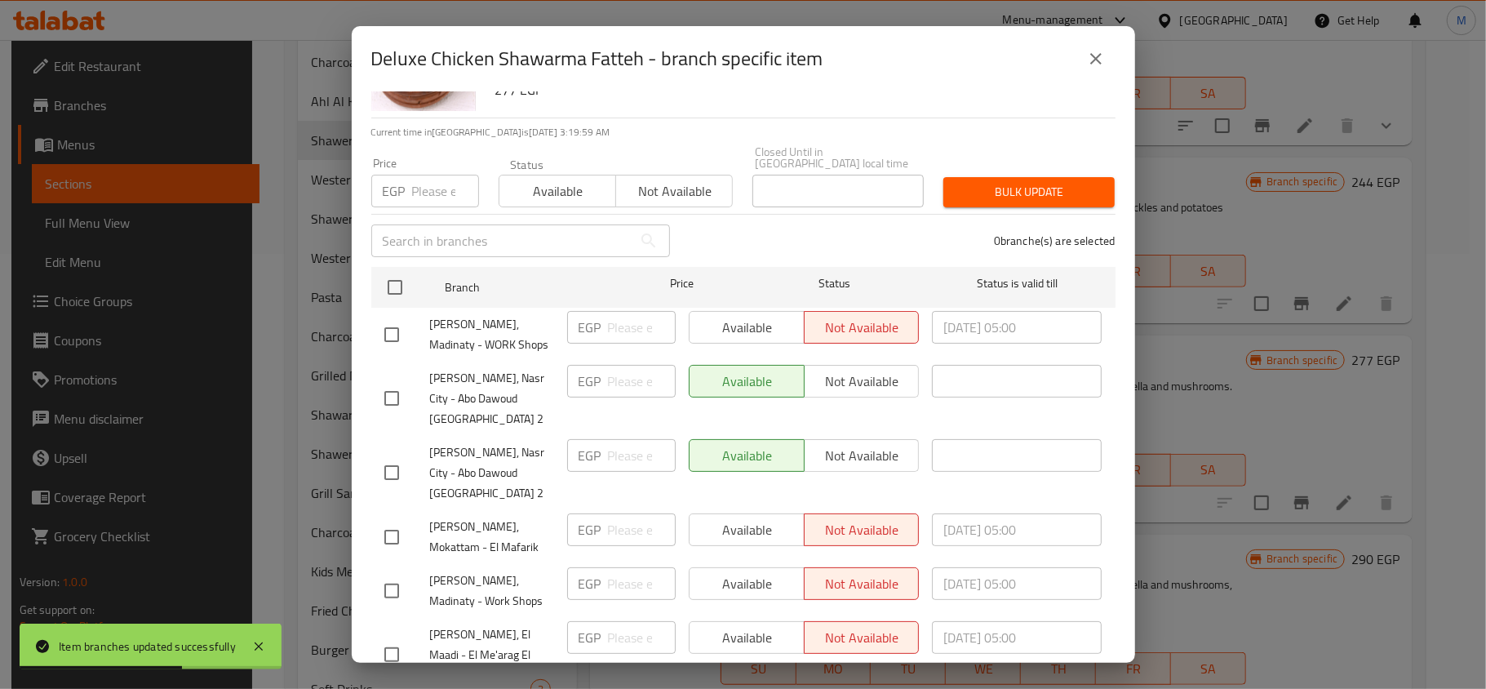
click at [1094, 60] on icon "close" at bounding box center [1095, 58] width 11 height 11
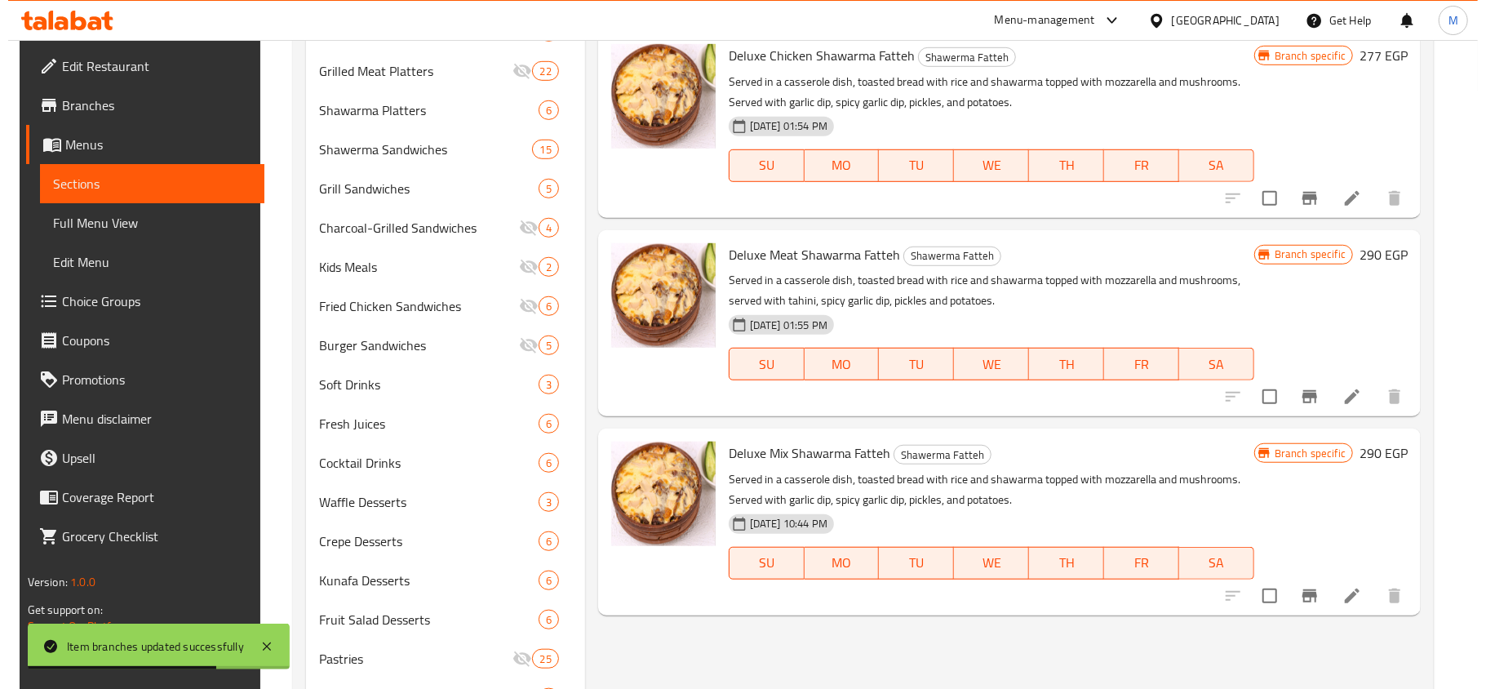
scroll to position [761, 0]
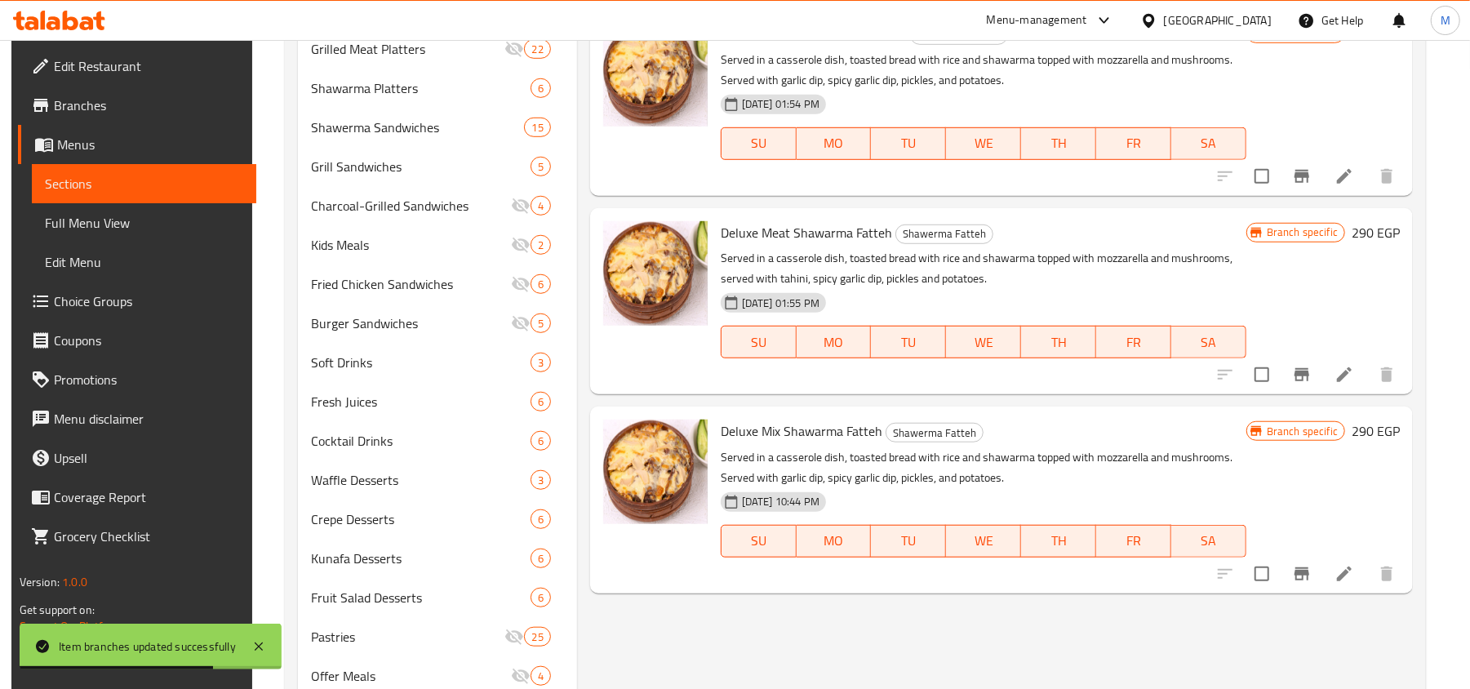
click at [1310, 364] on button "Branch-specific-item" at bounding box center [1301, 374] width 39 height 39
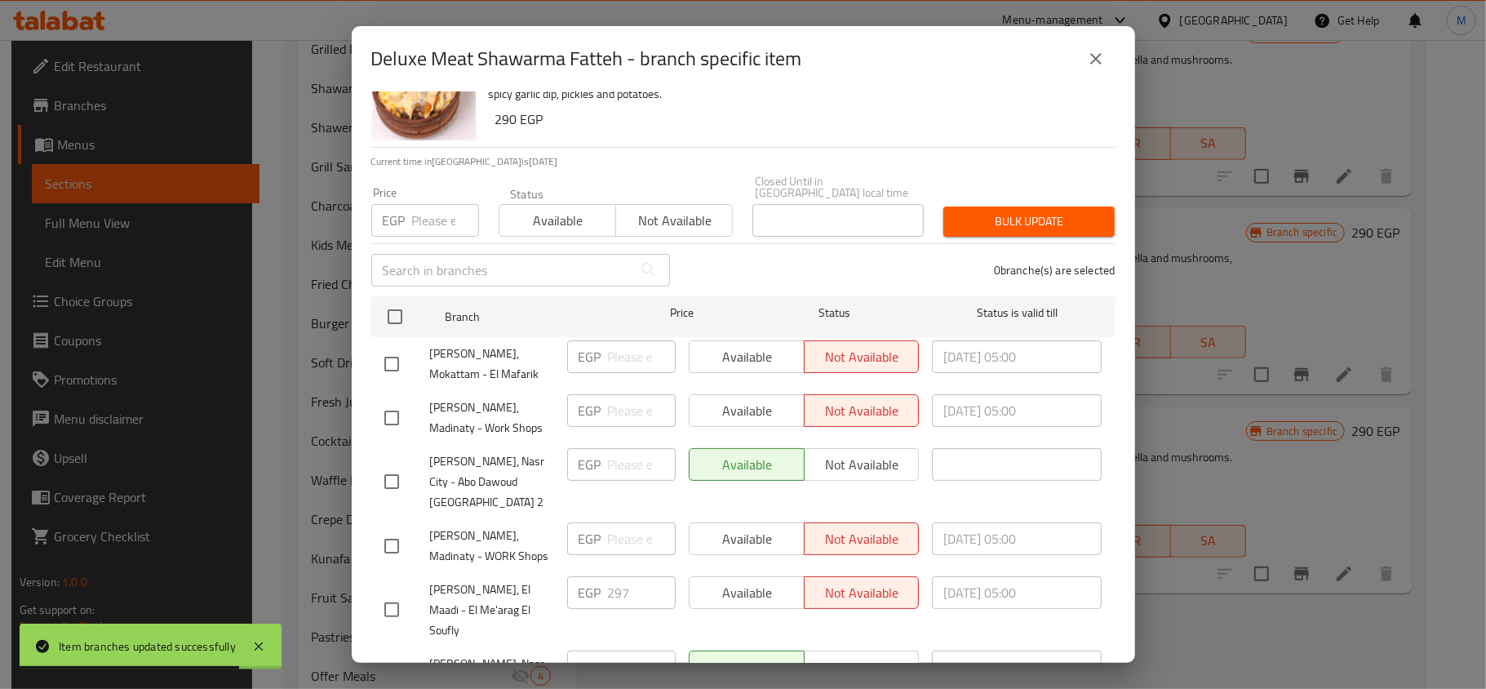
scroll to position [91, 0]
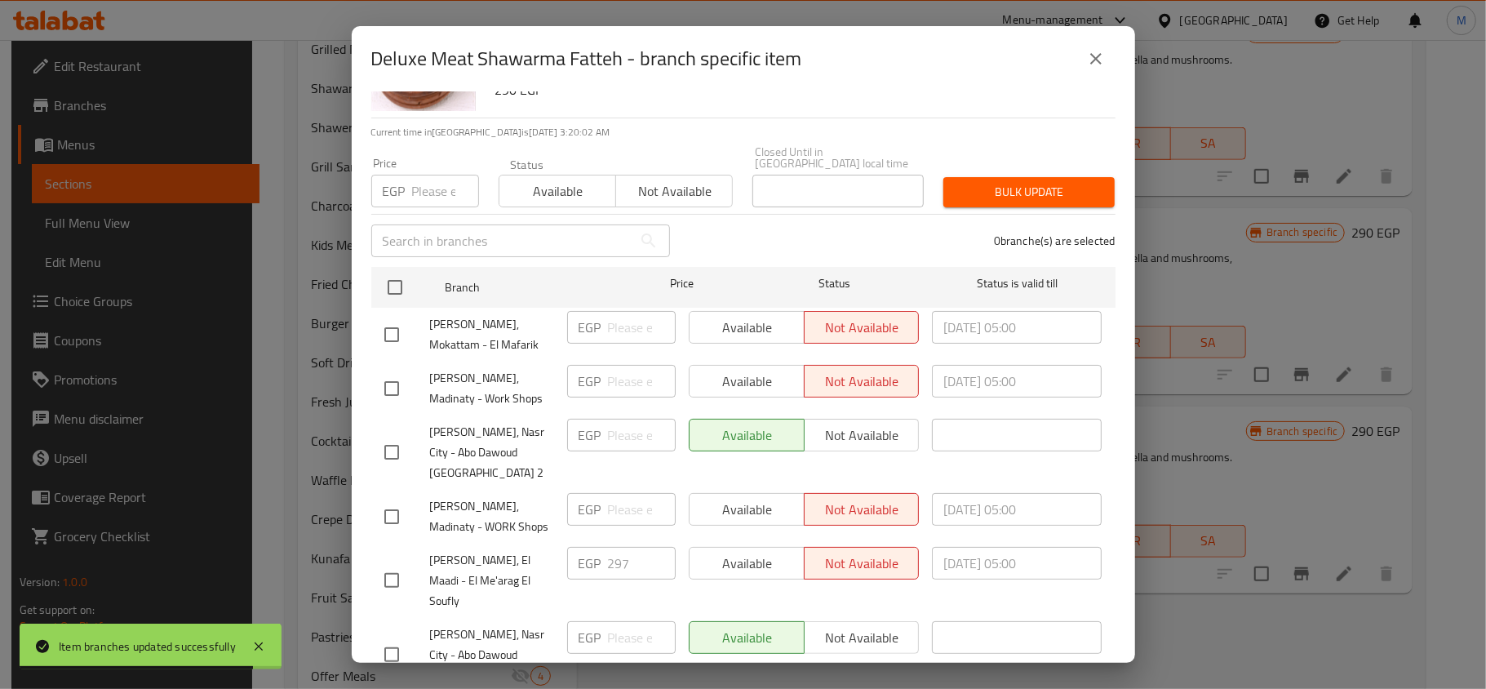
click at [1091, 55] on icon "close" at bounding box center [1095, 58] width 11 height 11
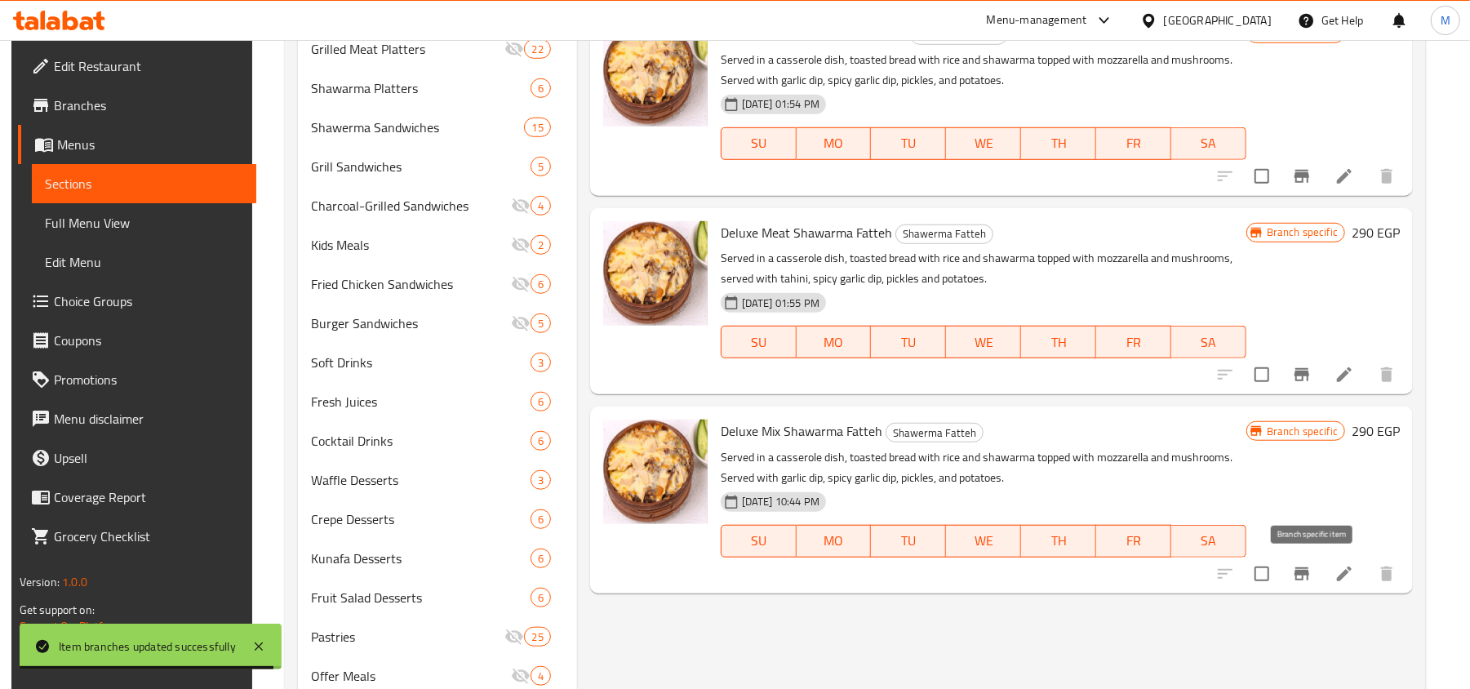
click at [1299, 576] on button "Branch-specific-item" at bounding box center [1301, 573] width 39 height 39
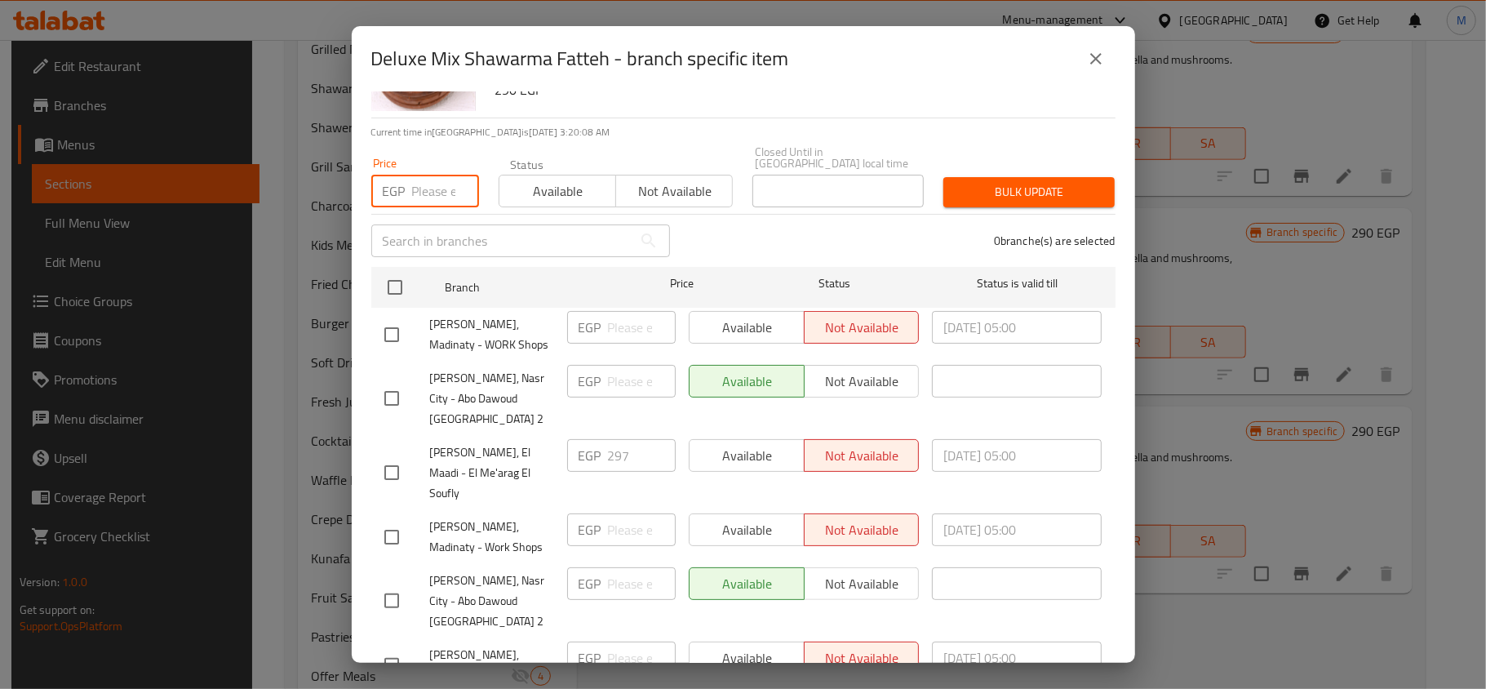
click at [429, 183] on input "number" at bounding box center [445, 191] width 67 height 33
paste input "297"
type input "297"
click at [398, 270] on input "checkbox" at bounding box center [395, 287] width 34 height 34
checkbox input "true"
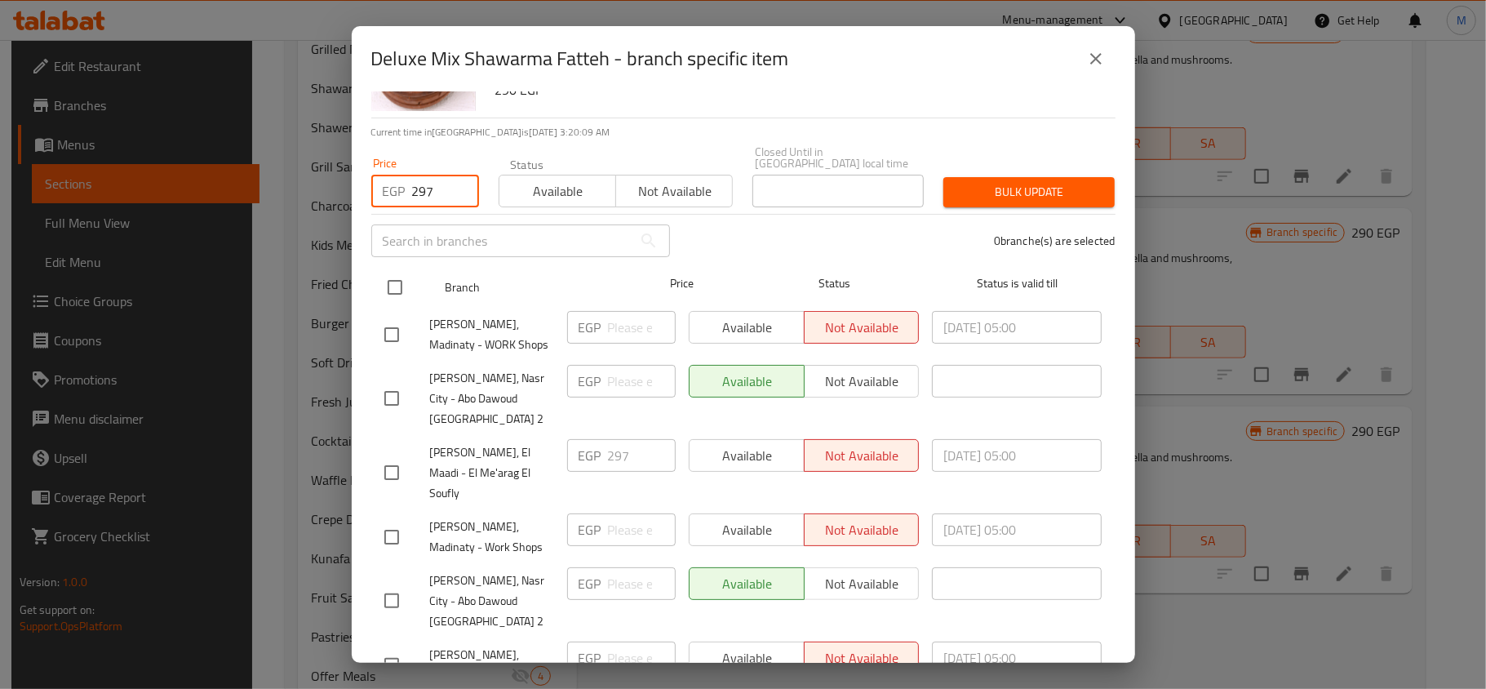
checkbox input "true"
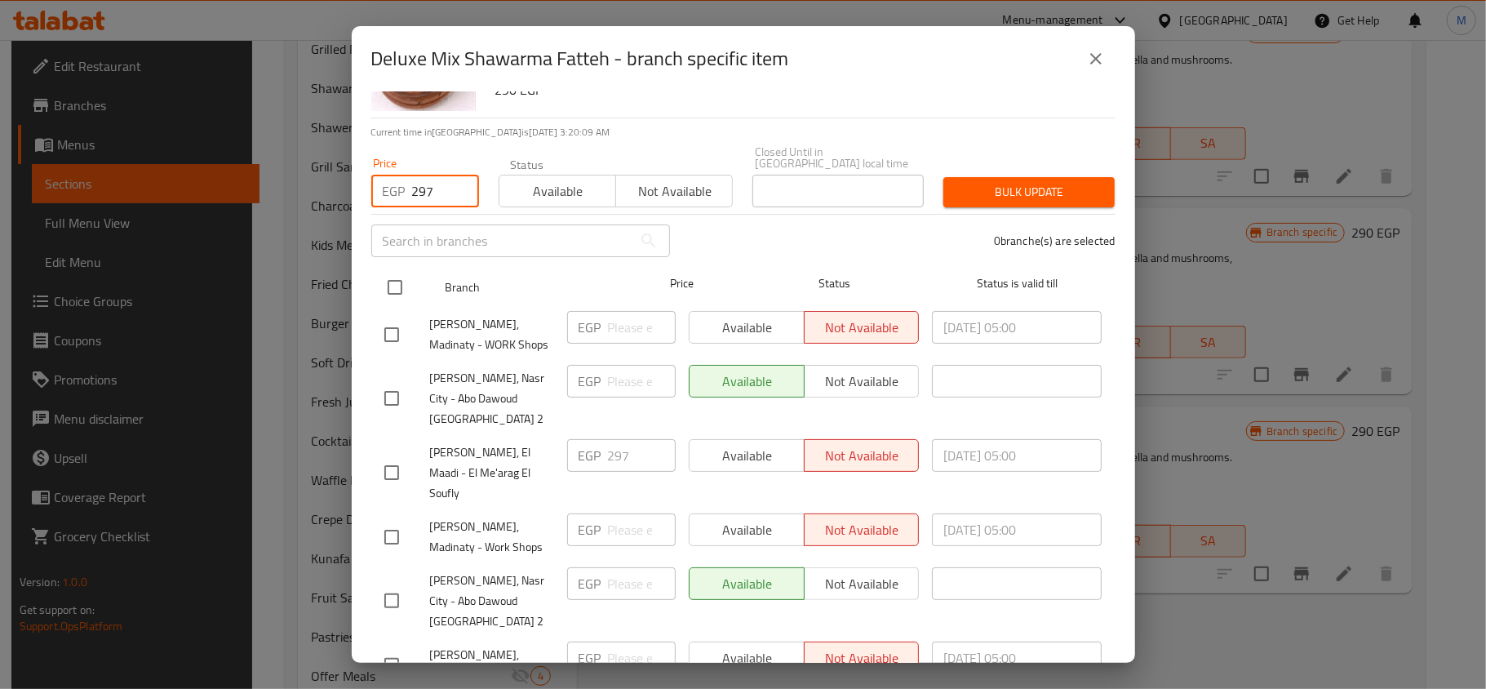
checkbox input "true"
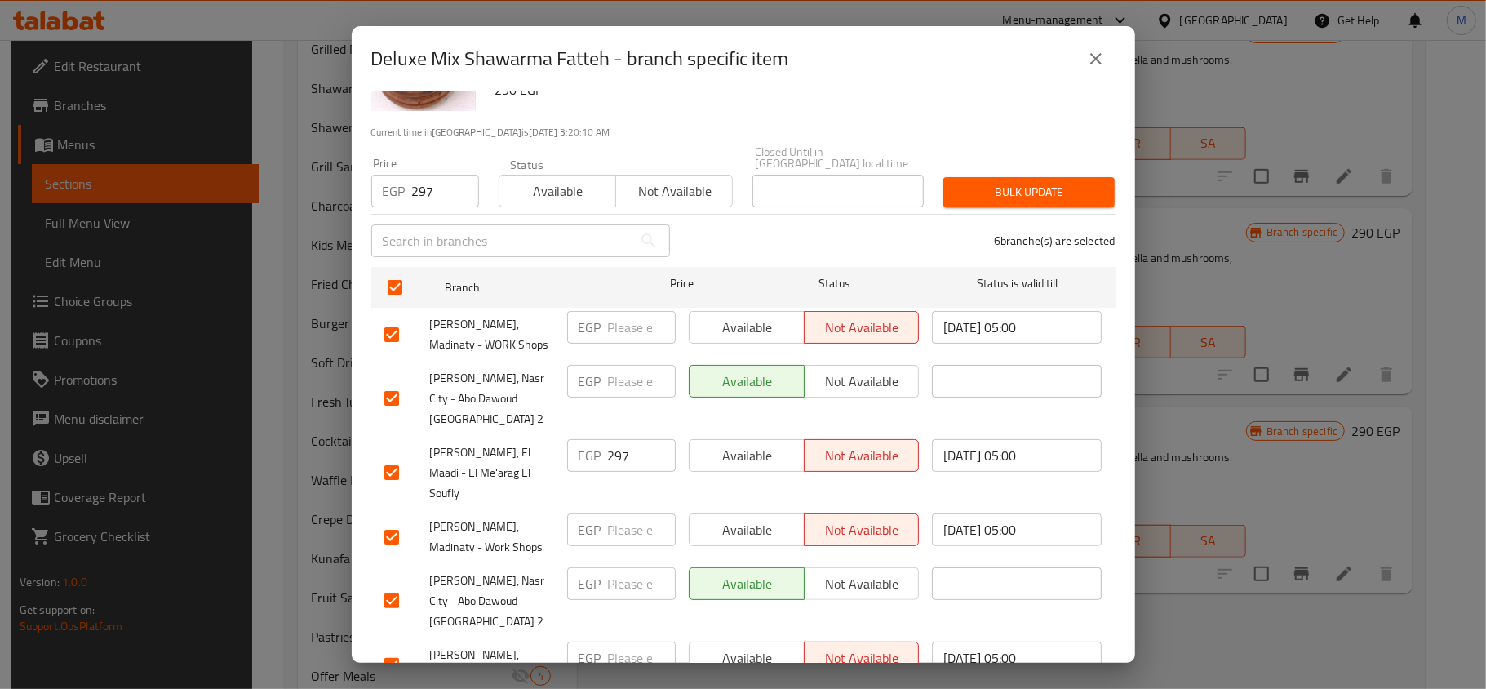
click at [1081, 188] on span "Bulk update" at bounding box center [1028, 192] width 145 height 20
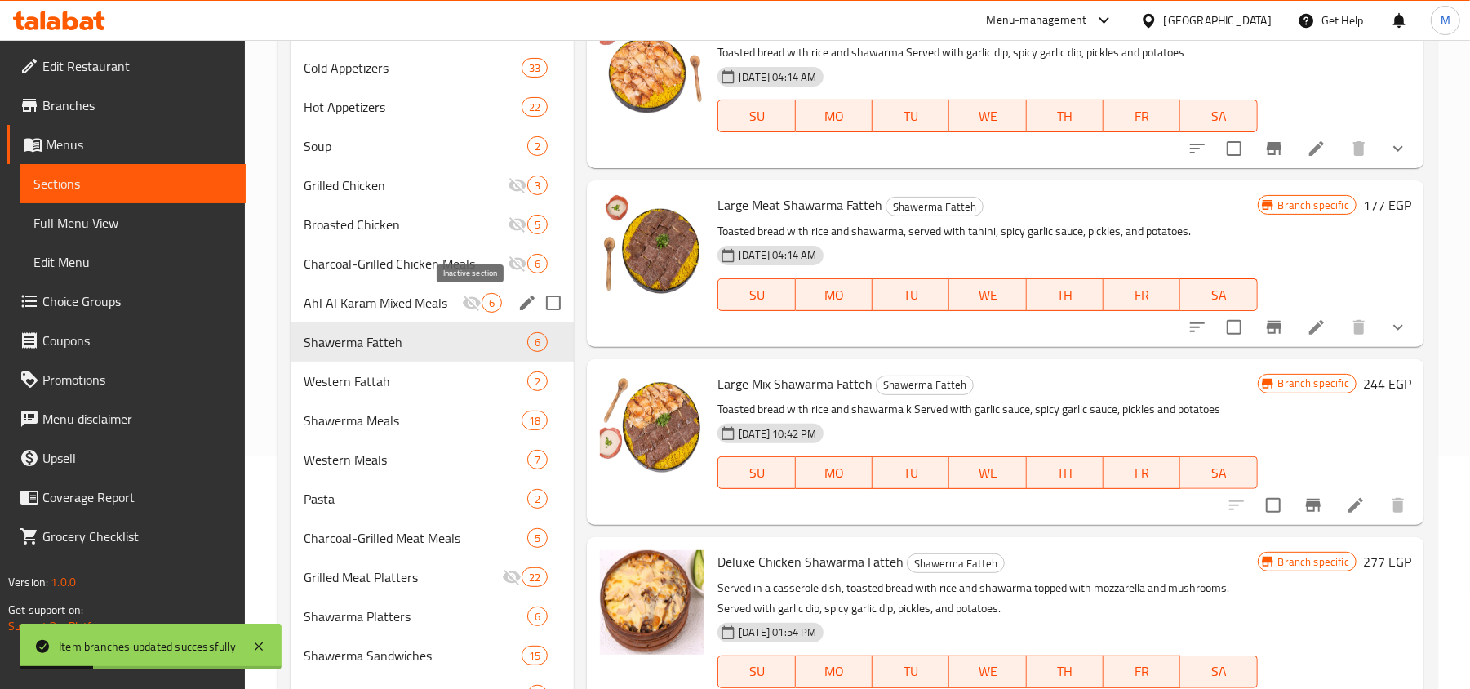
scroll to position [217, 0]
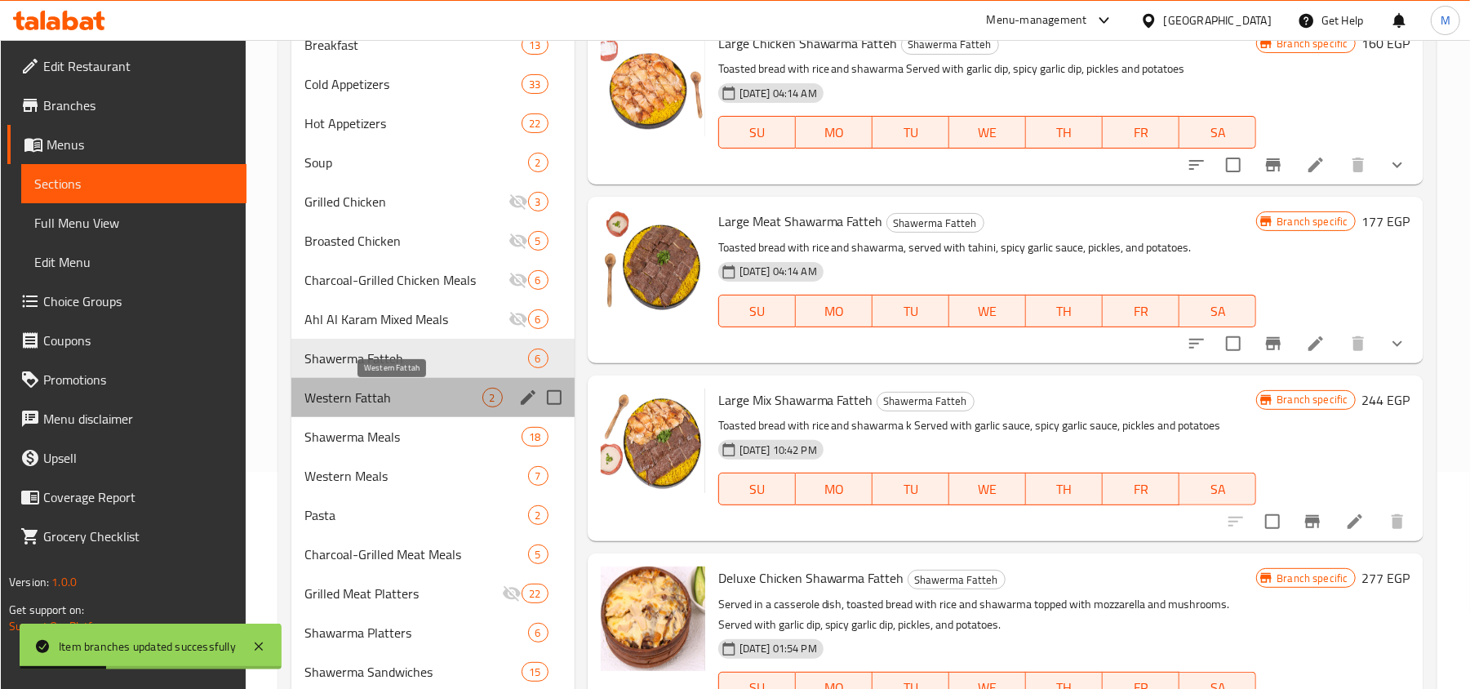
click at [393, 389] on span "Western Fattah" at bounding box center [393, 398] width 178 height 20
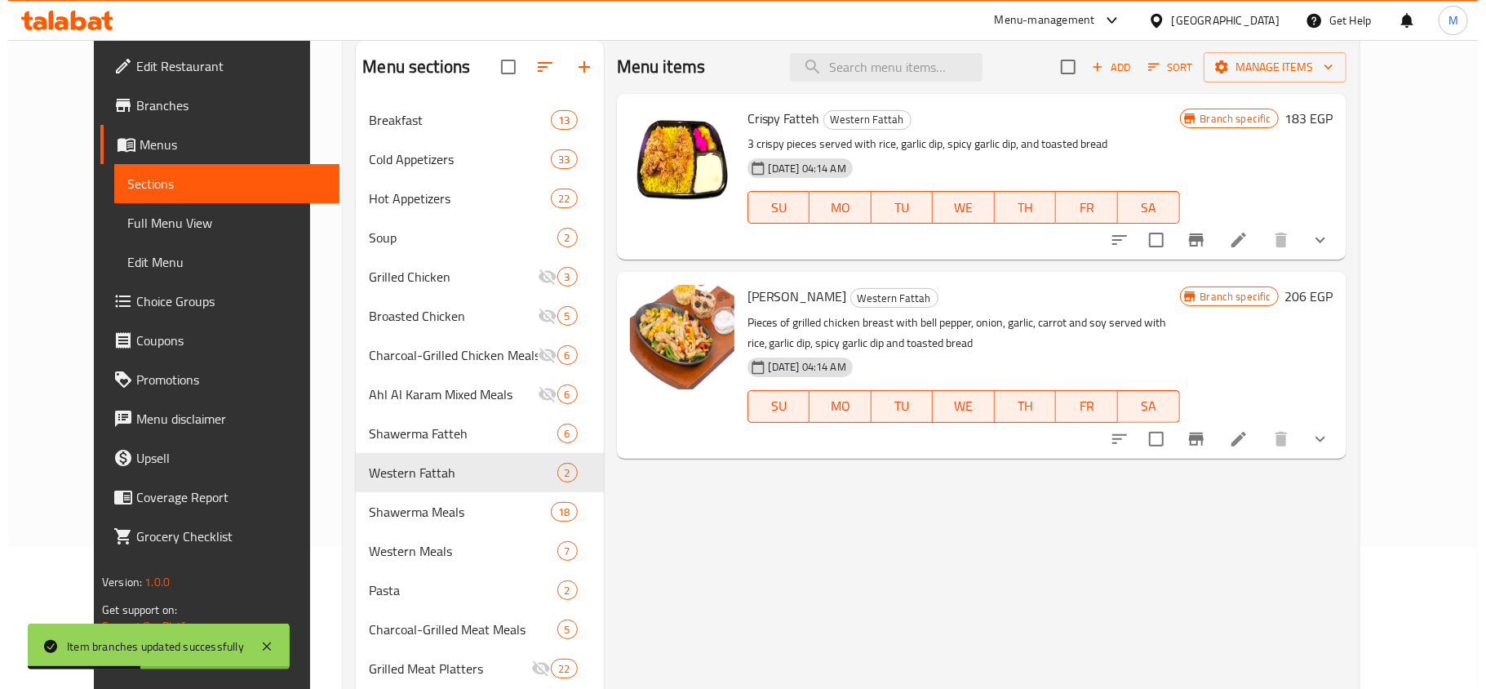
scroll to position [109, 0]
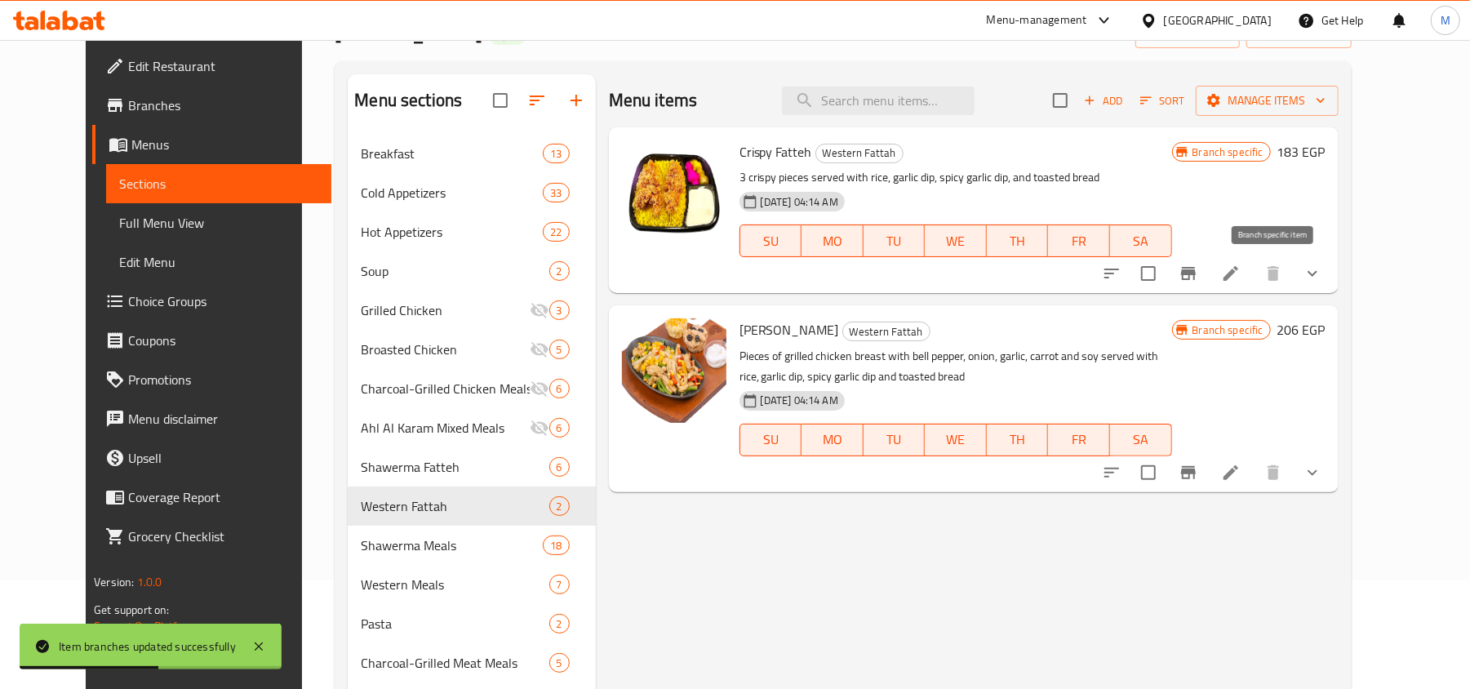
click at [1195, 275] on icon "Branch-specific-item" at bounding box center [1188, 273] width 15 height 13
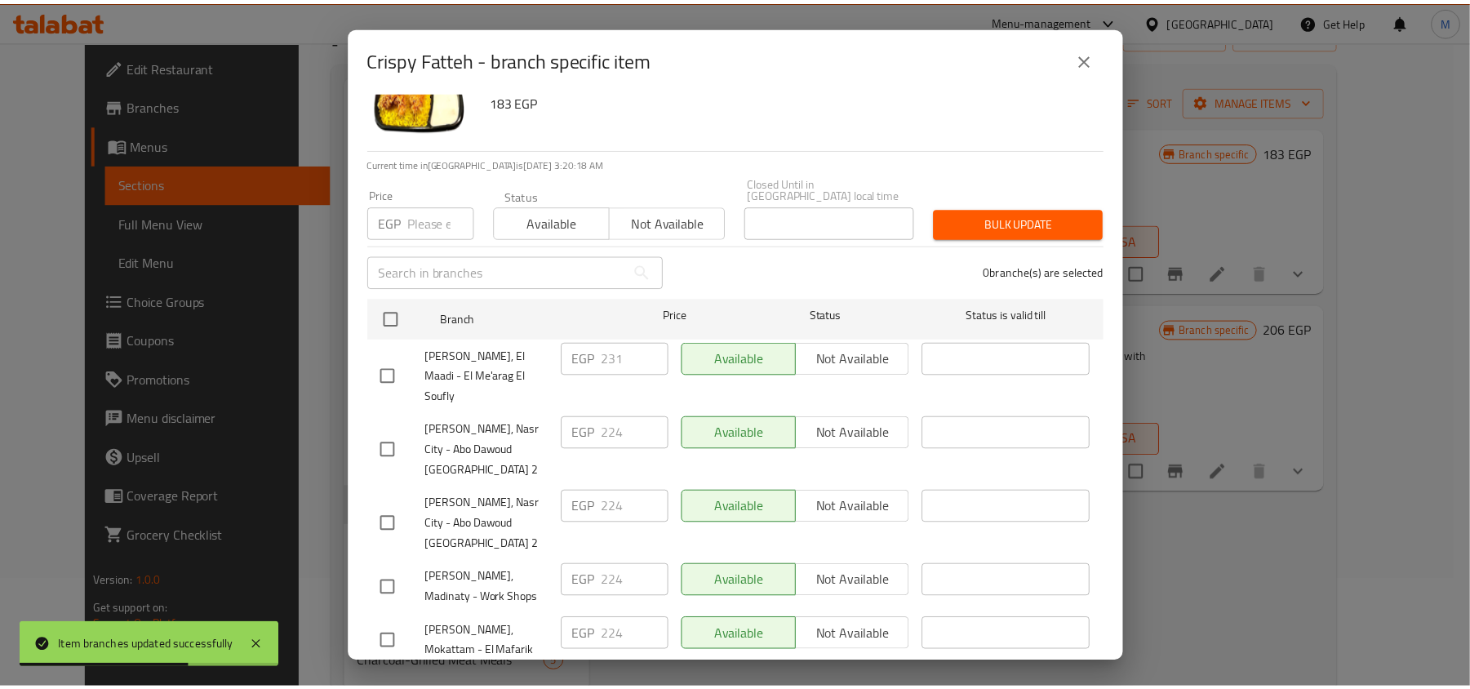
scroll to position [91, 0]
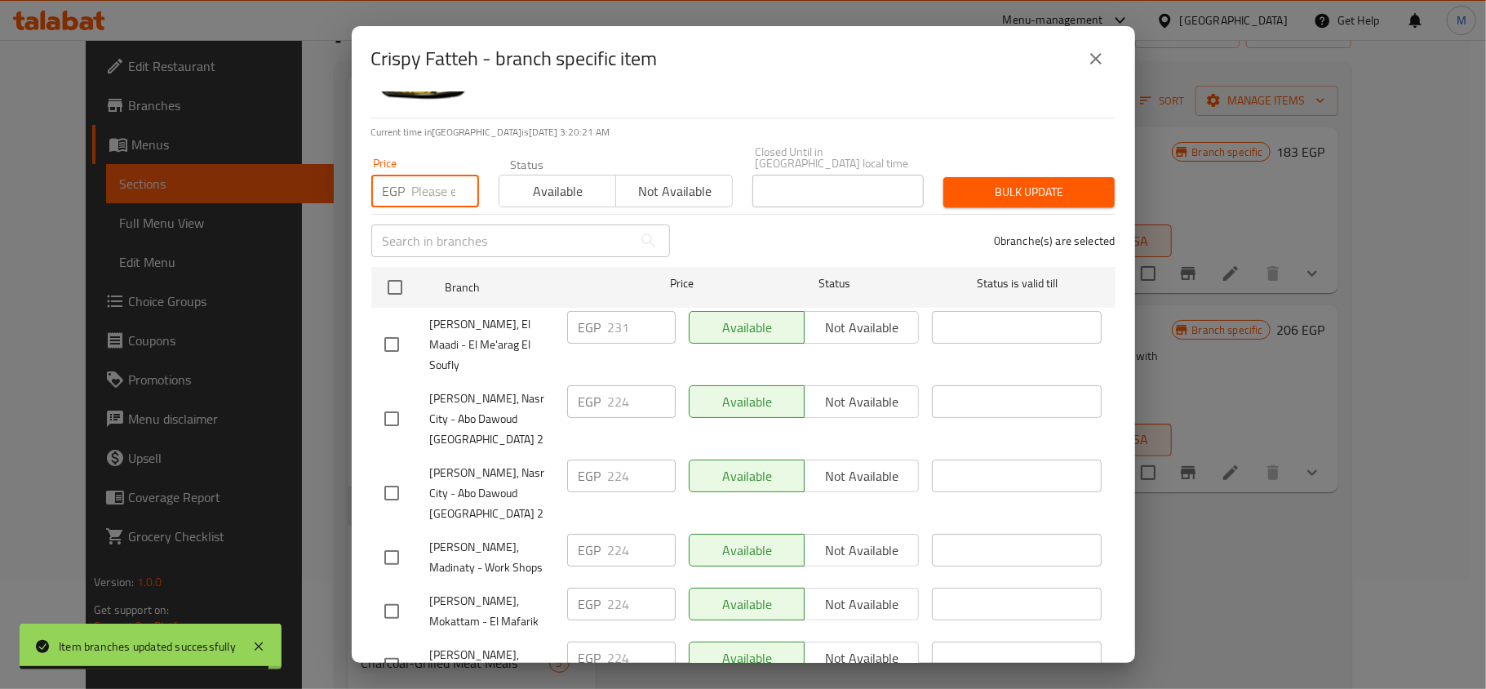
click at [434, 188] on input "number" at bounding box center [445, 191] width 67 height 33
paste input "231"
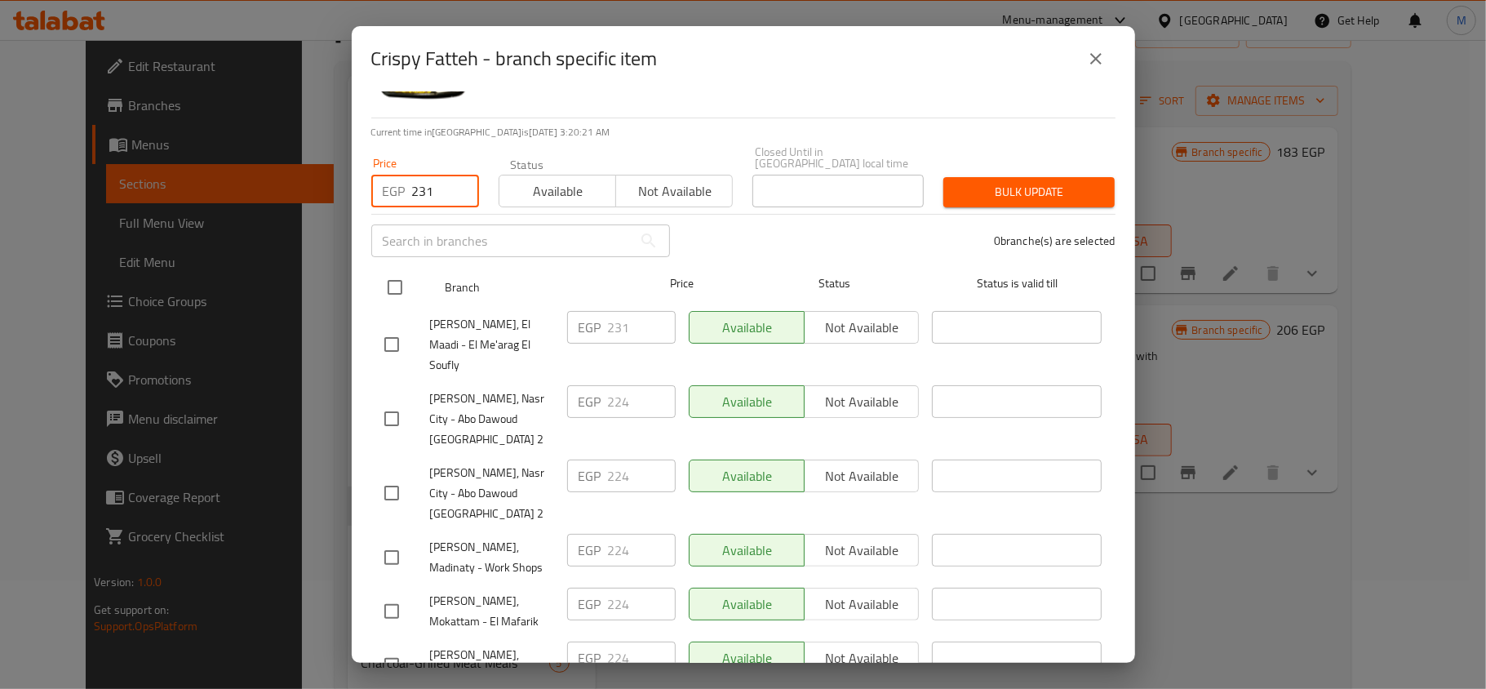
type input "231"
click at [392, 279] on input "checkbox" at bounding box center [395, 287] width 34 height 34
checkbox input "true"
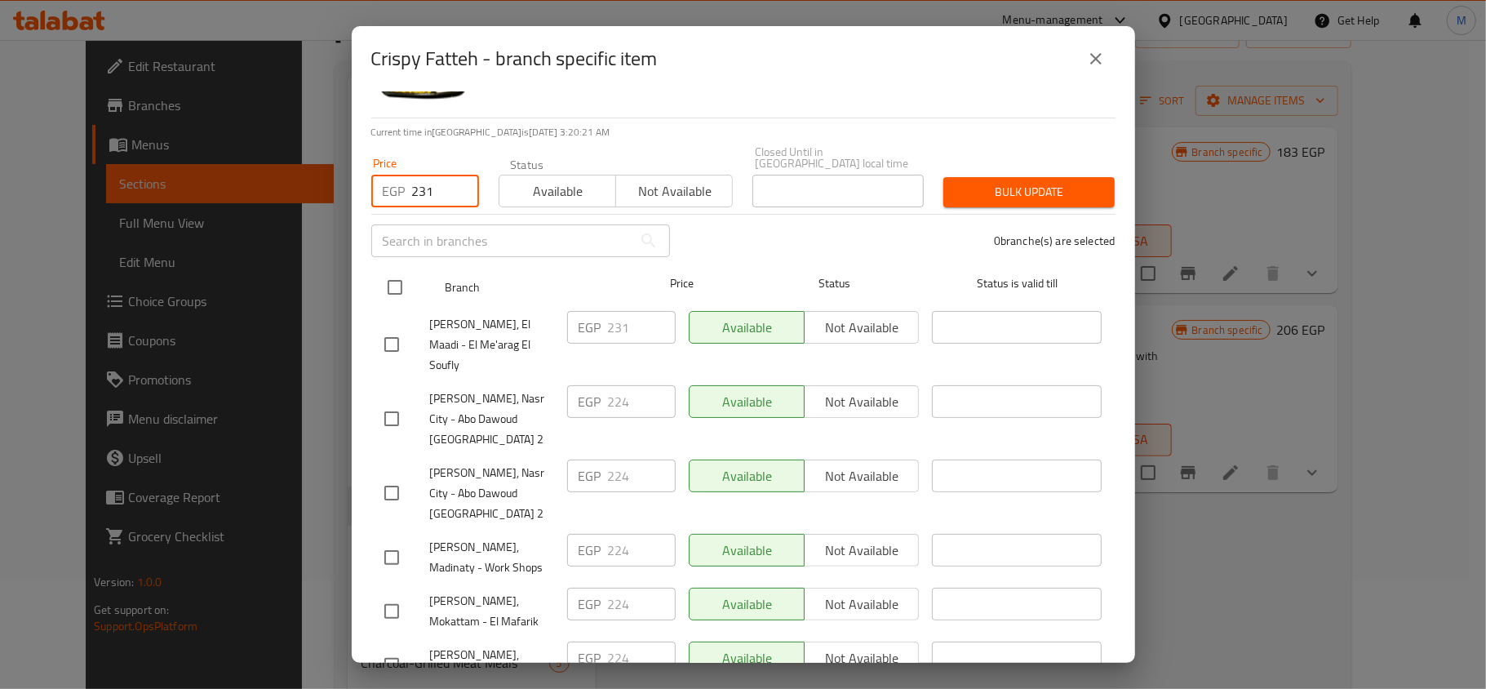
checkbox input "true"
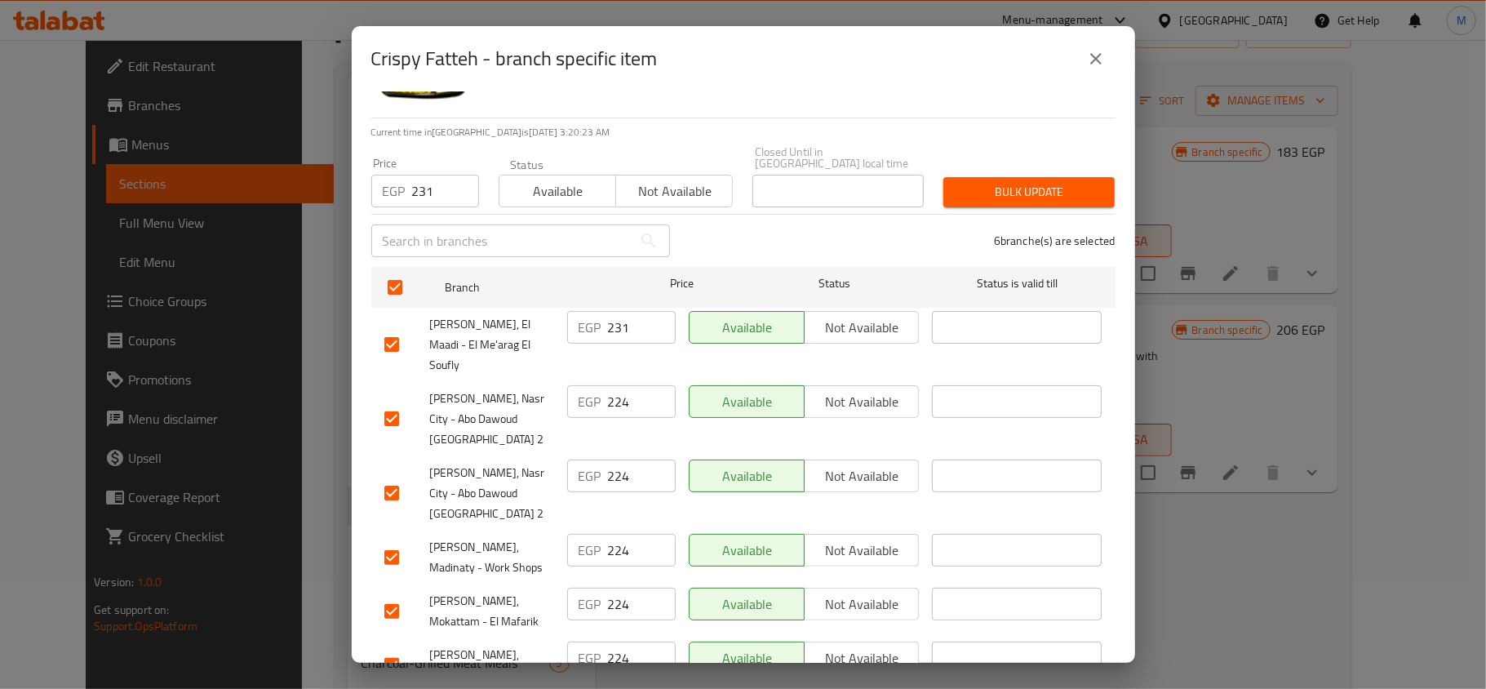
click at [1057, 182] on span "Bulk update" at bounding box center [1028, 192] width 145 height 20
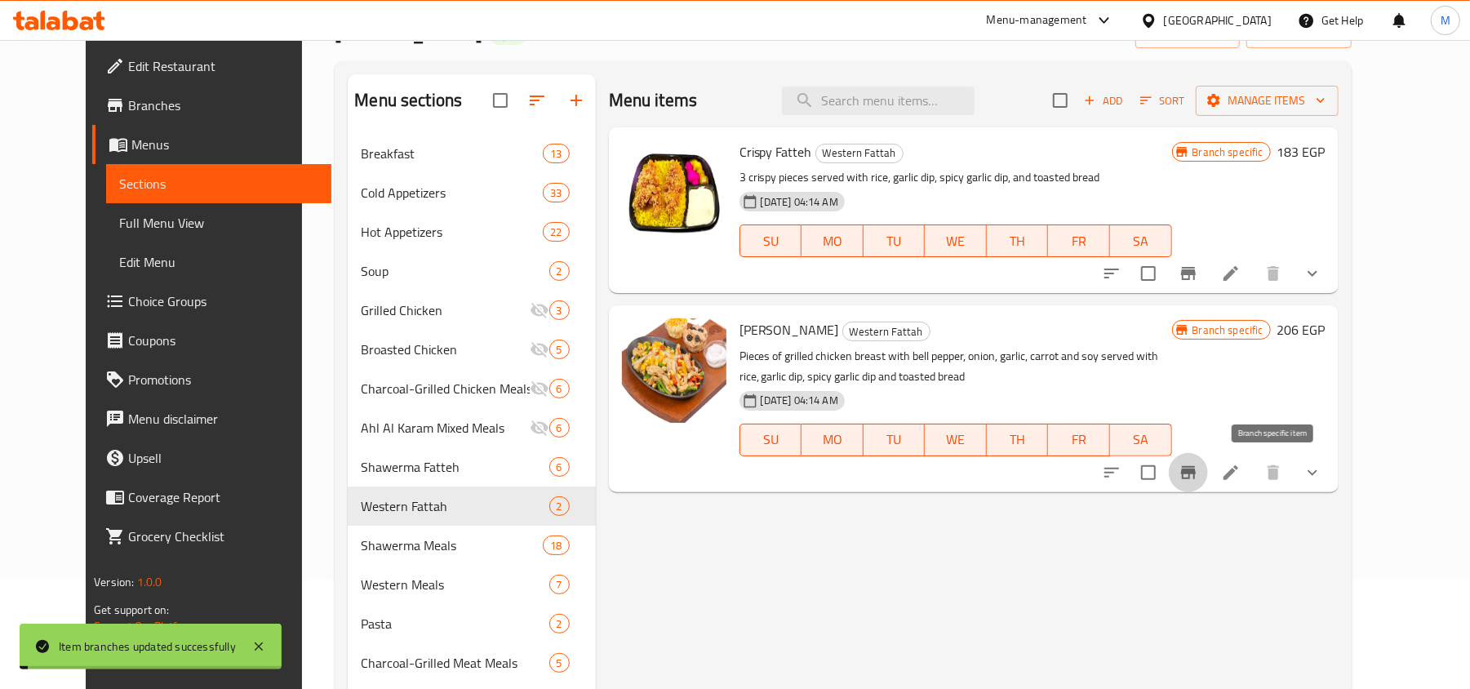
click at [1195, 473] on icon "Branch-specific-item" at bounding box center [1188, 472] width 15 height 13
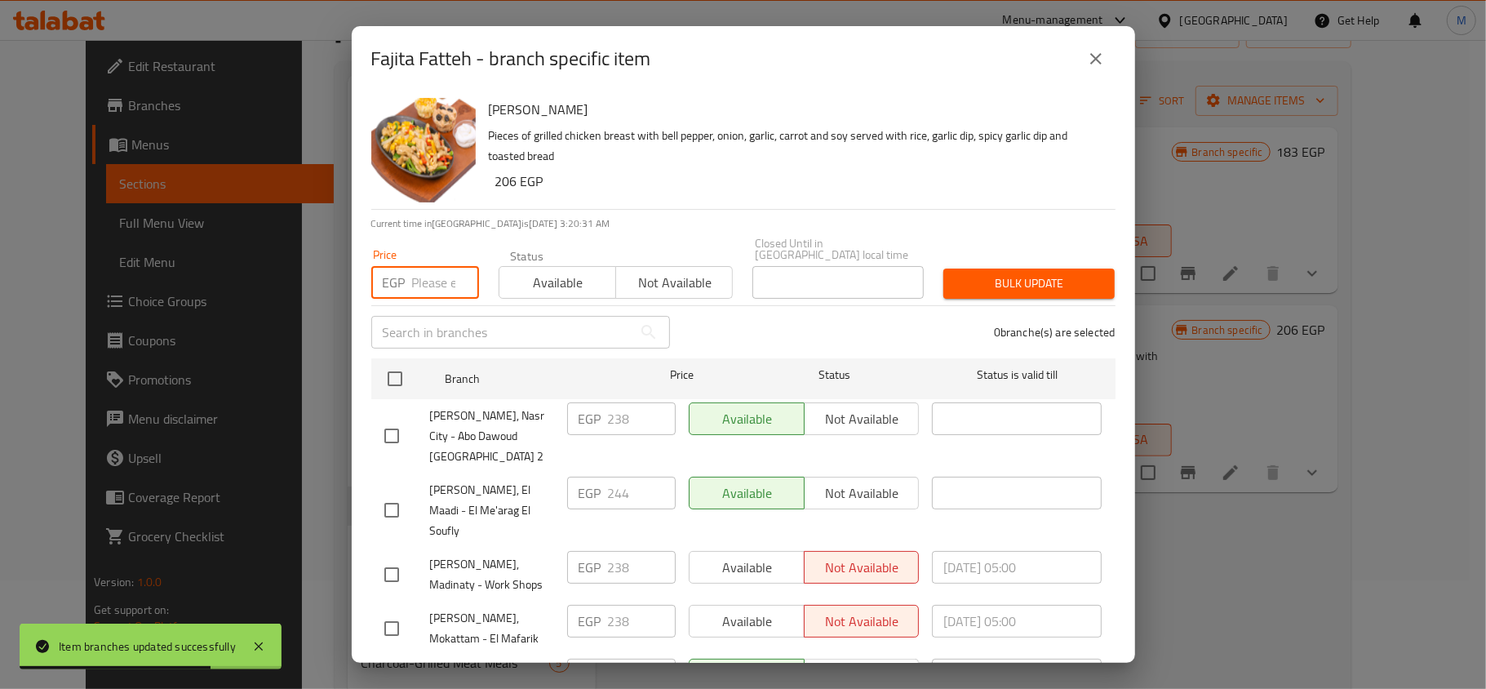
click at [422, 266] on input "number" at bounding box center [445, 282] width 67 height 33
paste input "244"
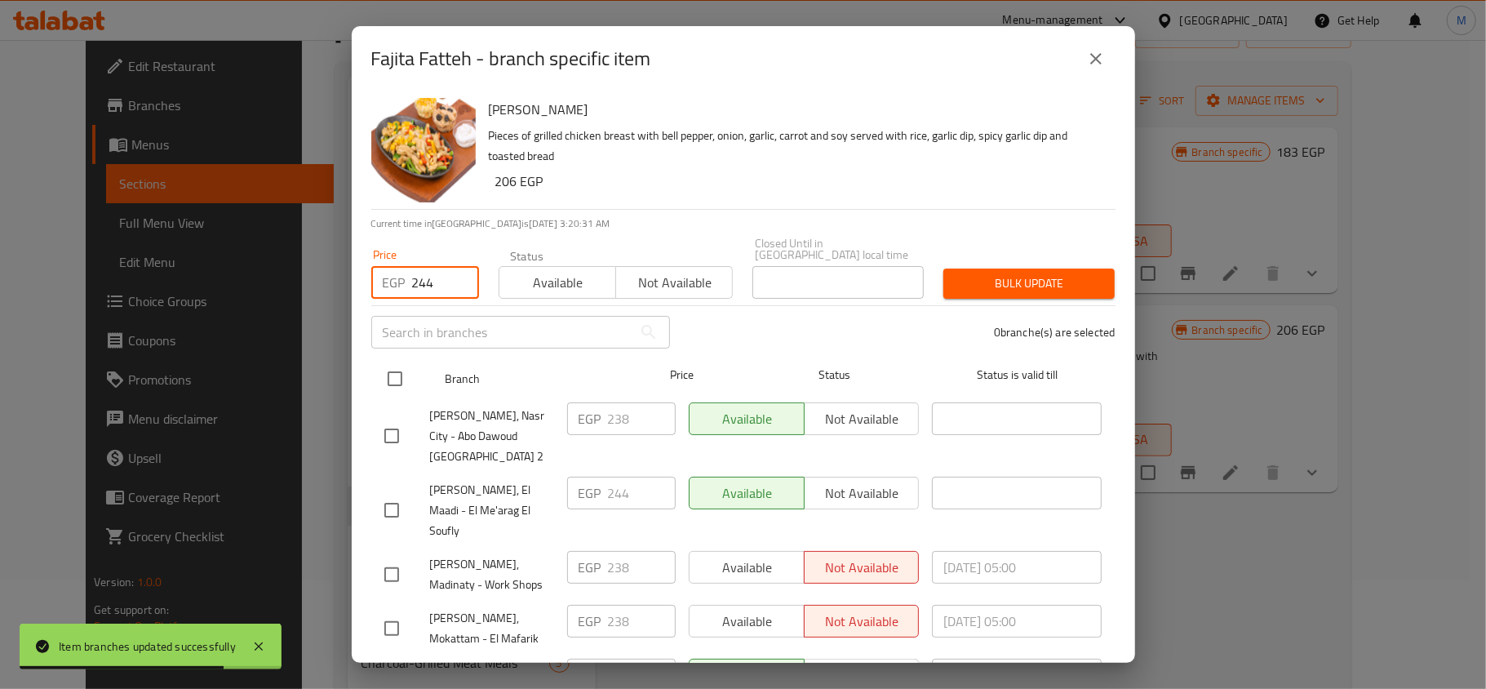
type input "244"
click at [403, 361] on input "checkbox" at bounding box center [395, 378] width 34 height 34
checkbox input "true"
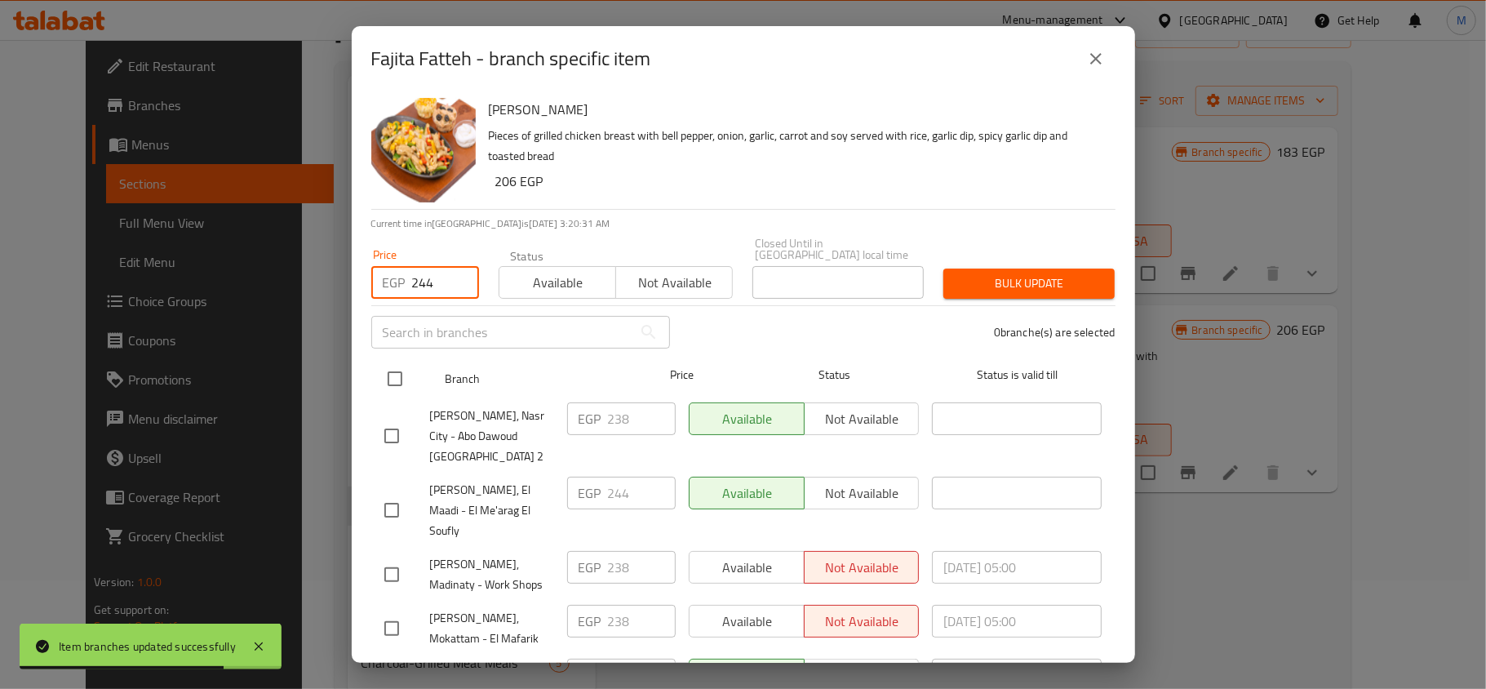
checkbox input "true"
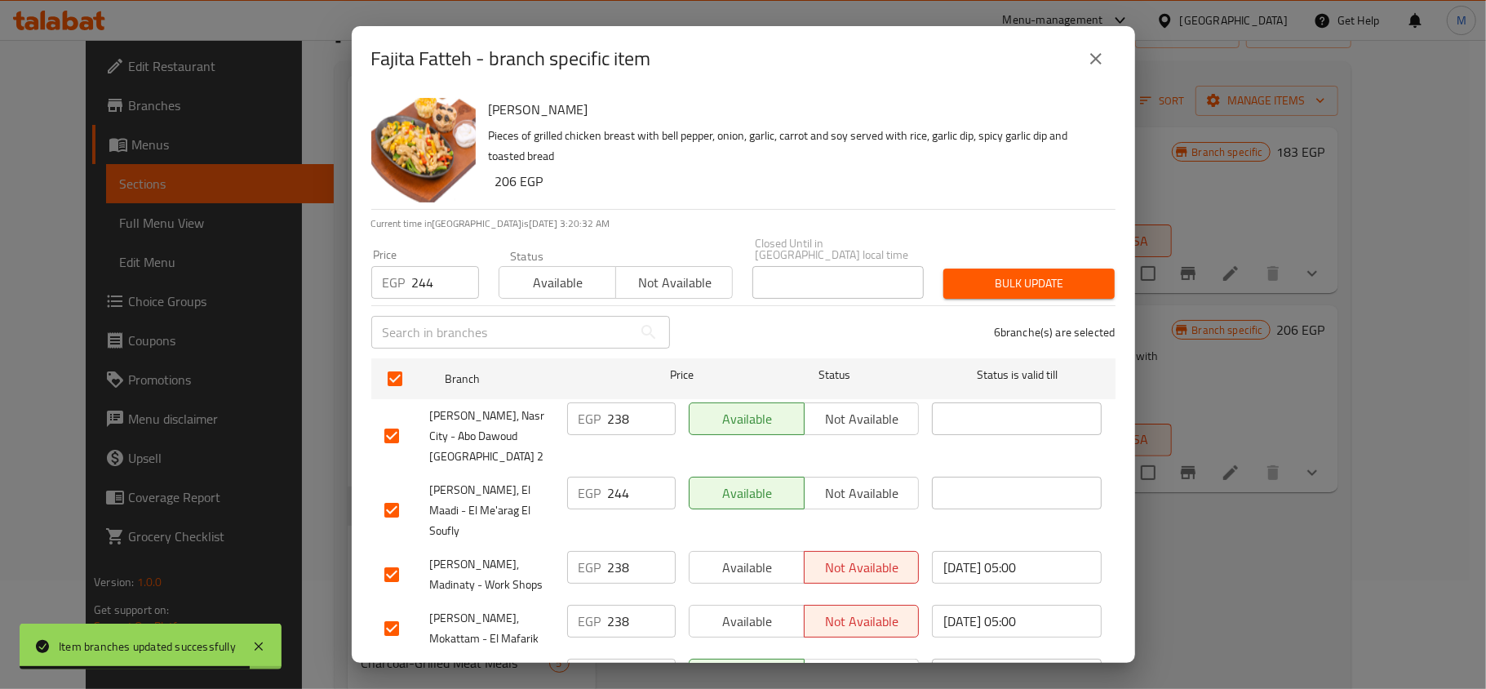
drag, startPoint x: 840, startPoint y: 199, endPoint x: 856, endPoint y: 206, distance: 16.8
click at [842, 199] on div "Fajita Fatteh Pieces of grilled chicken breast with bell pepper, onion, garlic,…" at bounding box center [795, 149] width 627 height 117
click at [1023, 303] on div "6 branche(s) are selected" at bounding box center [903, 332] width 446 height 59
click at [1023, 273] on span "Bulk update" at bounding box center [1028, 283] width 145 height 20
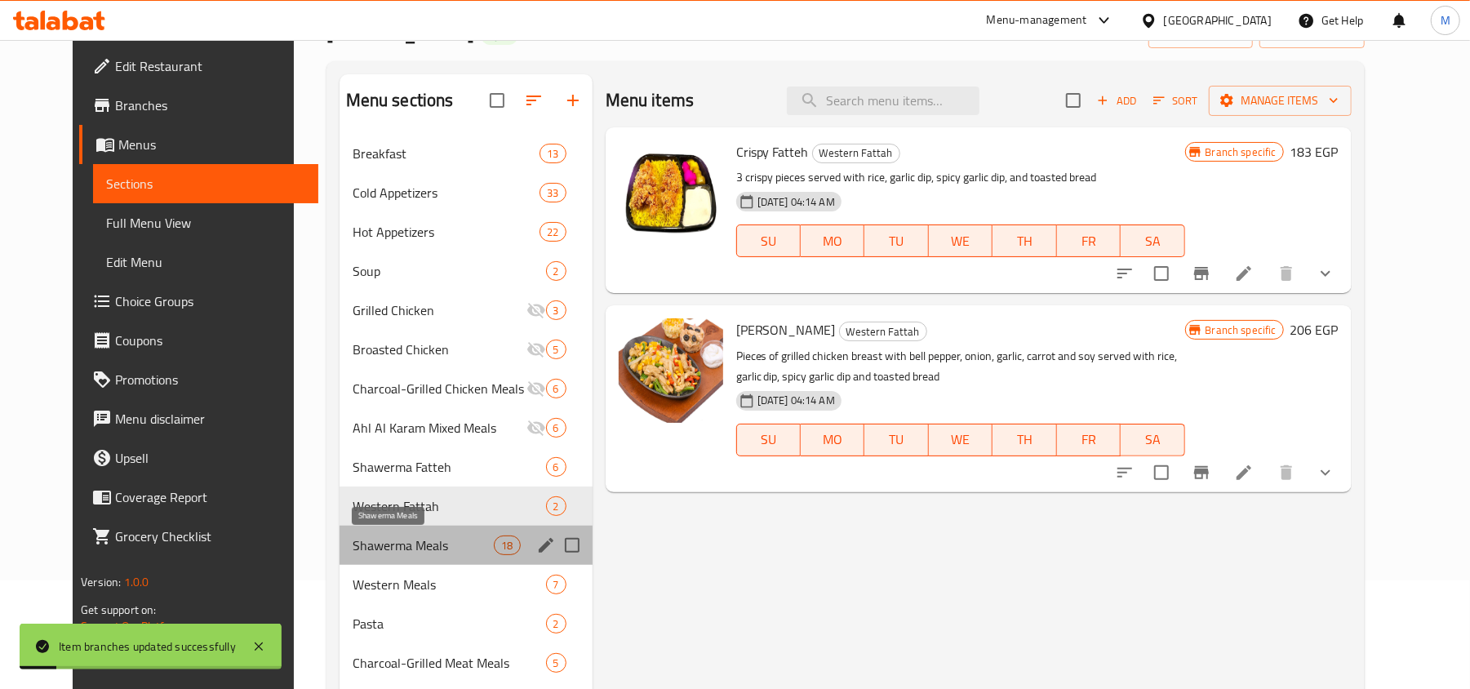
click at [373, 543] on span "Shawerma Meals" at bounding box center [423, 545] width 142 height 20
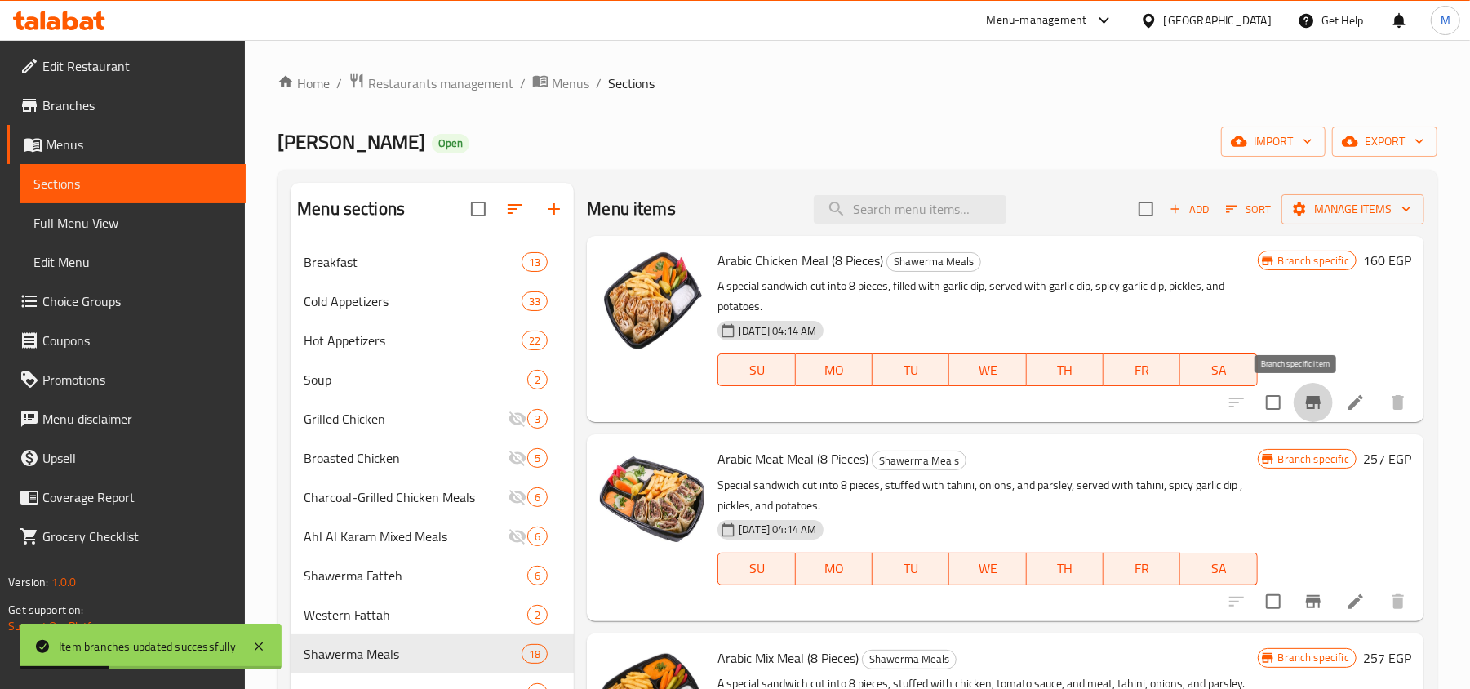
click at [1303, 395] on icon "Branch-specific-item" at bounding box center [1313, 402] width 20 height 20
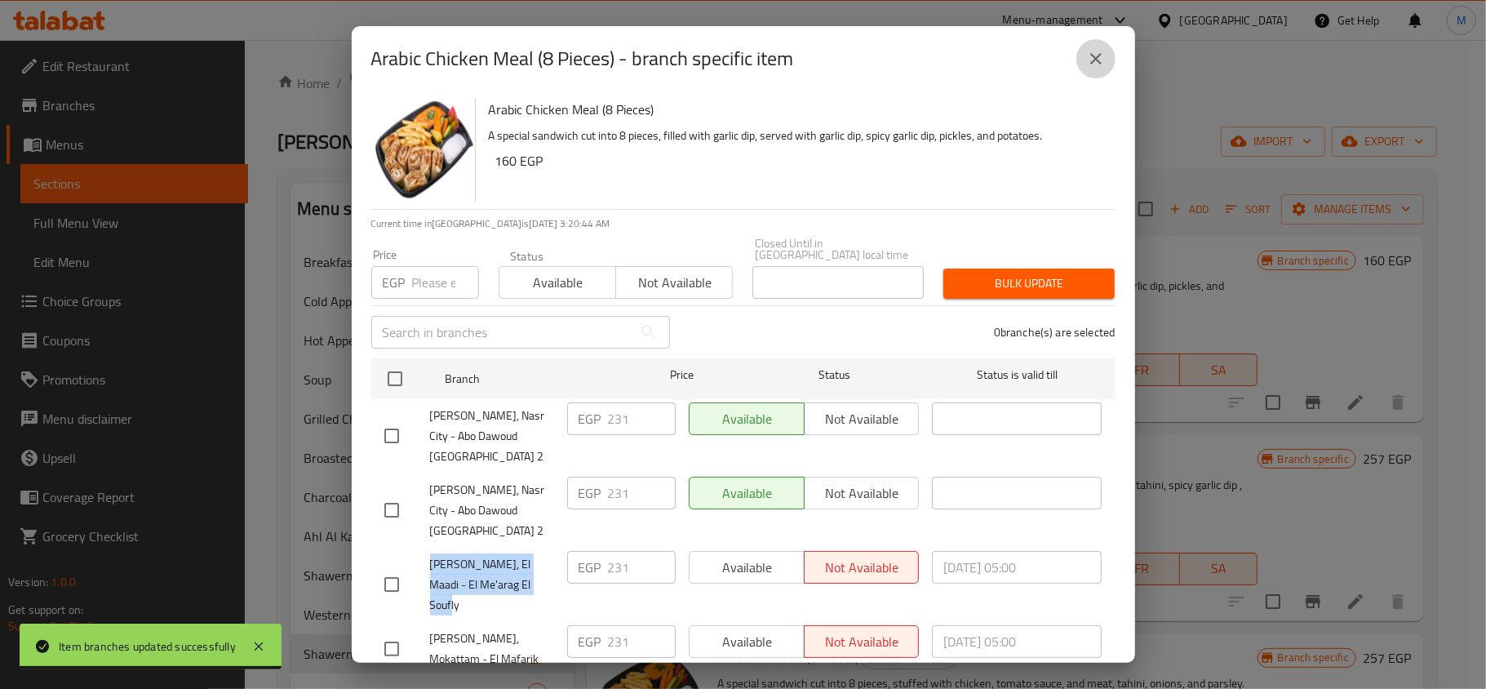
drag, startPoint x: 1094, startPoint y: 52, endPoint x: 1111, endPoint y: 92, distance: 43.2
click at [1094, 53] on icon "close" at bounding box center [1096, 59] width 20 height 20
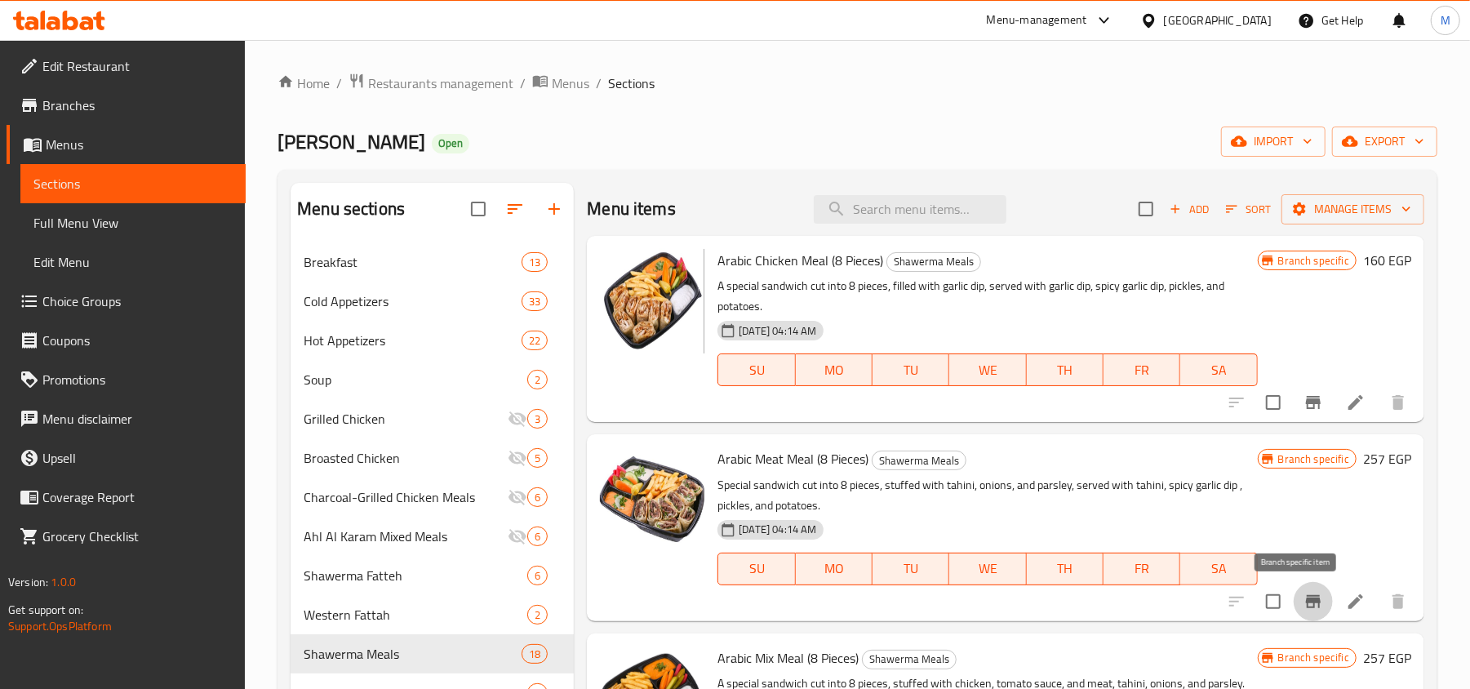
click at [1303, 595] on icon "Branch-specific-item" at bounding box center [1313, 602] width 20 height 20
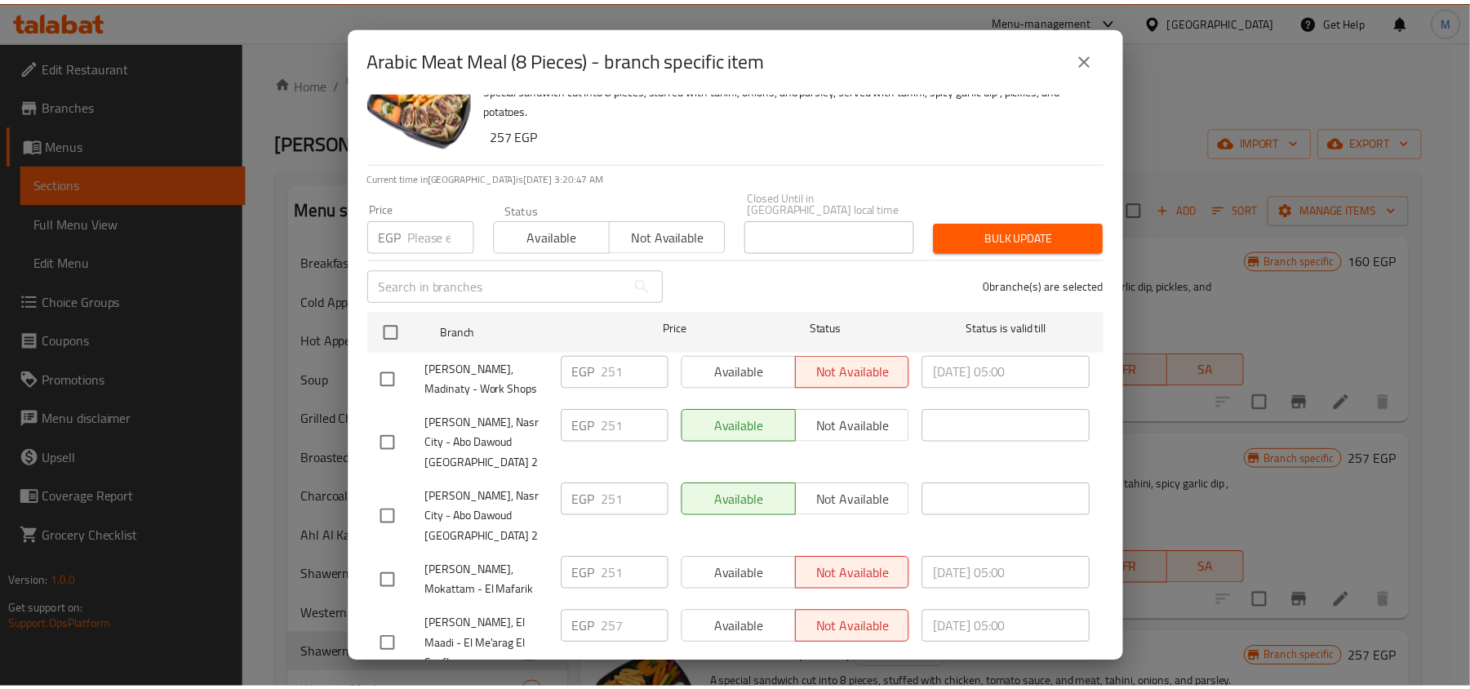
scroll to position [91, 0]
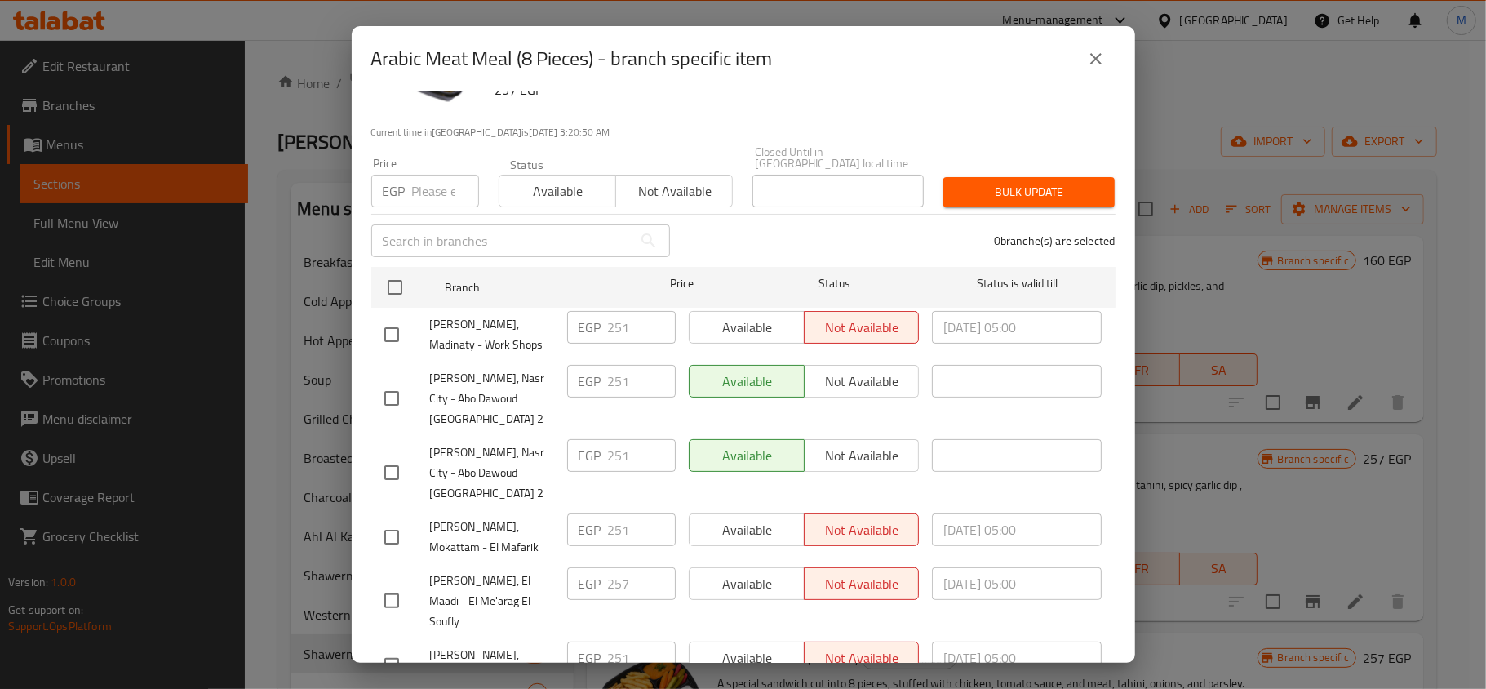
click at [444, 175] on input "number" at bounding box center [445, 191] width 67 height 33
paste input "257"
type input "257"
click at [410, 246] on div "​" at bounding box center [520, 241] width 318 height 52
click at [398, 276] on input "checkbox" at bounding box center [395, 287] width 34 height 34
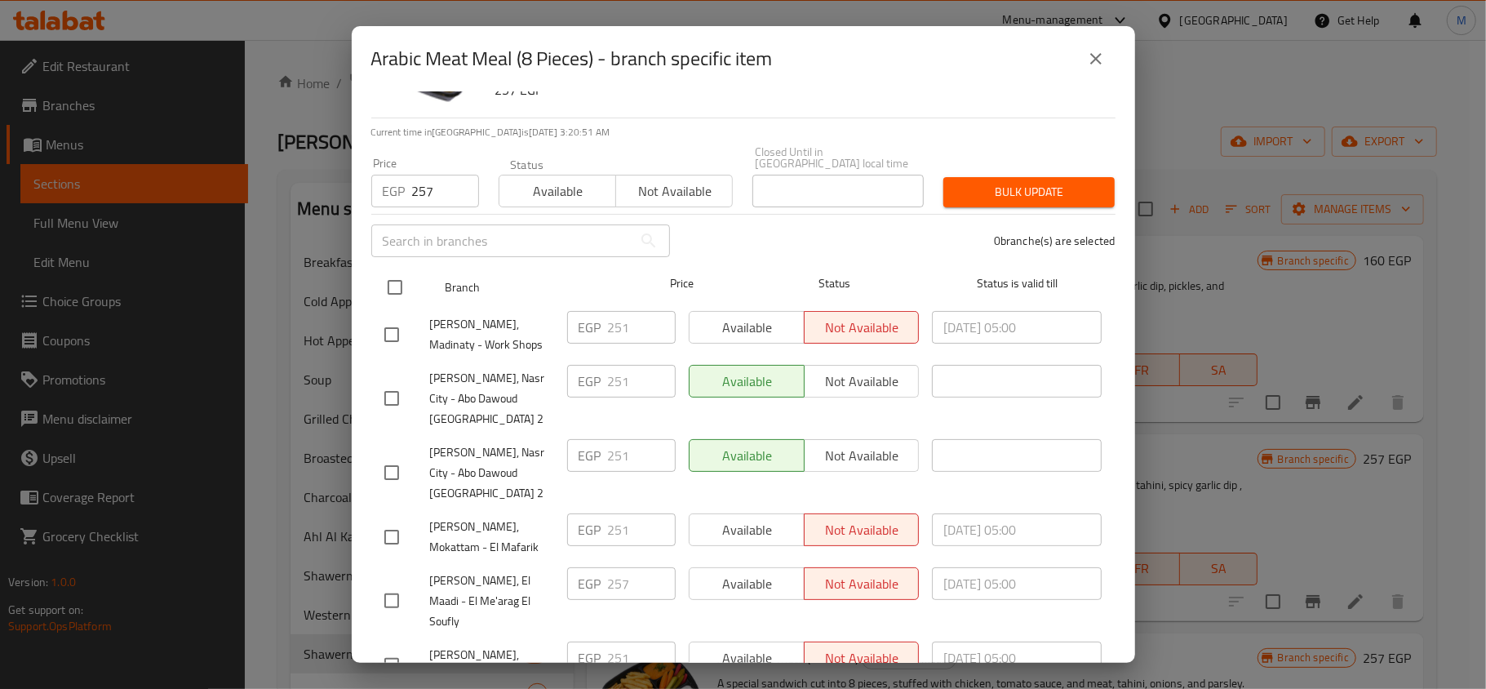
checkbox input "true"
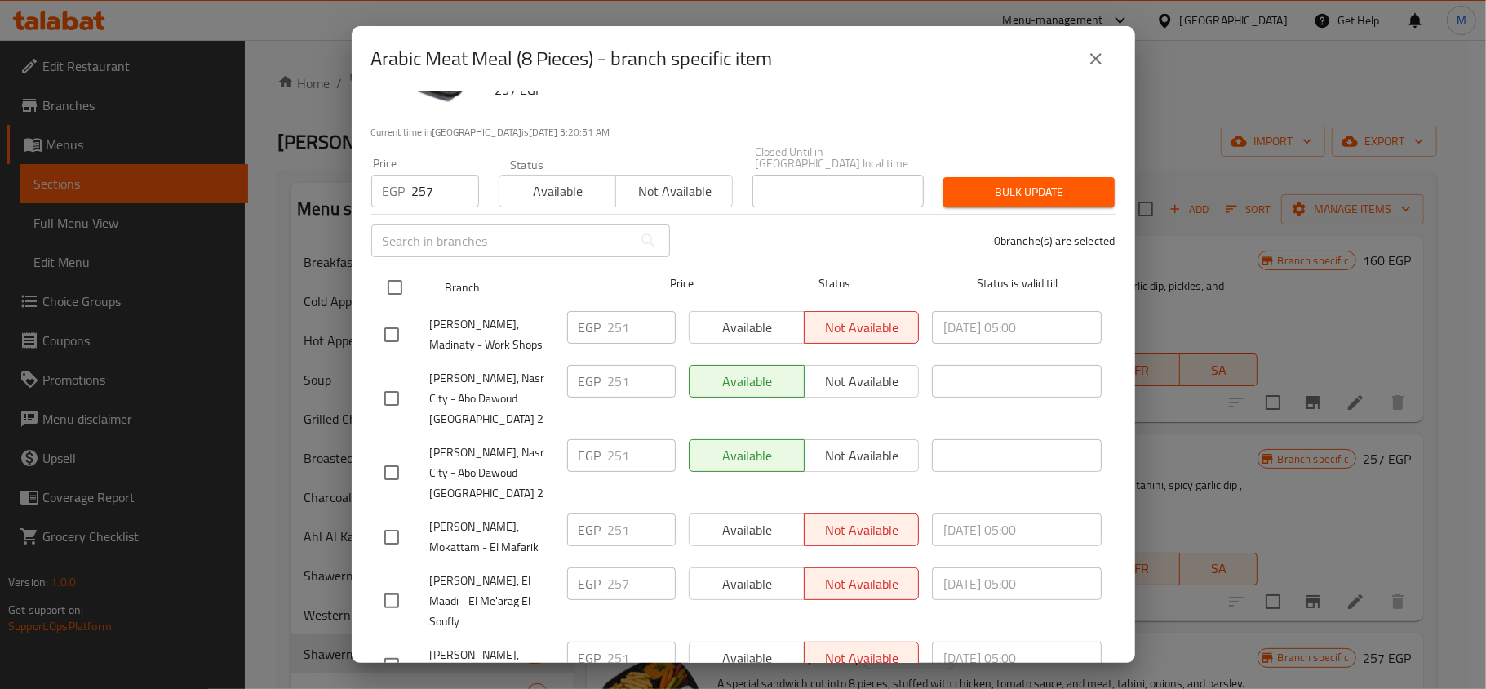
checkbox input "true"
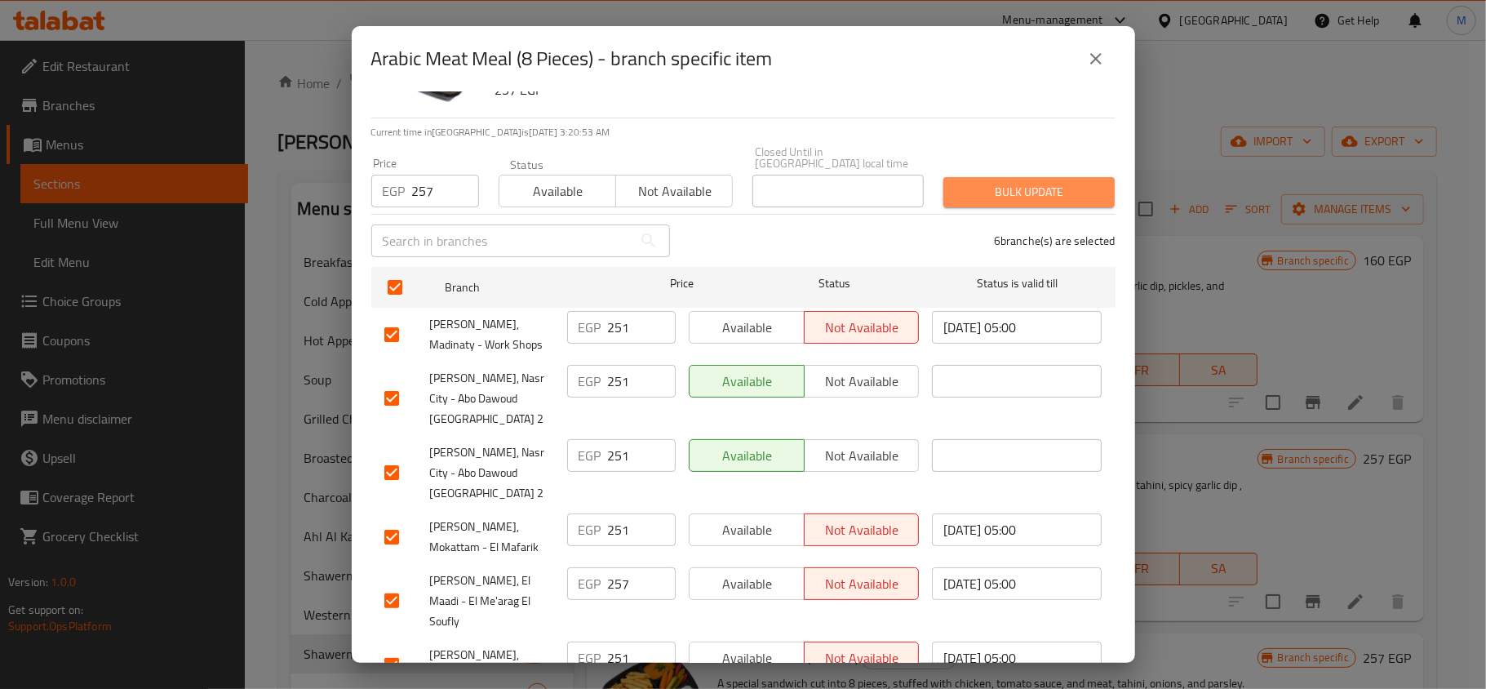
click at [1061, 182] on span "Bulk update" at bounding box center [1028, 192] width 145 height 20
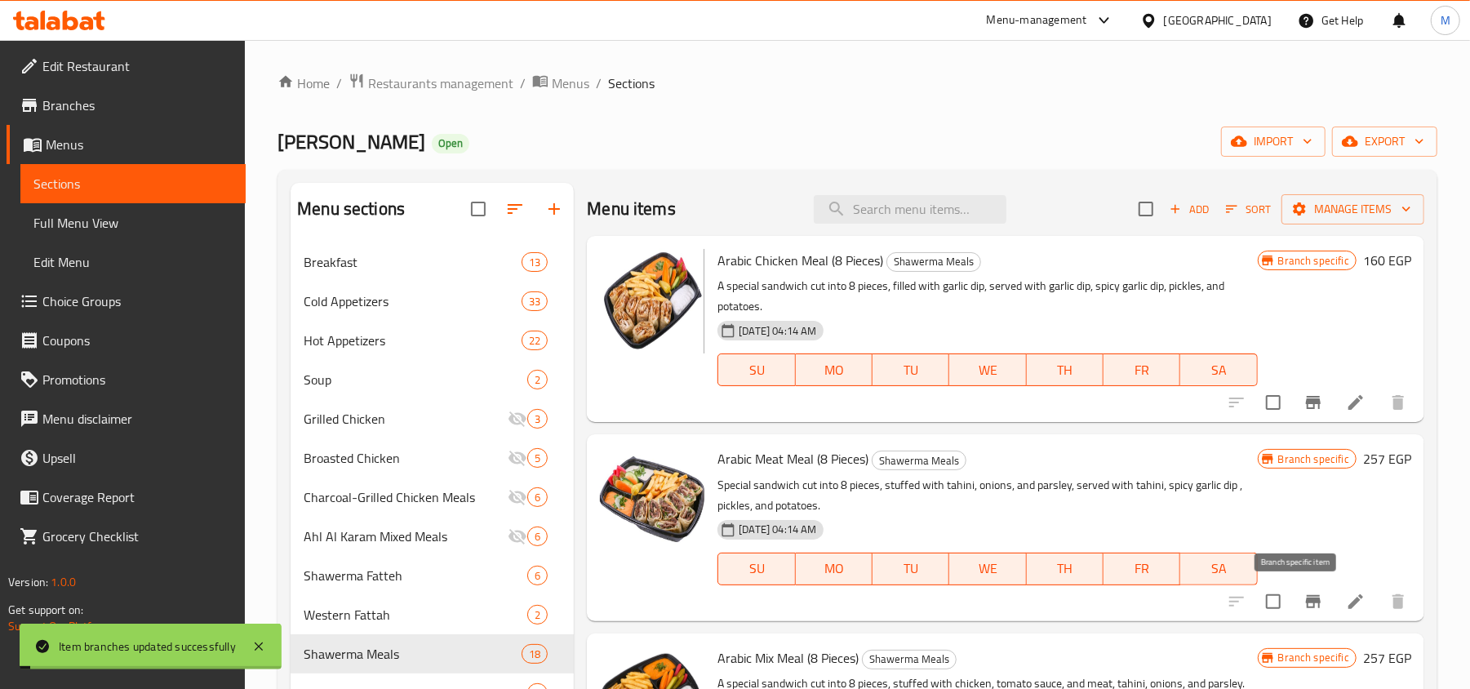
click at [1303, 607] on icon "Branch-specific-item" at bounding box center [1313, 602] width 20 height 20
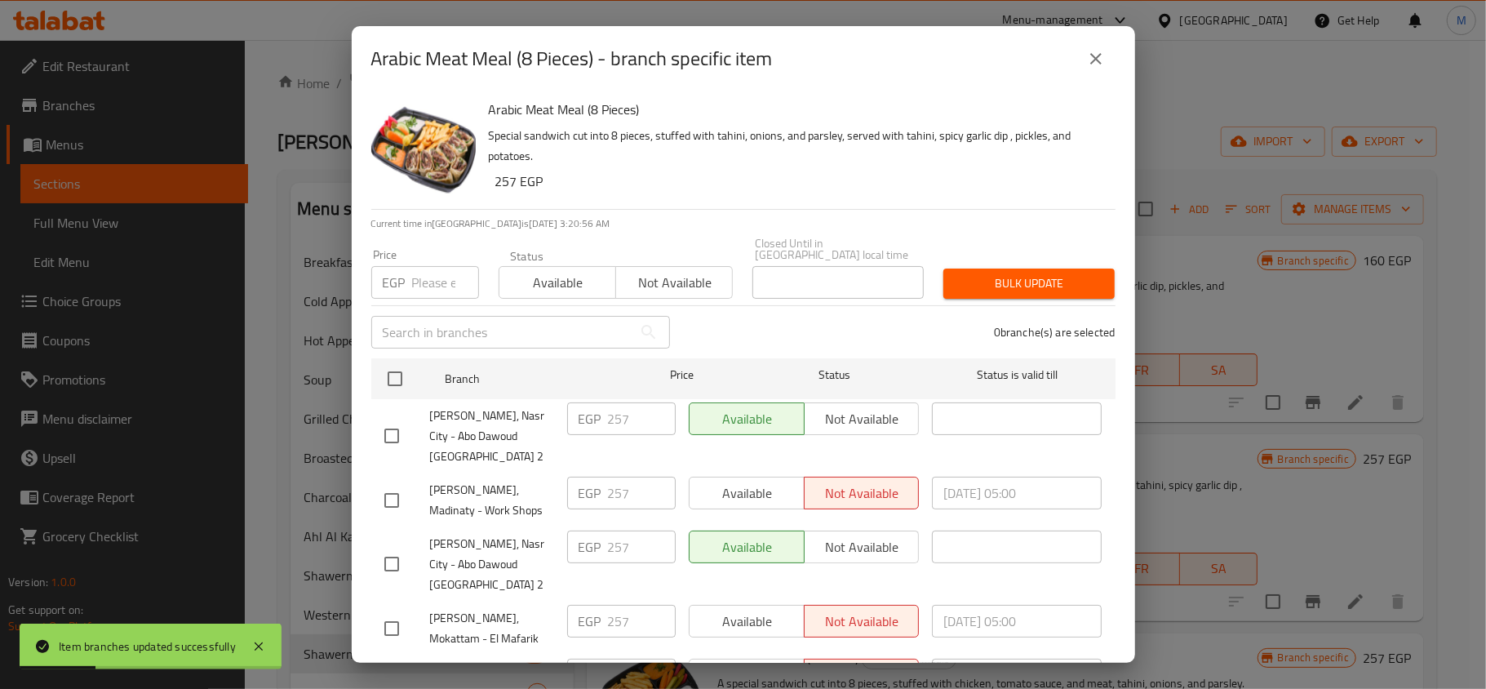
click at [1095, 59] on icon "close" at bounding box center [1095, 58] width 11 height 11
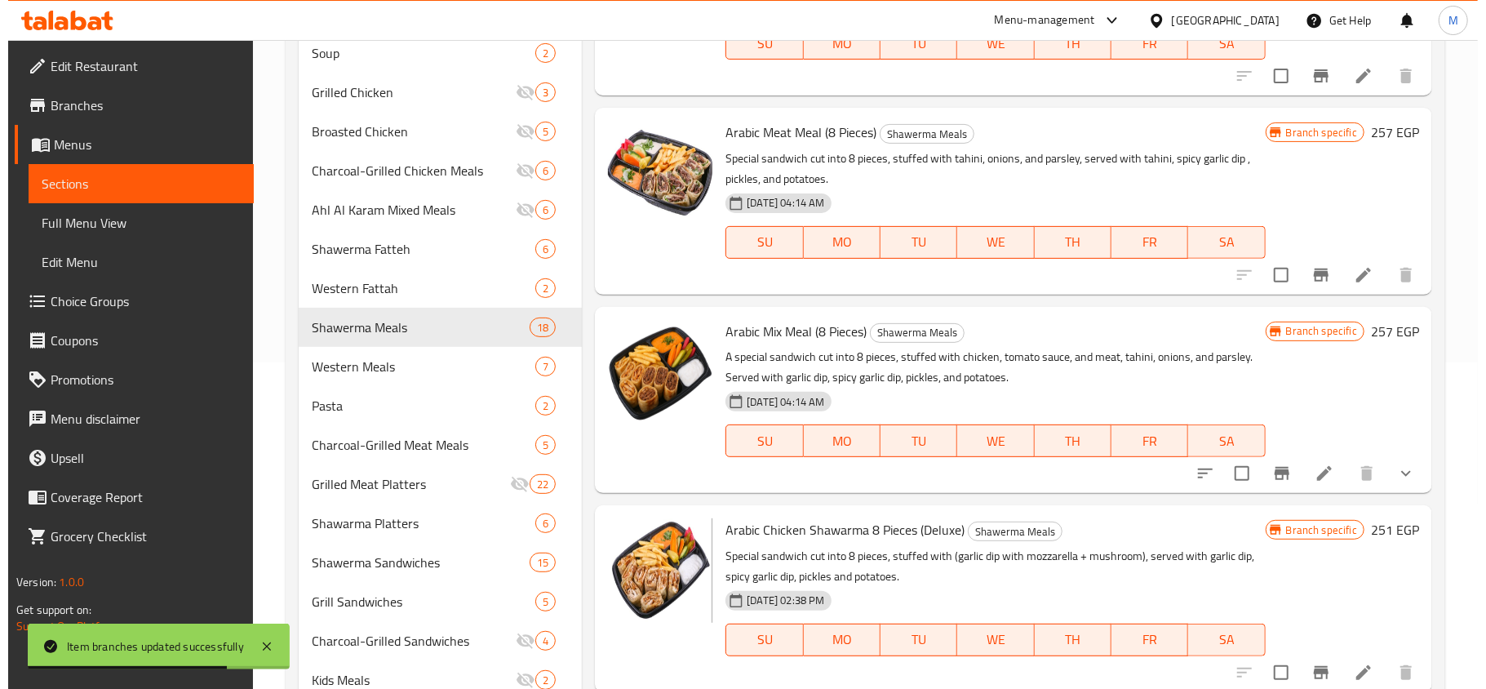
scroll to position [109, 0]
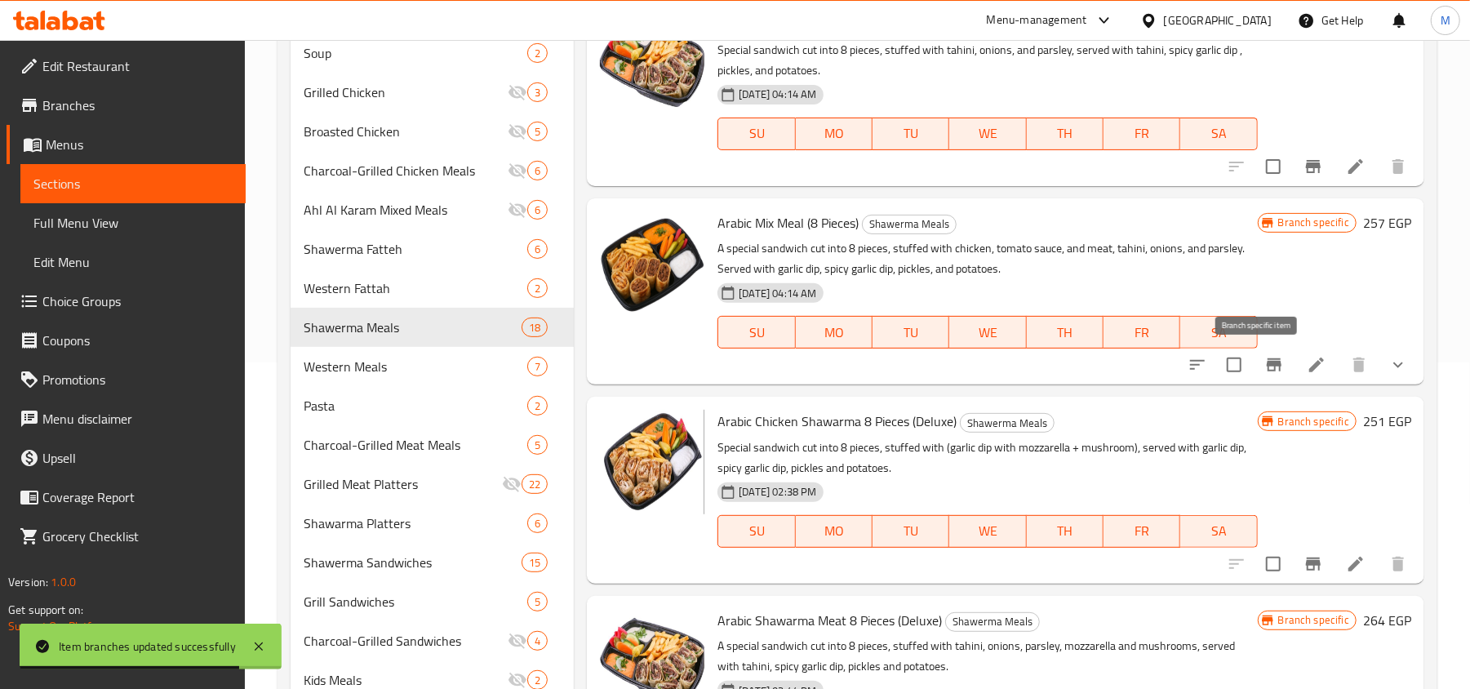
click at [1266, 370] on icon "Branch-specific-item" at bounding box center [1273, 364] width 15 height 13
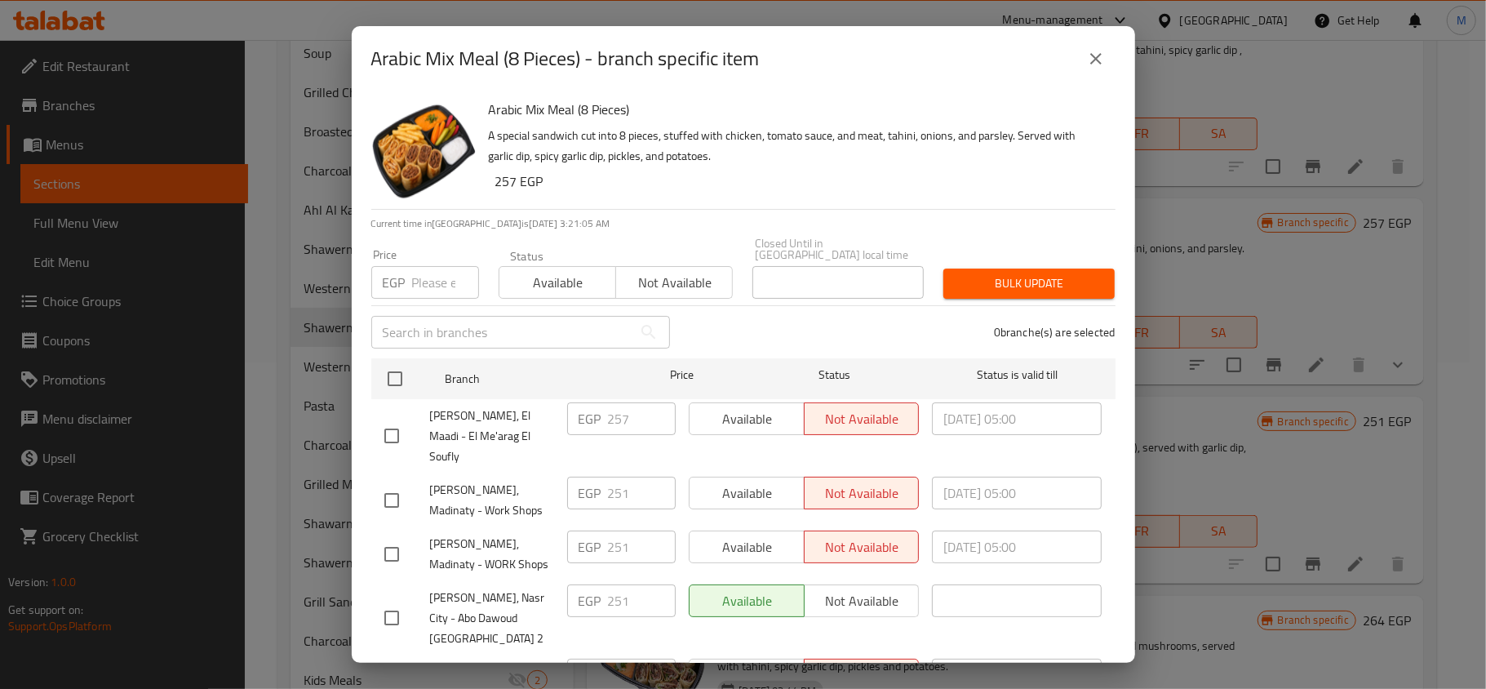
click at [431, 290] on div "Price EGP Price" at bounding box center [424, 273] width 127 height 69
click at [429, 276] on input "number" at bounding box center [445, 282] width 67 height 33
paste input "257"
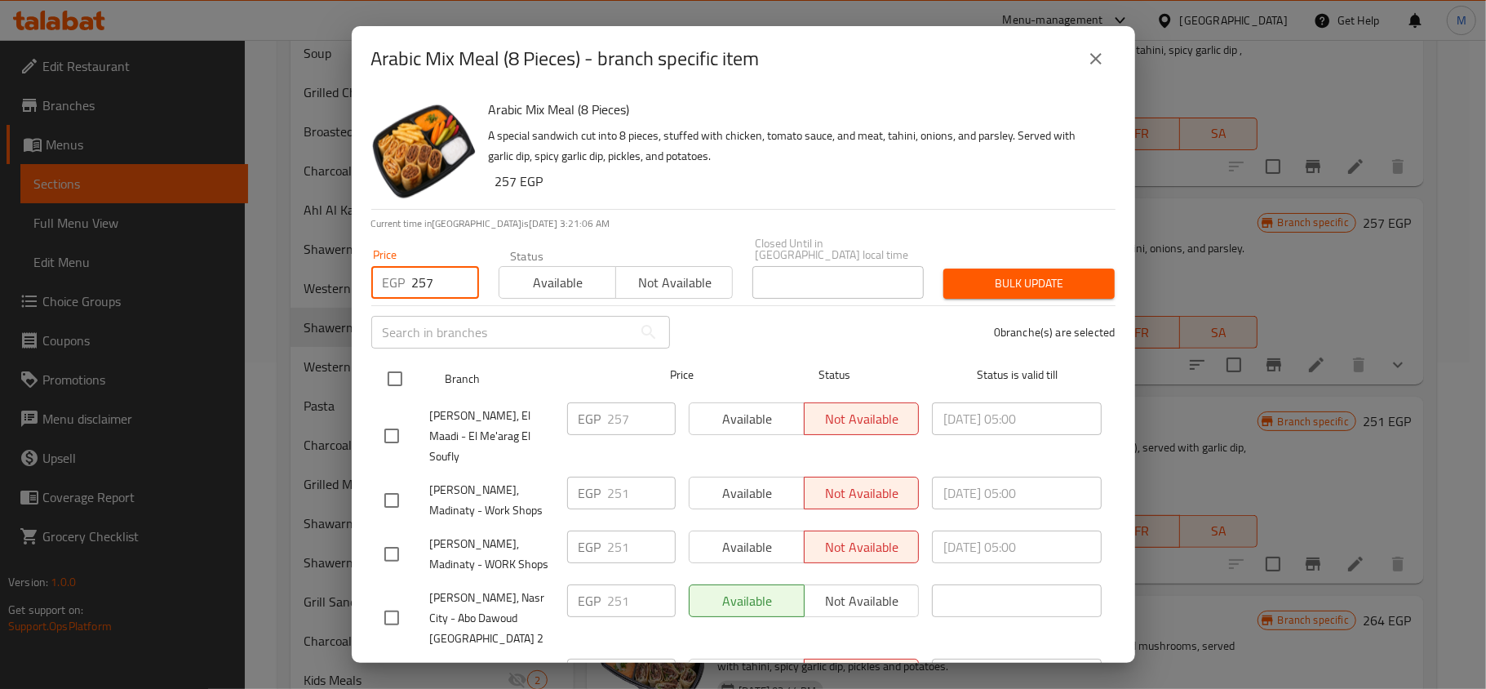
type input "257"
click at [393, 361] on input "checkbox" at bounding box center [395, 378] width 34 height 34
checkbox input "true"
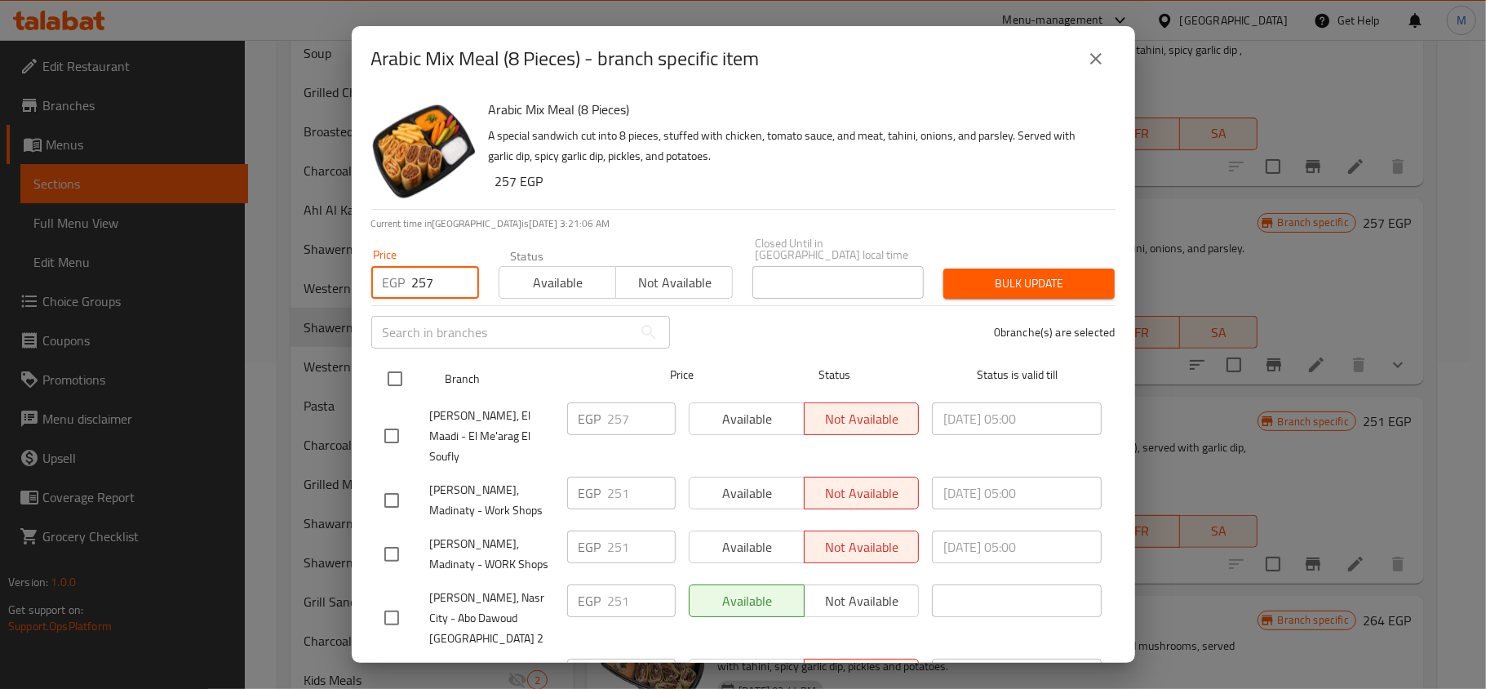
checkbox input "true"
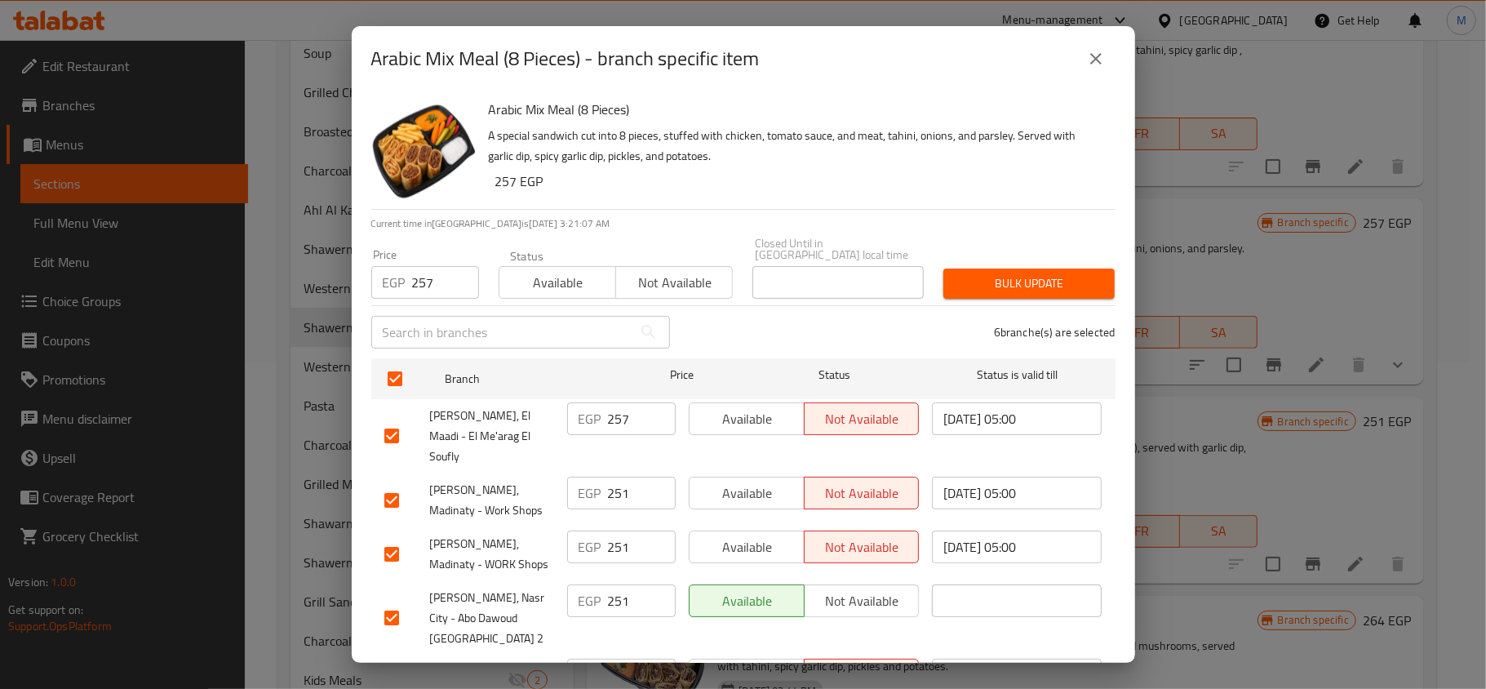
click at [1006, 273] on span "Bulk update" at bounding box center [1028, 283] width 145 height 20
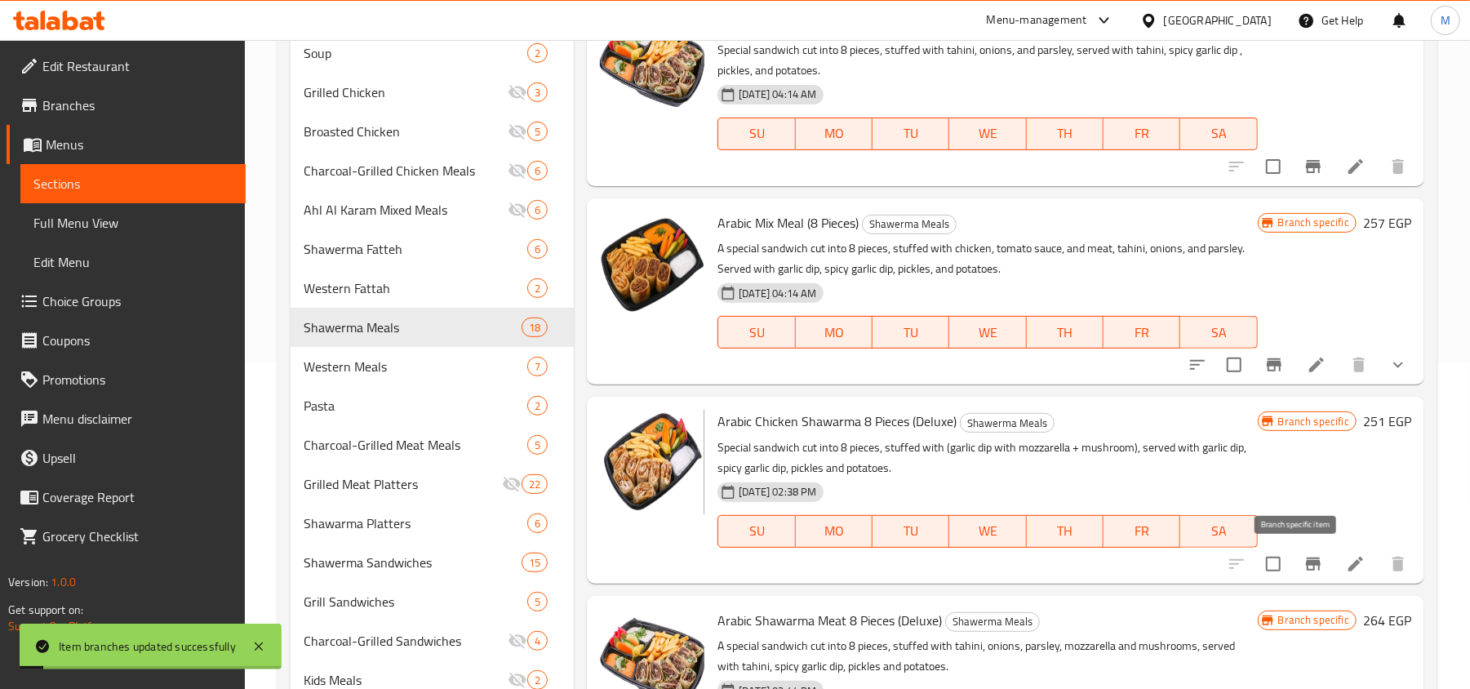
click at [1303, 560] on icon "Branch-specific-item" at bounding box center [1313, 564] width 20 height 20
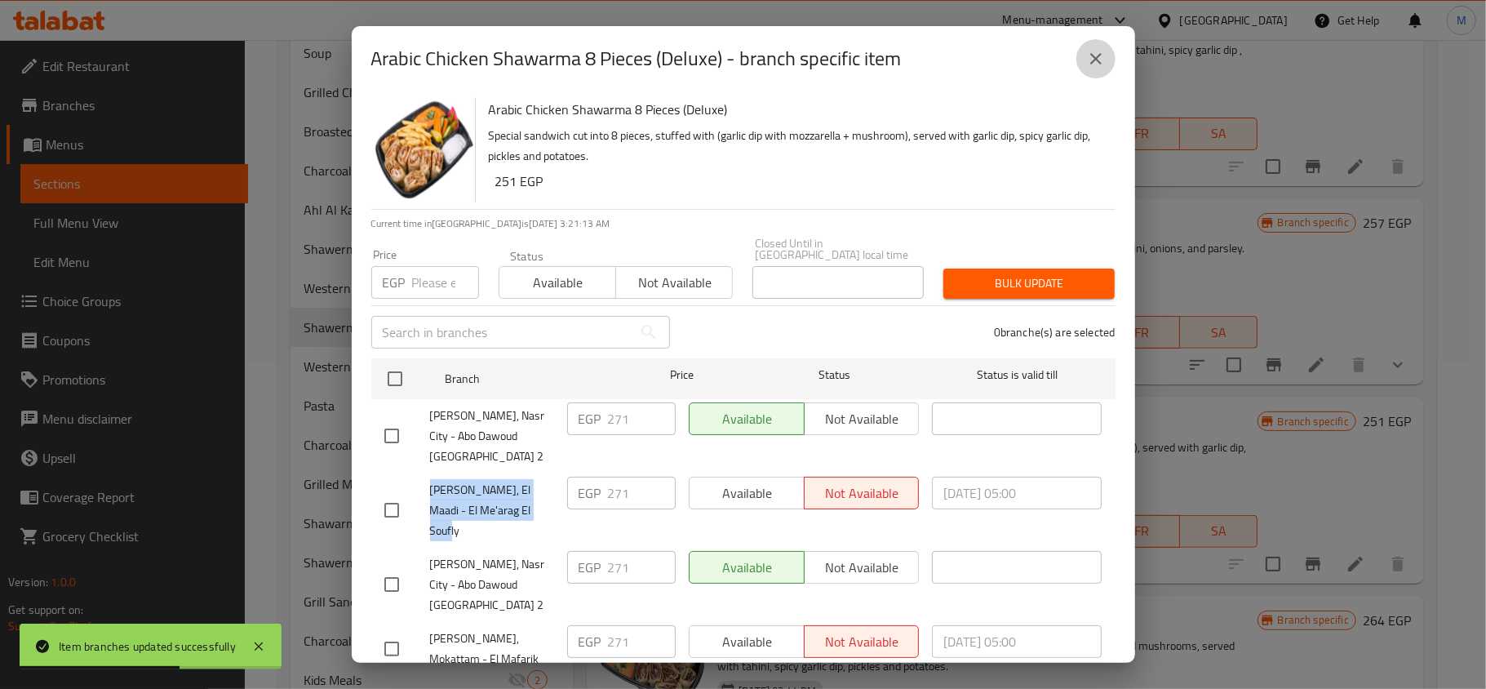
click at [1088, 60] on icon "close" at bounding box center [1096, 59] width 20 height 20
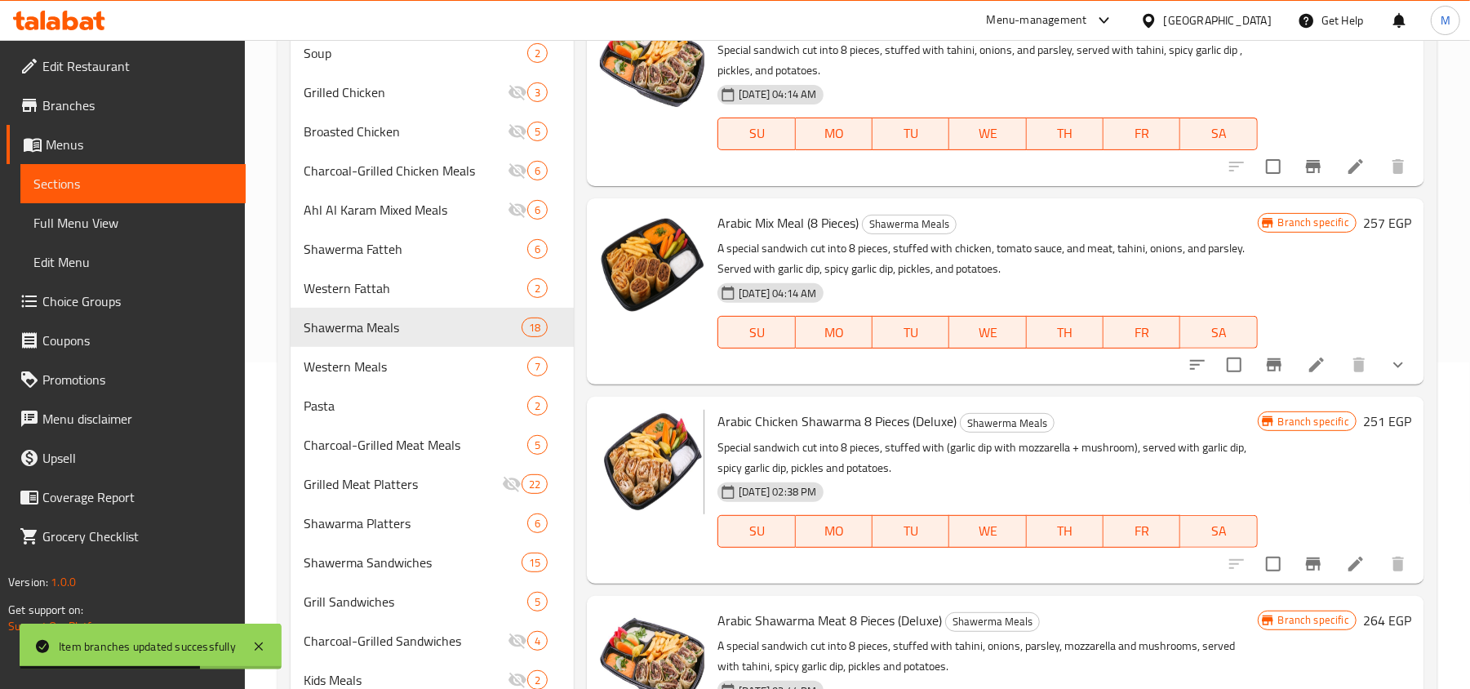
click at [1306, 570] on icon "Branch-specific-item" at bounding box center [1313, 563] width 15 height 13
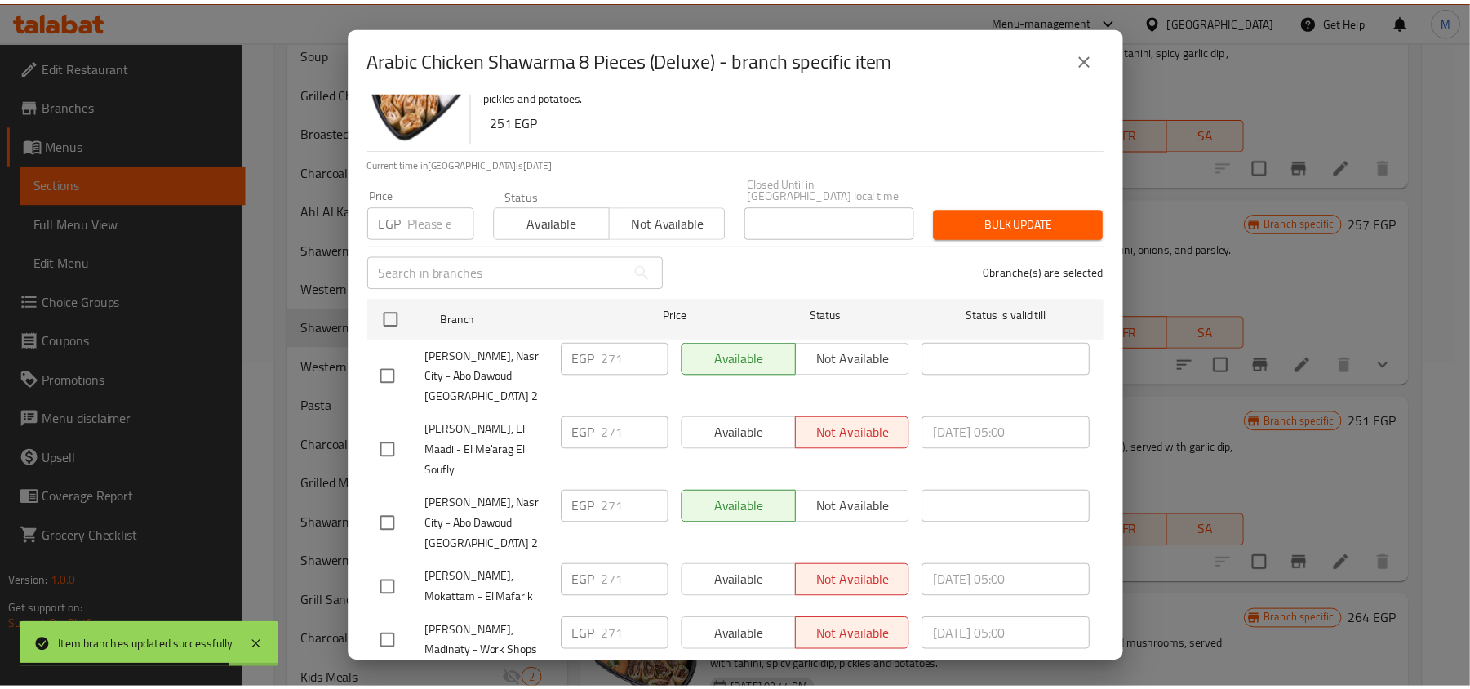
scroll to position [91, 0]
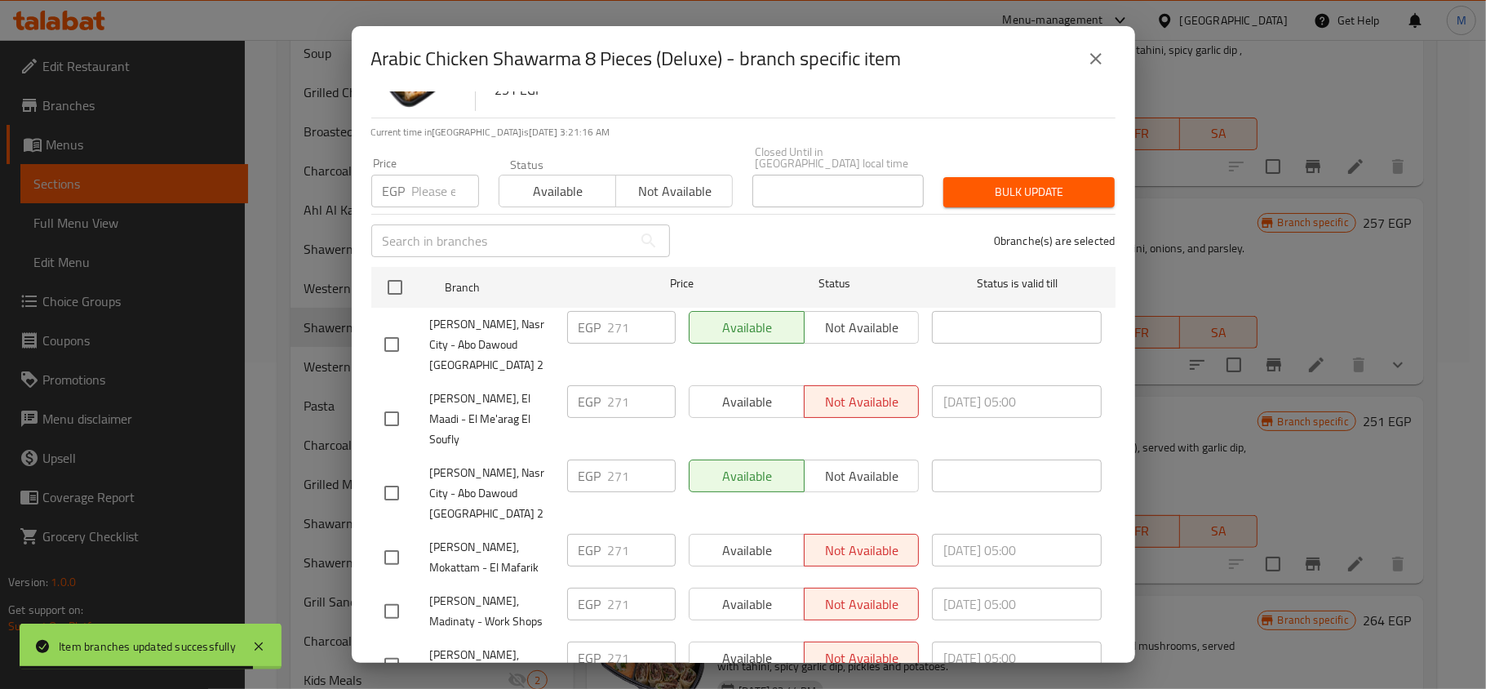
drag, startPoint x: 1100, startPoint y: 43, endPoint x: 1100, endPoint y: 55, distance: 12.2
click at [1100, 44] on button "close" at bounding box center [1095, 58] width 39 height 39
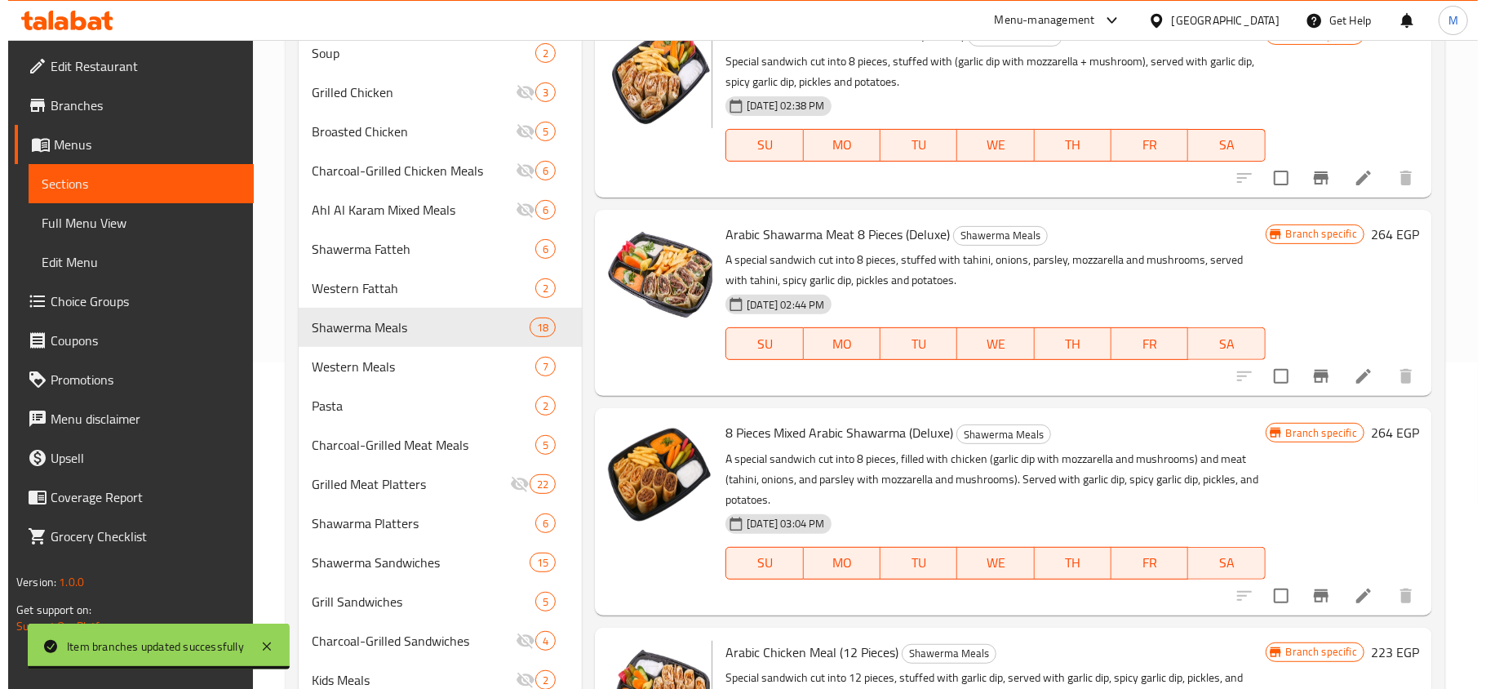
scroll to position [543, 0]
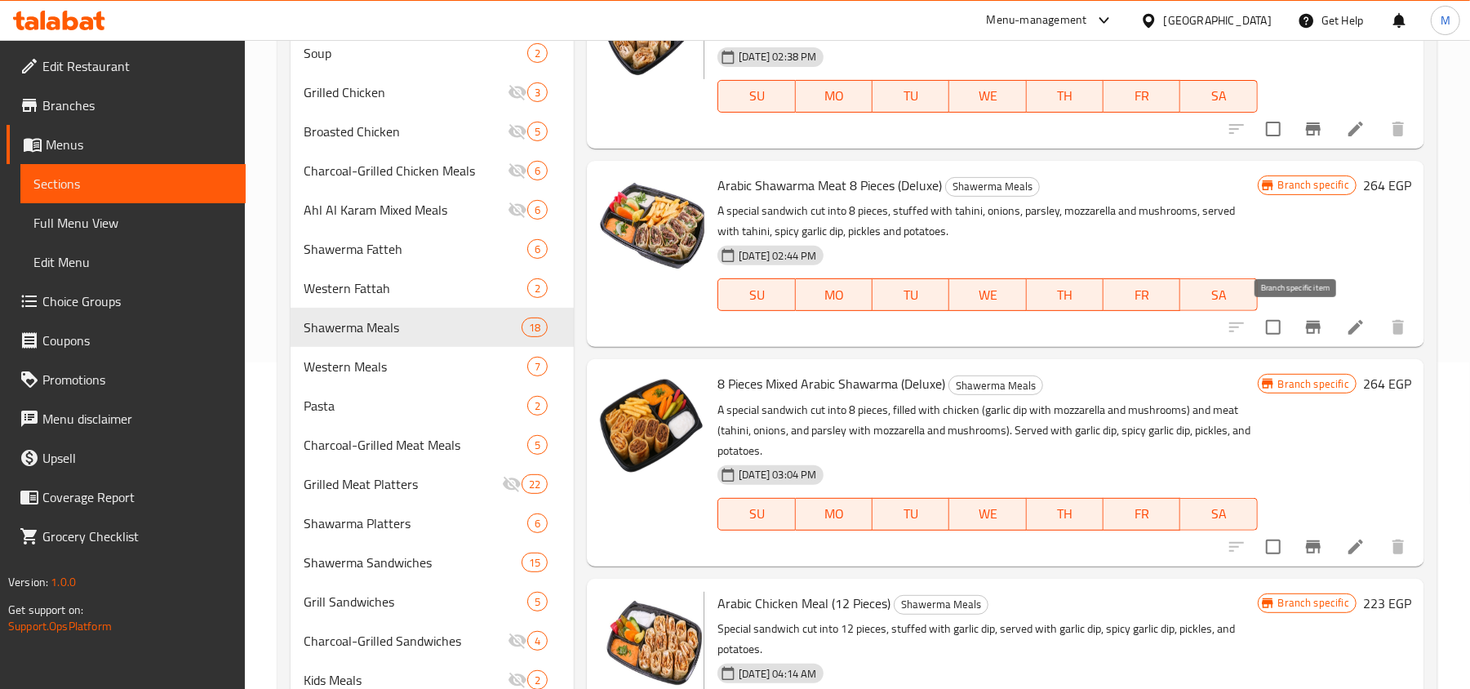
click at [1303, 330] on icon "Branch-specific-item" at bounding box center [1313, 327] width 20 height 20
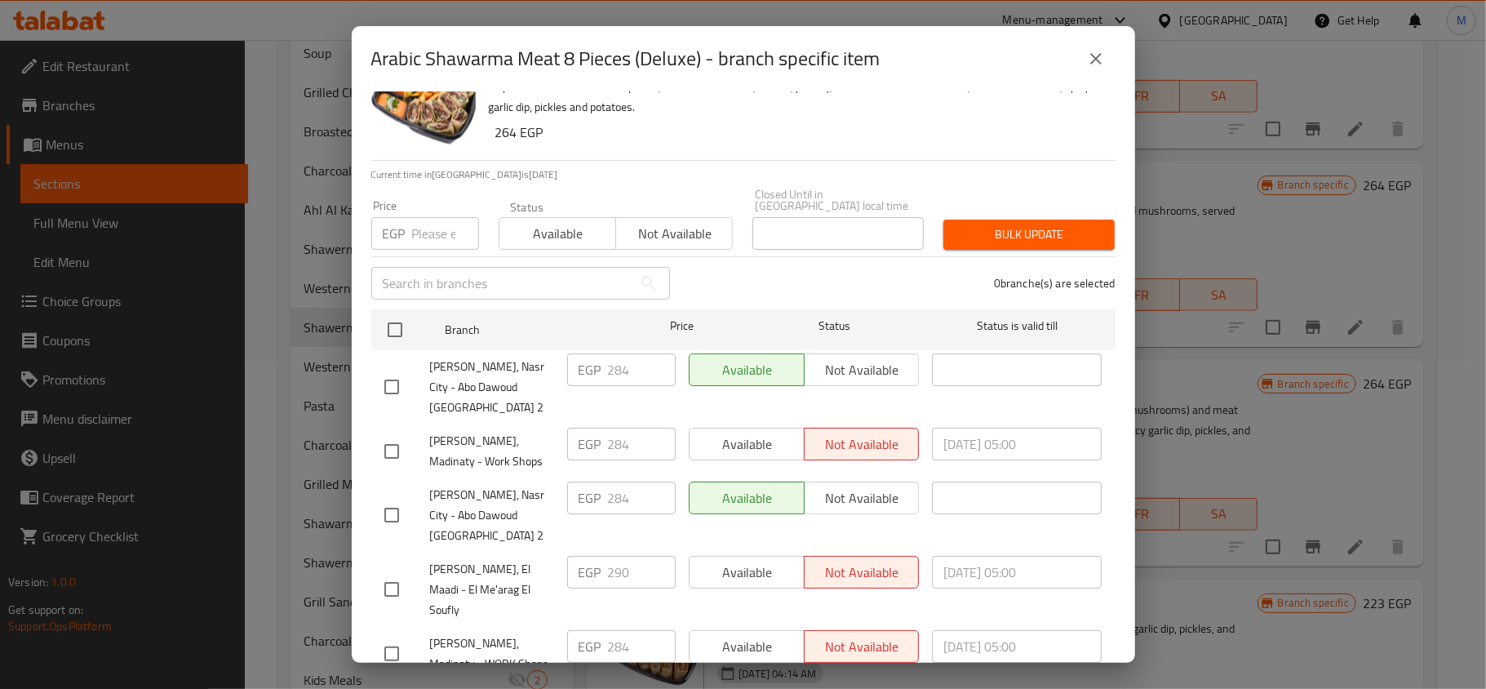
scroll to position [91, 0]
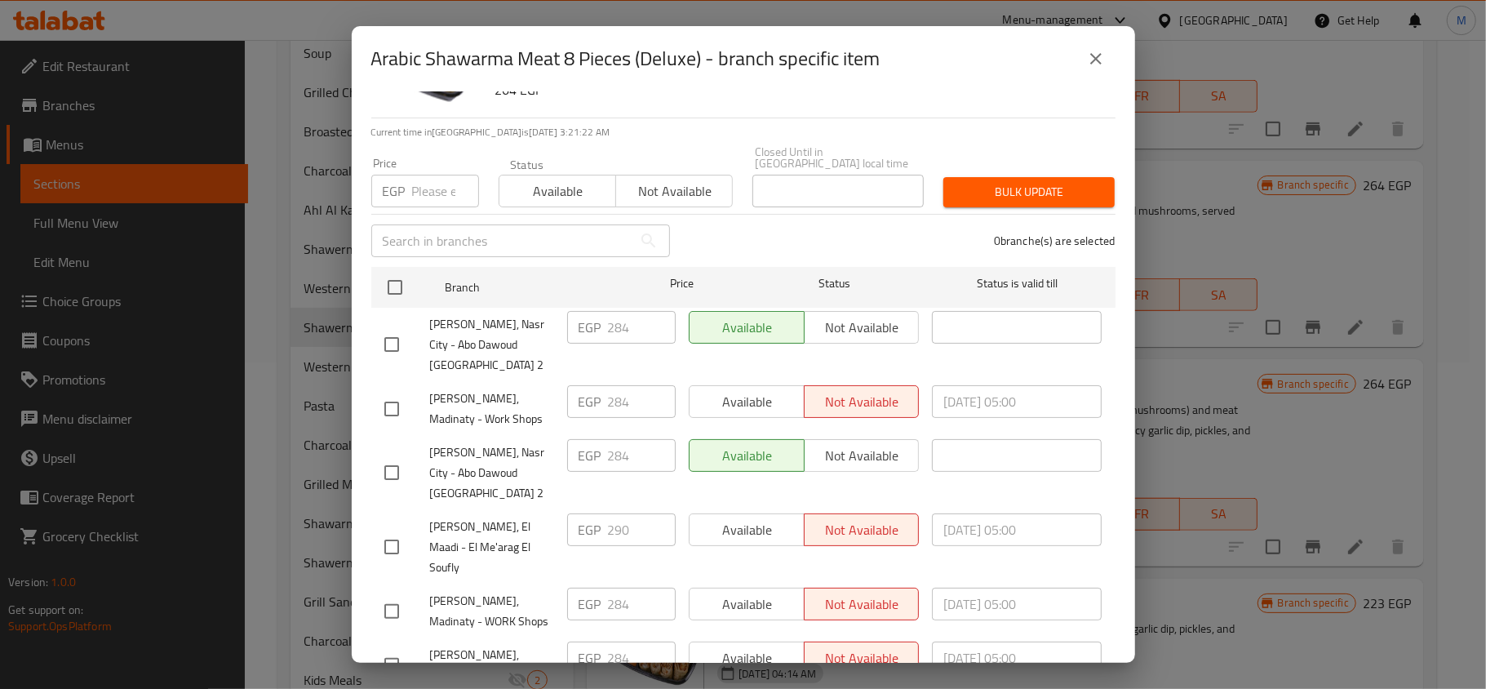
click at [1094, 60] on icon "close" at bounding box center [1095, 58] width 11 height 11
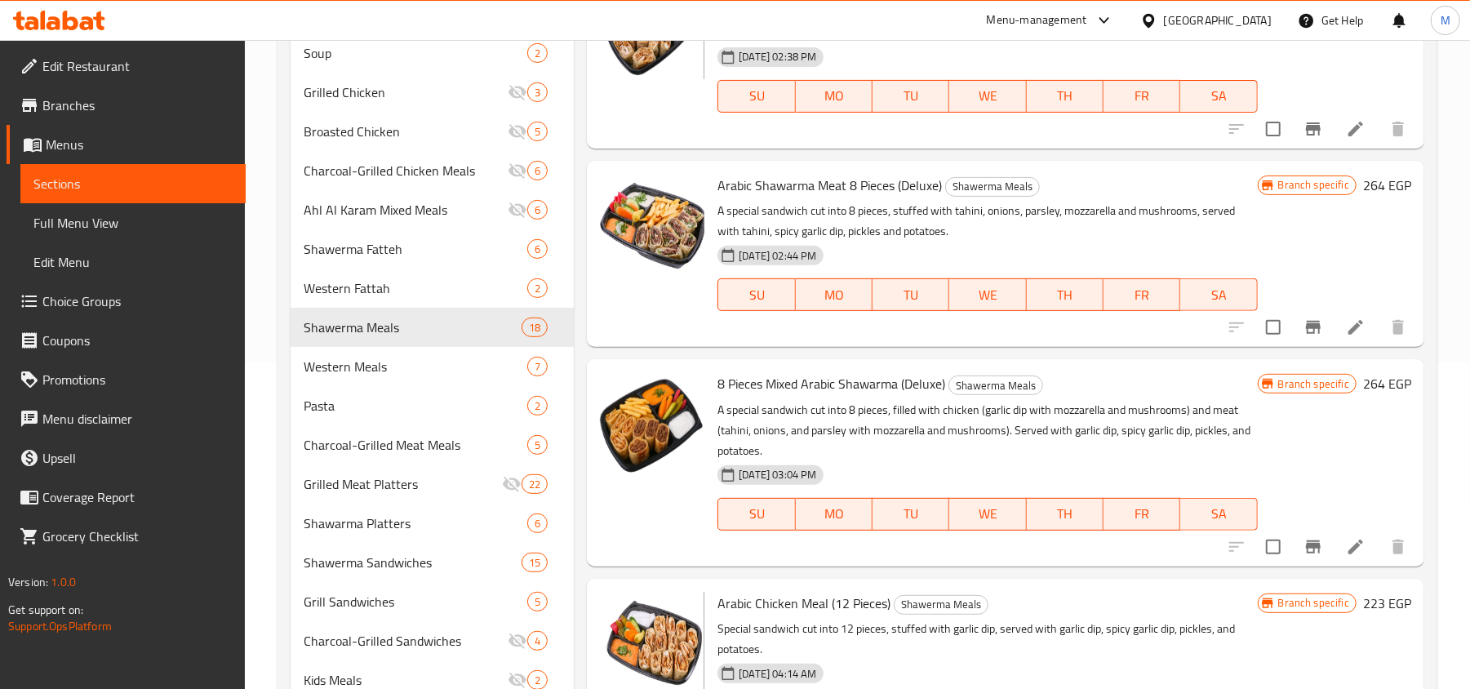
click at [1306, 550] on icon "Branch-specific-item" at bounding box center [1313, 546] width 15 height 13
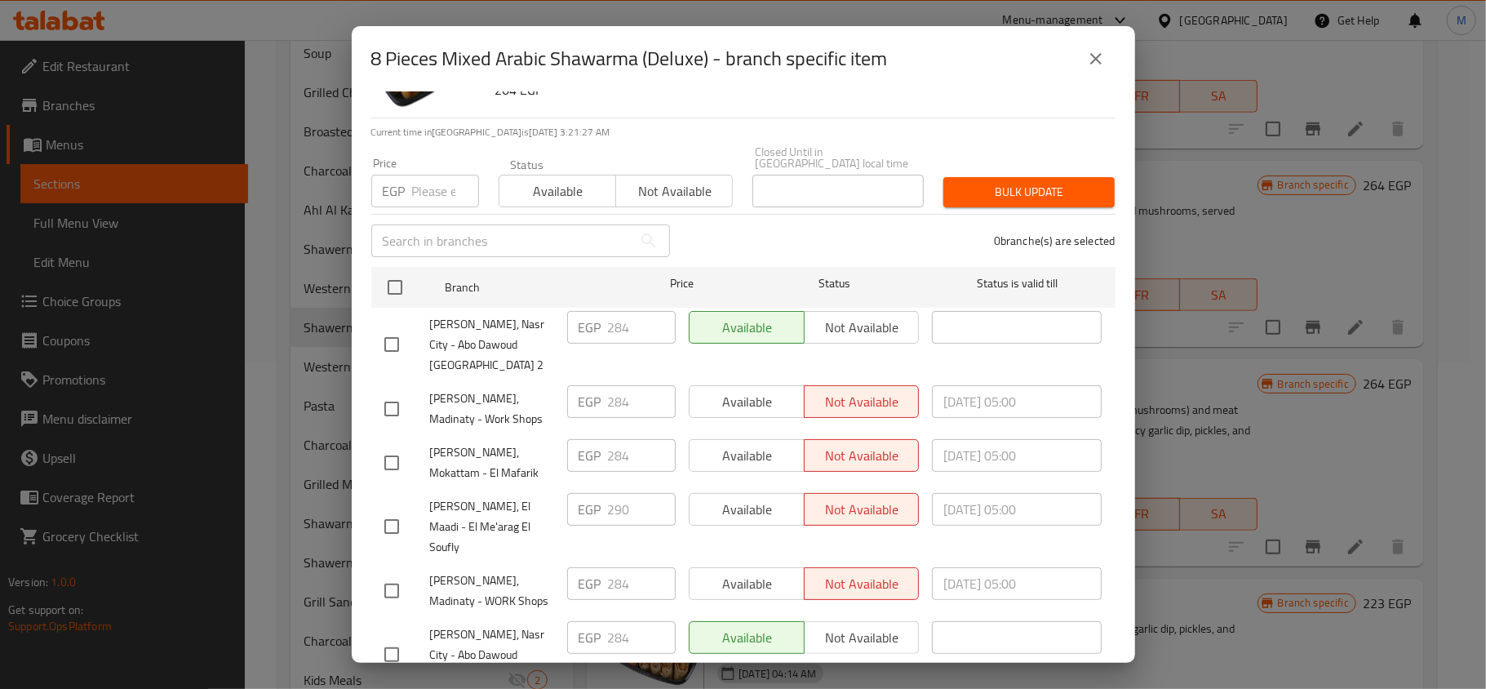
click at [1088, 53] on icon "close" at bounding box center [1096, 59] width 20 height 20
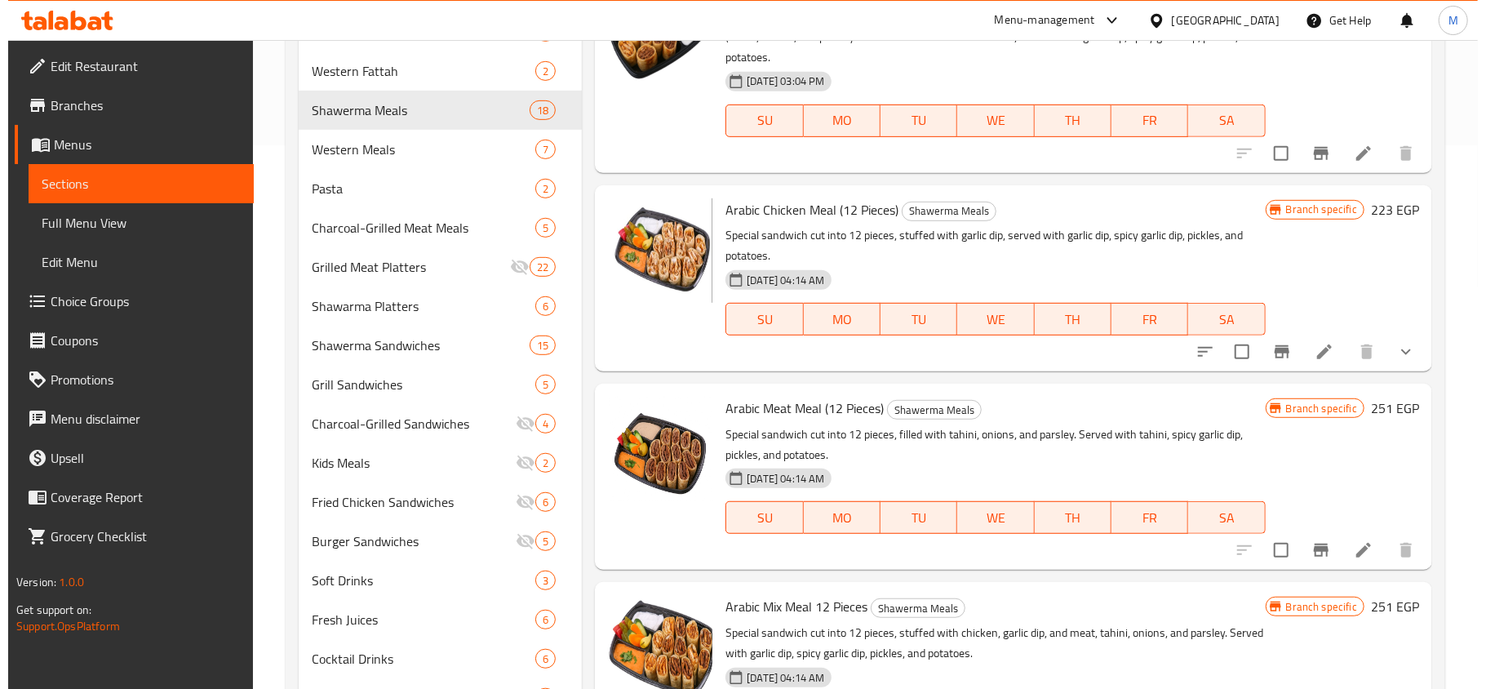
scroll to position [761, 0]
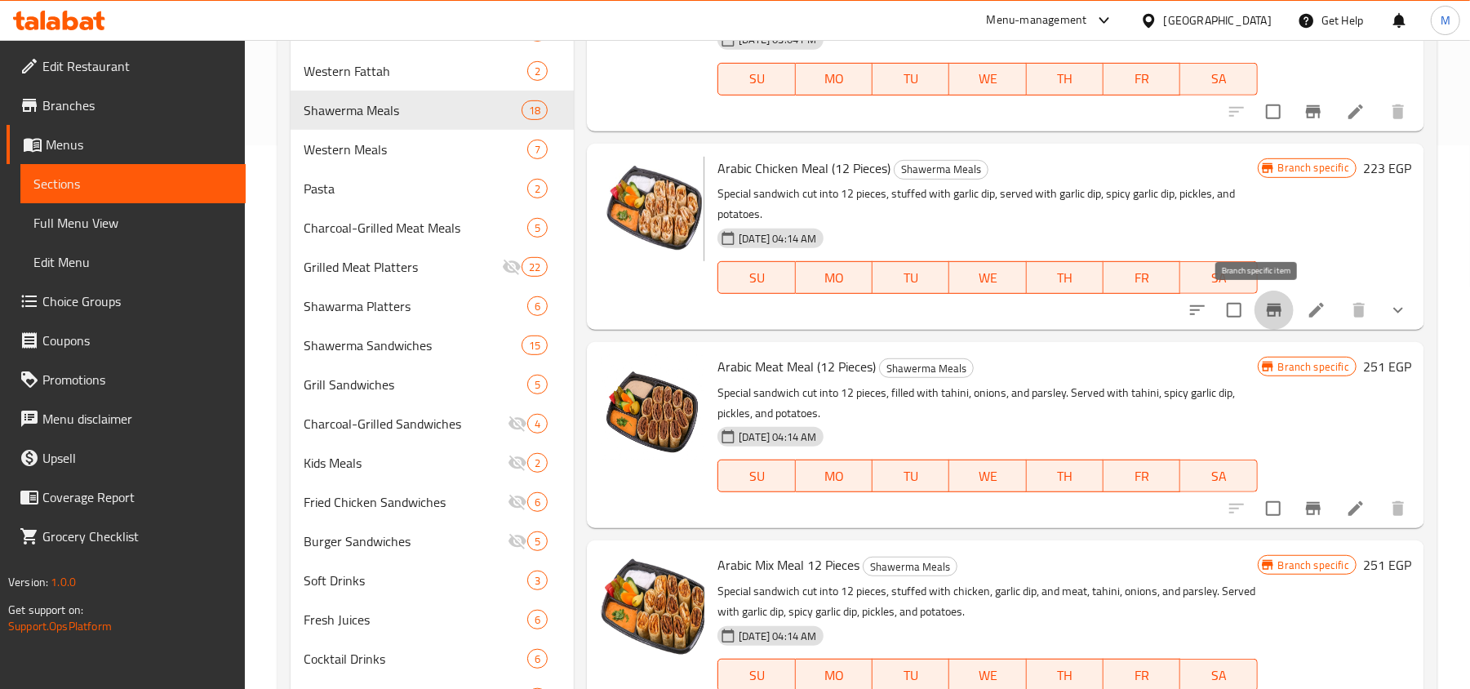
click at [1264, 317] on icon "Branch-specific-item" at bounding box center [1274, 310] width 20 height 20
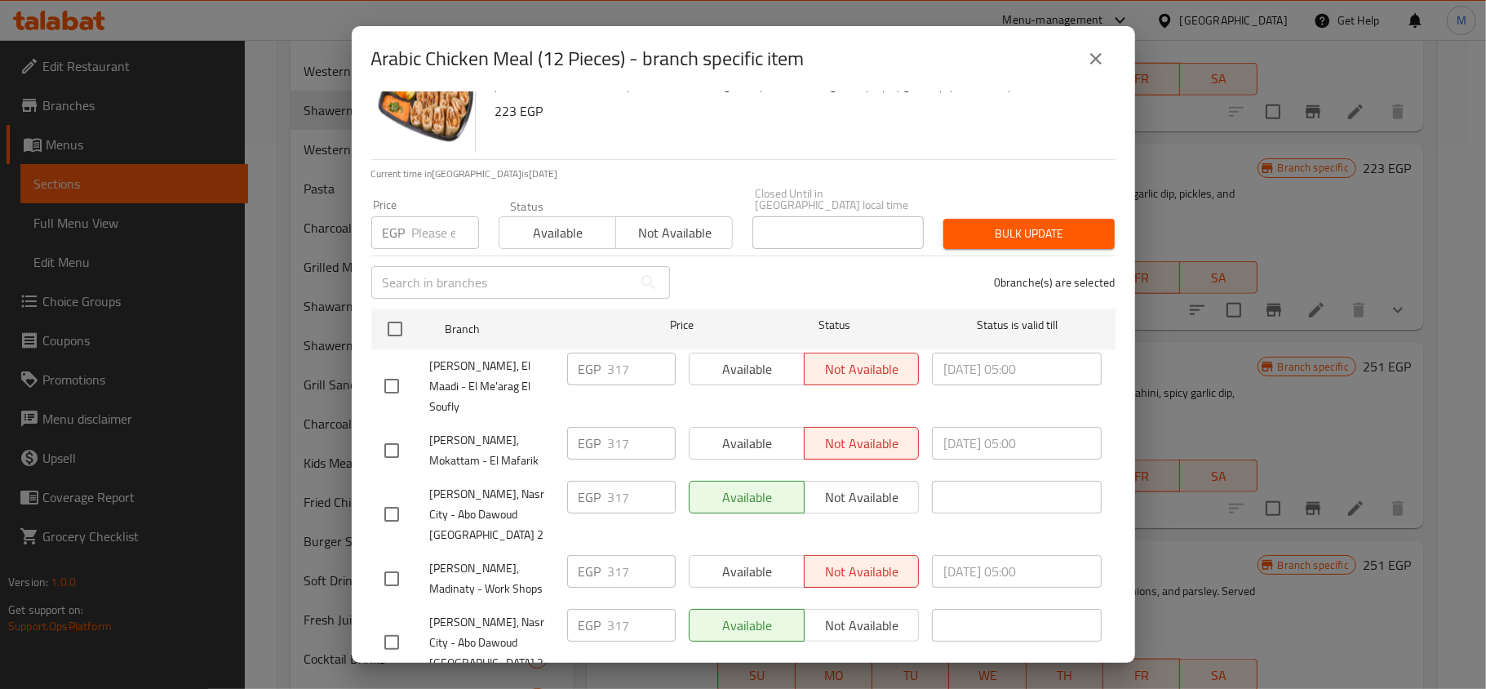
scroll to position [91, 0]
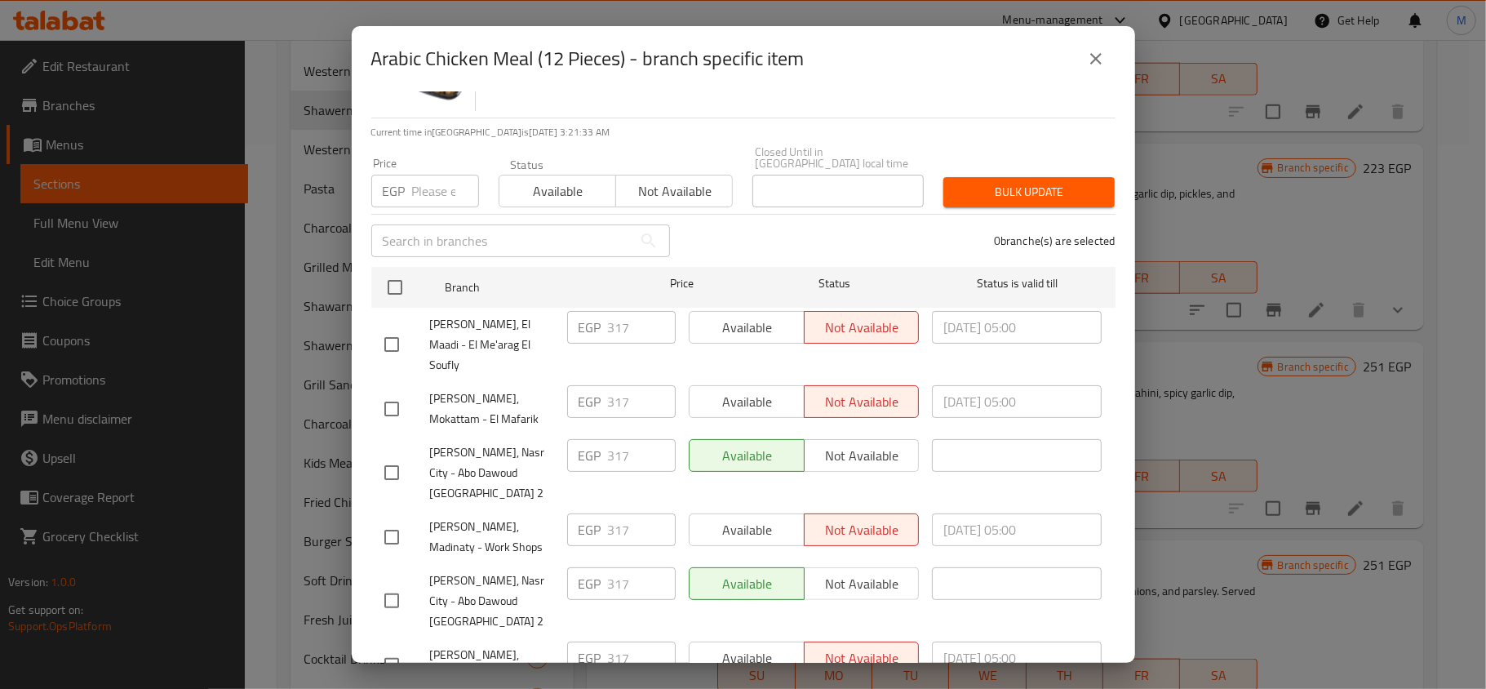
drag, startPoint x: 1097, startPoint y: 60, endPoint x: 1103, endPoint y: 78, distance: 19.6
click at [1097, 60] on icon "close" at bounding box center [1095, 58] width 11 height 11
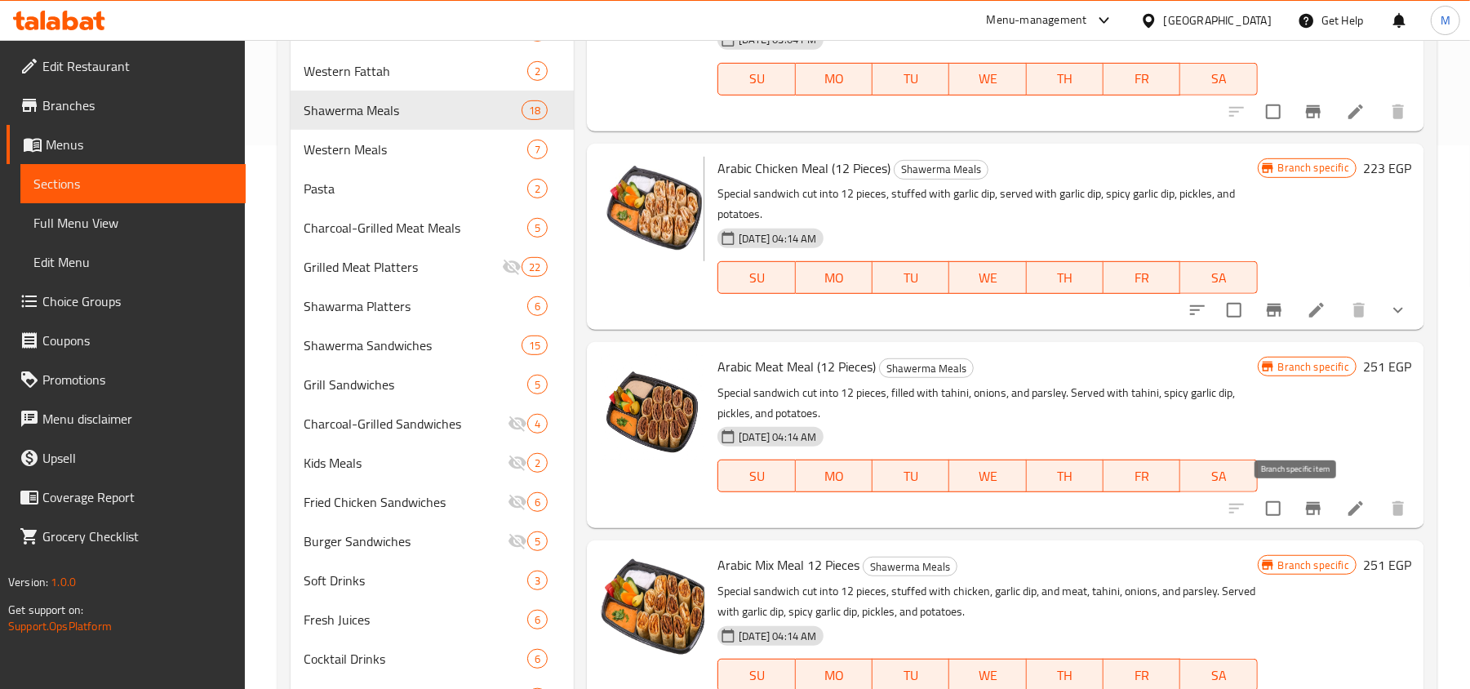
click at [1303, 509] on icon "Branch-specific-item" at bounding box center [1313, 509] width 20 height 20
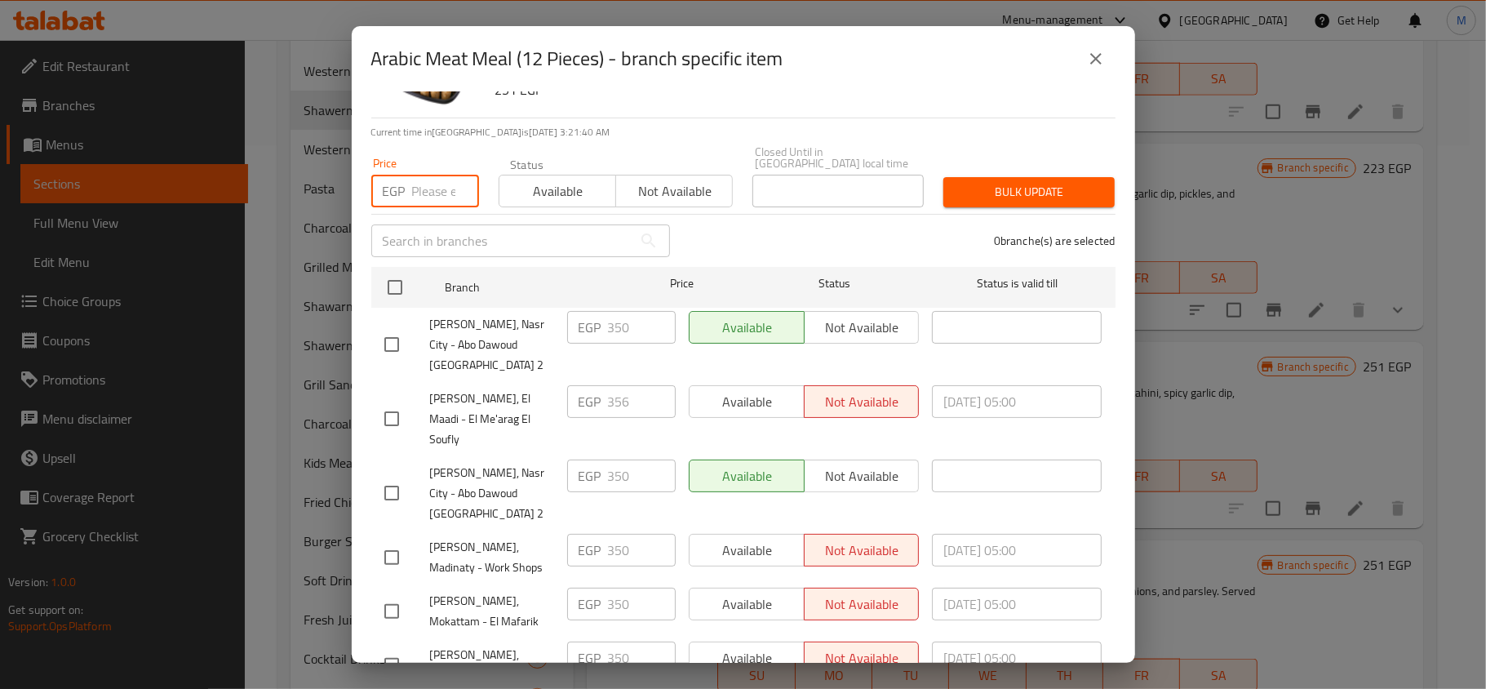
click at [428, 180] on input "number" at bounding box center [445, 191] width 67 height 33
paste input "356"
type input "356"
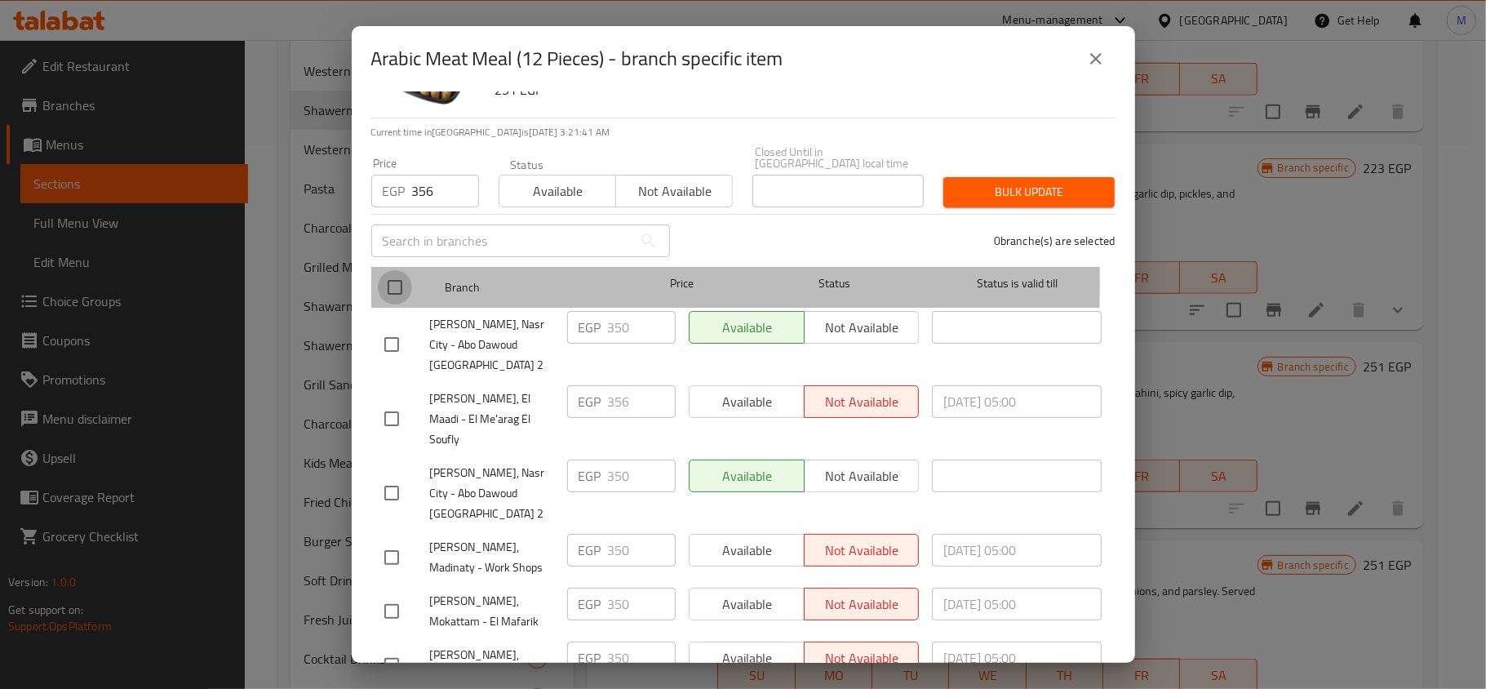
click at [399, 272] on input "checkbox" at bounding box center [395, 287] width 34 height 34
checkbox input "true"
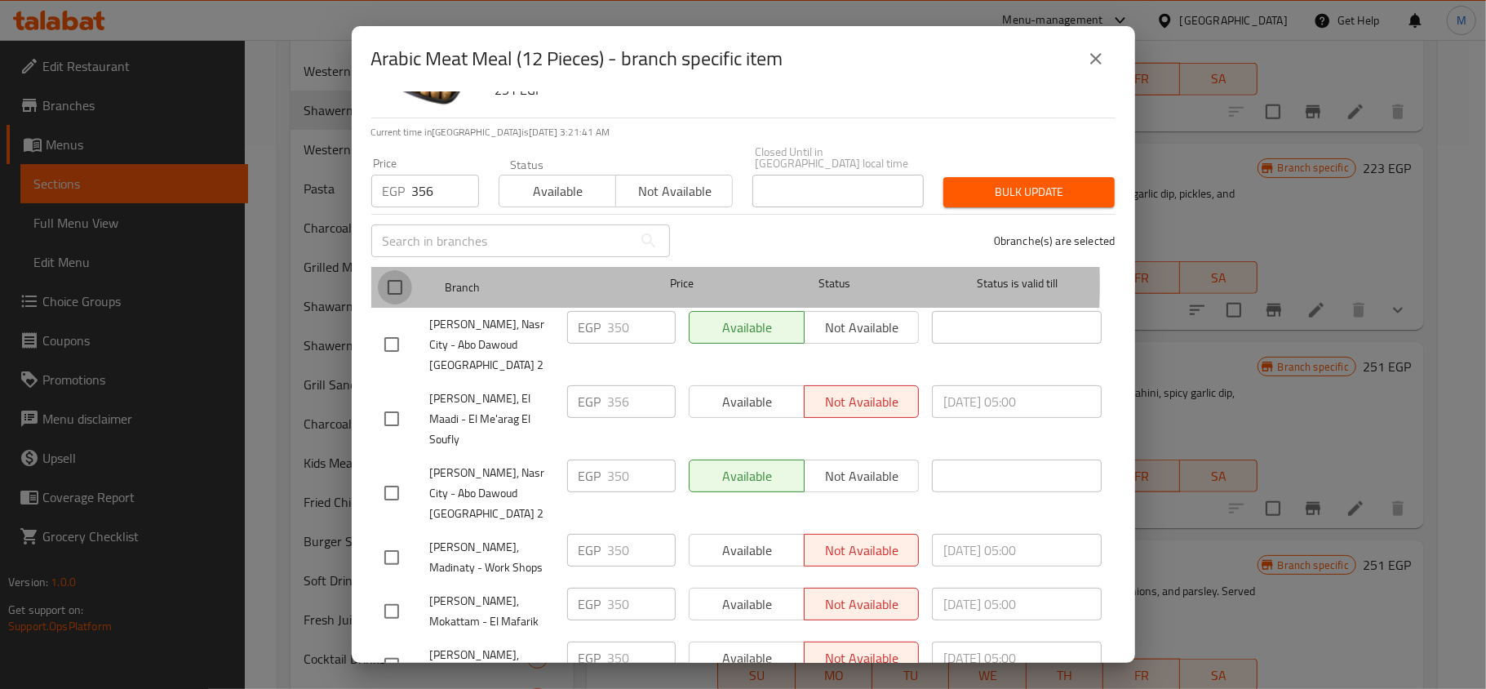
checkbox input "true"
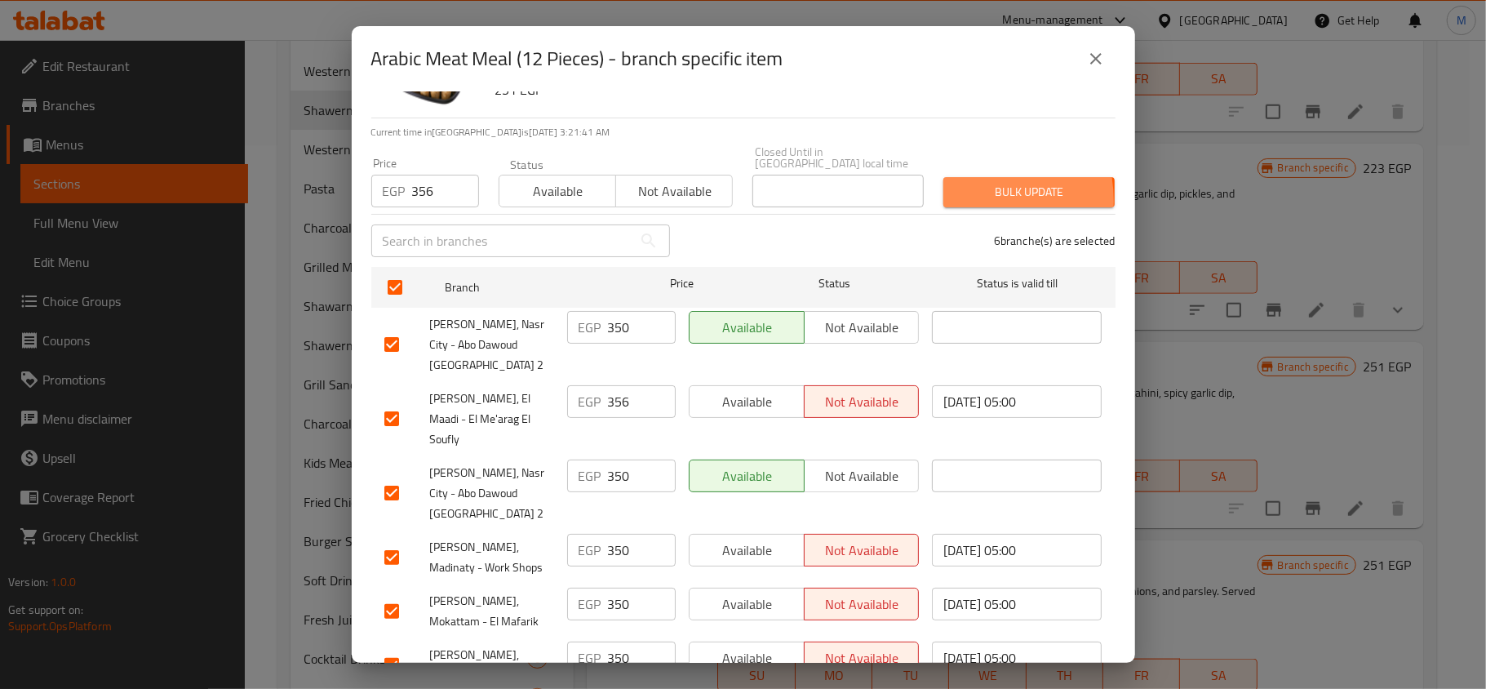
click at [956, 189] on span "Bulk update" at bounding box center [1028, 192] width 145 height 20
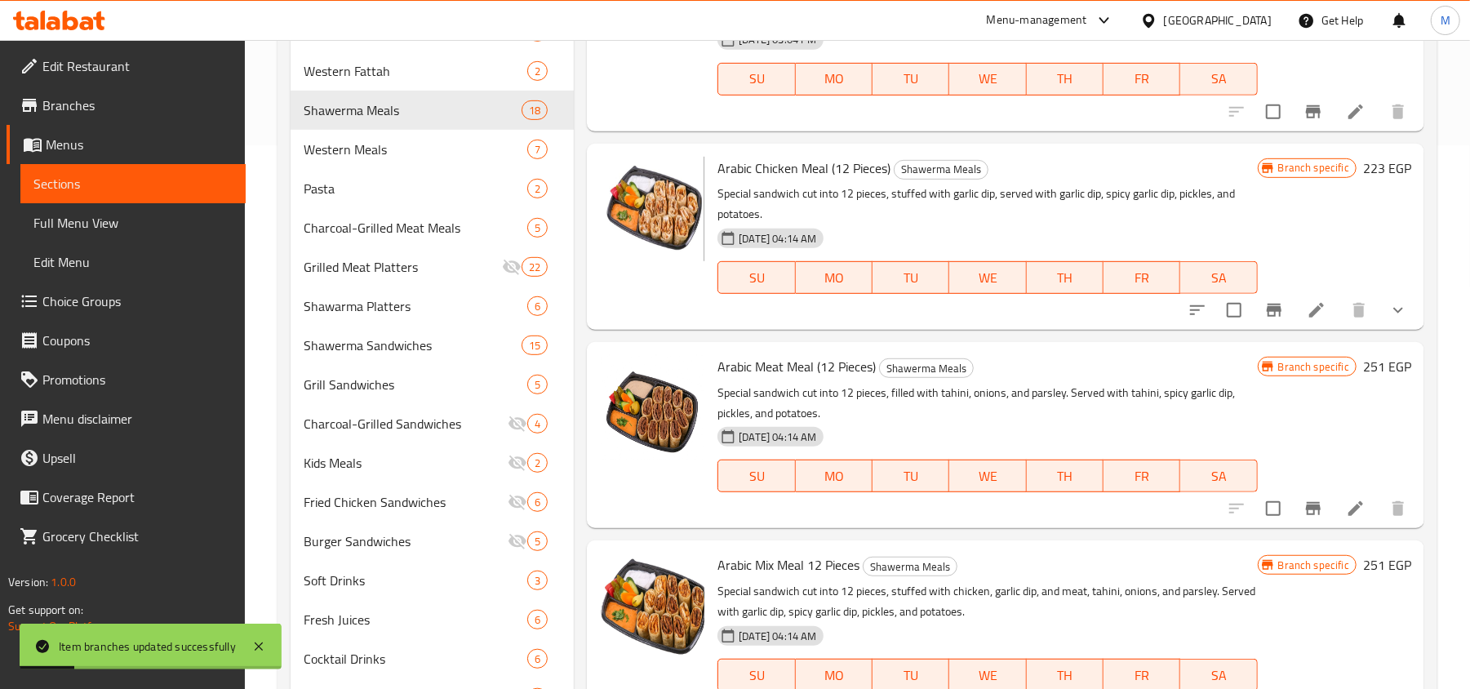
click at [1304, 503] on icon "Branch-specific-item" at bounding box center [1313, 509] width 20 height 20
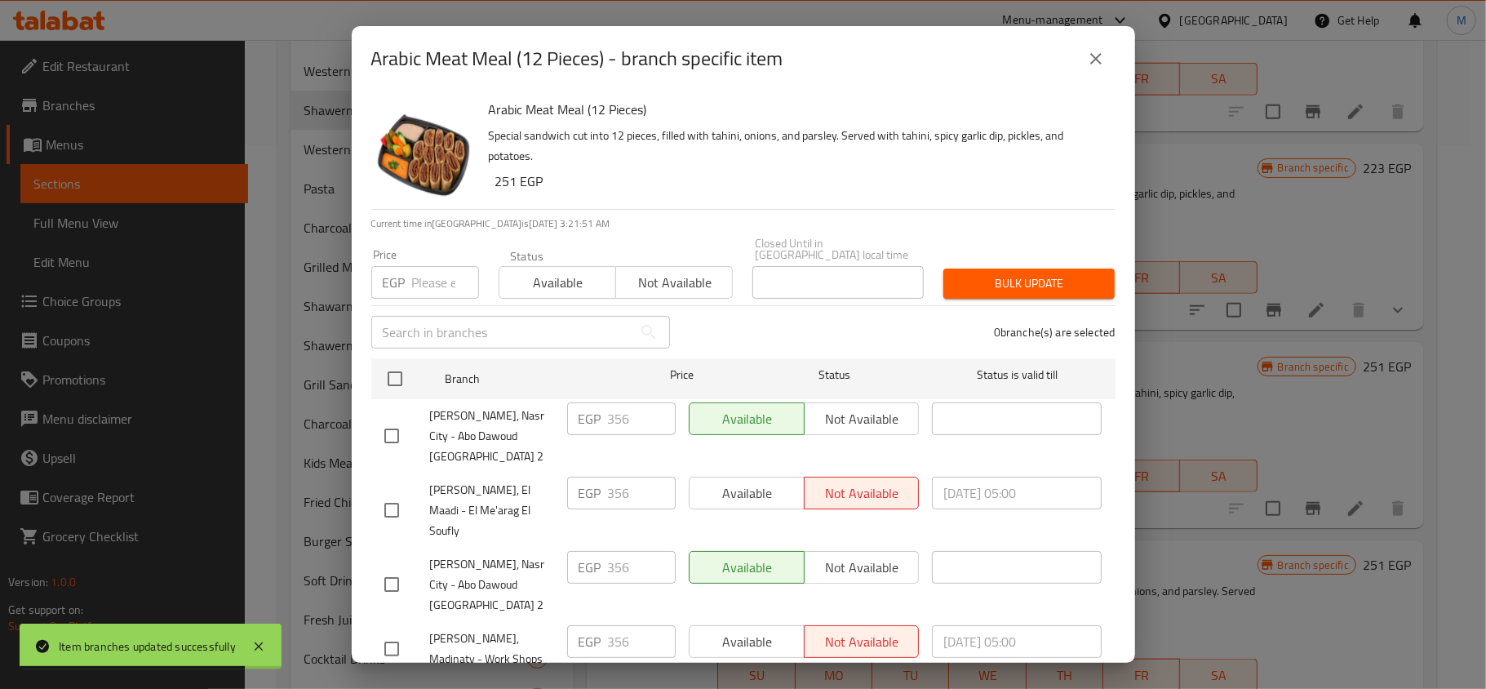
click at [1097, 63] on icon "close" at bounding box center [1096, 59] width 20 height 20
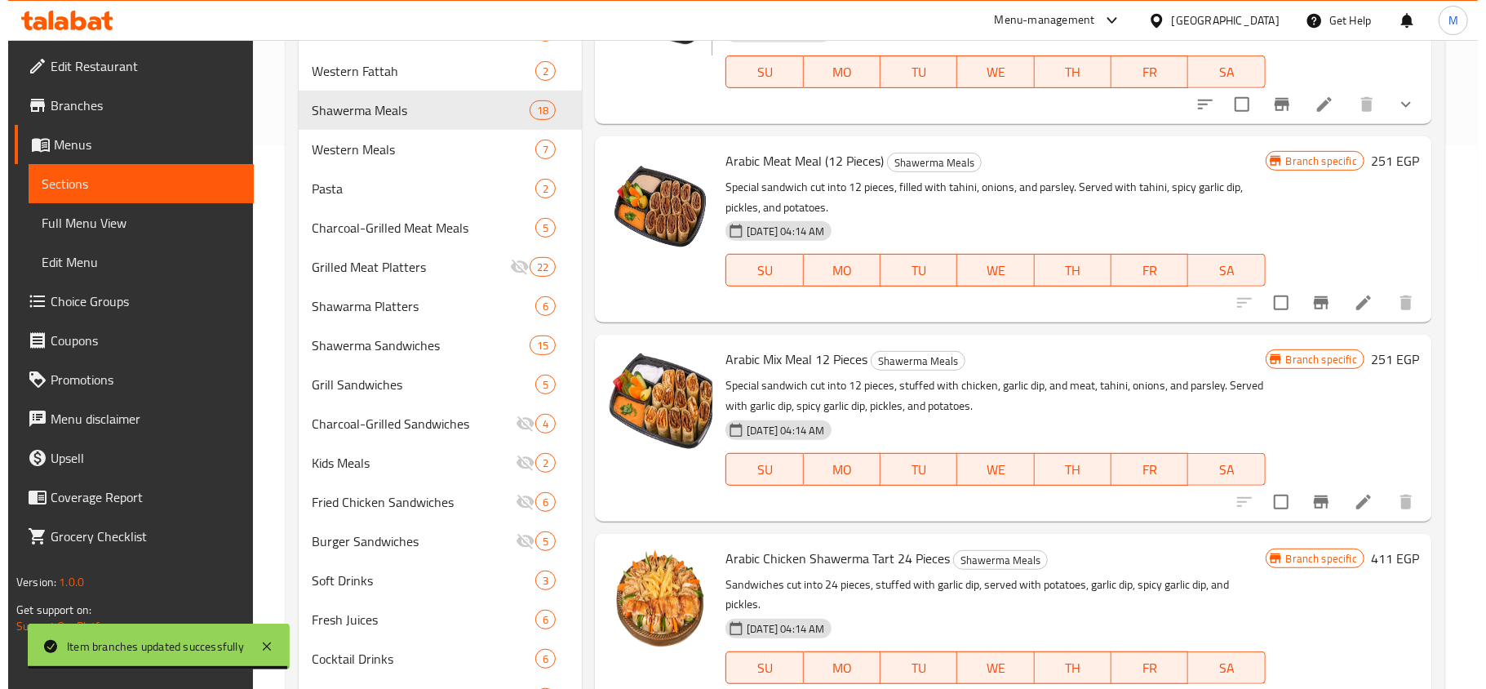
scroll to position [979, 0]
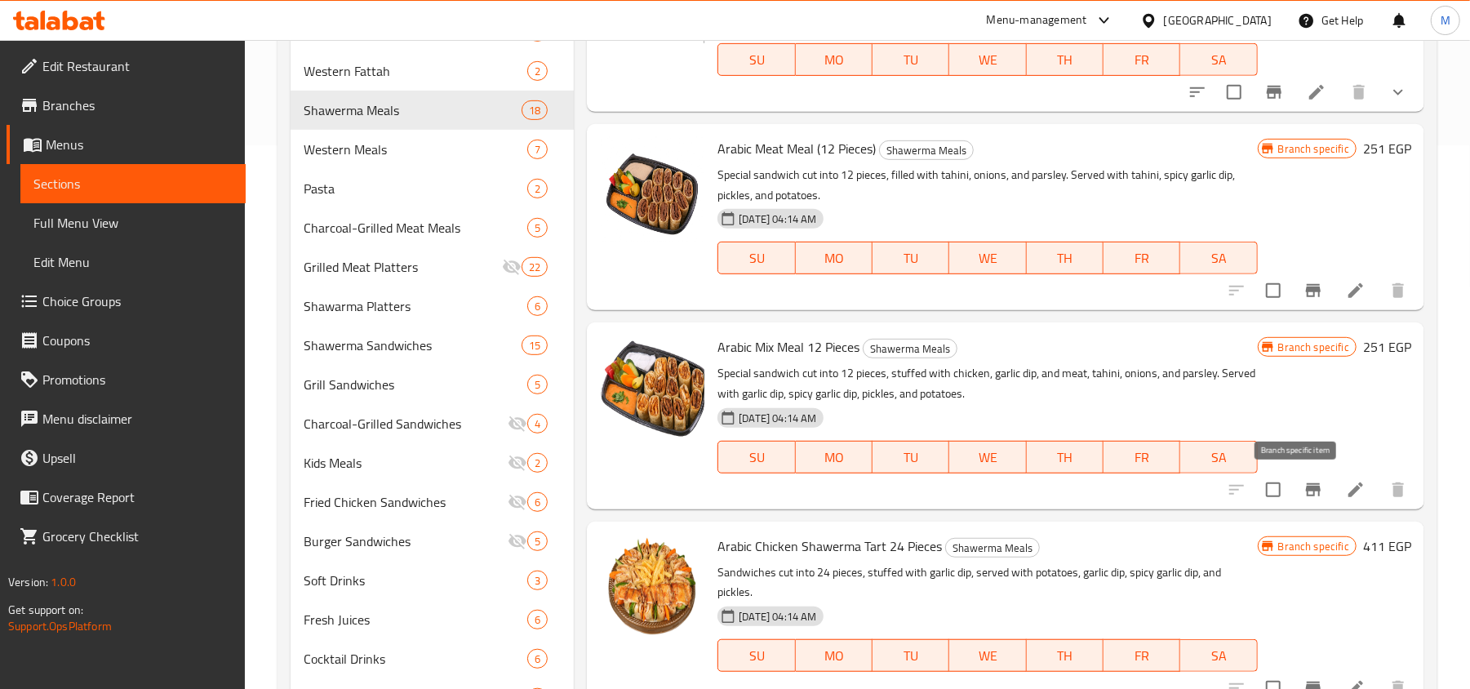
click at [1306, 488] on icon "Branch-specific-item" at bounding box center [1313, 489] width 15 height 13
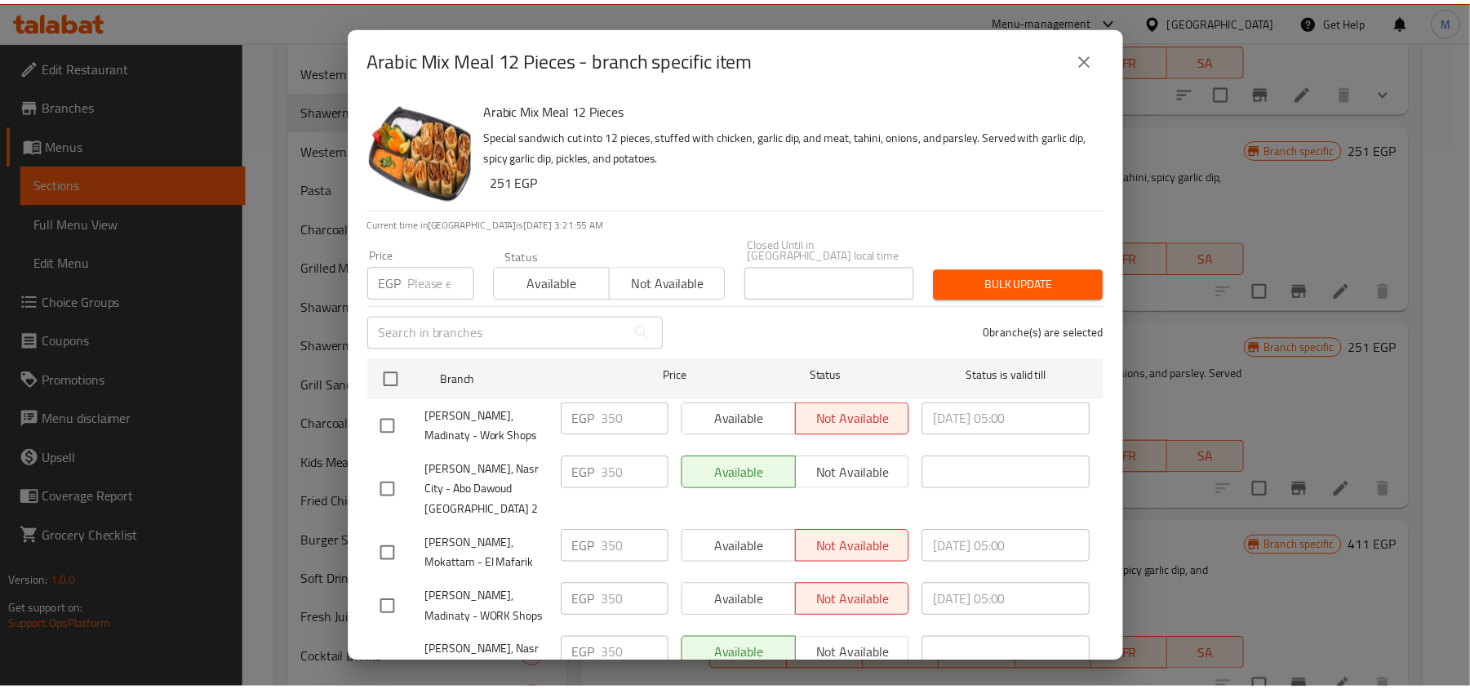
scroll to position [91, 0]
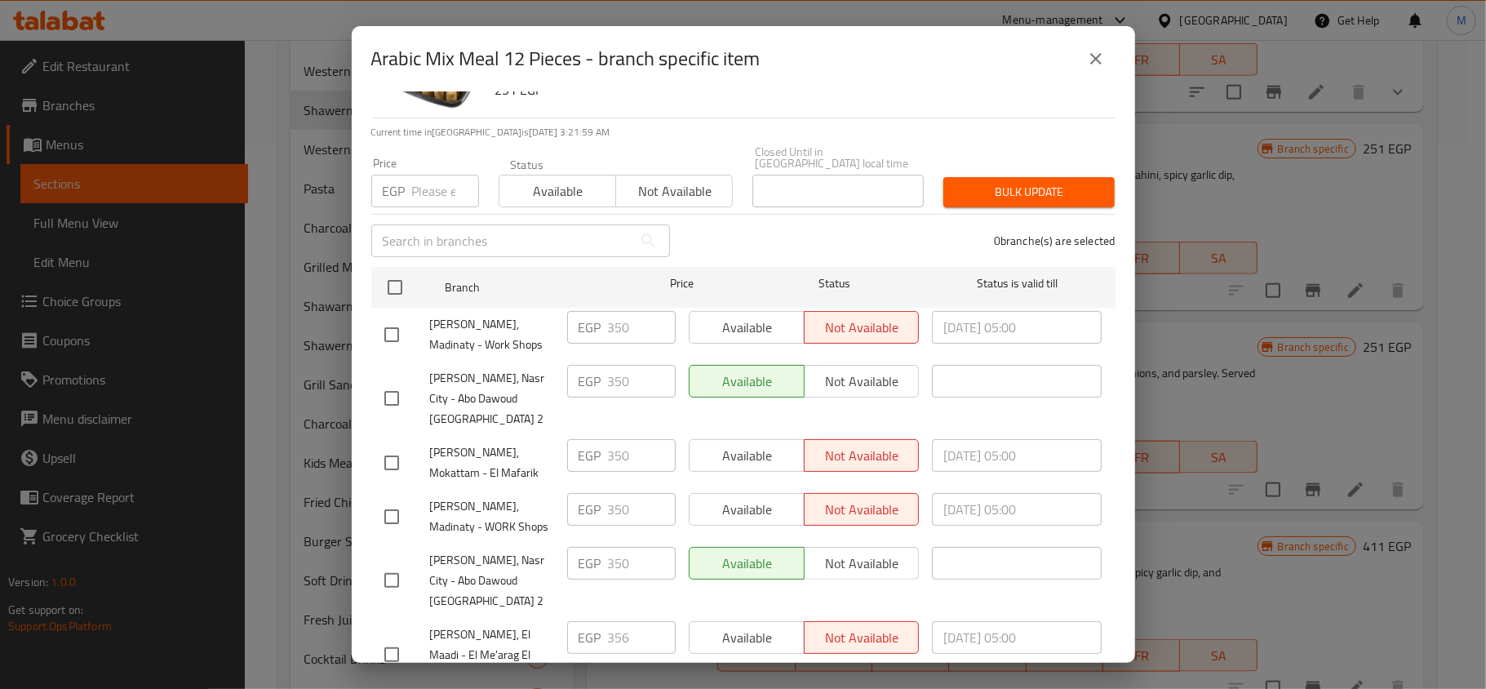
click at [434, 175] on input "number" at bounding box center [445, 191] width 67 height 33
paste input "356"
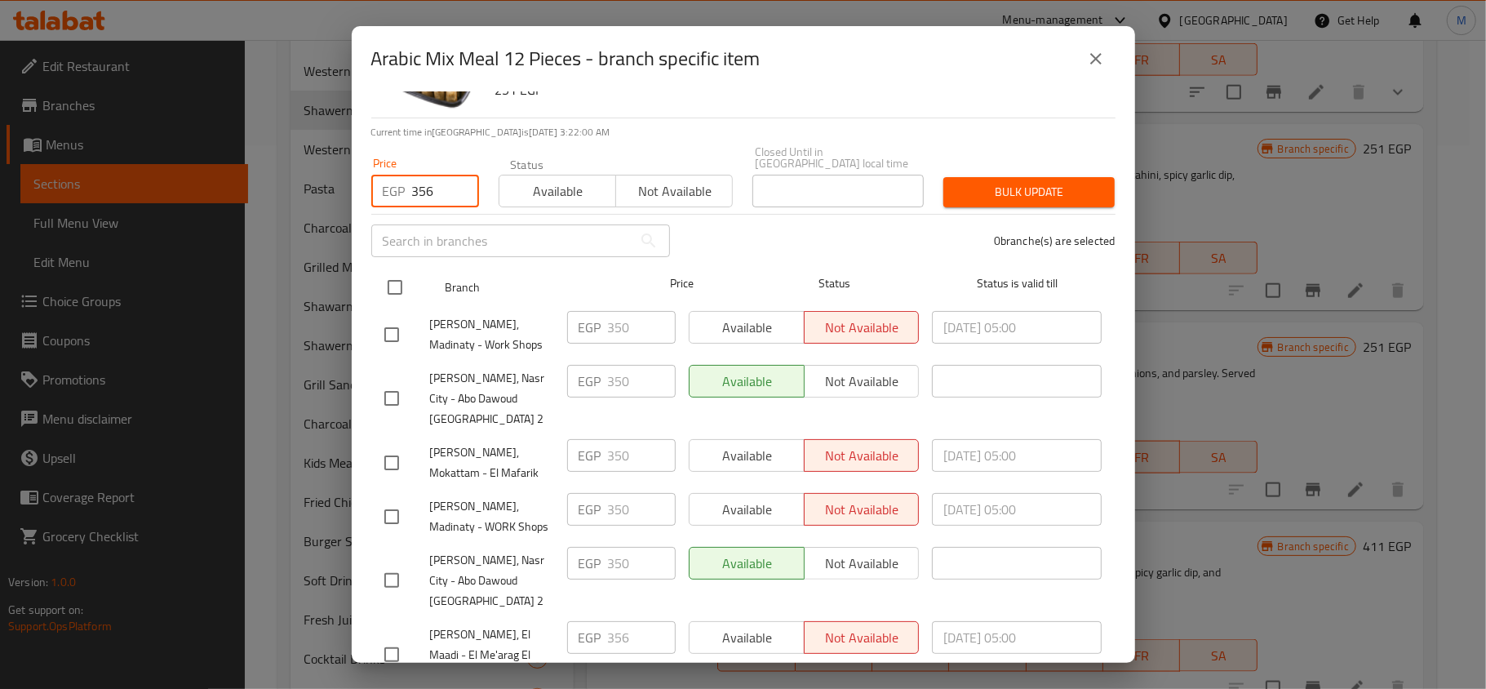
type input "356"
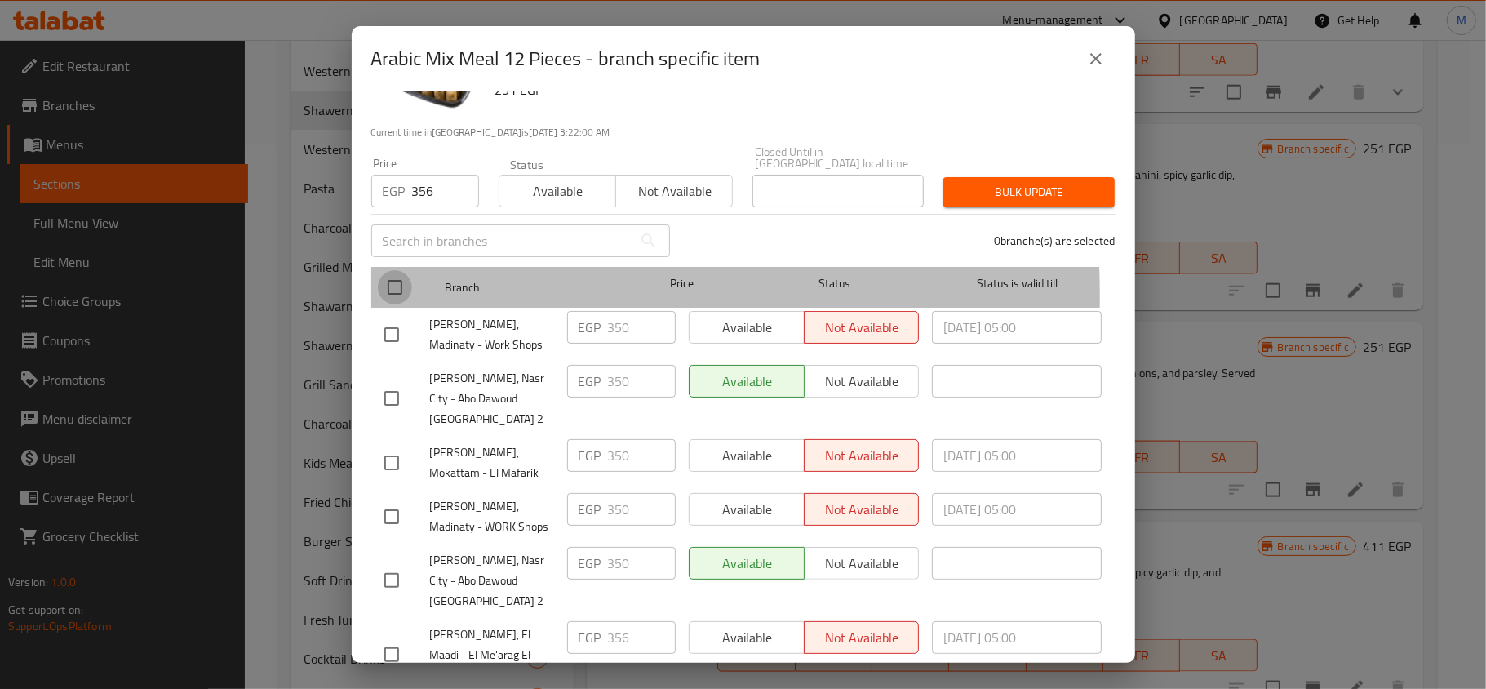
click at [398, 284] on input "checkbox" at bounding box center [395, 287] width 34 height 34
checkbox input "true"
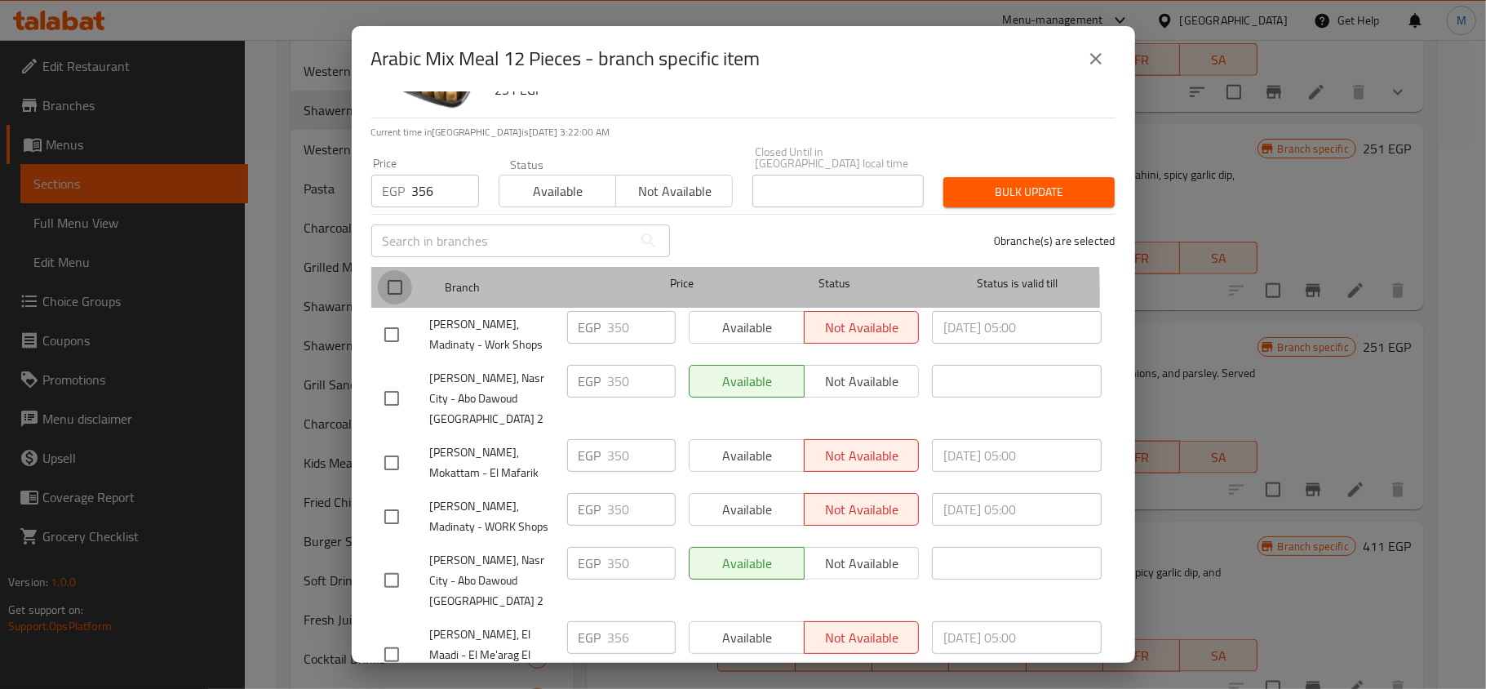
checkbox input "true"
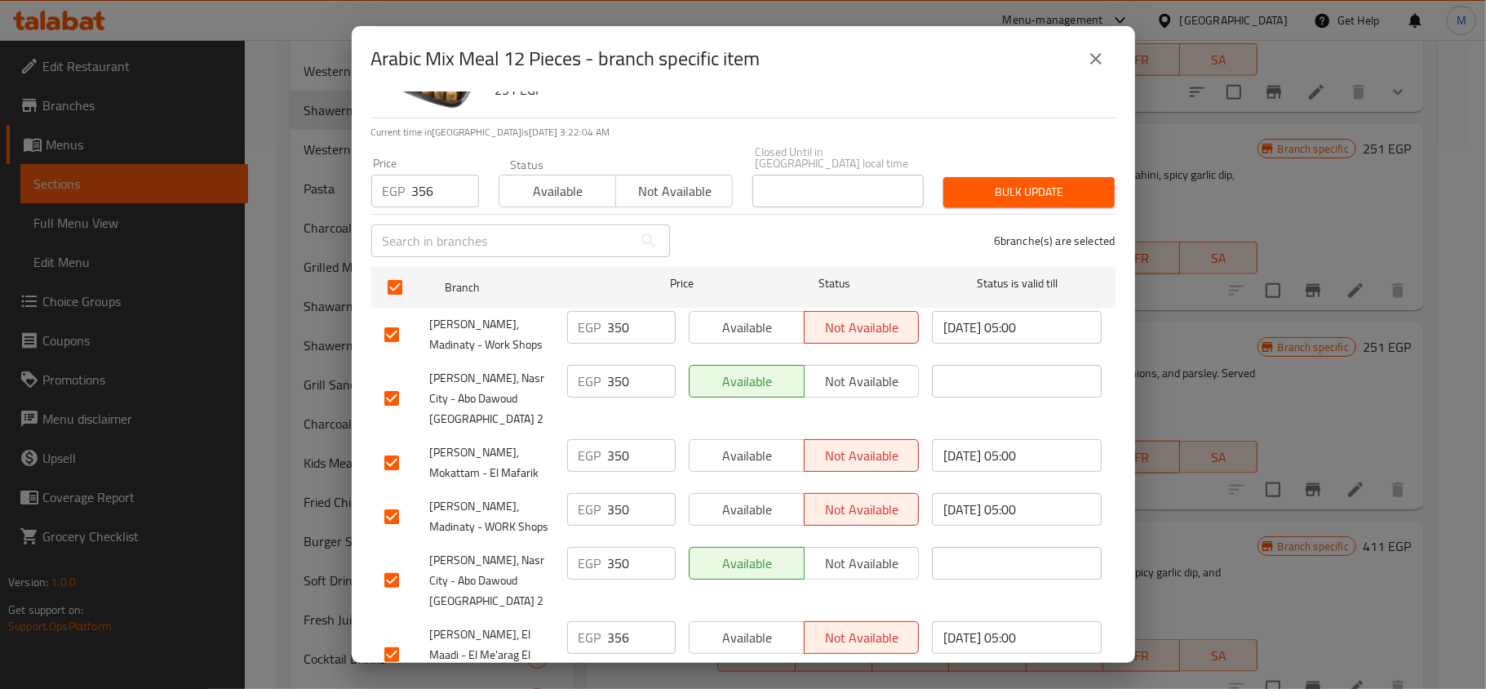
click at [990, 182] on span "Bulk update" at bounding box center [1028, 192] width 145 height 20
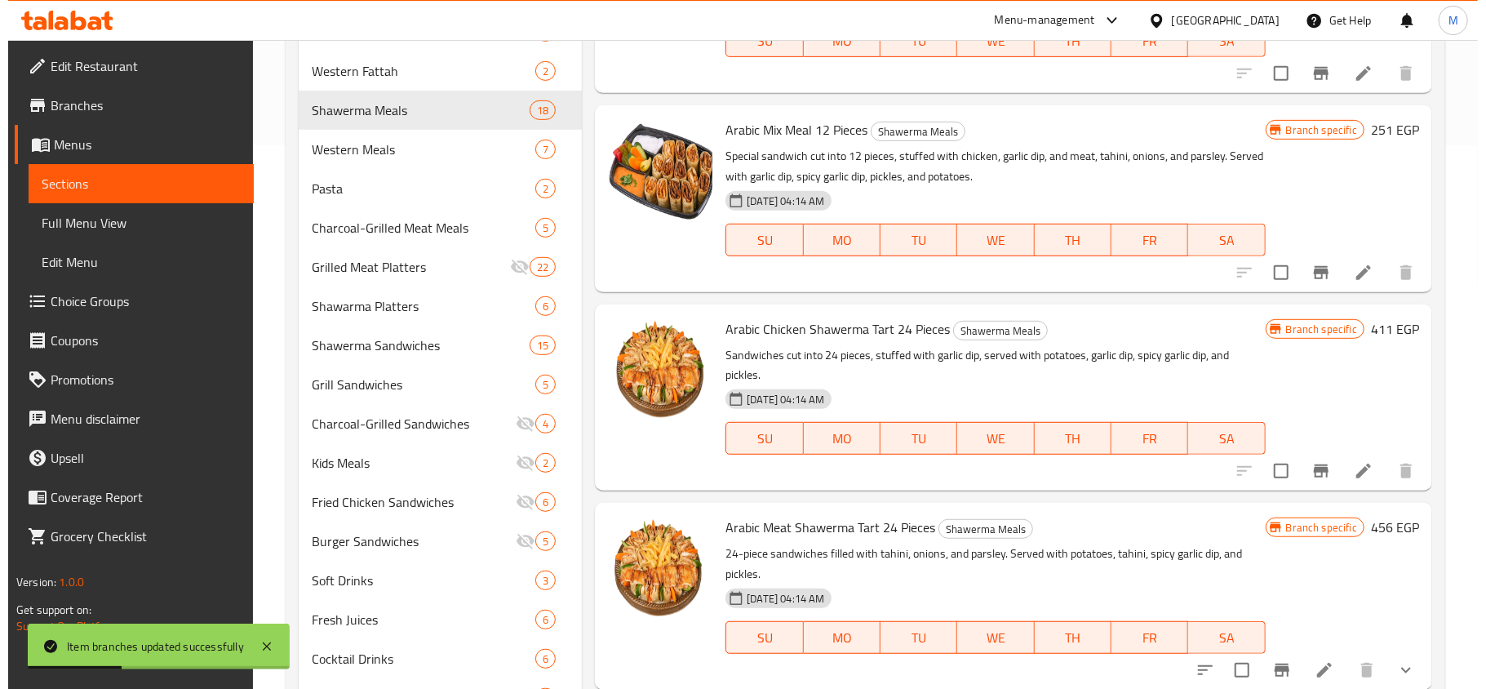
scroll to position [1306, 0]
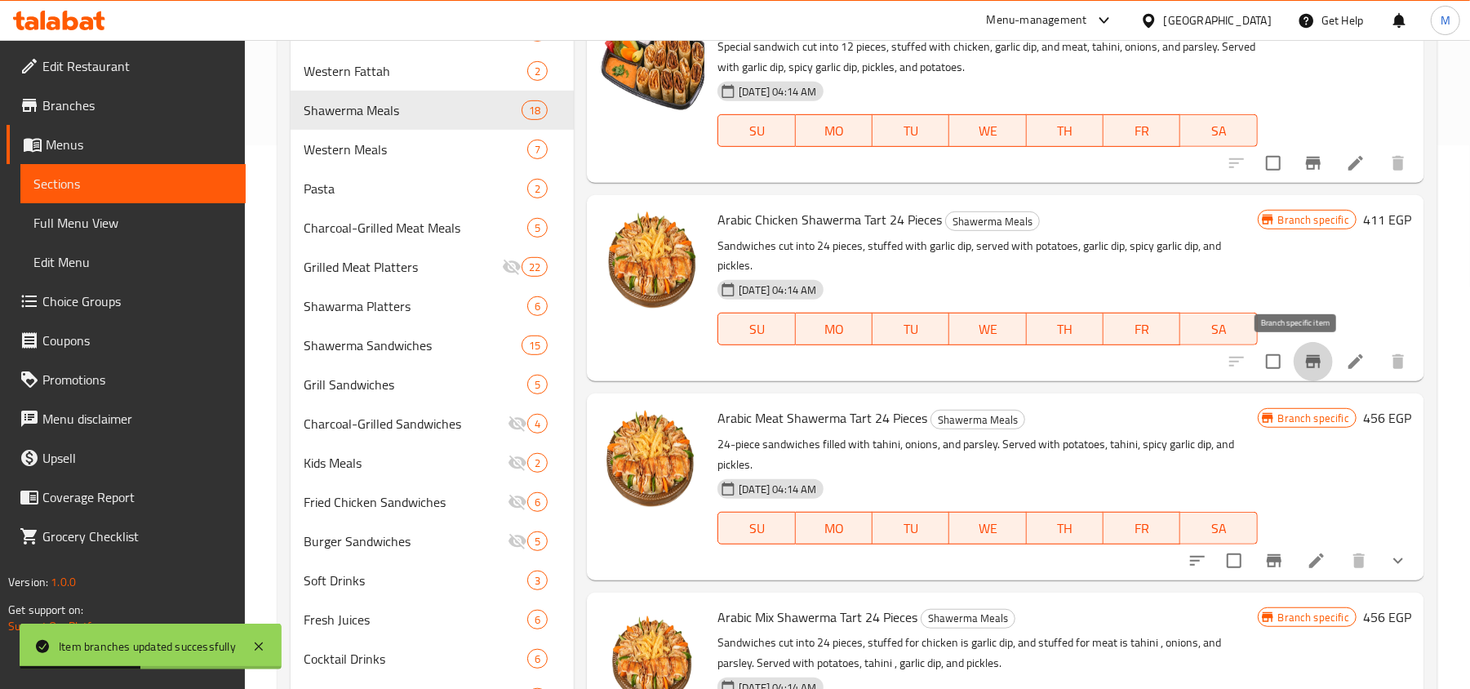
click at [1293, 367] on button "Branch-specific-item" at bounding box center [1312, 361] width 39 height 39
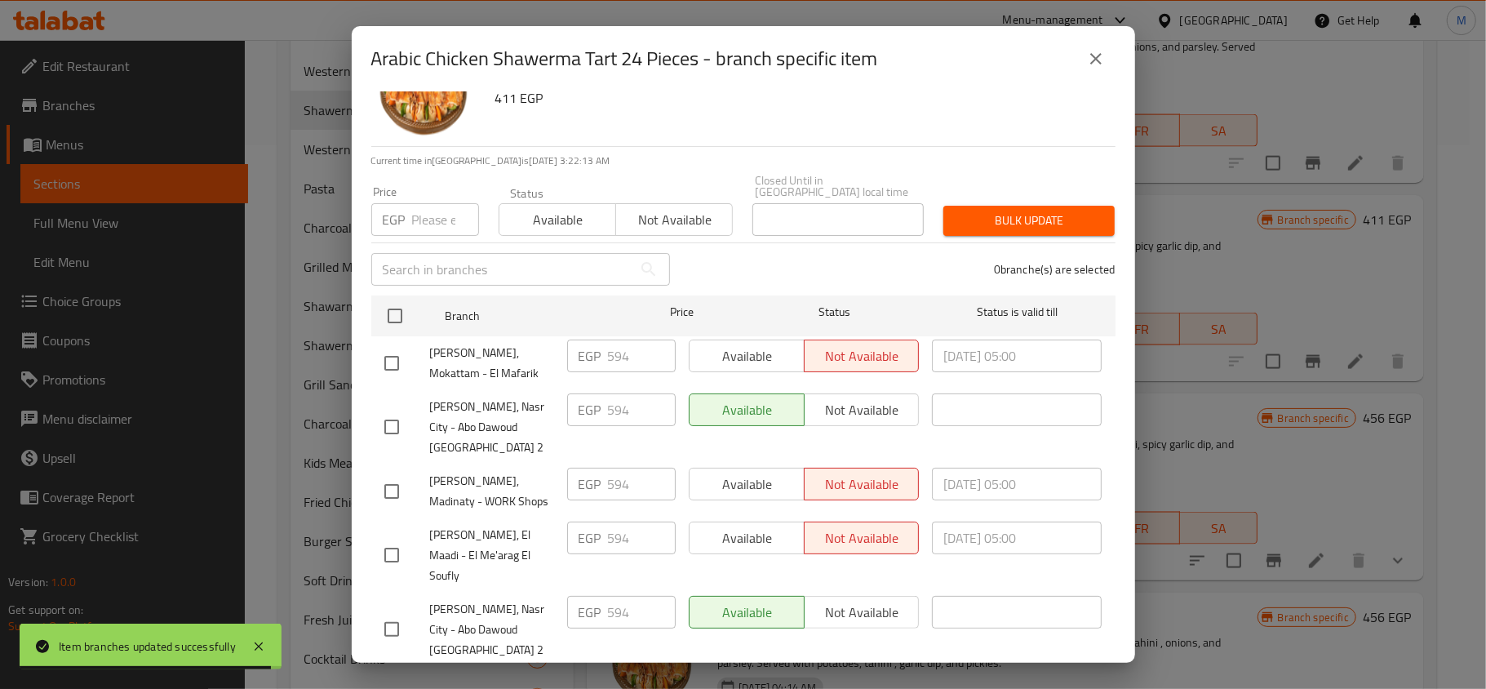
scroll to position [91, 0]
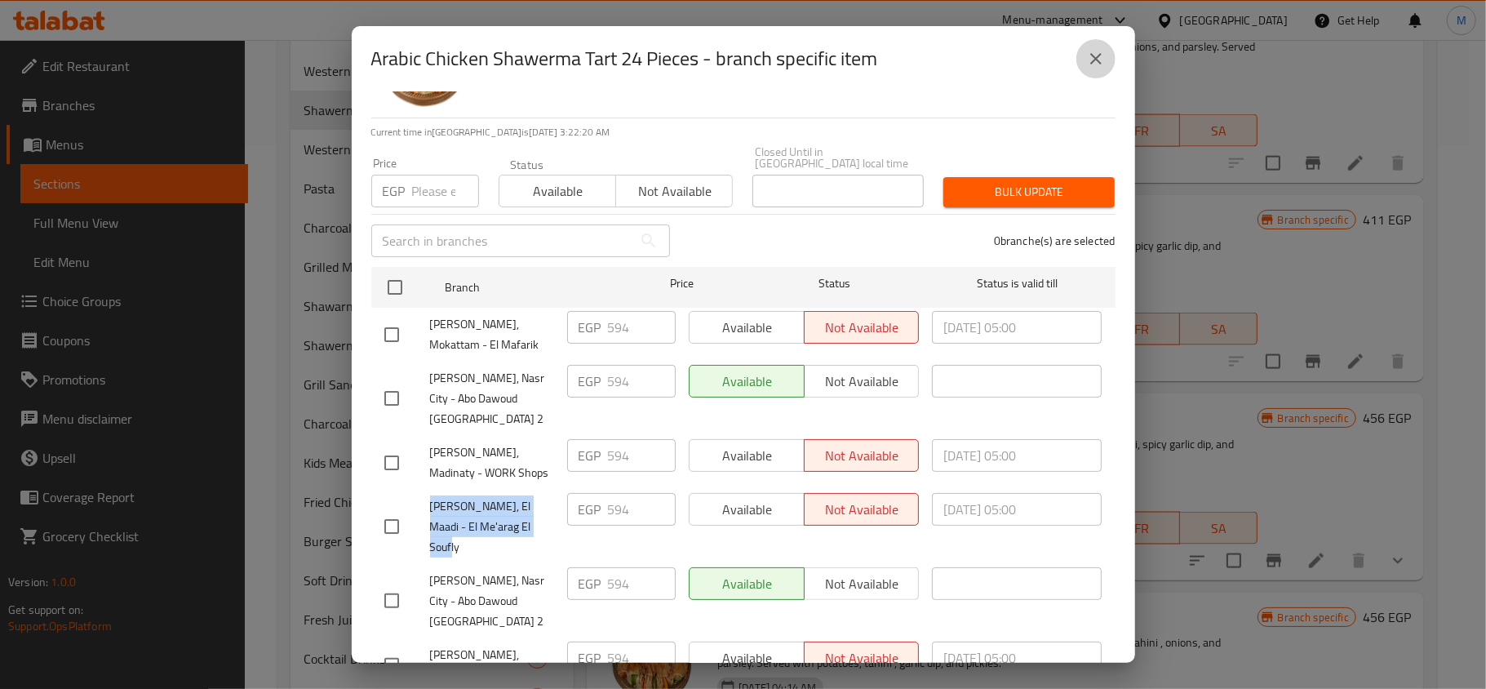
click at [1088, 60] on icon "close" at bounding box center [1096, 59] width 20 height 20
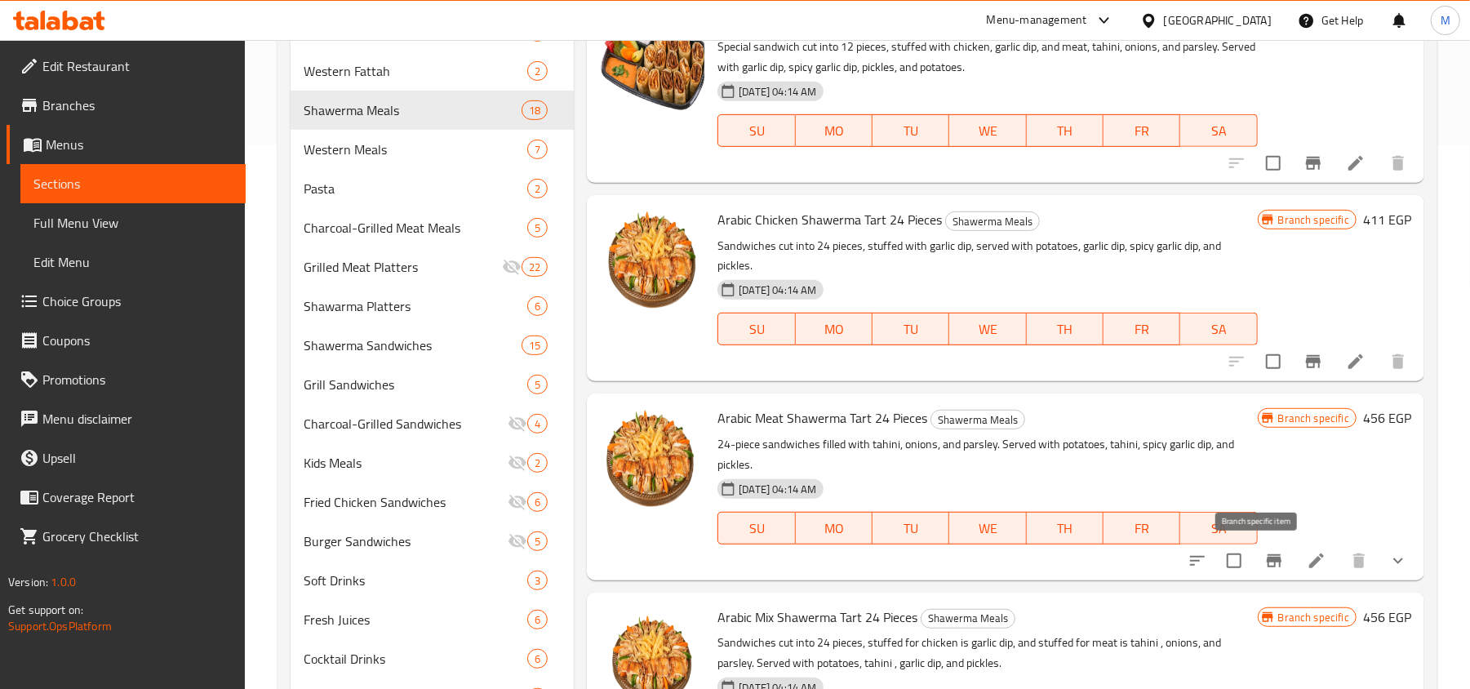
click at [1264, 563] on icon "Branch-specific-item" at bounding box center [1274, 561] width 20 height 20
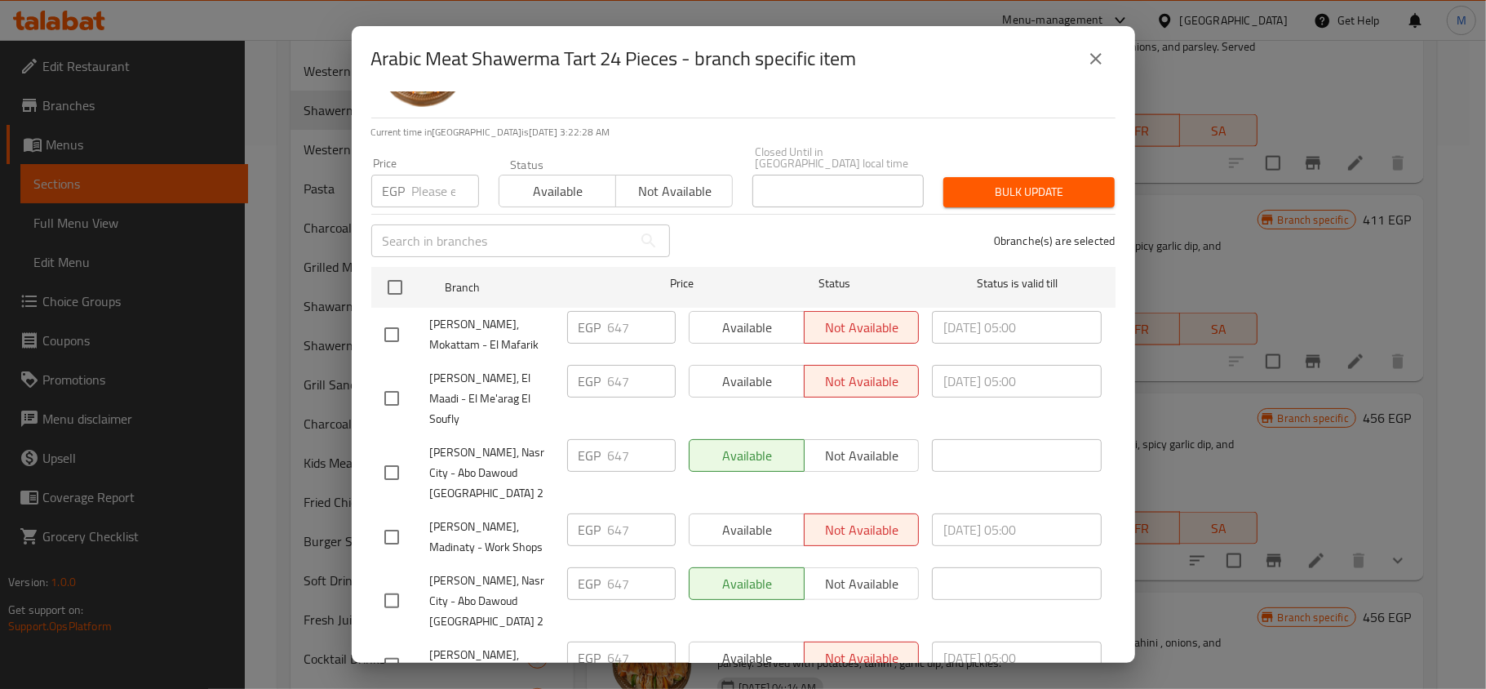
click at [1084, 69] on button "close" at bounding box center [1095, 58] width 39 height 39
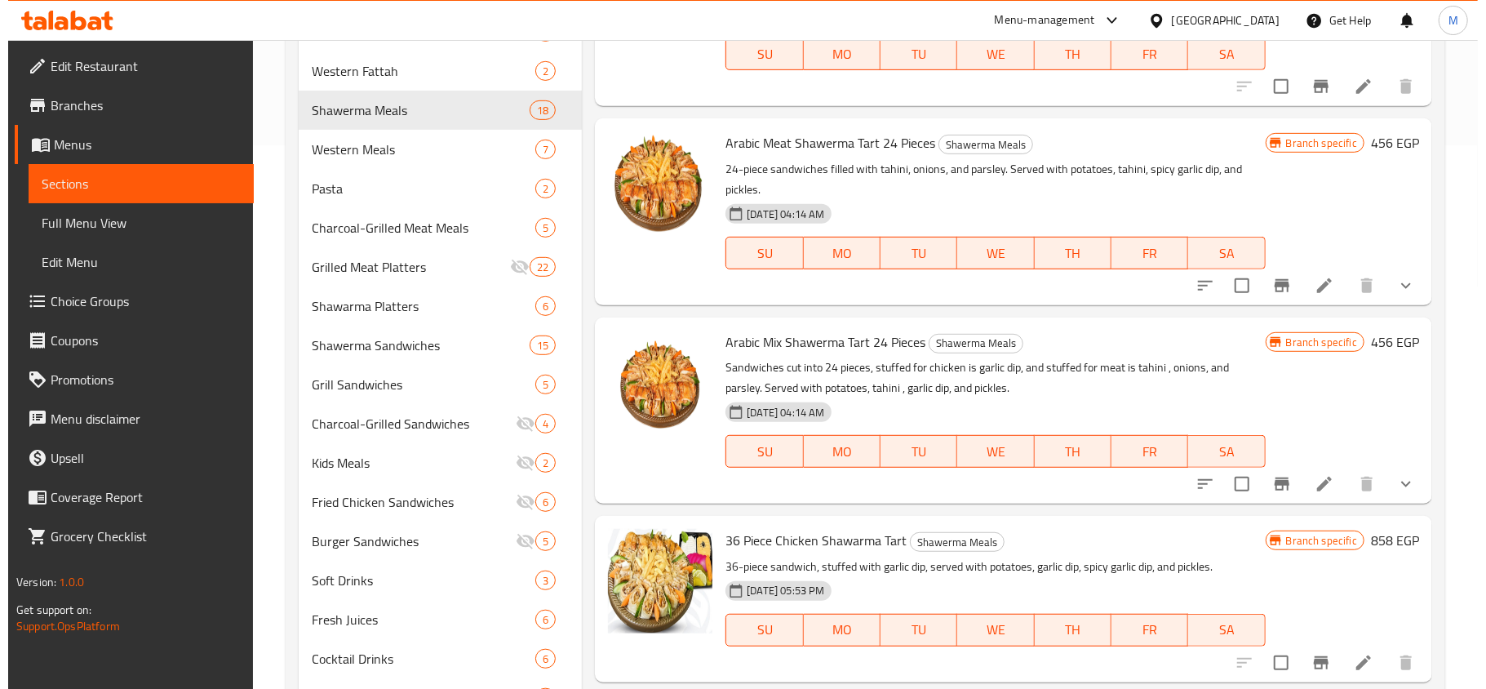
scroll to position [1632, 0]
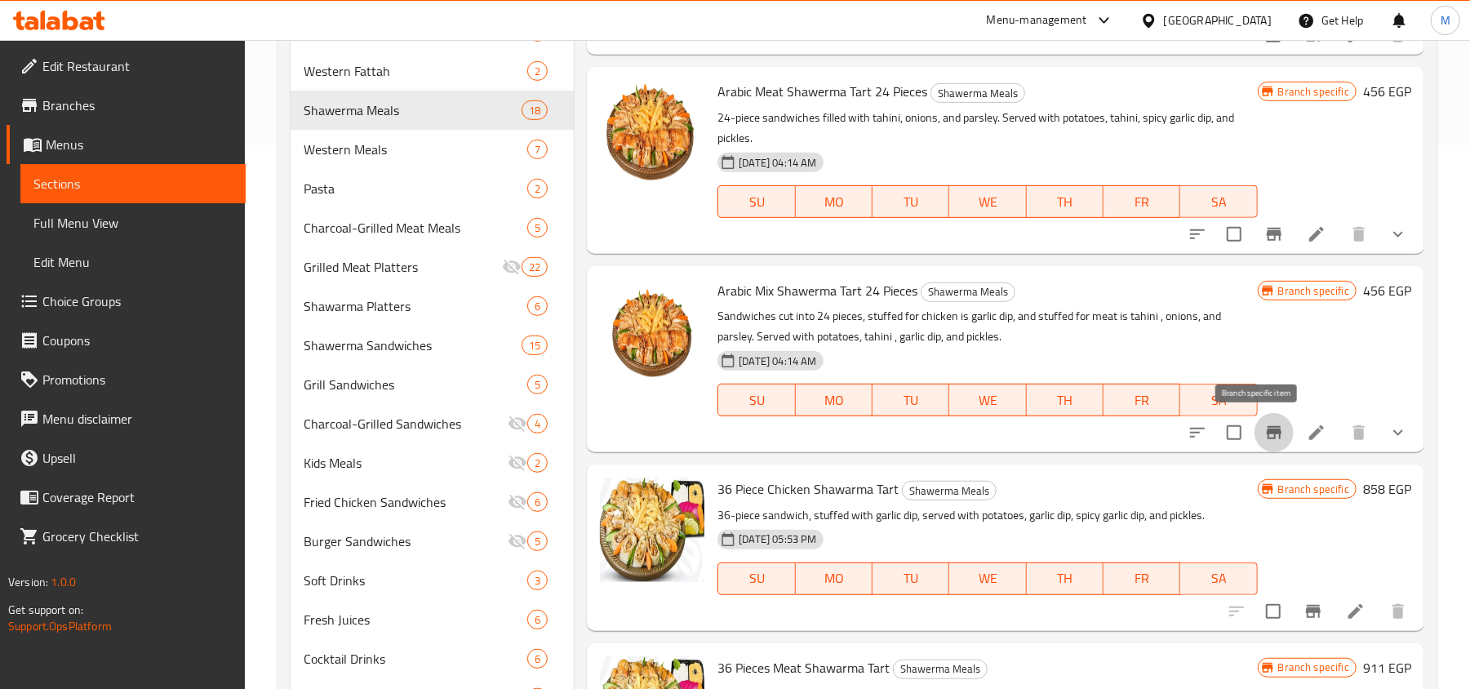
click at [1254, 435] on button "Branch-specific-item" at bounding box center [1273, 432] width 39 height 39
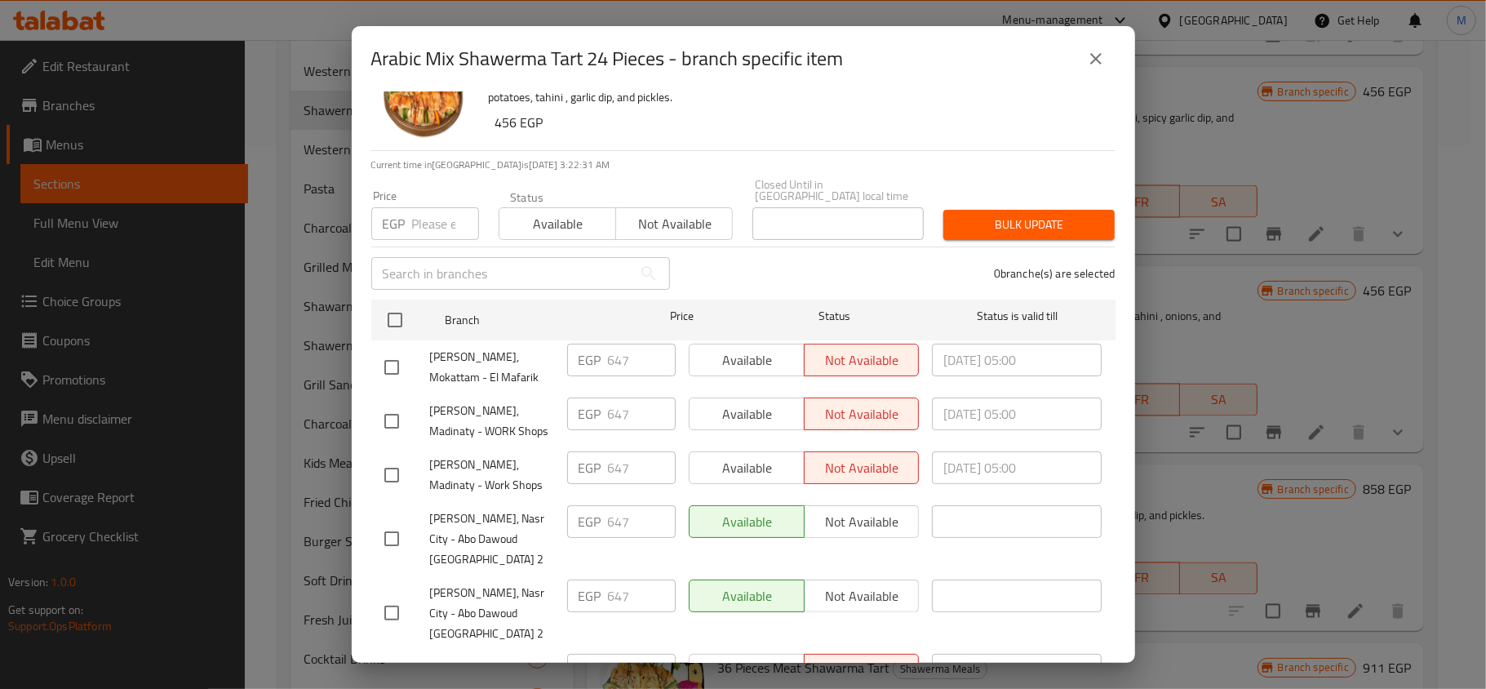
scroll to position [91, 0]
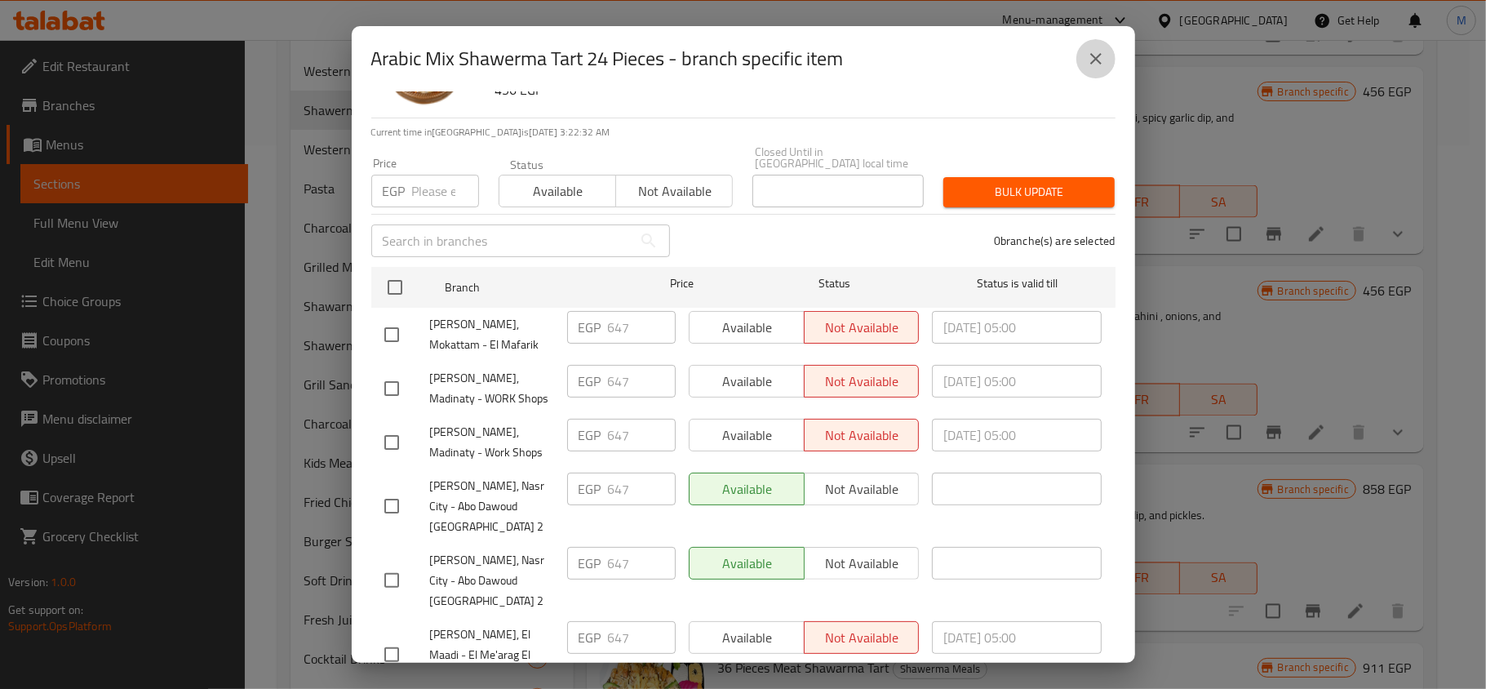
click at [1095, 55] on icon "close" at bounding box center [1096, 59] width 20 height 20
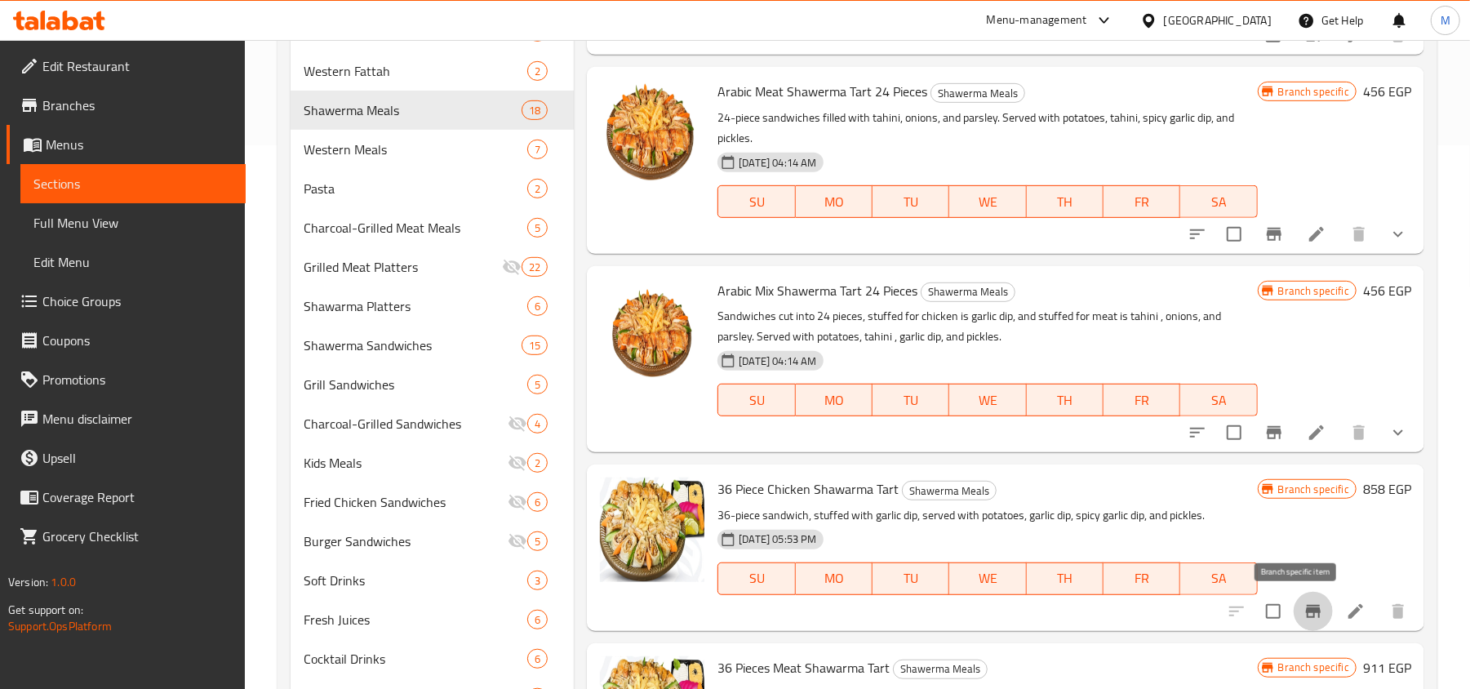
click at [1306, 605] on icon "Branch-specific-item" at bounding box center [1313, 611] width 15 height 13
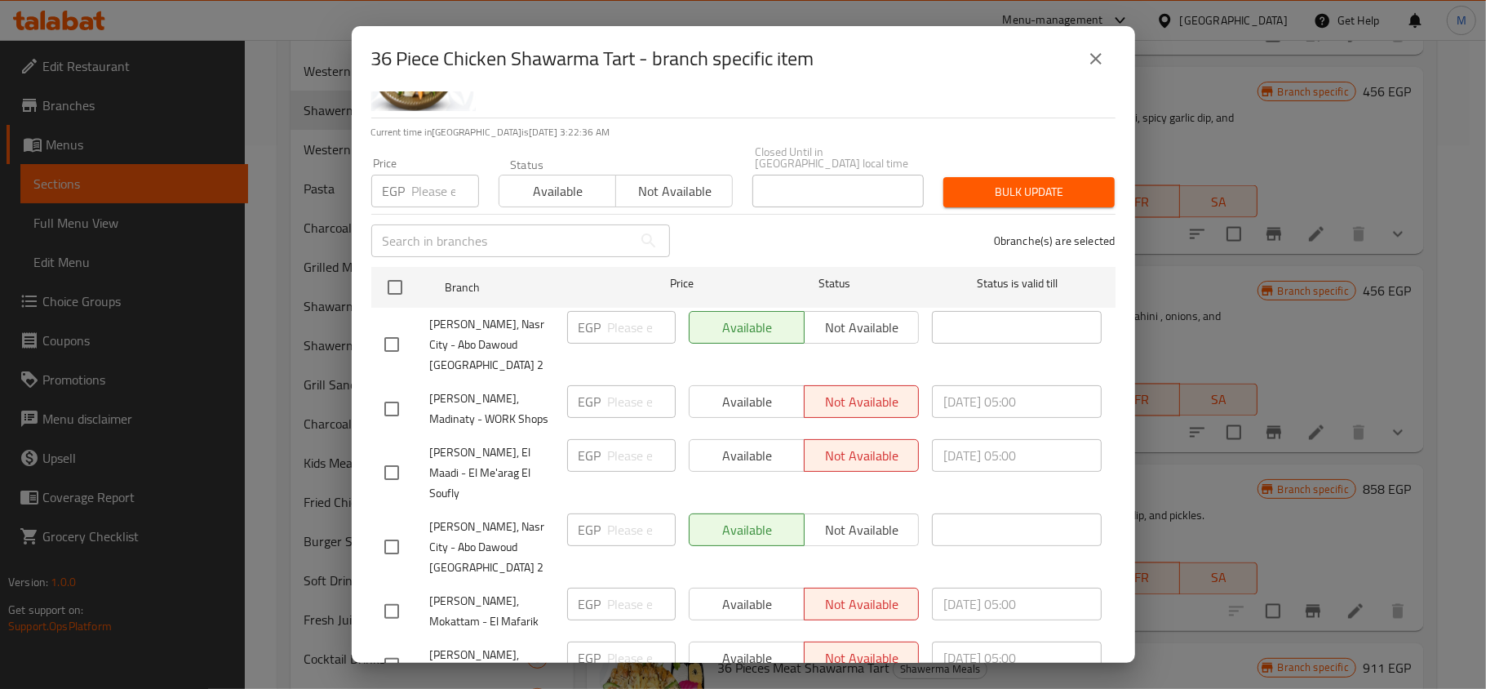
click at [1097, 63] on icon "close" at bounding box center [1096, 59] width 20 height 20
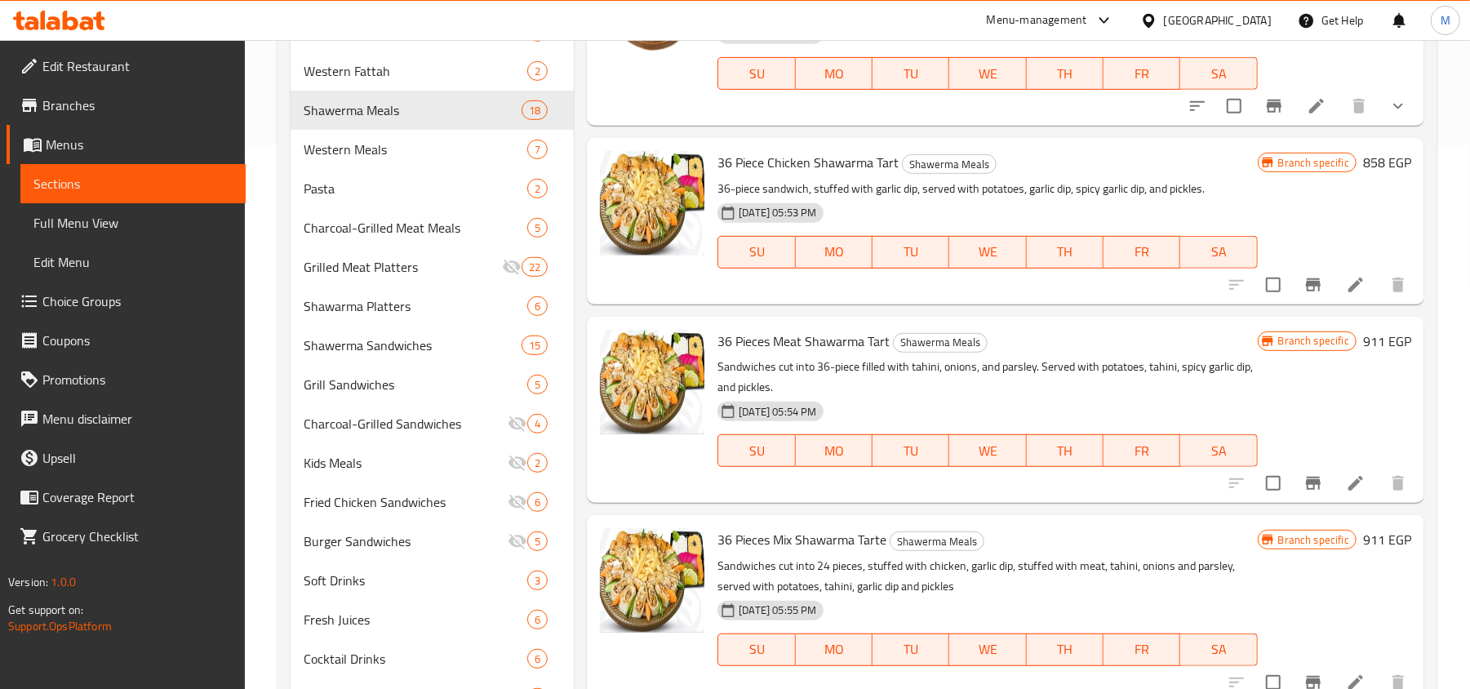
scroll to position [2067, 0]
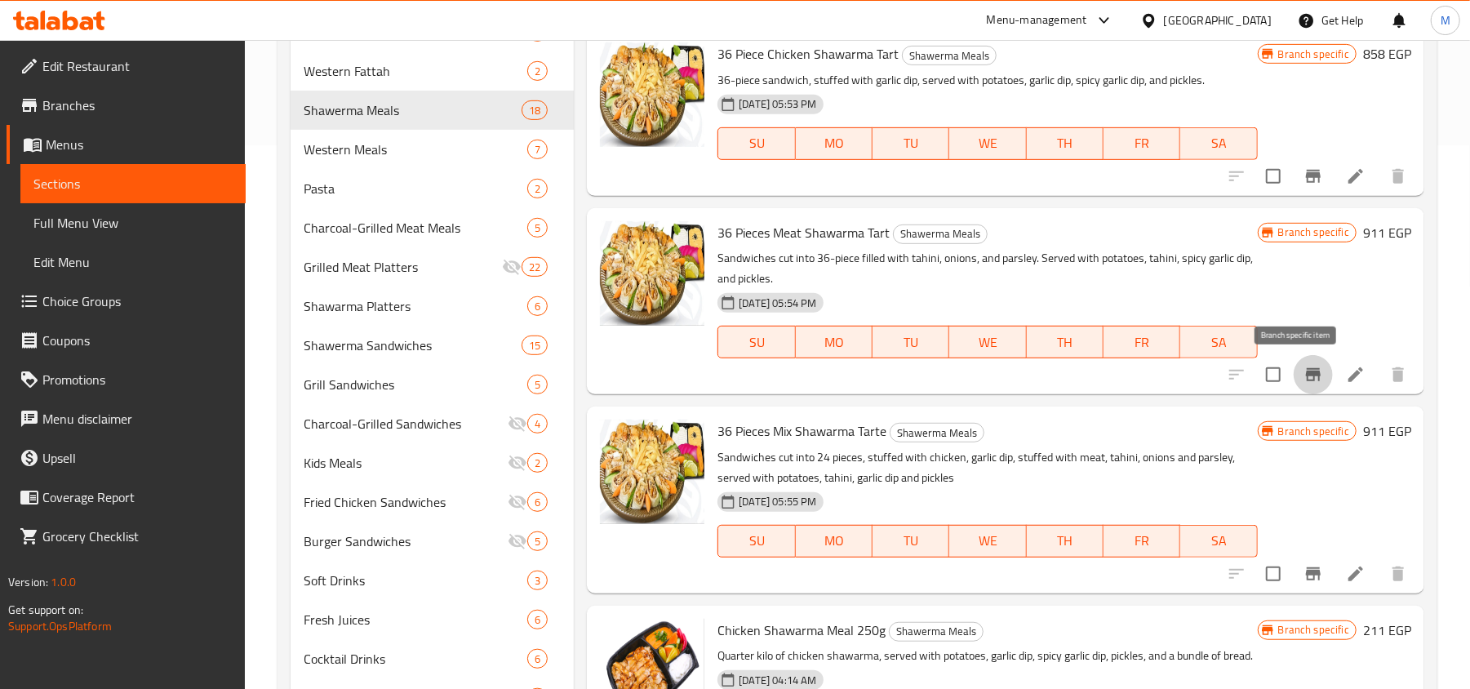
click at [1307, 373] on button "Branch-specific-item" at bounding box center [1312, 374] width 39 height 39
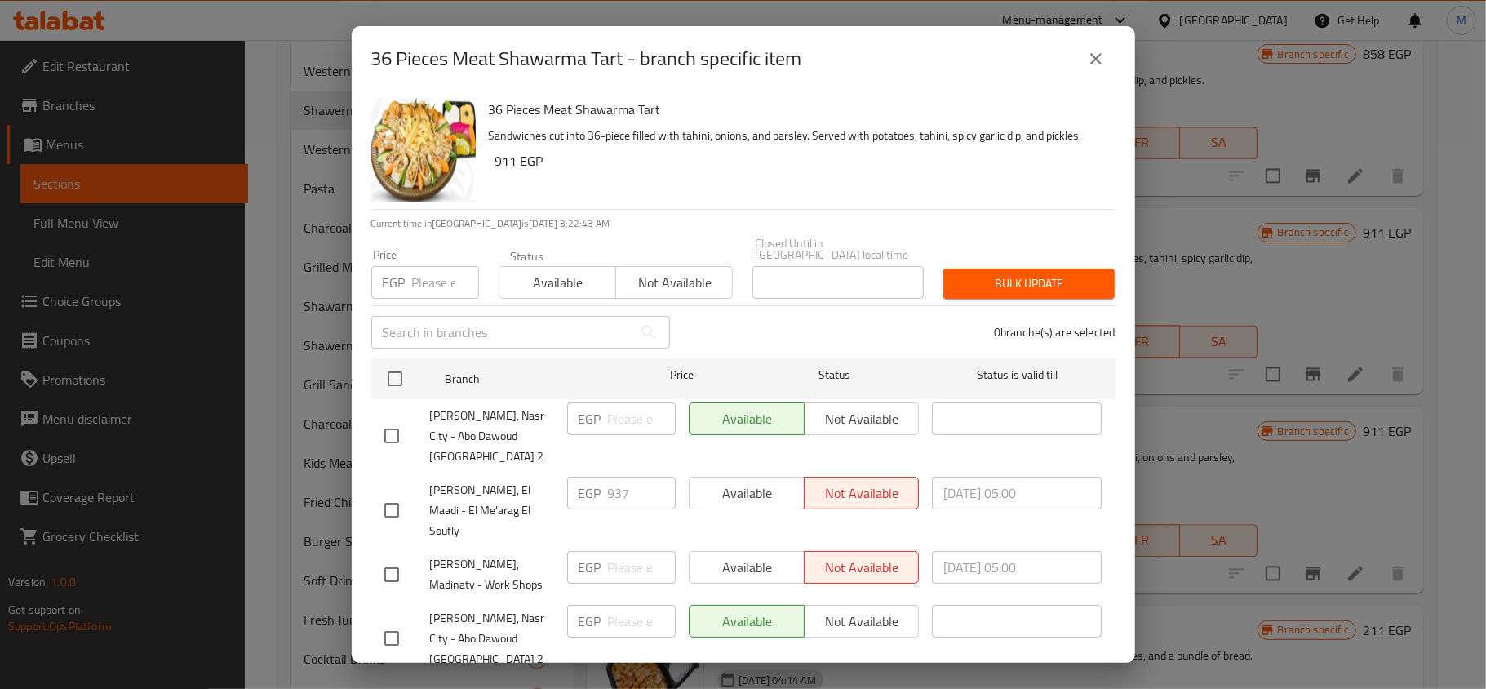
click at [435, 266] on input "number" at bounding box center [445, 282] width 67 height 33
paste input "937"
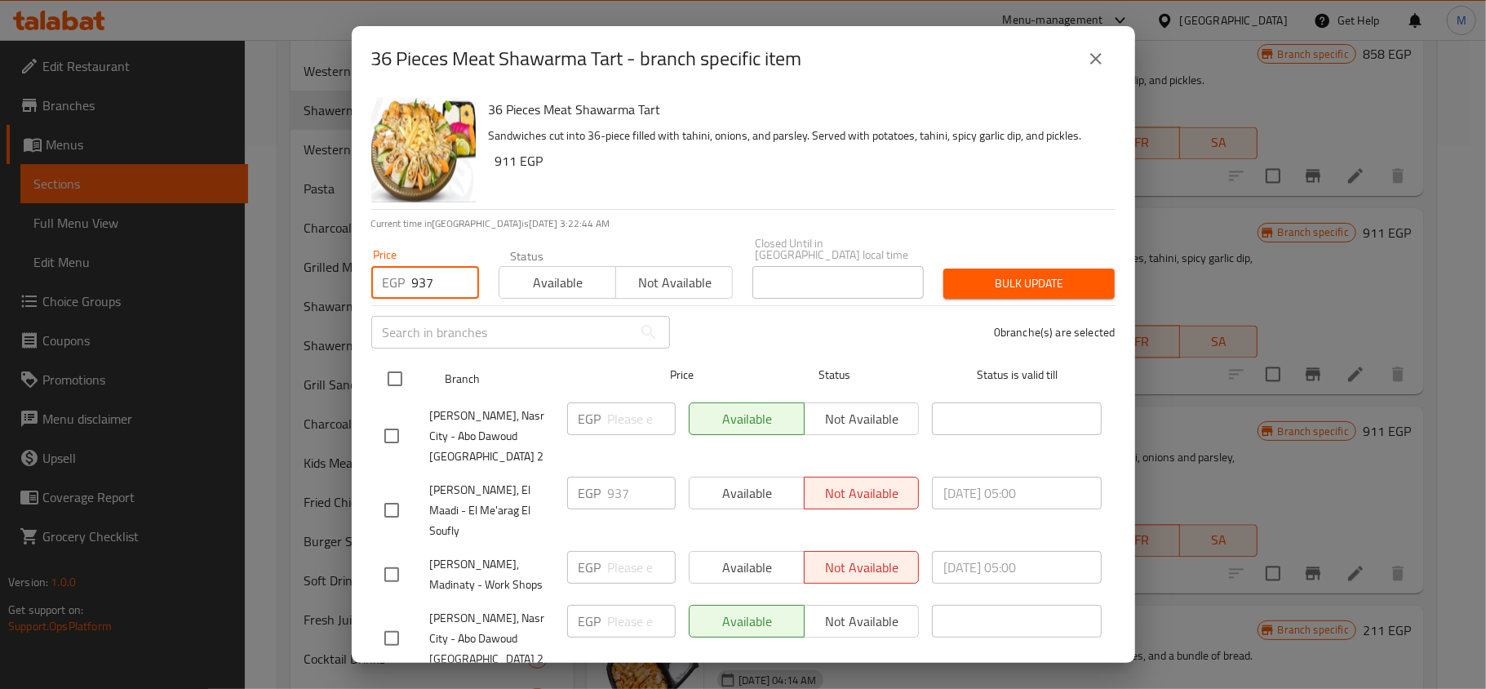
type input "937"
click at [396, 361] on input "checkbox" at bounding box center [395, 378] width 34 height 34
checkbox input "true"
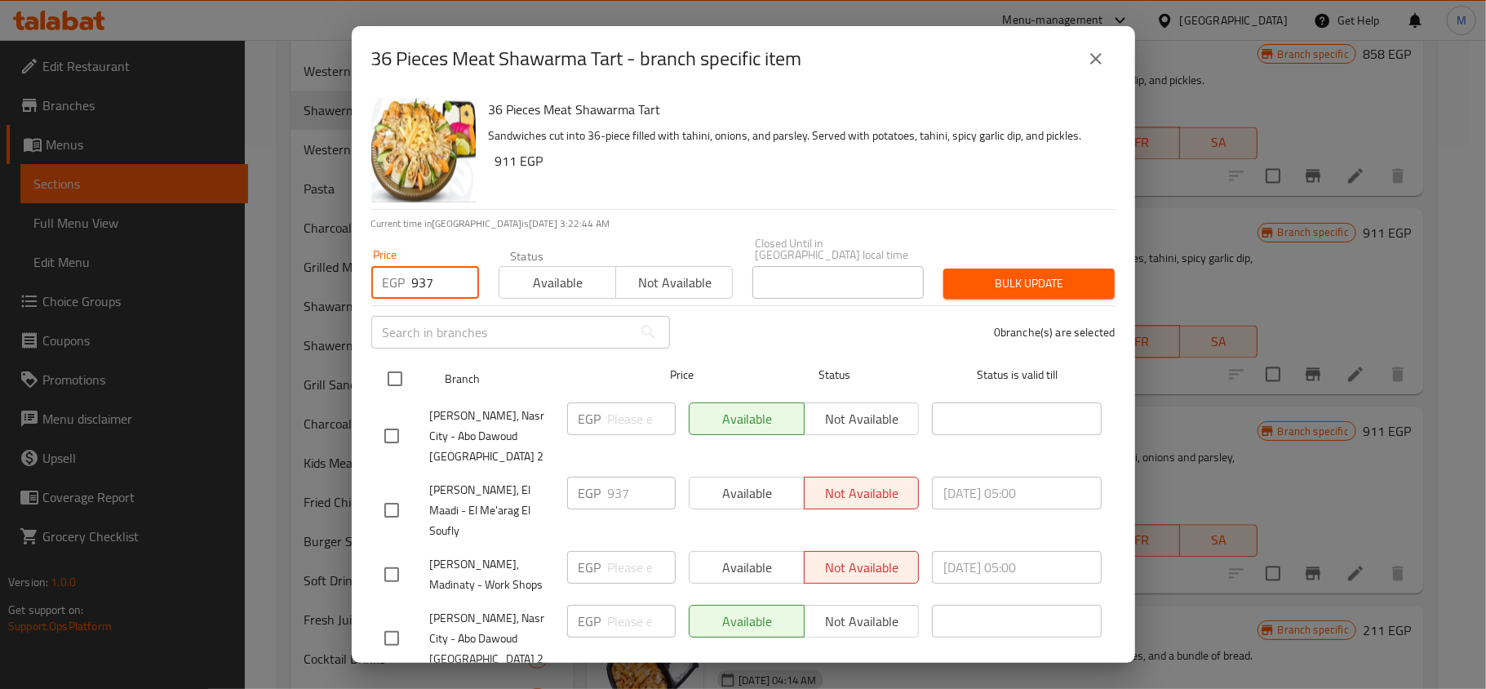
checkbox input "true"
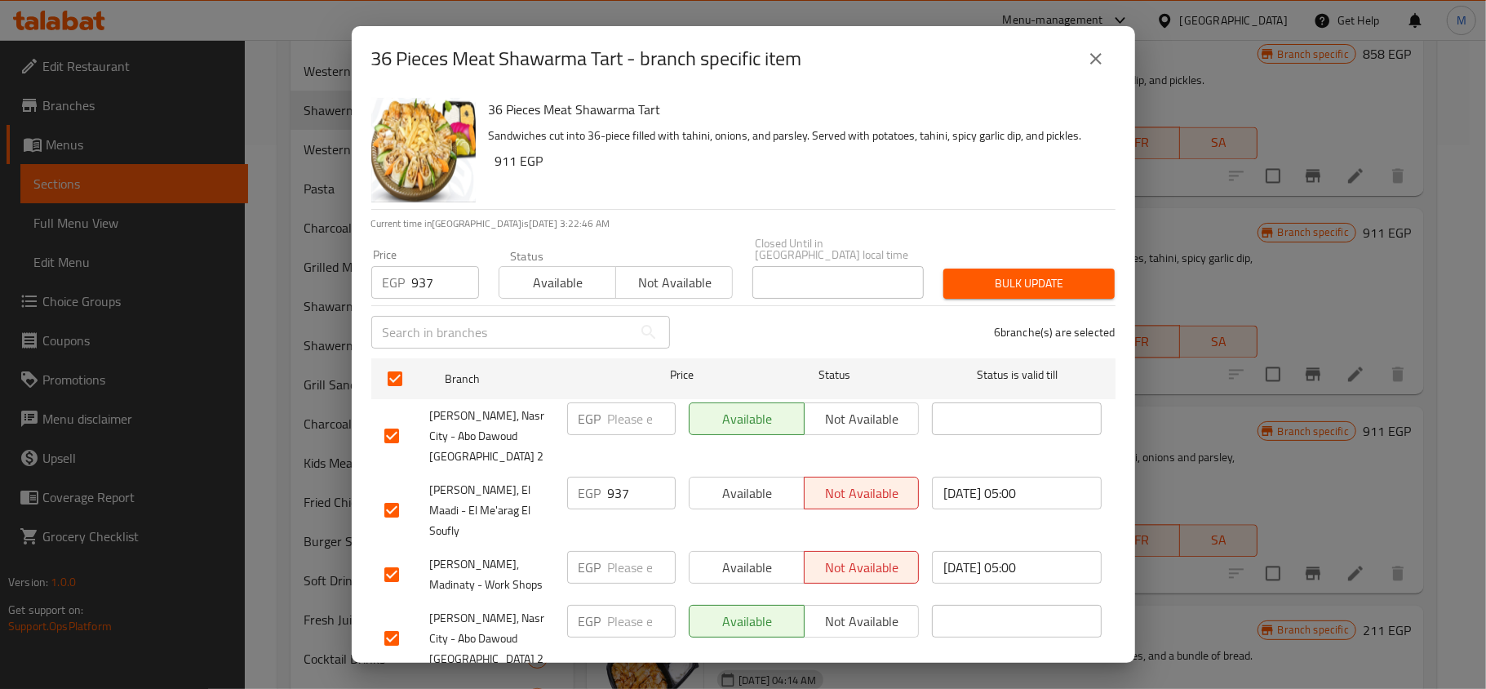
click at [1061, 273] on span "Bulk update" at bounding box center [1028, 283] width 145 height 20
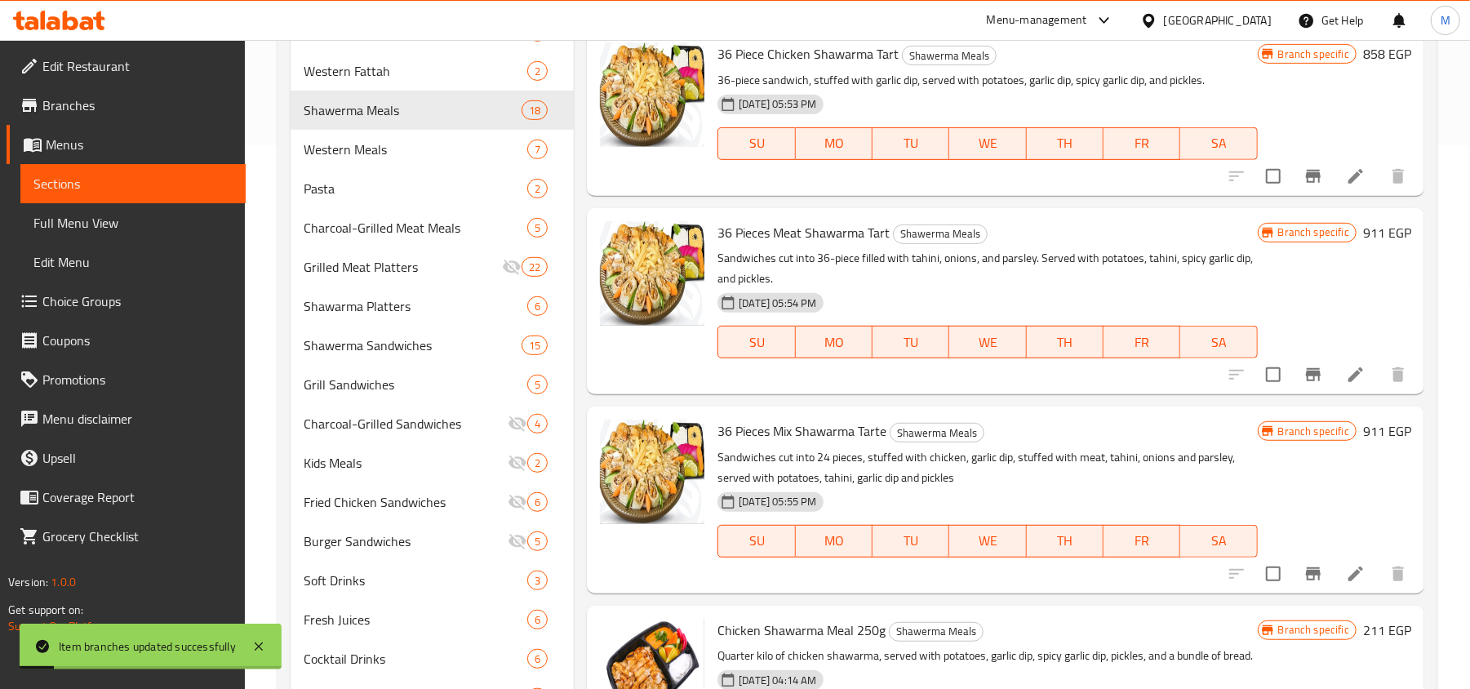
click at [1306, 573] on icon "Branch-specific-item" at bounding box center [1313, 573] width 15 height 13
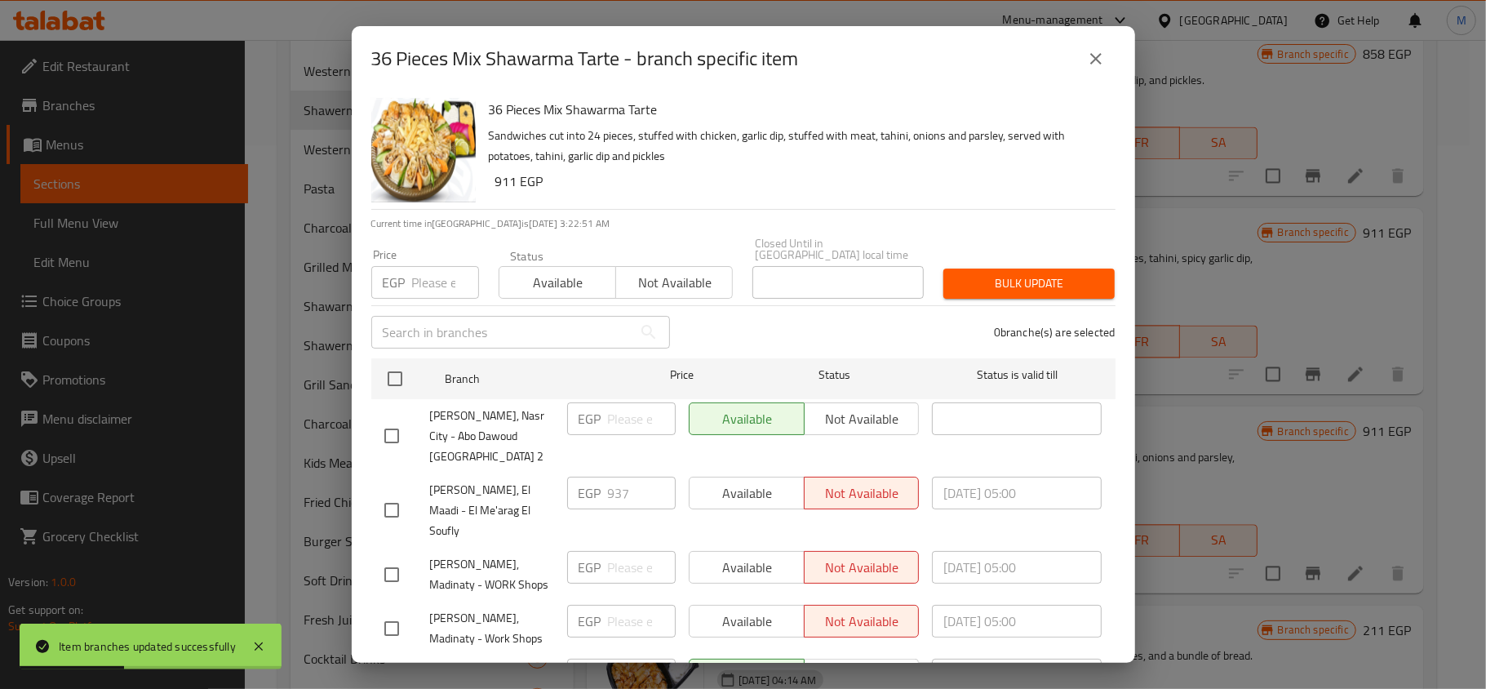
drag, startPoint x: 401, startPoint y: 262, endPoint x: 421, endPoint y: 268, distance: 20.4
click at [401, 273] on p "EGP" at bounding box center [394, 283] width 23 height 20
click at [432, 278] on input "number" at bounding box center [445, 282] width 67 height 33
paste input "937"
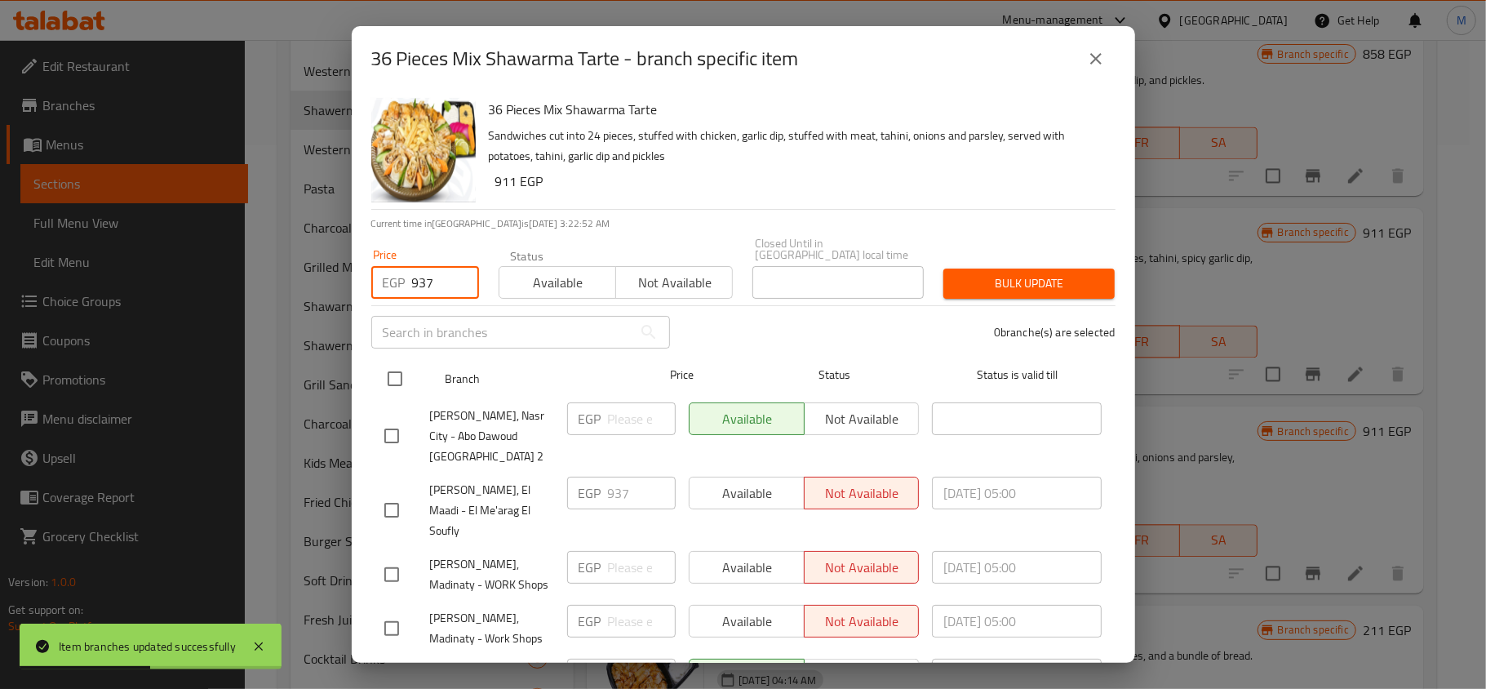
type input "937"
click at [395, 361] on input "checkbox" at bounding box center [395, 378] width 34 height 34
checkbox input "true"
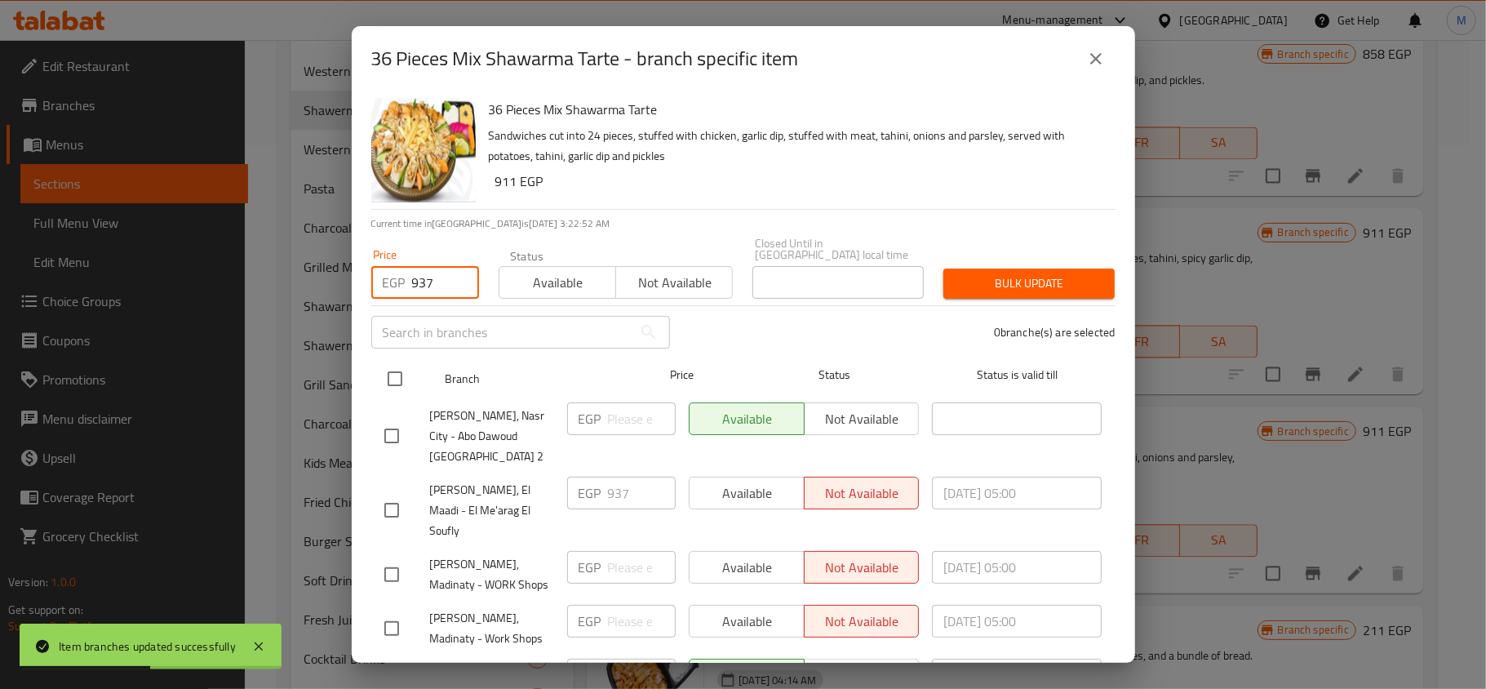
checkbox input "true"
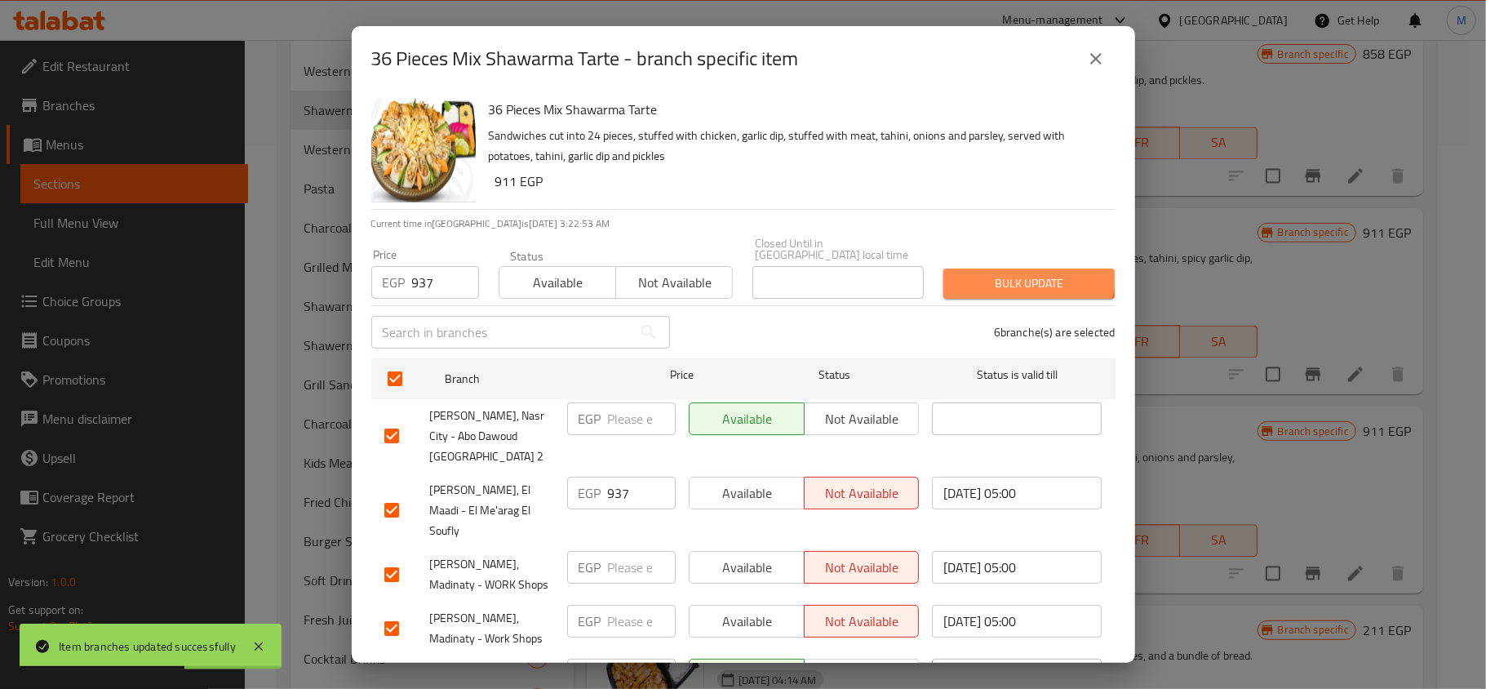
click at [1009, 268] on button "Bulk update" at bounding box center [1028, 283] width 171 height 30
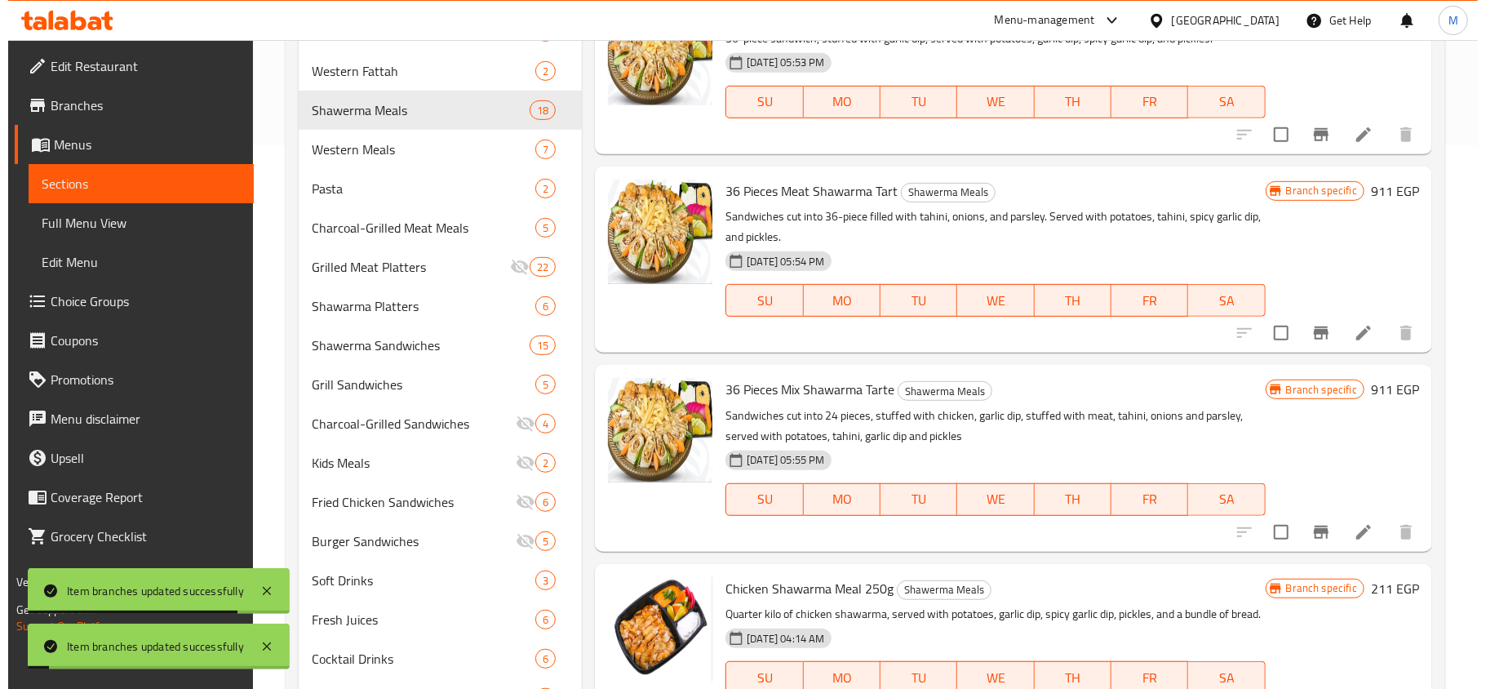
scroll to position [2175, 0]
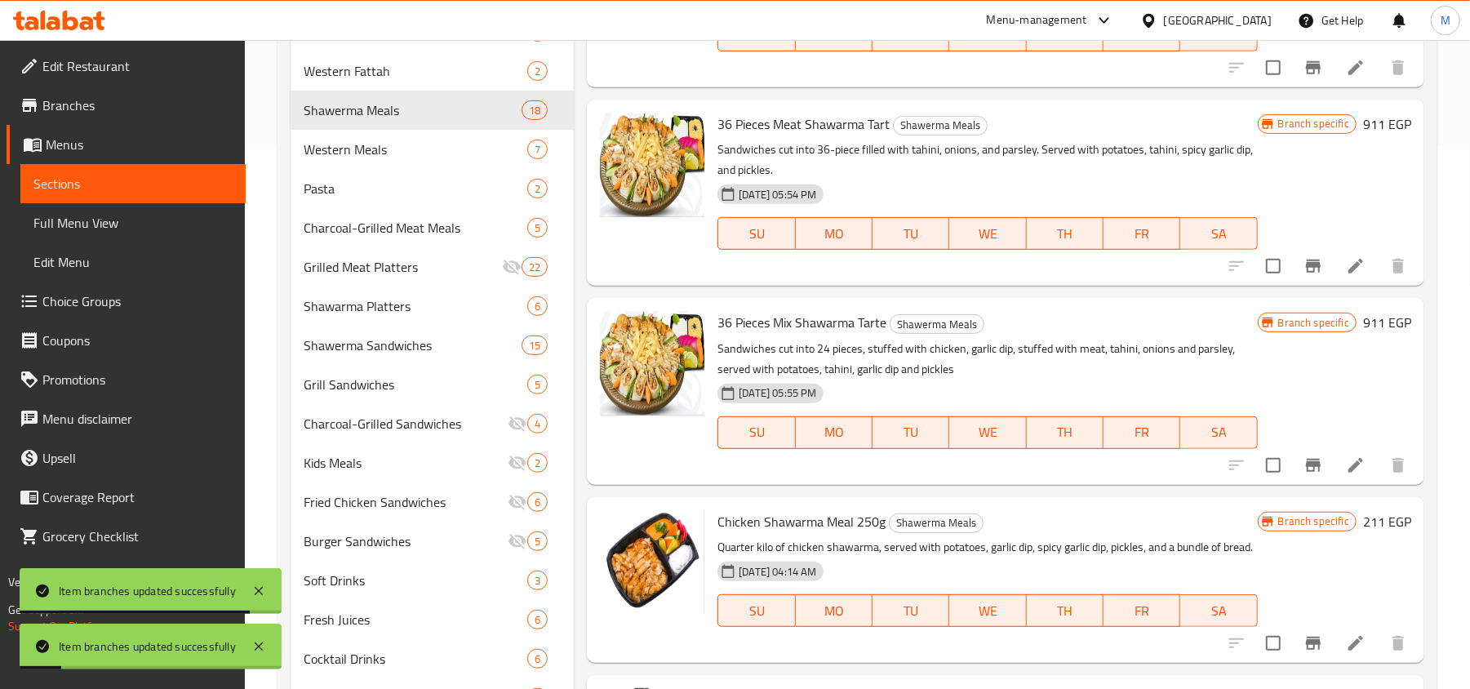
click at [1303, 653] on icon "Branch-specific-item" at bounding box center [1313, 643] width 20 height 20
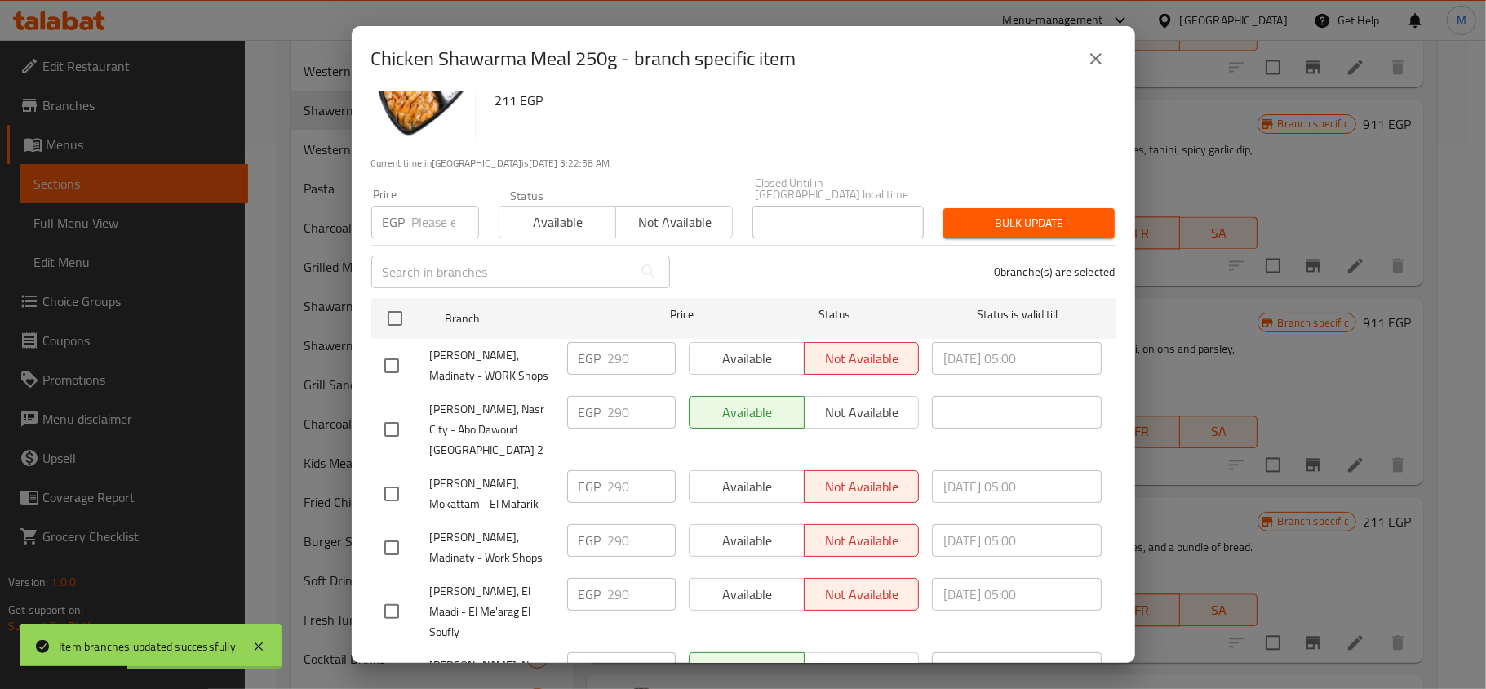
scroll to position [91, 0]
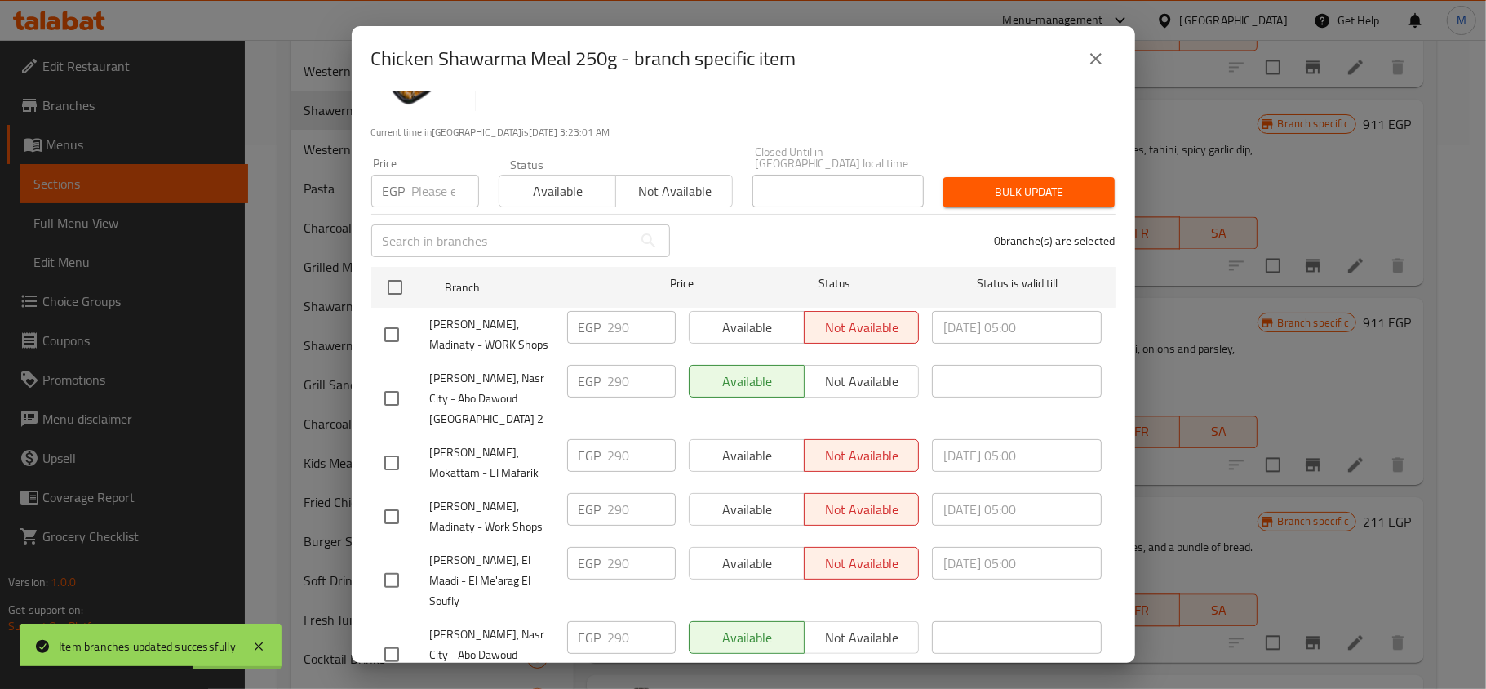
click at [956, 108] on div "Chicken Shawarma Meal 250g Quarter kilo of chicken shawarma, served with potato…" at bounding box center [795, 58] width 627 height 117
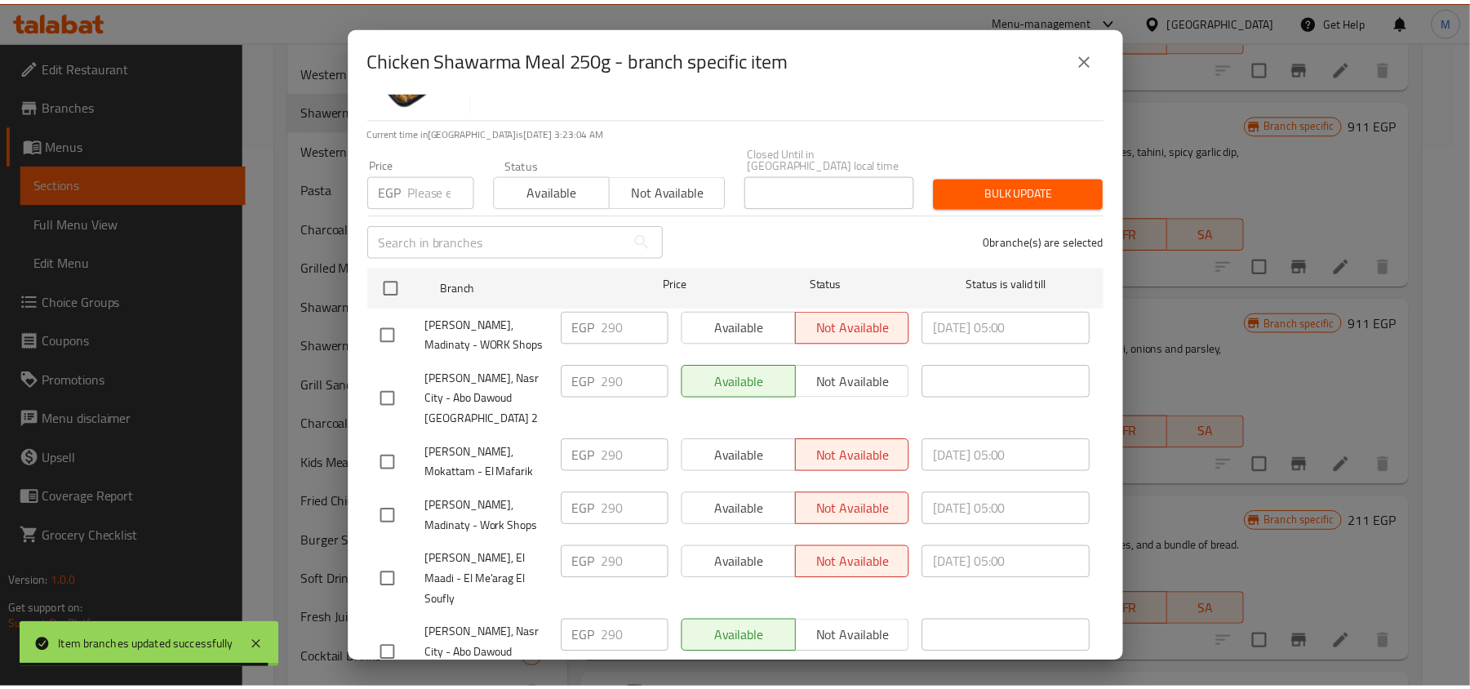
scroll to position [0, 0]
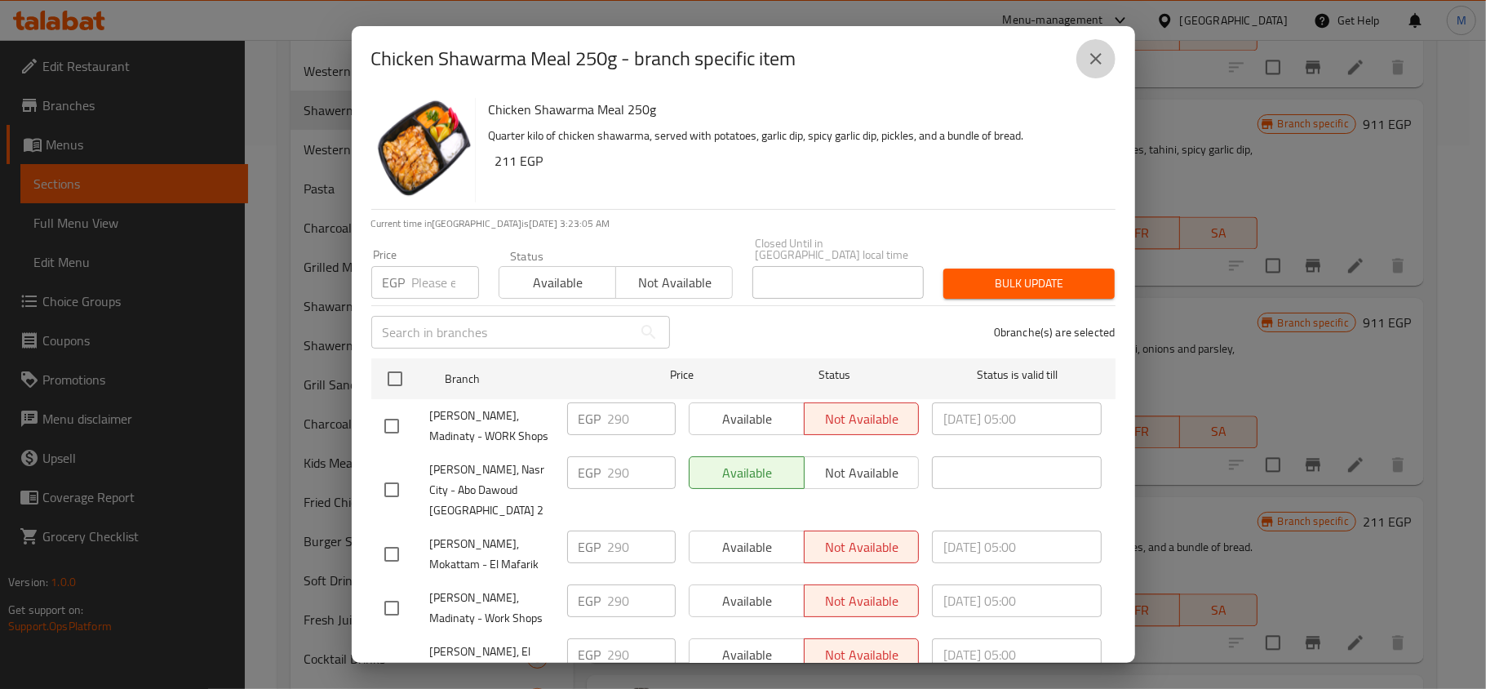
click at [1088, 67] on icon "close" at bounding box center [1096, 59] width 20 height 20
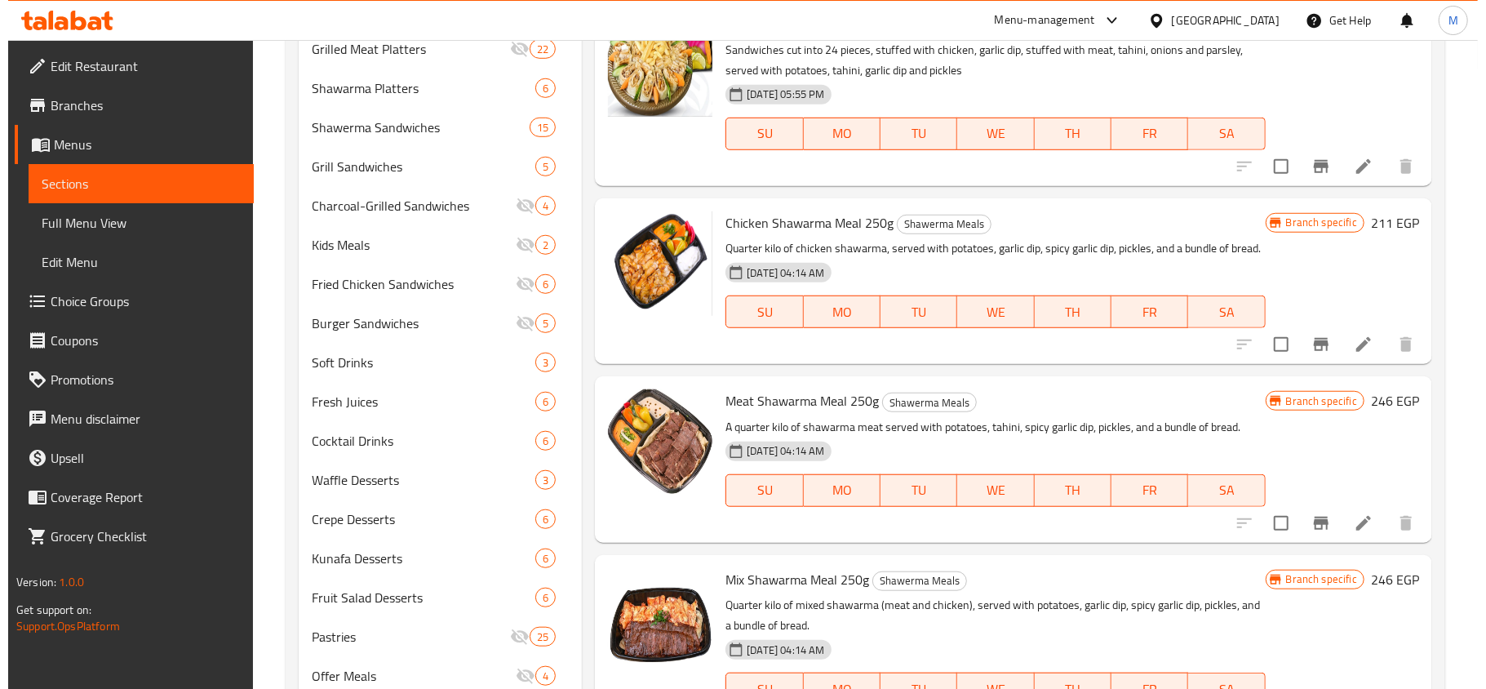
scroll to position [860, 0]
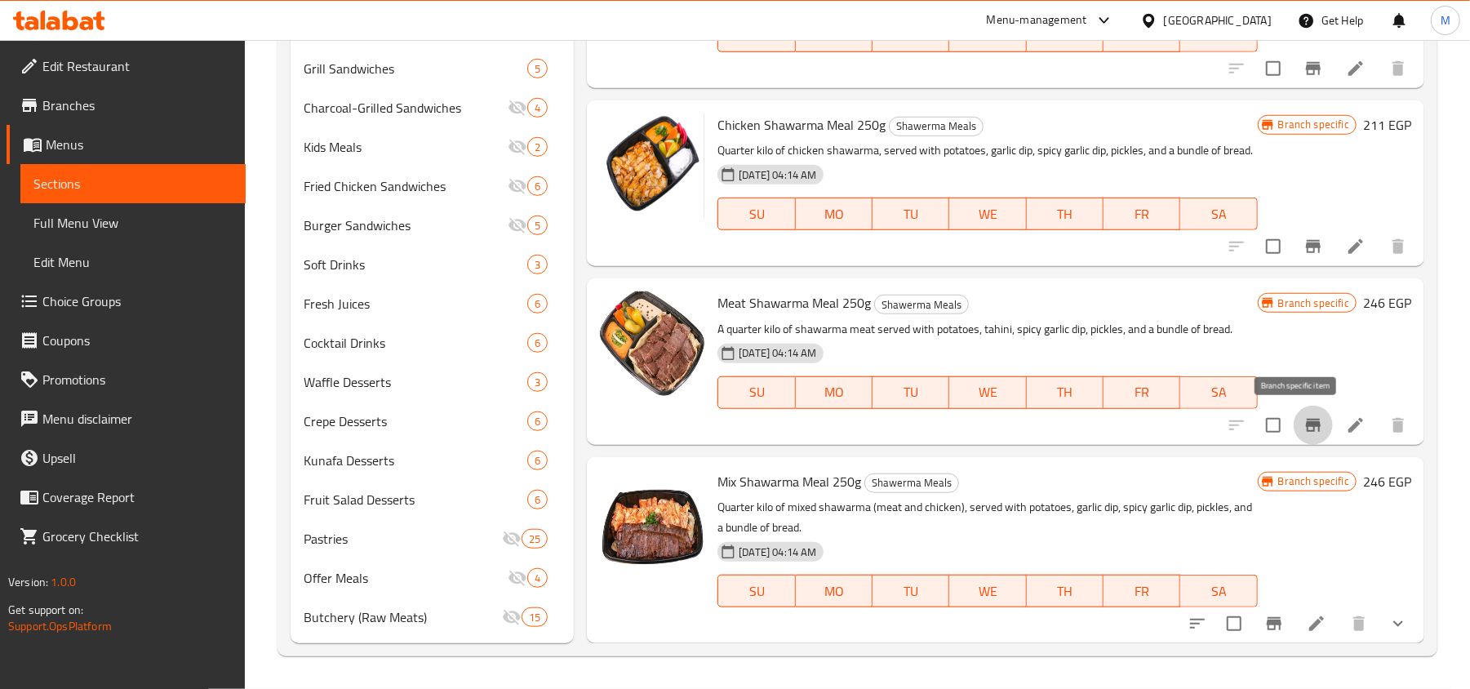
click at [1303, 425] on icon "Branch-specific-item" at bounding box center [1313, 425] width 20 height 20
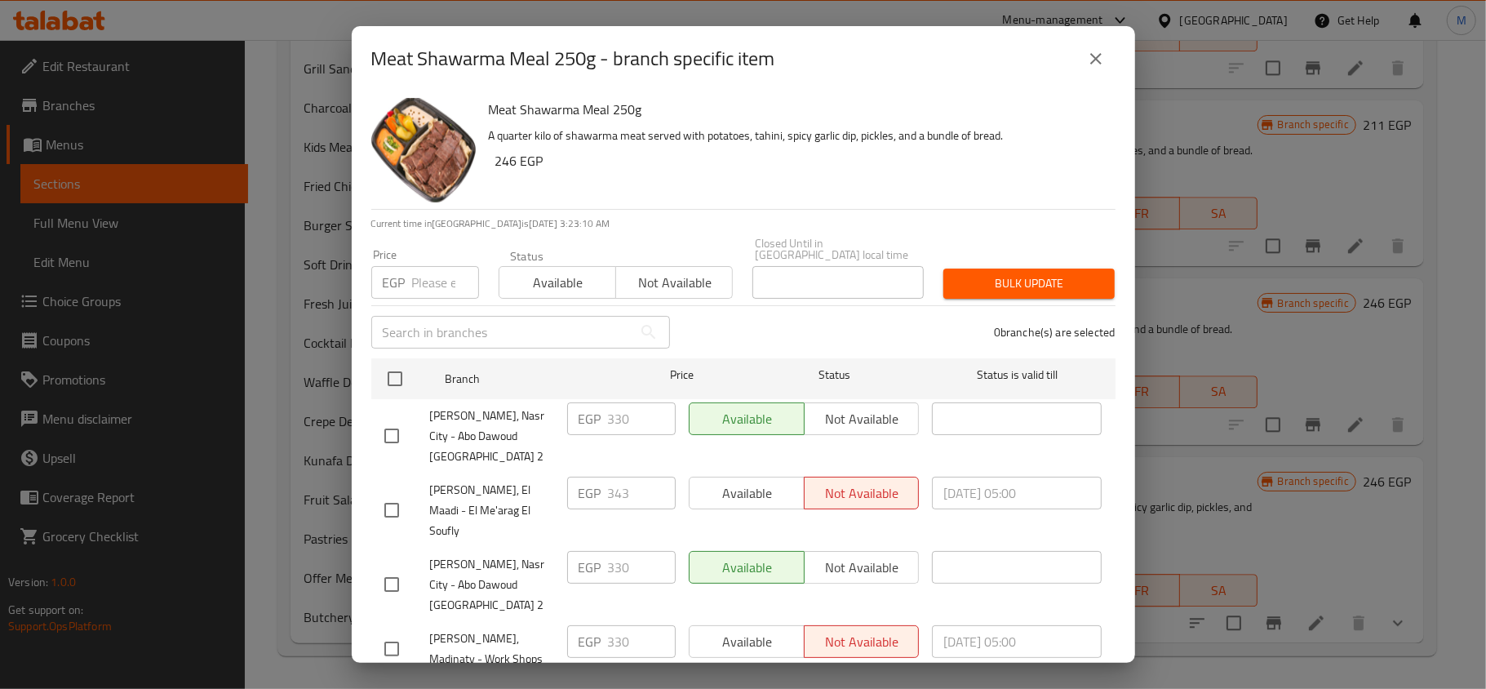
scroll to position [91, 0]
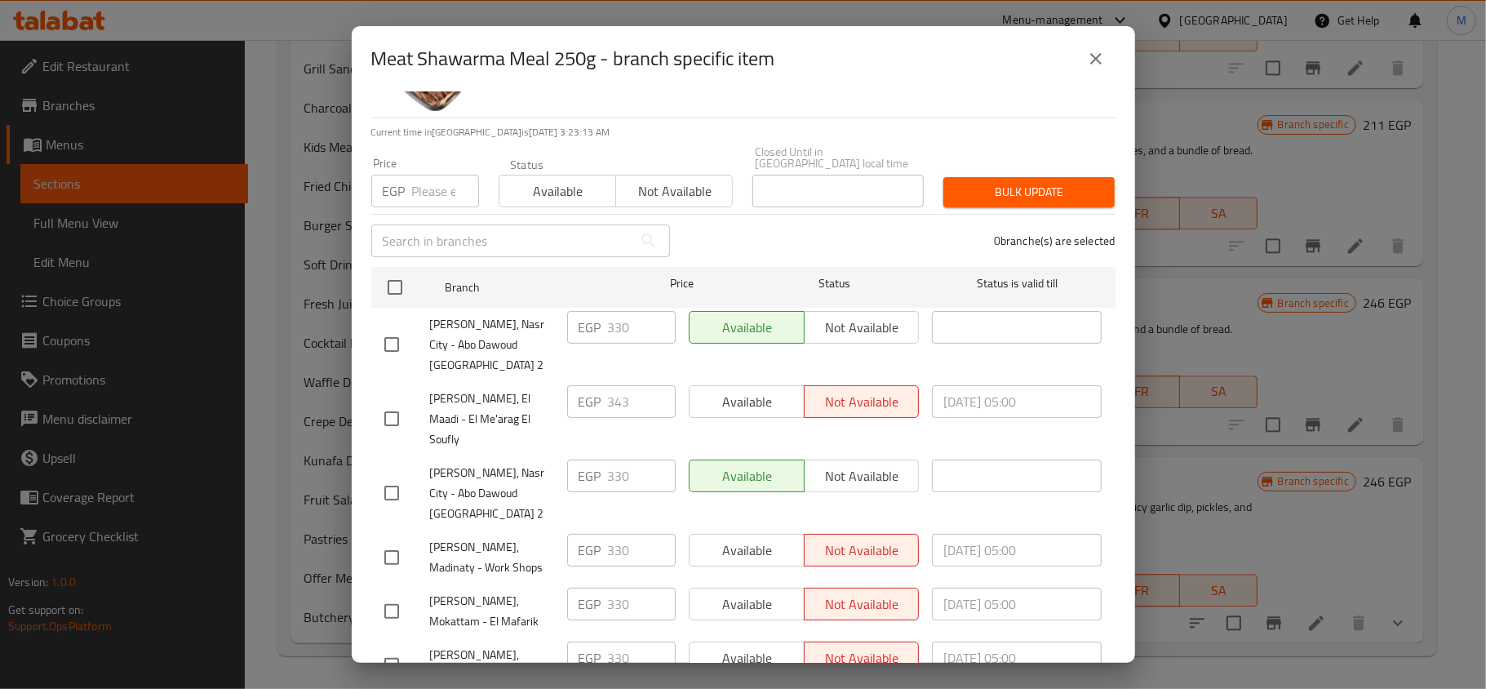
click at [449, 158] on div "Price EGP Price" at bounding box center [425, 182] width 108 height 50
click at [445, 184] on input "number" at bounding box center [445, 191] width 67 height 33
paste input "343"
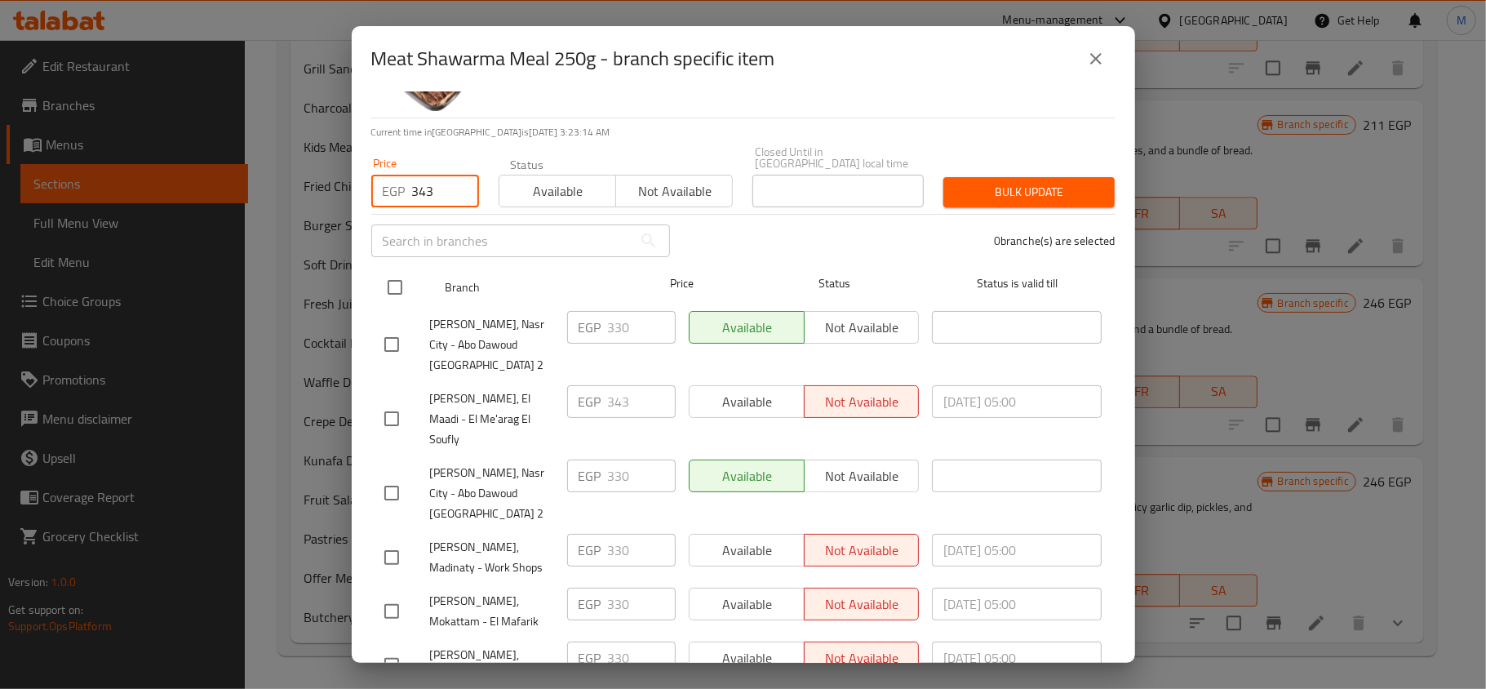
type input "343"
click at [397, 276] on input "checkbox" at bounding box center [395, 287] width 34 height 34
checkbox input "true"
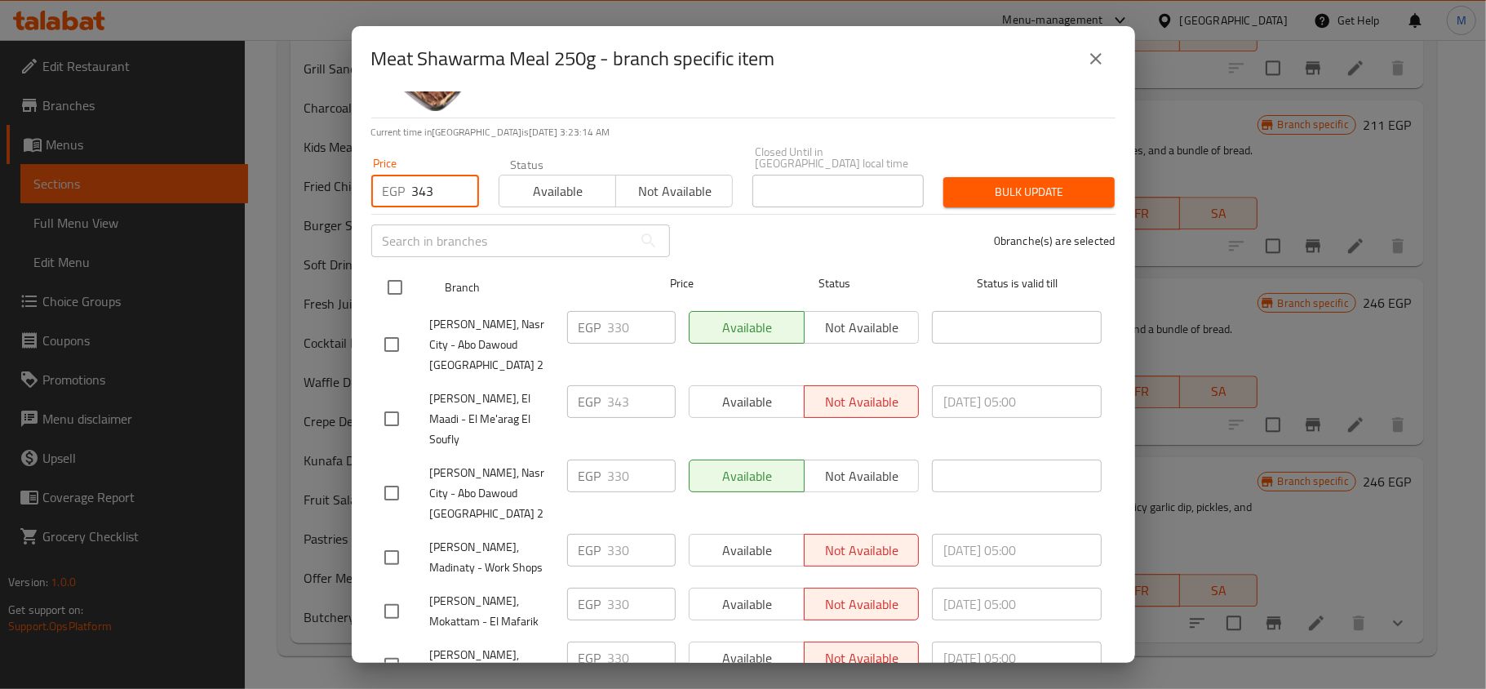
checkbox input "true"
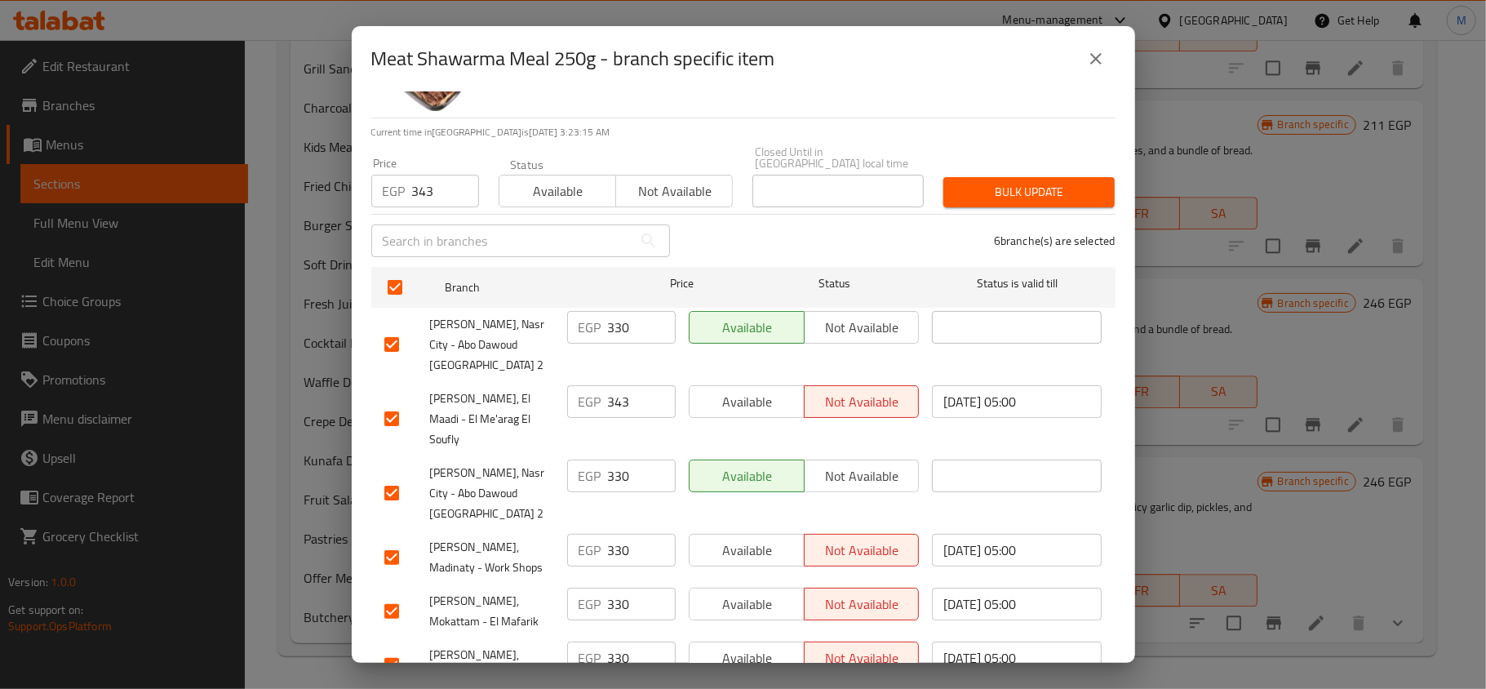
click at [770, 235] on div "6 branche(s) are selected" at bounding box center [903, 240] width 446 height 59
click at [1010, 117] on hr at bounding box center [743, 117] width 744 height 1
click at [1000, 182] on span "Bulk update" at bounding box center [1028, 192] width 145 height 20
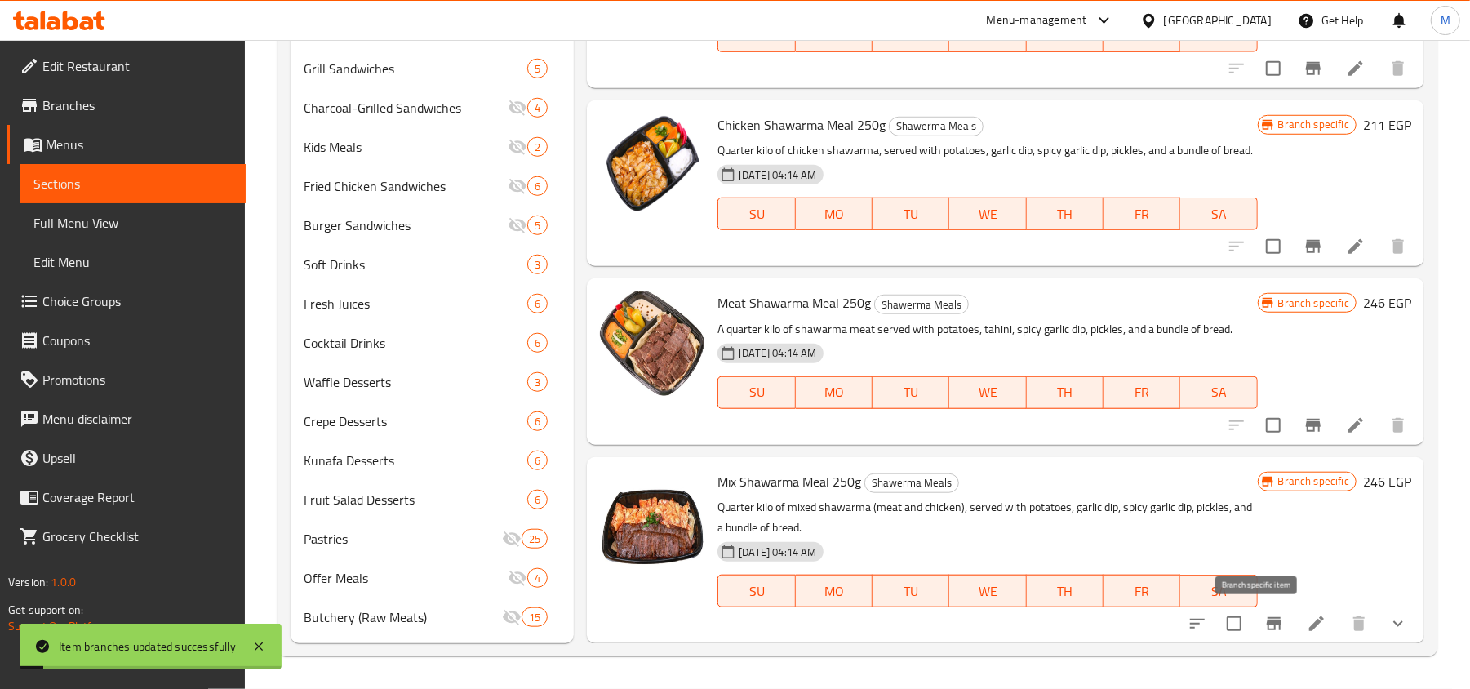
click at [1254, 627] on button "Branch-specific-item" at bounding box center [1273, 623] width 39 height 39
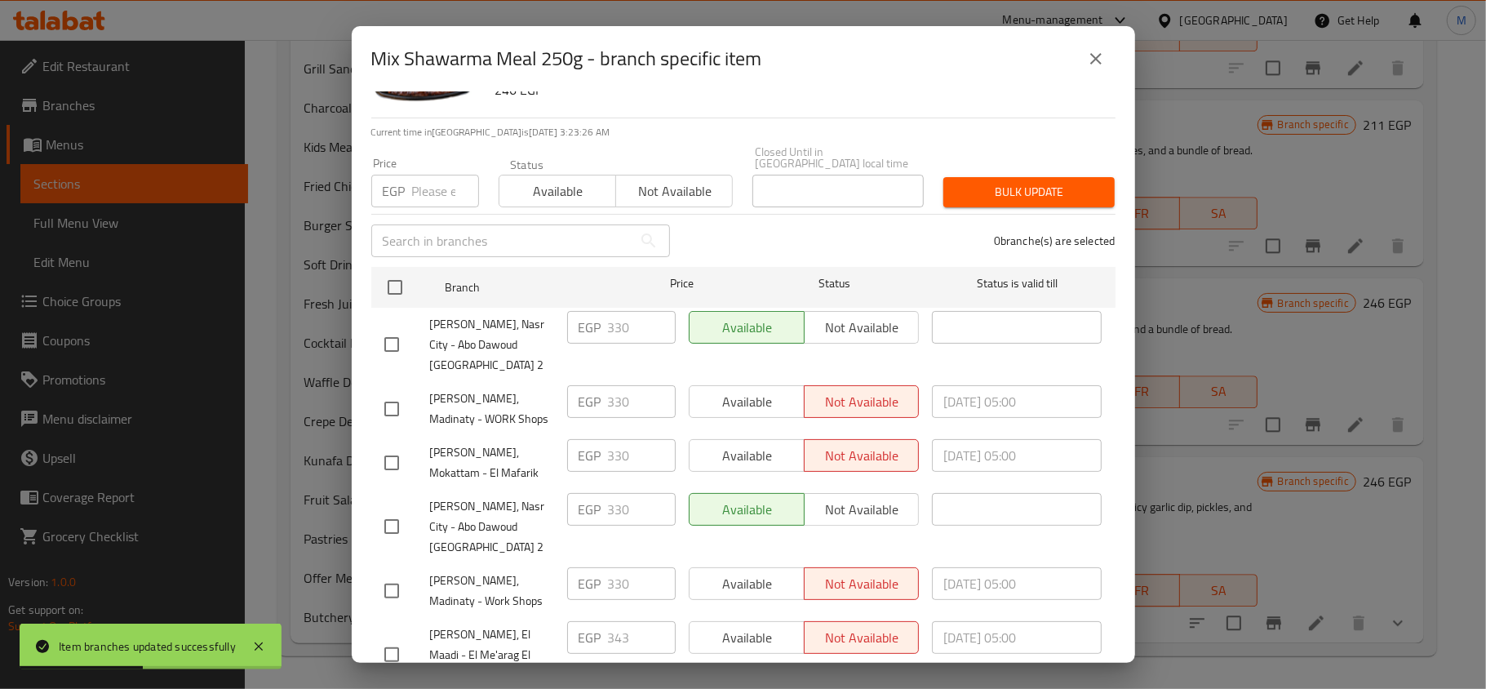
click at [436, 184] on input "number" at bounding box center [445, 191] width 67 height 33
paste input "343"
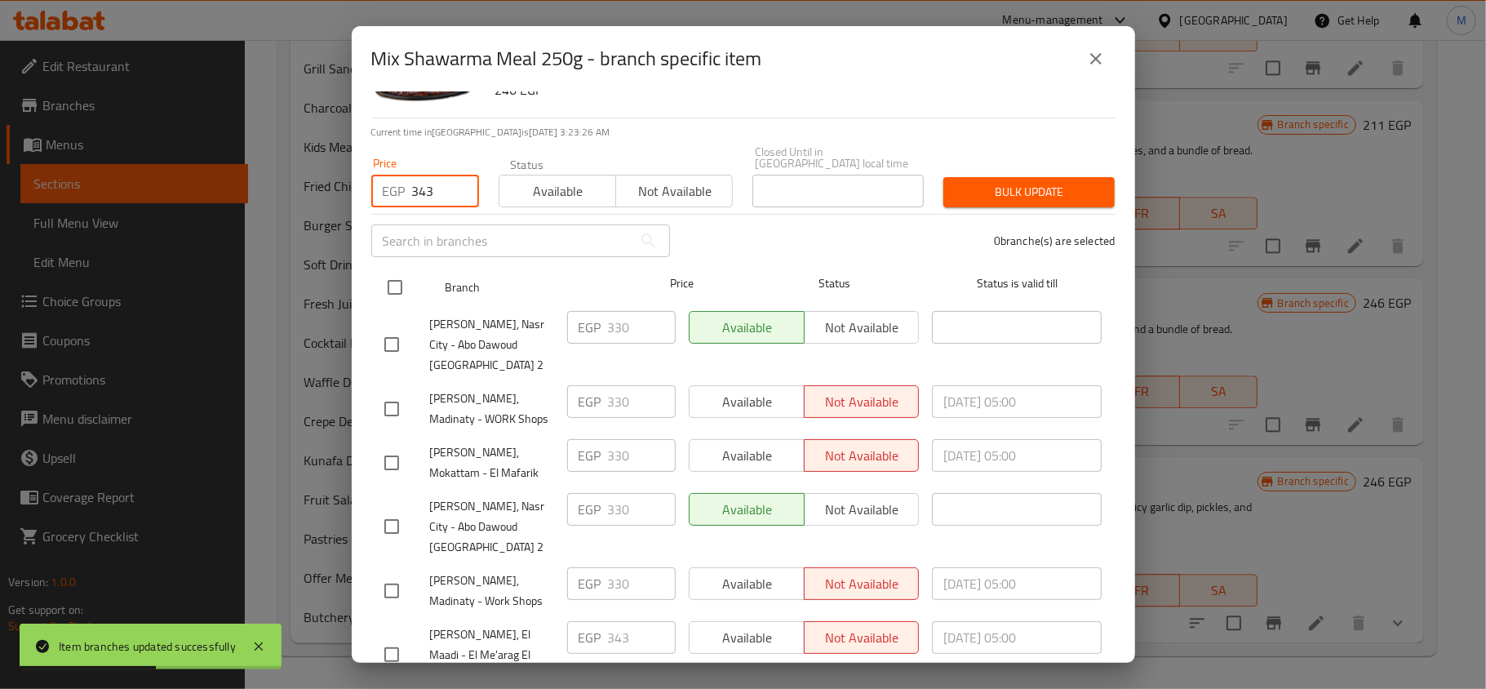
type input "343"
click at [398, 272] on input "checkbox" at bounding box center [395, 287] width 34 height 34
checkbox input "true"
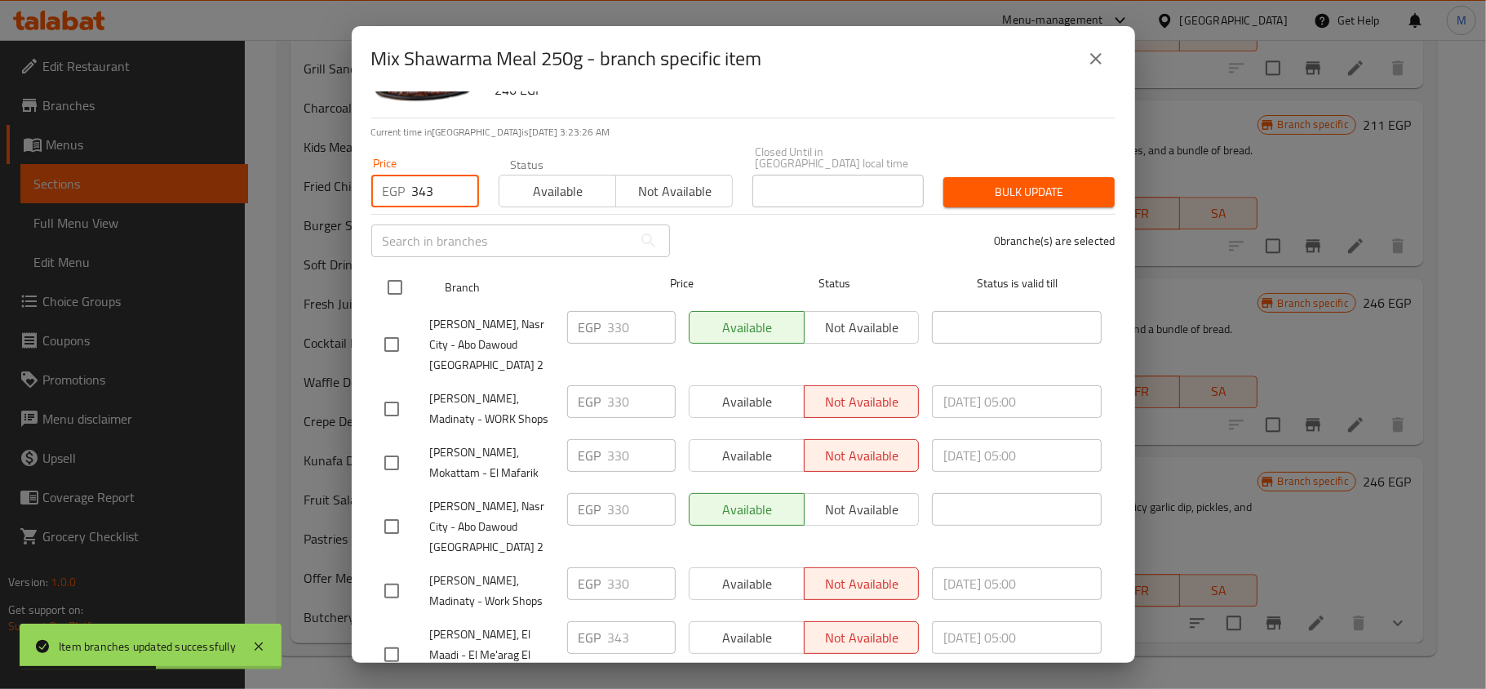
checkbox input "true"
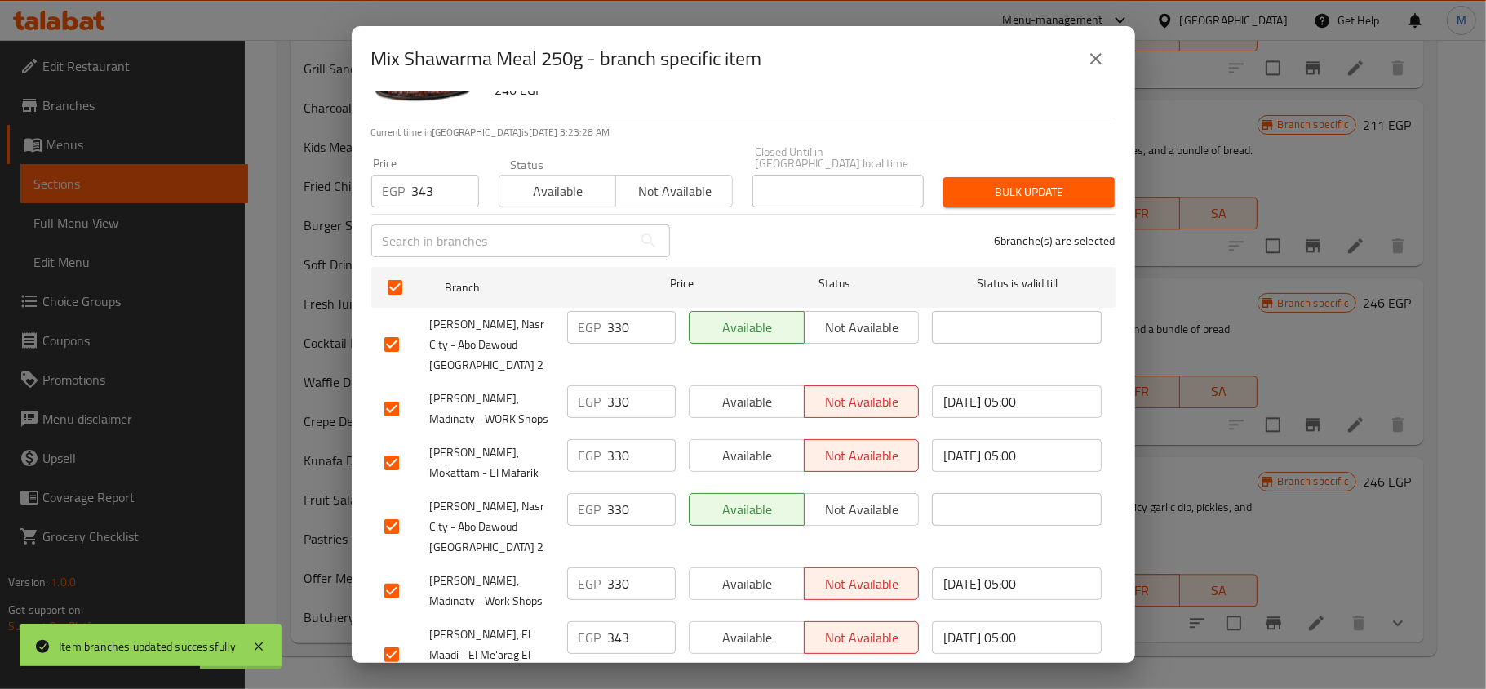
click at [944, 140] on div "Price EGP 343 Price Status Available Not available Closed Until in [GEOGRAPHIC_…" at bounding box center [743, 176] width 764 height 81
click at [984, 182] on span "Bulk update" at bounding box center [1028, 192] width 145 height 20
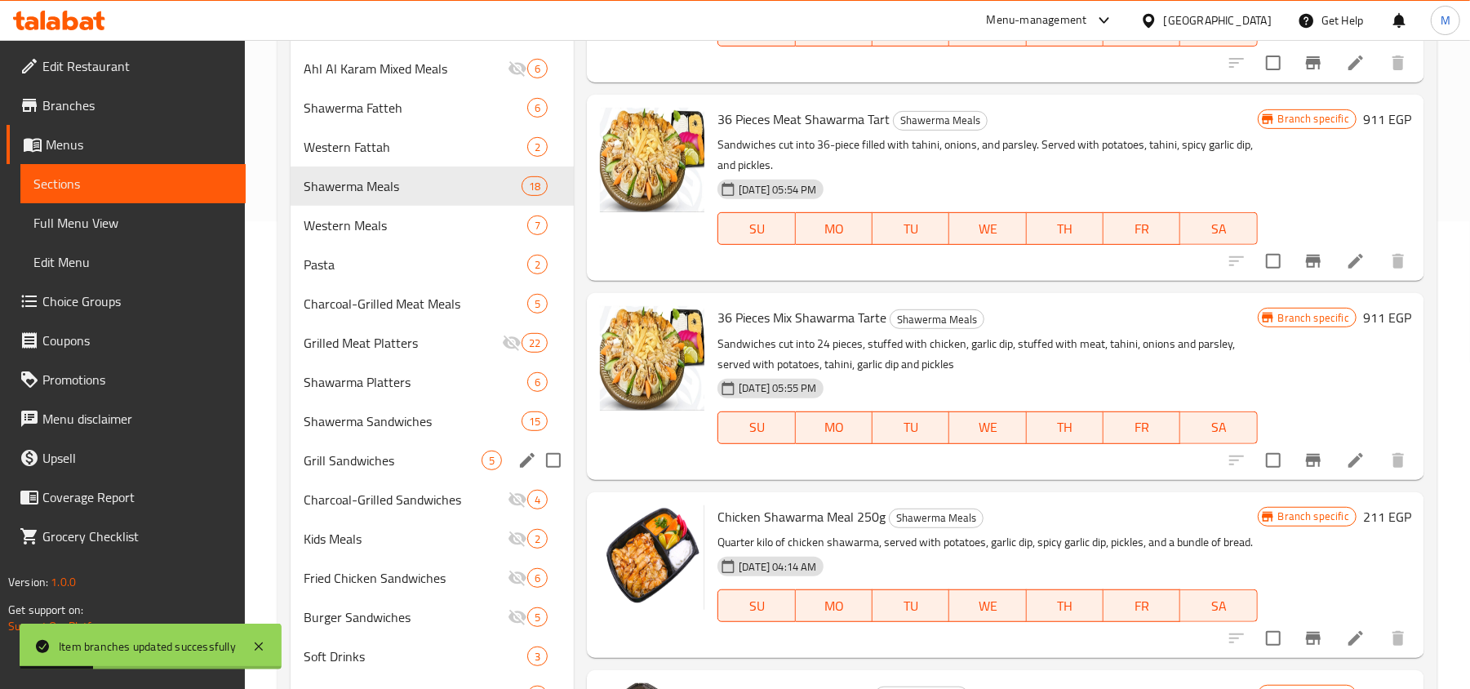
scroll to position [425, 0]
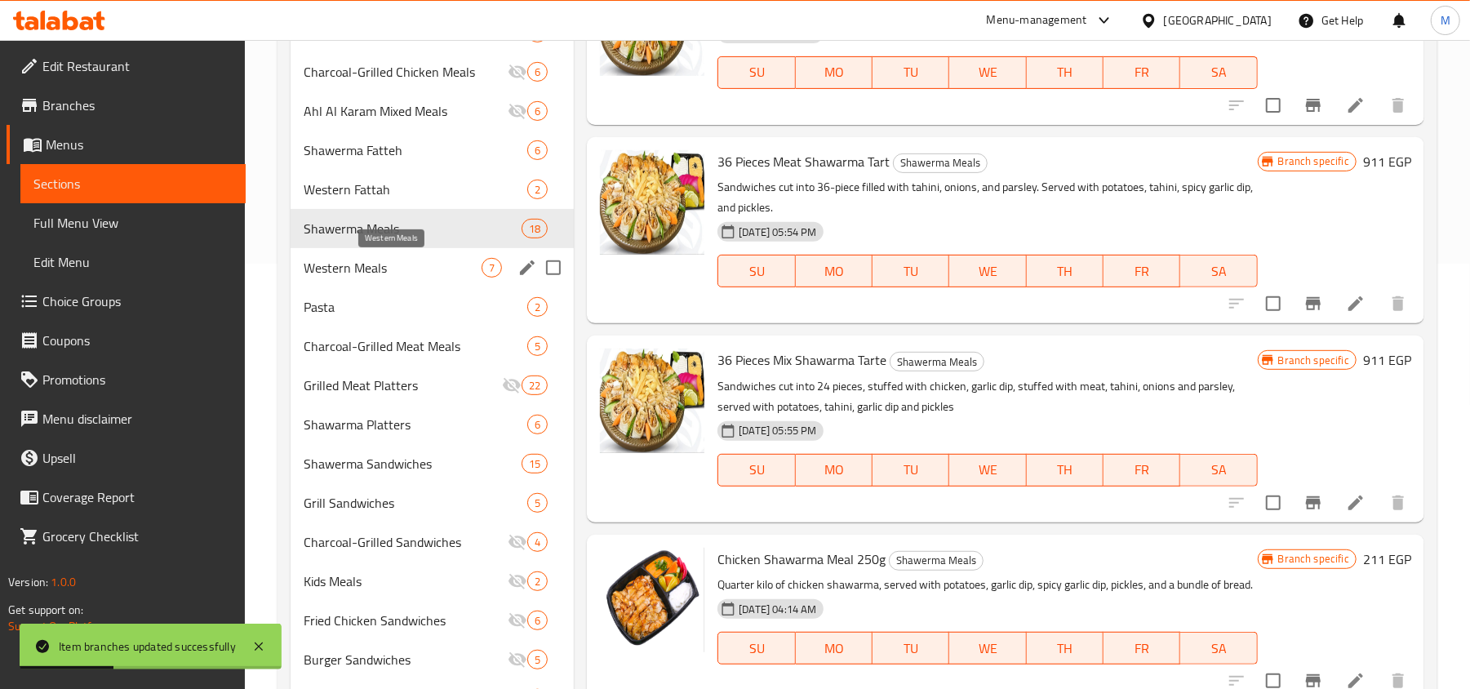
click at [388, 263] on span "Western Meals" at bounding box center [393, 268] width 178 height 20
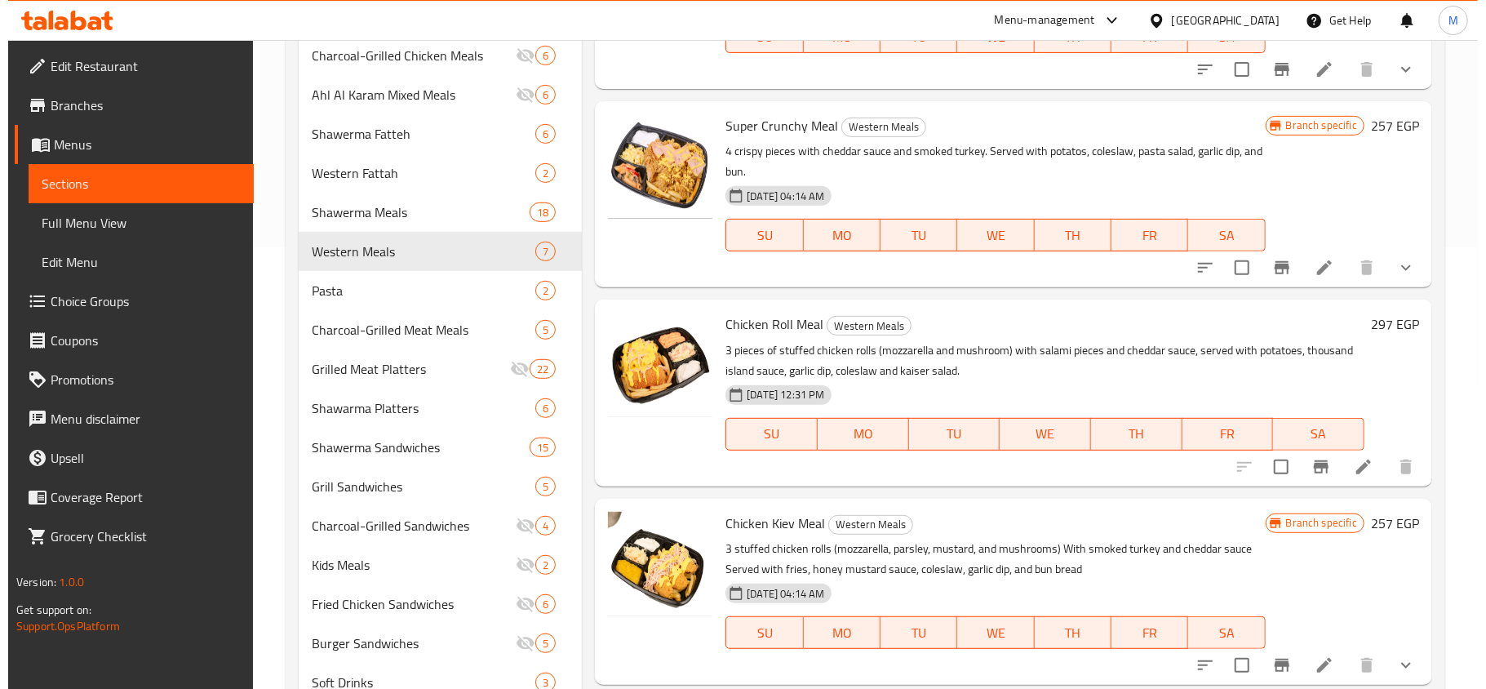
scroll to position [534, 0]
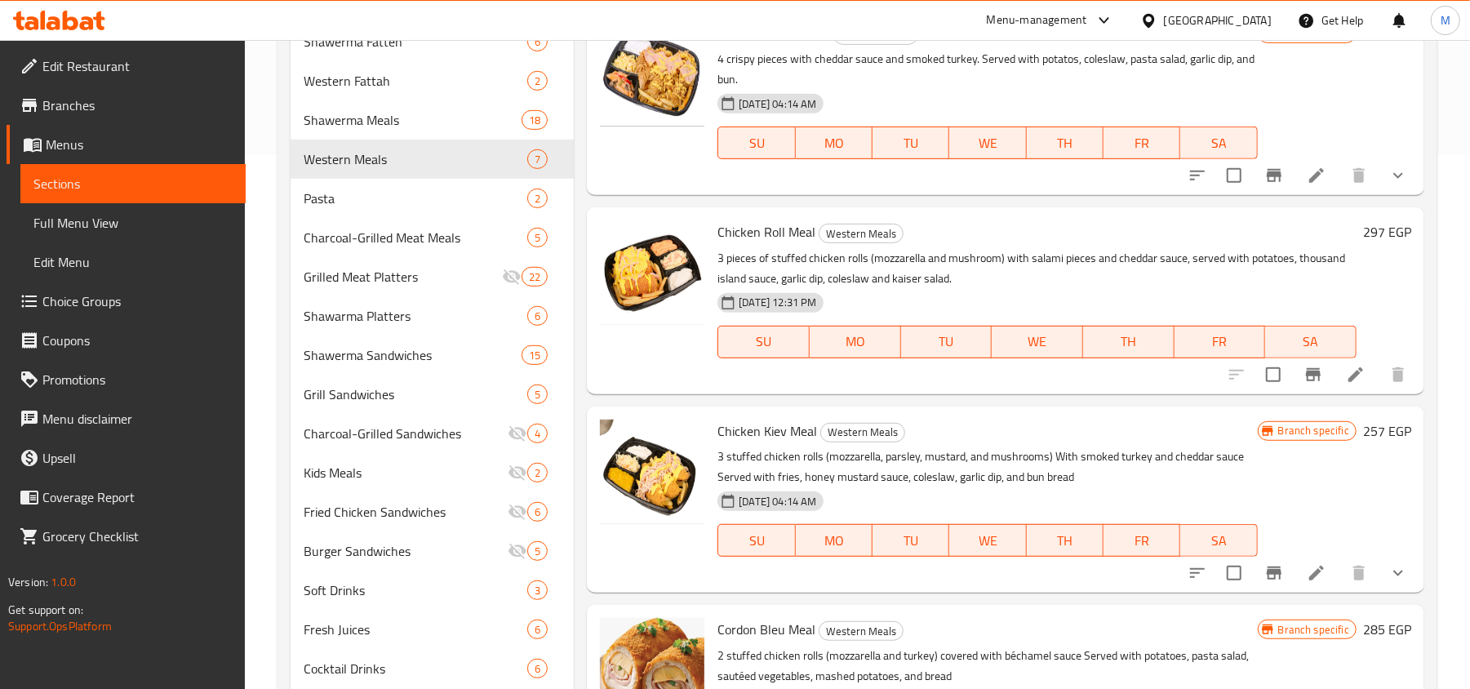
click at [1266, 574] on icon "Branch-specific-item" at bounding box center [1273, 572] width 15 height 13
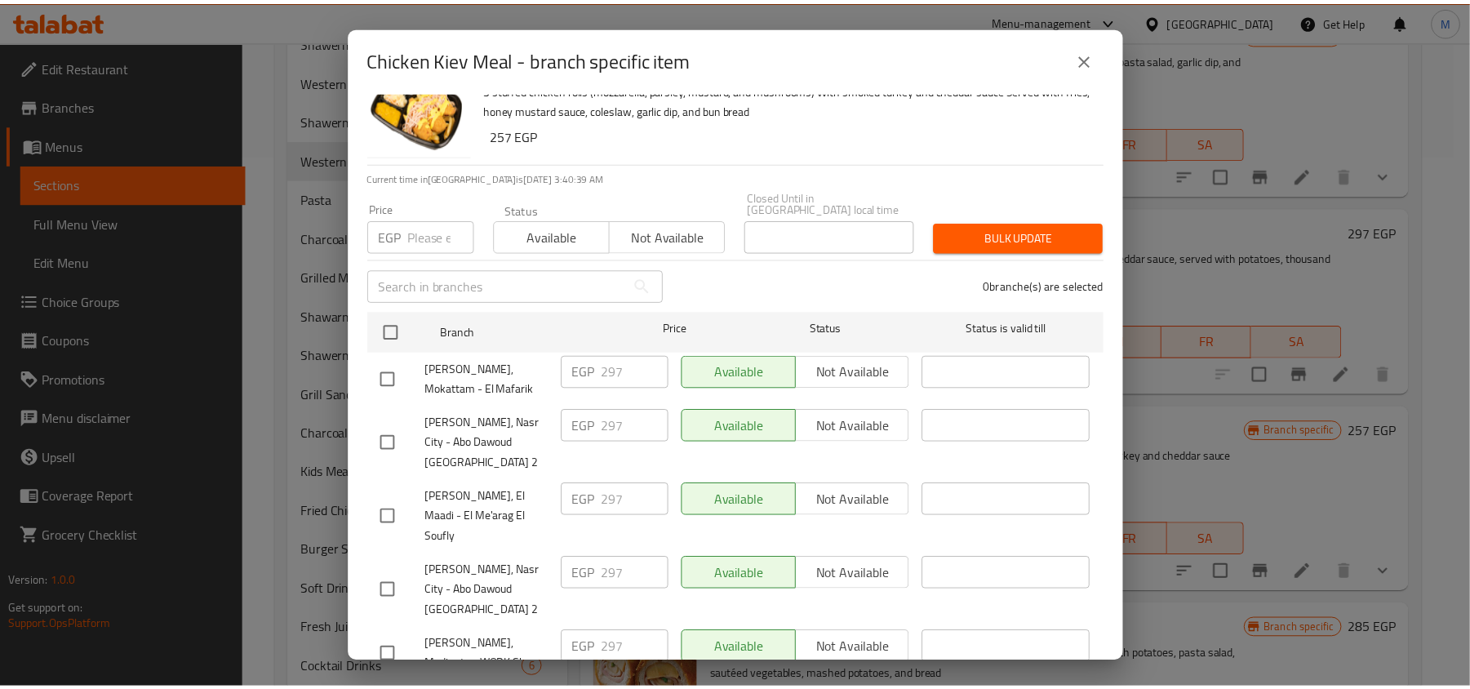
scroll to position [91, 0]
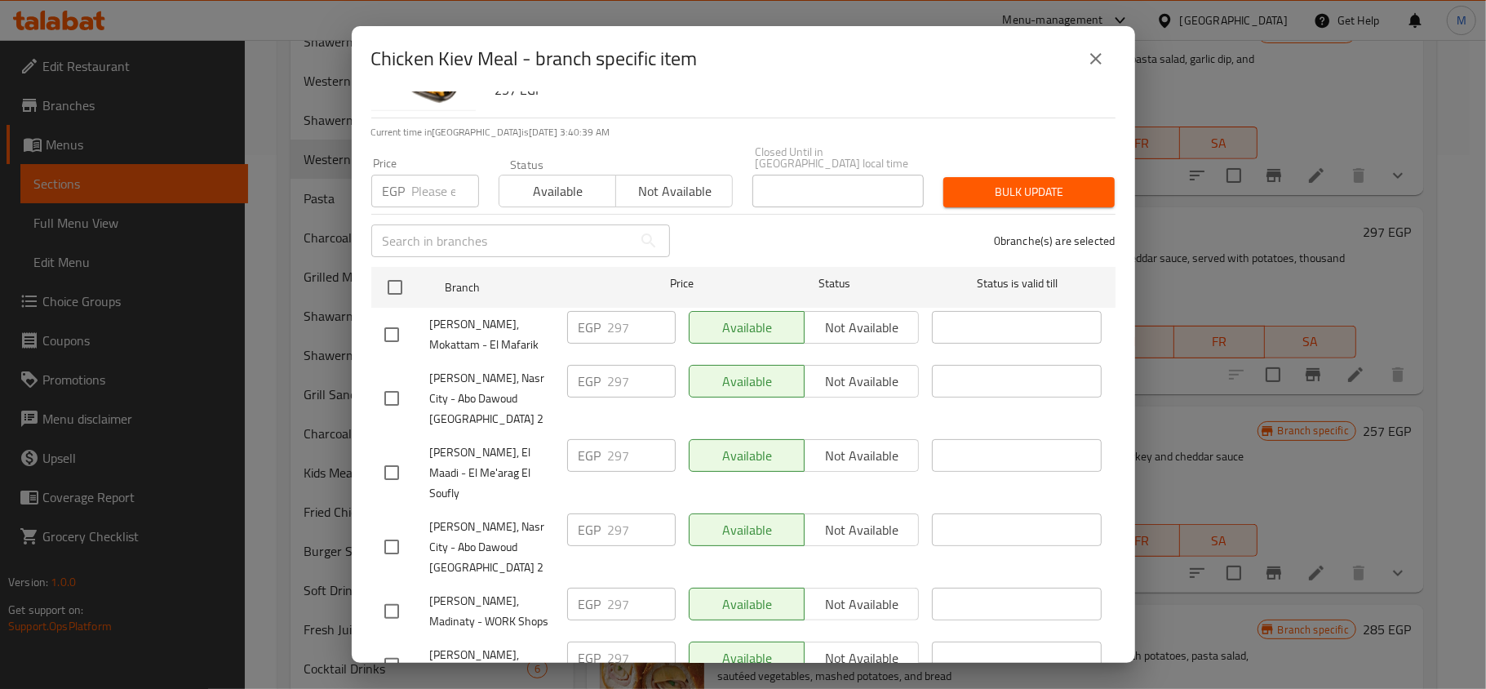
click at [1071, 66] on div "Chicken Kiev Meal - branch specific item" at bounding box center [743, 58] width 744 height 39
click at [1093, 60] on icon "close" at bounding box center [1095, 58] width 11 height 11
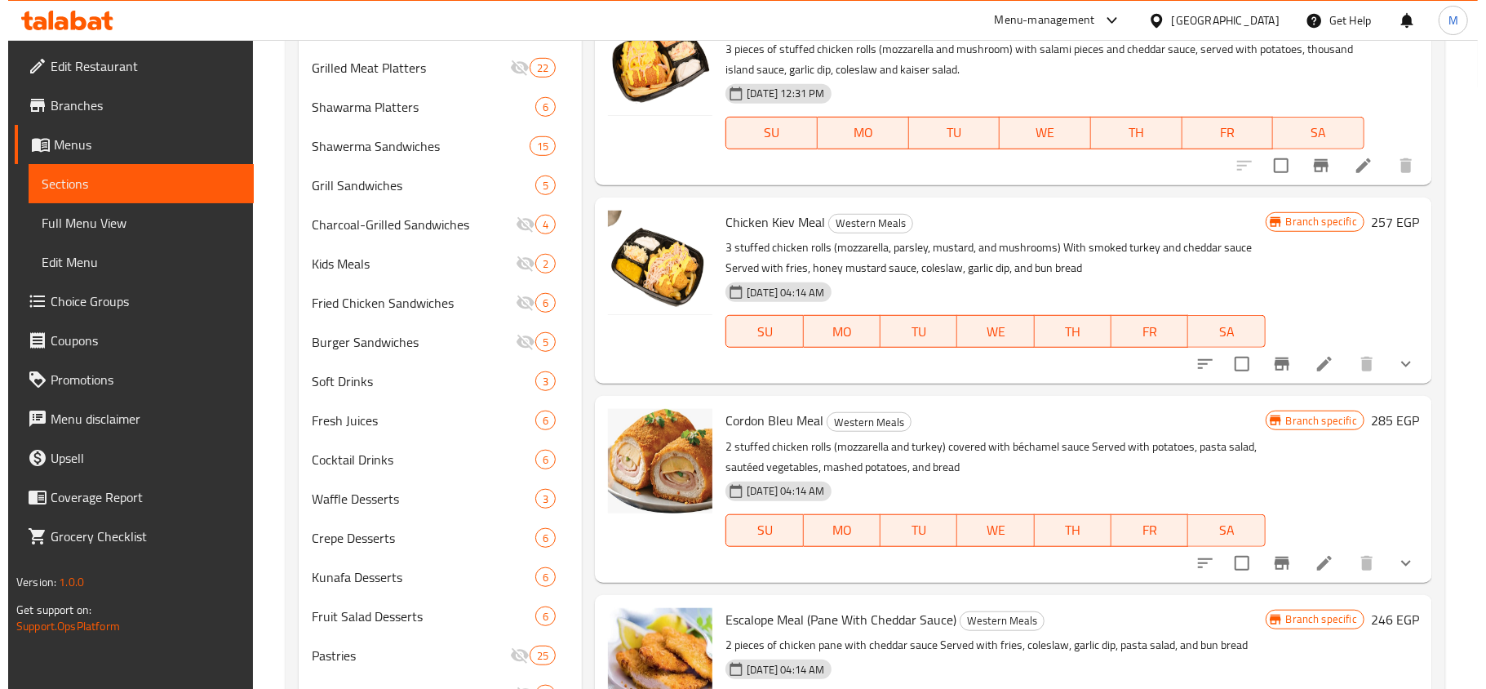
scroll to position [752, 0]
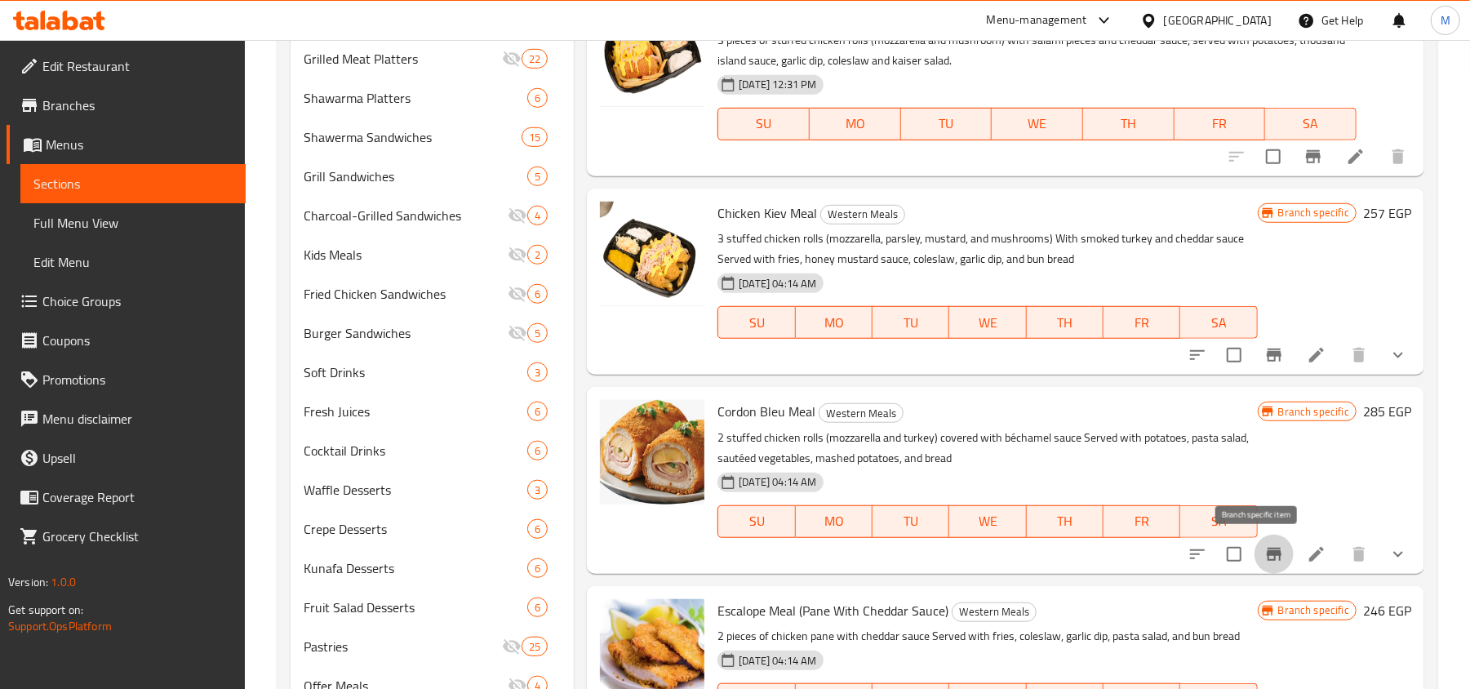
click at [1266, 550] on icon "Branch-specific-item" at bounding box center [1273, 554] width 15 height 13
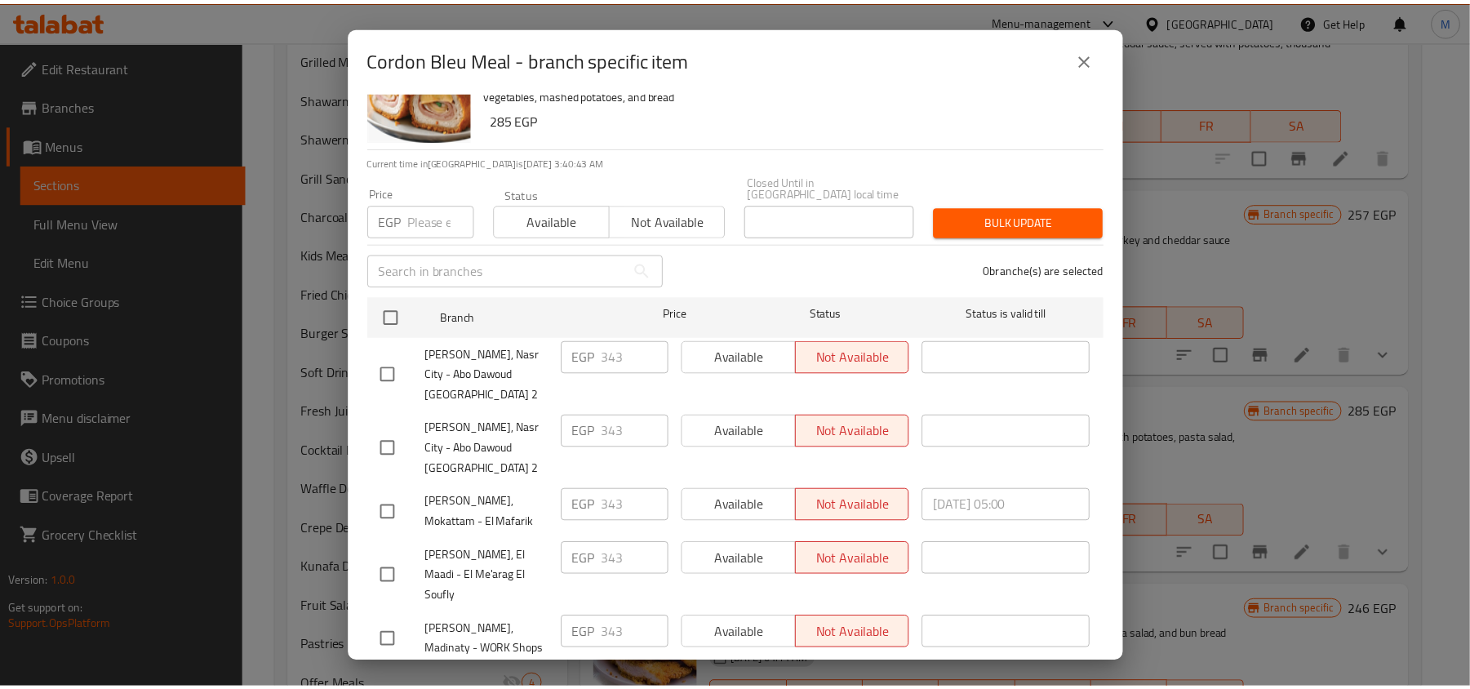
scroll to position [91, 0]
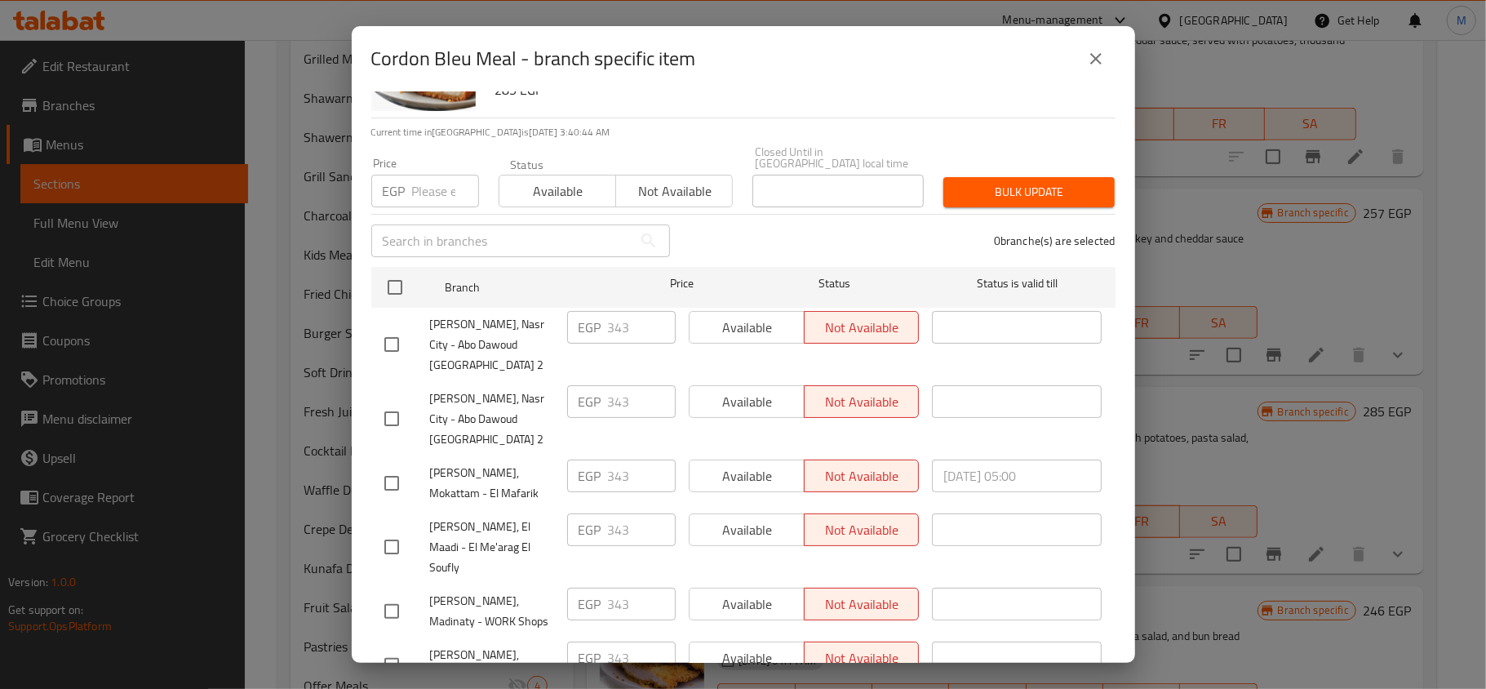
click at [1092, 56] on icon "close" at bounding box center [1095, 58] width 11 height 11
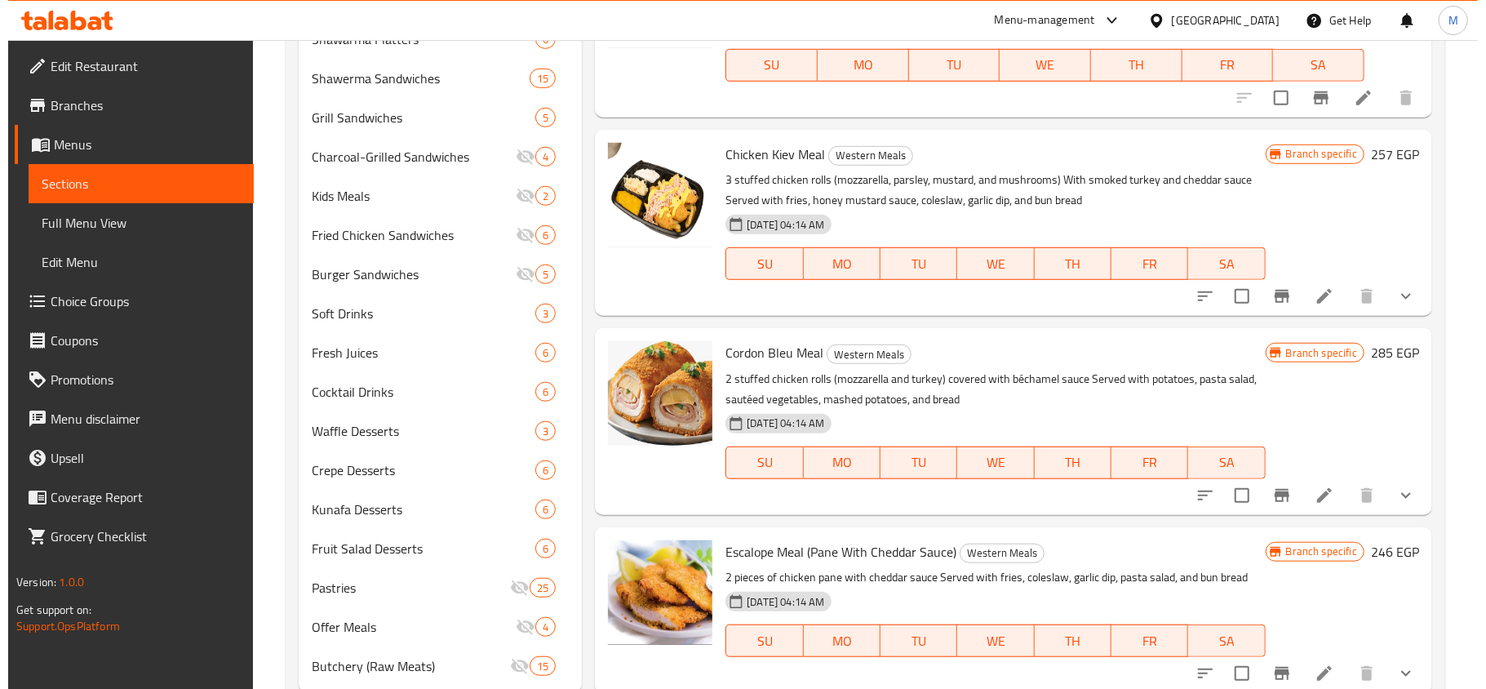
scroll to position [860, 0]
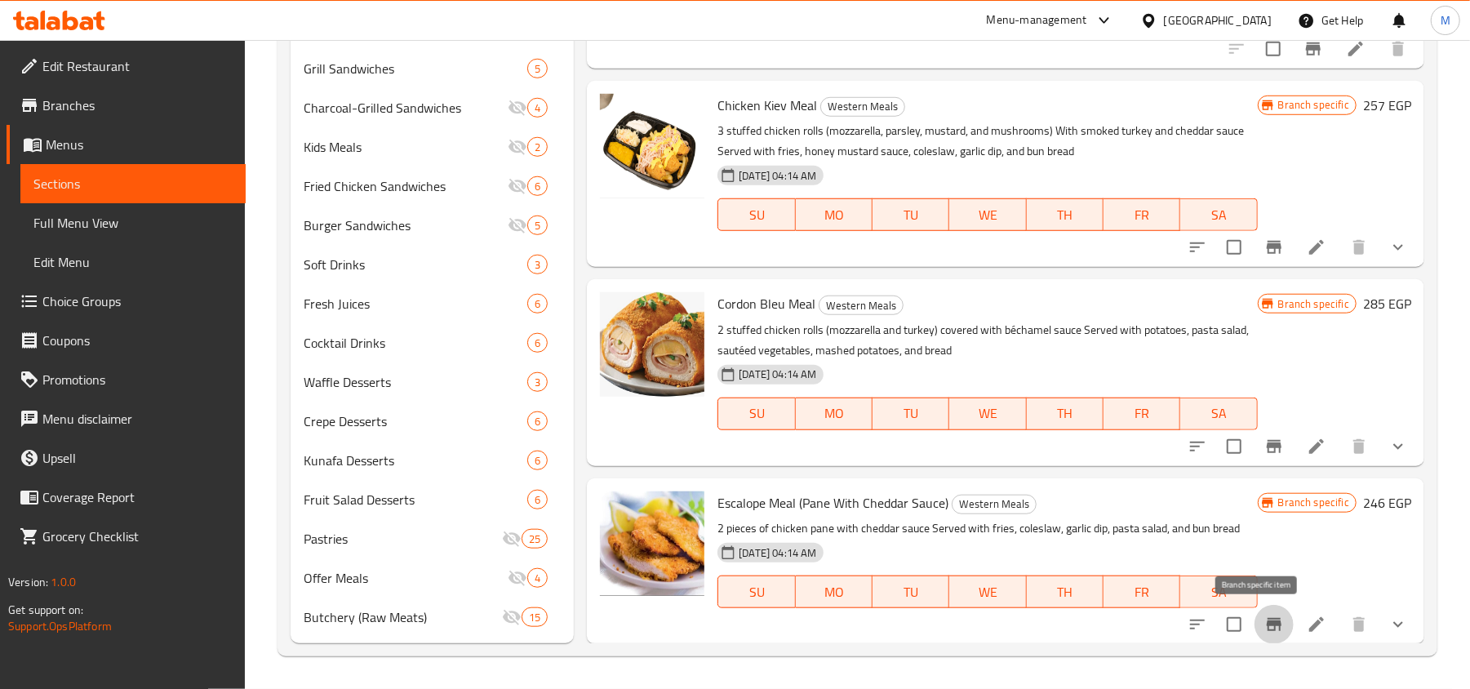
click at [1266, 625] on icon "Branch-specific-item" at bounding box center [1273, 624] width 15 height 13
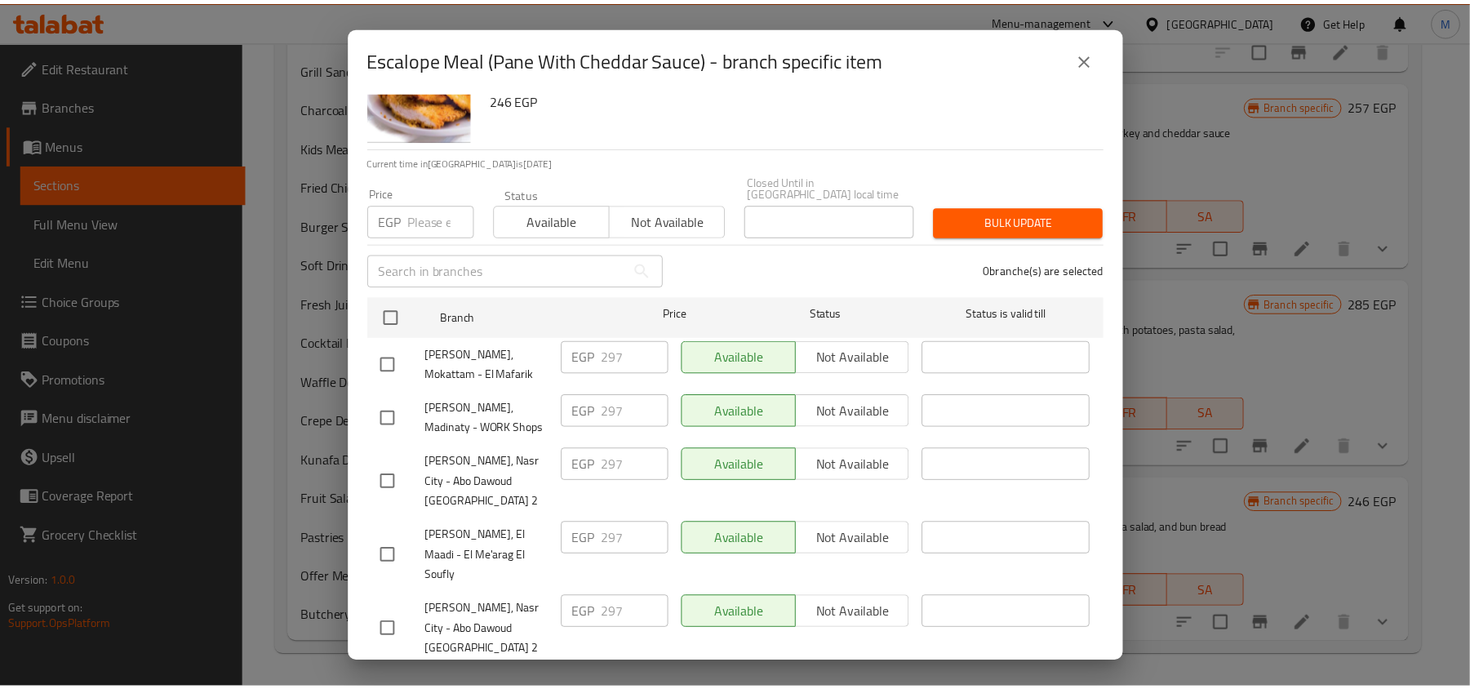
scroll to position [91, 0]
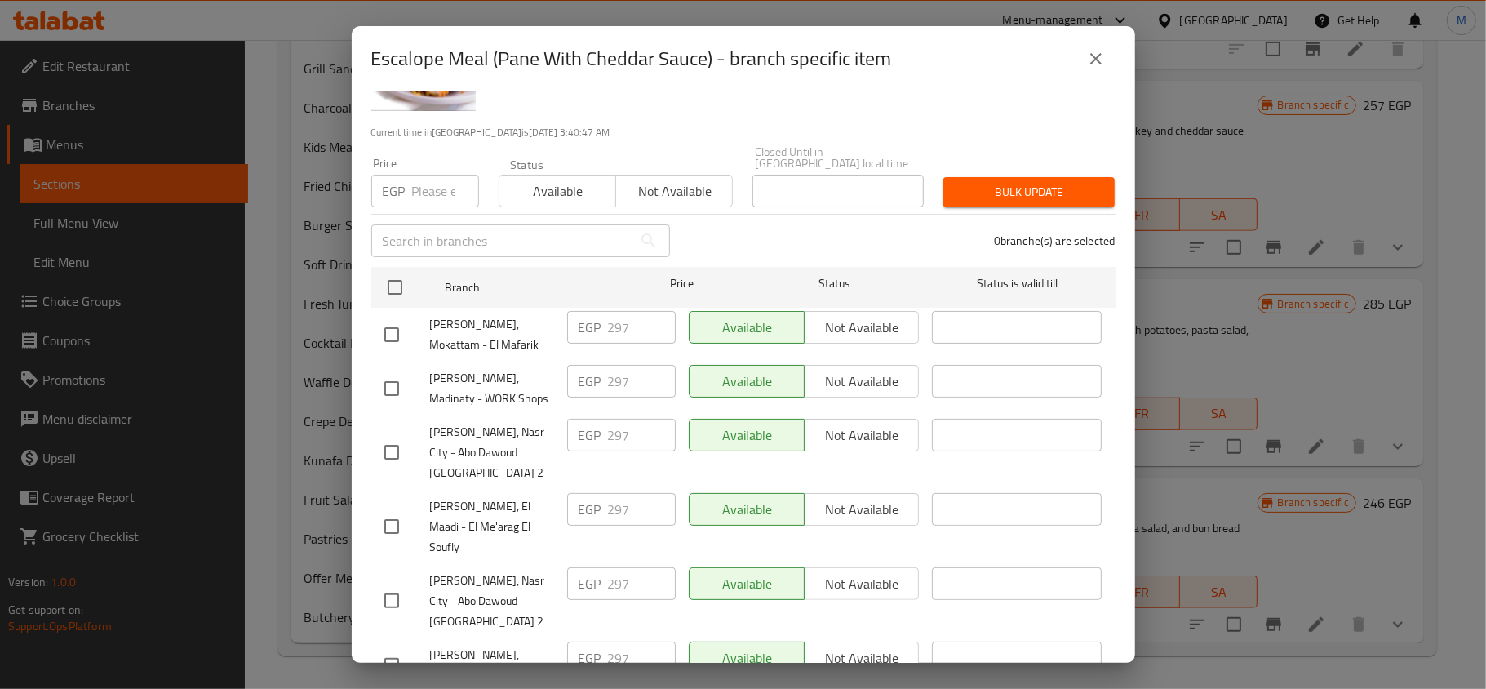
click at [1103, 52] on icon "close" at bounding box center [1096, 59] width 20 height 20
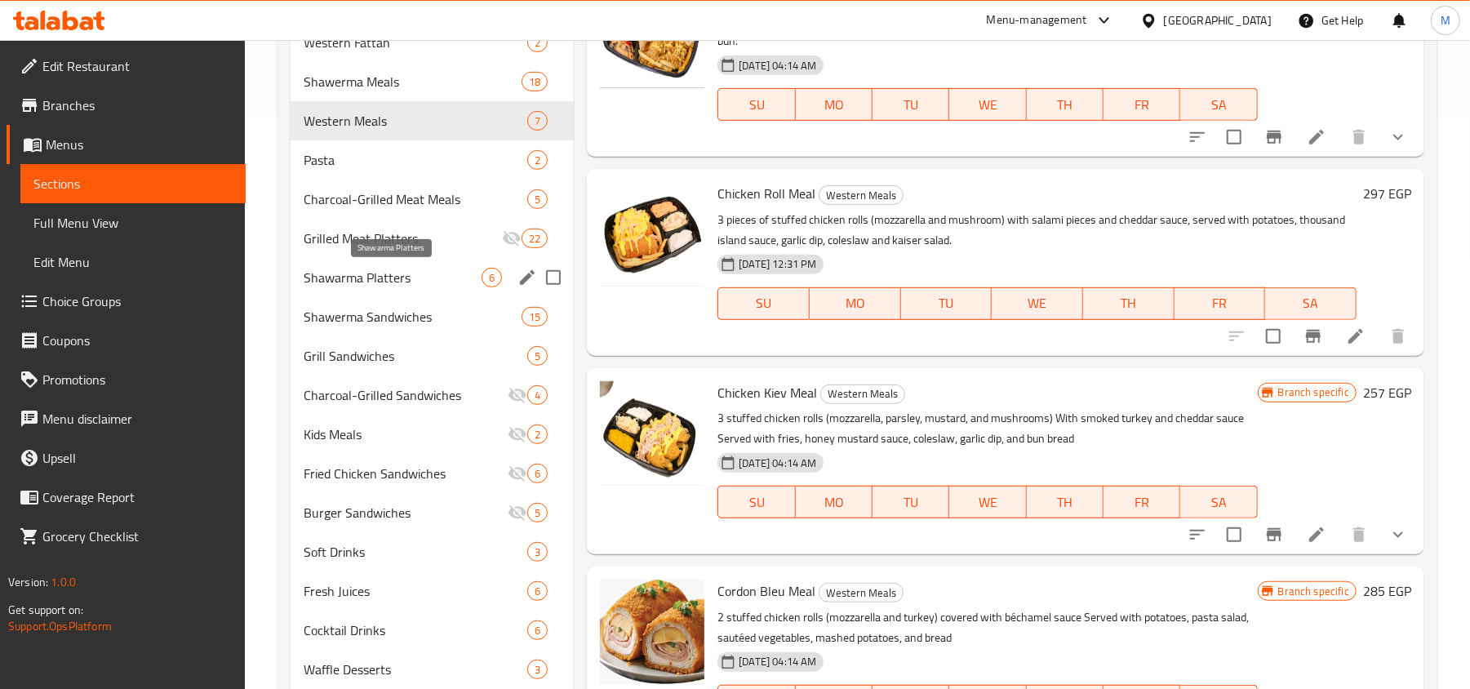
scroll to position [534, 0]
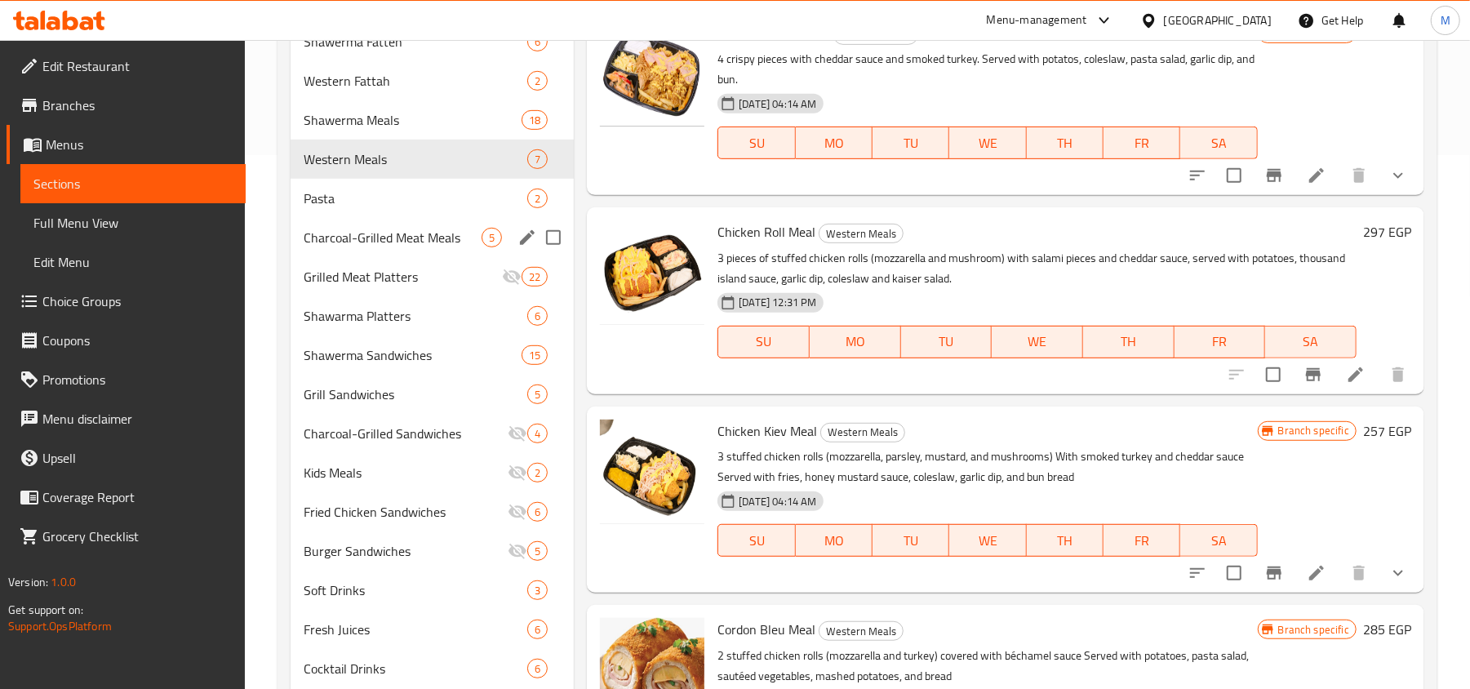
click at [357, 214] on div "Pasta 2" at bounding box center [431, 198] width 283 height 39
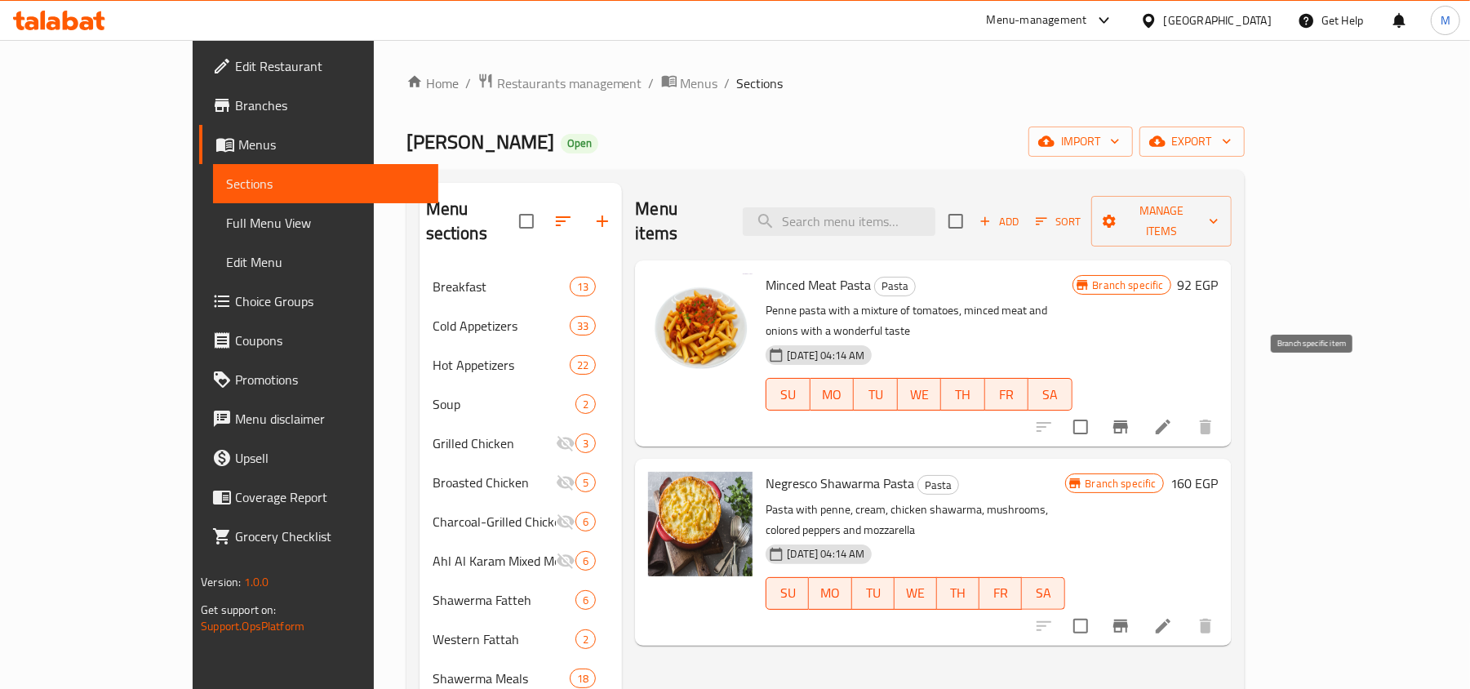
click at [1130, 417] on icon "Branch-specific-item" at bounding box center [1121, 427] width 20 height 20
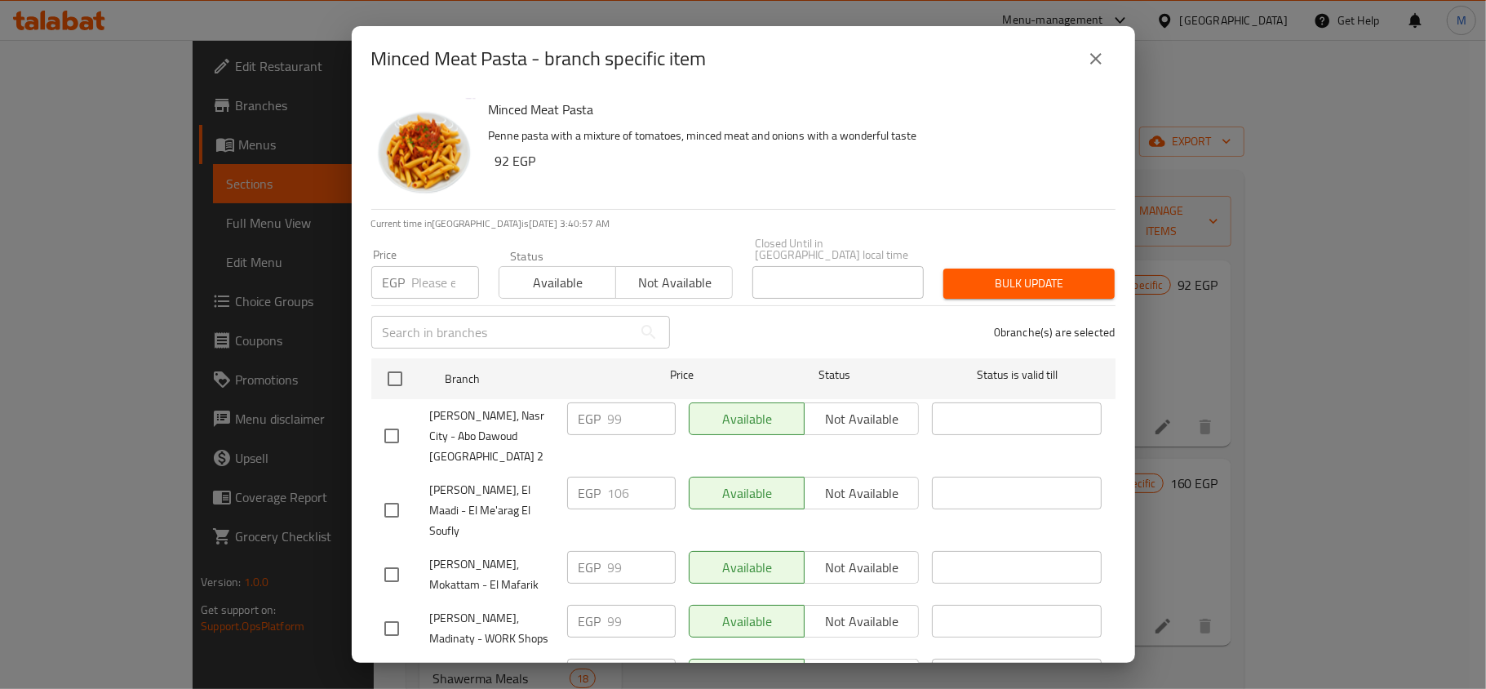
scroll to position [91, 0]
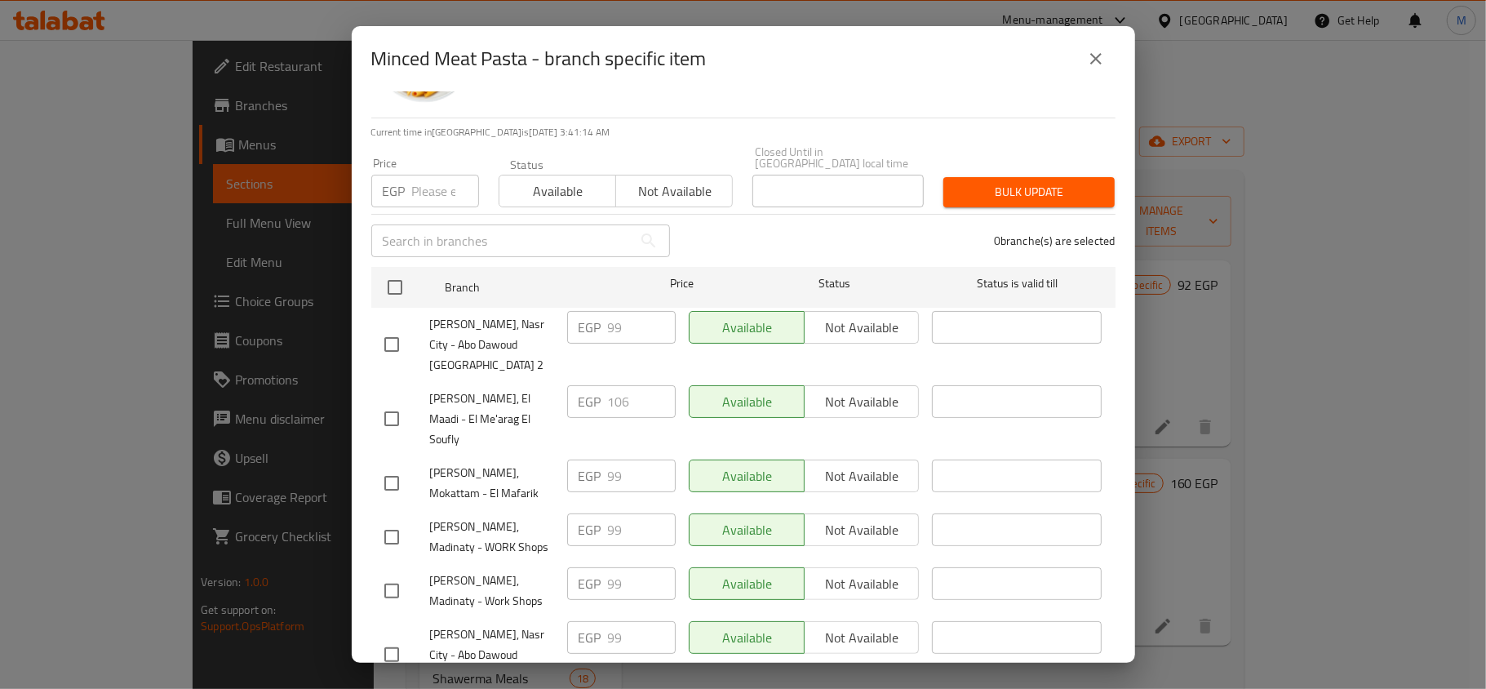
click at [436, 177] on input "number" at bounding box center [445, 191] width 67 height 33
paste input "106"
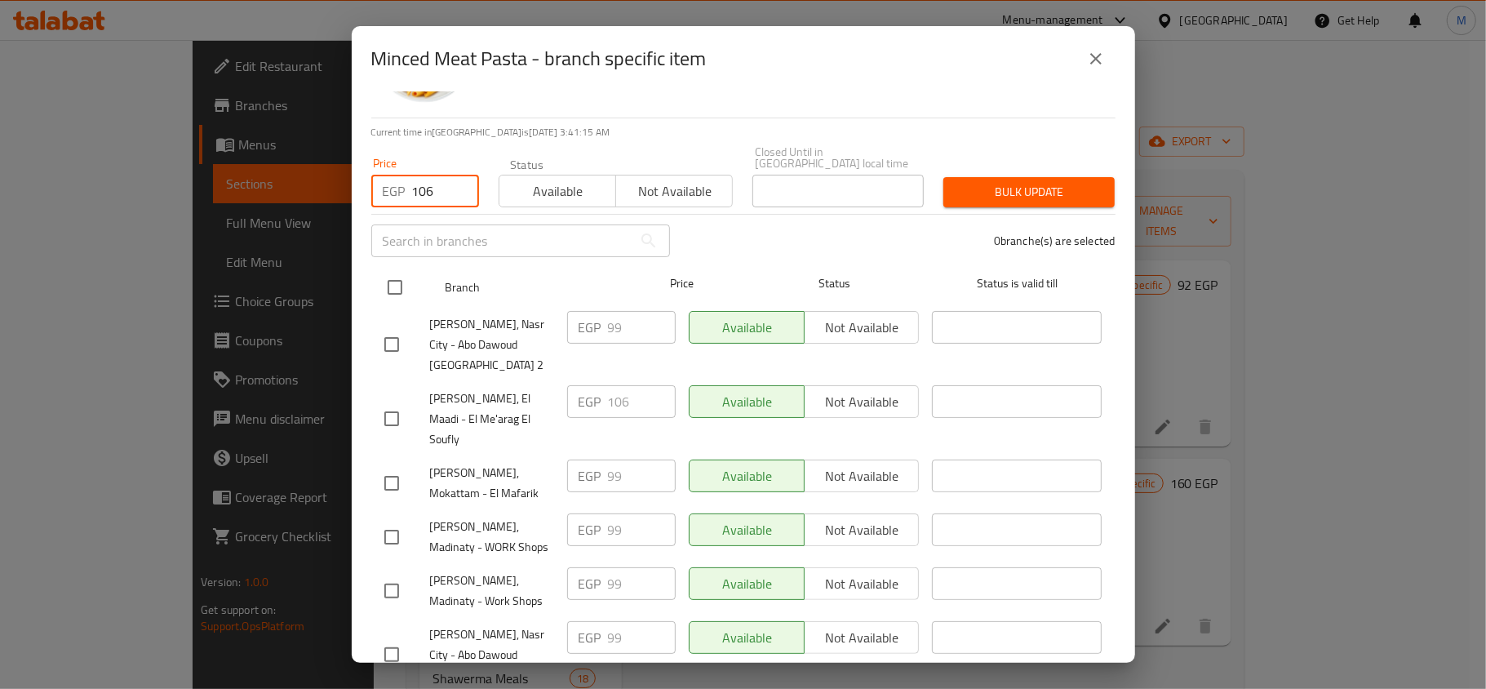
type input "106"
click at [390, 276] on input "checkbox" at bounding box center [395, 287] width 34 height 34
checkbox input "true"
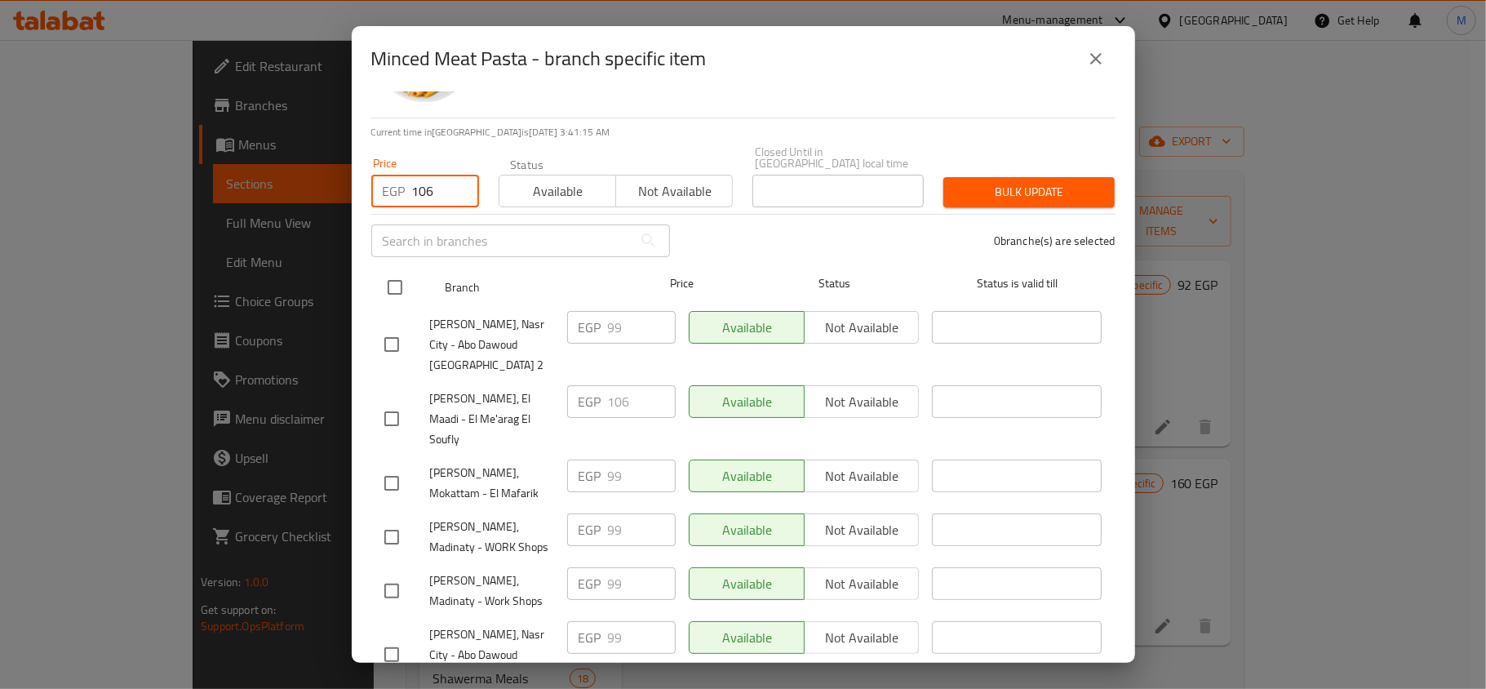
checkbox input "true"
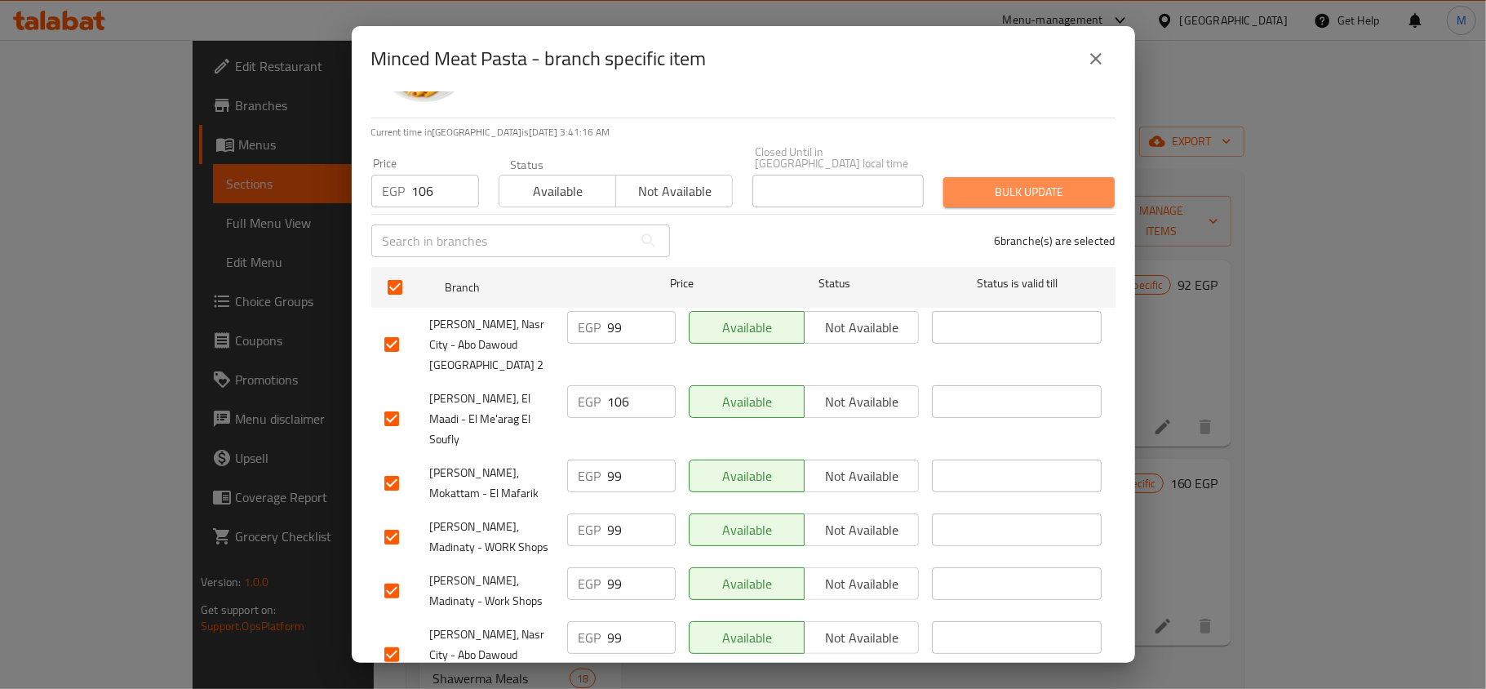
click at [1025, 182] on span "Bulk update" at bounding box center [1028, 192] width 145 height 20
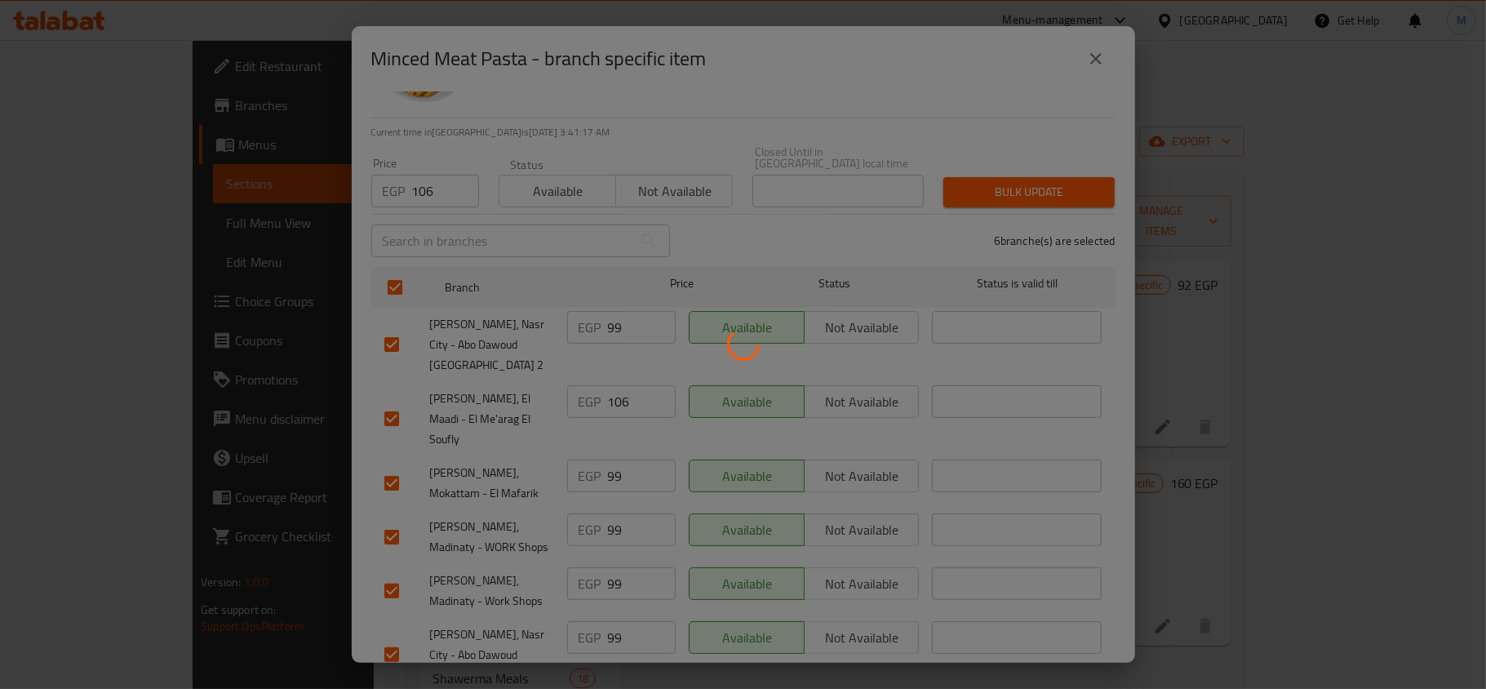
click at [1316, 560] on div at bounding box center [743, 344] width 1486 height 689
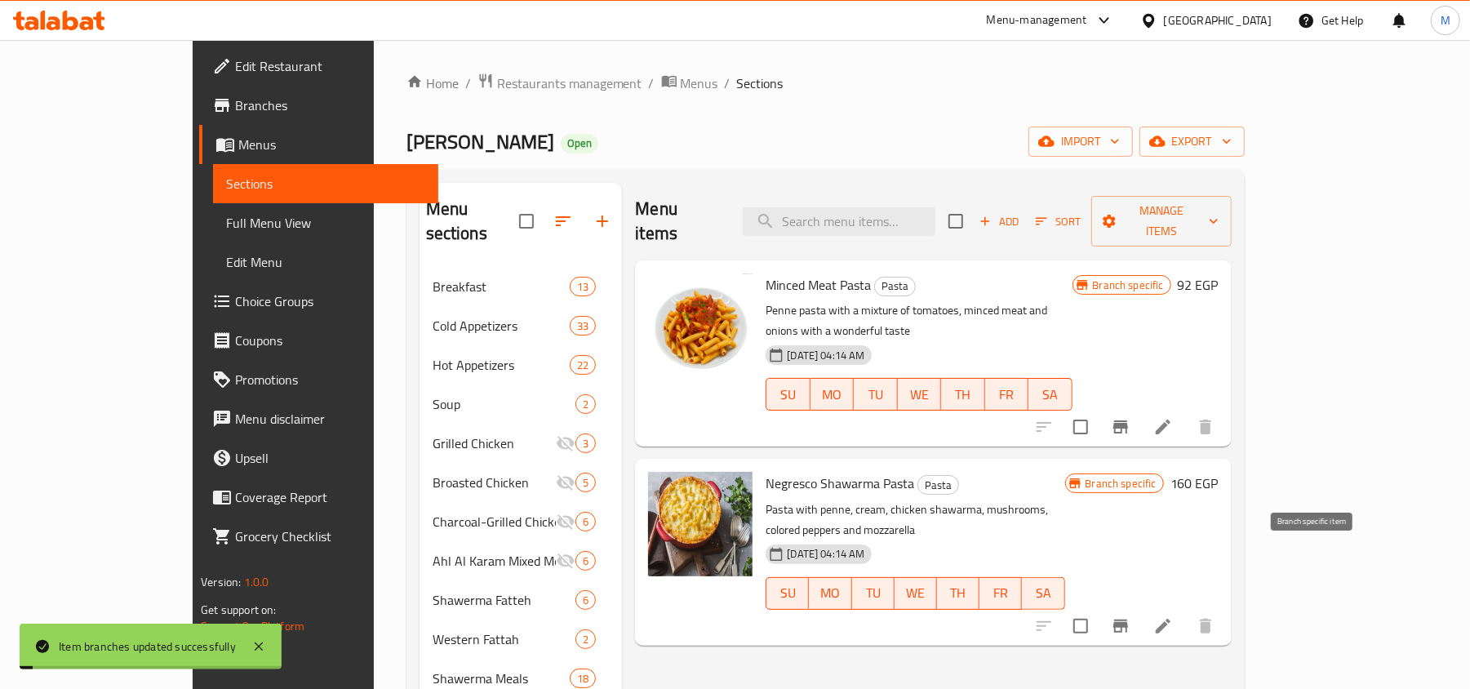
click at [1128, 619] on icon "Branch-specific-item" at bounding box center [1120, 625] width 15 height 13
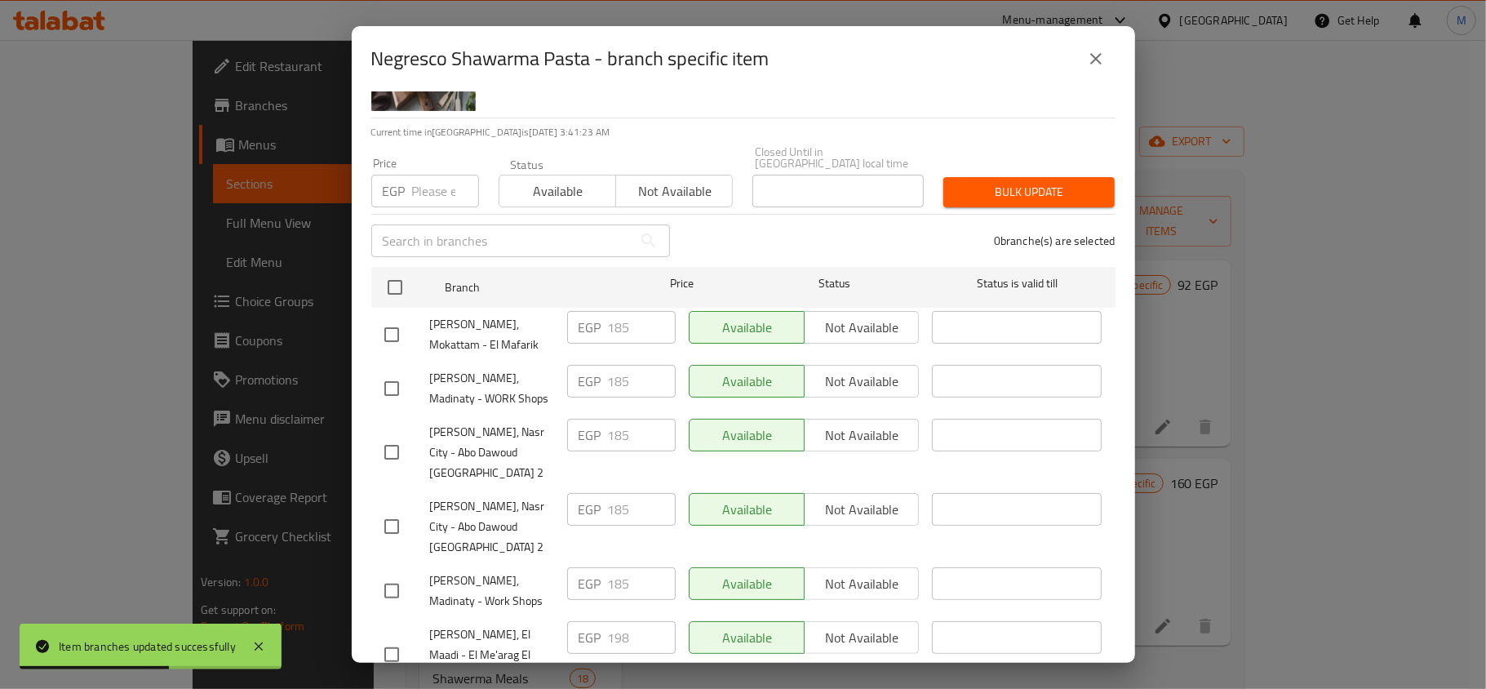
click at [436, 162] on div "Price EGP Price" at bounding box center [425, 182] width 108 height 50
click at [436, 175] on input "number" at bounding box center [445, 191] width 67 height 33
paste input "198"
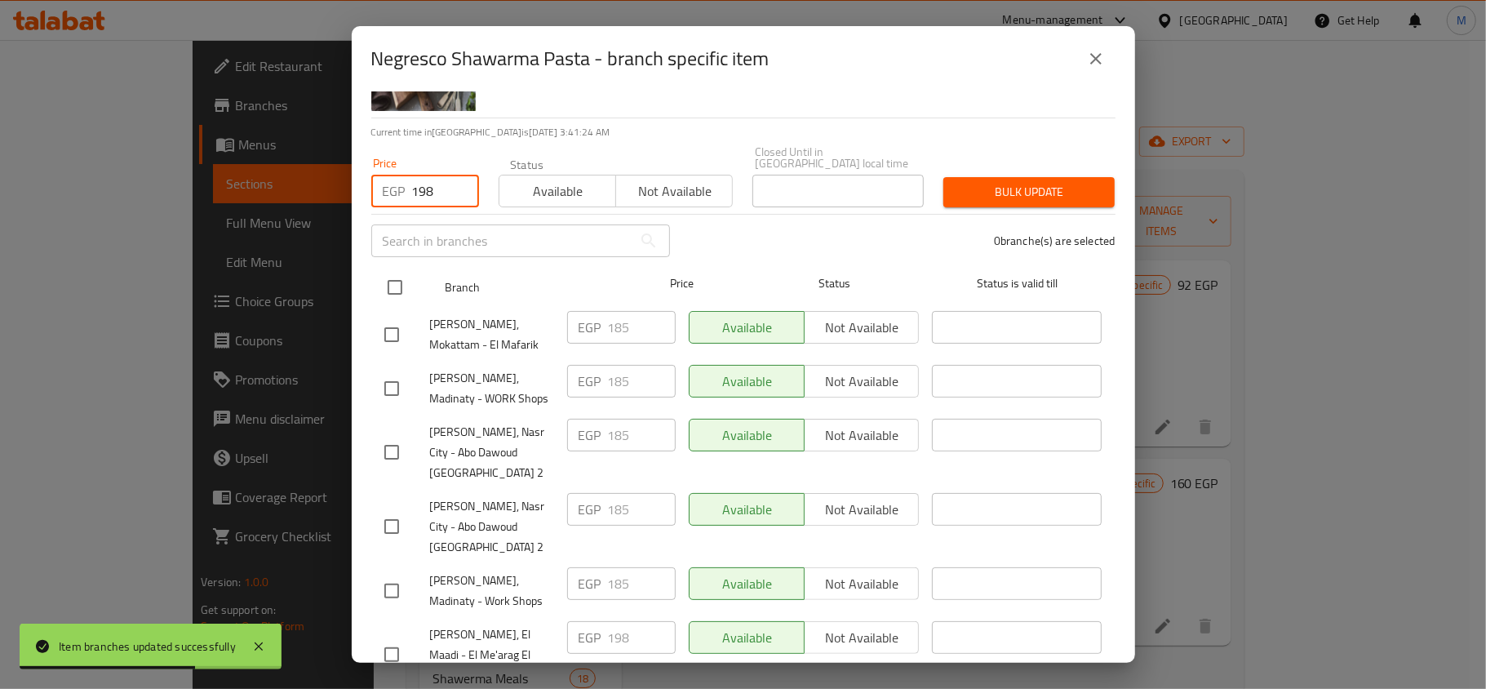
type input "198"
click at [400, 282] on input "checkbox" at bounding box center [395, 287] width 34 height 34
checkbox input "true"
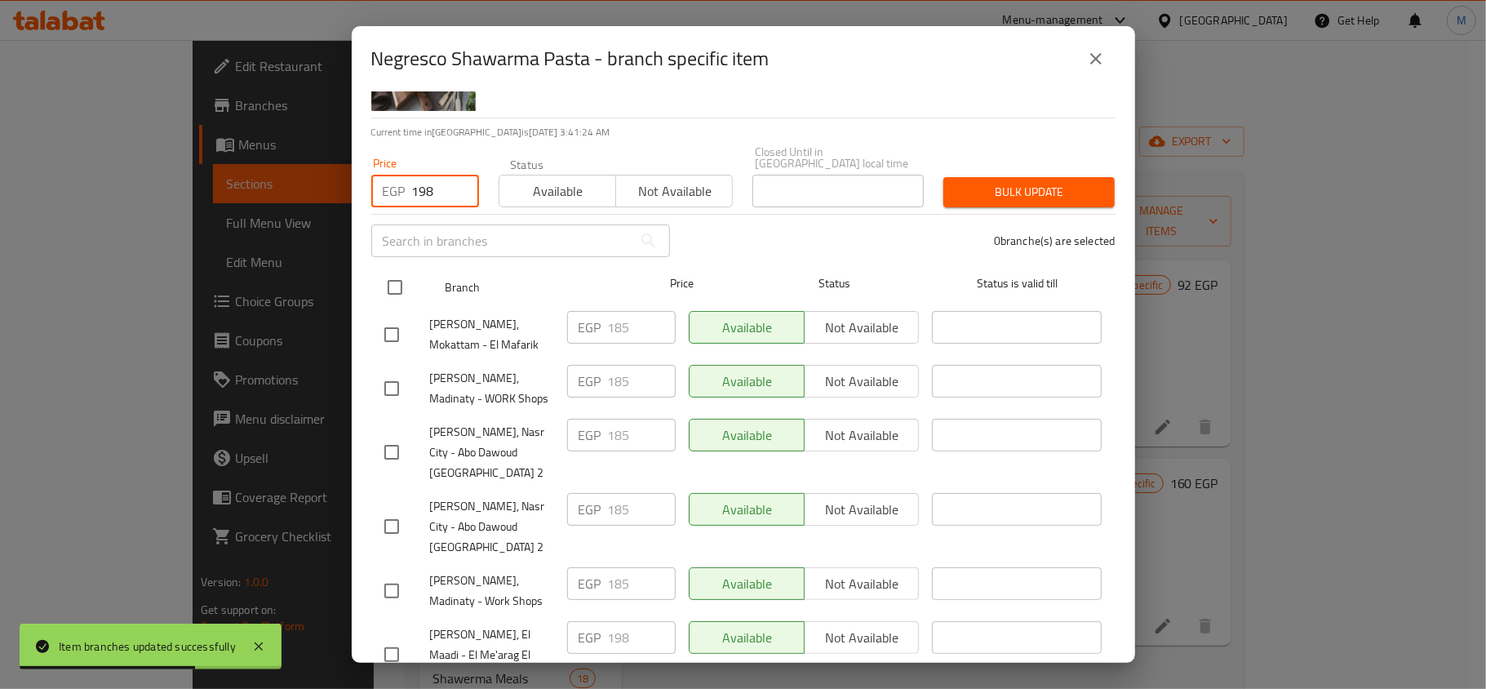
checkbox input "true"
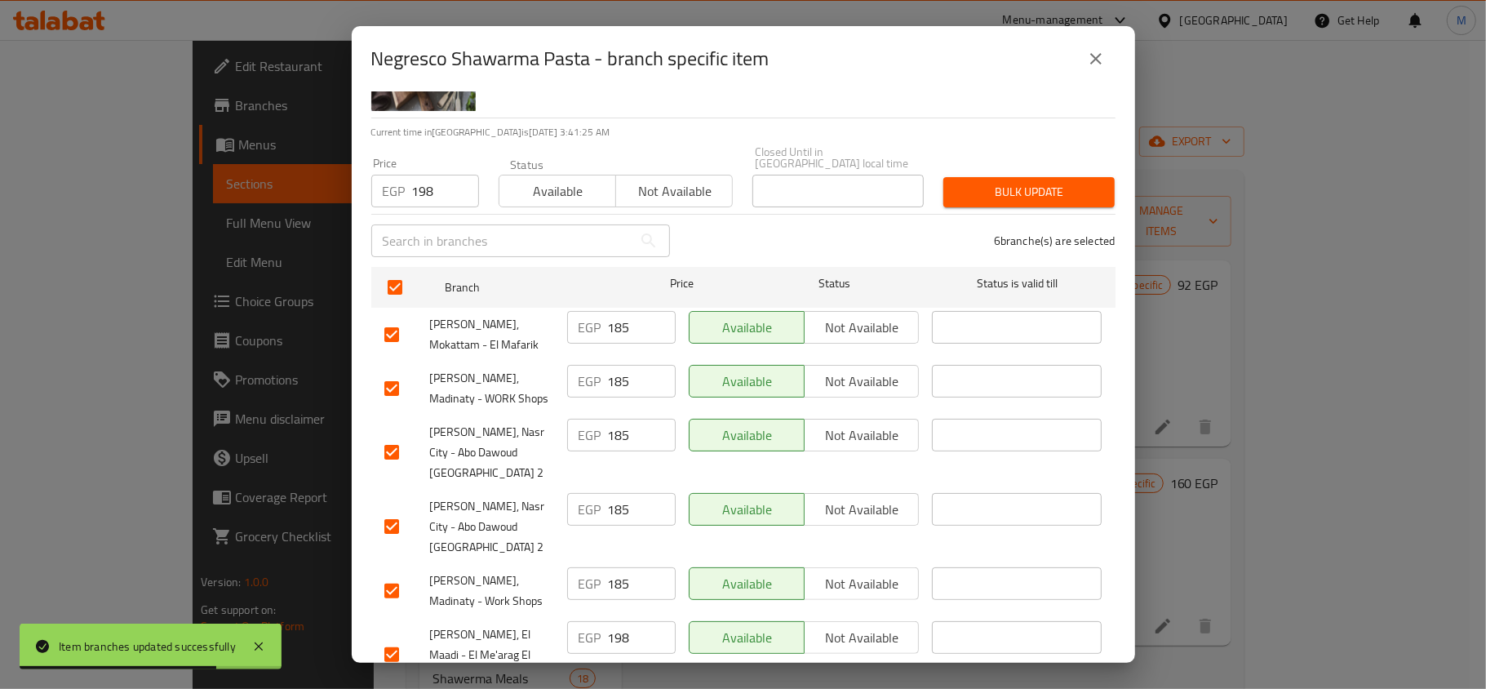
click at [1002, 184] on span "Bulk update" at bounding box center [1028, 192] width 145 height 20
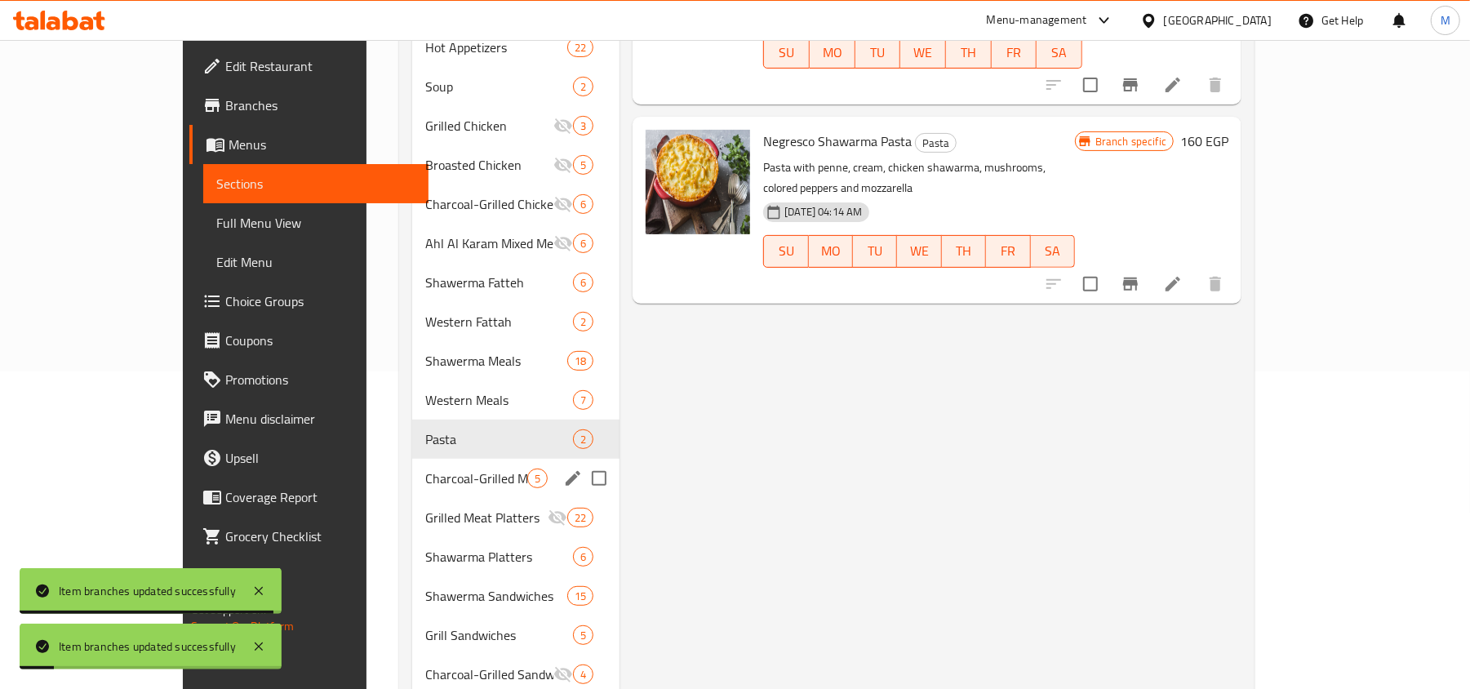
scroll to position [326, 0]
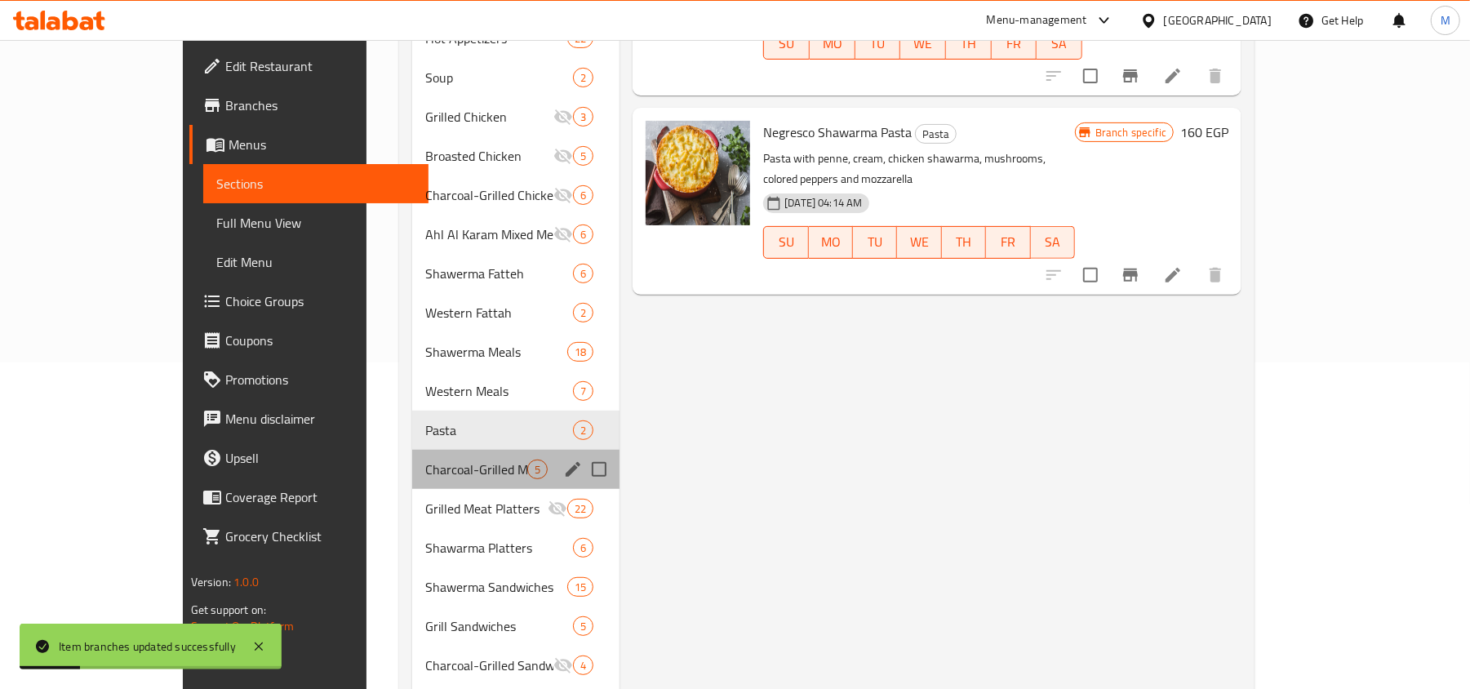
click at [455, 450] on div "Charcoal-Grilled Meat Meals 5" at bounding box center [515, 469] width 207 height 39
